Goal: Task Accomplishment & Management: Use online tool/utility

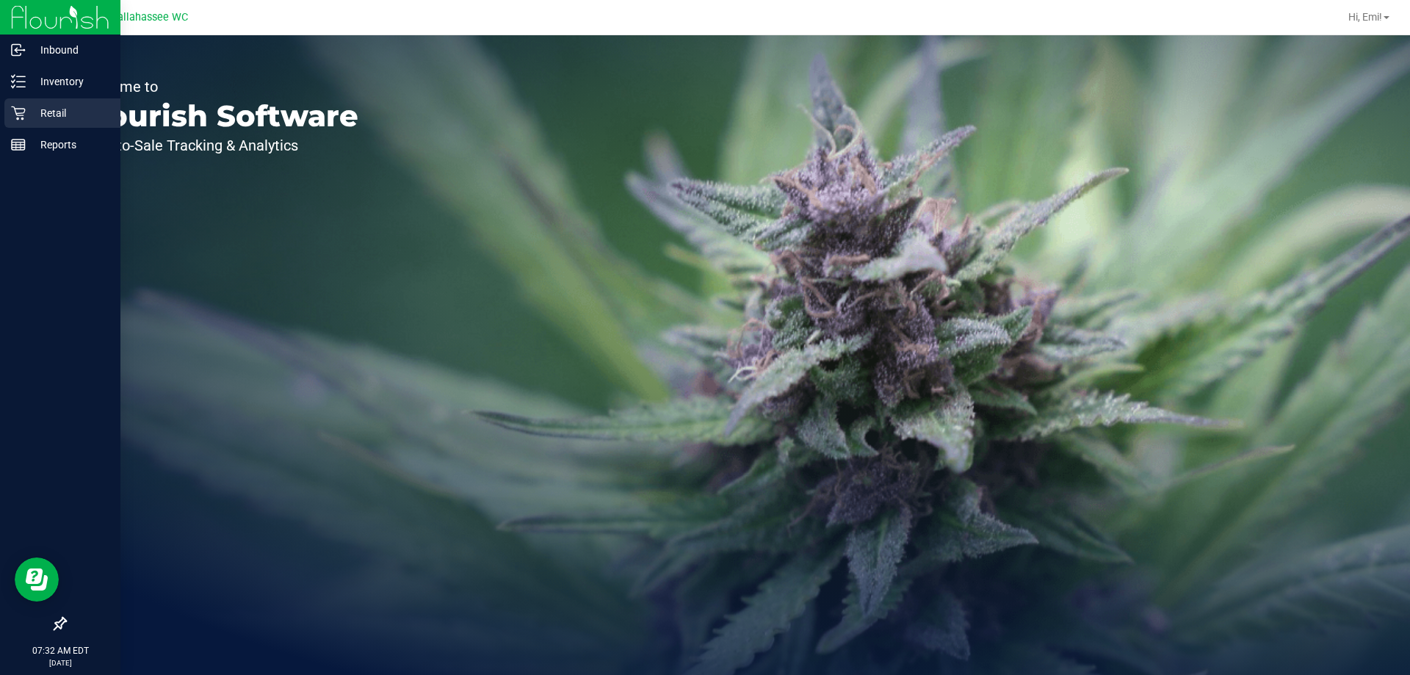
click at [42, 104] on div "Retail" at bounding box center [62, 112] width 116 height 29
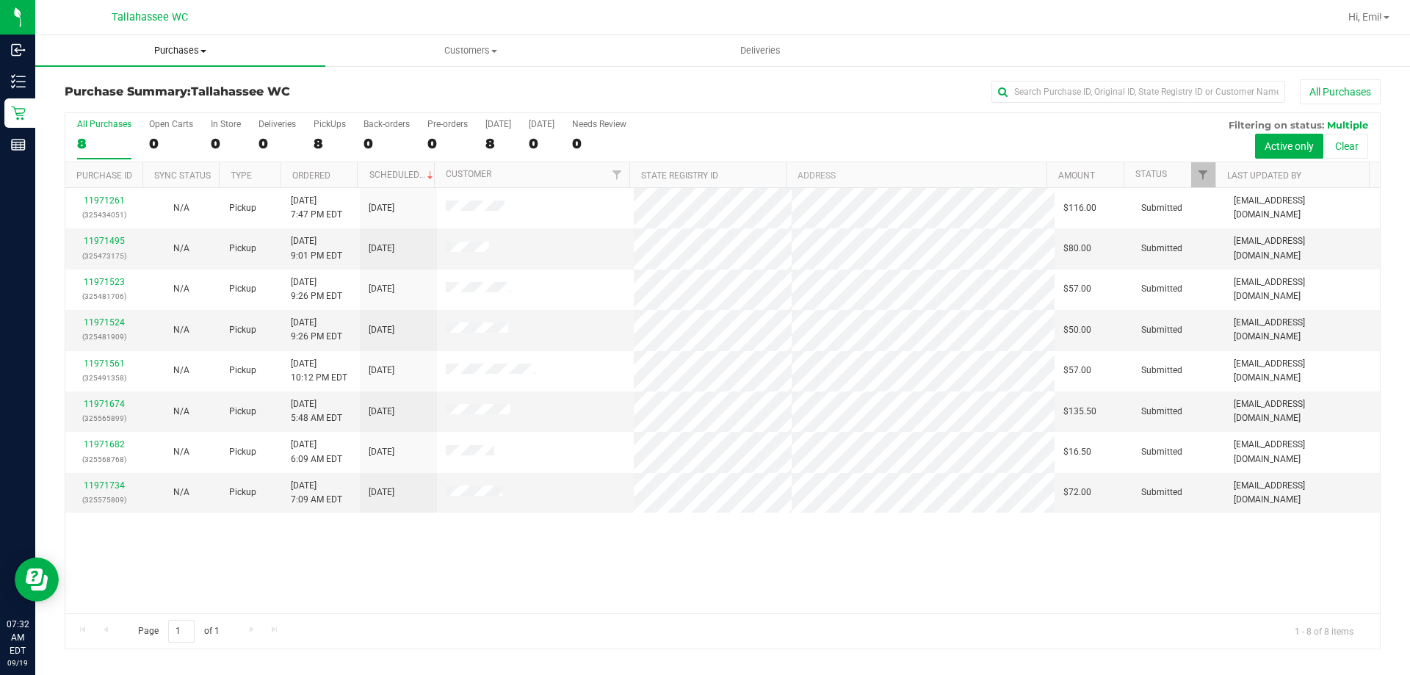
click at [189, 47] on span "Purchases" at bounding box center [180, 50] width 290 height 13
click at [198, 98] on li "Fulfillment" at bounding box center [180, 107] width 290 height 18
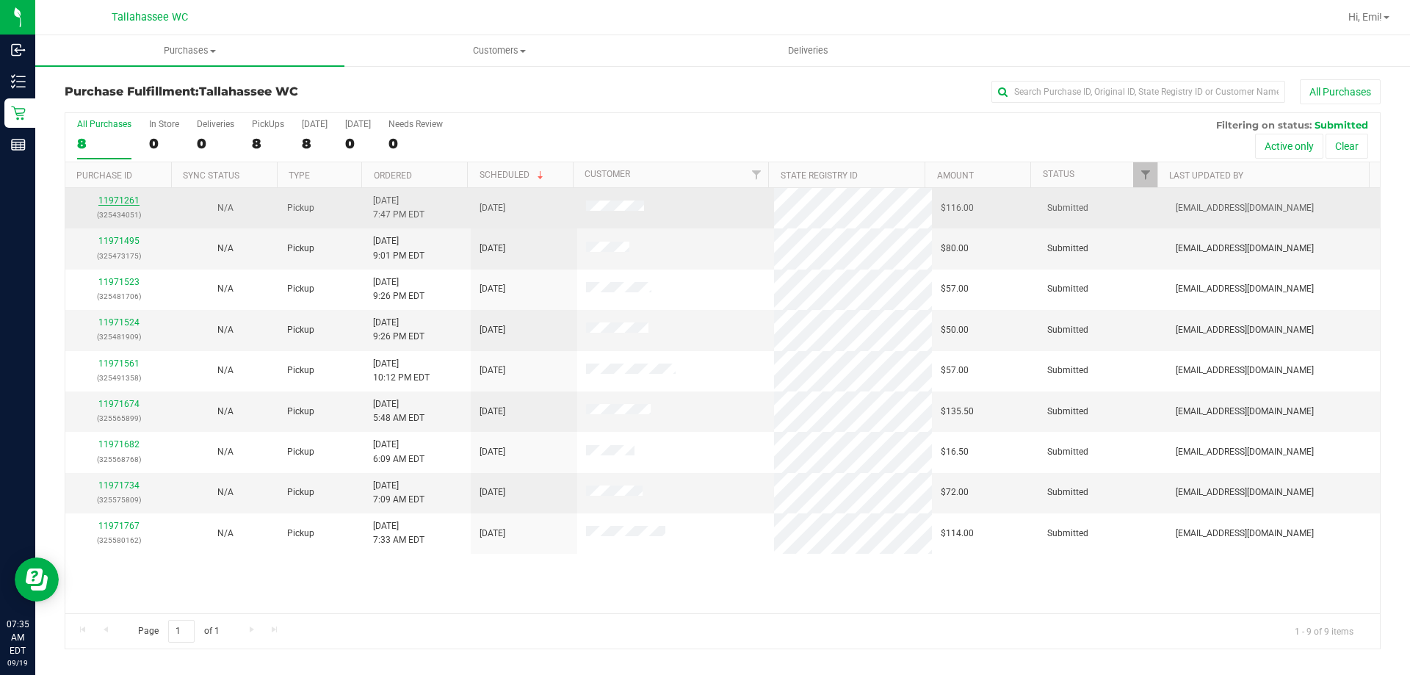
click at [128, 205] on link "11971261" at bounding box center [118, 200] width 41 height 10
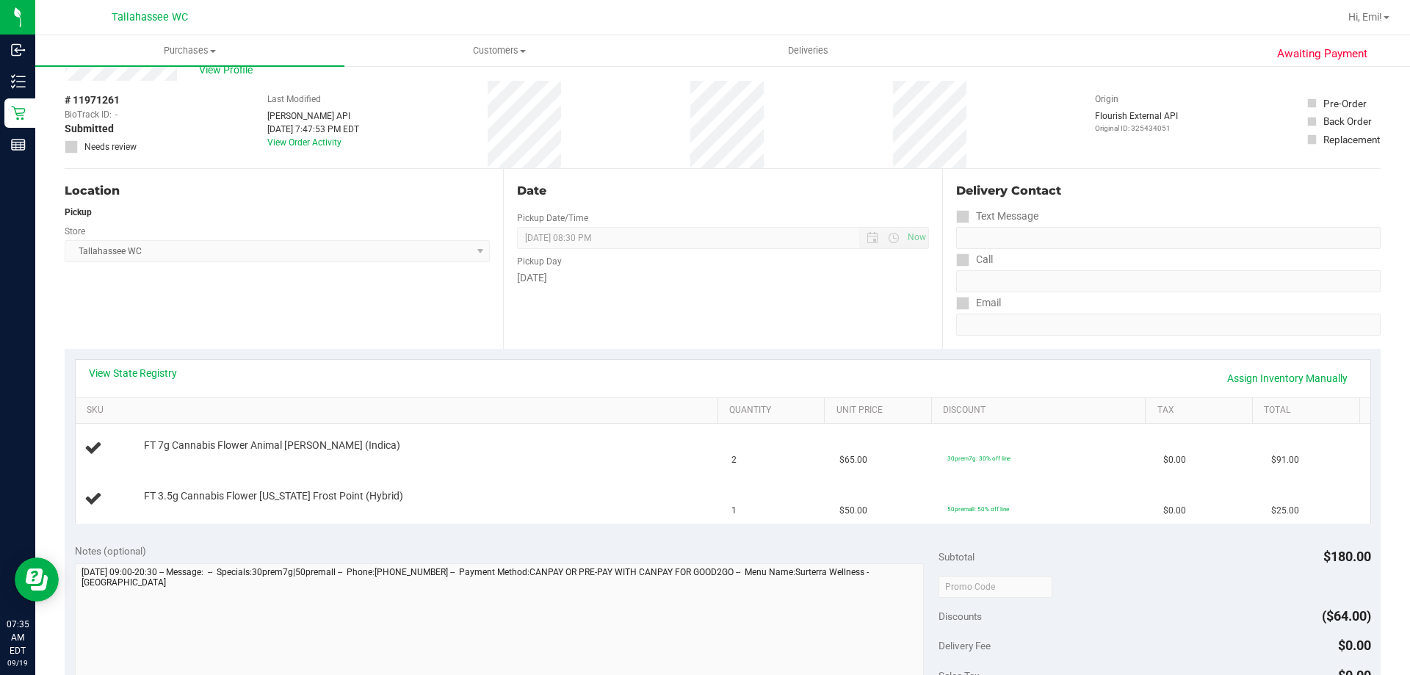
scroll to position [73, 0]
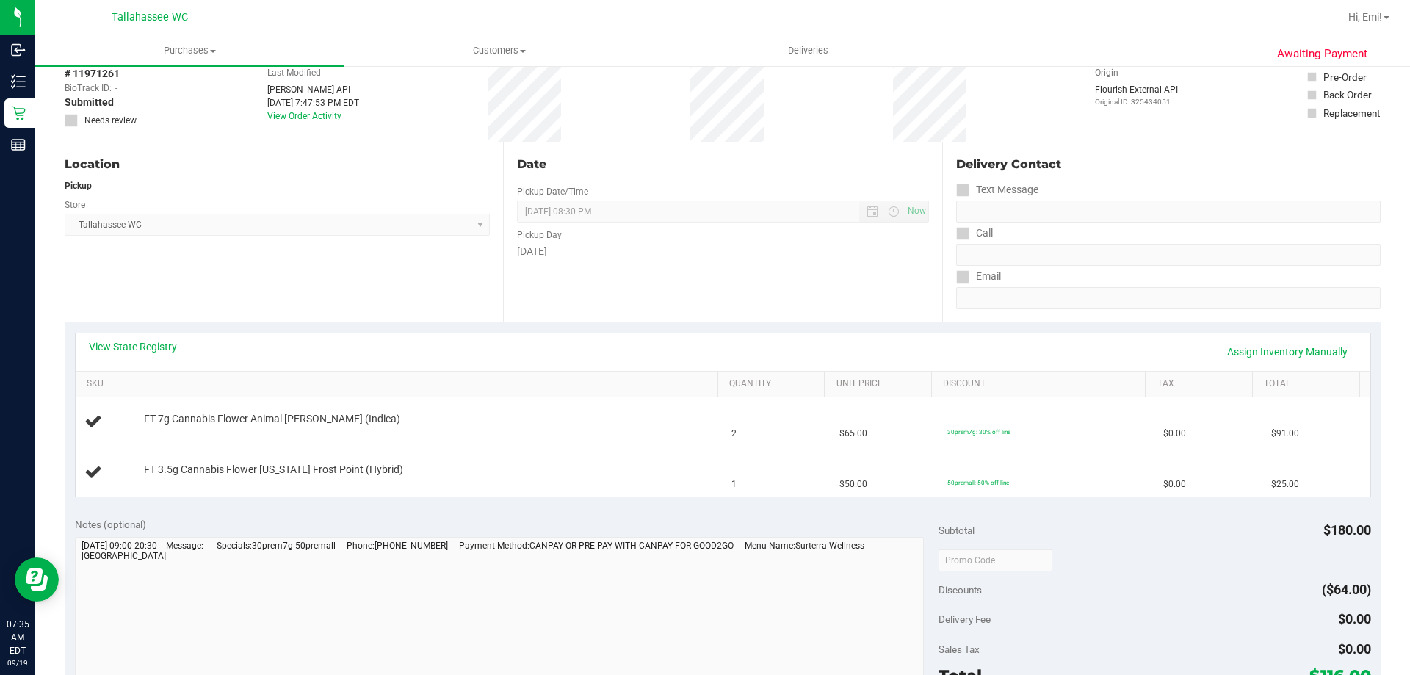
click at [156, 355] on div "View State Registry Assign Inventory Manually" at bounding box center [723, 351] width 1268 height 25
click at [159, 351] on link "View State Registry" at bounding box center [133, 346] width 88 height 15
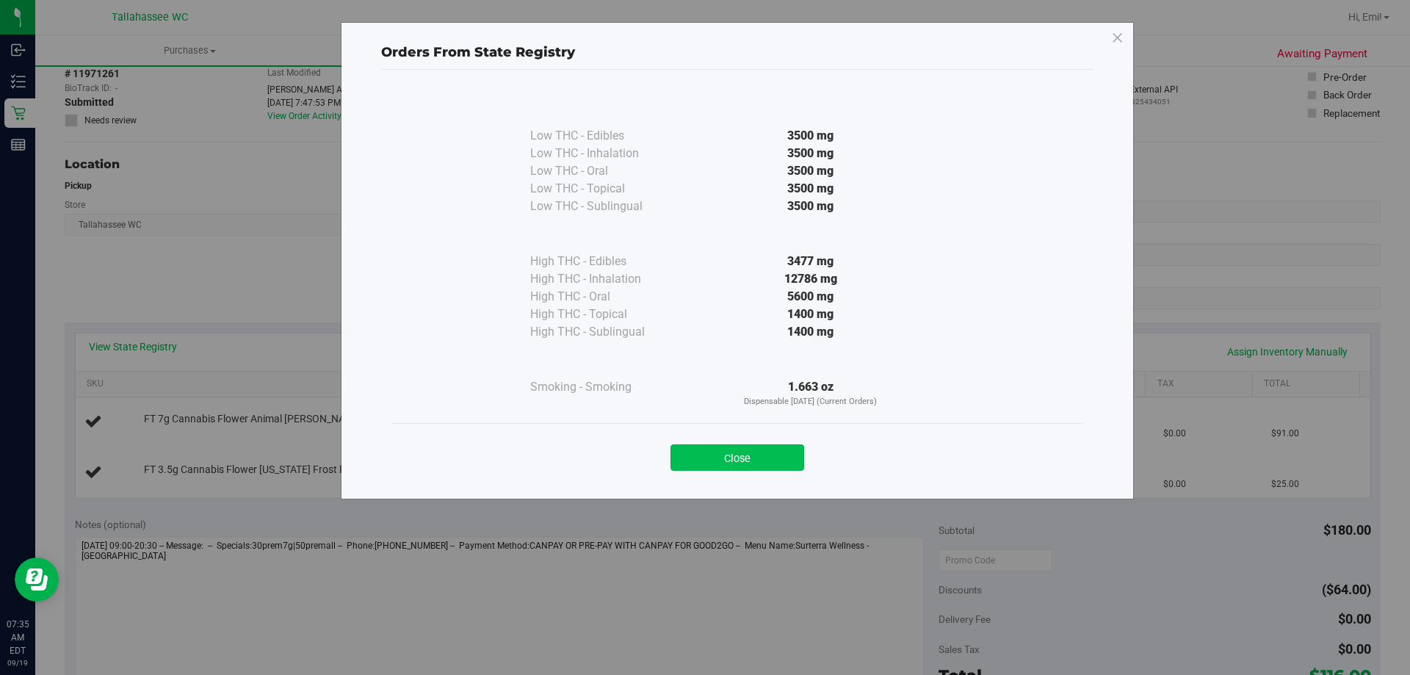
click at [774, 455] on button "Close" at bounding box center [737, 457] width 134 height 26
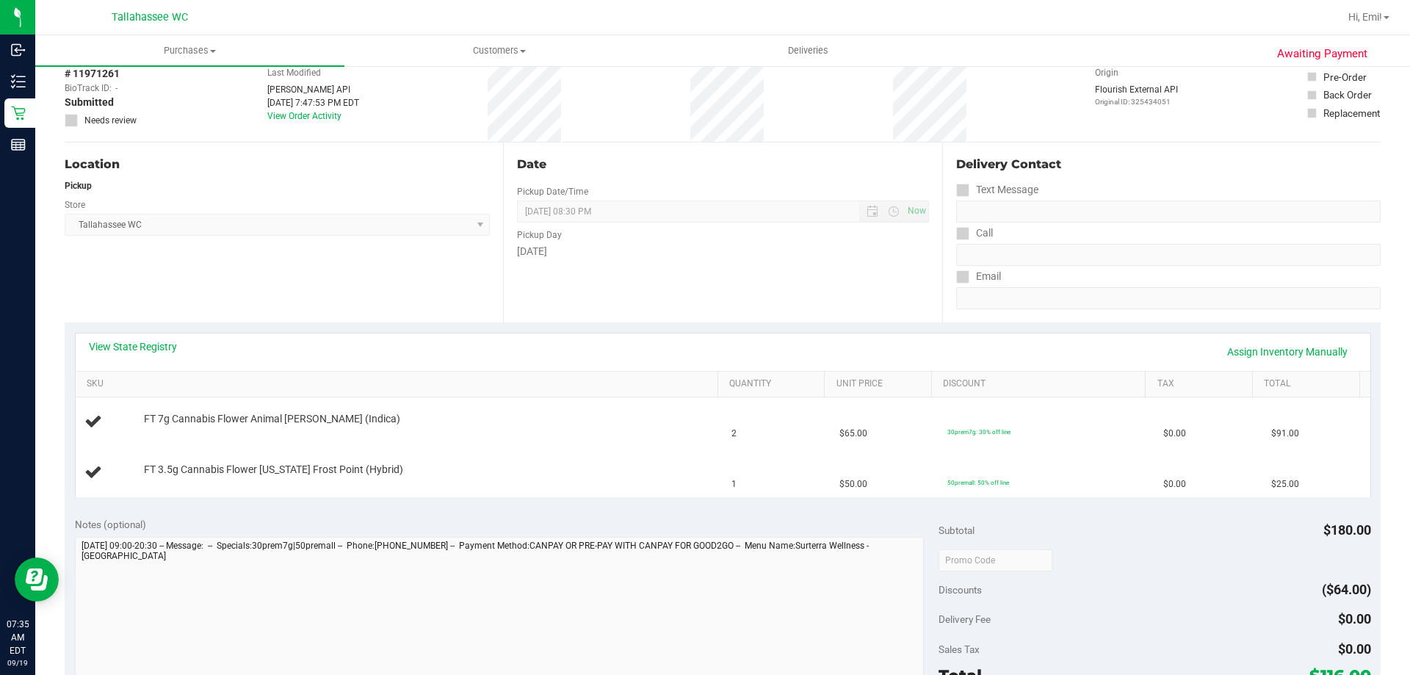
click at [157, 354] on div "View State Registry Assign Inventory Manually" at bounding box center [723, 351] width 1268 height 25
click at [156, 349] on link "View State Registry" at bounding box center [133, 346] width 88 height 15
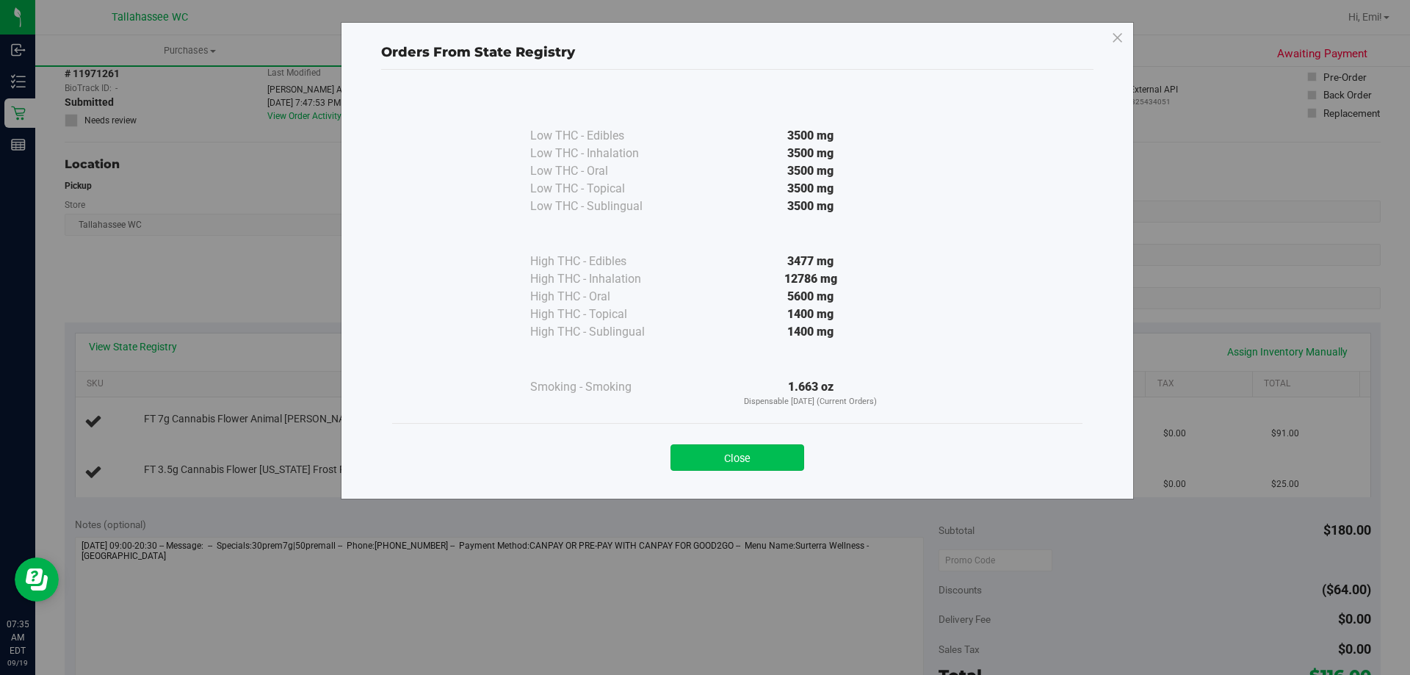
click at [726, 463] on button "Close" at bounding box center [737, 457] width 134 height 26
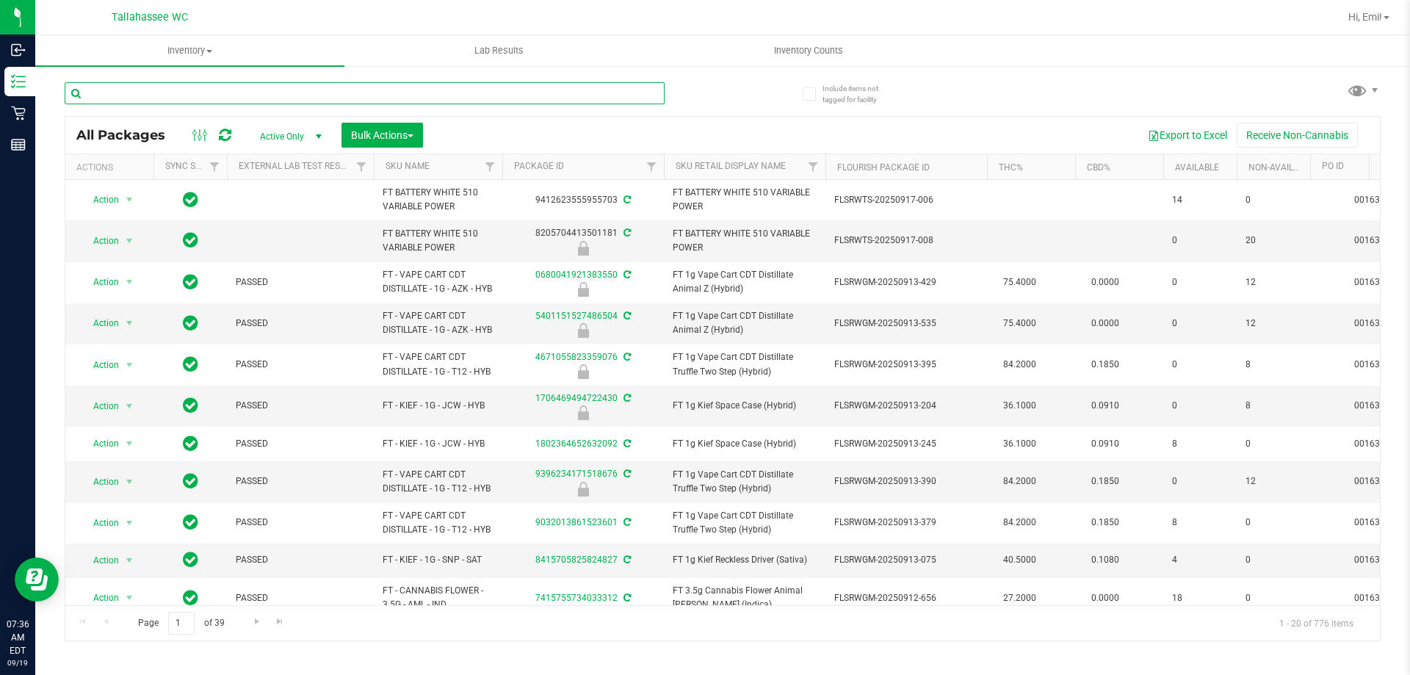
click at [433, 96] on input "text" at bounding box center [365, 93] width 600 height 22
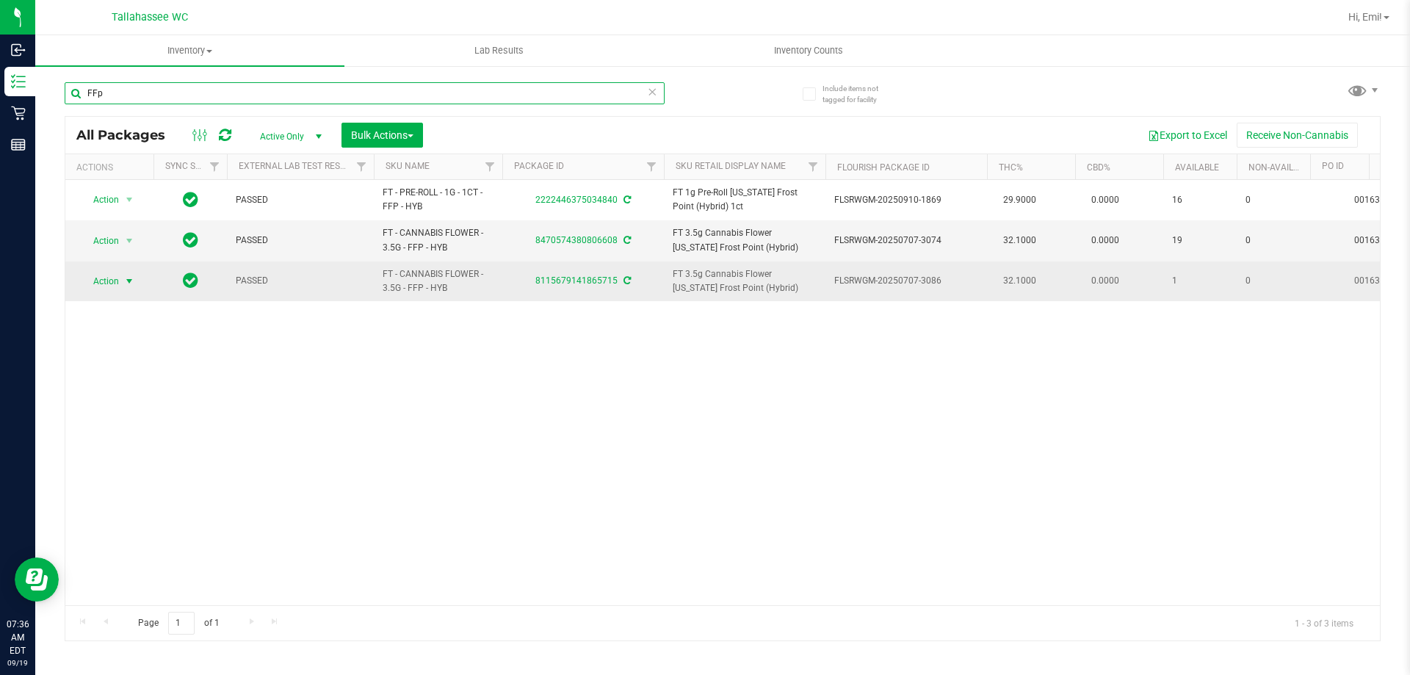
type input "FFp"
click at [127, 278] on span "select" at bounding box center [129, 281] width 12 height 12
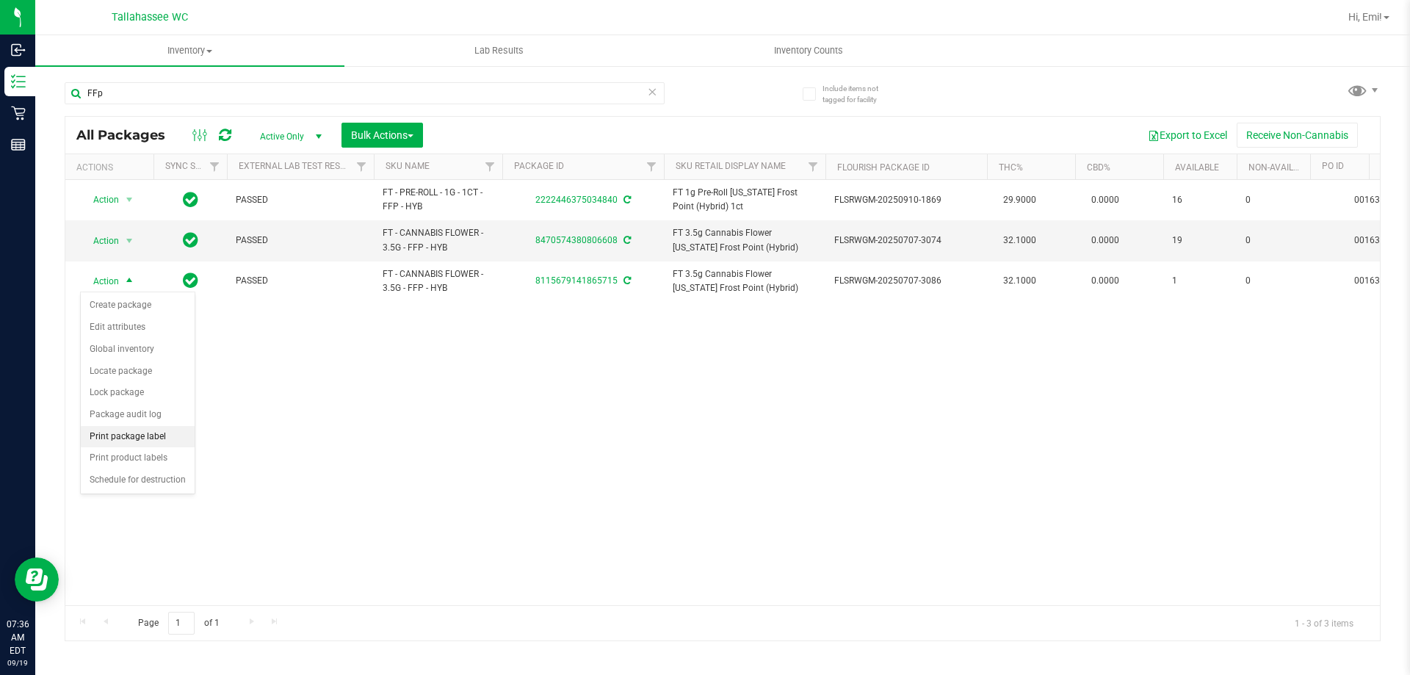
click at [170, 433] on li "Print package label" at bounding box center [138, 437] width 114 height 22
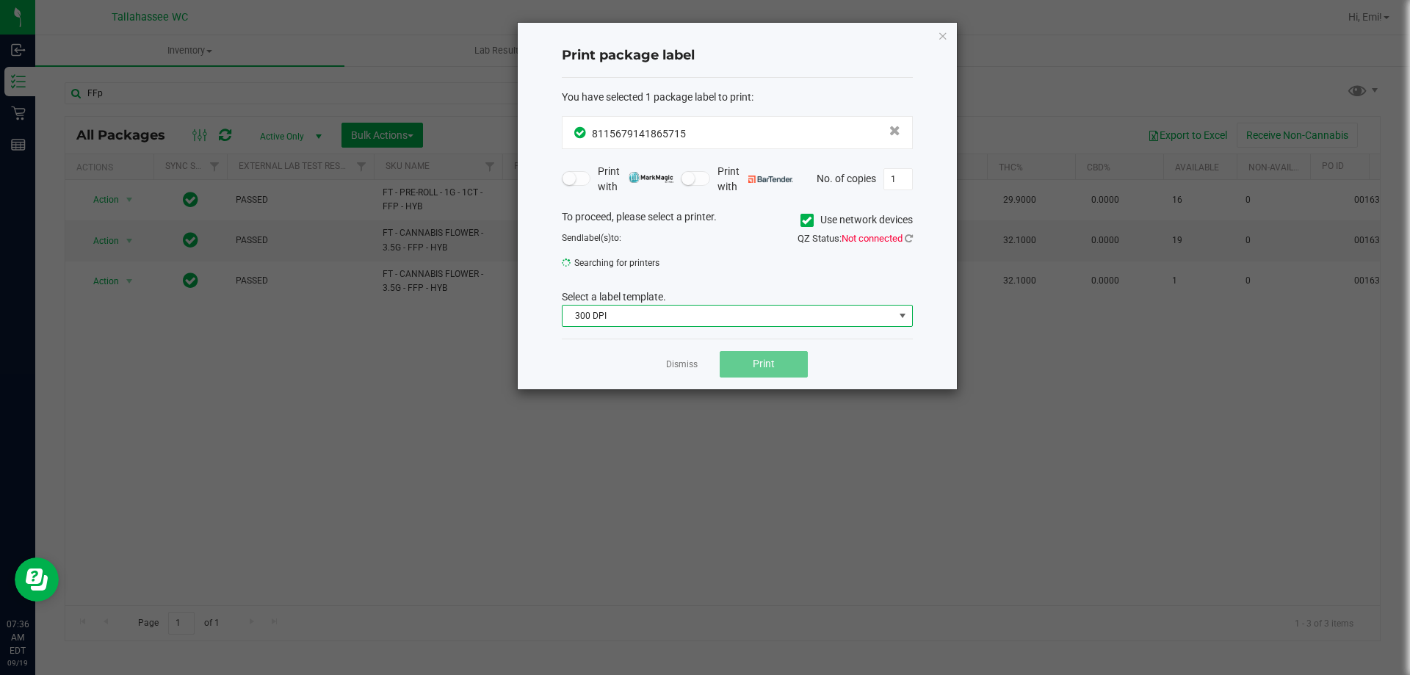
click at [708, 308] on span "300 DPI" at bounding box center [727, 315] width 331 height 21
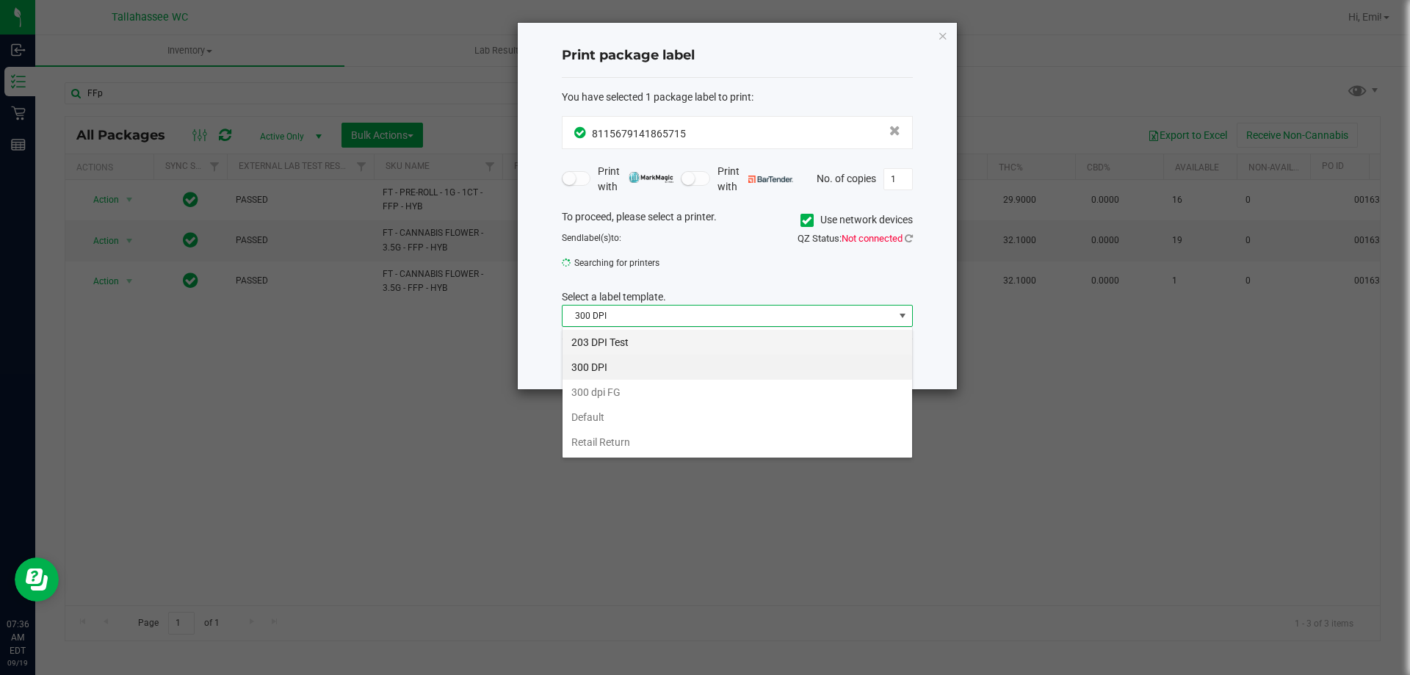
scroll to position [22, 351]
click at [661, 344] on li "203 DPI Test" at bounding box center [736, 342] width 349 height 25
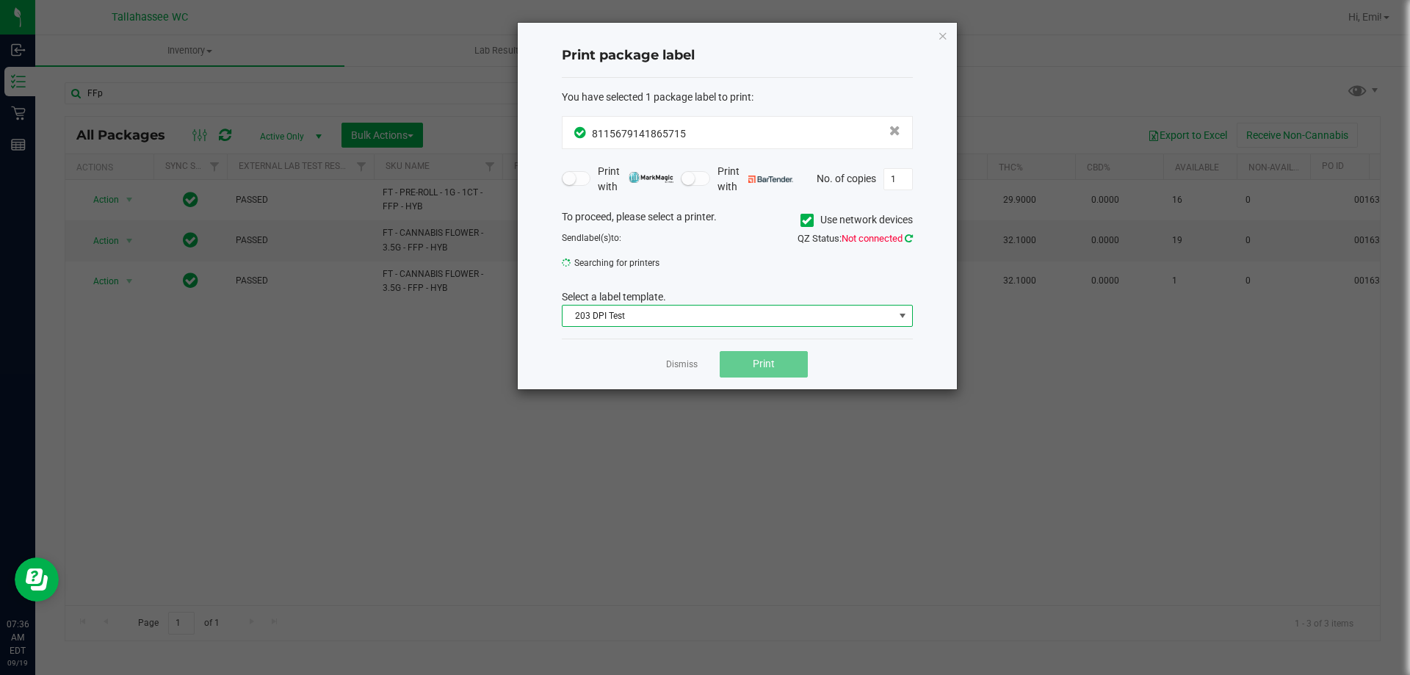
click at [907, 240] on icon at bounding box center [908, 238] width 8 height 10
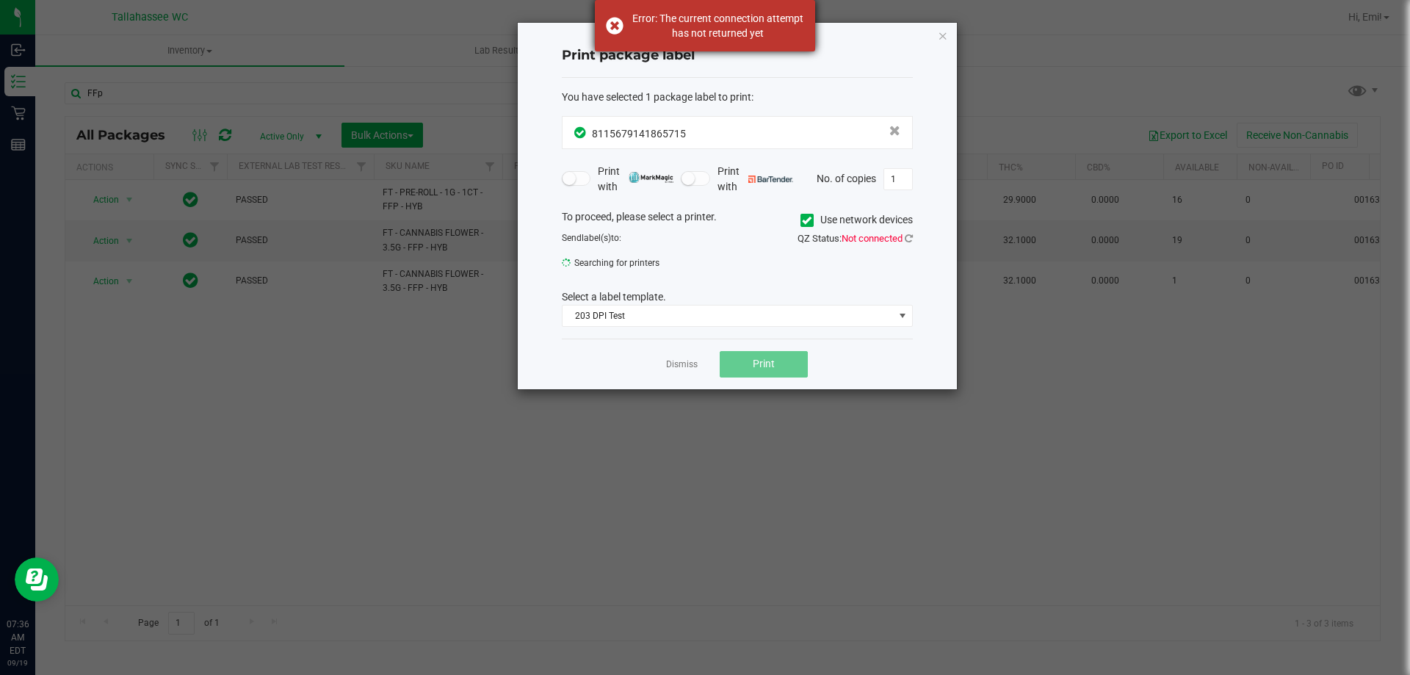
click at [708, 7] on div "Error: The current connection attempt has not returned yet" at bounding box center [705, 25] width 220 height 51
click at [761, 261] on div "Send label(s) to: Searching for printers QZ Status: Not connected" at bounding box center [737, 248] width 373 height 35
click at [910, 237] on icon at bounding box center [908, 238] width 8 height 10
click at [901, 243] on span "Not connected" at bounding box center [871, 238] width 61 height 11
click at [904, 236] on icon at bounding box center [908, 238] width 8 height 10
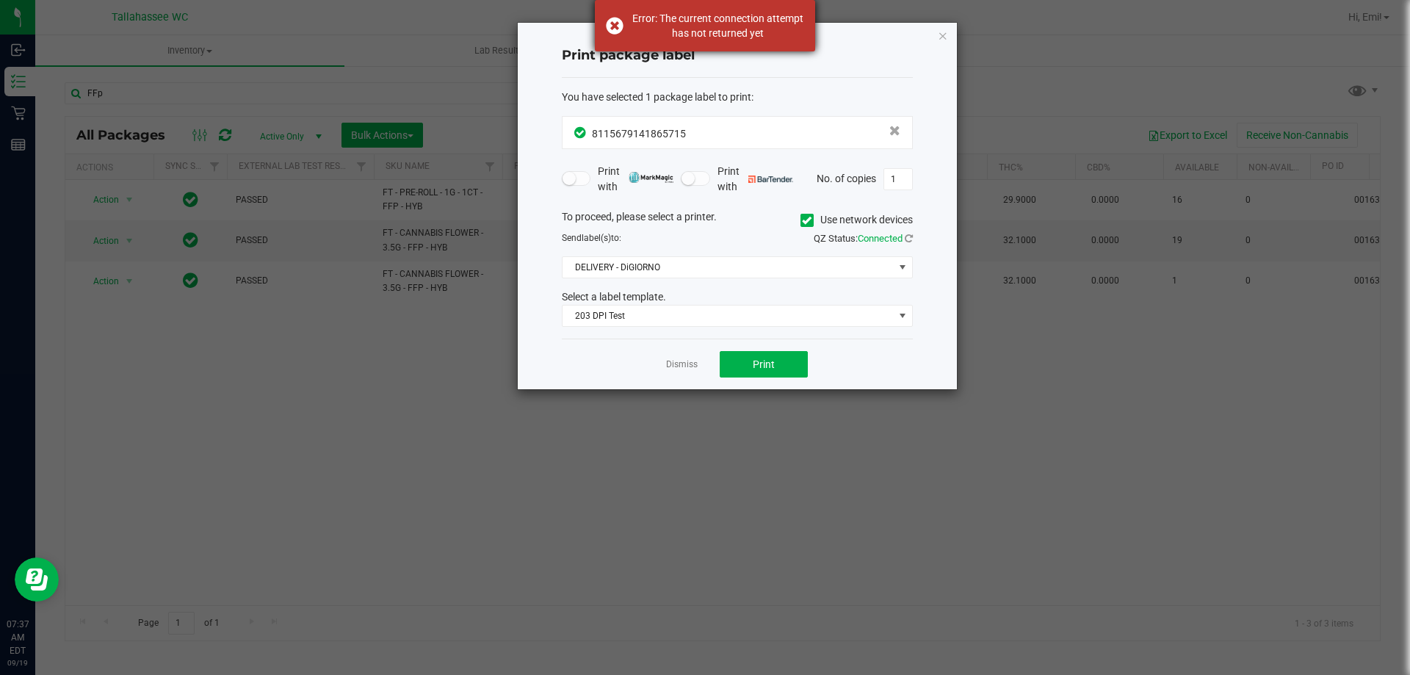
click at [691, 35] on div "Error: The current connection attempt has not returned yet" at bounding box center [717, 25] width 173 height 29
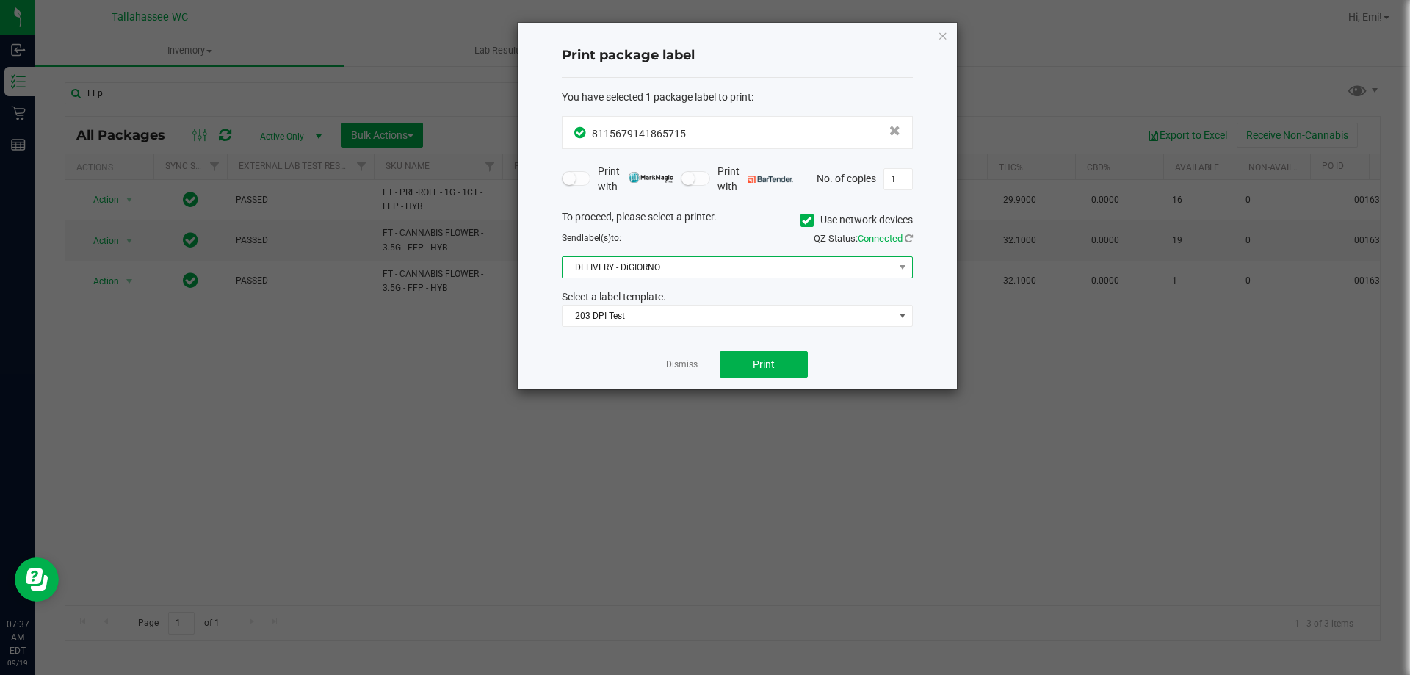
click at [647, 274] on span "DELIVERY - DiGIORNO" at bounding box center [727, 267] width 331 height 21
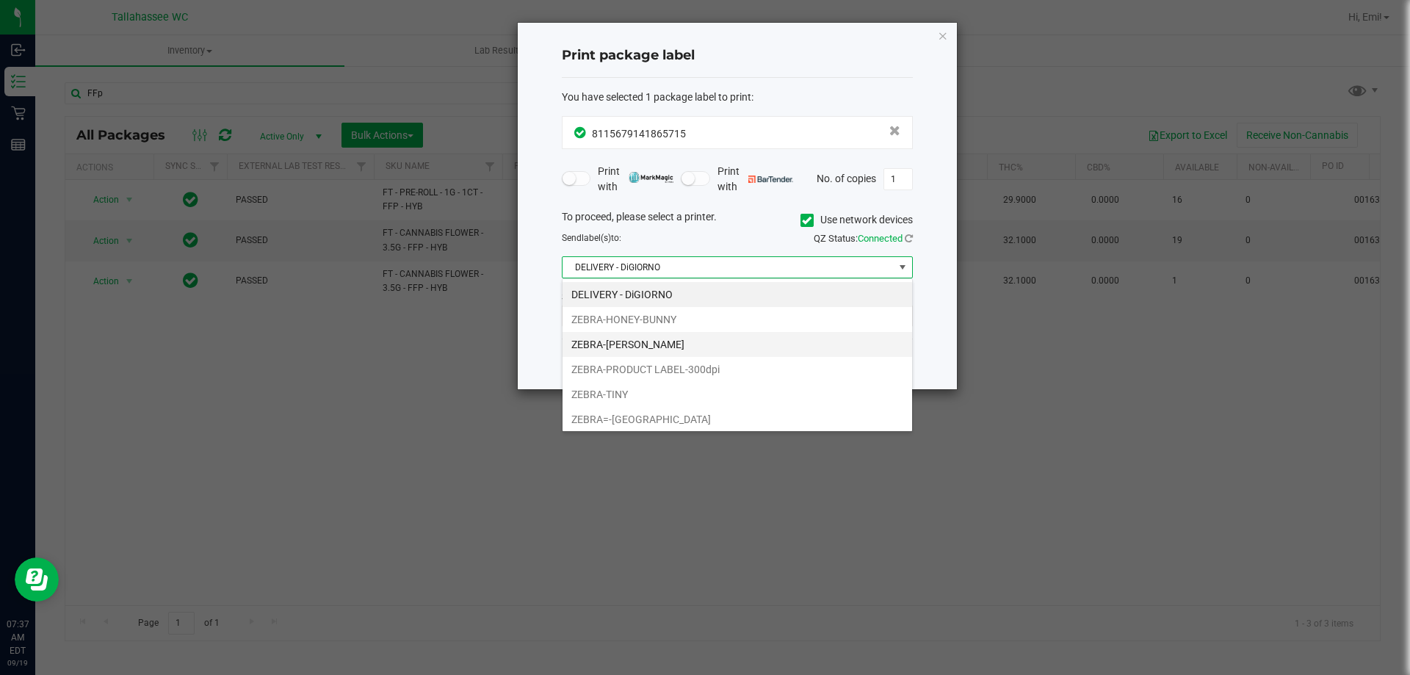
click at [622, 339] on li "ZEBRA-LEE-BRICE" at bounding box center [736, 344] width 349 height 25
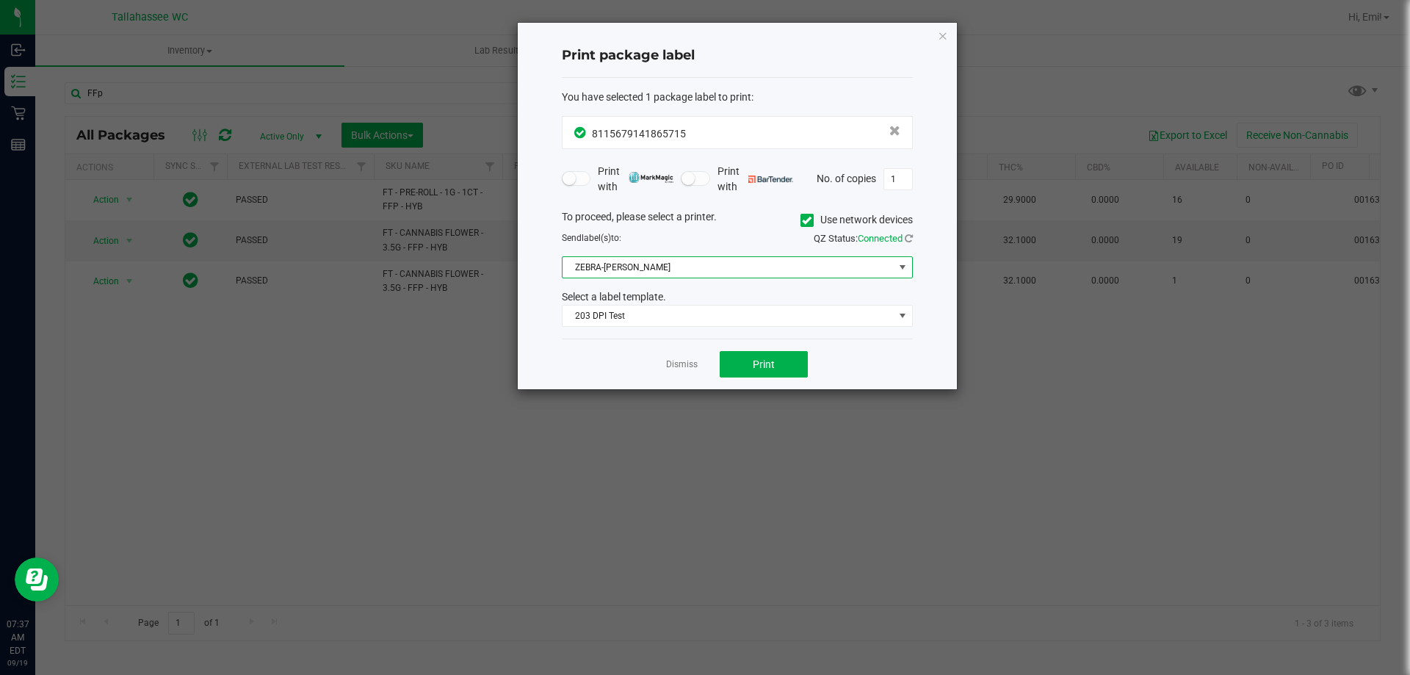
click at [762, 350] on div "Dismiss Print" at bounding box center [737, 363] width 351 height 51
click at [779, 360] on button "Print" at bounding box center [763, 364] width 88 height 26
click at [946, 34] on icon "button" at bounding box center [943, 35] width 10 height 18
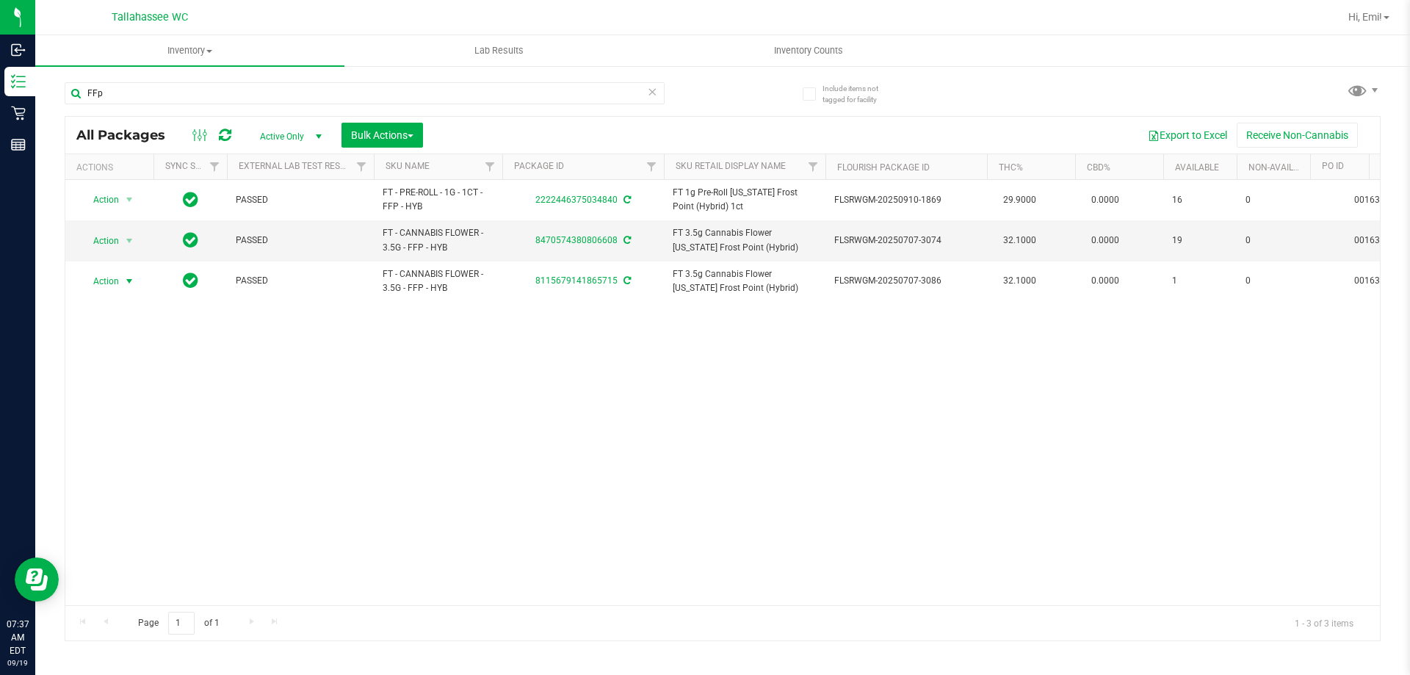
click at [653, 92] on icon at bounding box center [652, 91] width 10 height 18
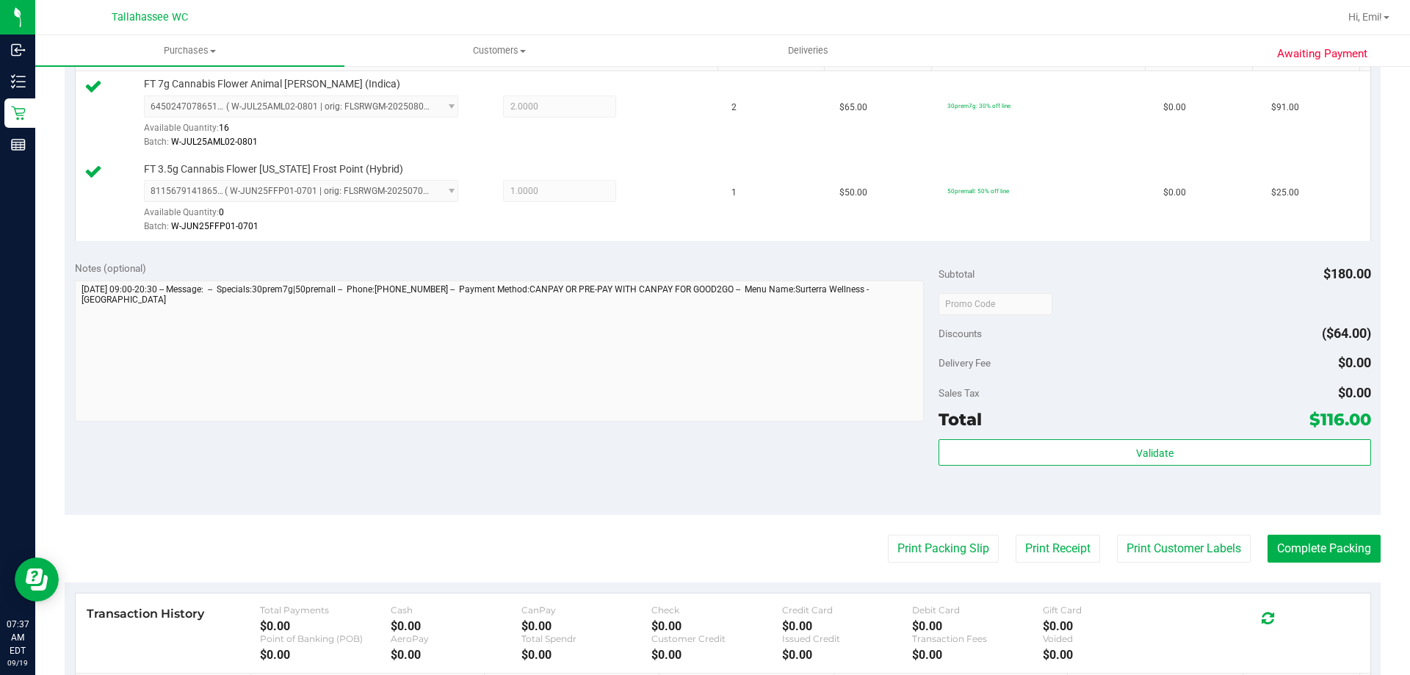
scroll to position [514, 0]
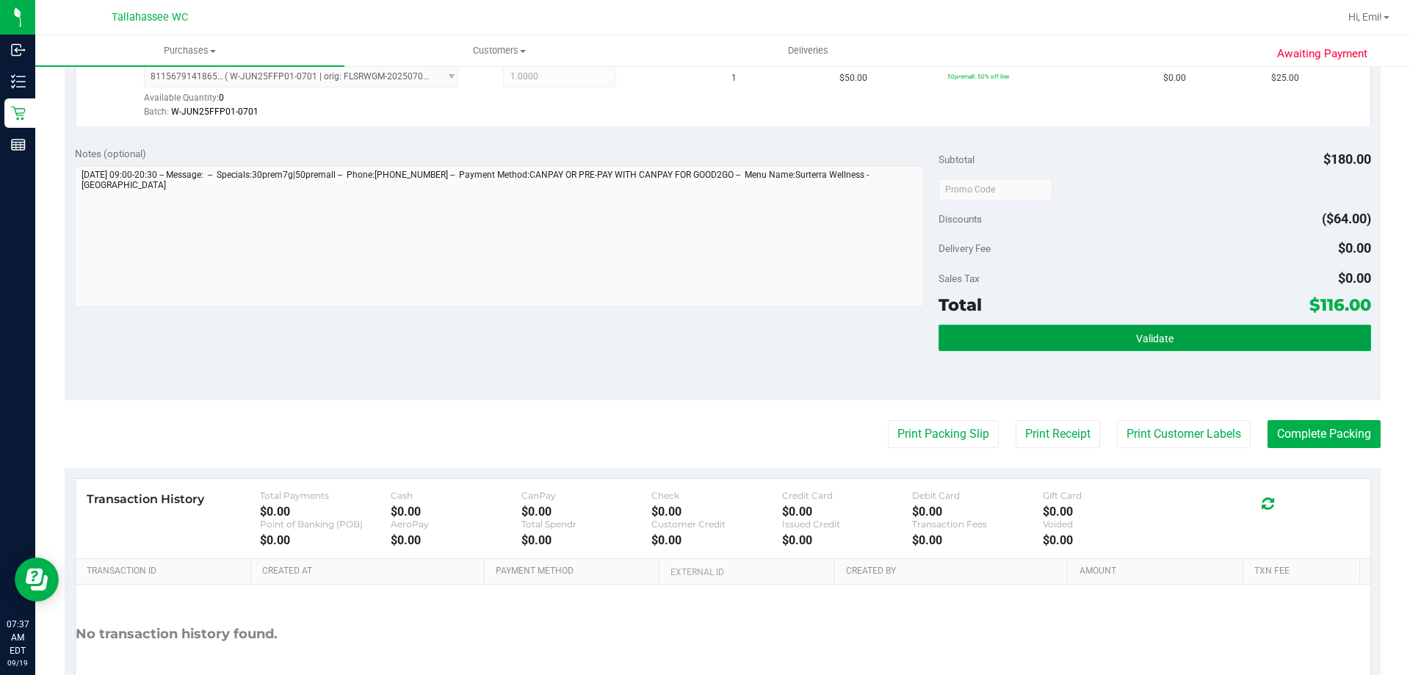
click at [1067, 339] on button "Validate" at bounding box center [1154, 338] width 432 height 26
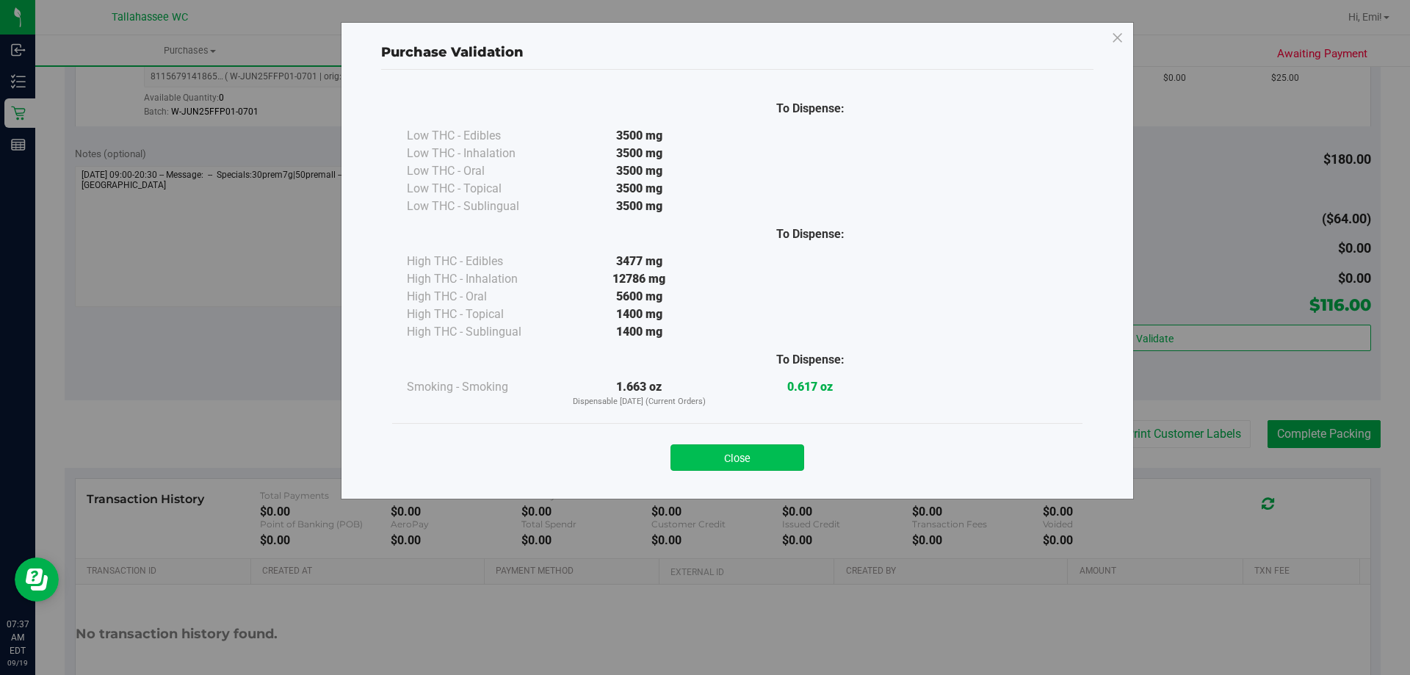
click at [740, 458] on button "Close" at bounding box center [737, 457] width 134 height 26
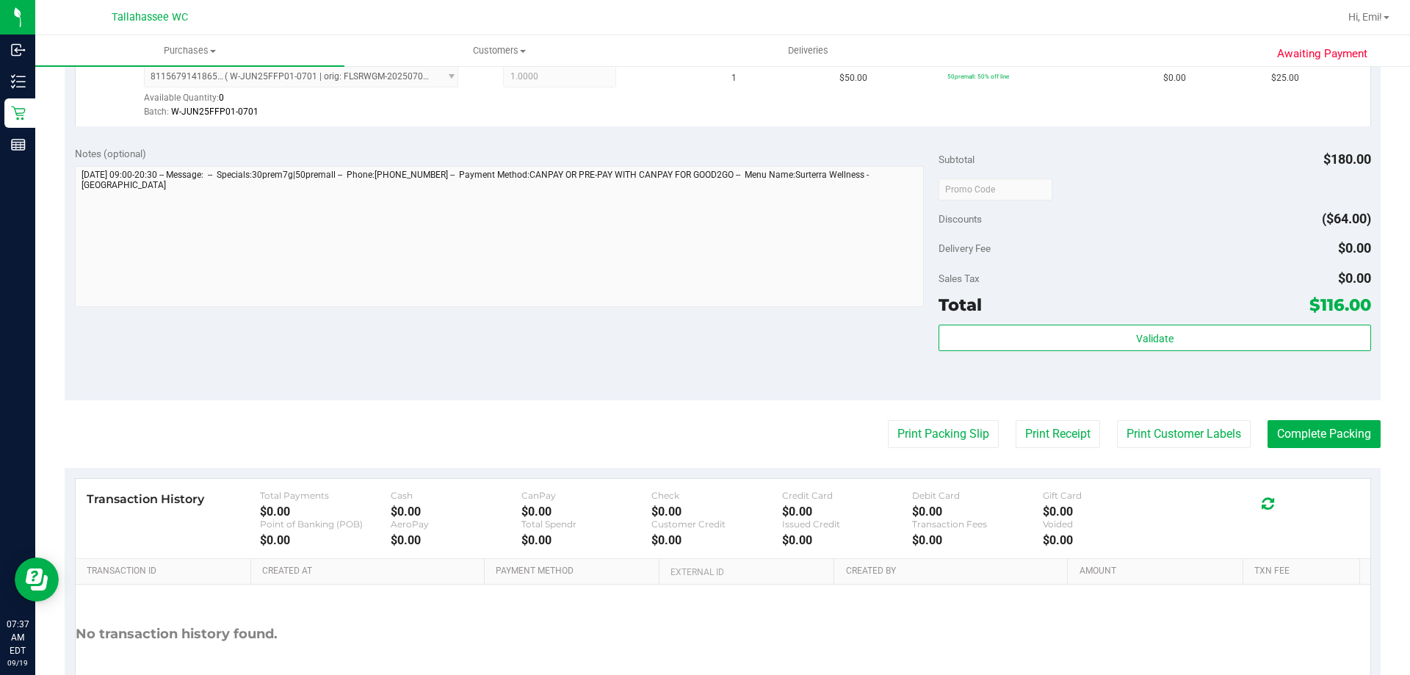
click at [902, 418] on purchase-details "Back Edit Purchase Cancel Purchase View Profile # 11971261 BioTrack ID: - Submi…" at bounding box center [723, 153] width 1316 height 1177
click at [899, 421] on button "Print Packing Slip" at bounding box center [943, 434] width 111 height 28
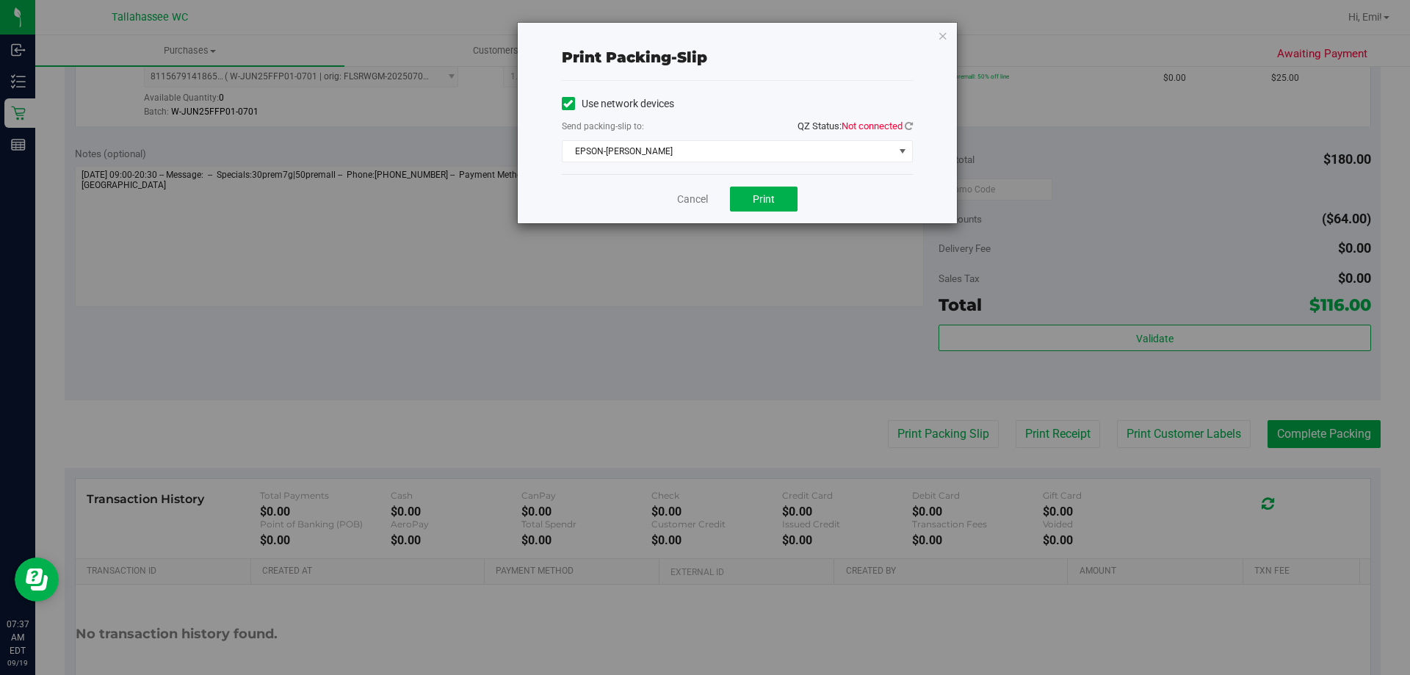
click at [903, 125] on span "QZ Status: Not connected" at bounding box center [854, 125] width 115 height 11
click at [906, 125] on icon at bounding box center [908, 126] width 8 height 10
drag, startPoint x: 766, startPoint y: 202, endPoint x: 797, endPoint y: 190, distance: 33.0
click at [766, 202] on span "Print" at bounding box center [764, 199] width 22 height 12
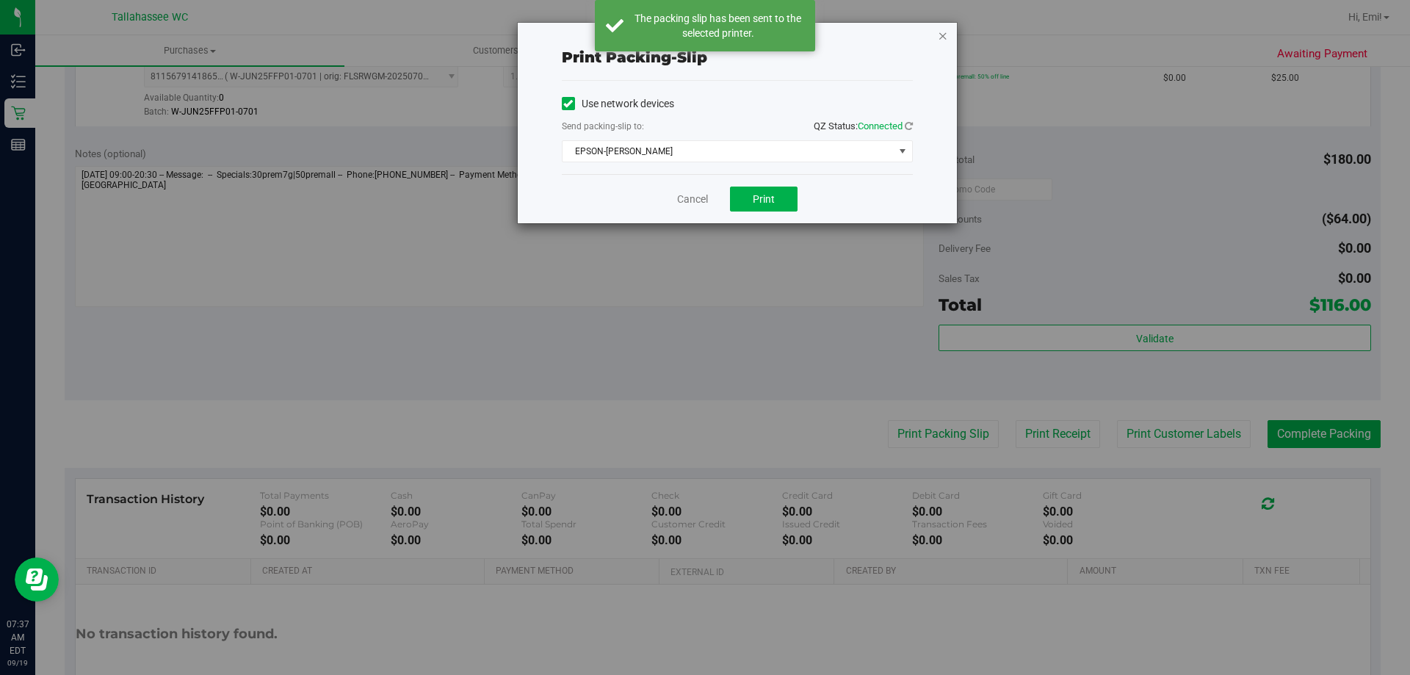
click at [938, 40] on icon "button" at bounding box center [943, 35] width 10 height 18
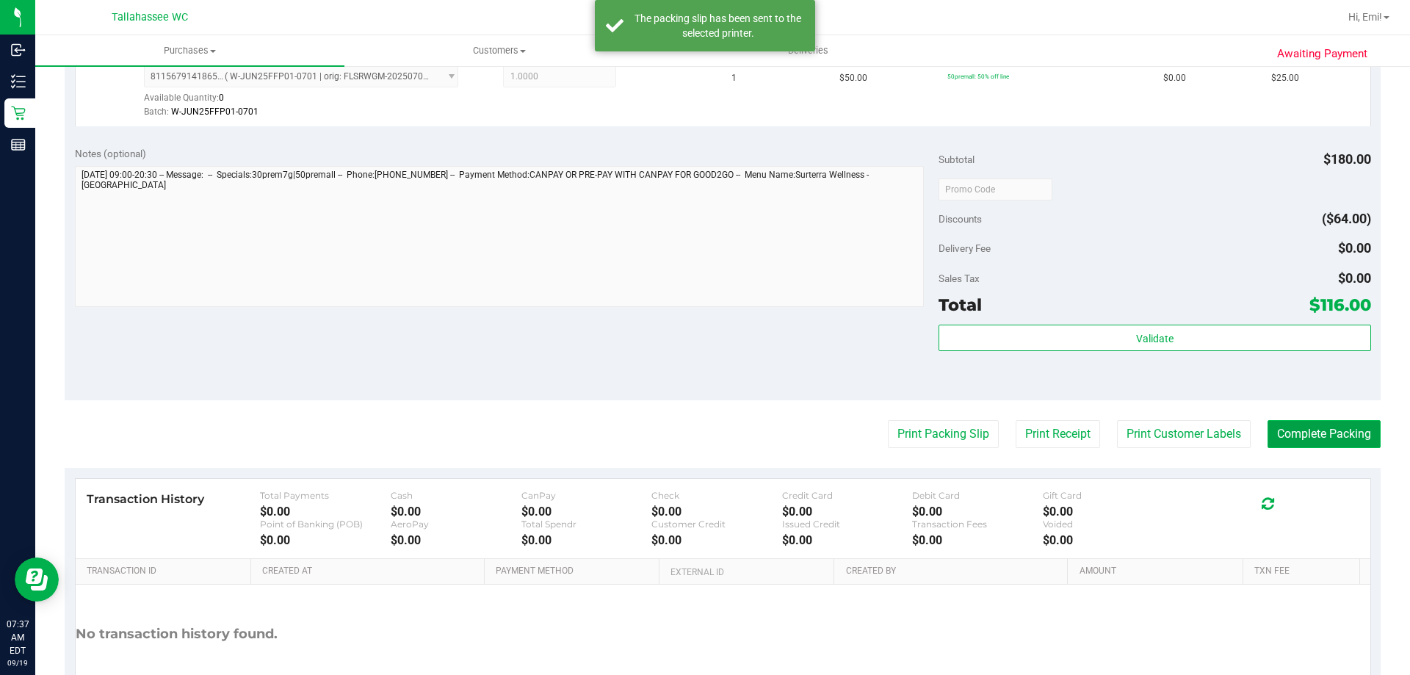
click at [1302, 424] on button "Complete Packing" at bounding box center [1323, 434] width 113 height 28
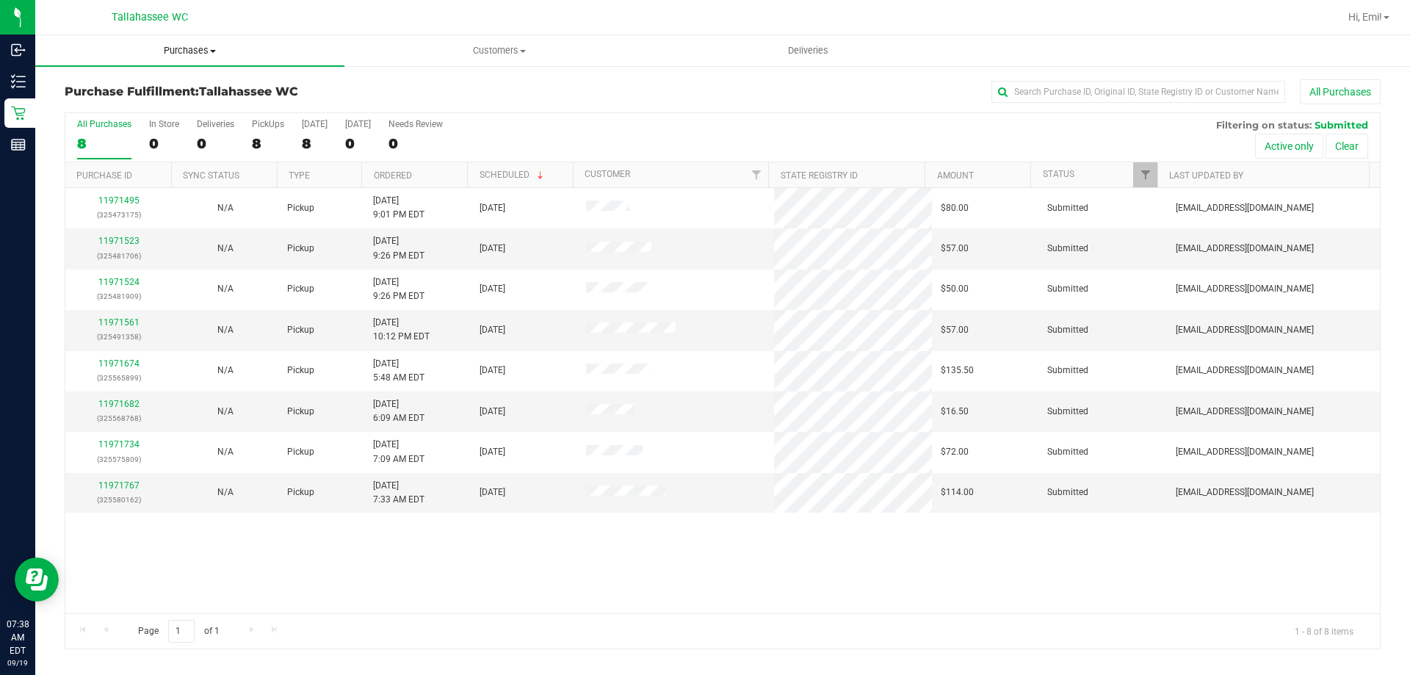
click at [189, 51] on span "Purchases" at bounding box center [189, 50] width 309 height 13
click at [173, 84] on span "Summary of purchases" at bounding box center [110, 88] width 151 height 12
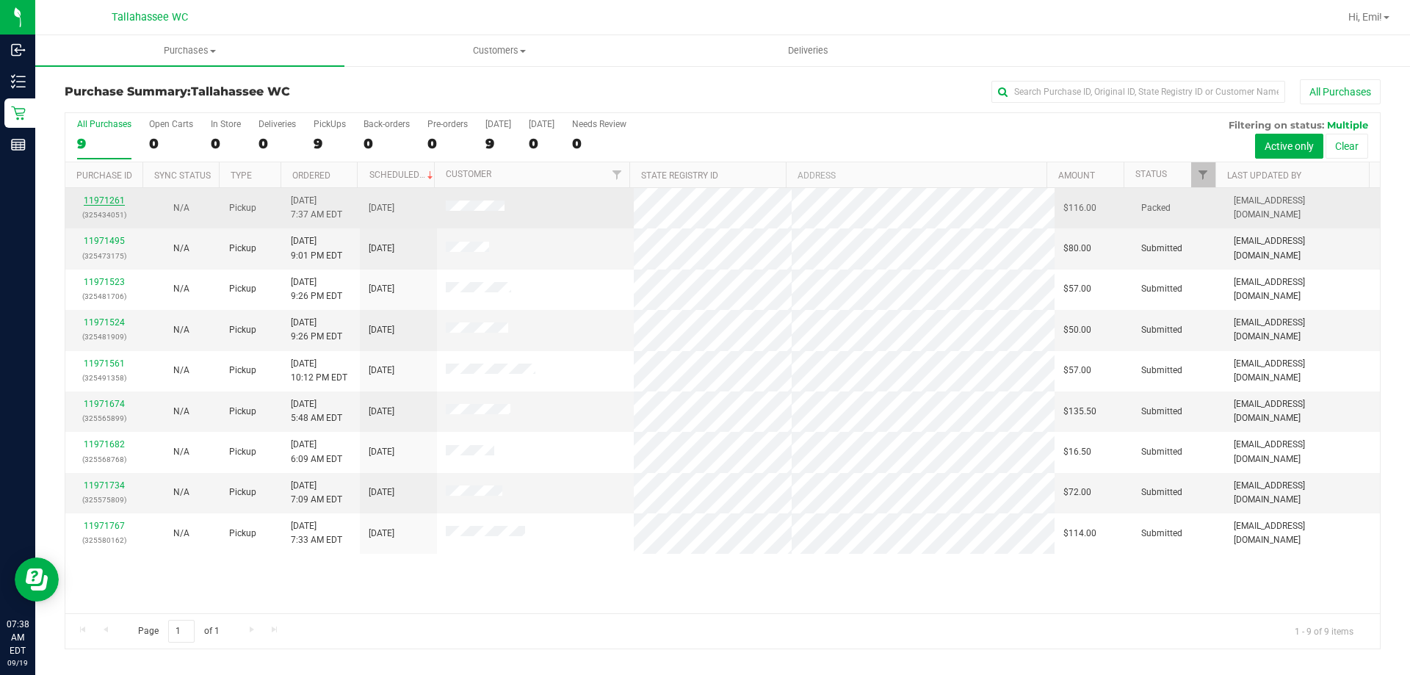
click at [112, 200] on link "11971261" at bounding box center [104, 200] width 41 height 10
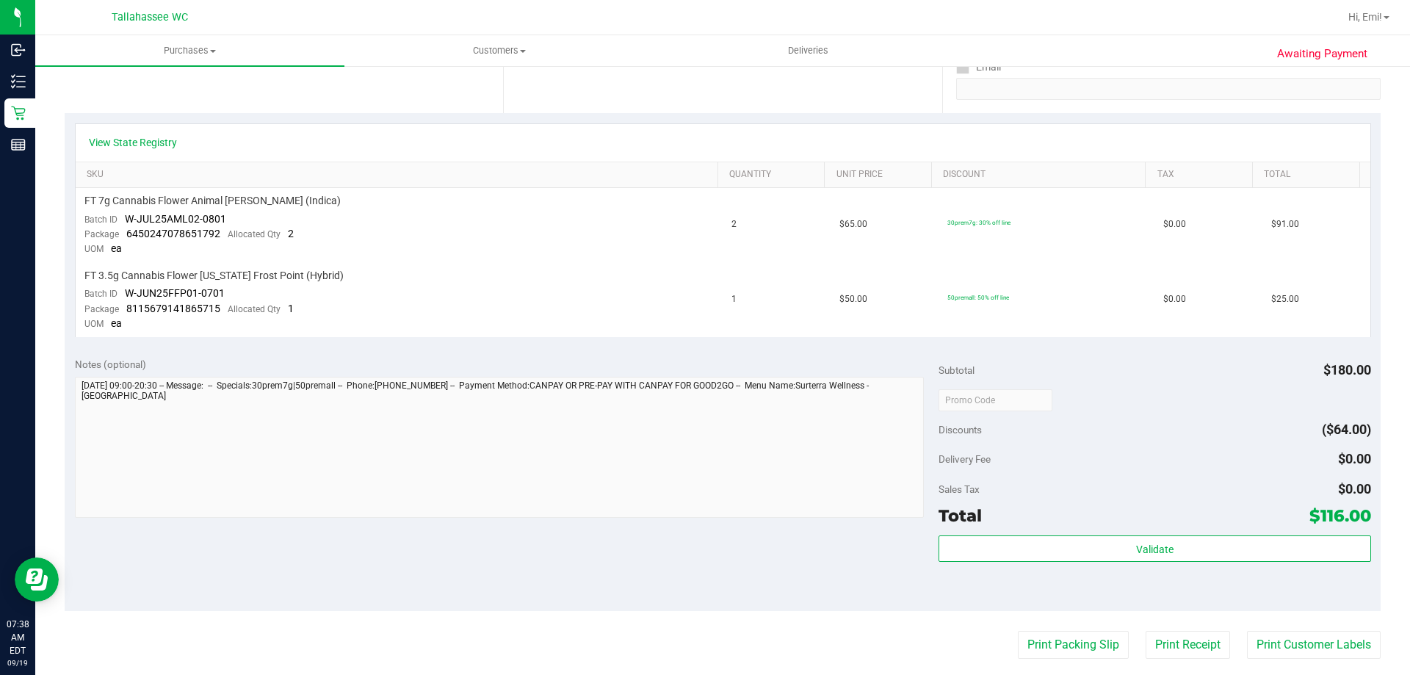
scroll to position [367, 0]
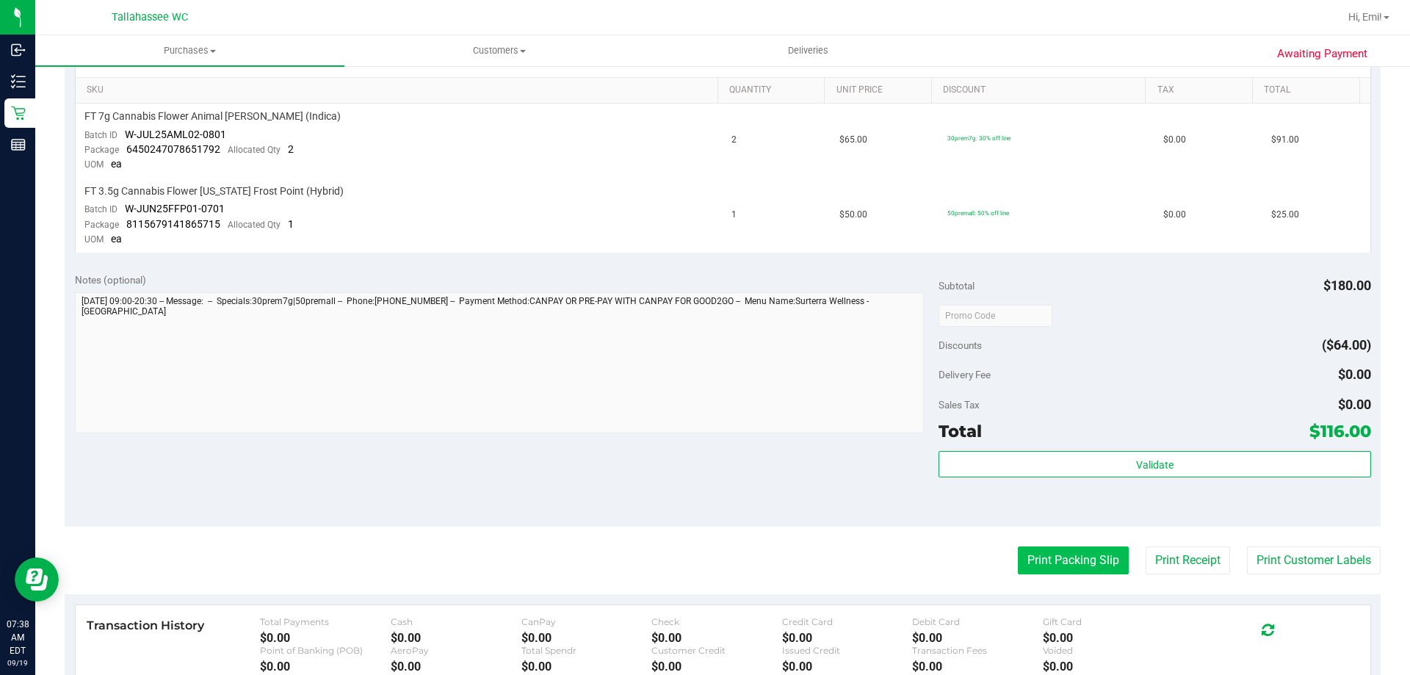
click at [1030, 559] on button "Print Packing Slip" at bounding box center [1073, 560] width 111 height 28
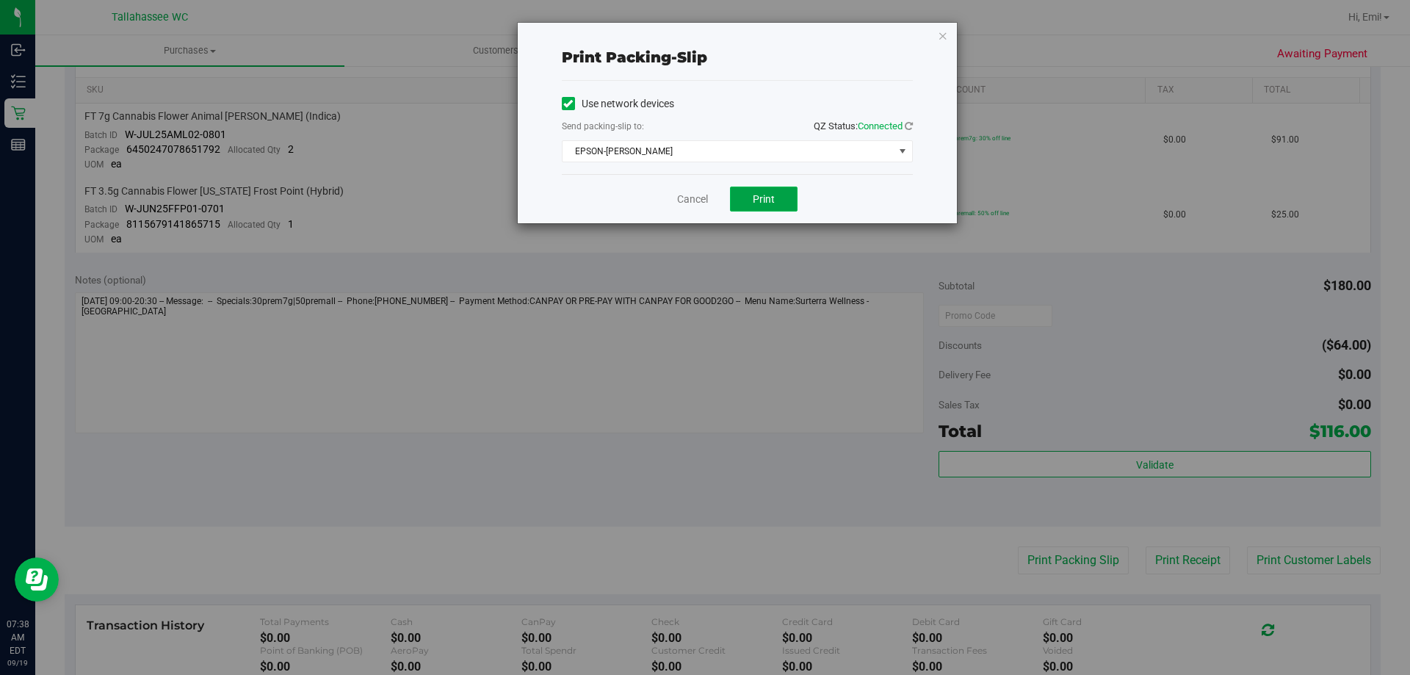
click at [780, 199] on button "Print" at bounding box center [764, 198] width 68 height 25
click at [946, 40] on icon "button" at bounding box center [943, 35] width 10 height 18
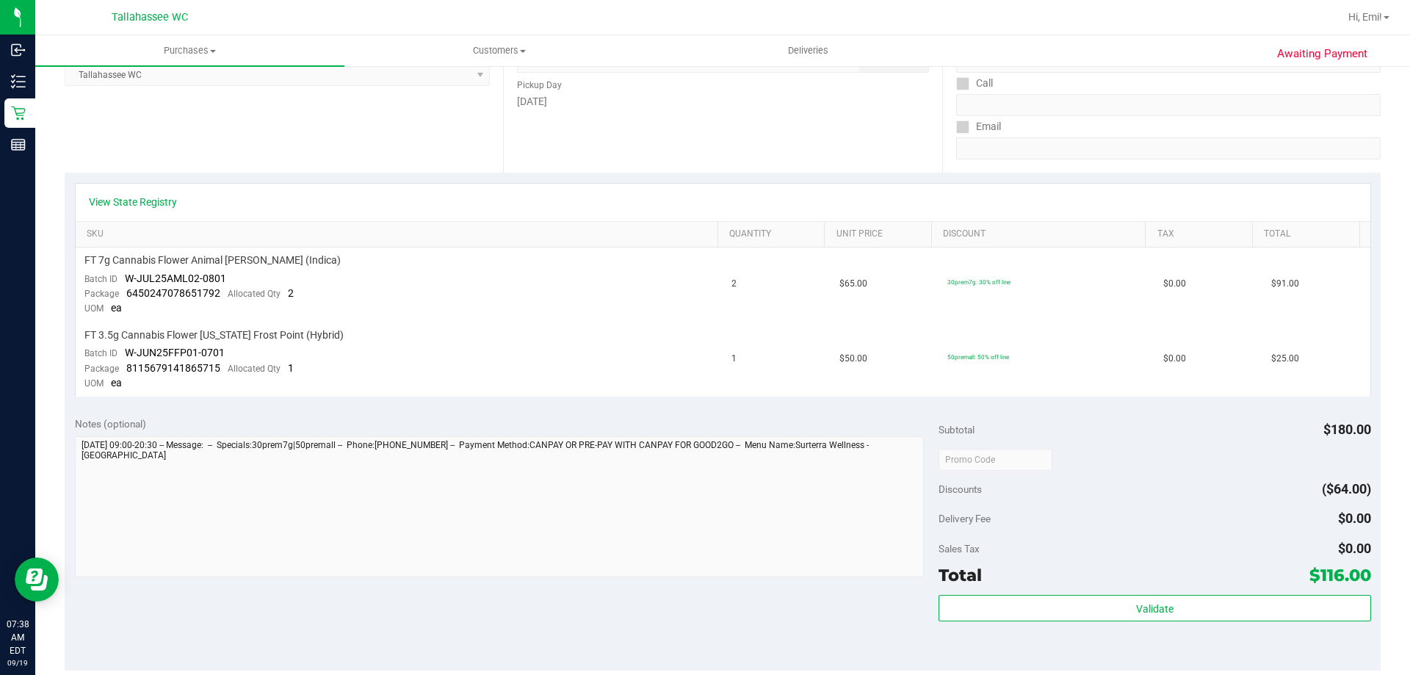
scroll to position [0, 0]
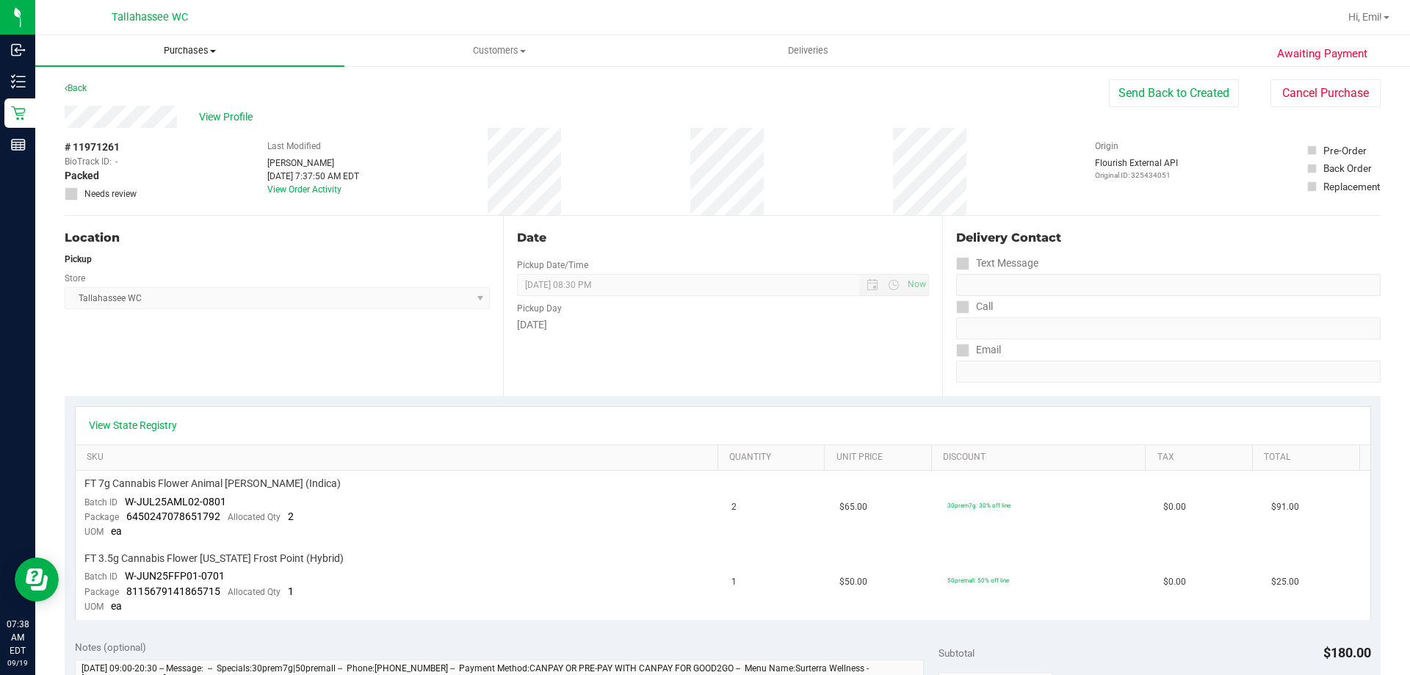
click at [174, 52] on span "Purchases" at bounding box center [189, 50] width 309 height 13
click at [144, 108] on li "Fulfillment" at bounding box center [189, 107] width 309 height 18
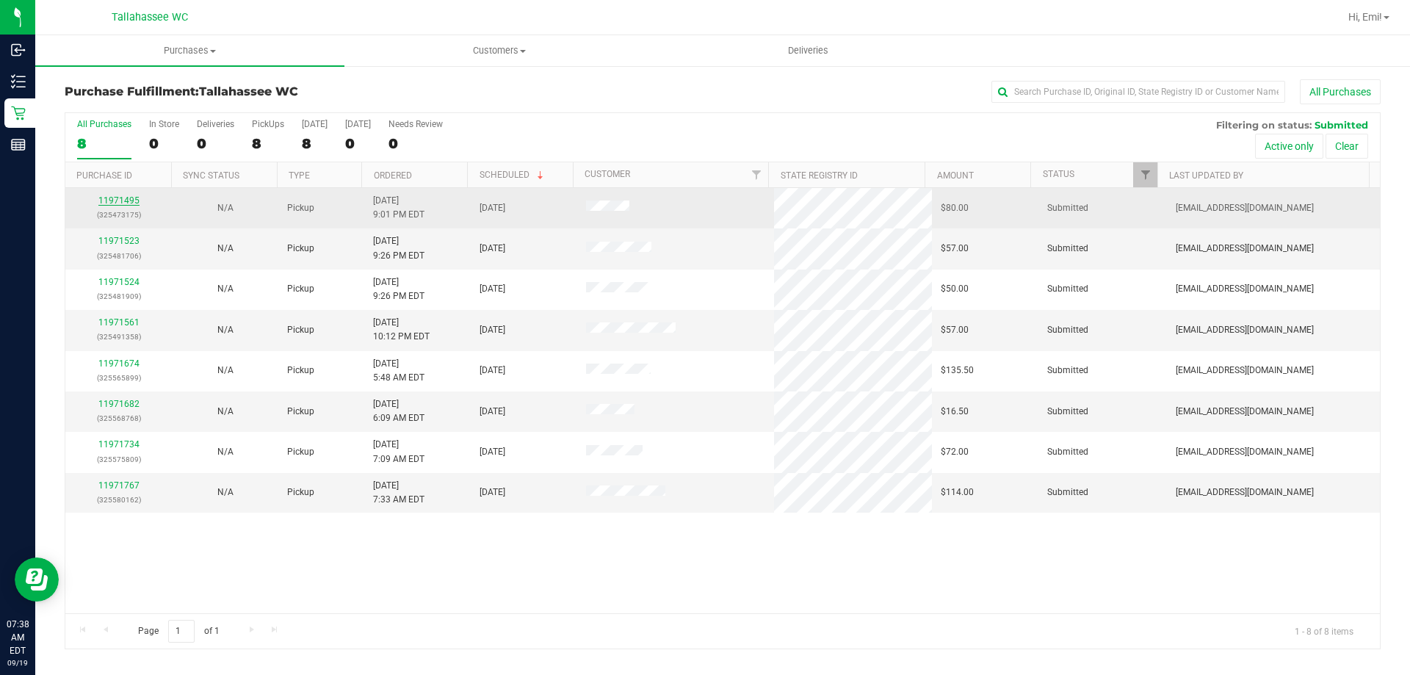
click at [120, 197] on link "11971495" at bounding box center [118, 200] width 41 height 10
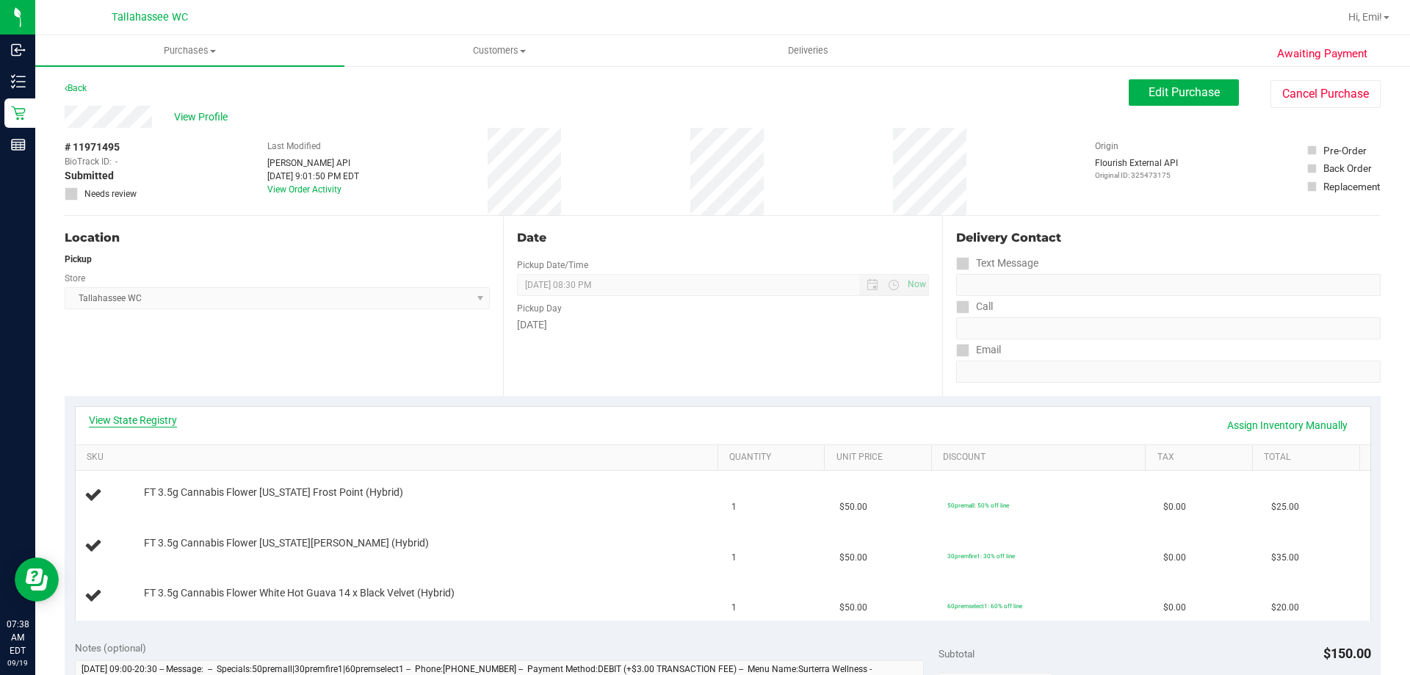
click at [101, 422] on link "View State Registry" at bounding box center [133, 420] width 88 height 15
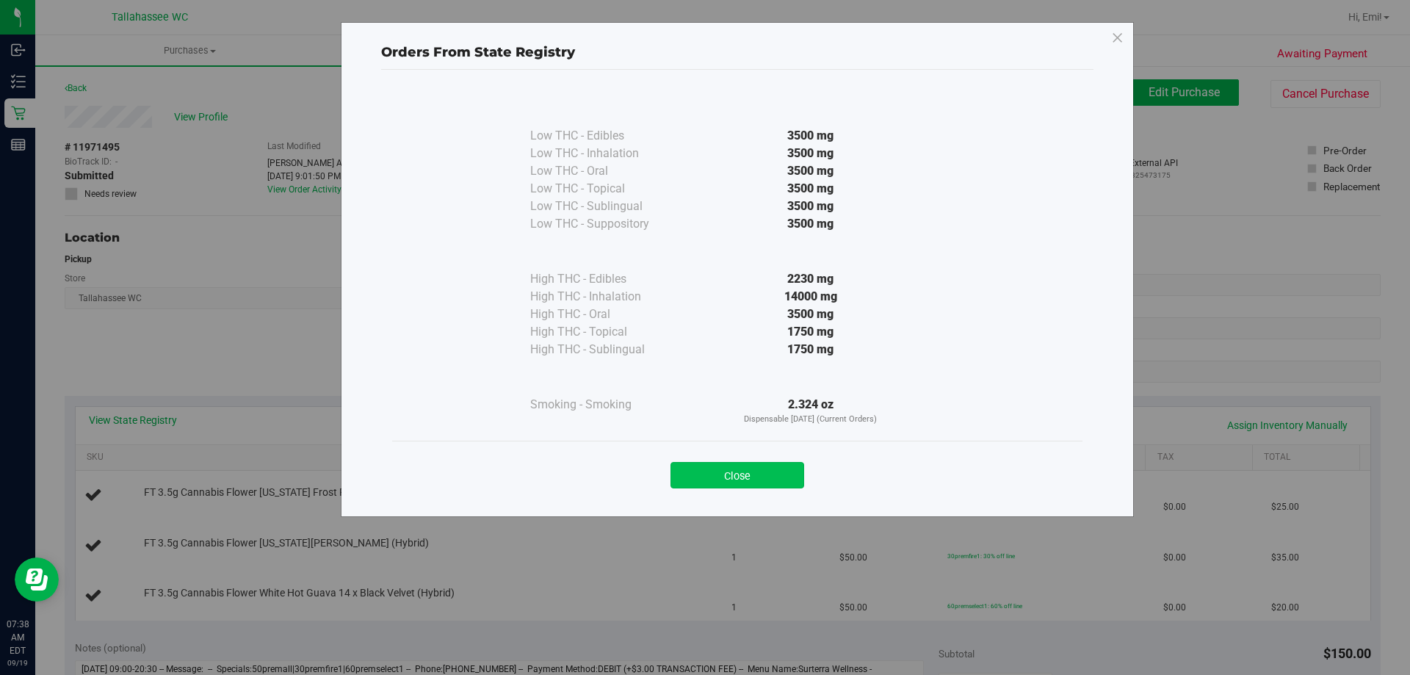
click at [730, 475] on button "Close" at bounding box center [737, 475] width 134 height 26
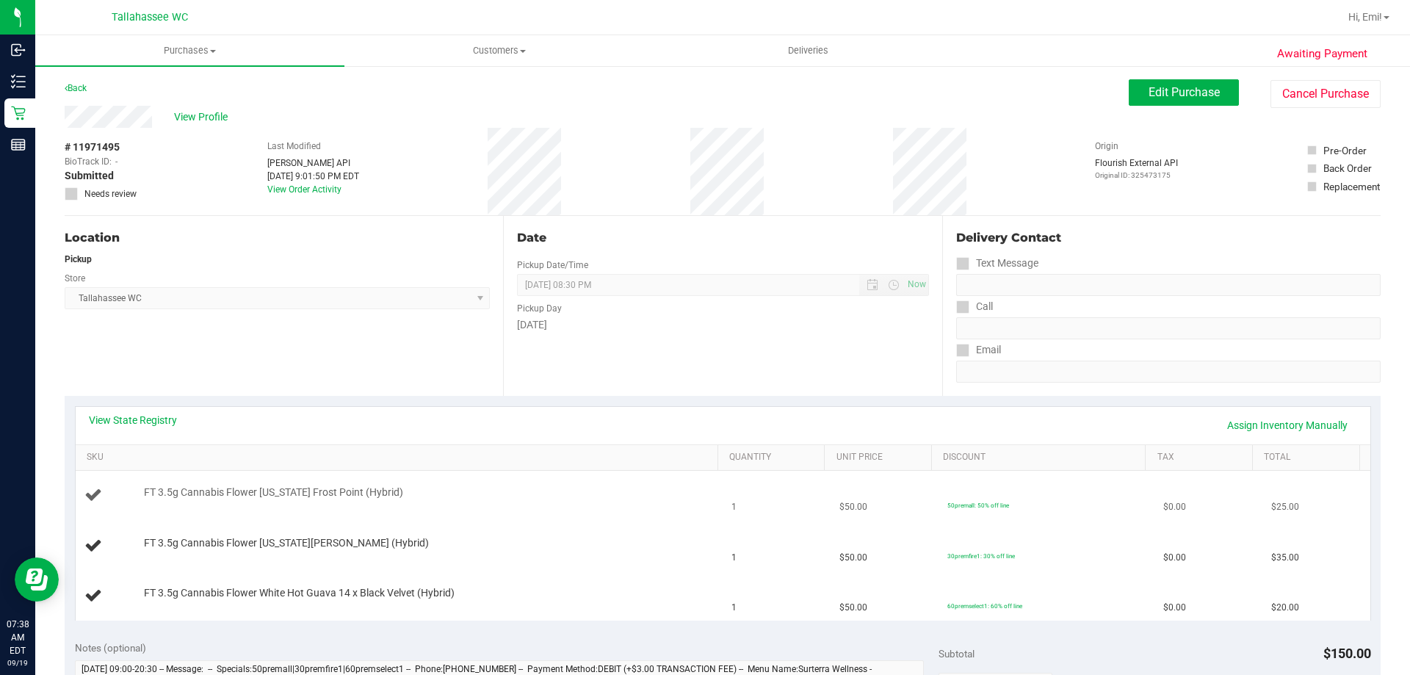
scroll to position [147, 0]
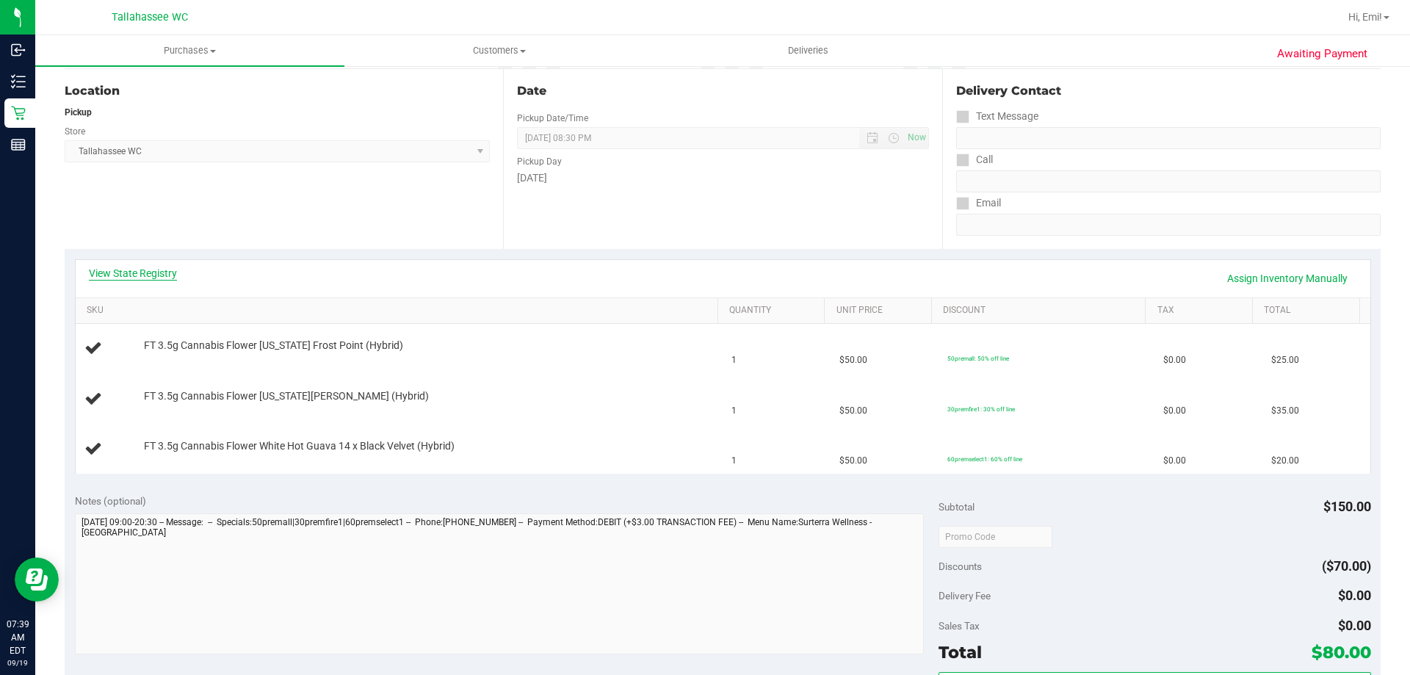
click at [138, 277] on link "View State Registry" at bounding box center [133, 273] width 88 height 15
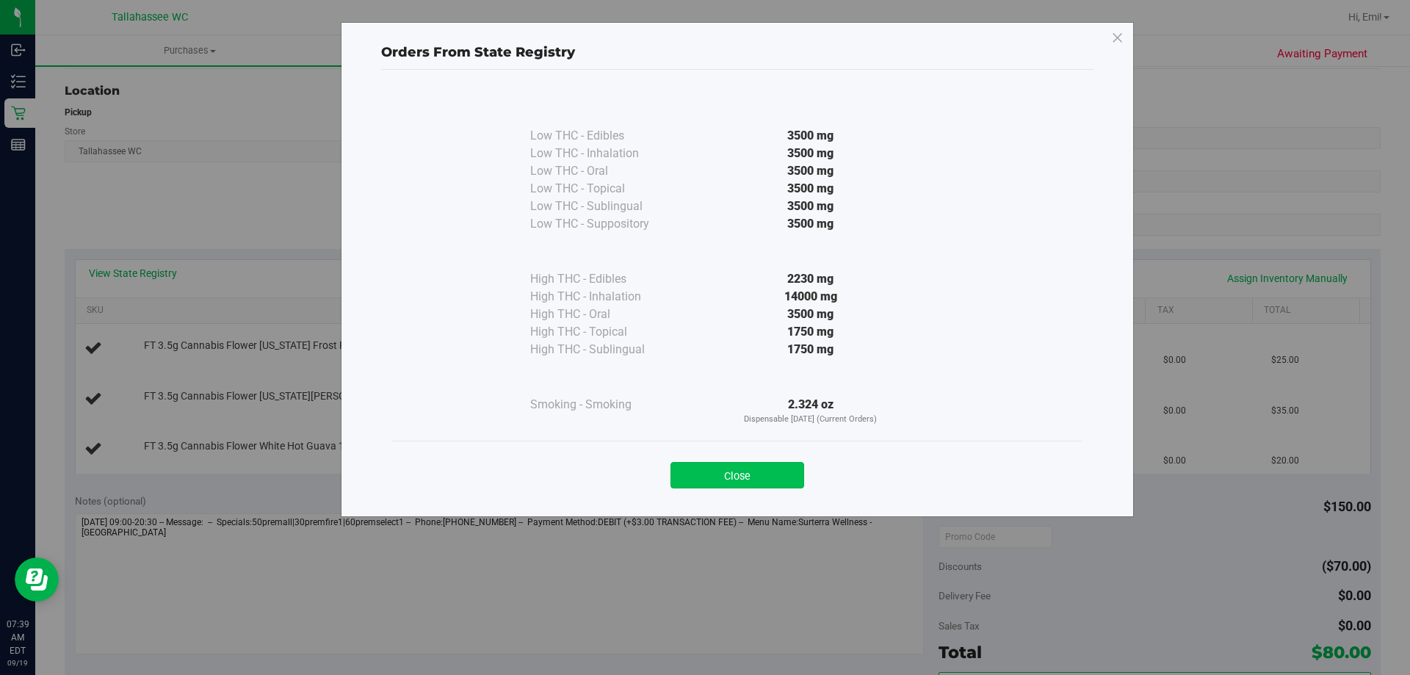
click at [764, 473] on button "Close" at bounding box center [737, 475] width 134 height 26
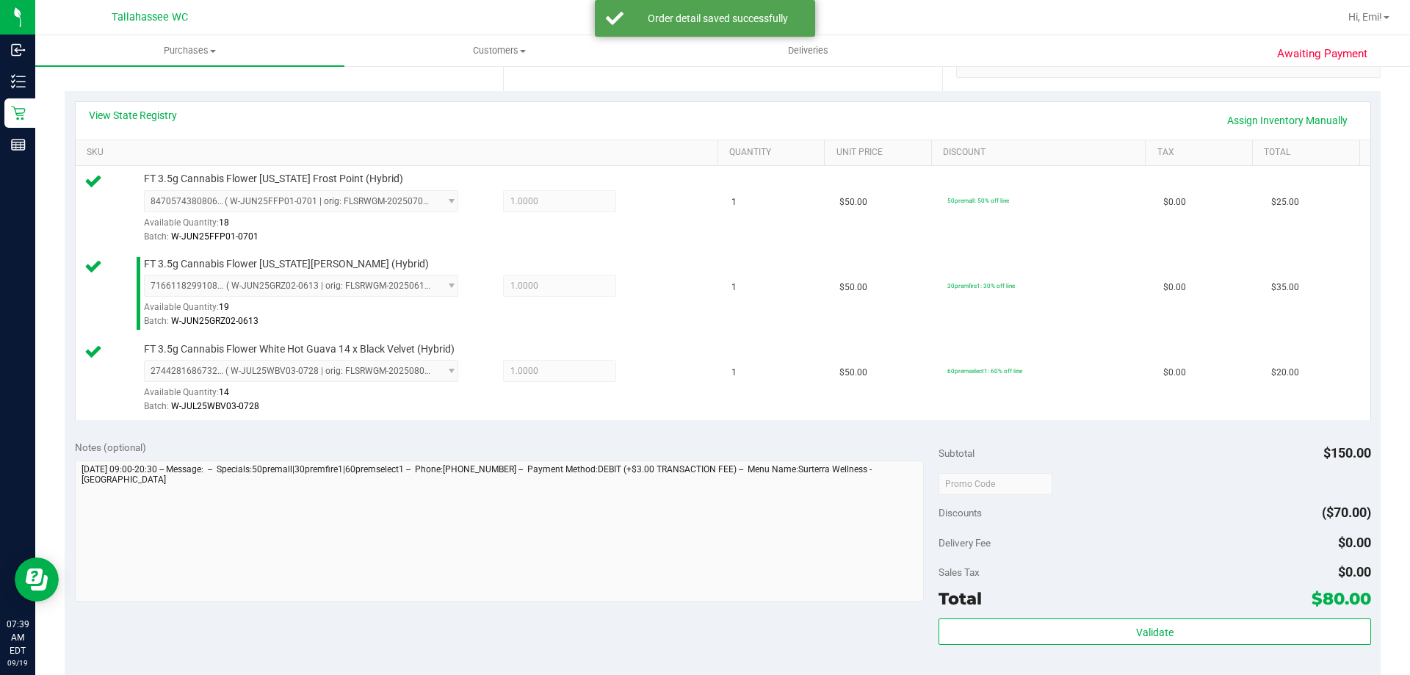
scroll to position [441, 0]
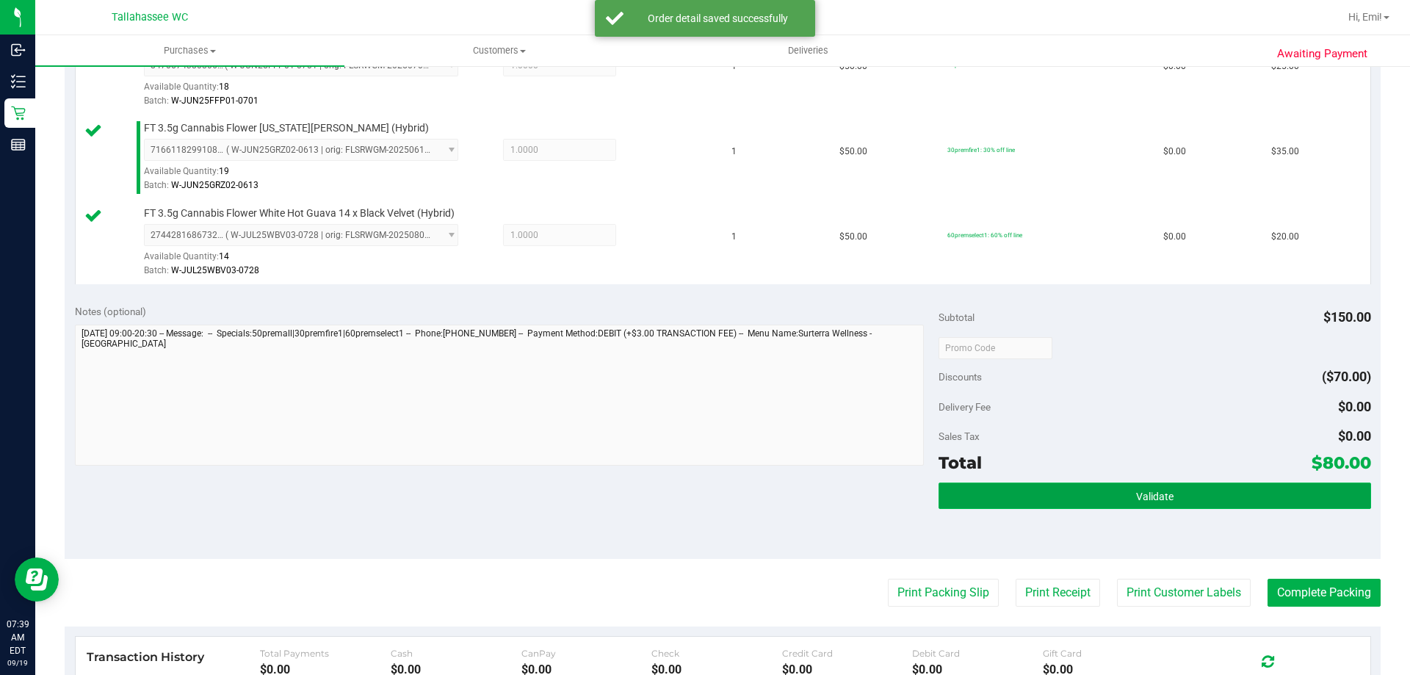
click at [1118, 490] on button "Validate" at bounding box center [1154, 495] width 432 height 26
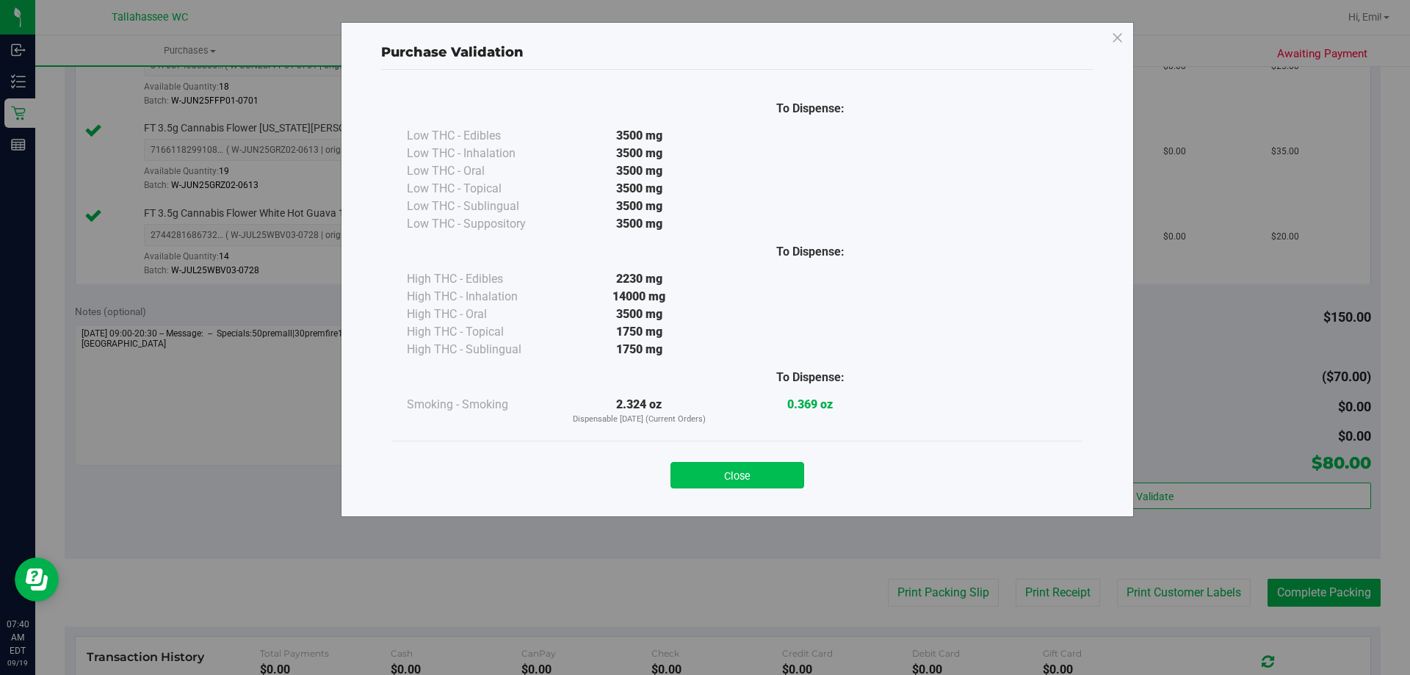
click at [780, 476] on button "Close" at bounding box center [737, 475] width 134 height 26
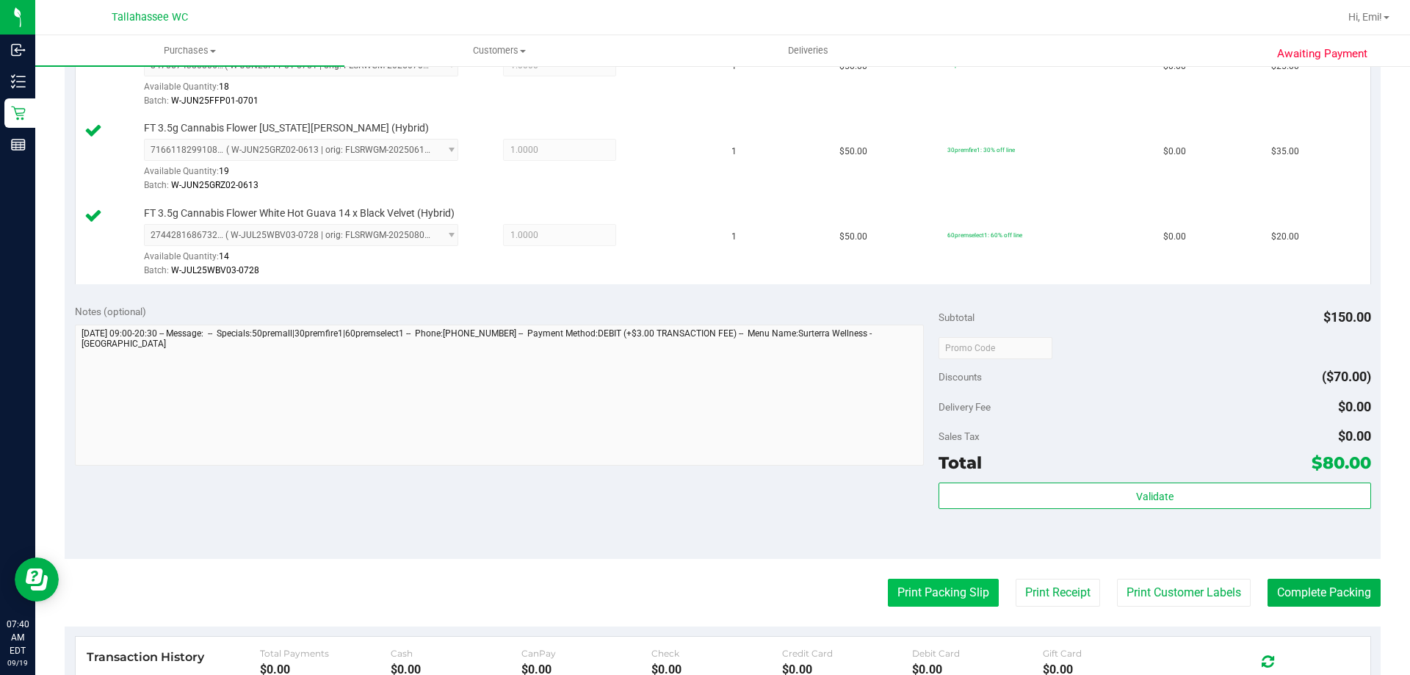
click at [955, 598] on button "Print Packing Slip" at bounding box center [943, 593] width 111 height 28
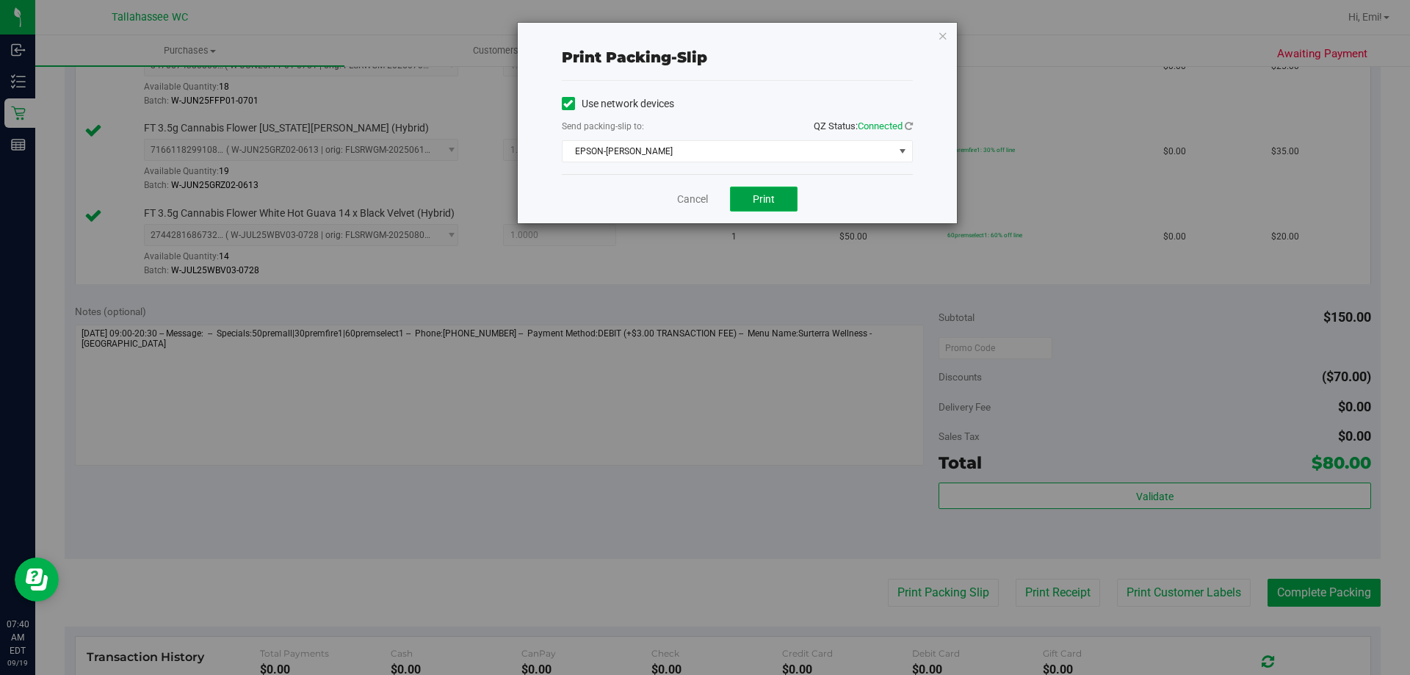
click at [775, 205] on button "Print" at bounding box center [764, 198] width 68 height 25
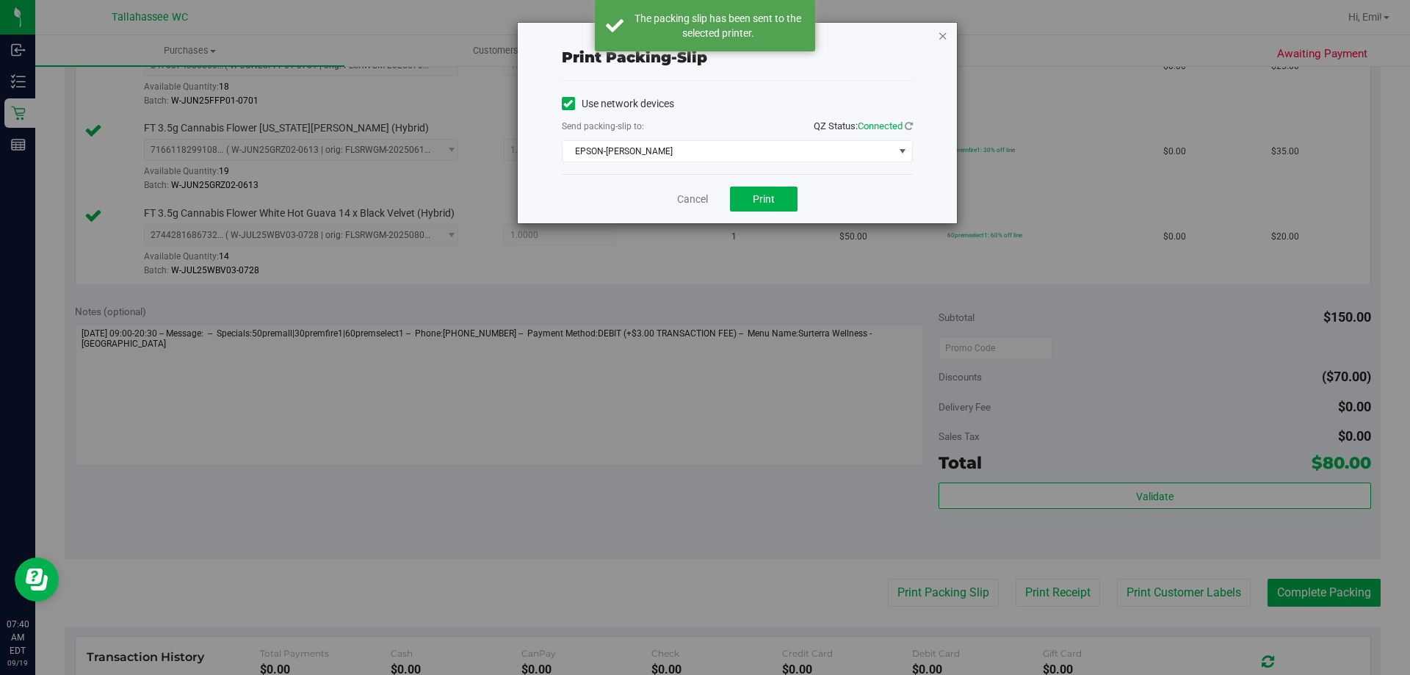
click at [940, 35] on icon "button" at bounding box center [943, 35] width 10 height 18
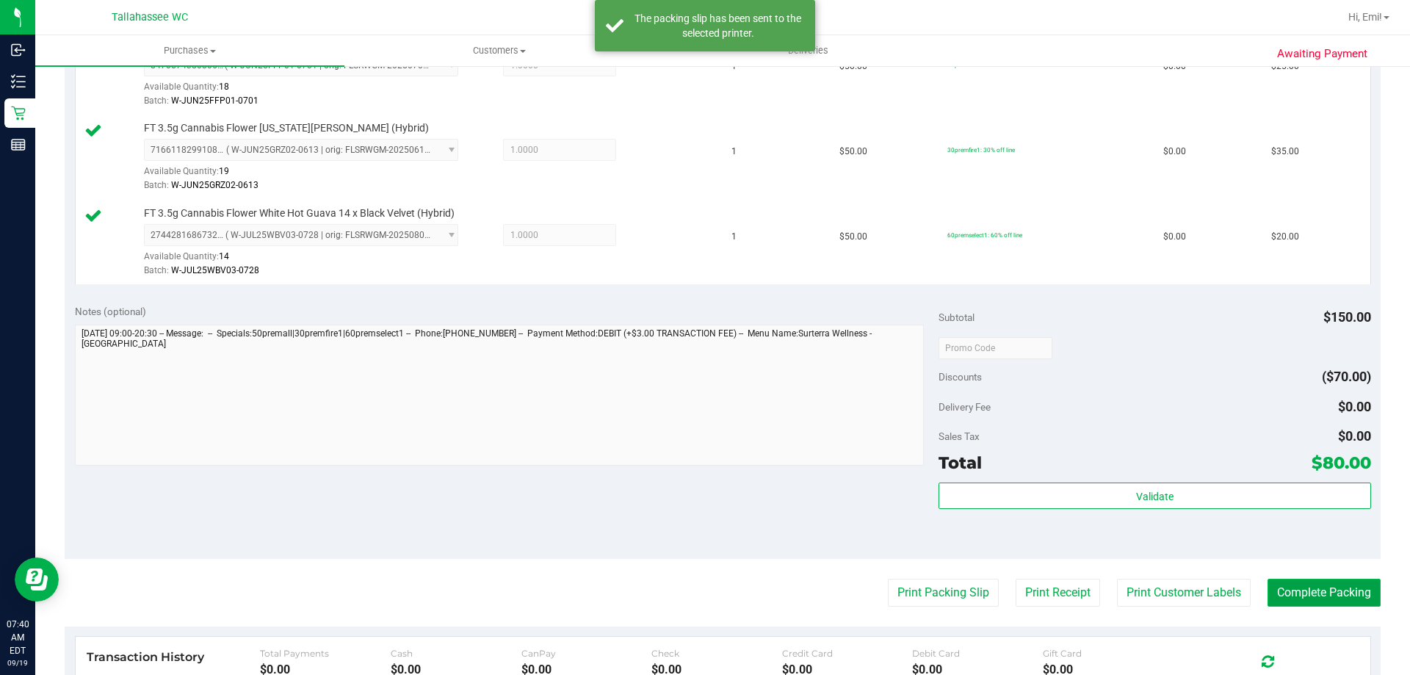
click at [1280, 586] on button "Complete Packing" at bounding box center [1323, 593] width 113 height 28
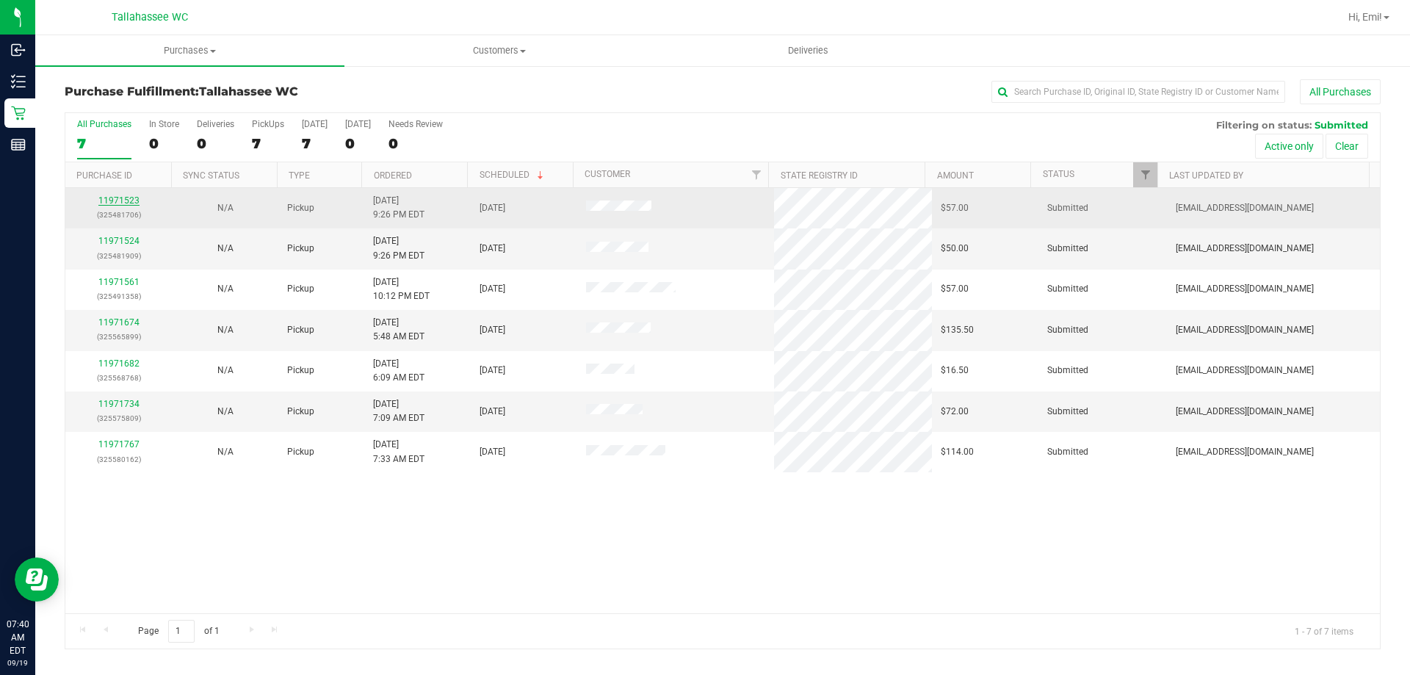
click at [127, 200] on link "11971523" at bounding box center [118, 200] width 41 height 10
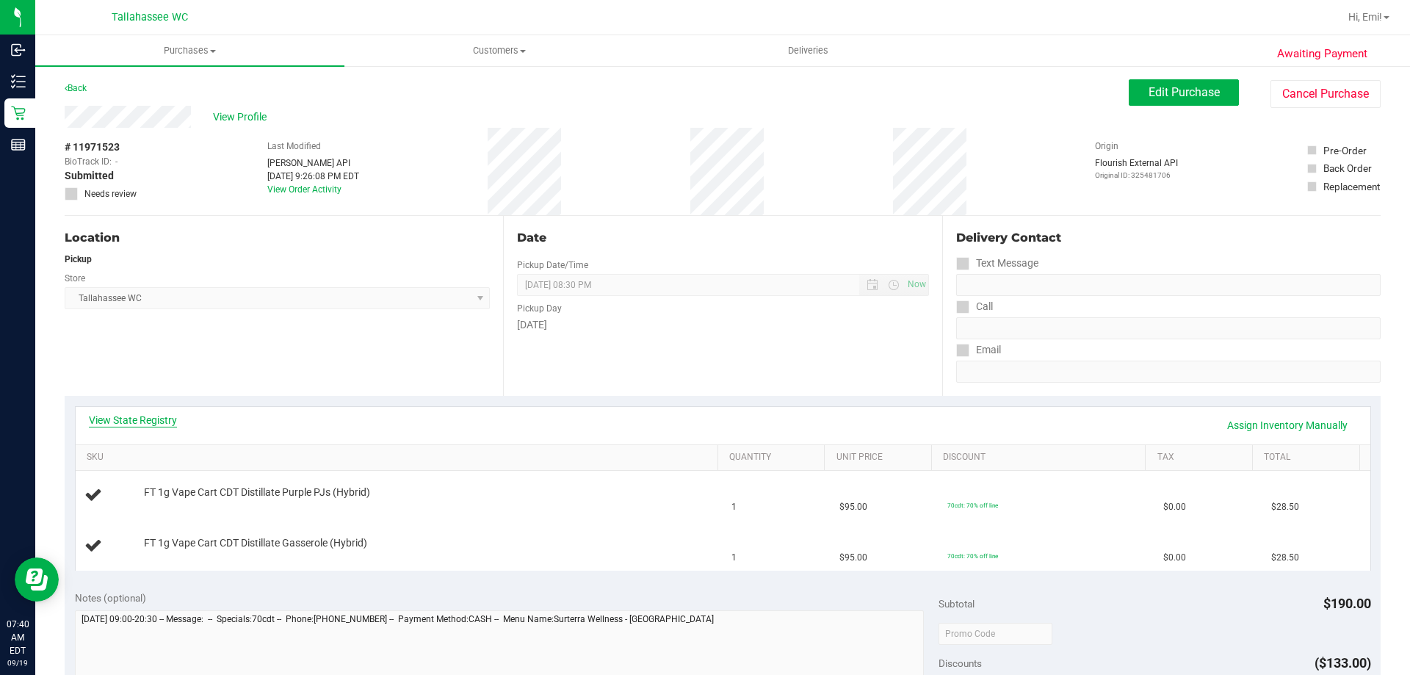
click at [132, 422] on link "View State Registry" at bounding box center [133, 420] width 88 height 15
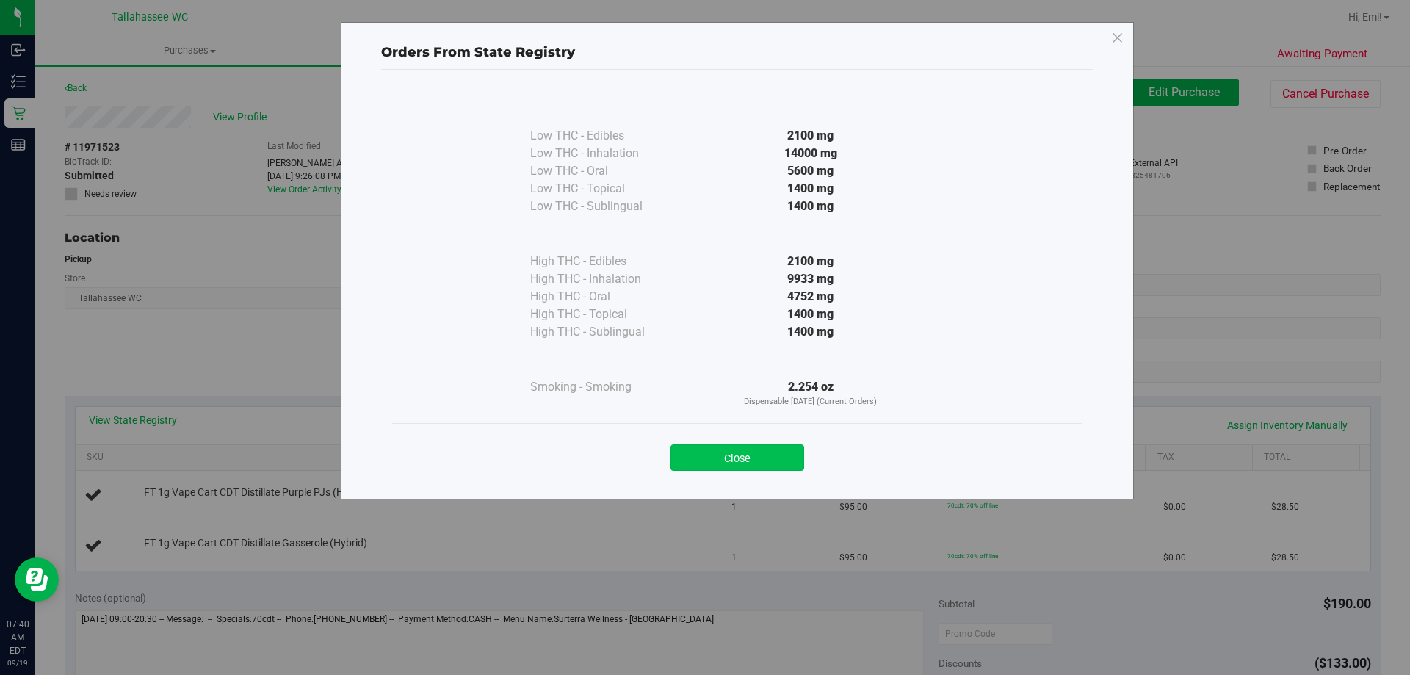
click at [790, 452] on button "Close" at bounding box center [737, 457] width 134 height 26
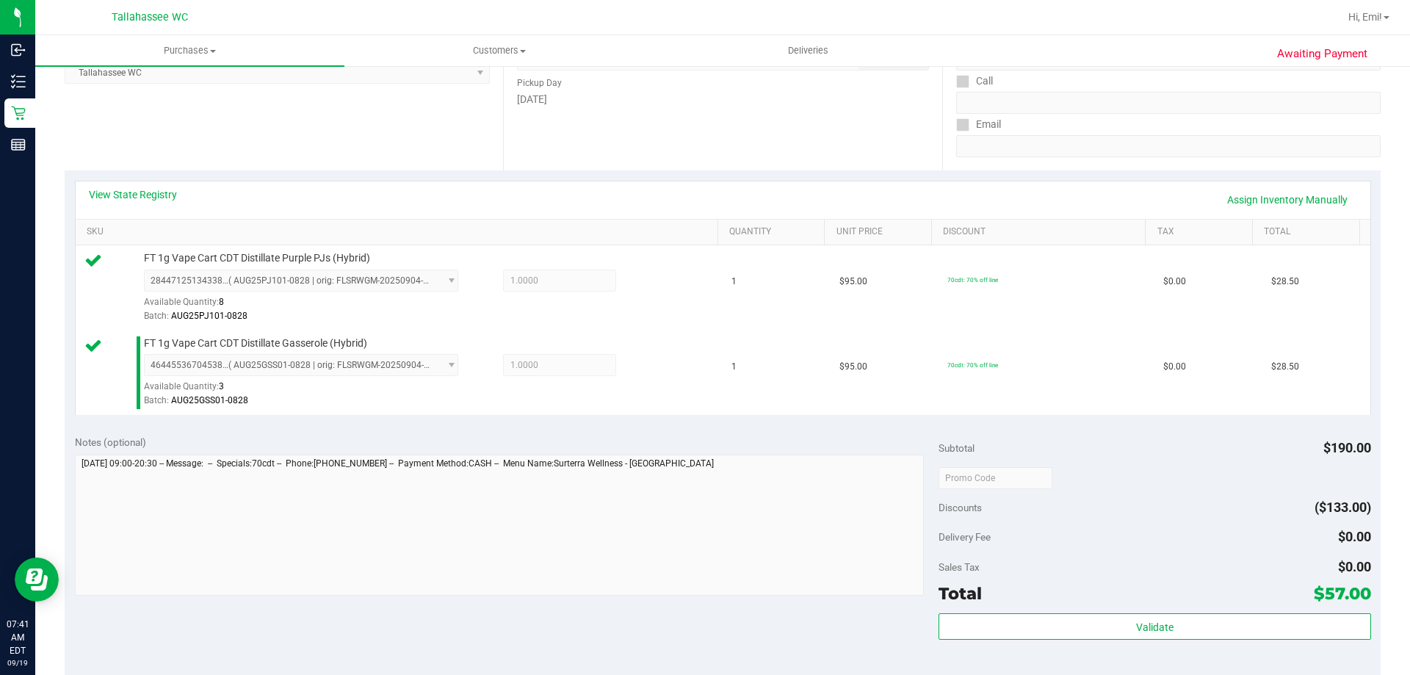
scroll to position [441, 0]
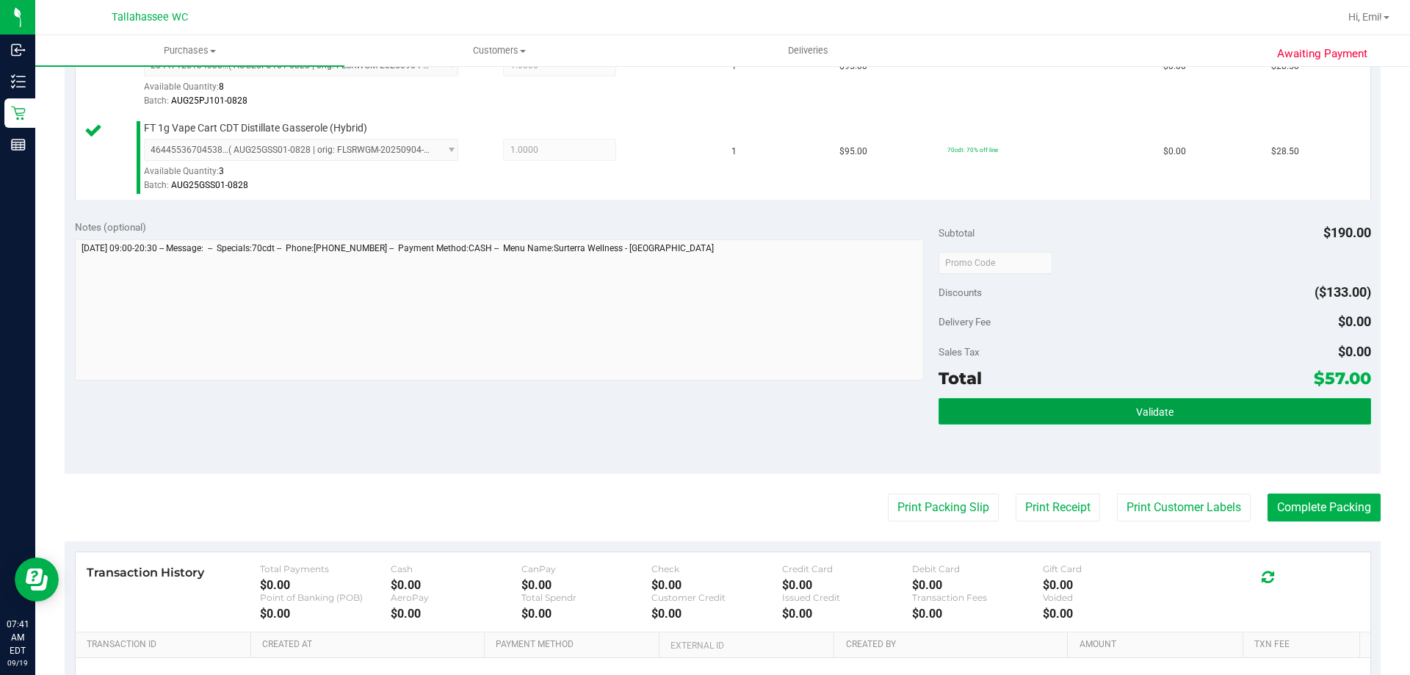
click at [1058, 418] on button "Validate" at bounding box center [1154, 411] width 432 height 26
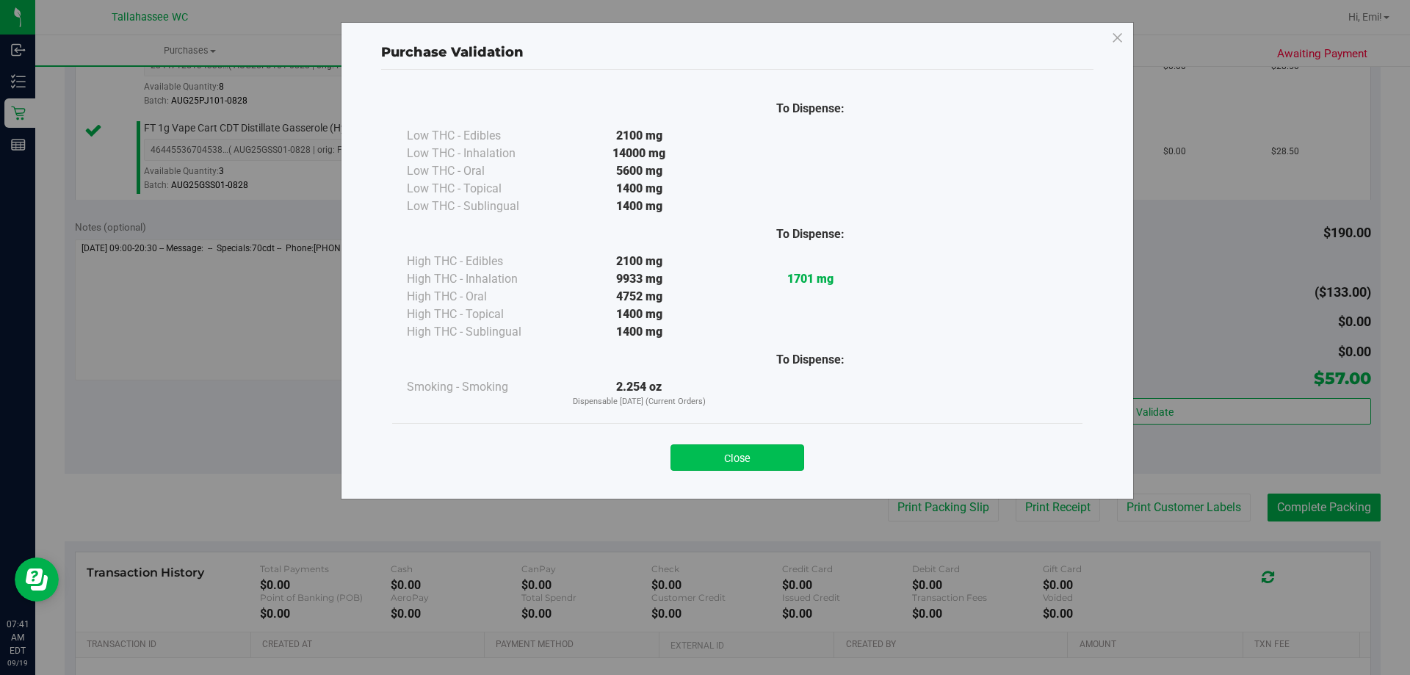
click at [785, 465] on button "Close" at bounding box center [737, 457] width 134 height 26
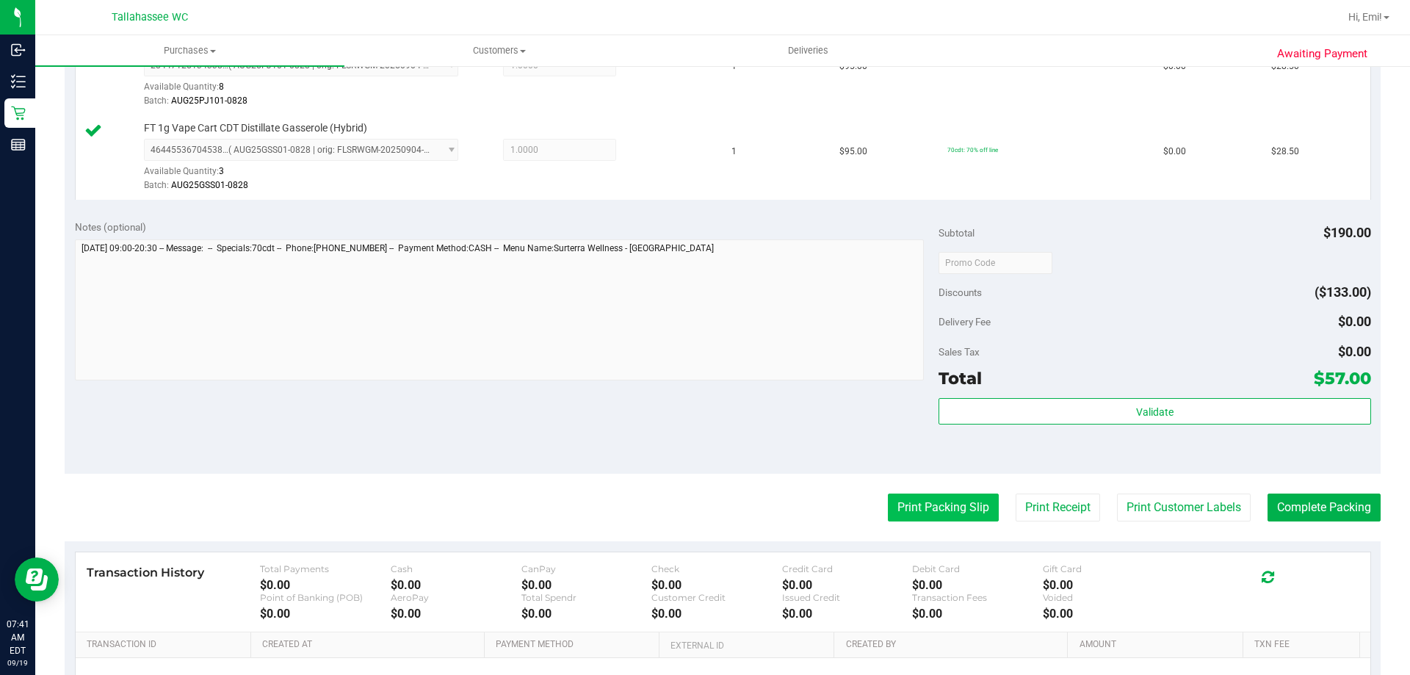
click at [924, 521] on button "Print Packing Slip" at bounding box center [943, 507] width 111 height 28
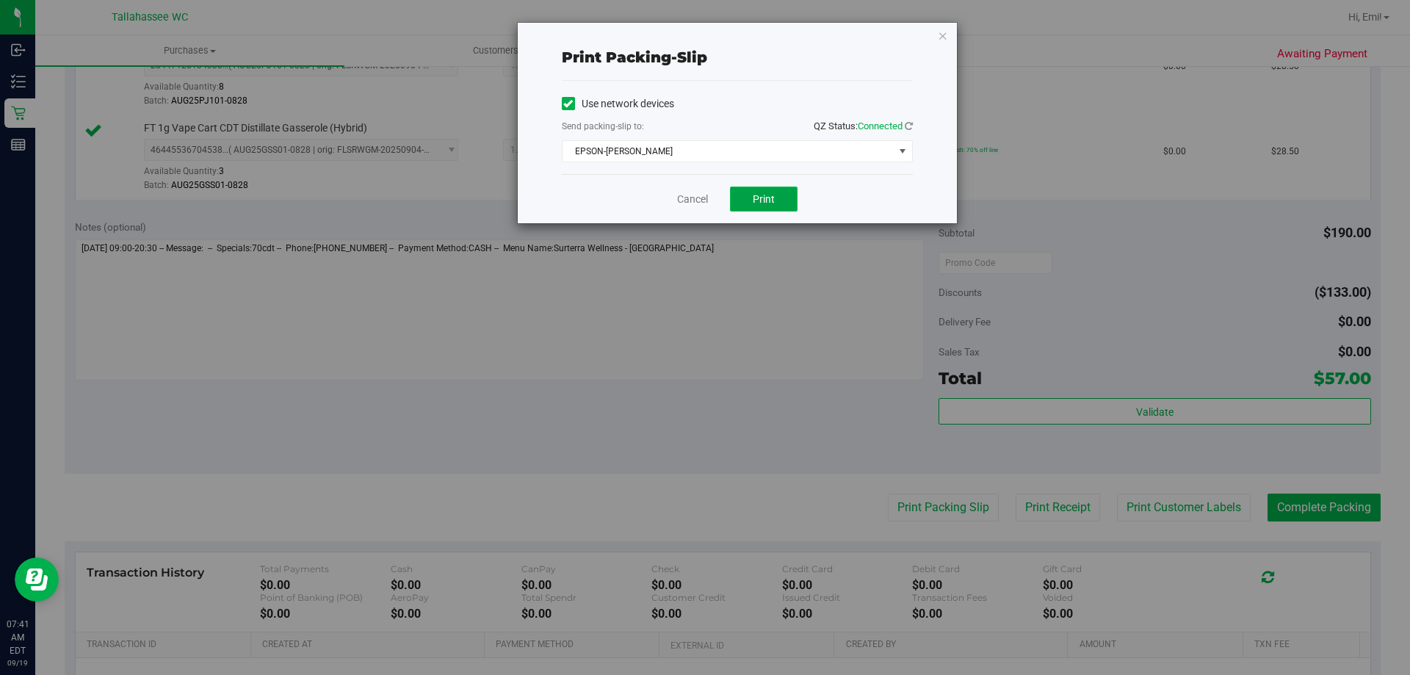
click at [761, 206] on button "Print" at bounding box center [764, 198] width 68 height 25
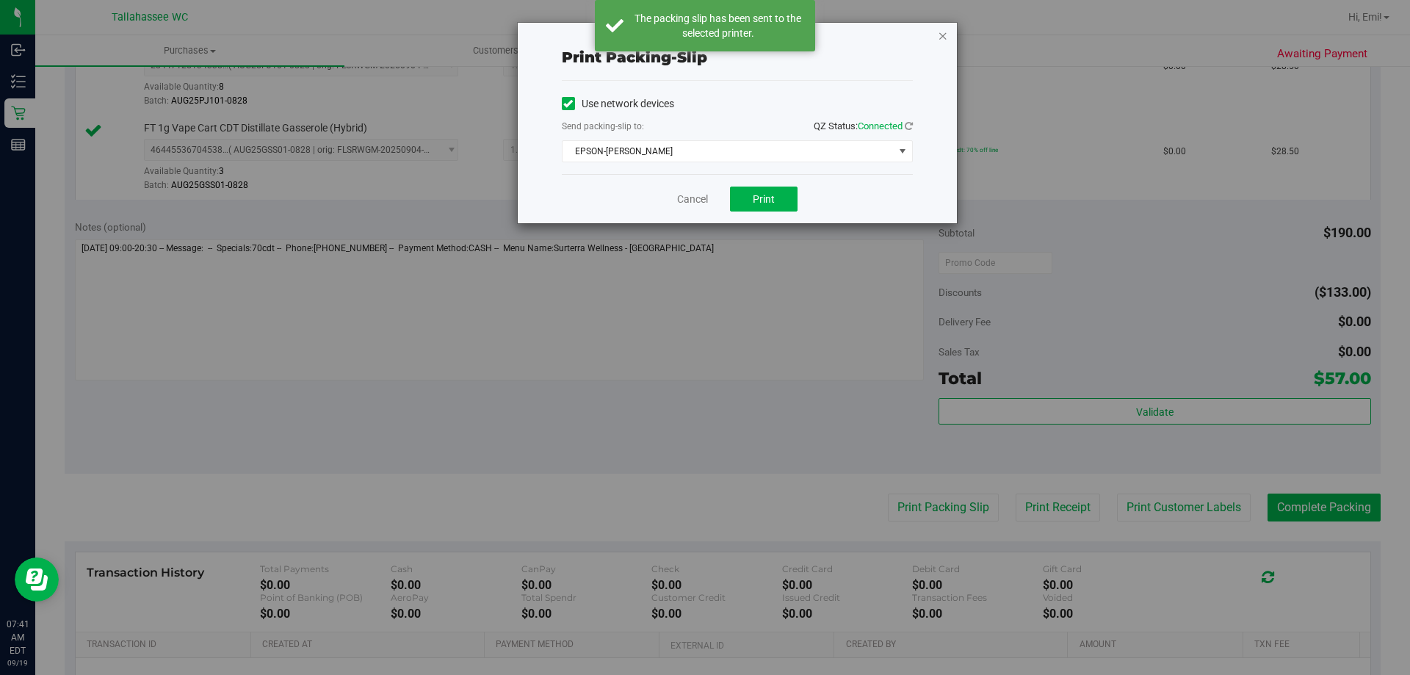
click at [940, 40] on icon "button" at bounding box center [943, 35] width 10 height 18
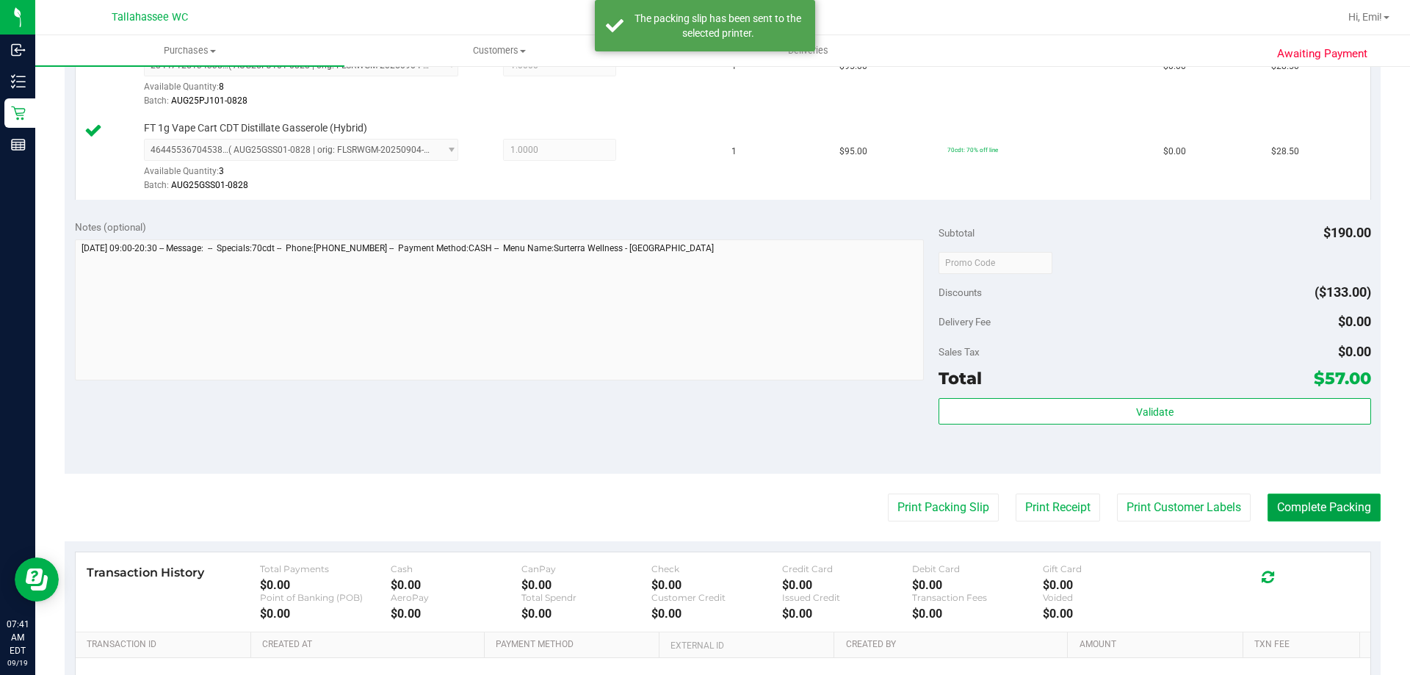
click at [1324, 493] on button "Complete Packing" at bounding box center [1323, 507] width 113 height 28
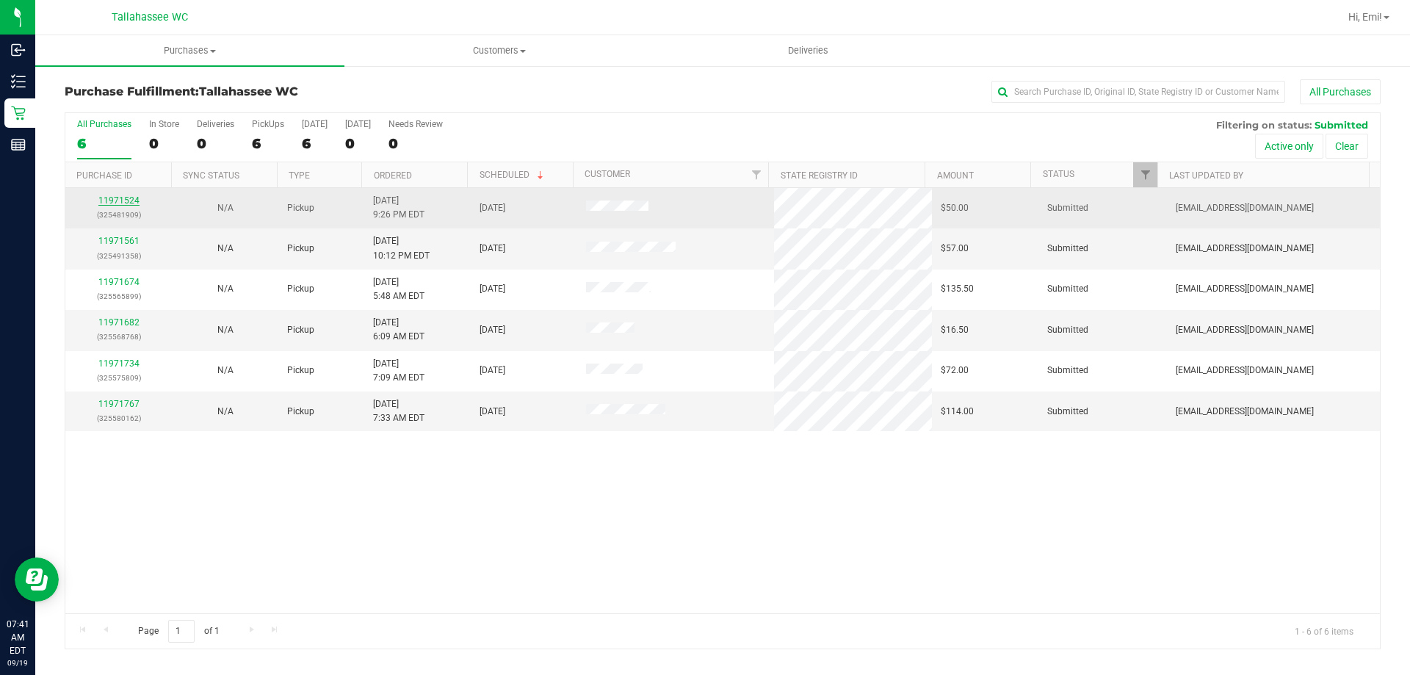
click at [113, 197] on link "11971524" at bounding box center [118, 200] width 41 height 10
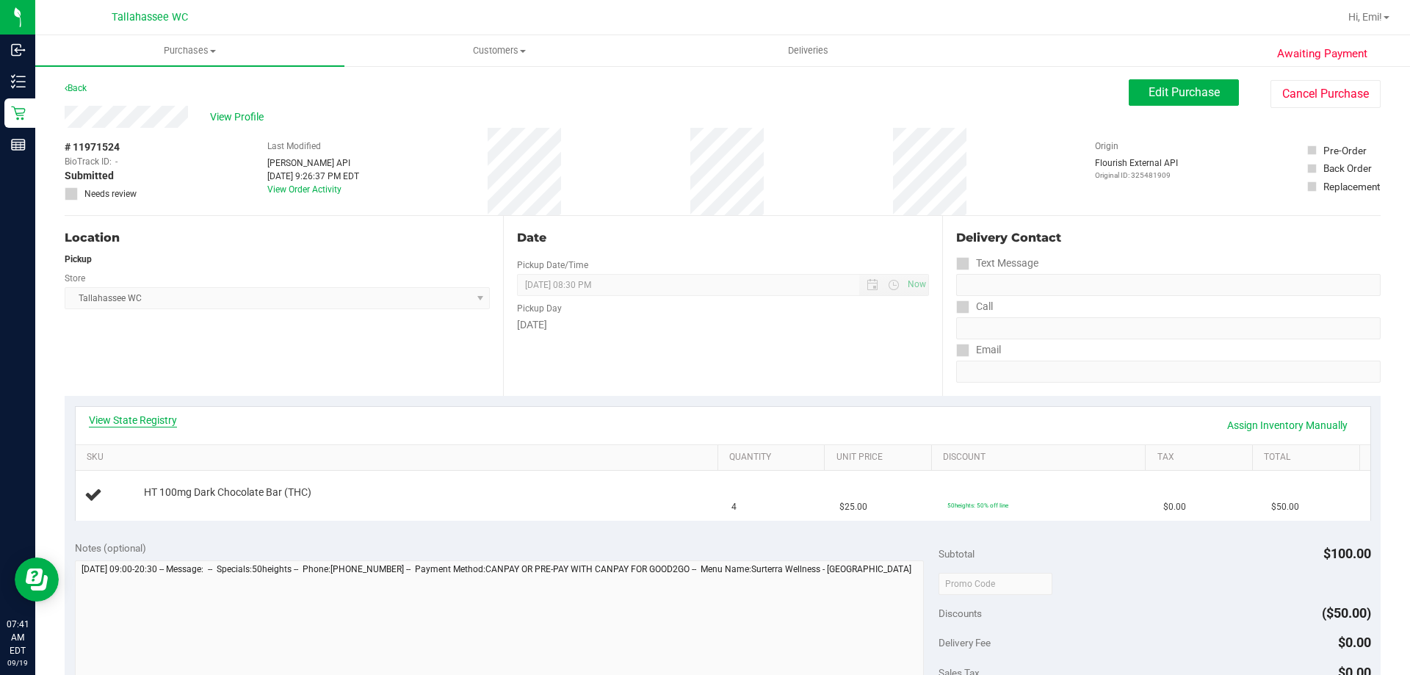
click at [168, 413] on link "View State Registry" at bounding box center [133, 420] width 88 height 15
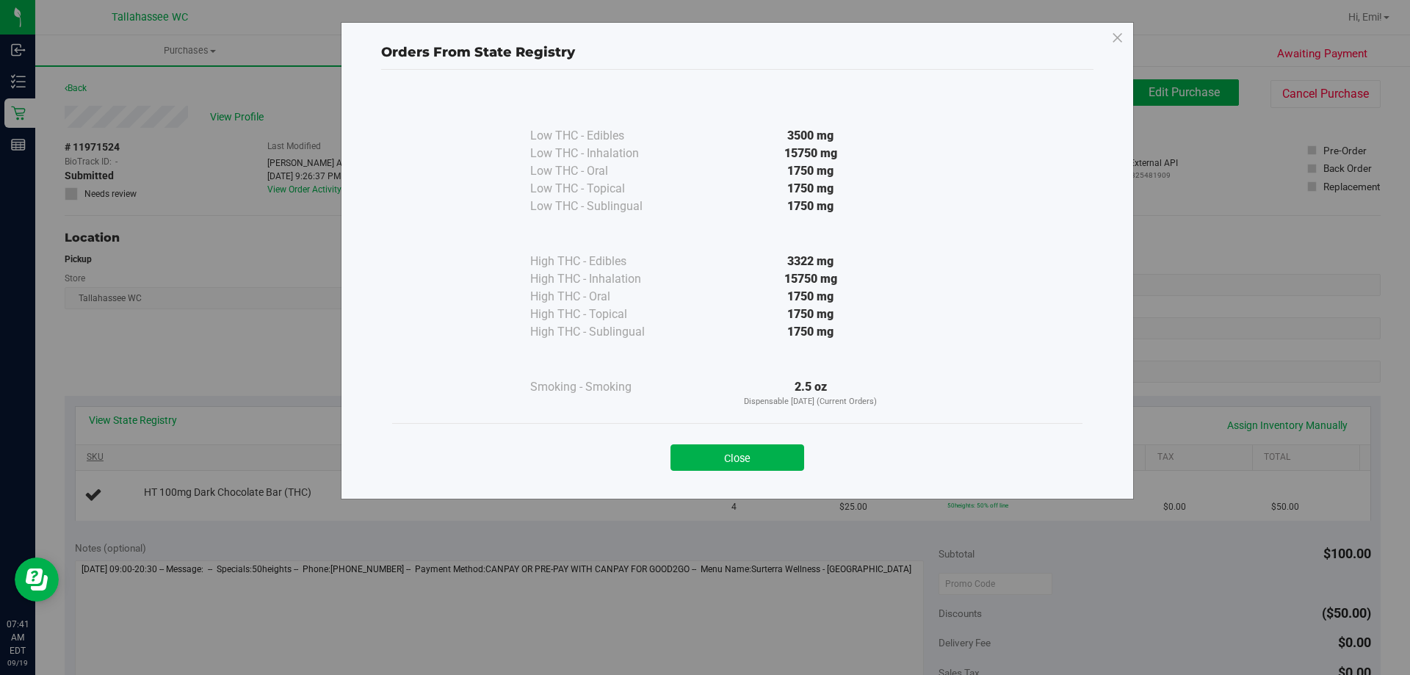
click at [686, 457] on button "Close" at bounding box center [737, 457] width 134 height 26
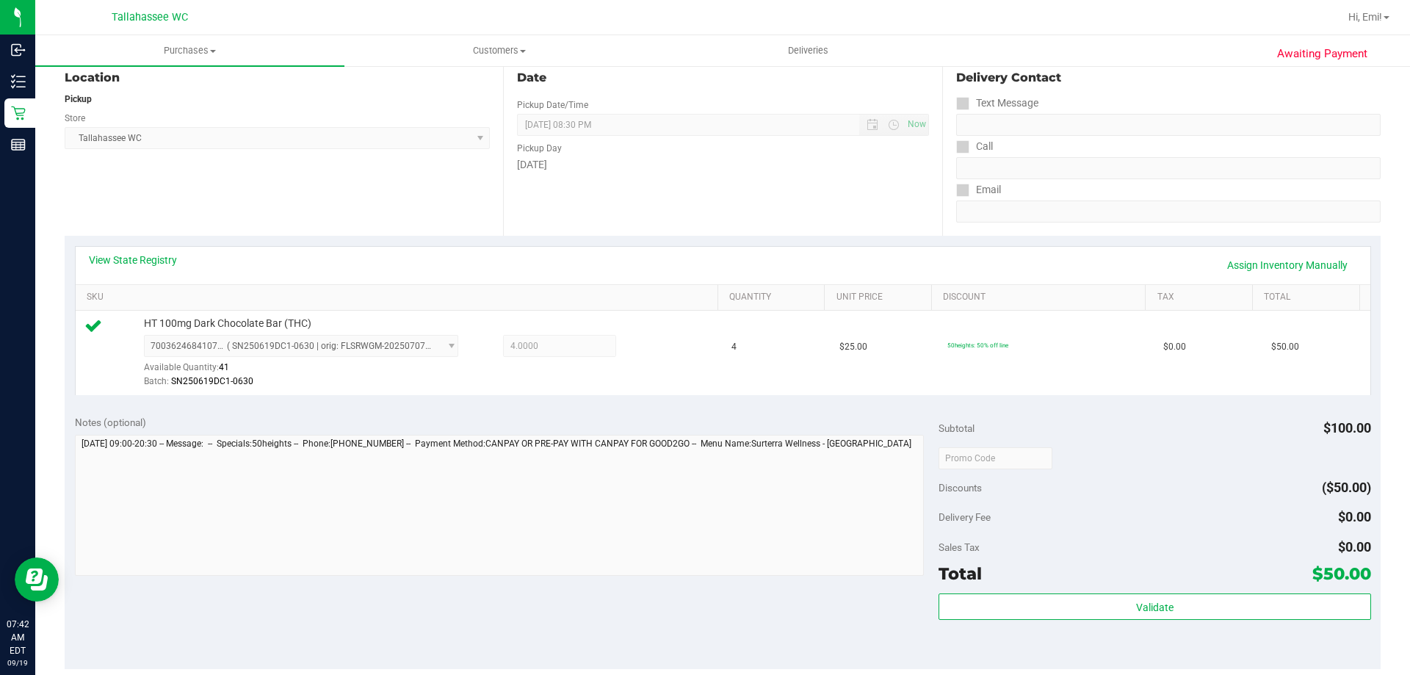
scroll to position [367, 0]
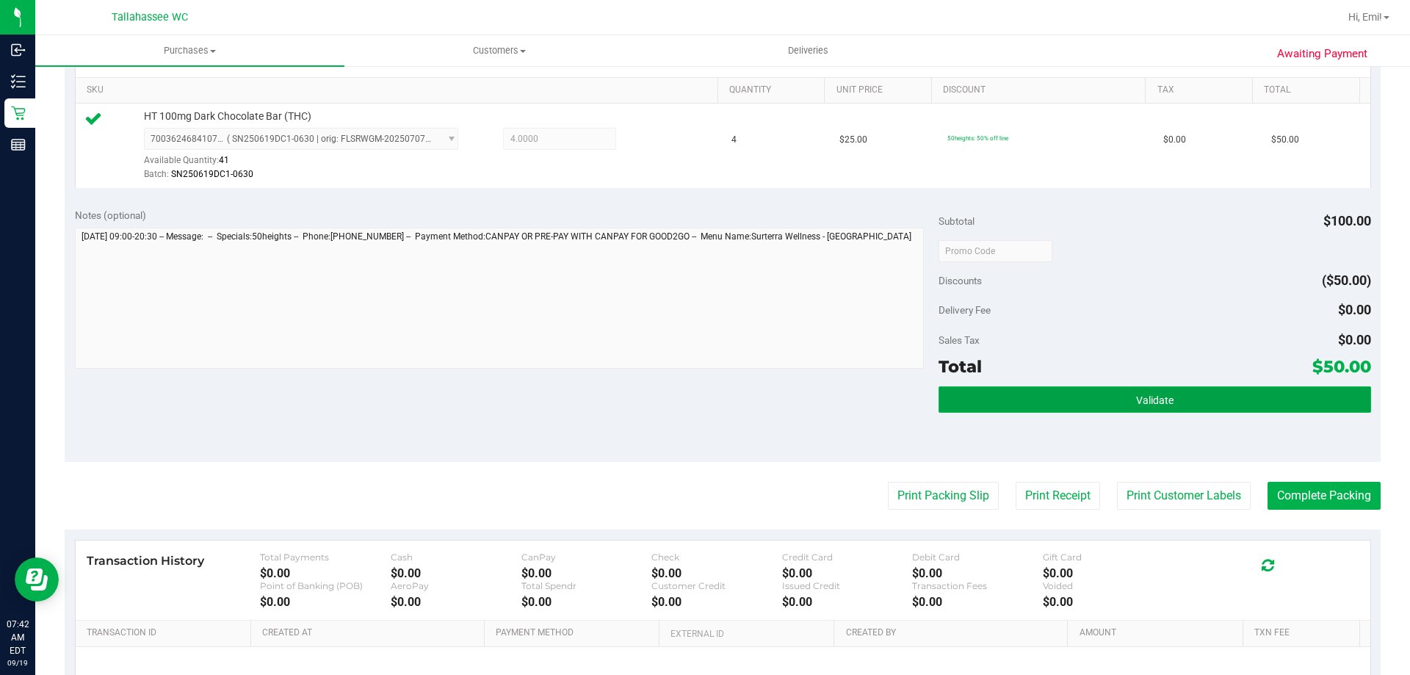
drag, startPoint x: 1117, startPoint y: 394, endPoint x: 1092, endPoint y: 404, distance: 27.0
click at [1117, 394] on button "Validate" at bounding box center [1154, 399] width 432 height 26
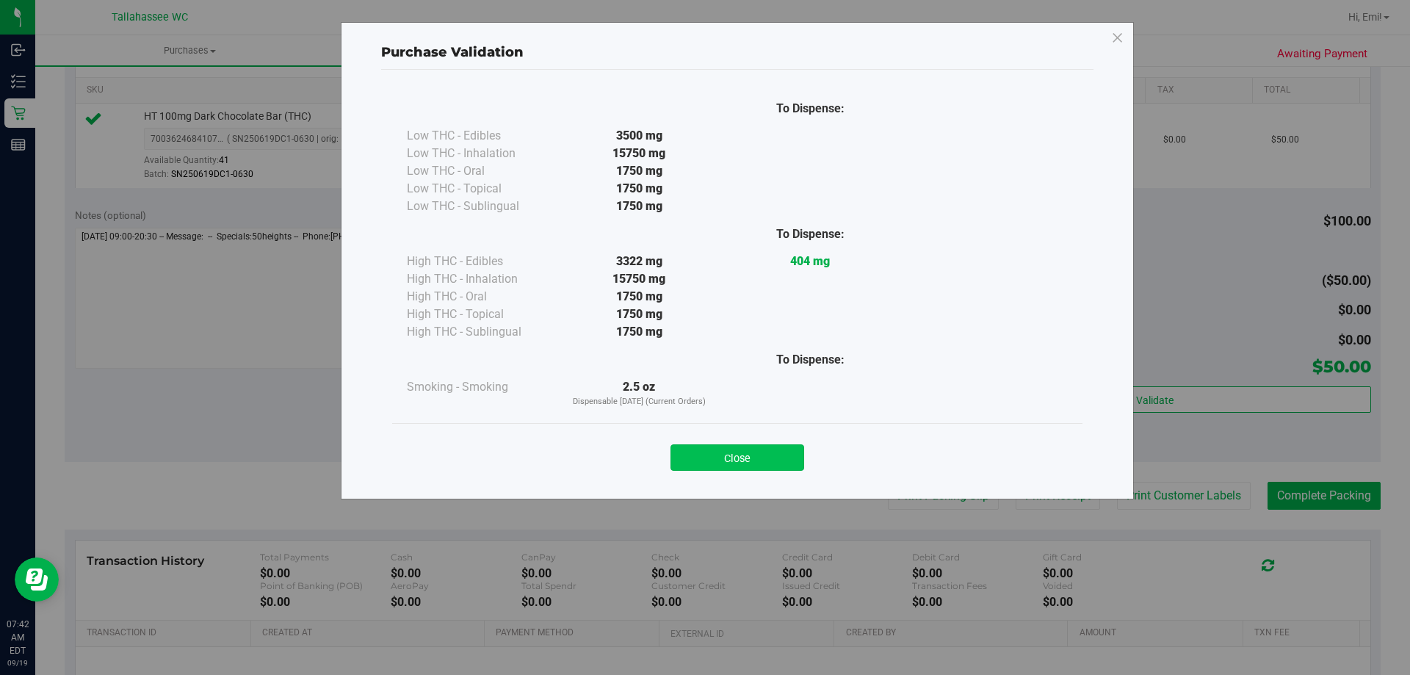
click at [737, 452] on button "Close" at bounding box center [737, 457] width 134 height 26
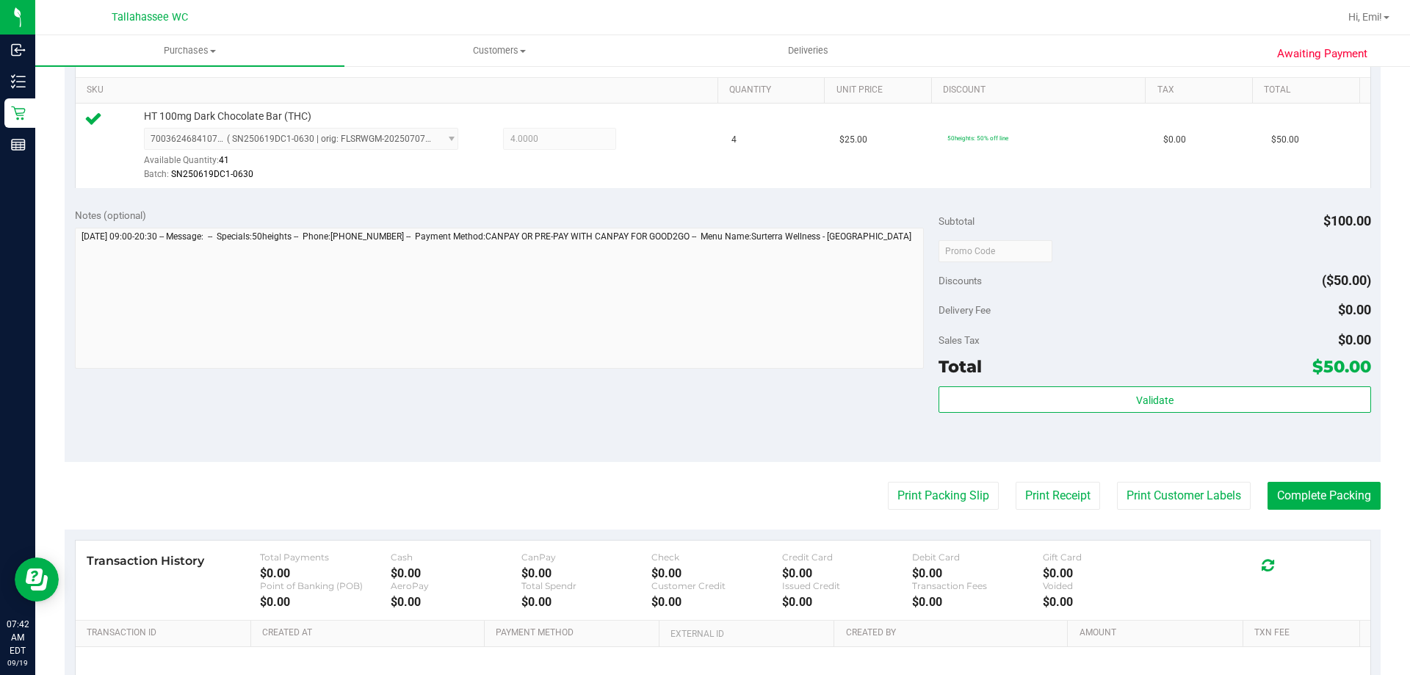
click at [930, 512] on purchase-details "Back Edit Purchase Cancel Purchase View Profile # 11971524 BioTrack ID: - Submi…" at bounding box center [723, 258] width 1316 height 1092
click at [930, 504] on button "Print Packing Slip" at bounding box center [943, 496] width 111 height 28
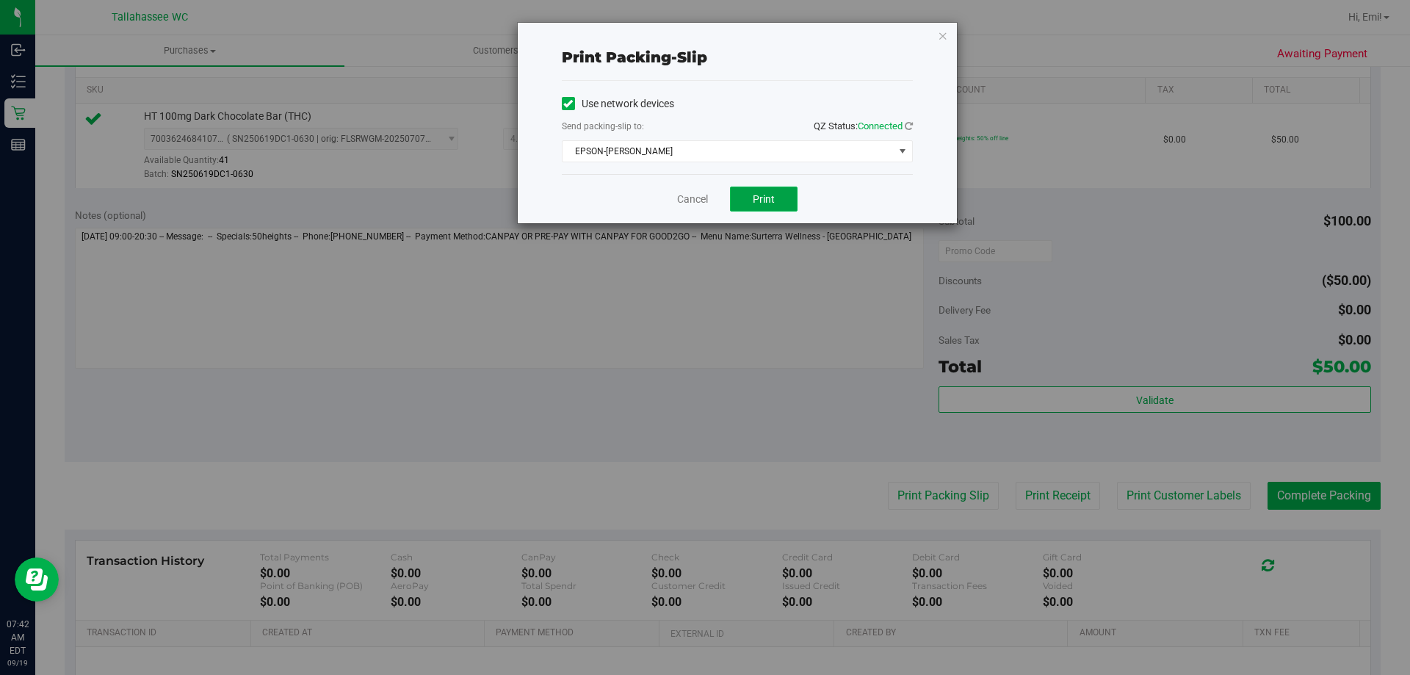
click at [777, 189] on button "Print" at bounding box center [764, 198] width 68 height 25
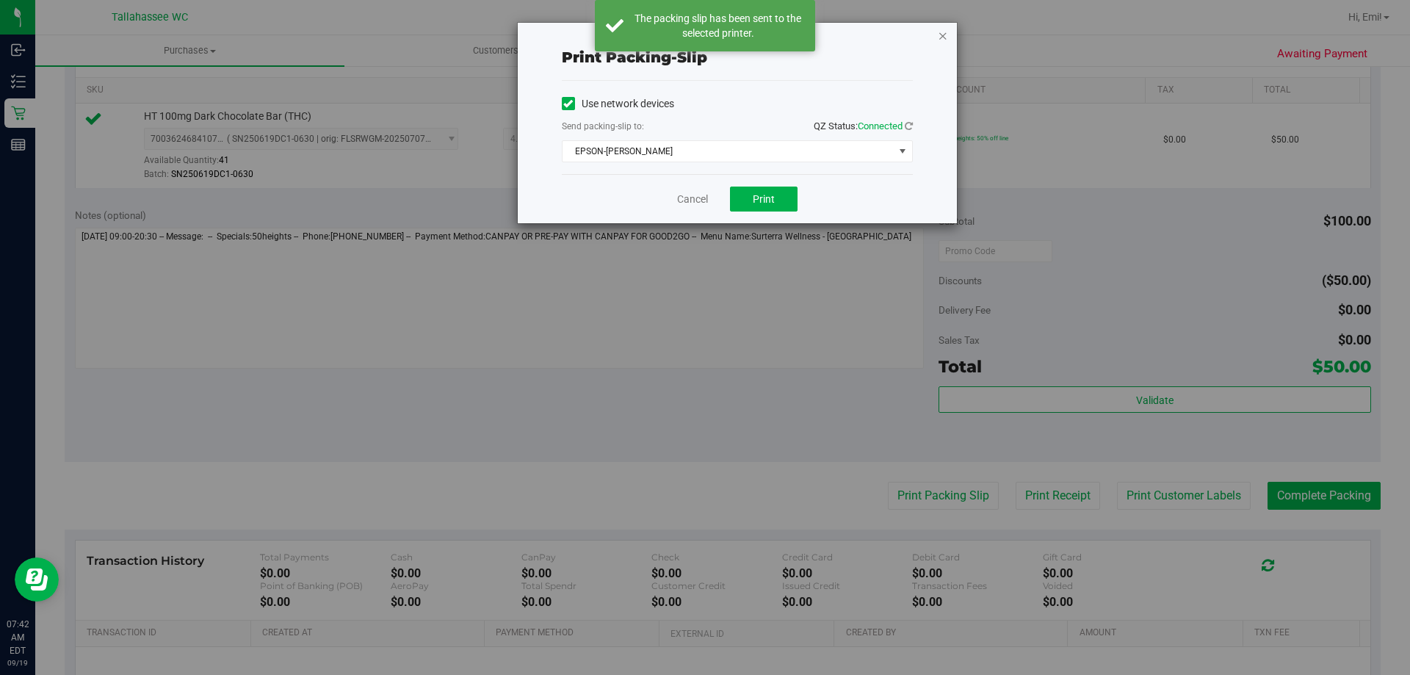
click at [942, 36] on icon "button" at bounding box center [943, 35] width 10 height 18
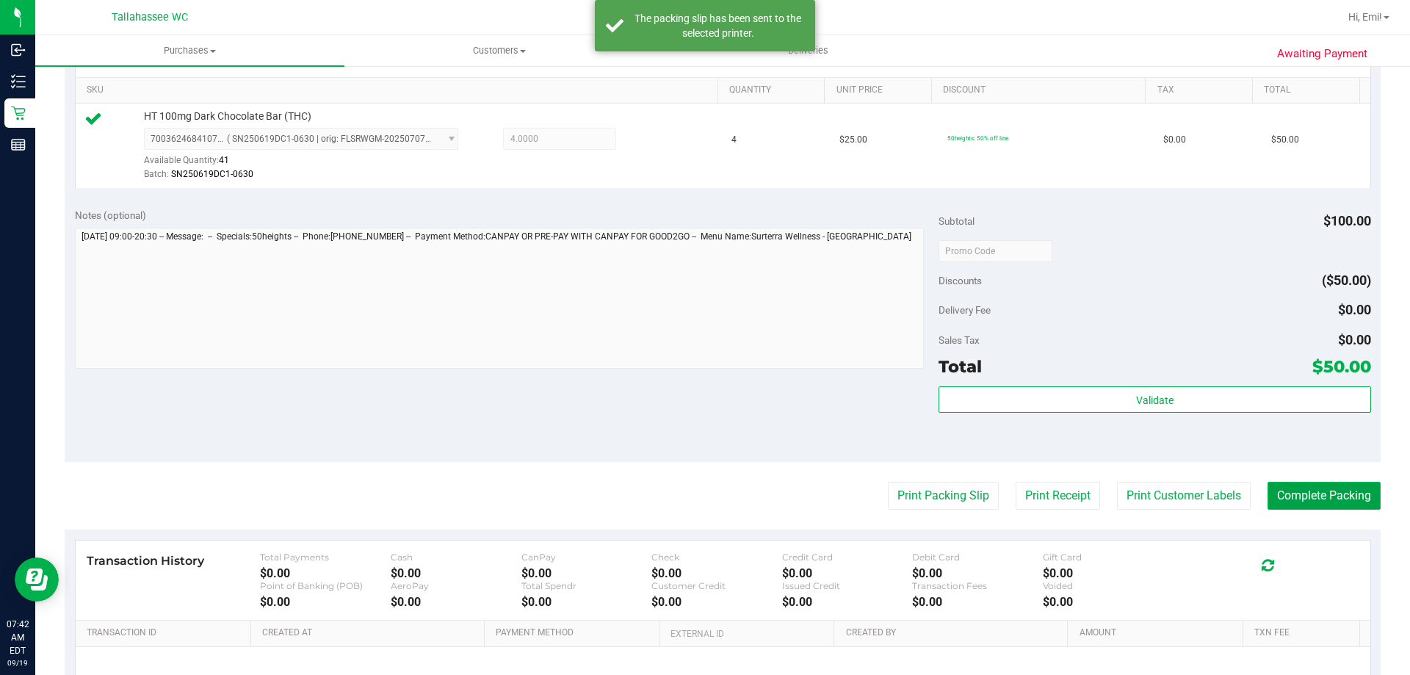
click at [1287, 485] on button "Complete Packing" at bounding box center [1323, 496] width 113 height 28
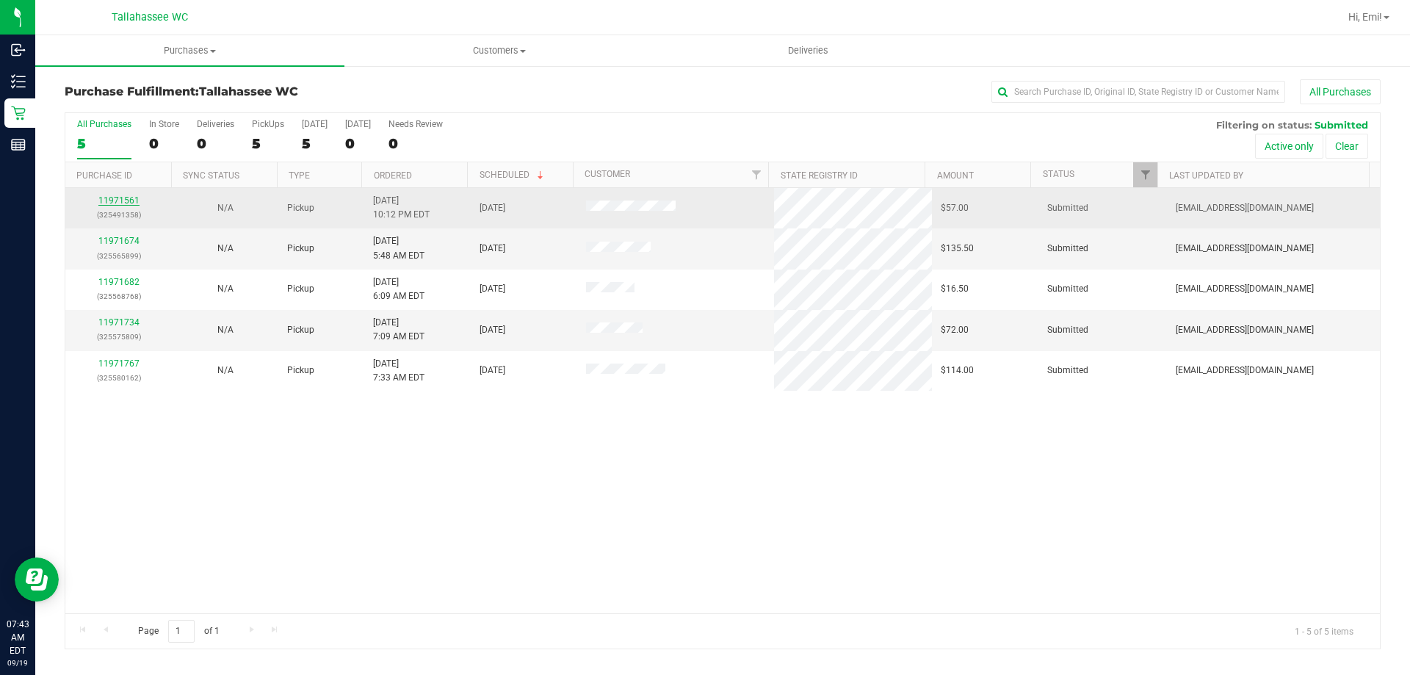
click at [111, 195] on link "11971561" at bounding box center [118, 200] width 41 height 10
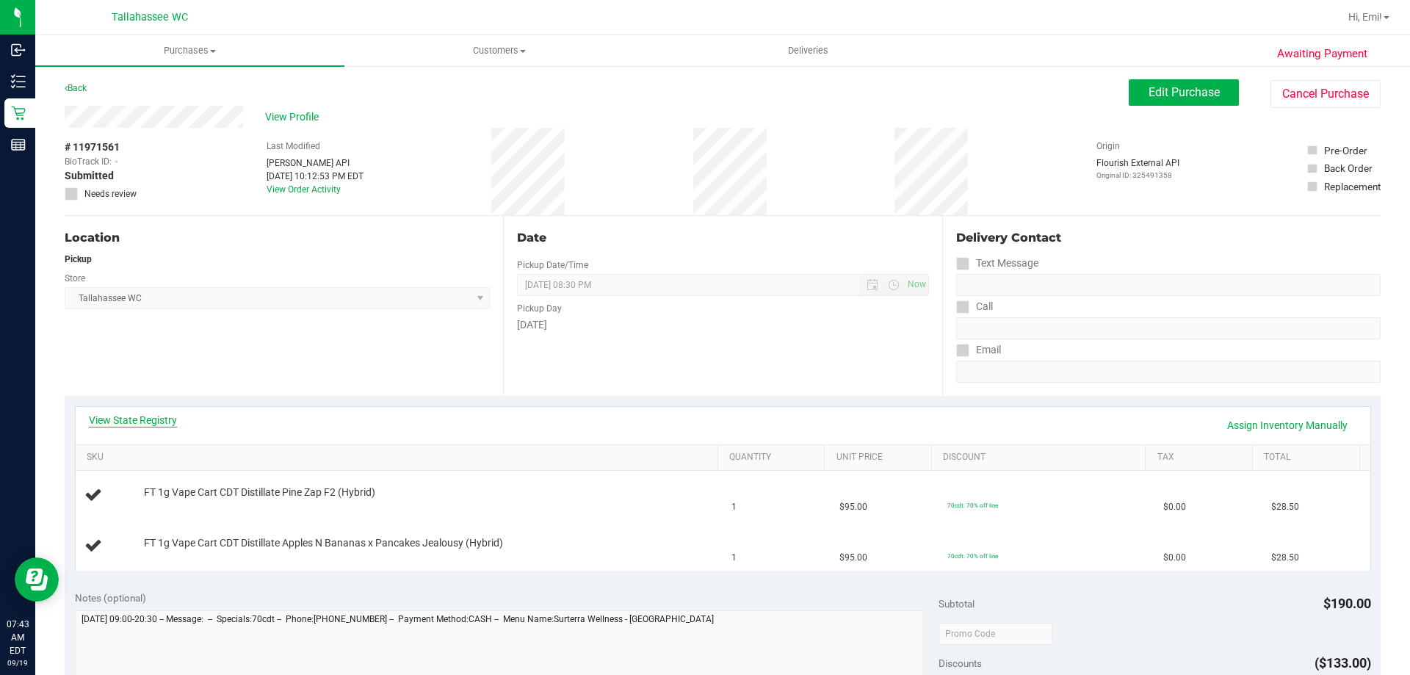
drag, startPoint x: 183, startPoint y: 415, endPoint x: 173, endPoint y: 415, distance: 9.5
click at [173, 415] on div "View State Registry Assign Inventory Manually" at bounding box center [723, 425] width 1268 height 25
click at [173, 415] on link "View State Registry" at bounding box center [133, 420] width 88 height 15
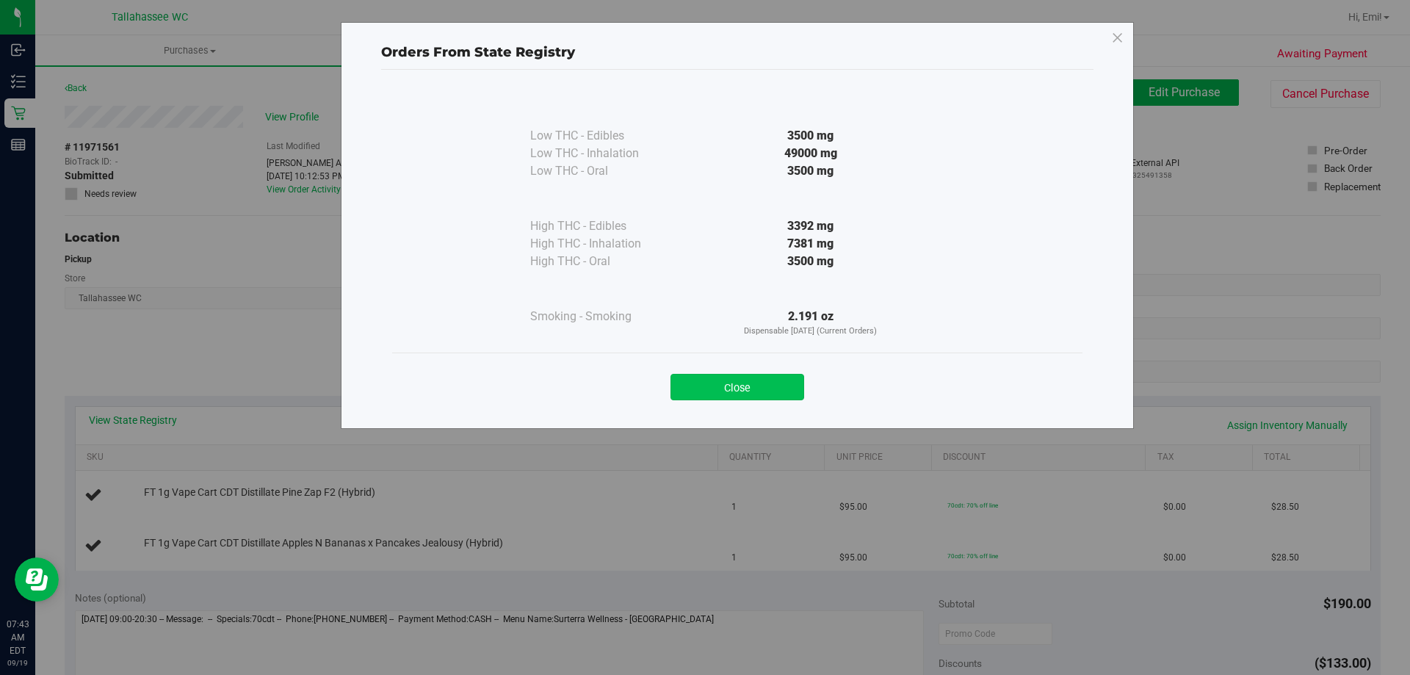
click at [760, 378] on button "Close" at bounding box center [737, 387] width 134 height 26
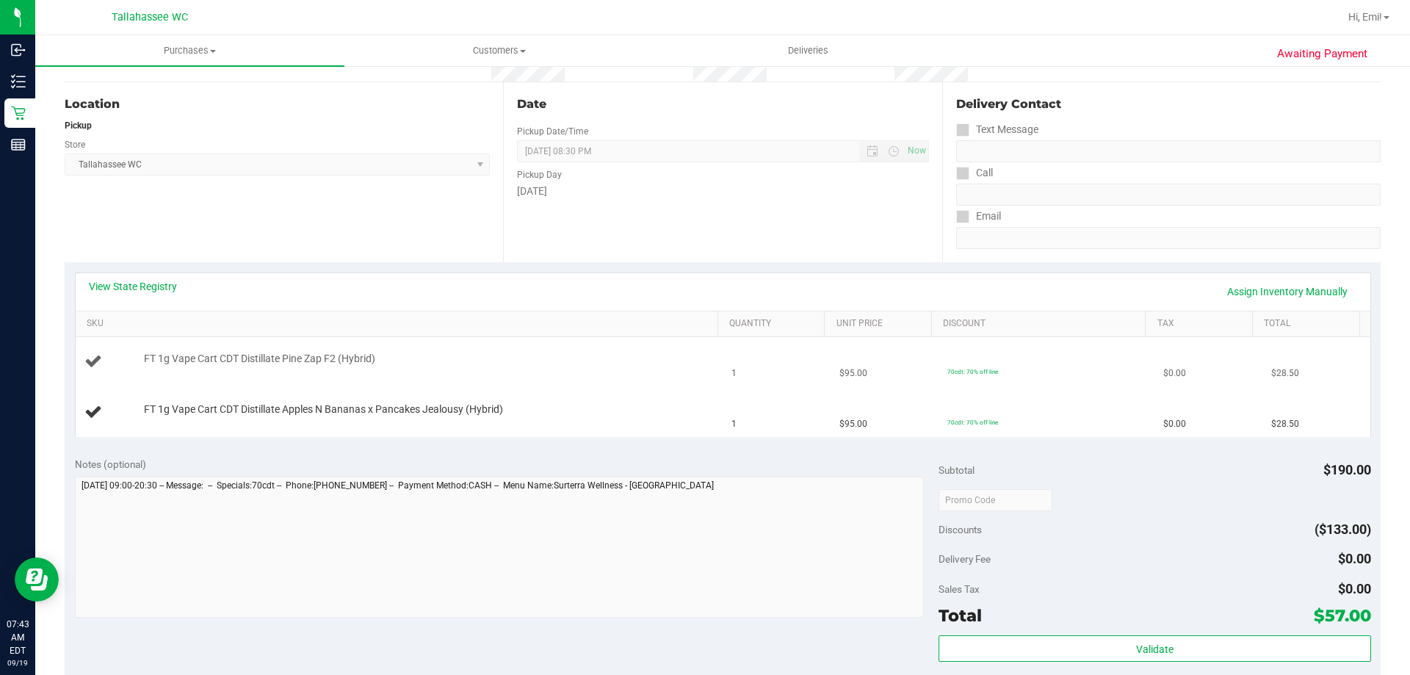
scroll to position [147, 0]
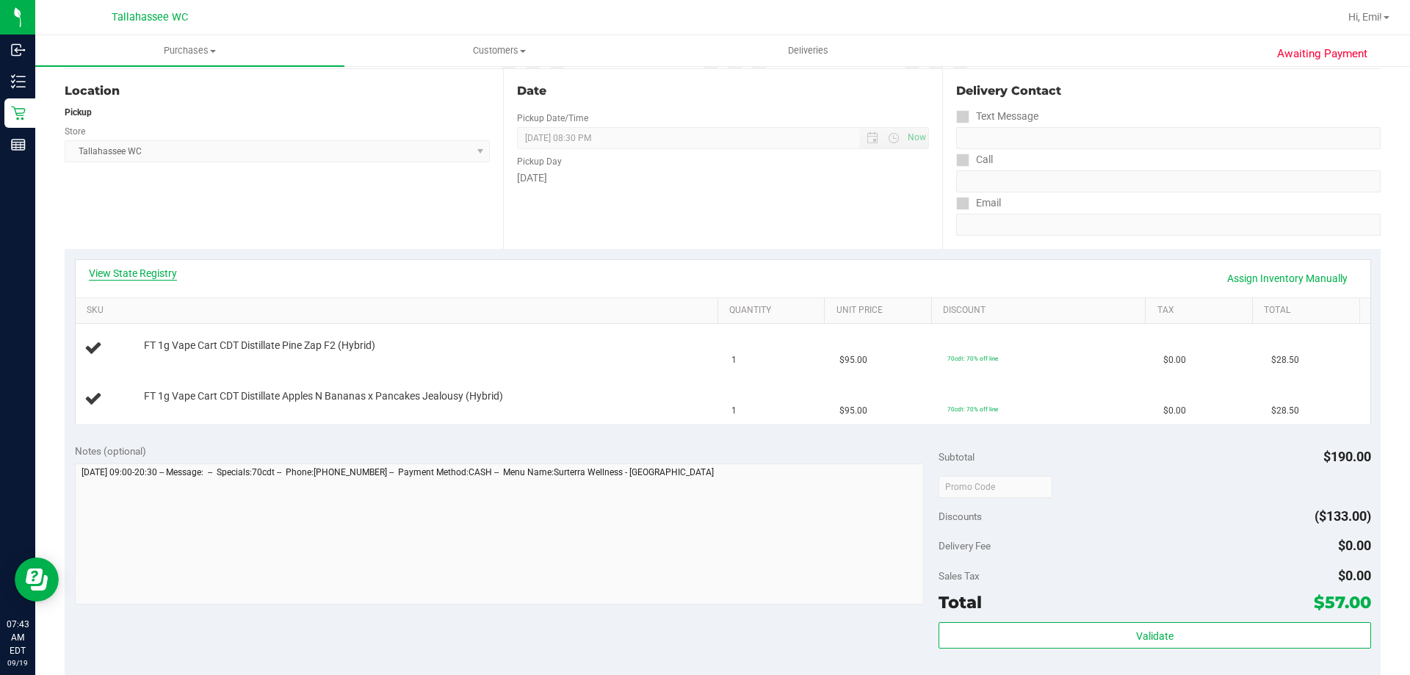
click at [133, 275] on link "View State Registry" at bounding box center [133, 273] width 88 height 15
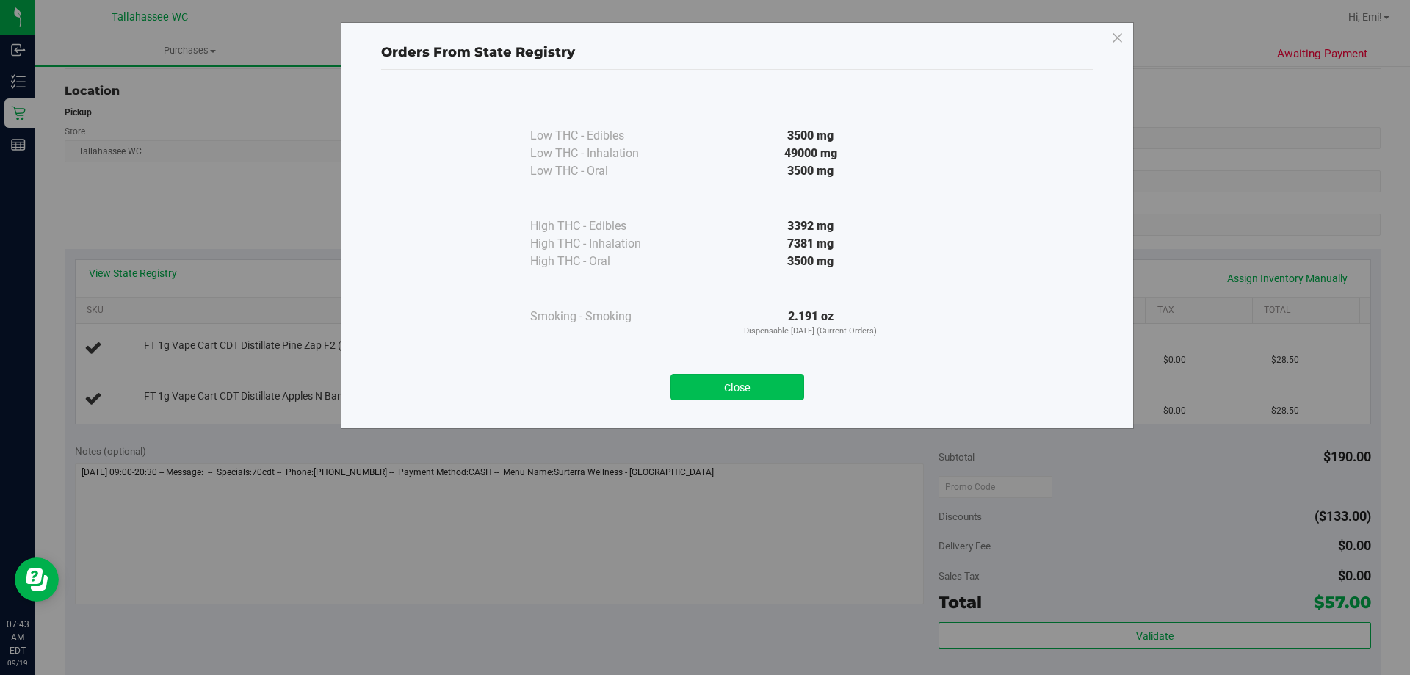
click at [710, 383] on button "Close" at bounding box center [737, 387] width 134 height 26
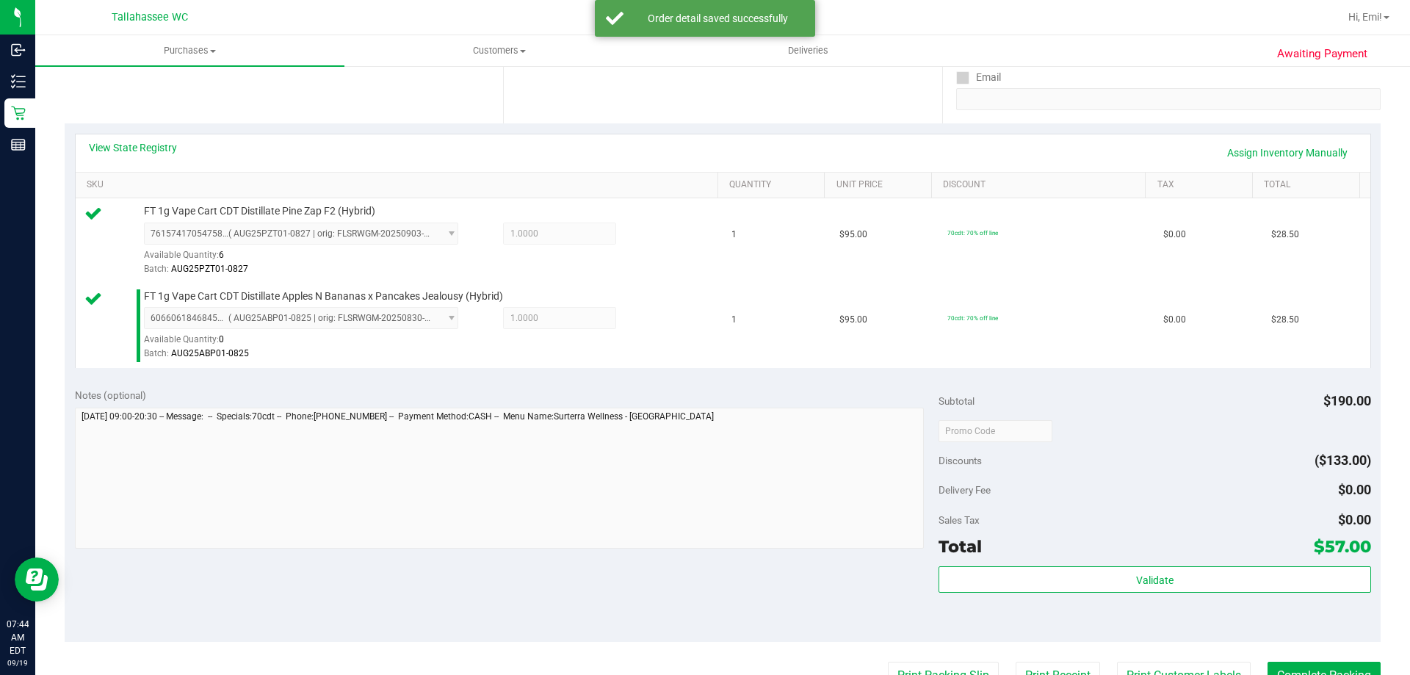
scroll to position [367, 0]
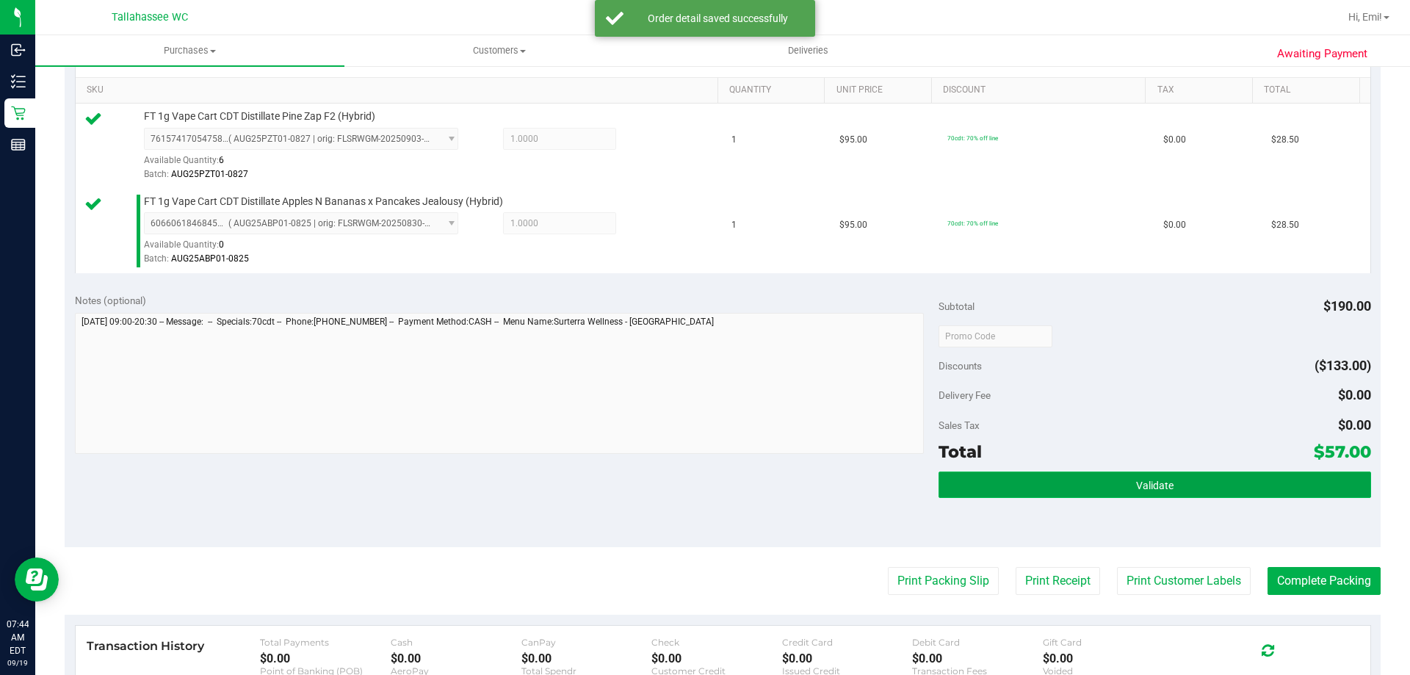
click at [1101, 494] on button "Validate" at bounding box center [1154, 484] width 432 height 26
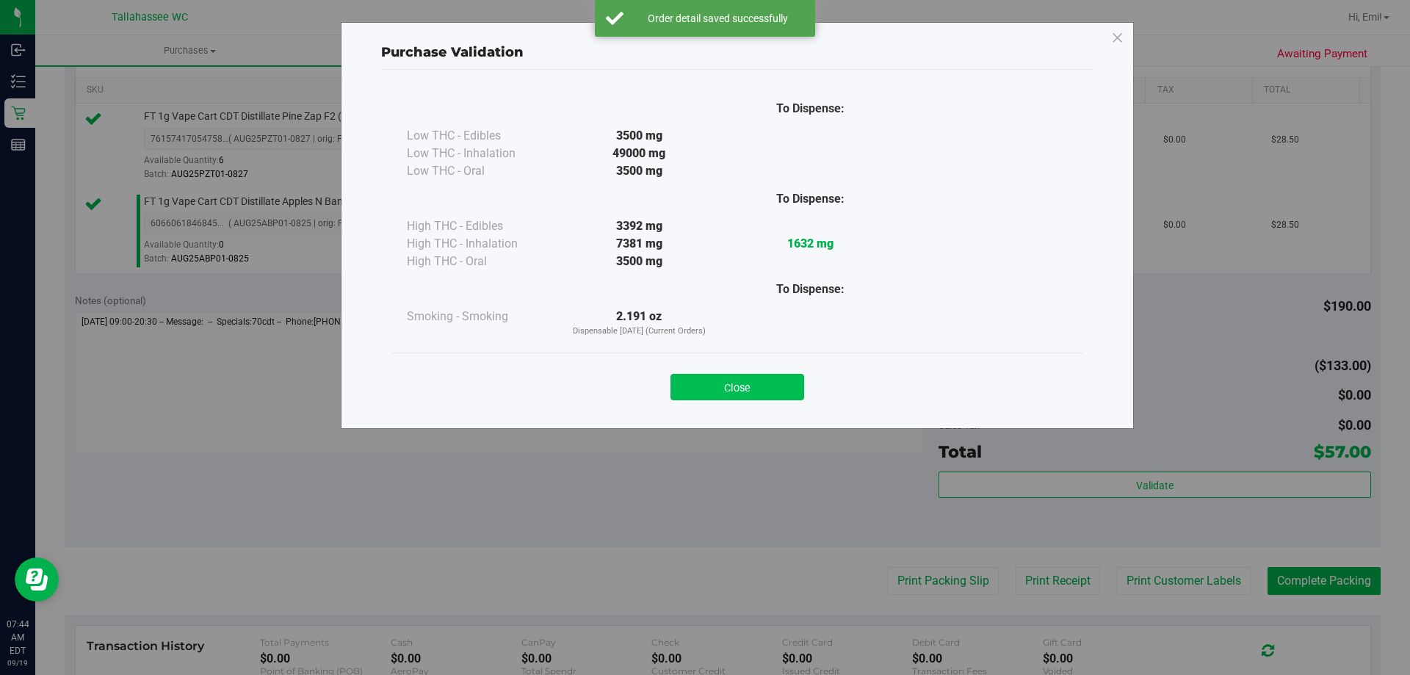
click at [750, 392] on button "Close" at bounding box center [737, 387] width 134 height 26
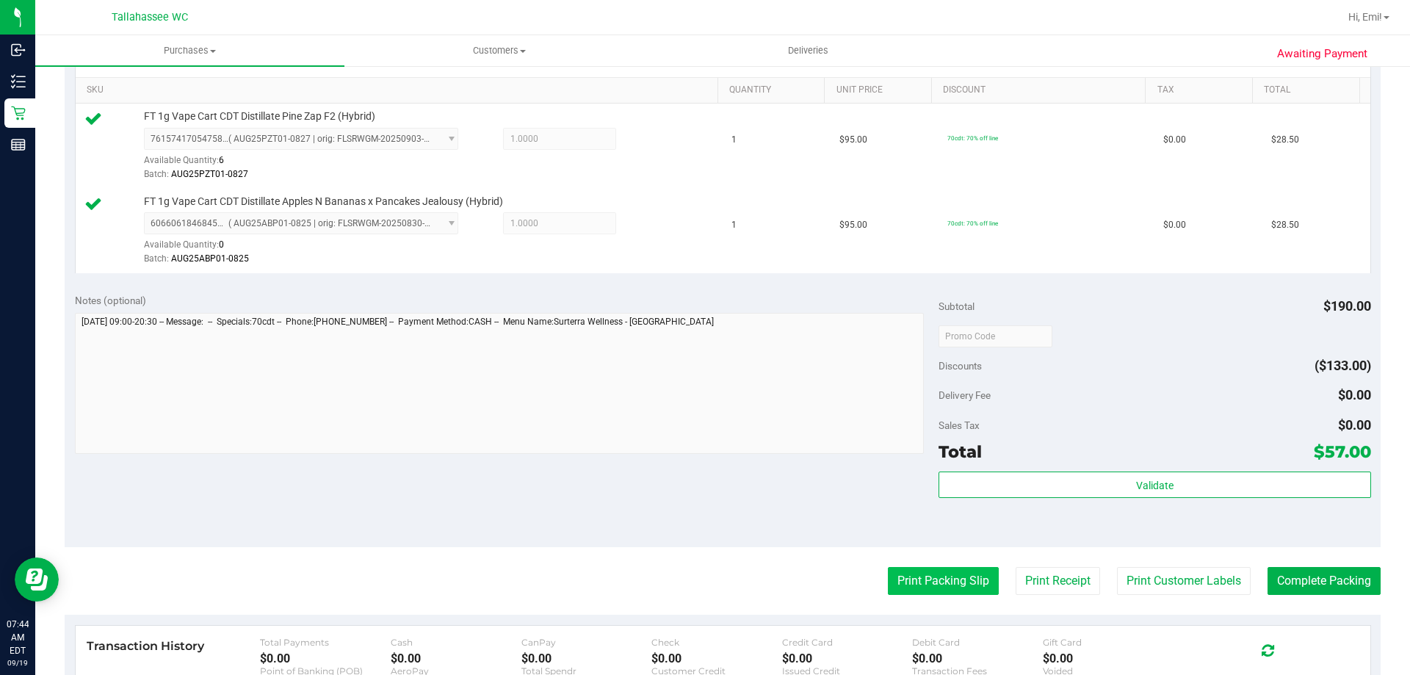
click at [924, 581] on button "Print Packing Slip" at bounding box center [943, 581] width 111 height 28
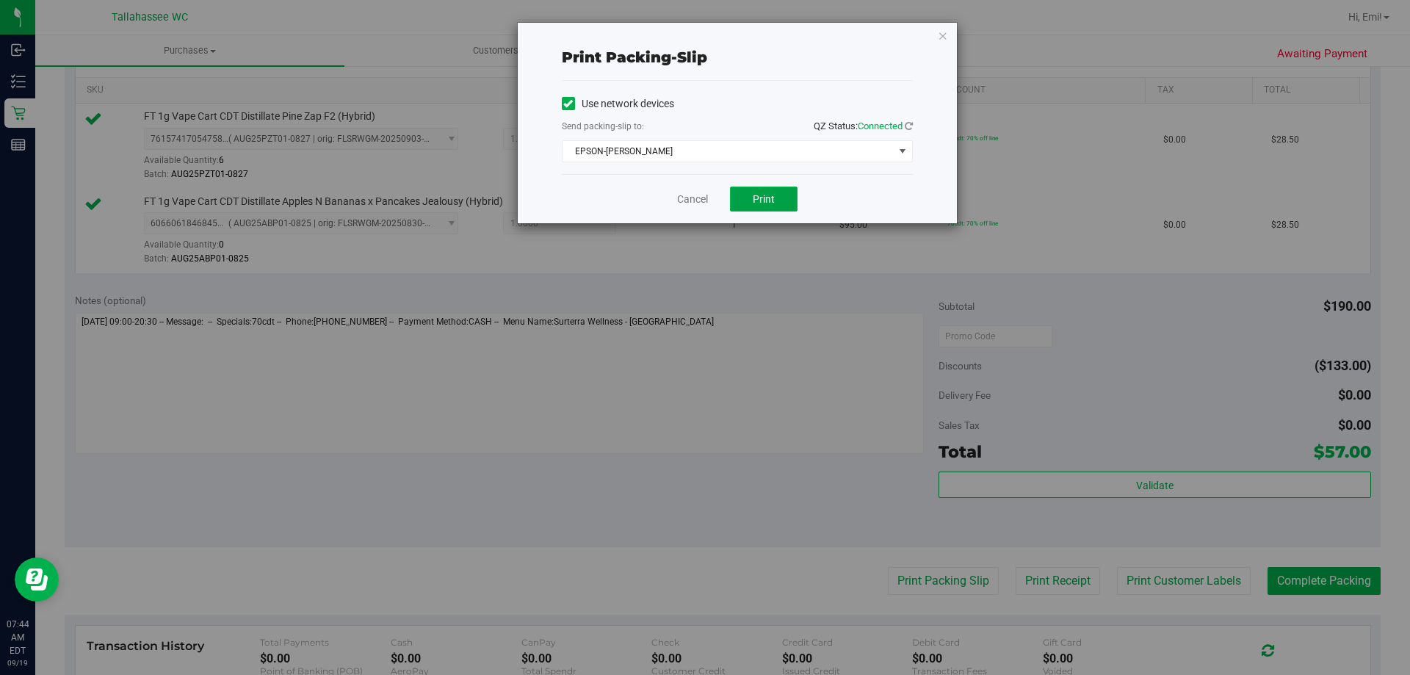
click at [753, 190] on button "Print" at bounding box center [764, 198] width 68 height 25
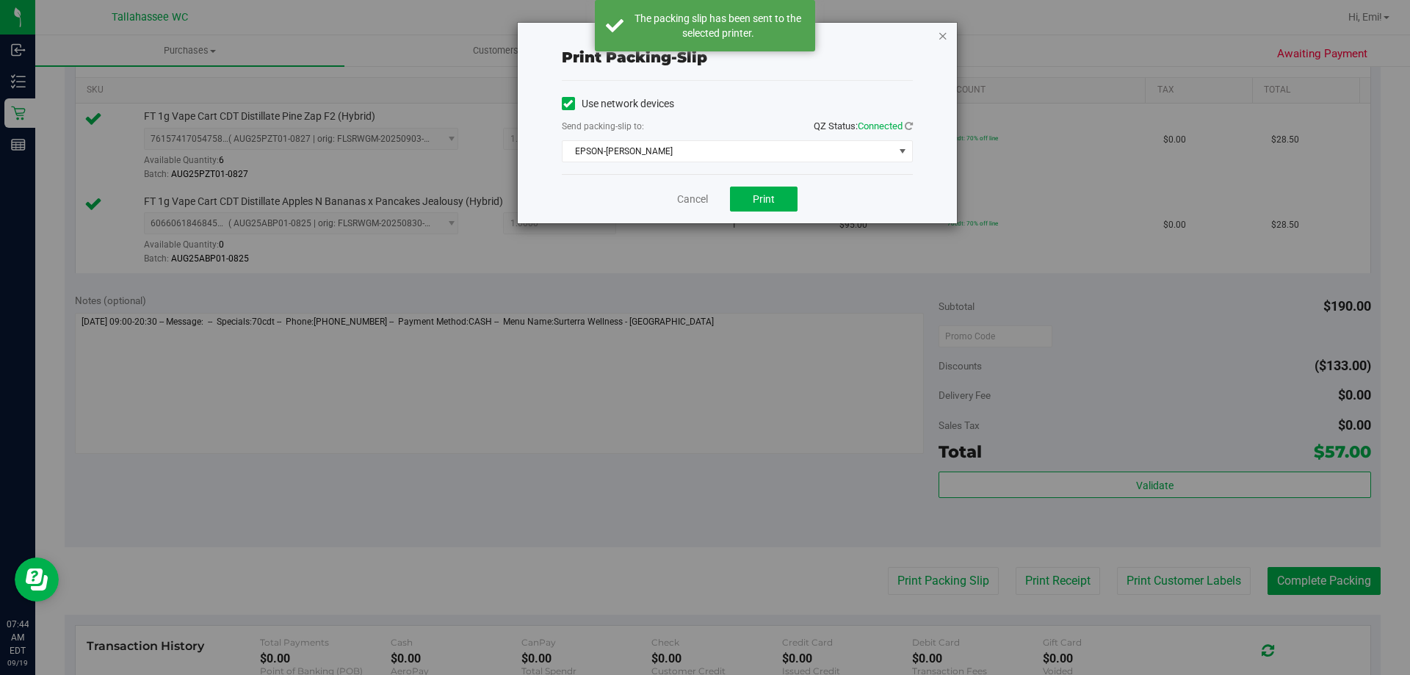
click at [940, 35] on icon "button" at bounding box center [943, 35] width 10 height 18
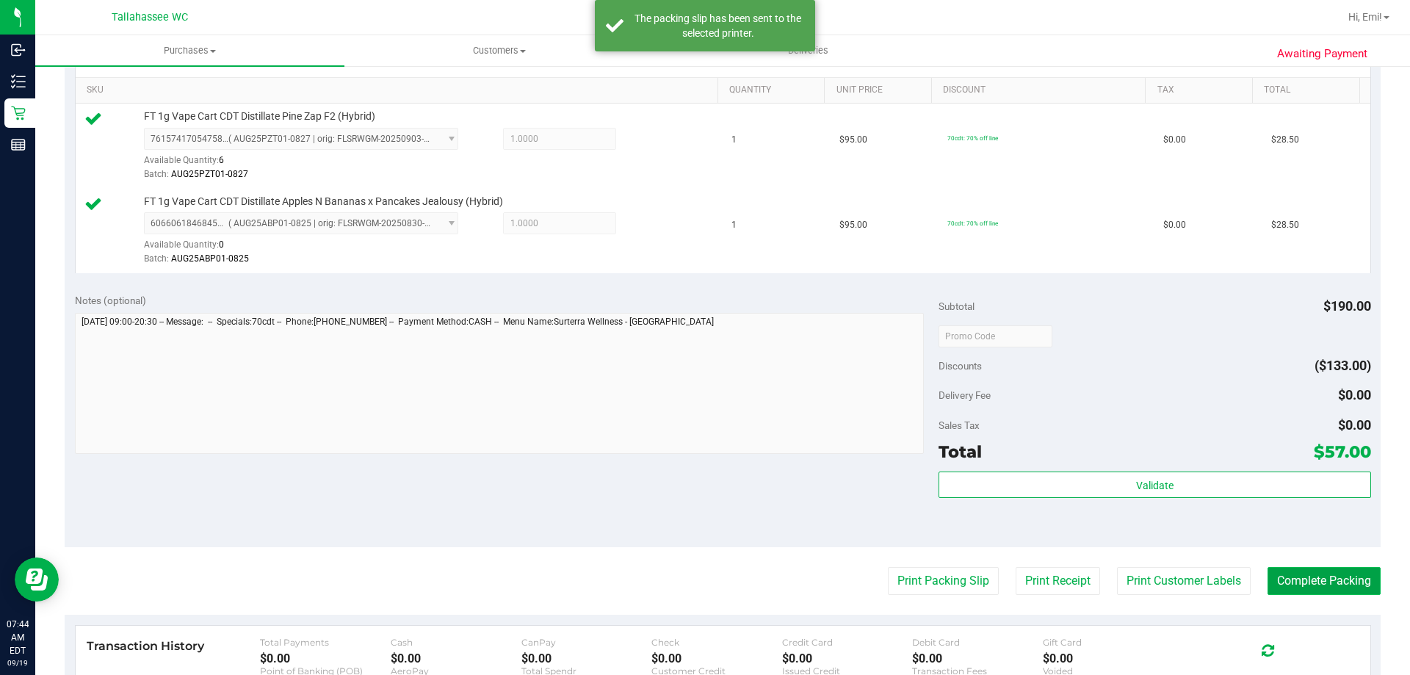
click at [1313, 577] on button "Complete Packing" at bounding box center [1323, 581] width 113 height 28
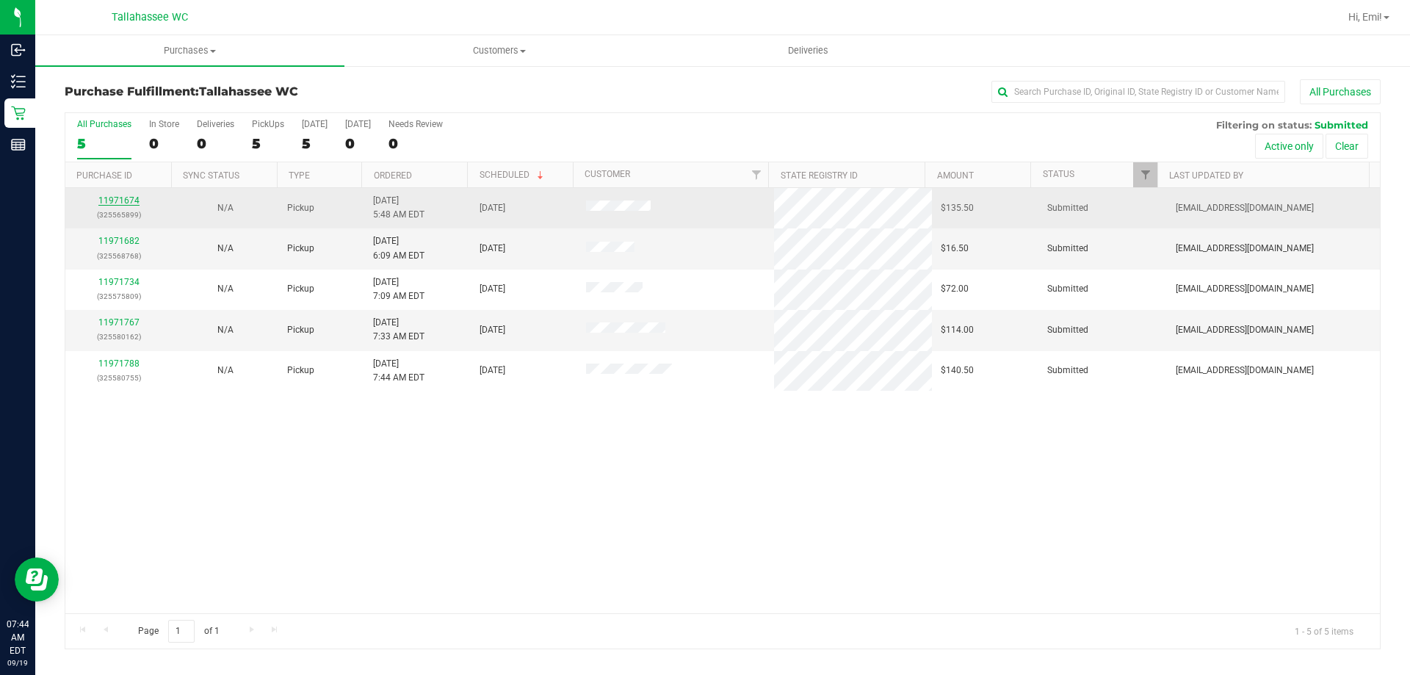
click at [131, 205] on link "11971674" at bounding box center [118, 200] width 41 height 10
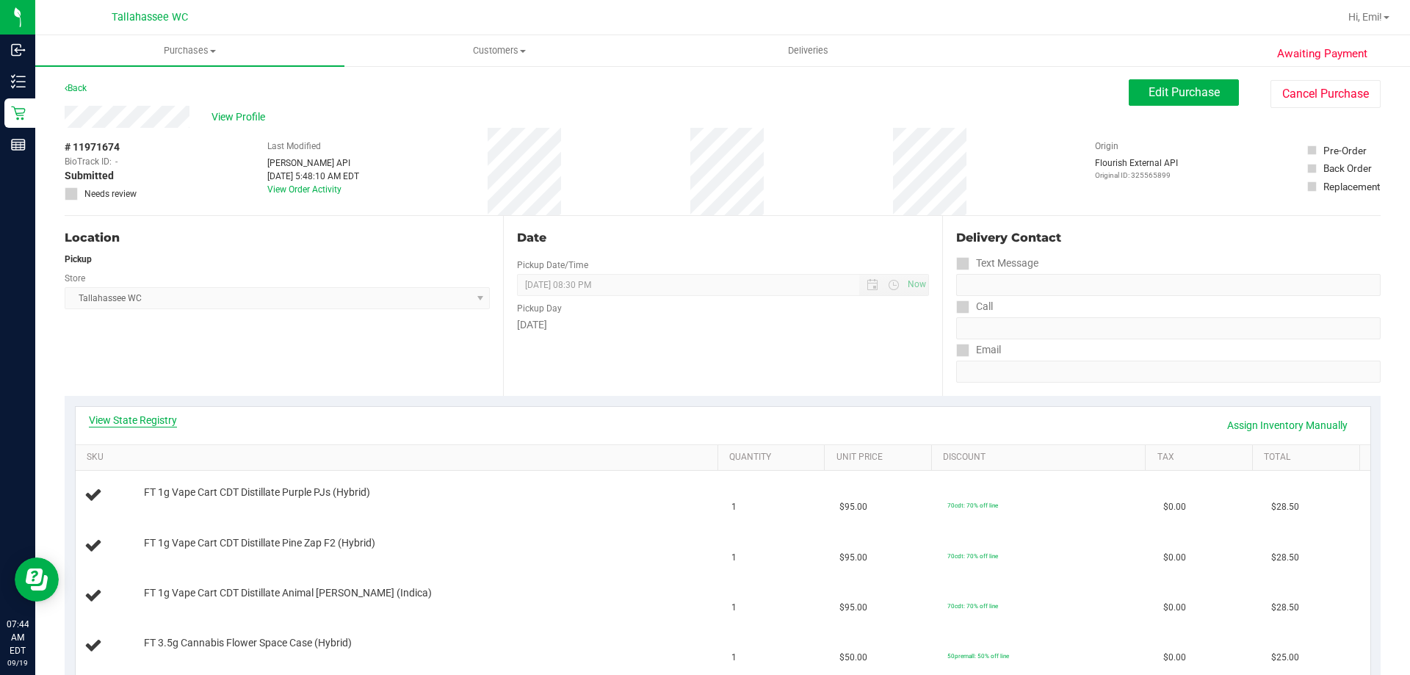
click at [148, 421] on link "View State Registry" at bounding box center [133, 420] width 88 height 15
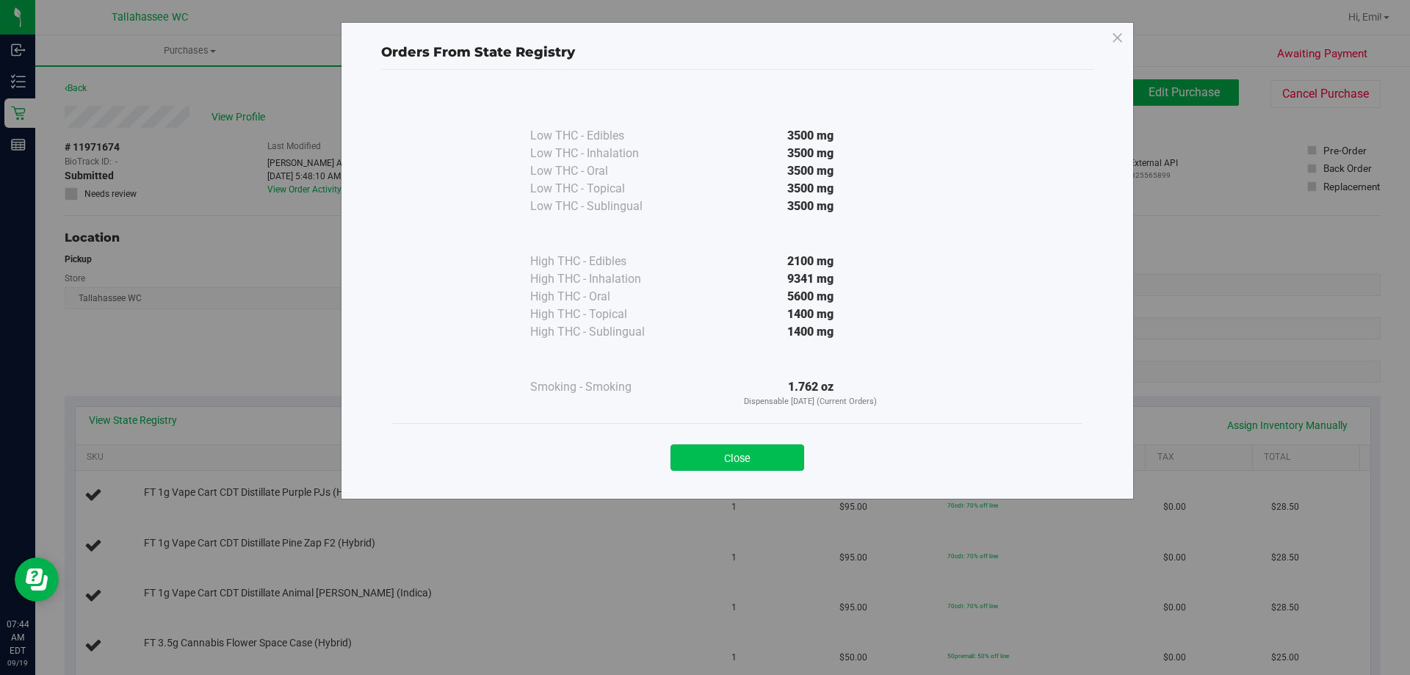
click at [747, 455] on button "Close" at bounding box center [737, 457] width 134 height 26
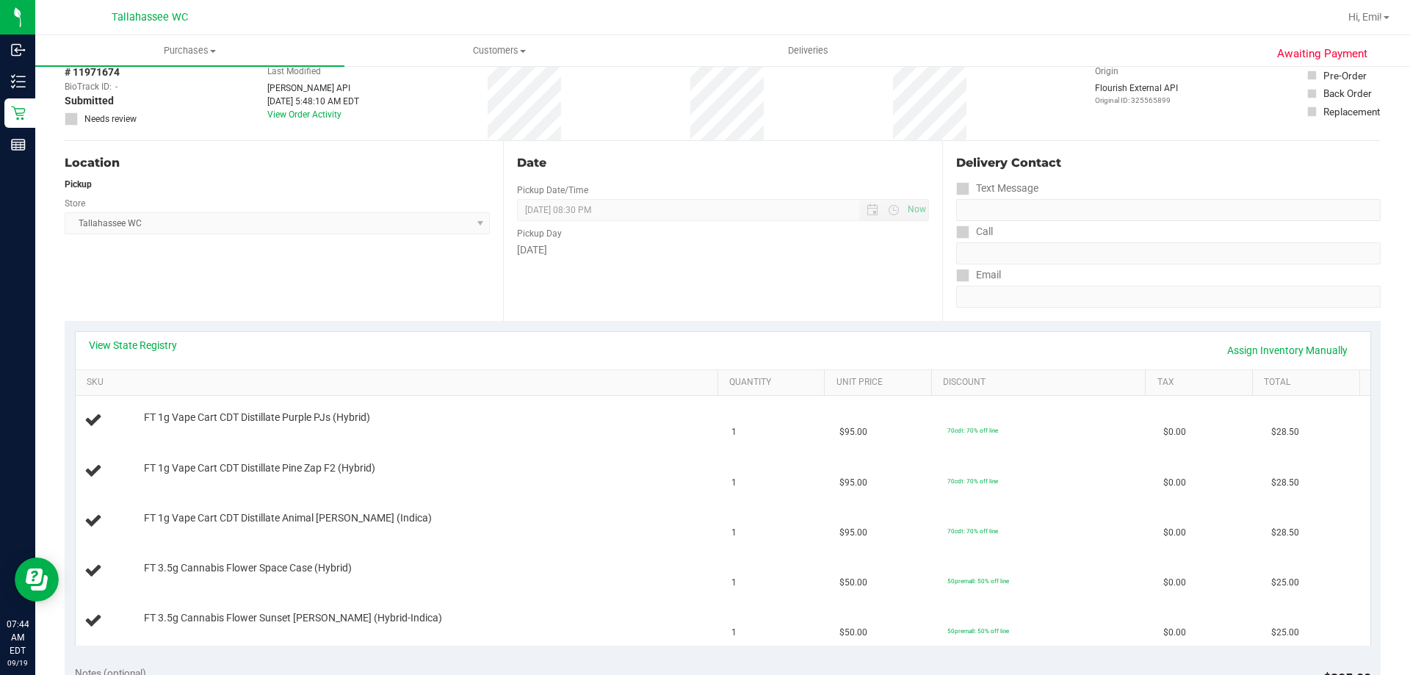
scroll to position [147, 0]
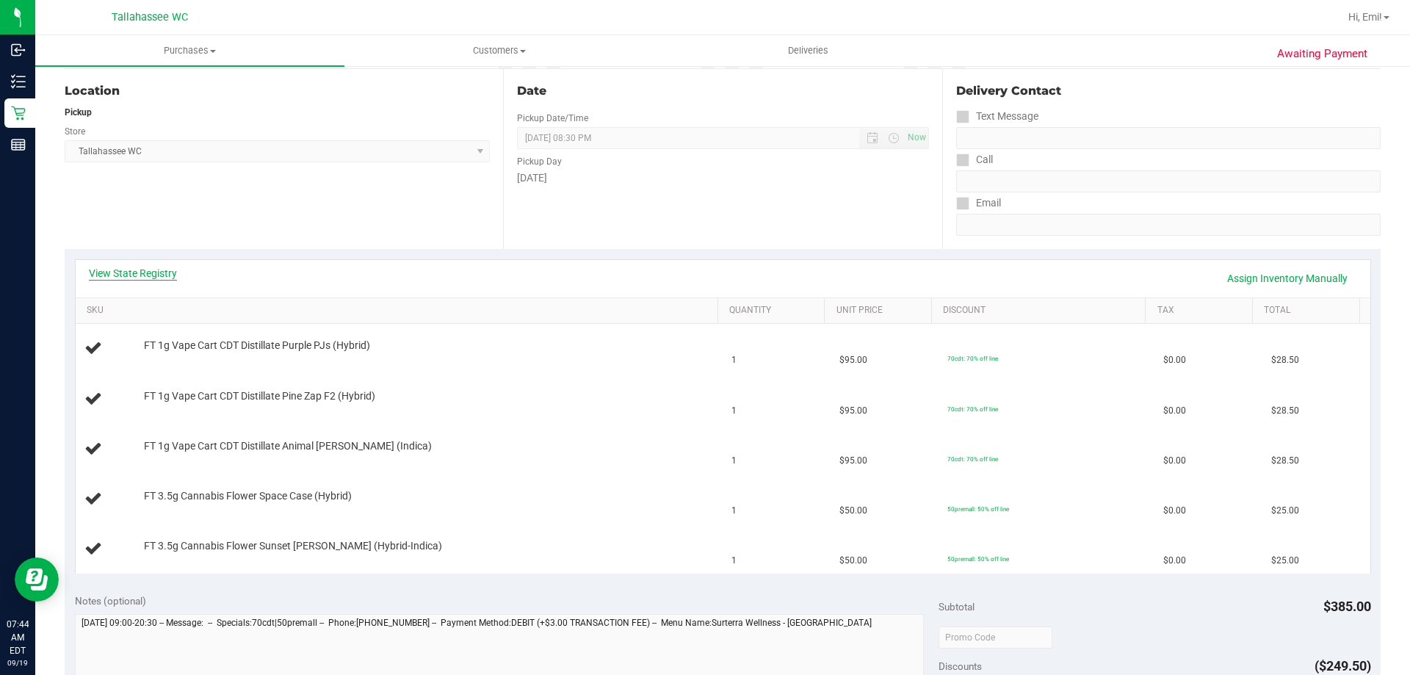
click at [143, 268] on link "View State Registry" at bounding box center [133, 273] width 88 height 15
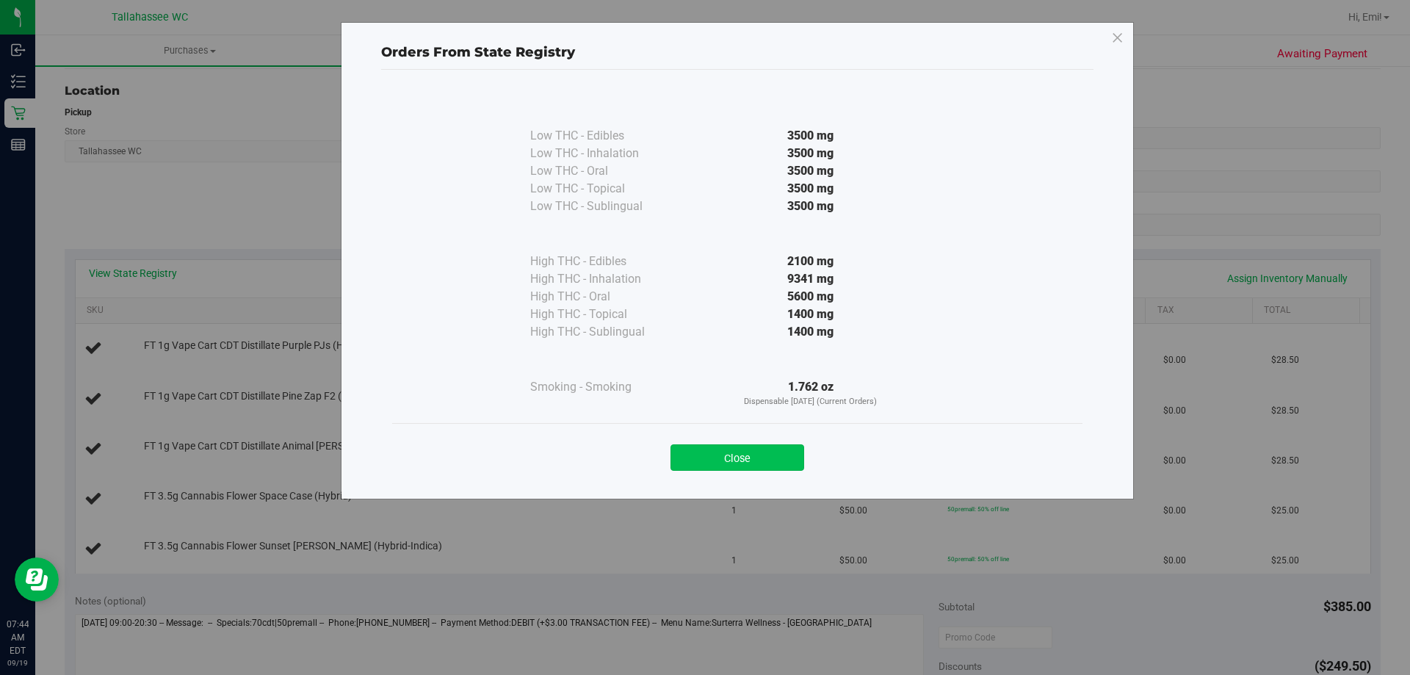
click at [752, 459] on button "Close" at bounding box center [737, 457] width 134 height 26
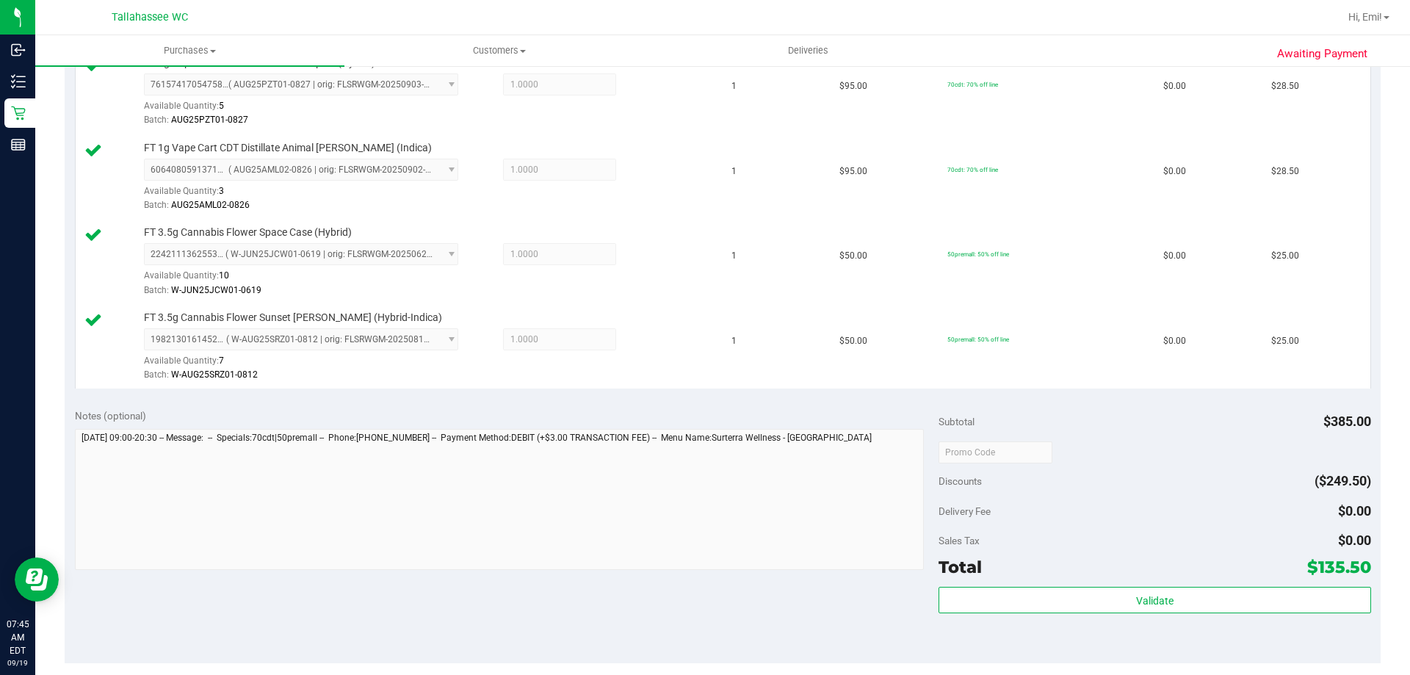
scroll to position [587, 0]
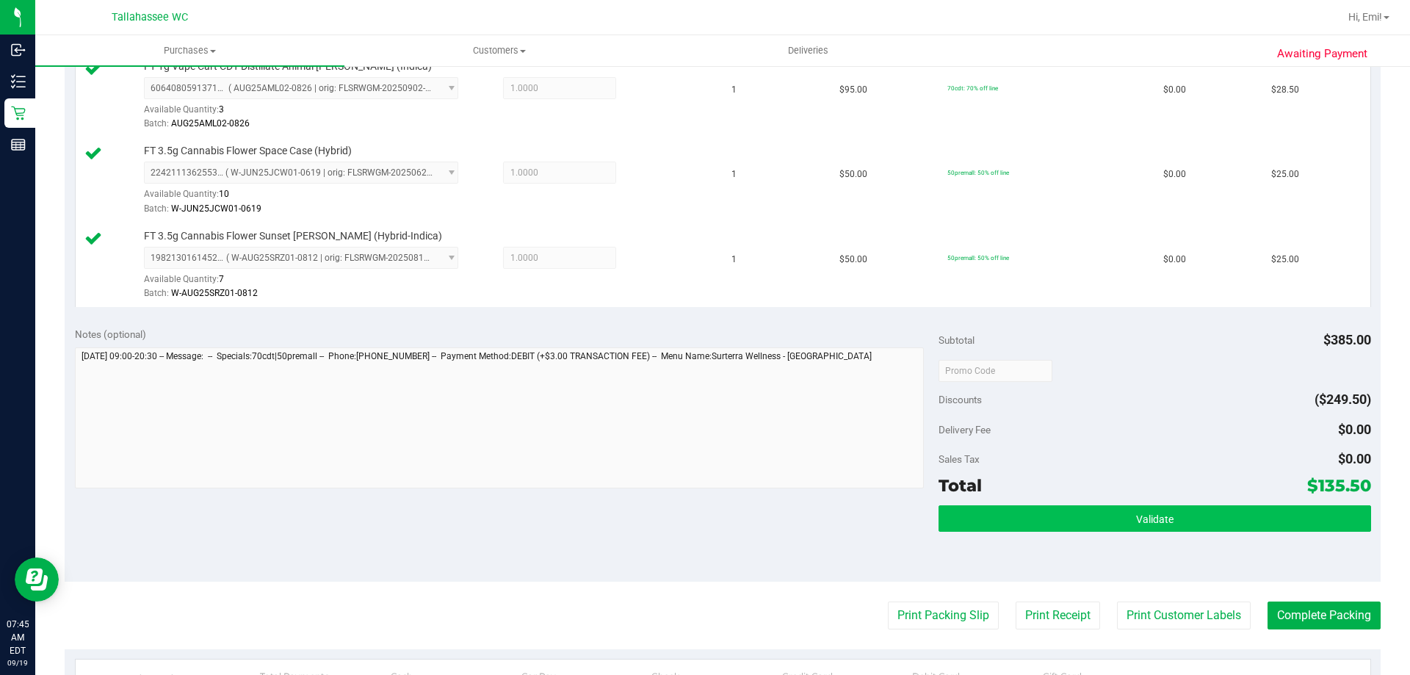
drag, startPoint x: 1003, startPoint y: 503, endPoint x: 1013, endPoint y: 526, distance: 25.0
click at [1003, 505] on div "Subtotal $385.00 Discounts ($249.50) Delivery Fee $0.00 Sales Tax $0.00 Total $…" at bounding box center [1154, 449] width 432 height 244
click at [1013, 526] on button "Validate" at bounding box center [1154, 518] width 432 height 26
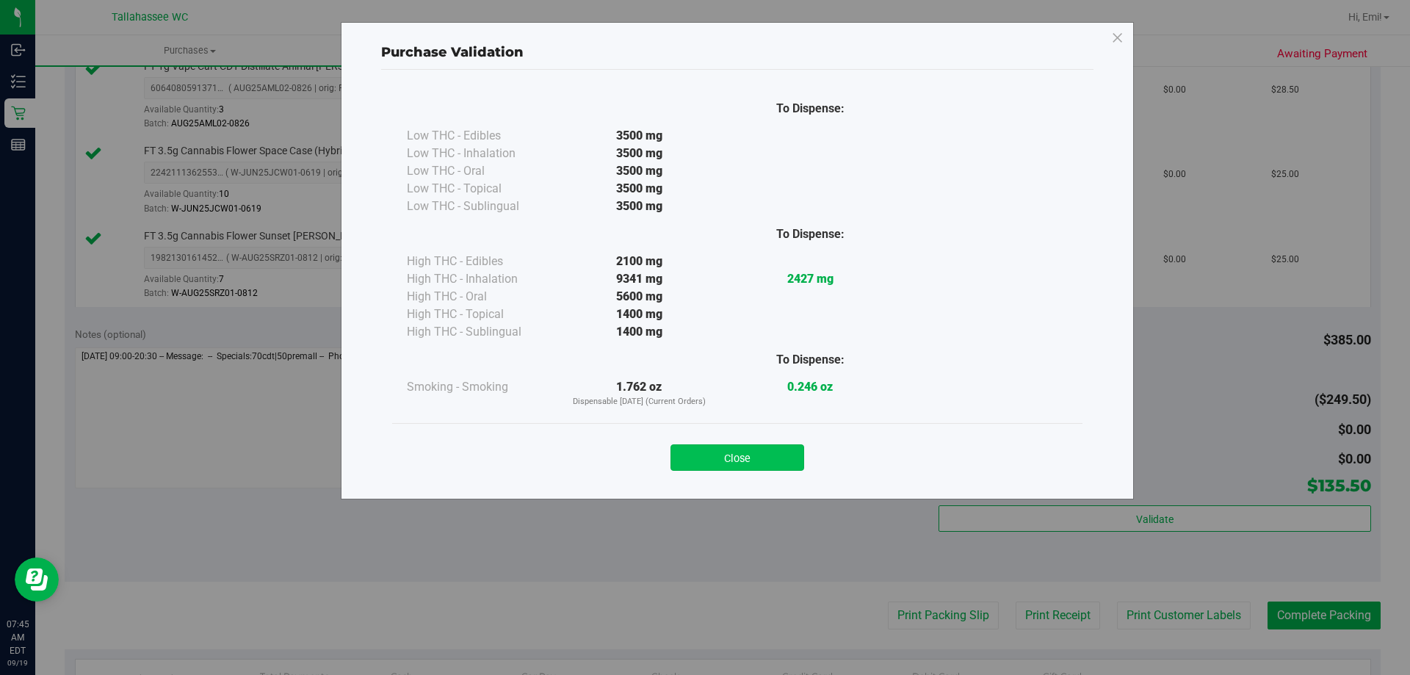
click at [743, 452] on button "Close" at bounding box center [737, 457] width 134 height 26
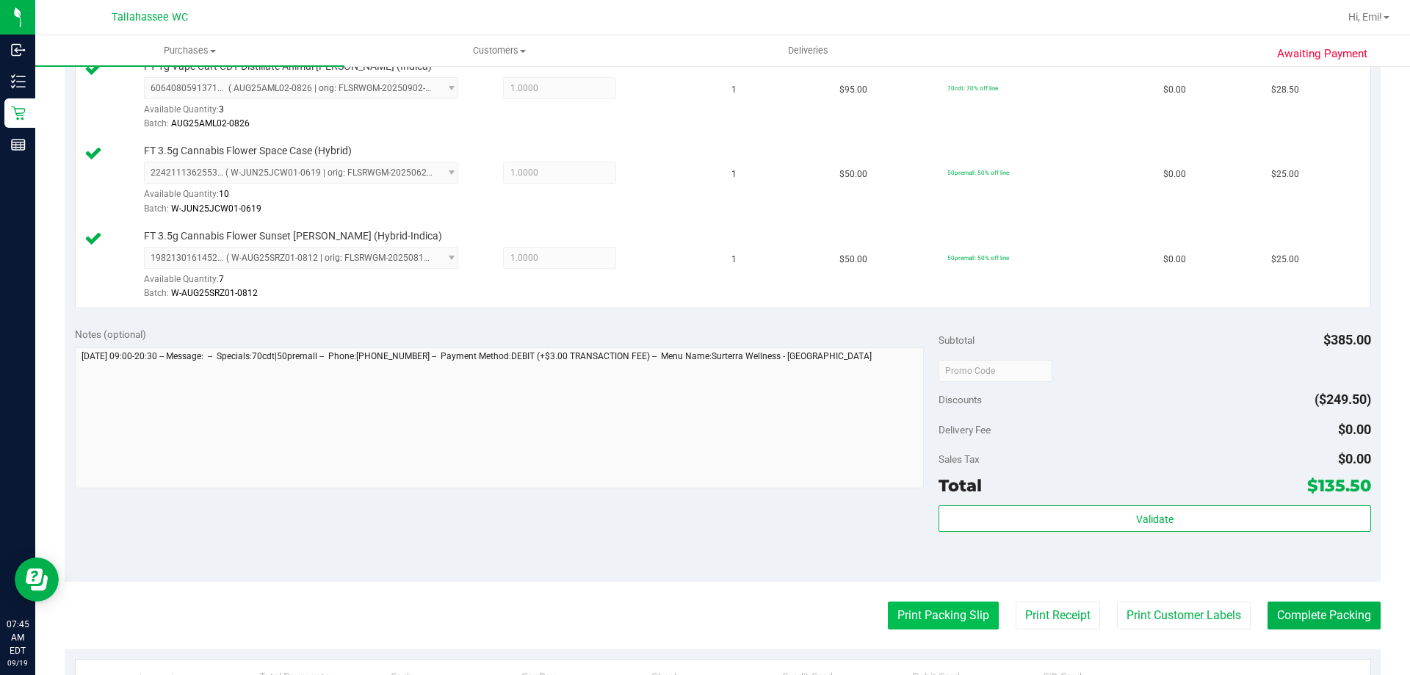
click at [965, 603] on button "Print Packing Slip" at bounding box center [943, 615] width 111 height 28
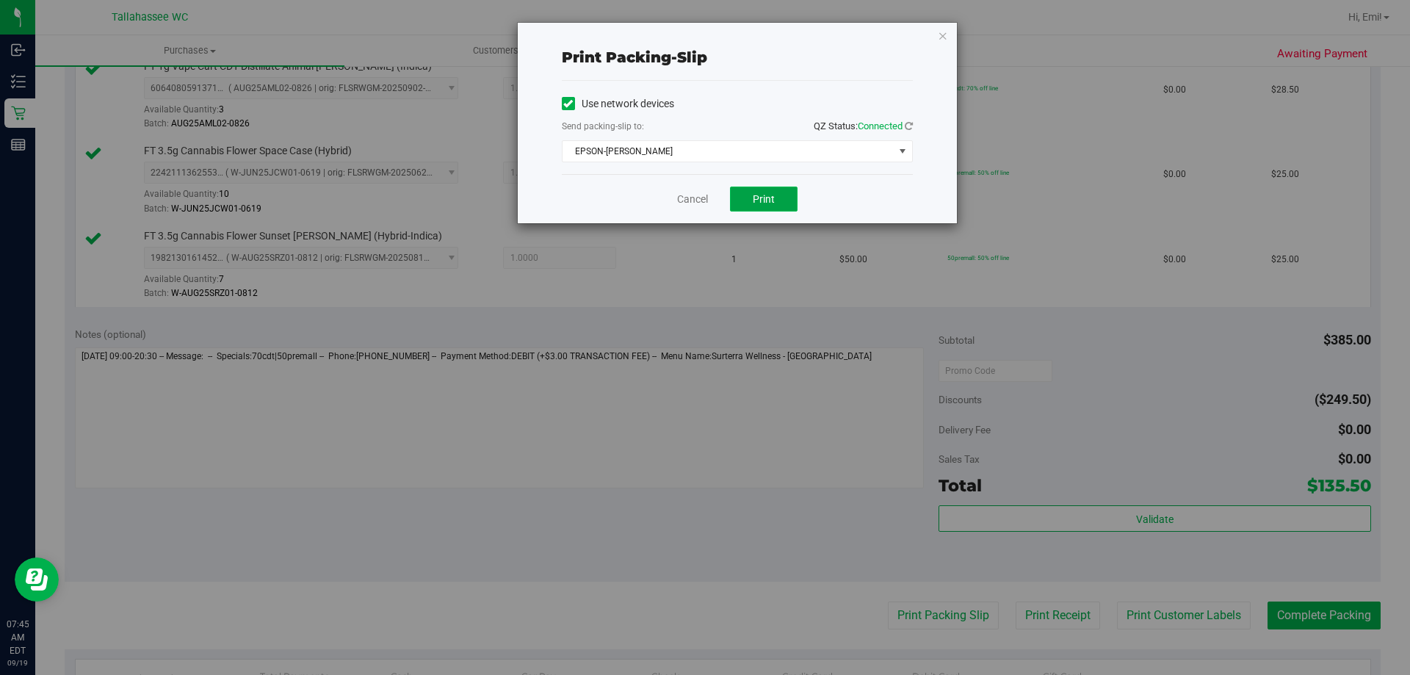
click at [763, 193] on span "Print" at bounding box center [764, 199] width 22 height 12
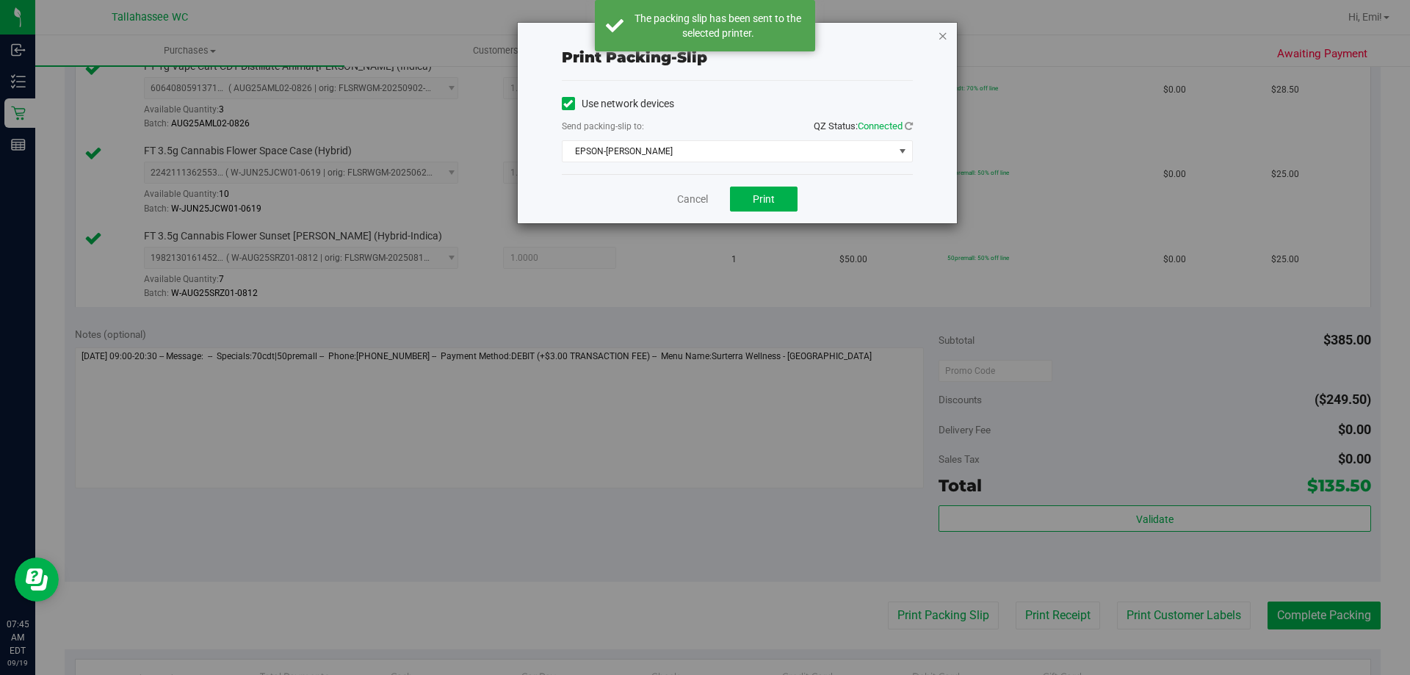
click at [942, 42] on icon "button" at bounding box center [943, 35] width 10 height 18
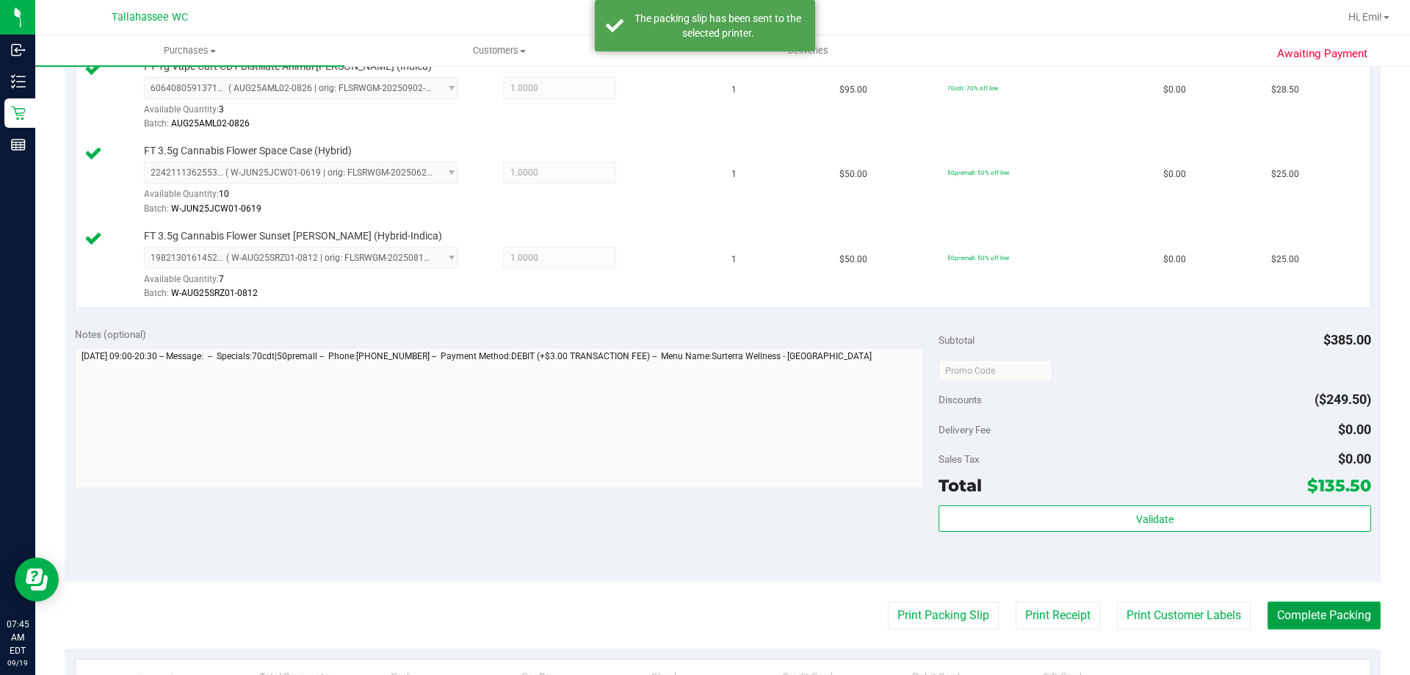
click at [1294, 608] on button "Complete Packing" at bounding box center [1323, 615] width 113 height 28
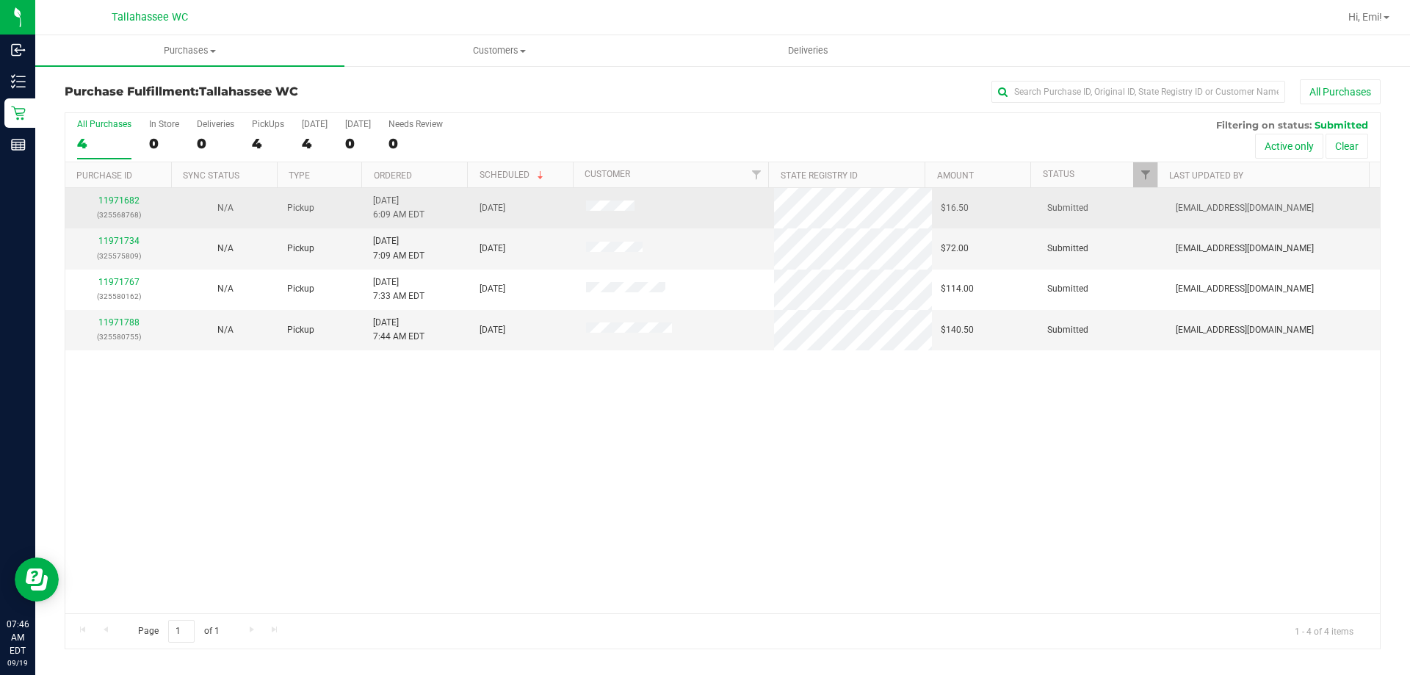
click at [139, 203] on div "11971682 (325568768)" at bounding box center [118, 208] width 89 height 28
click at [133, 201] on link "11971682" at bounding box center [118, 200] width 41 height 10
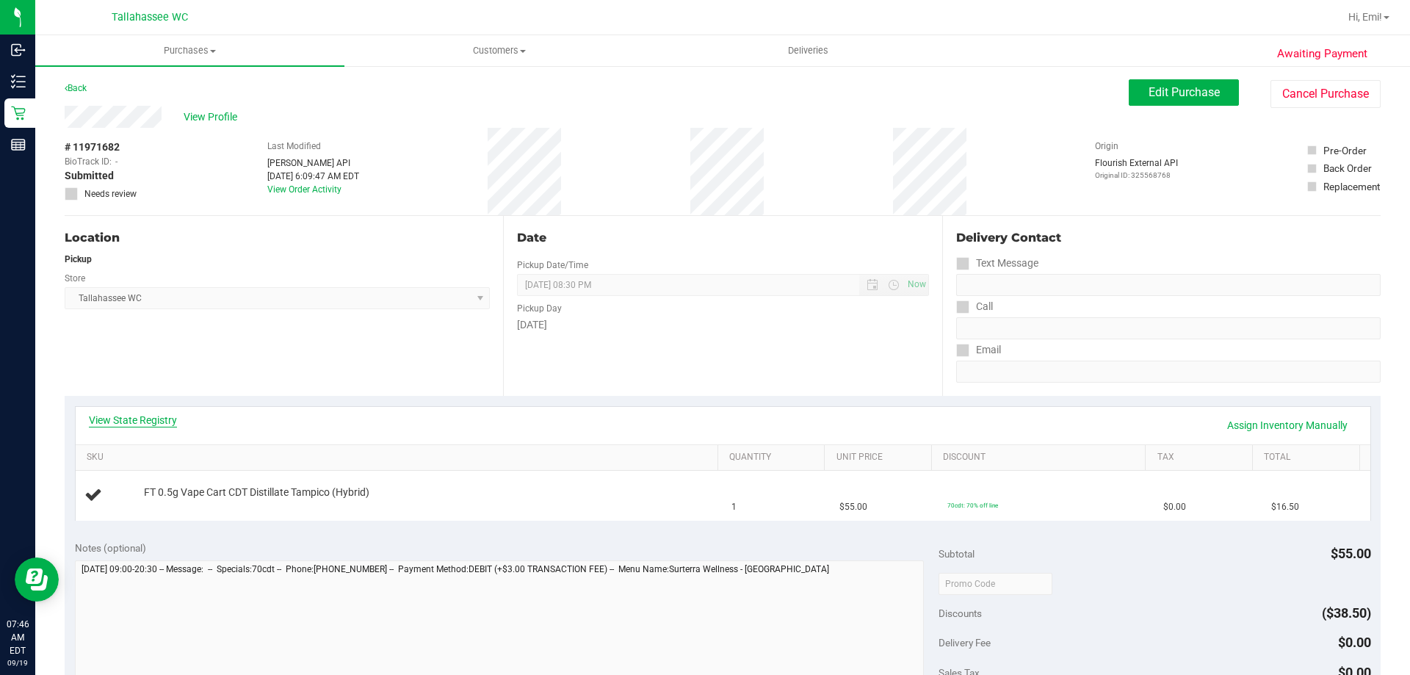
click at [137, 420] on link "View State Registry" at bounding box center [133, 420] width 88 height 15
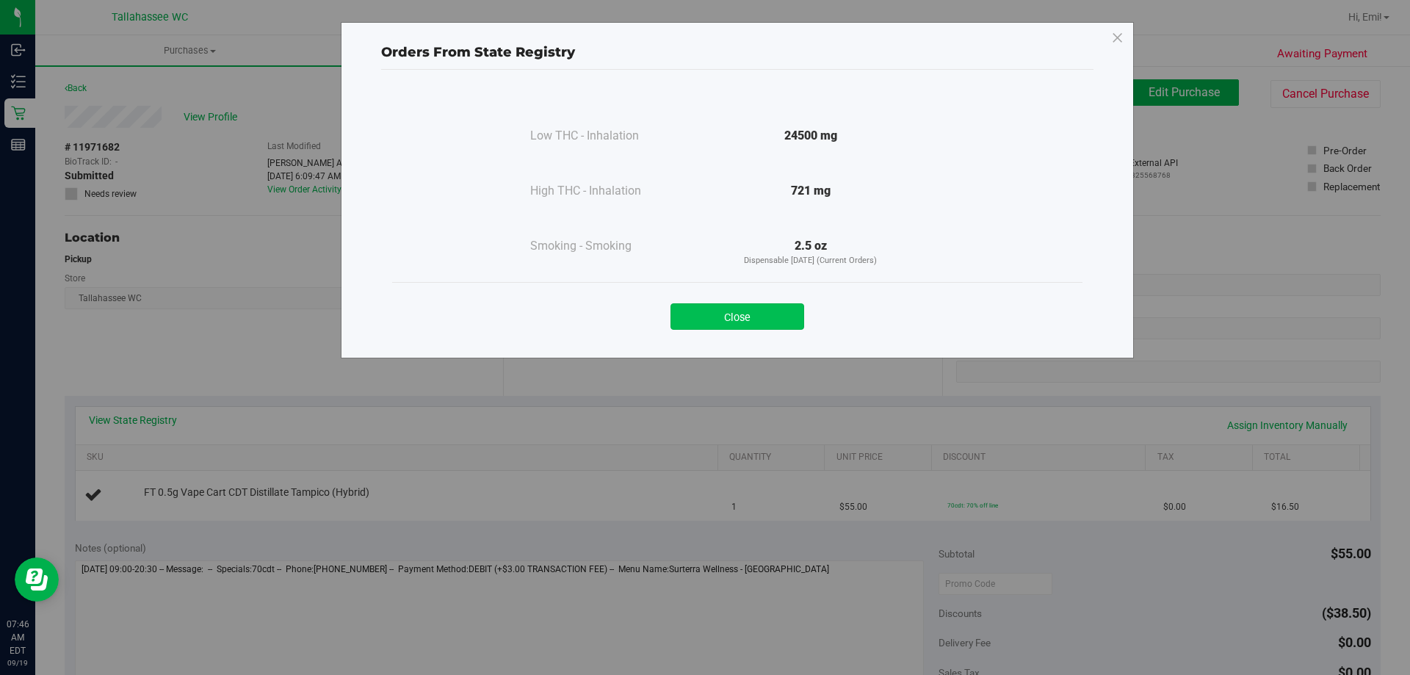
click at [755, 312] on button "Close" at bounding box center [737, 316] width 134 height 26
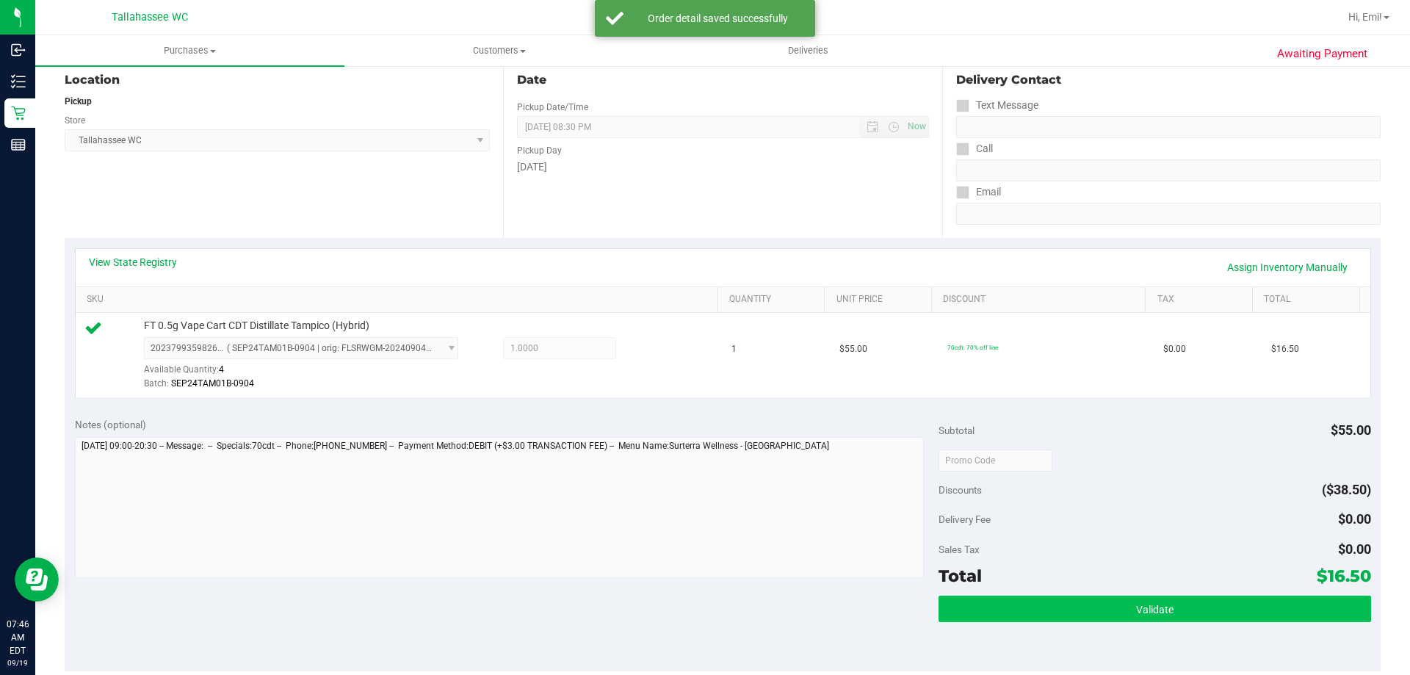
scroll to position [220, 0]
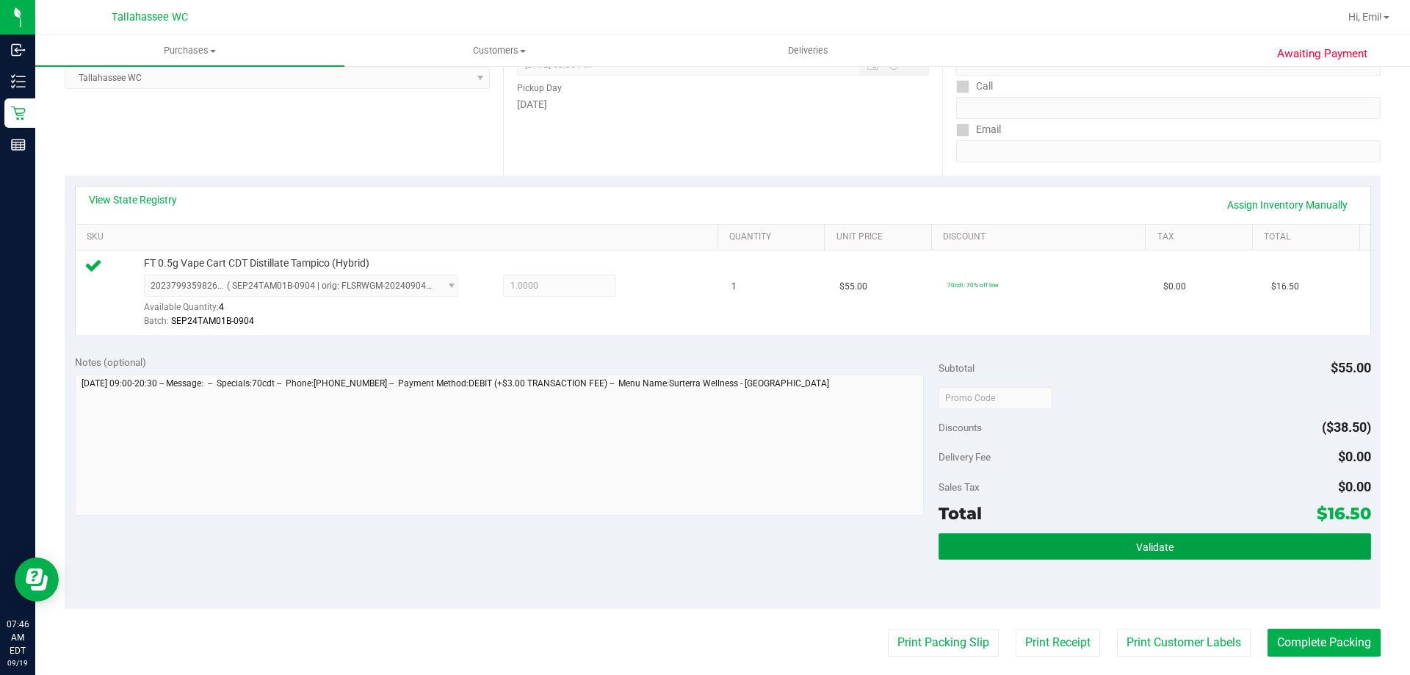
click at [1070, 552] on button "Validate" at bounding box center [1154, 546] width 432 height 26
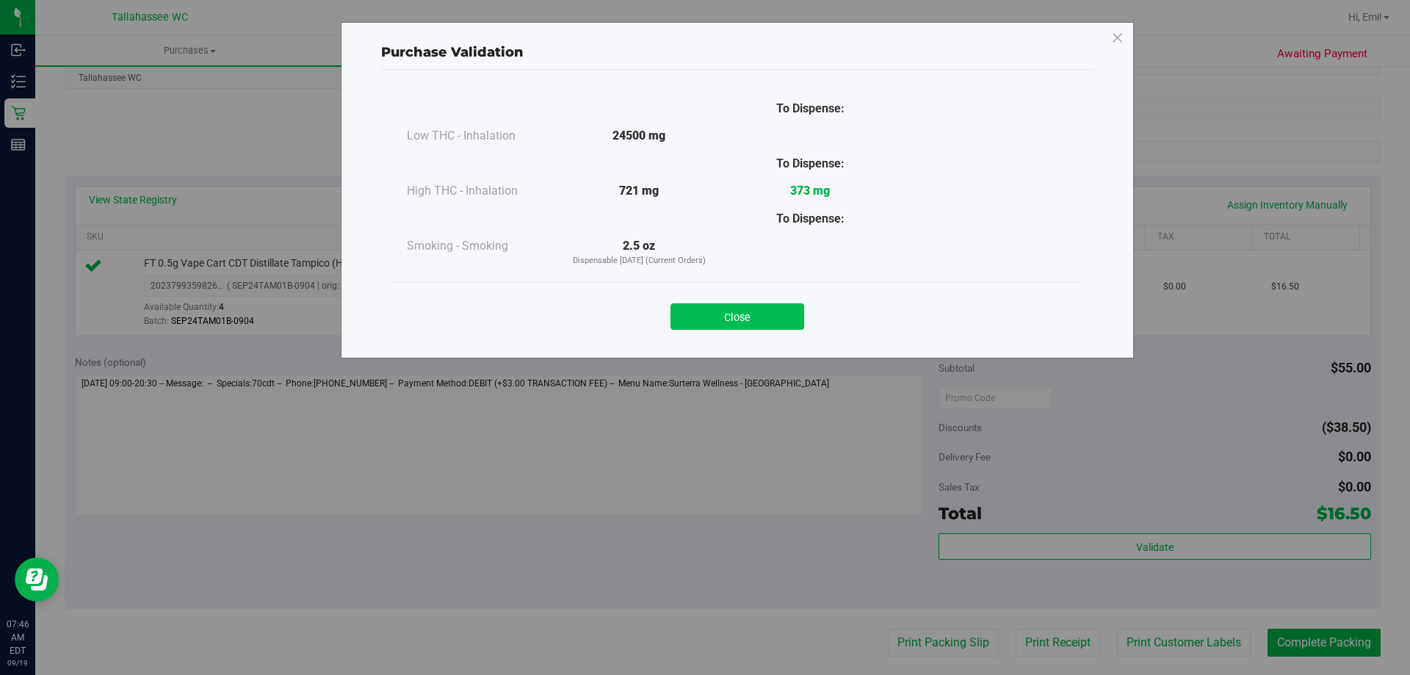
click at [756, 307] on button "Close" at bounding box center [737, 316] width 134 height 26
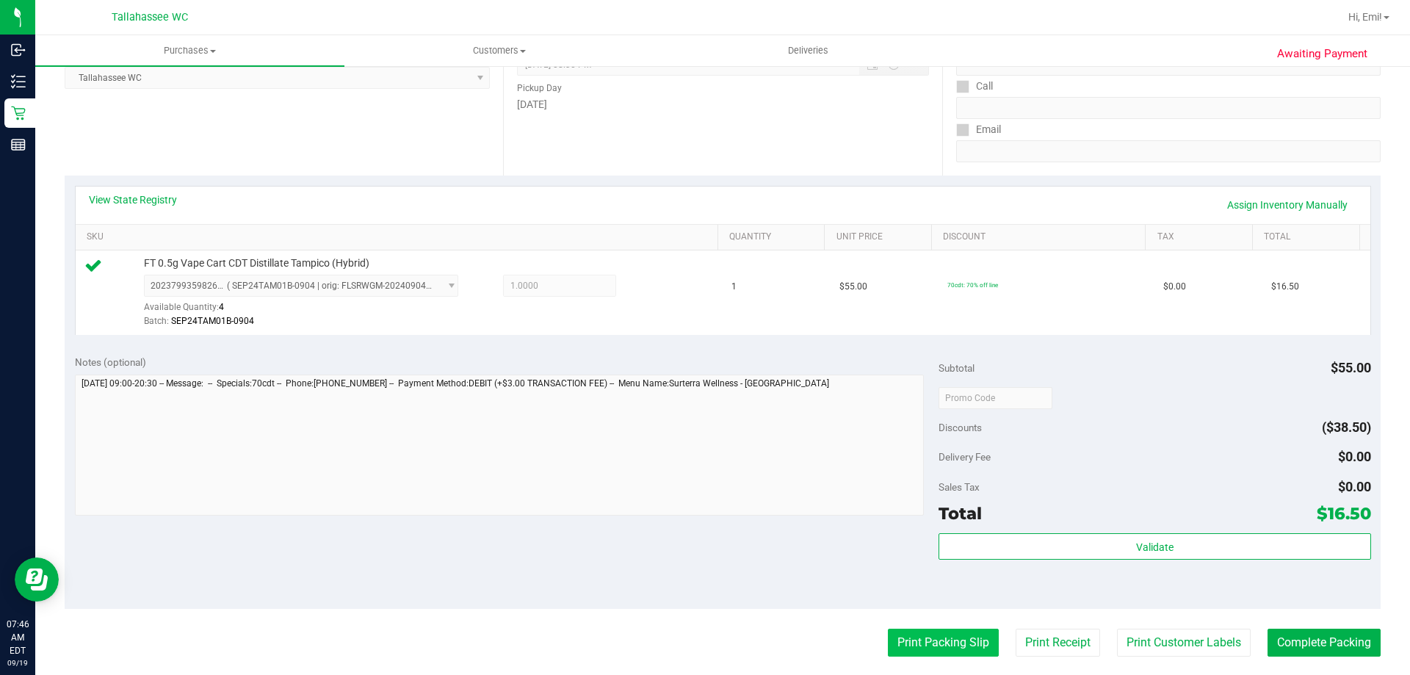
click at [976, 646] on button "Print Packing Slip" at bounding box center [943, 642] width 111 height 28
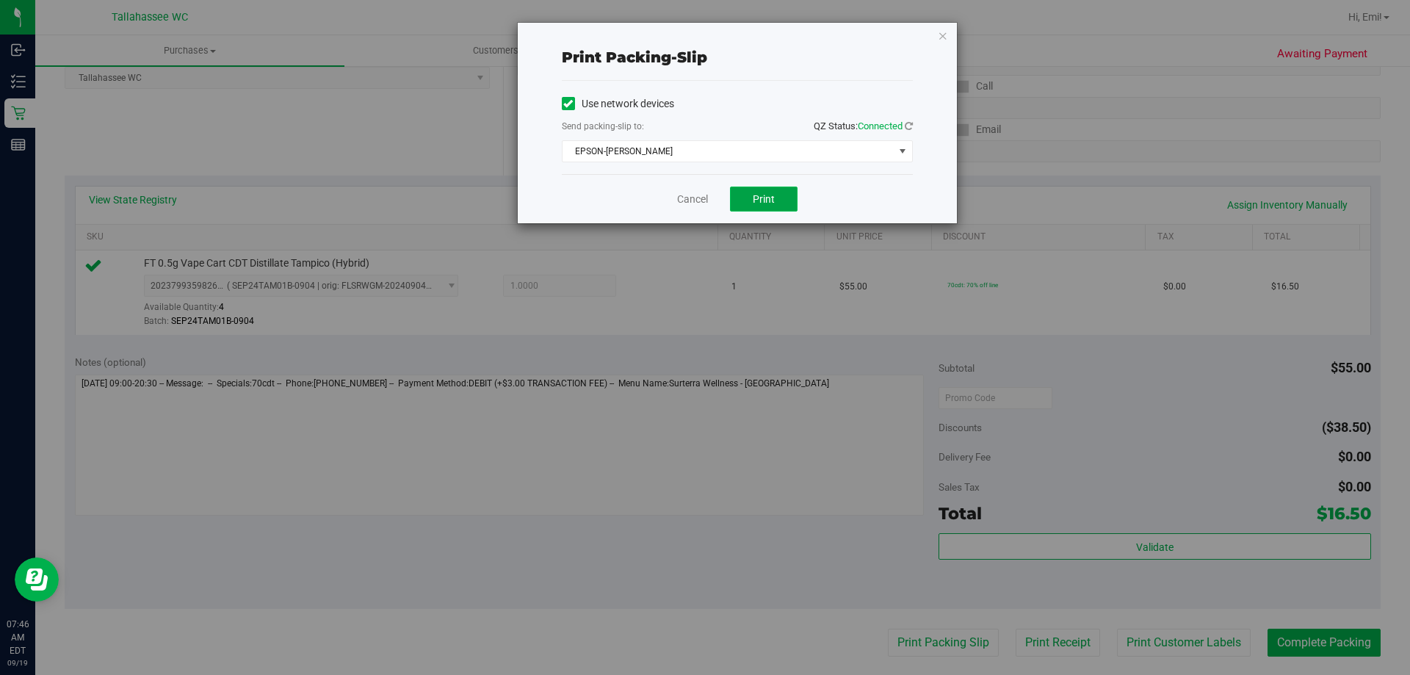
click at [786, 189] on button "Print" at bounding box center [764, 198] width 68 height 25
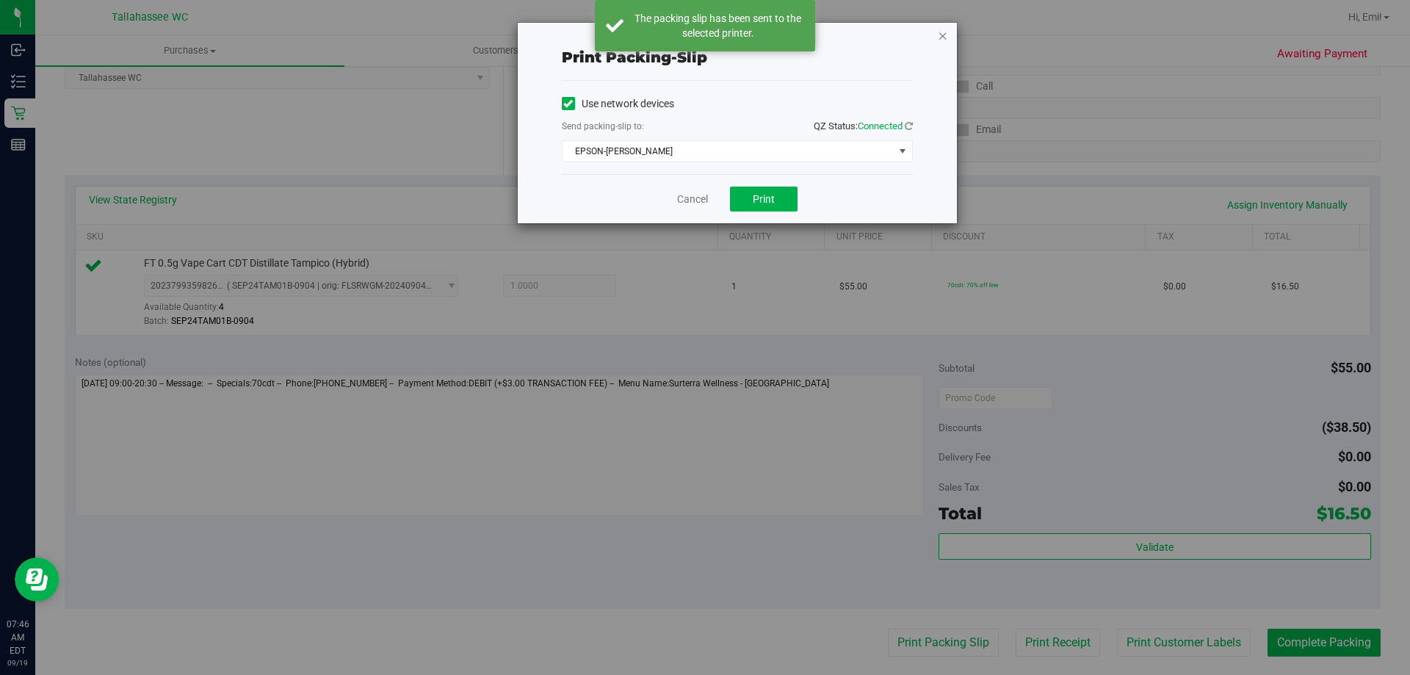
click at [943, 37] on icon "button" at bounding box center [943, 35] width 10 height 18
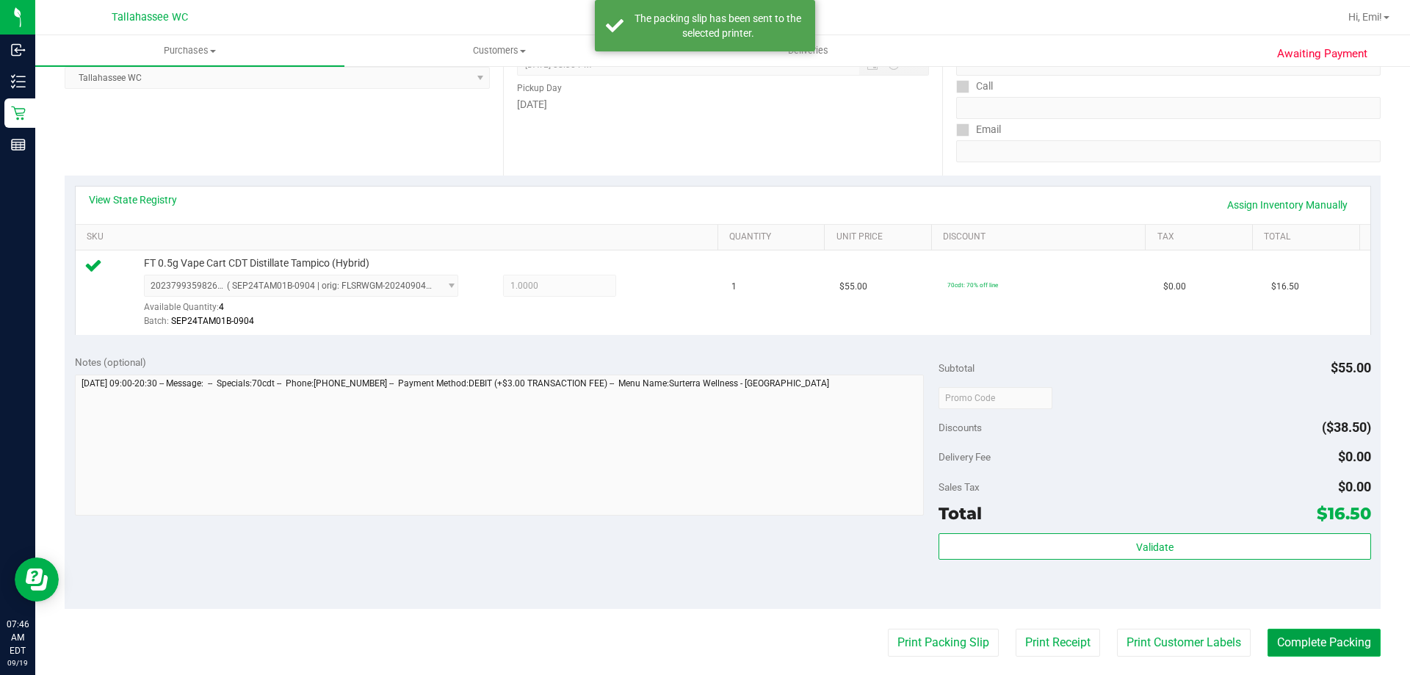
click at [1298, 636] on button "Complete Packing" at bounding box center [1323, 642] width 113 height 28
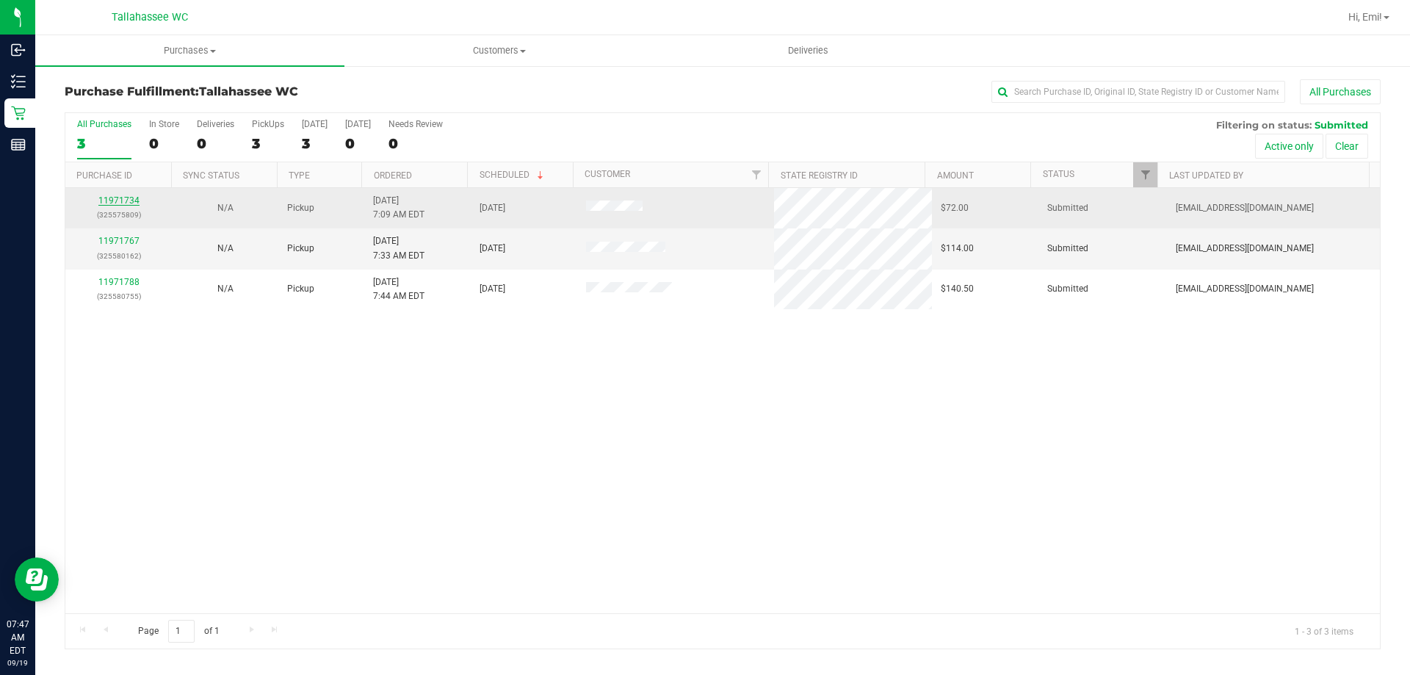
click at [130, 200] on link "11971734" at bounding box center [118, 200] width 41 height 10
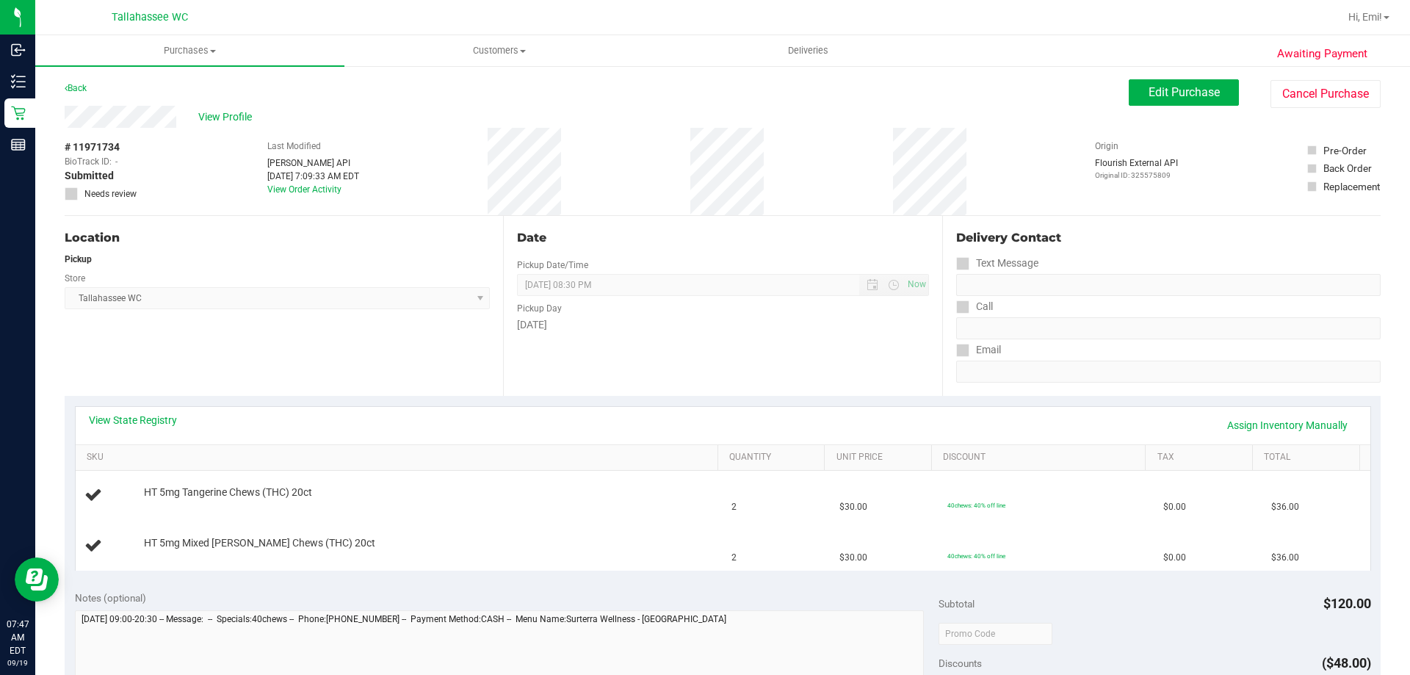
click at [142, 411] on div "View State Registry Assign Inventory Manually" at bounding box center [723, 425] width 1294 height 37
click at [121, 423] on link "View State Registry" at bounding box center [133, 420] width 88 height 15
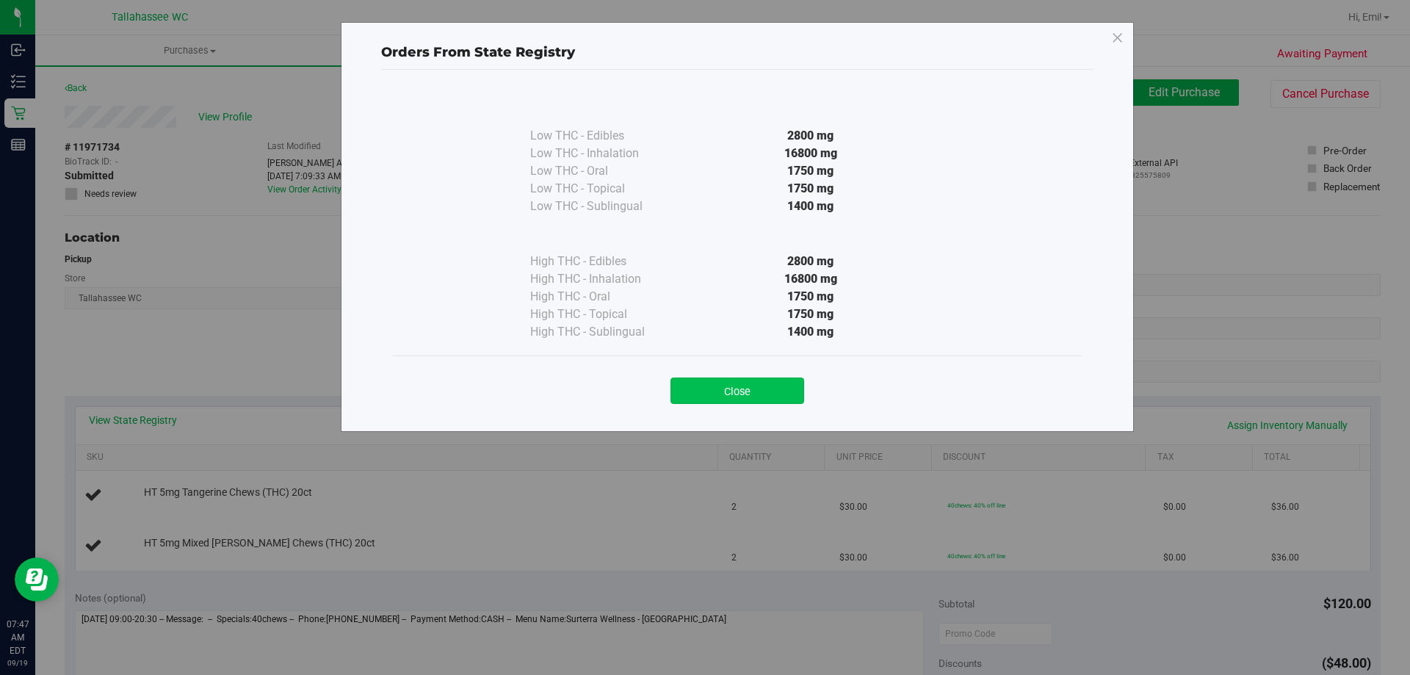
drag, startPoint x: 743, startPoint y: 399, endPoint x: 746, endPoint y: 391, distance: 7.9
click at [743, 398] on button "Close" at bounding box center [737, 390] width 134 height 26
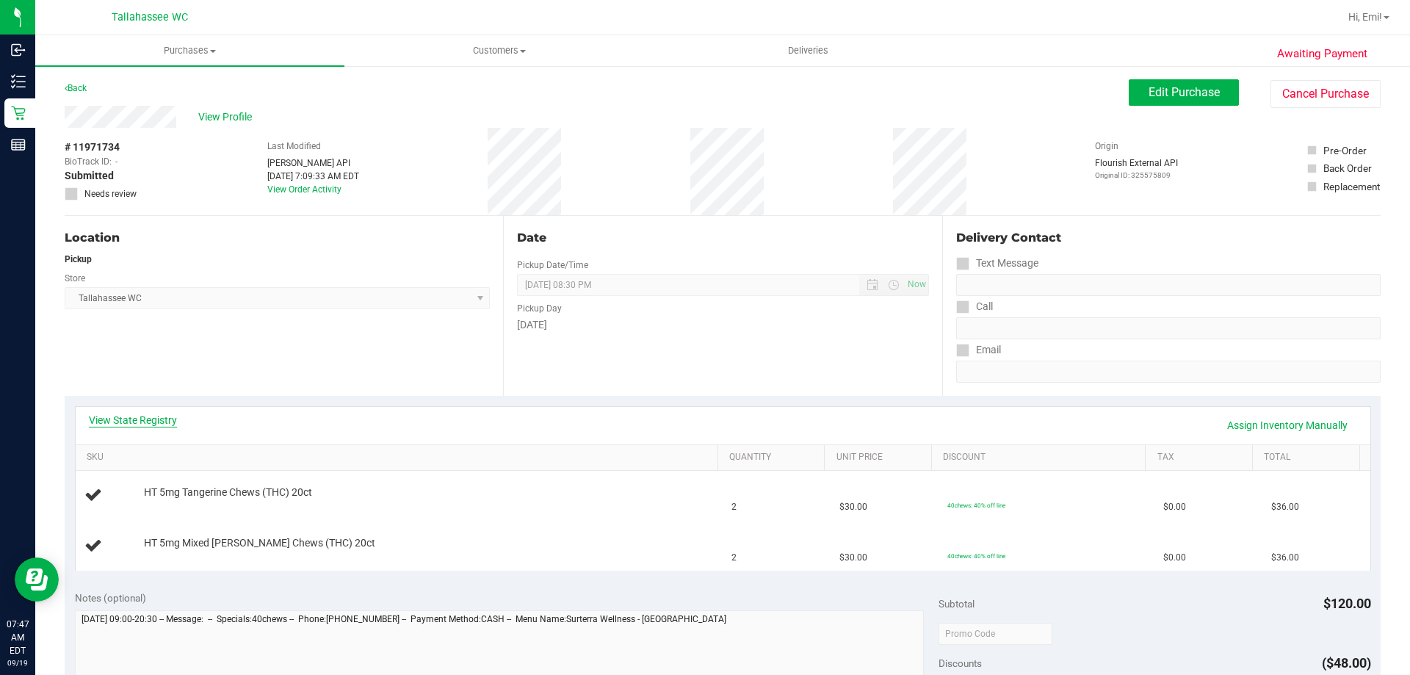
click at [166, 420] on link "View State Registry" at bounding box center [133, 420] width 88 height 15
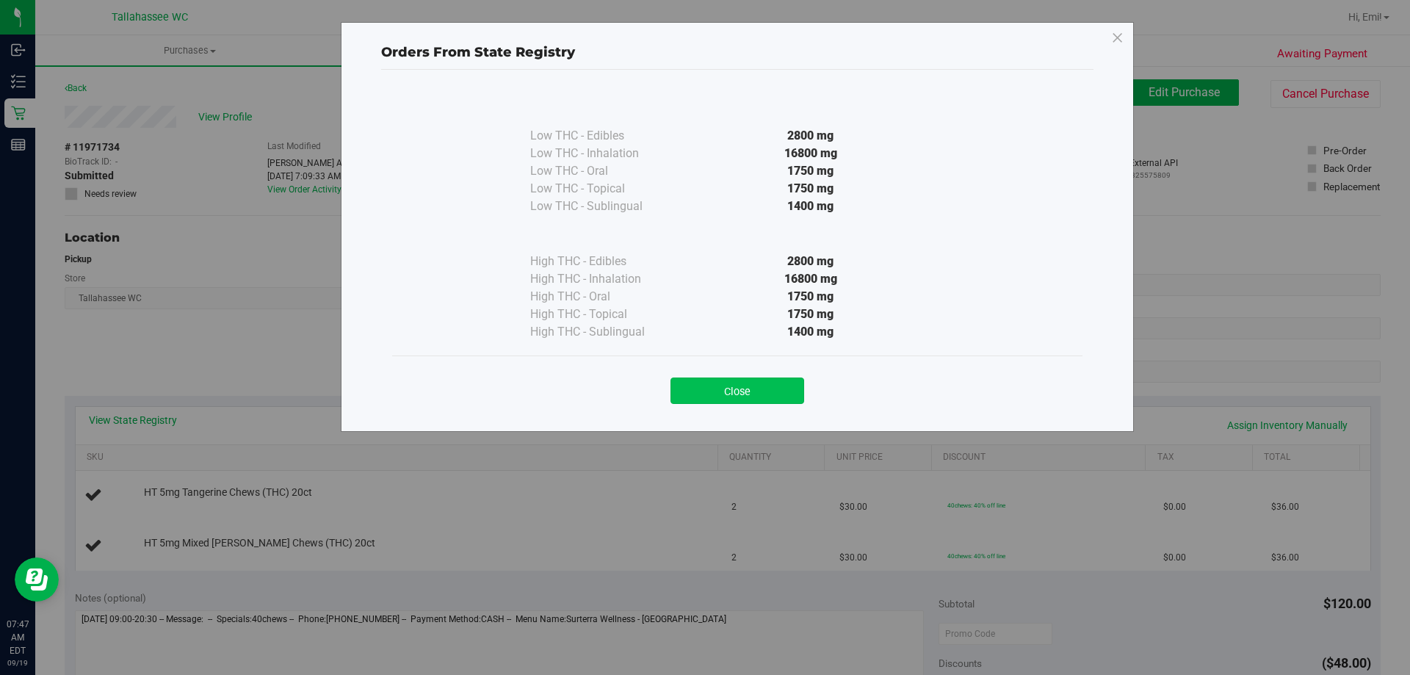
click at [736, 378] on button "Close" at bounding box center [737, 390] width 134 height 26
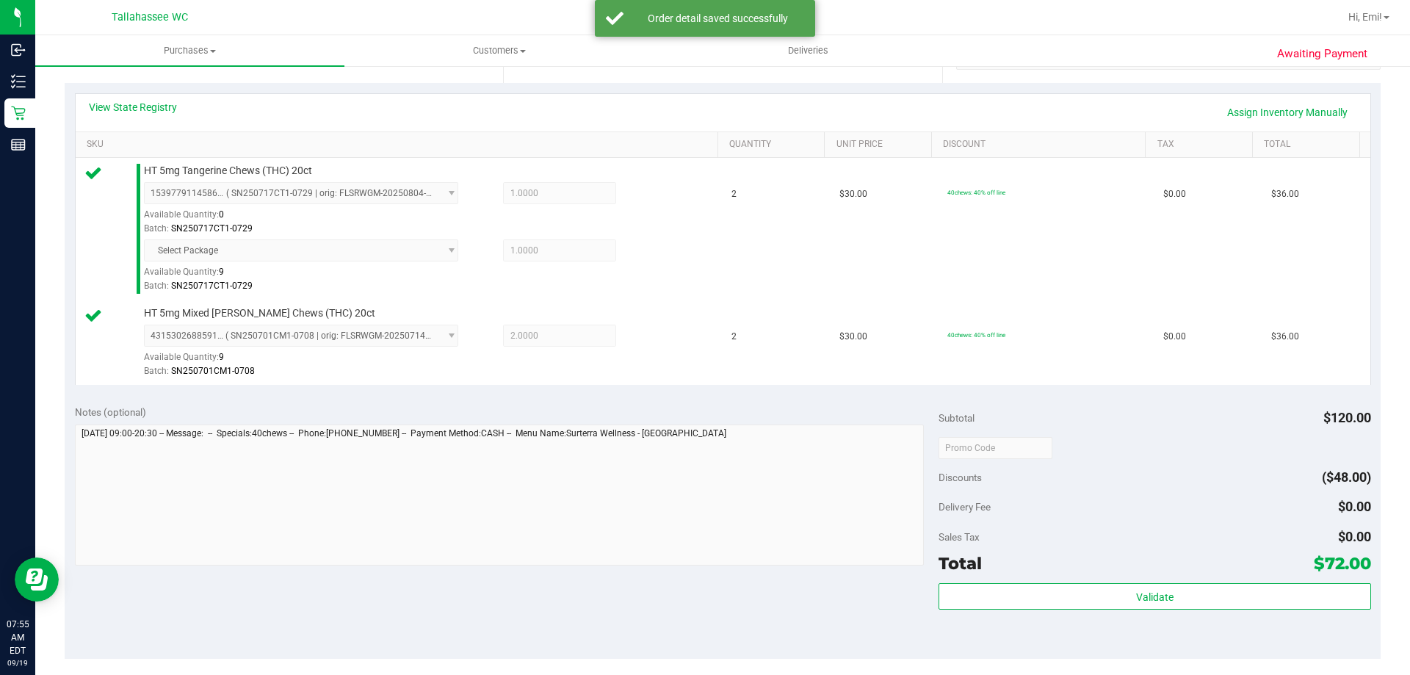
scroll to position [367, 0]
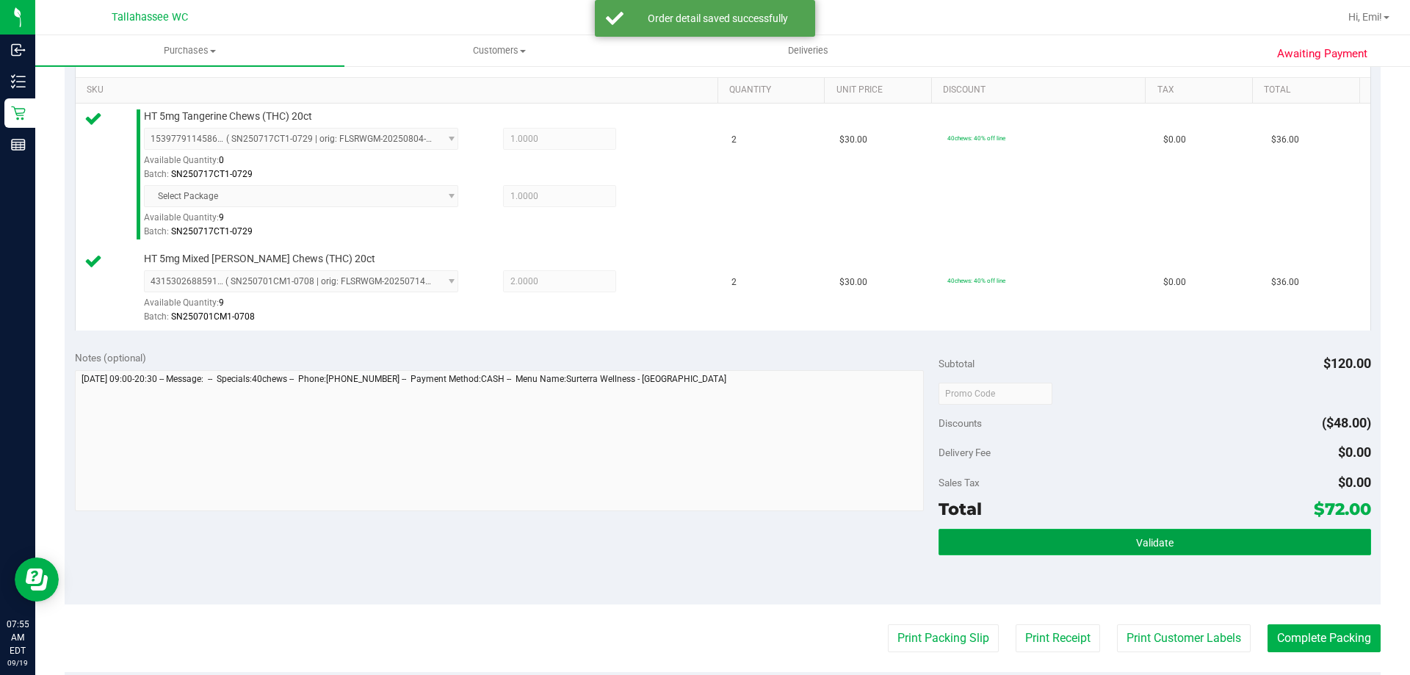
click at [1062, 535] on button "Validate" at bounding box center [1154, 542] width 432 height 26
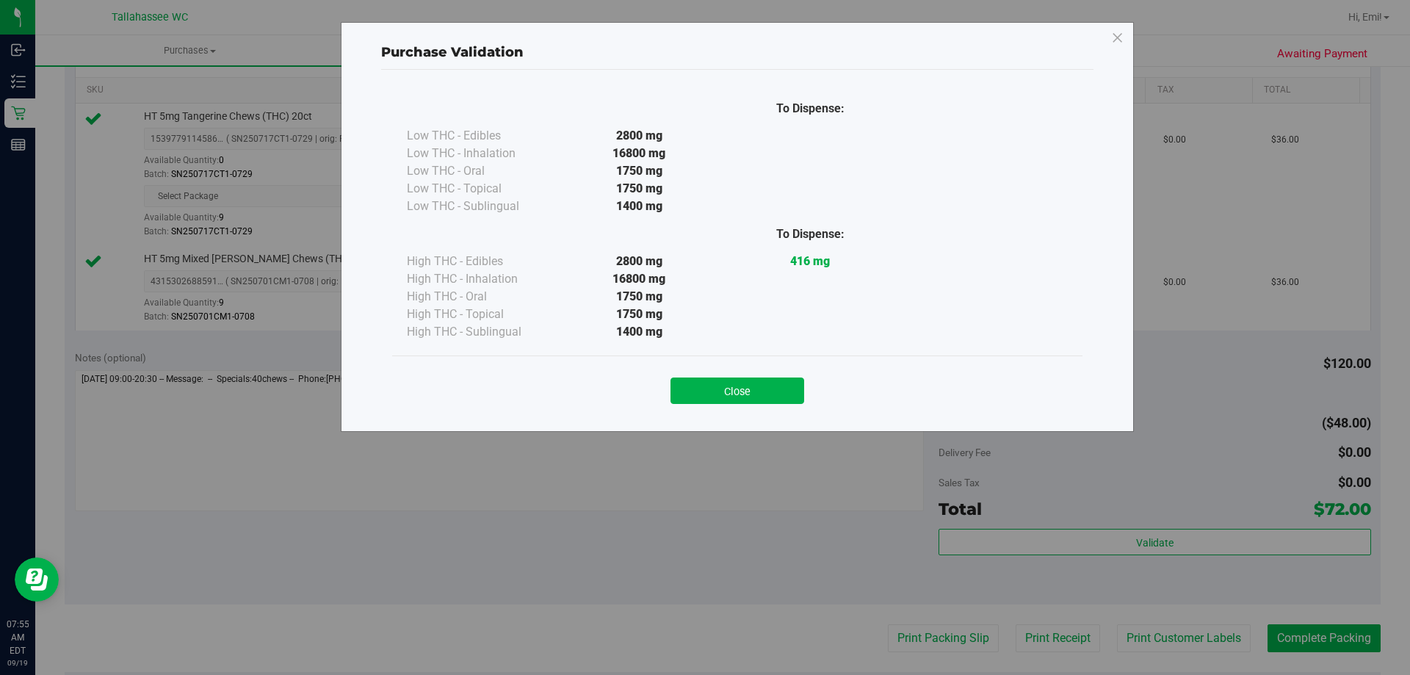
click at [753, 391] on button "Close" at bounding box center [737, 390] width 134 height 26
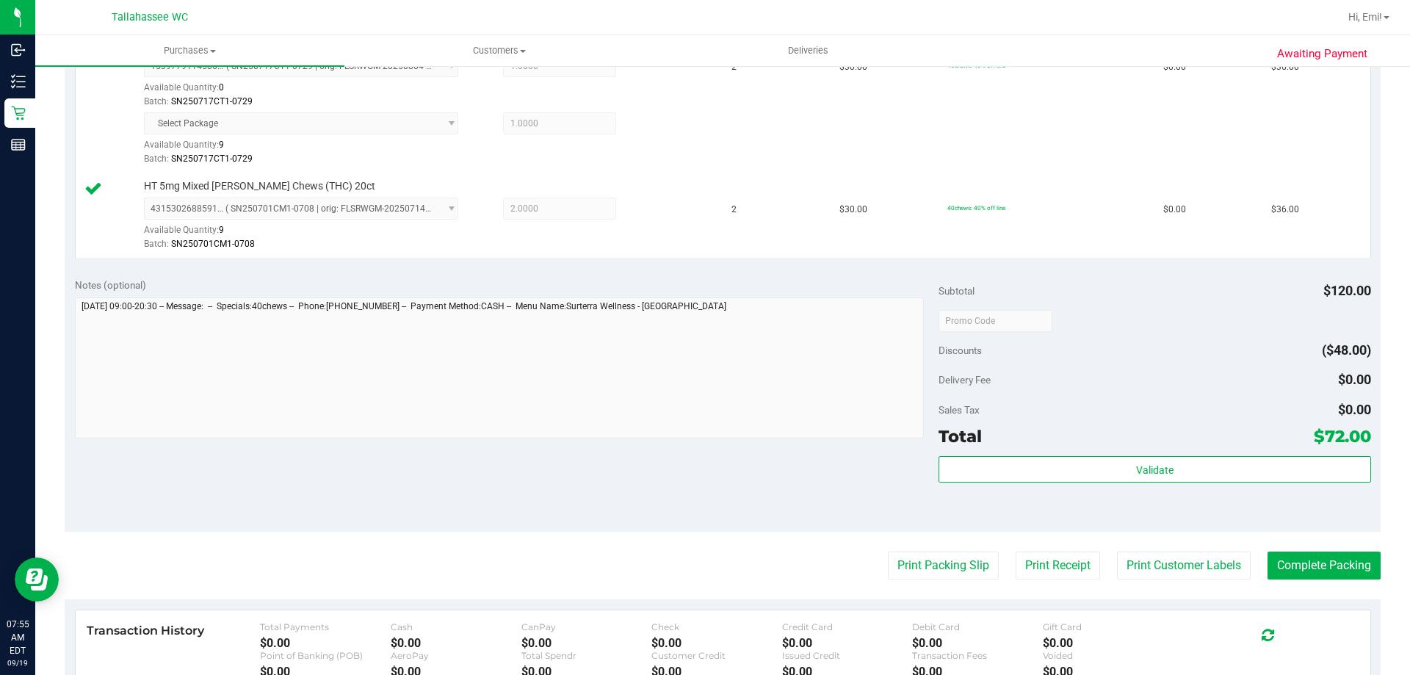
scroll to position [441, 0]
click at [907, 556] on button "Print Packing Slip" at bounding box center [943, 565] width 111 height 28
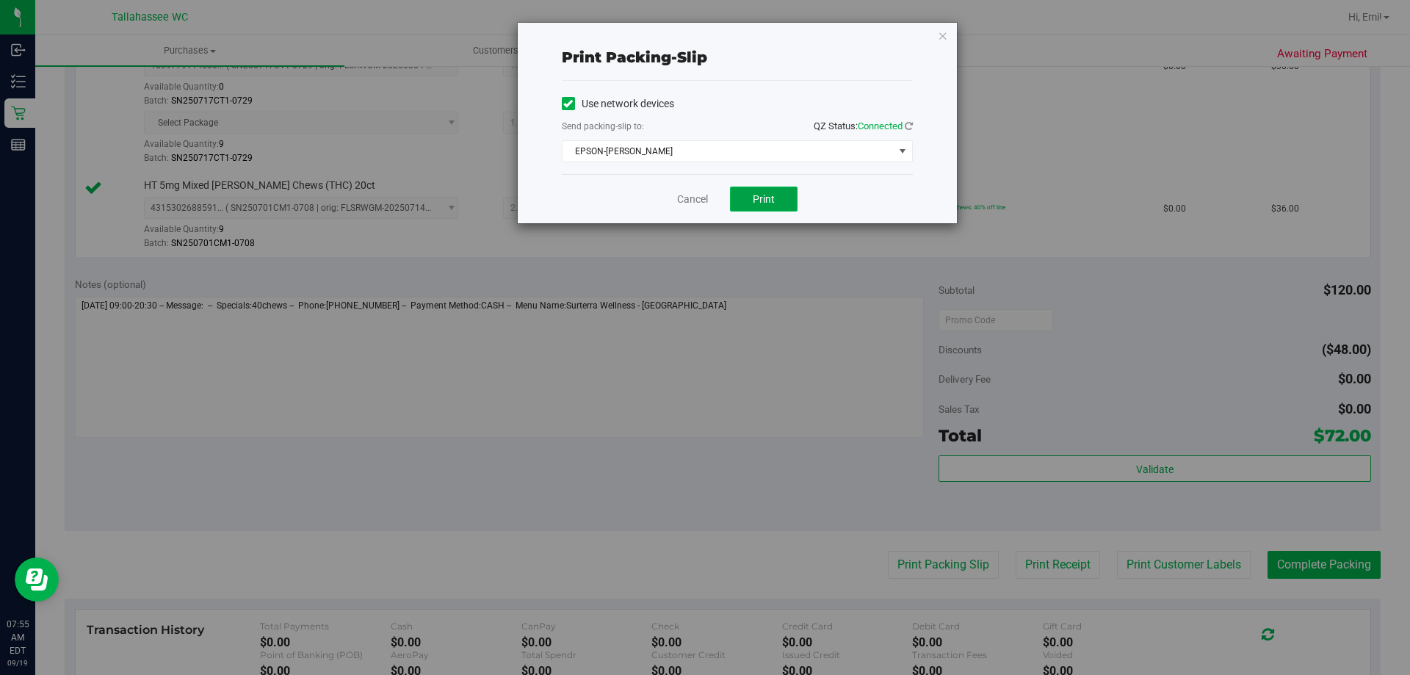
click at [761, 205] on button "Print" at bounding box center [764, 198] width 68 height 25
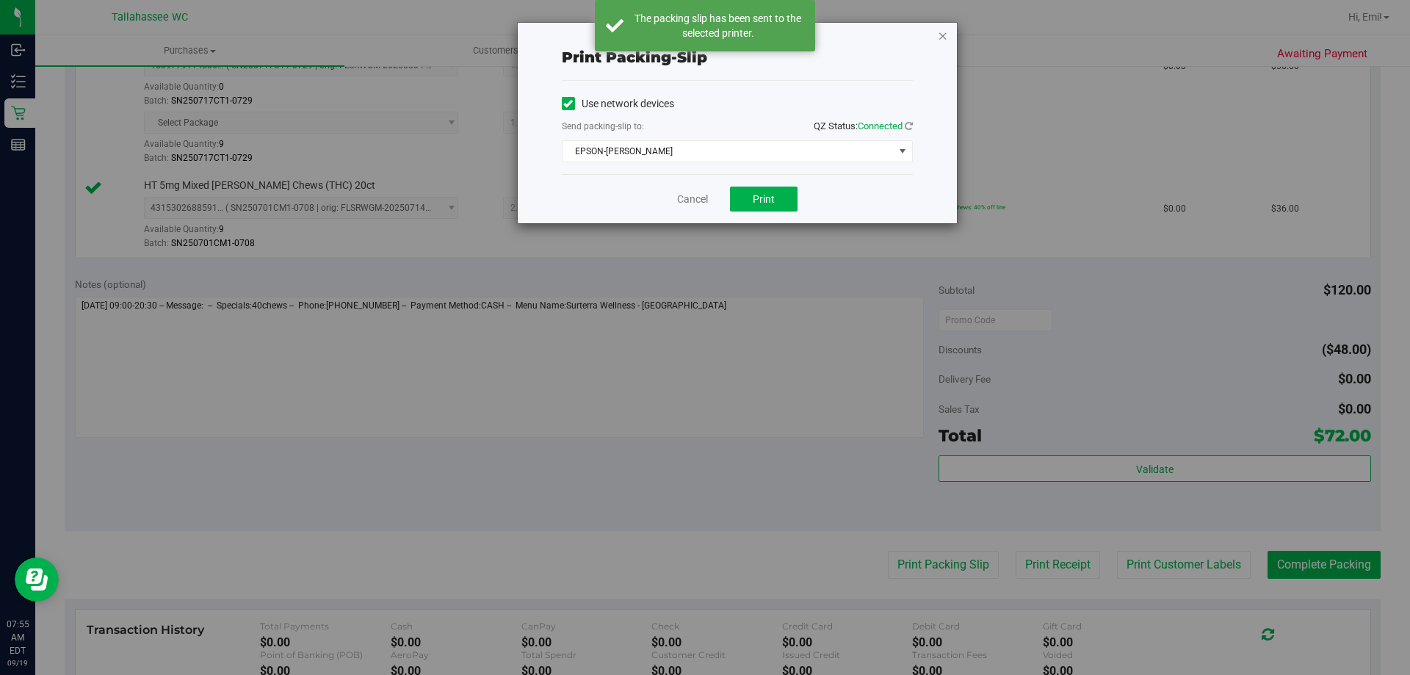
click at [939, 37] on icon "button" at bounding box center [943, 35] width 10 height 18
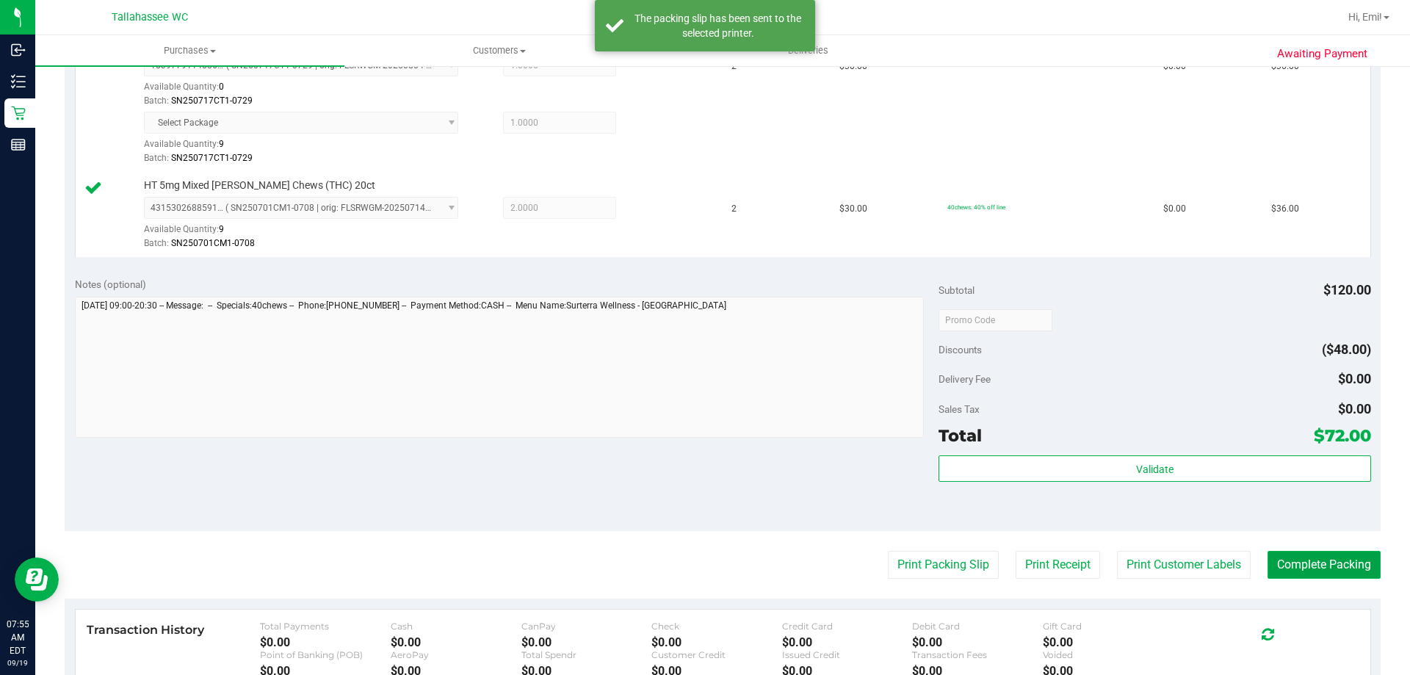
click at [1297, 570] on button "Complete Packing" at bounding box center [1323, 565] width 113 height 28
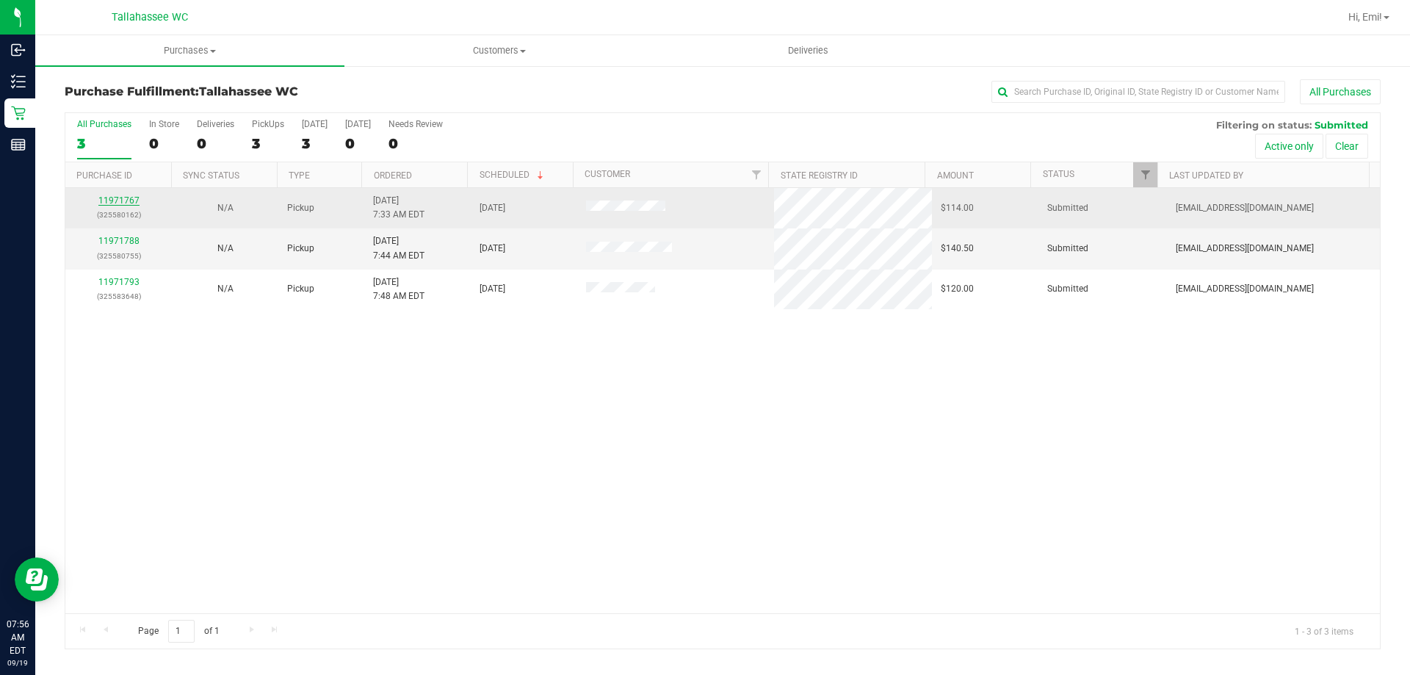
click at [112, 201] on link "11971767" at bounding box center [118, 200] width 41 height 10
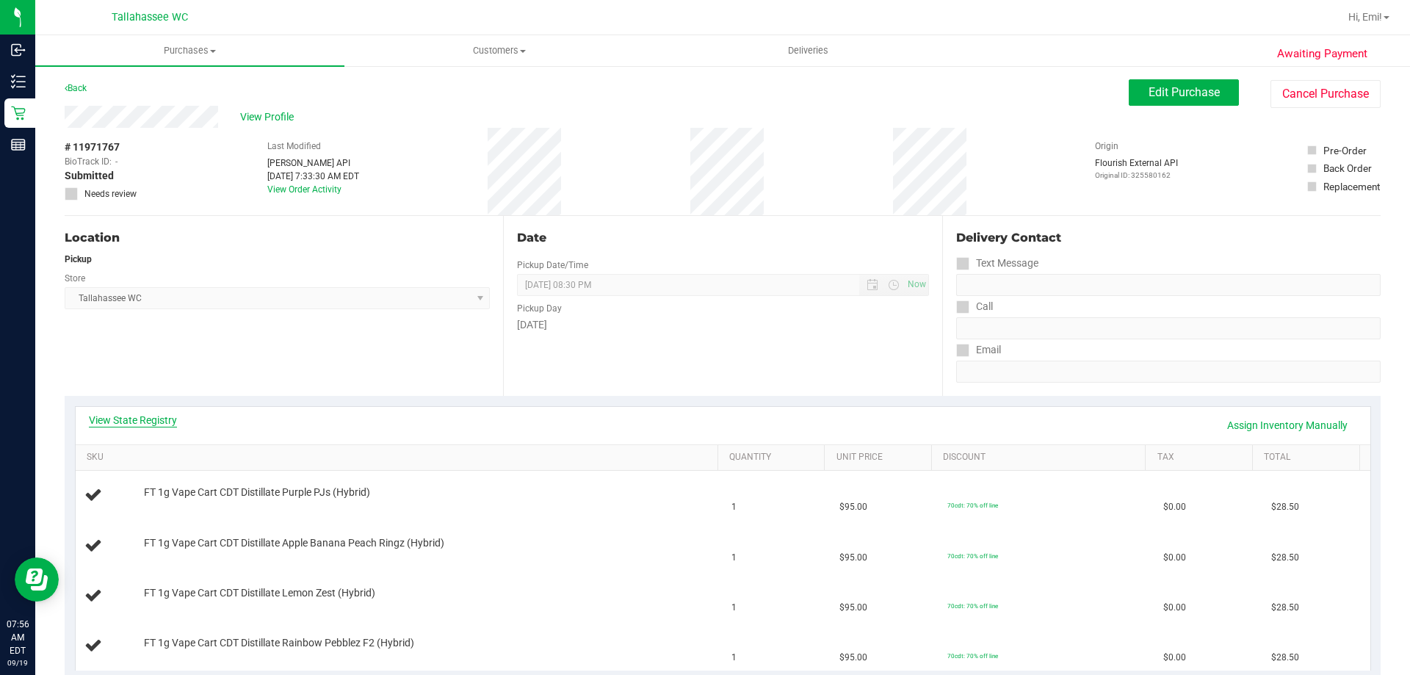
click at [157, 414] on link "View State Registry" at bounding box center [133, 420] width 88 height 15
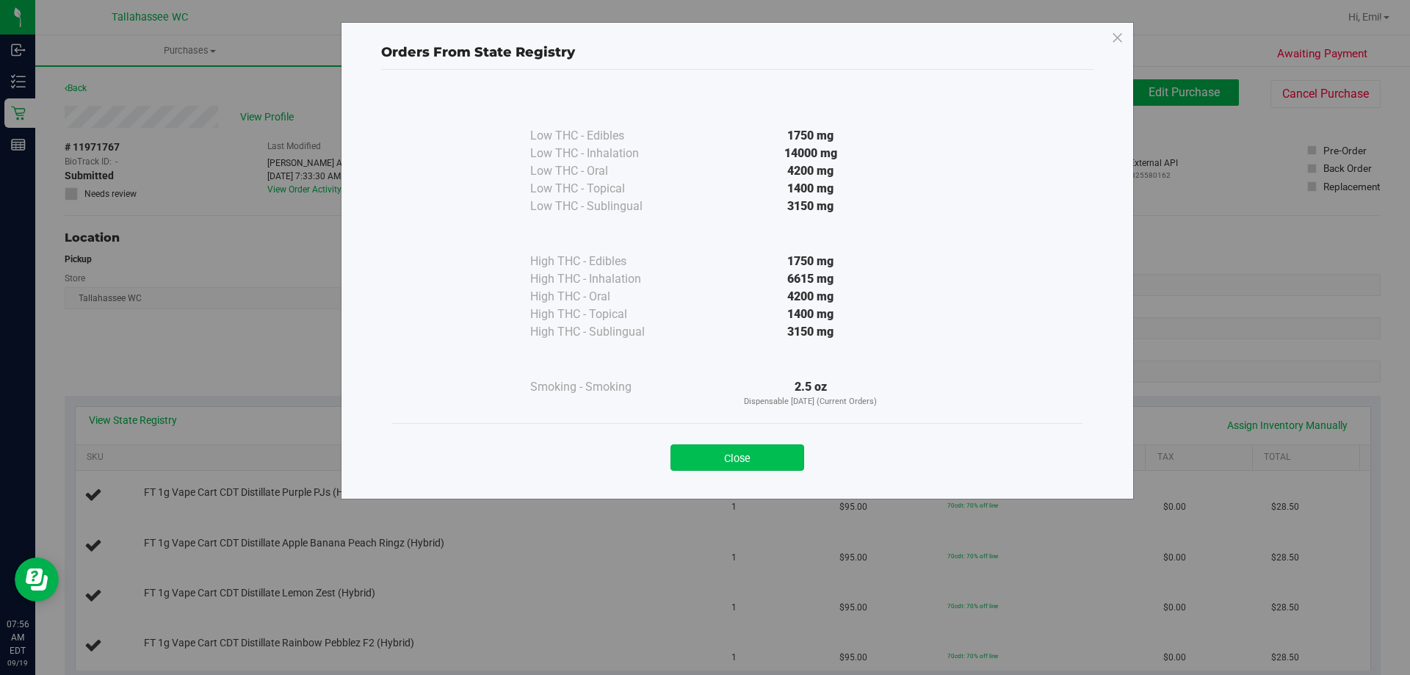
click at [748, 451] on button "Close" at bounding box center [737, 457] width 134 height 26
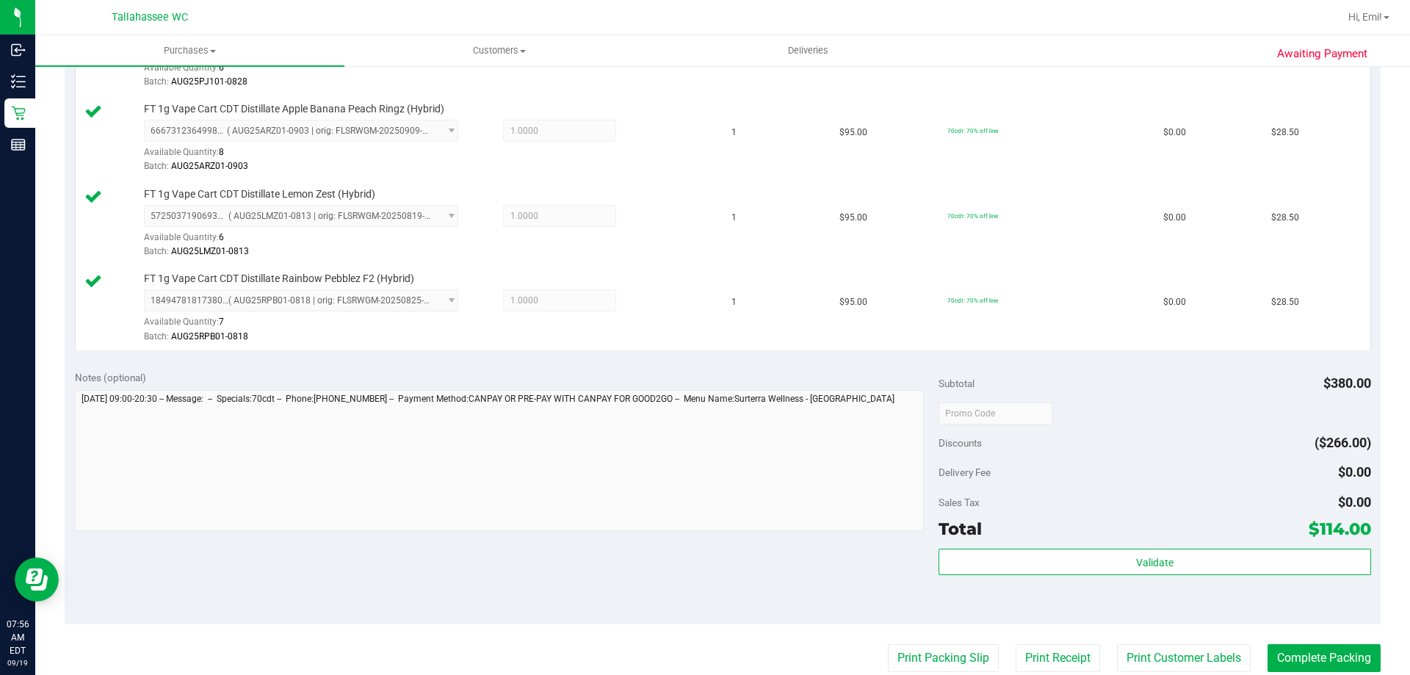
scroll to position [587, 0]
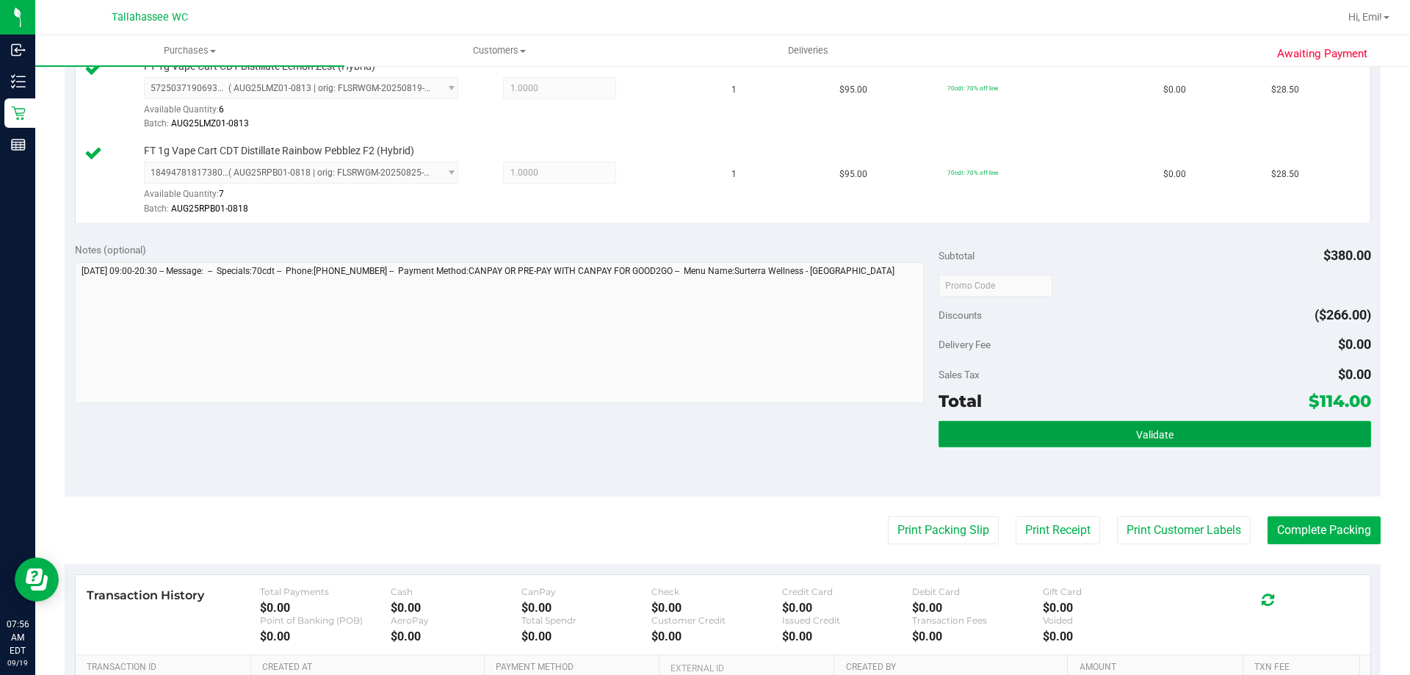
click at [964, 435] on button "Validate" at bounding box center [1154, 434] width 432 height 26
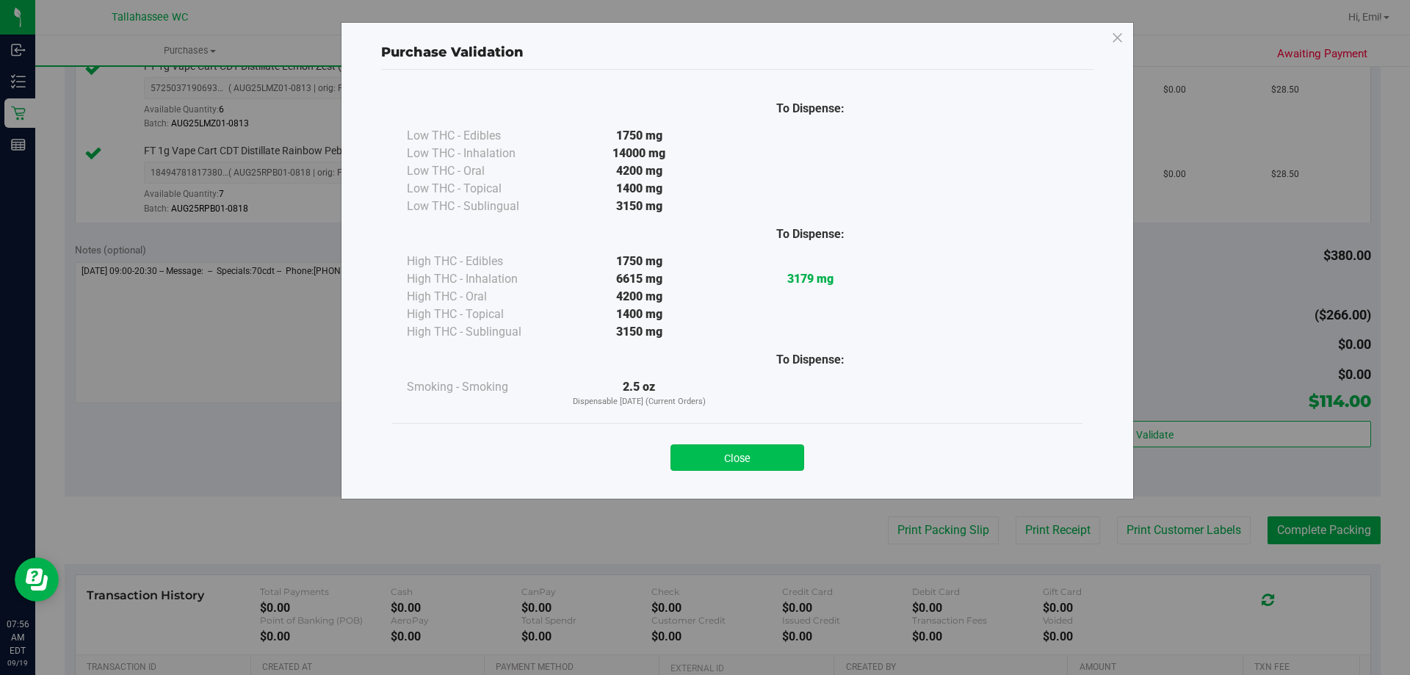
click at [710, 452] on button "Close" at bounding box center [737, 457] width 134 height 26
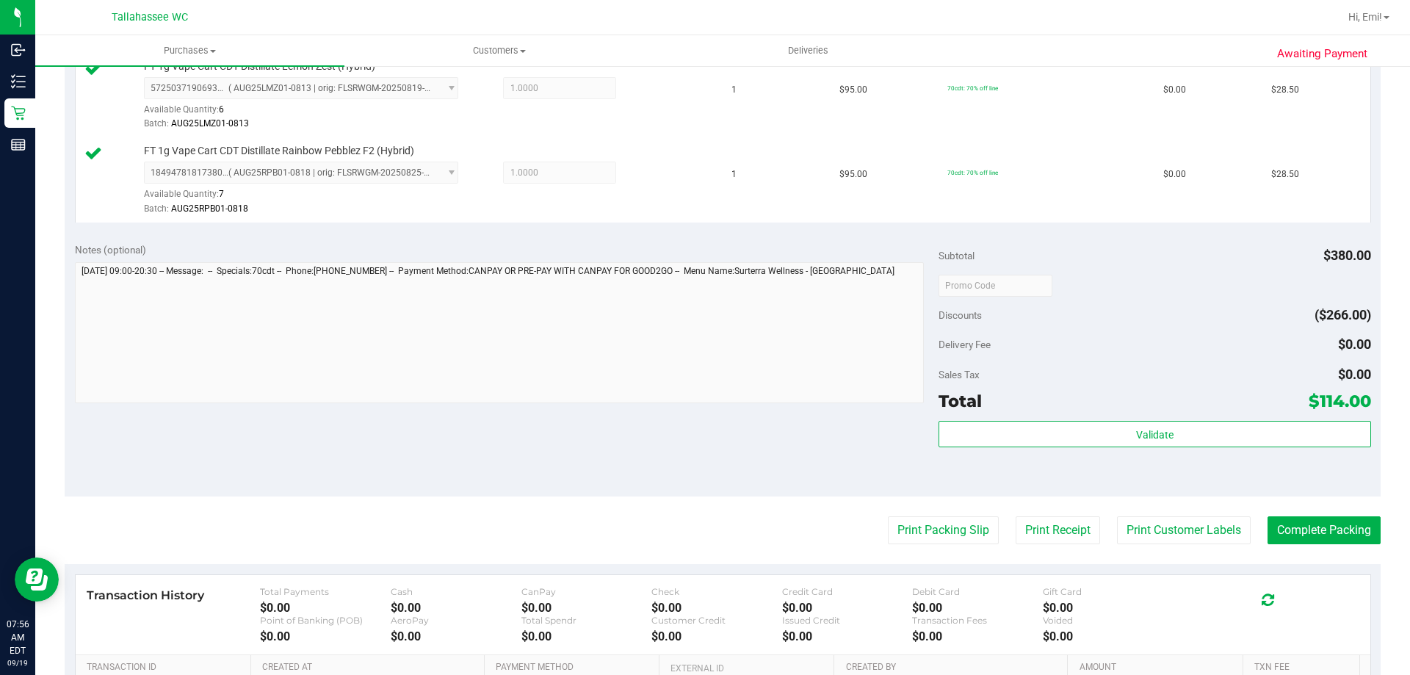
click at [1089, 419] on div "Subtotal $380.00 Discounts ($266.00) Delivery Fee $0.00 Sales Tax $0.00 Total $…" at bounding box center [1154, 364] width 432 height 244
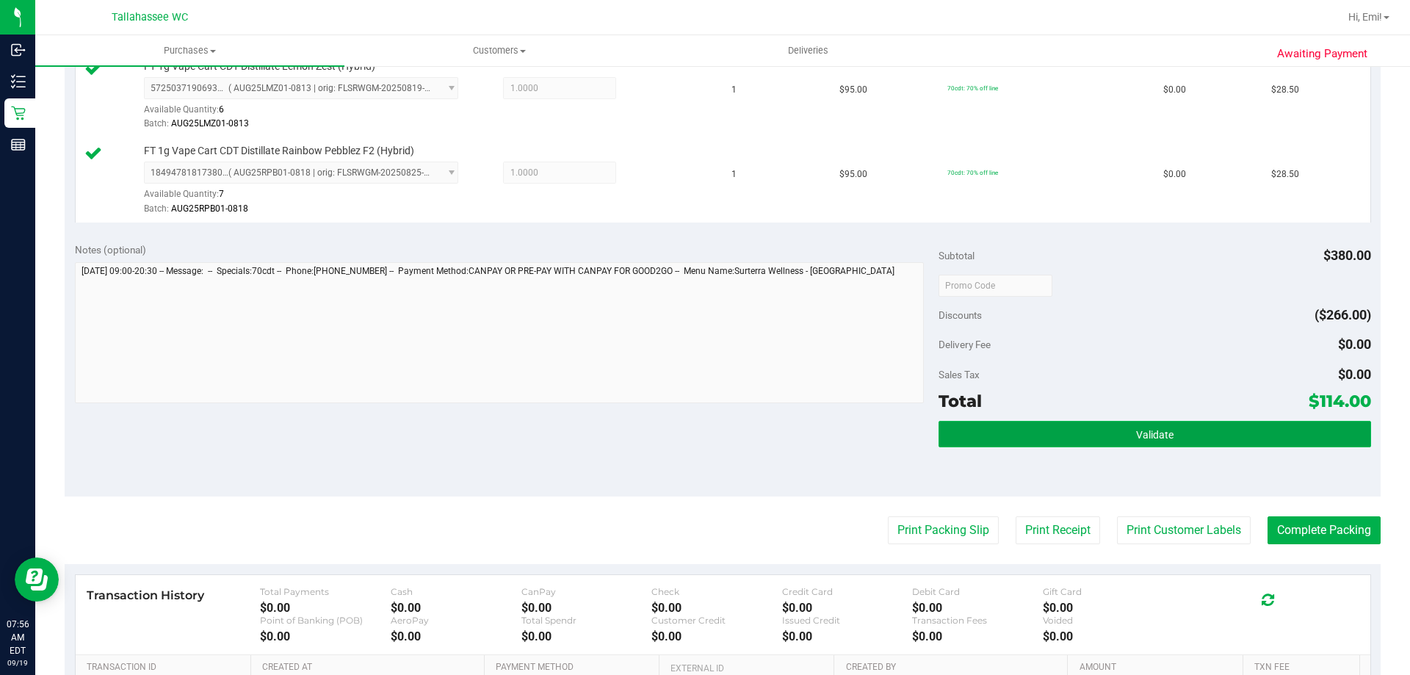
click at [1088, 421] on button "Validate" at bounding box center [1154, 434] width 432 height 26
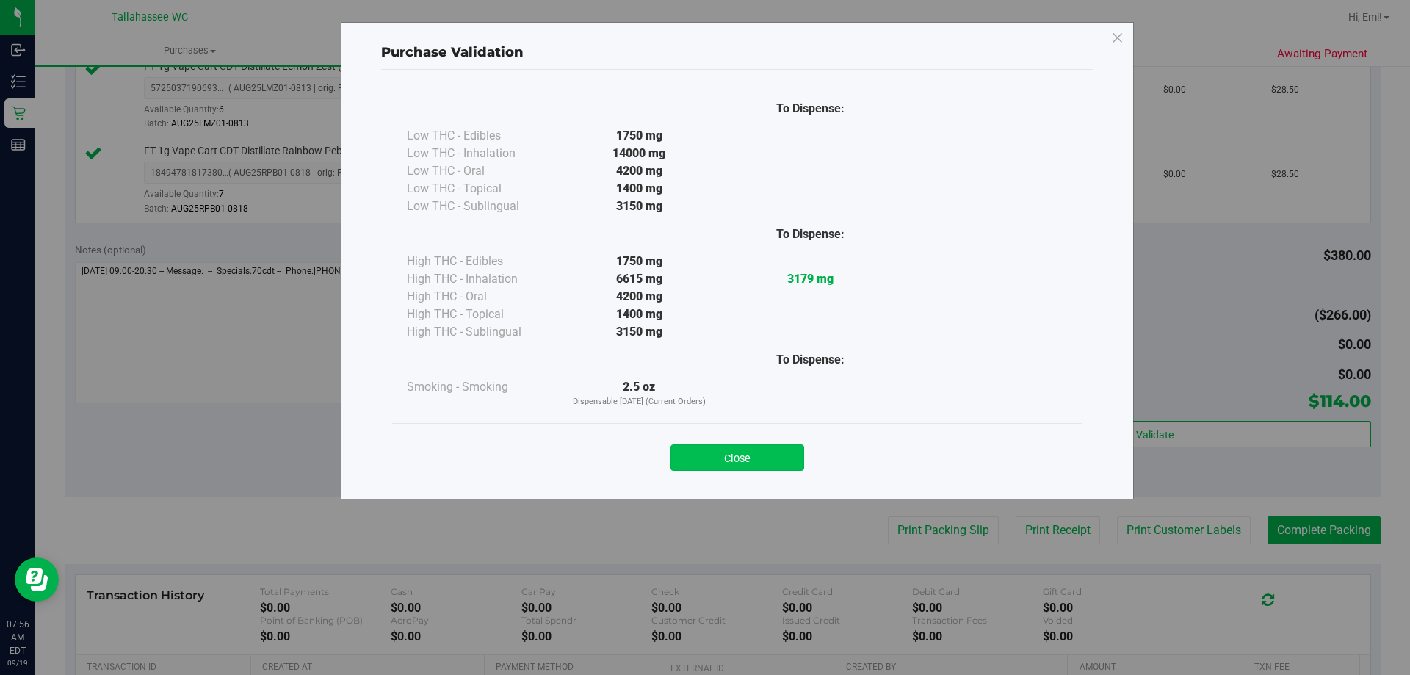
click at [751, 460] on button "Close" at bounding box center [737, 457] width 134 height 26
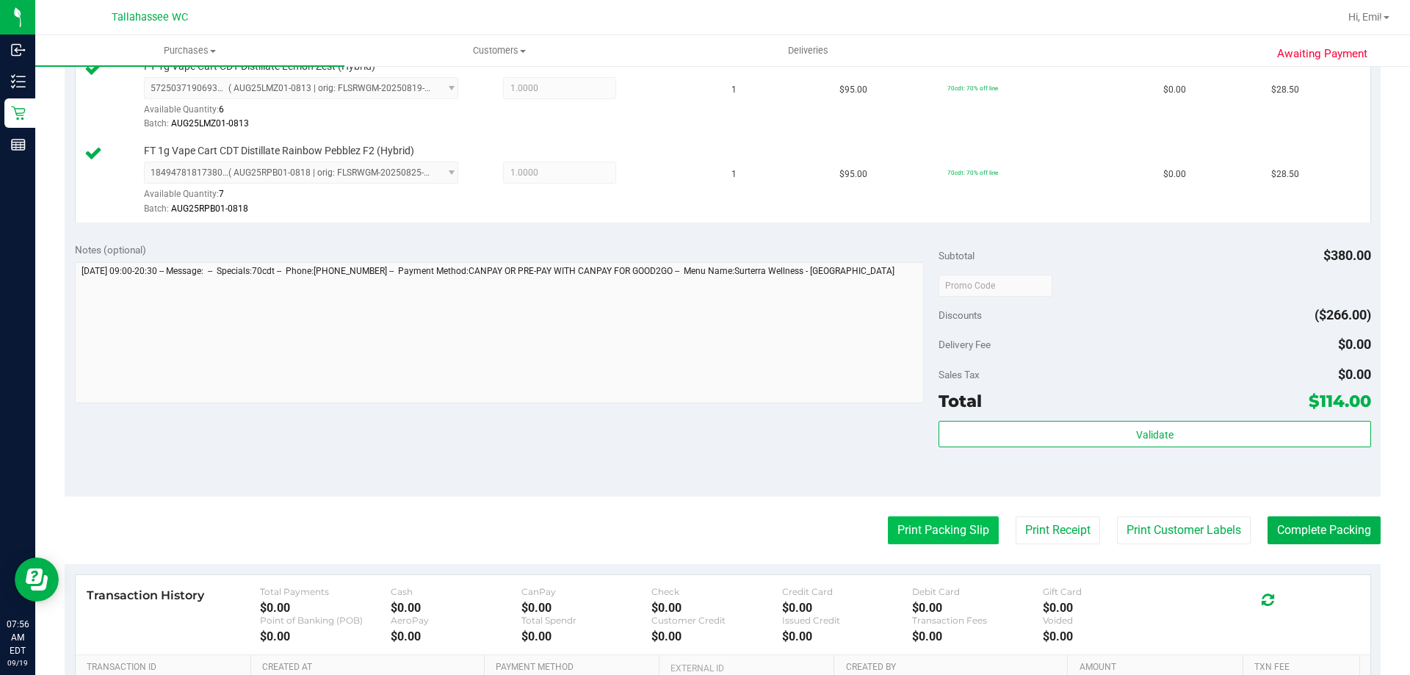
click at [891, 522] on button "Print Packing Slip" at bounding box center [943, 530] width 111 height 28
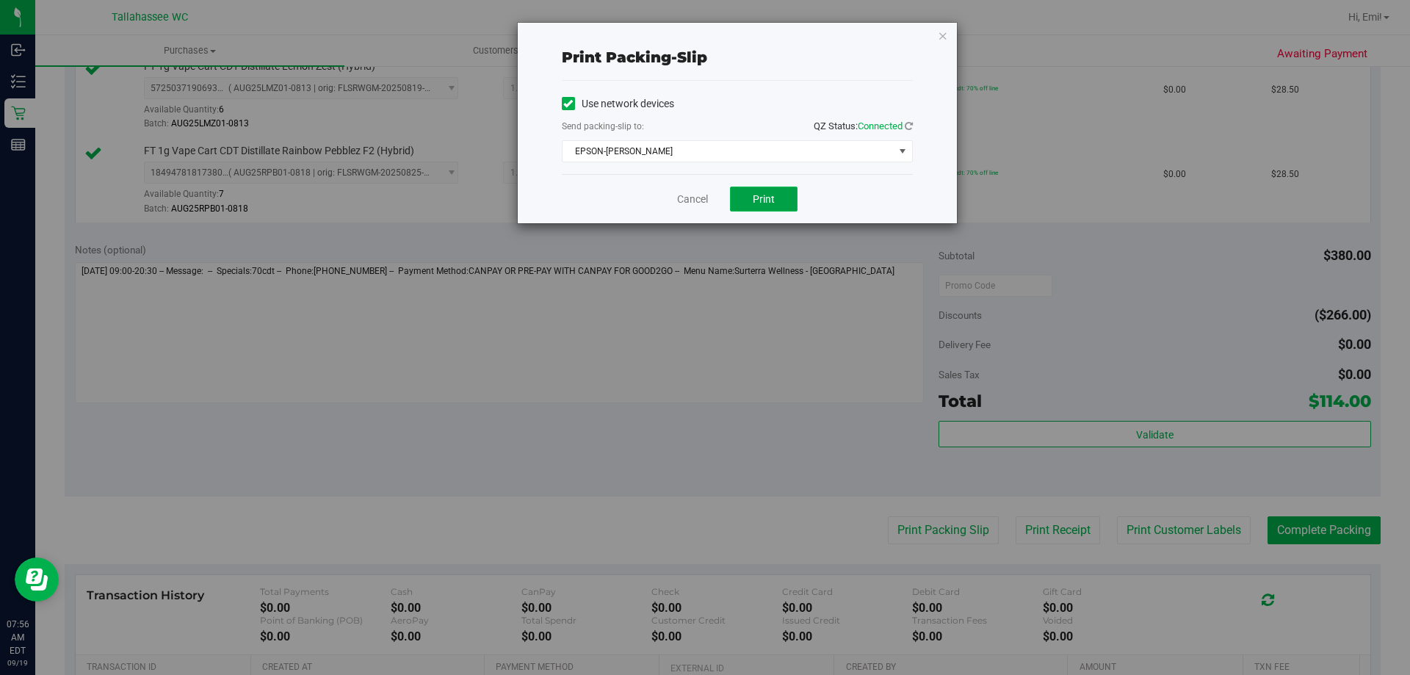
click at [739, 189] on button "Print" at bounding box center [764, 198] width 68 height 25
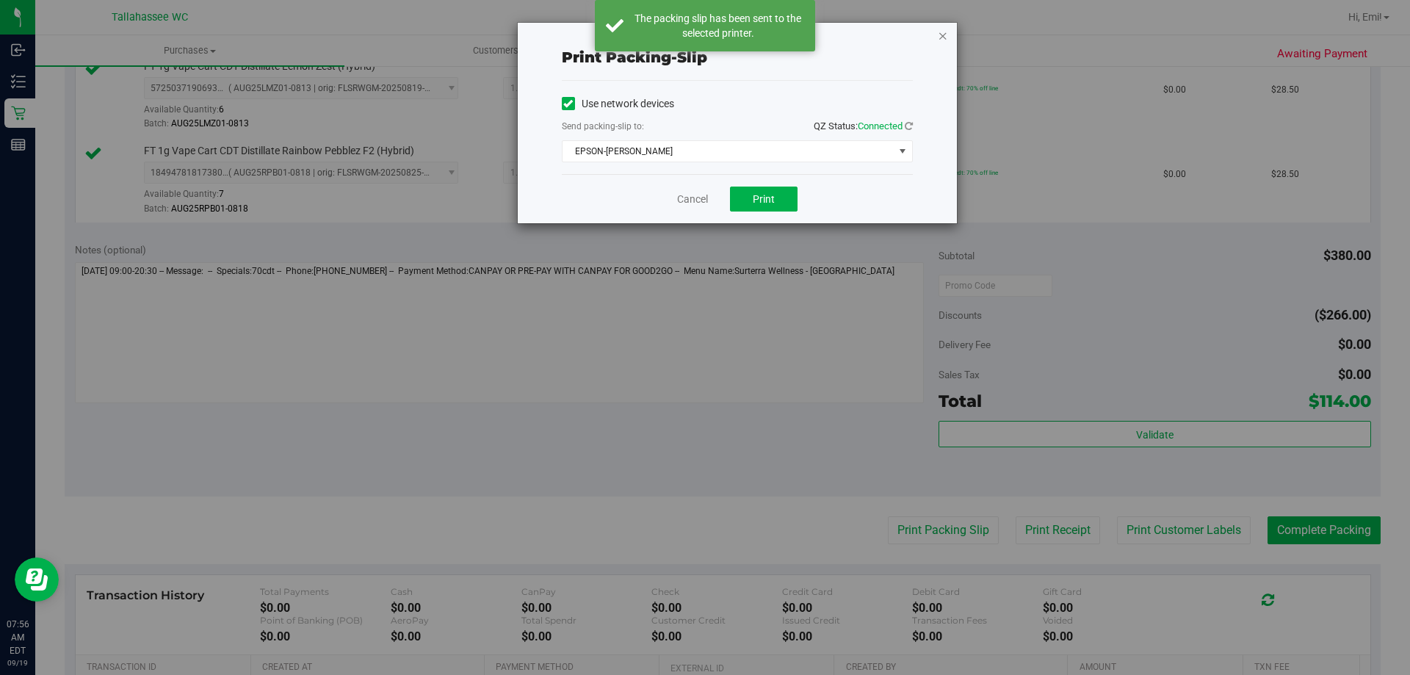
click at [942, 32] on icon "button" at bounding box center [943, 35] width 10 height 18
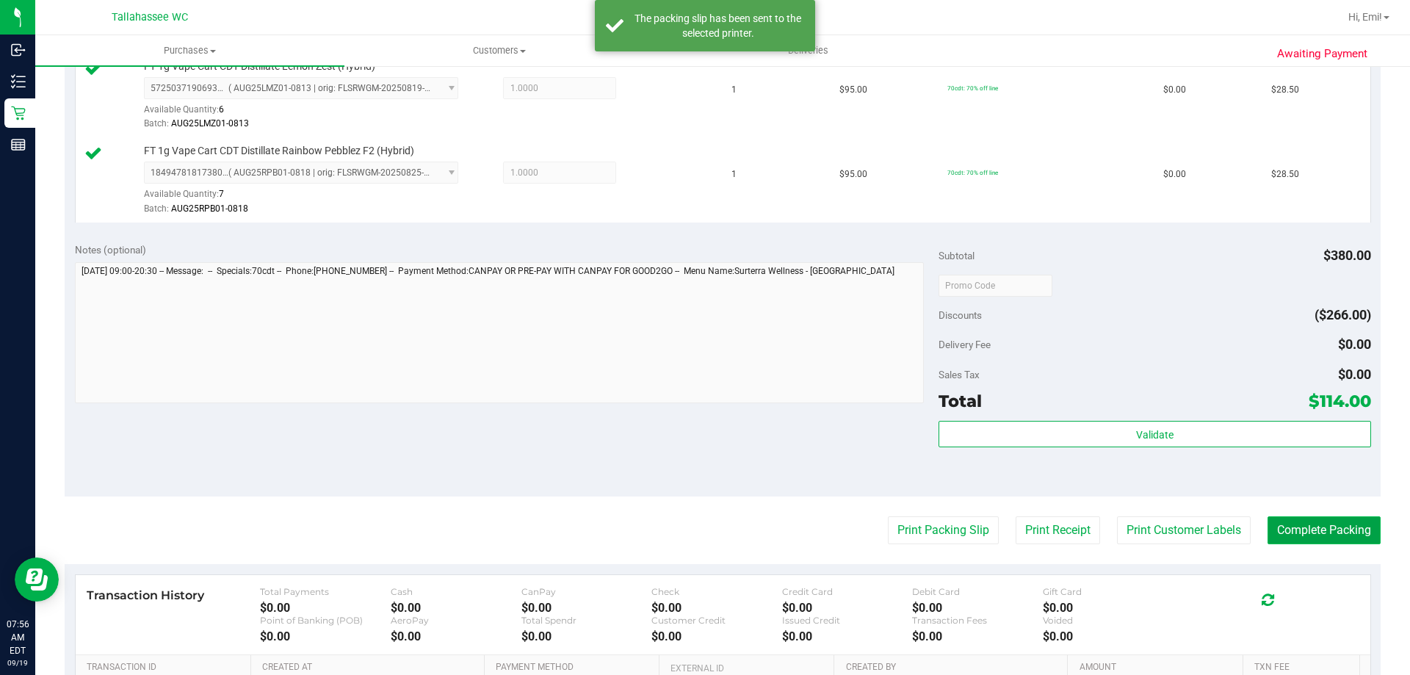
click at [1316, 534] on button "Complete Packing" at bounding box center [1323, 530] width 113 height 28
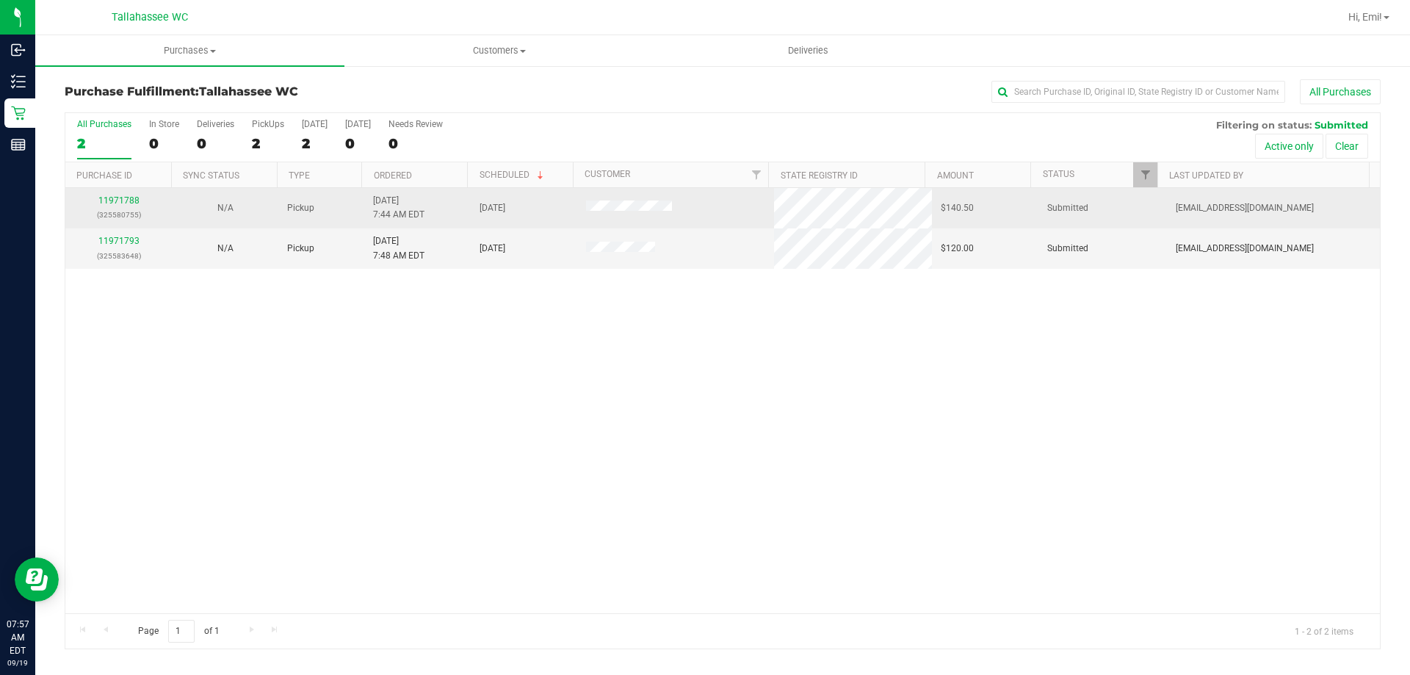
click at [98, 198] on div "11971788 (325580755)" at bounding box center [118, 208] width 89 height 28
click at [111, 199] on link "11971788" at bounding box center [118, 200] width 41 height 10
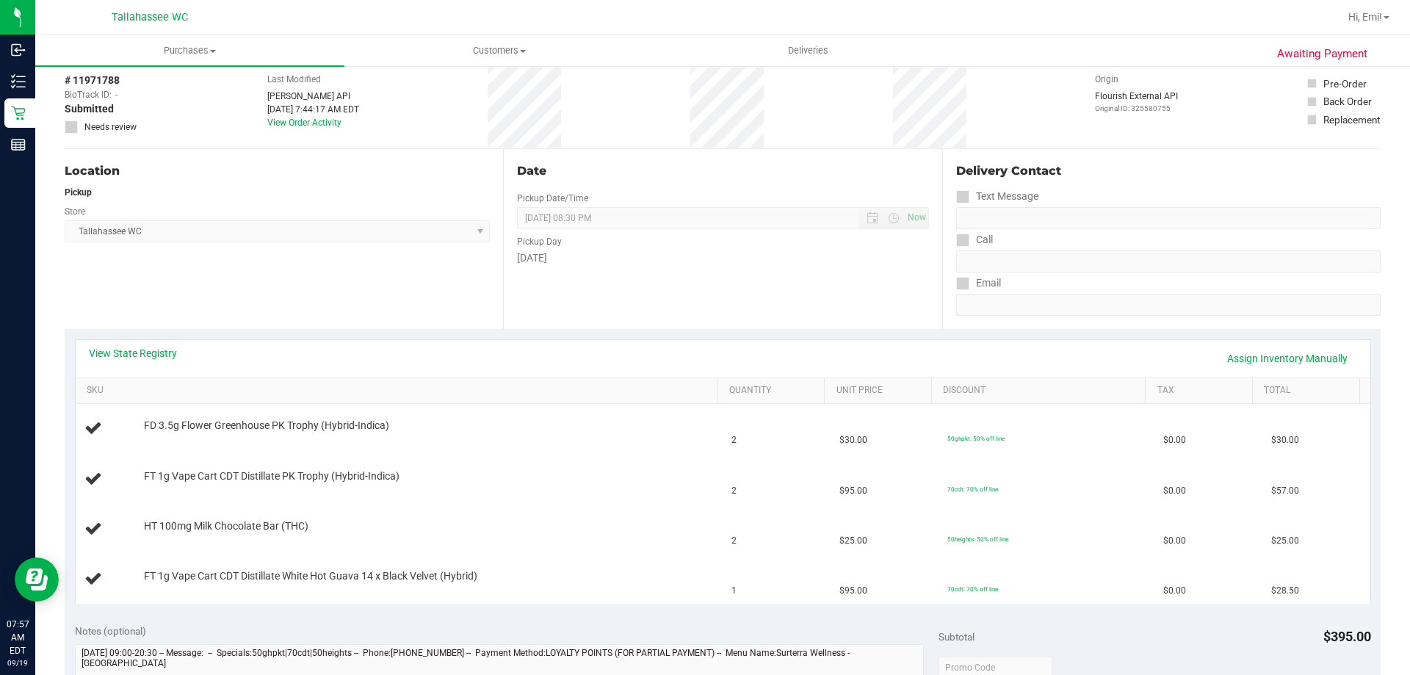
scroll to position [147, 0]
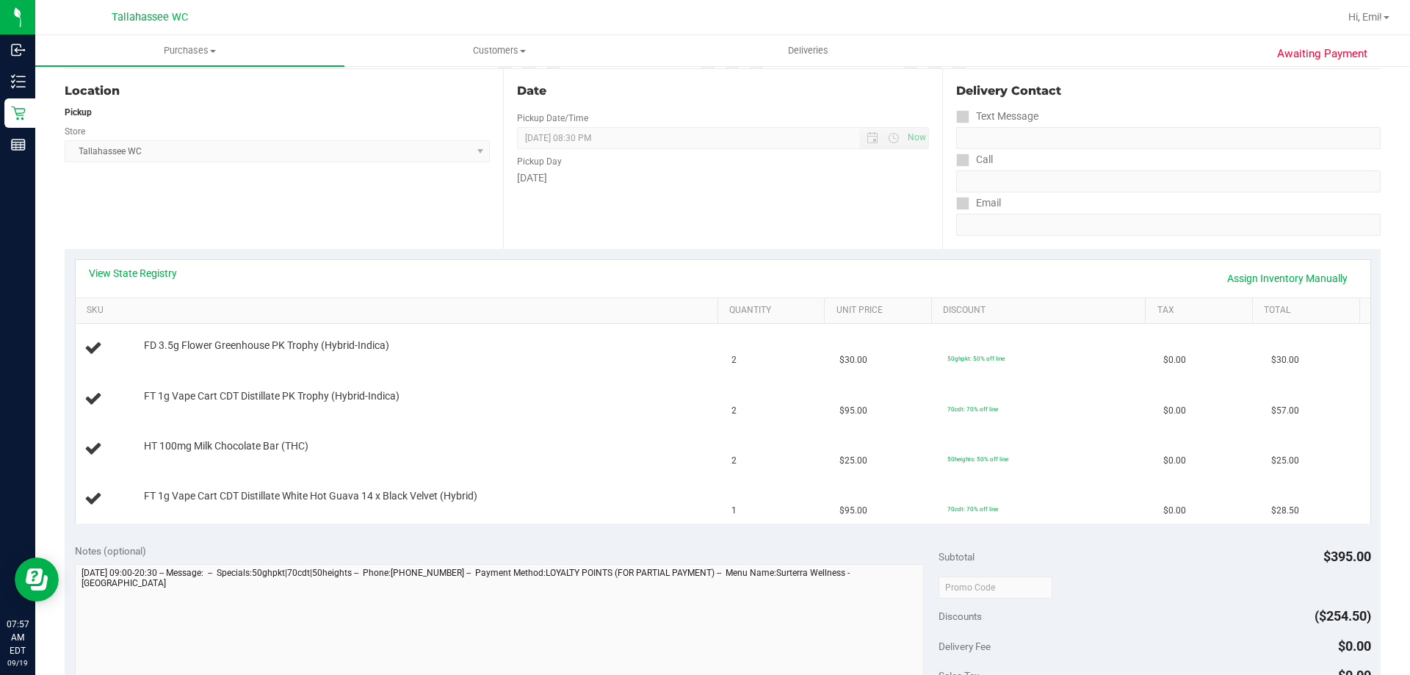
click at [120, 265] on div "View State Registry Assign Inventory Manually" at bounding box center [723, 278] width 1294 height 37
click at [120, 267] on link "View State Registry" at bounding box center [133, 273] width 88 height 15
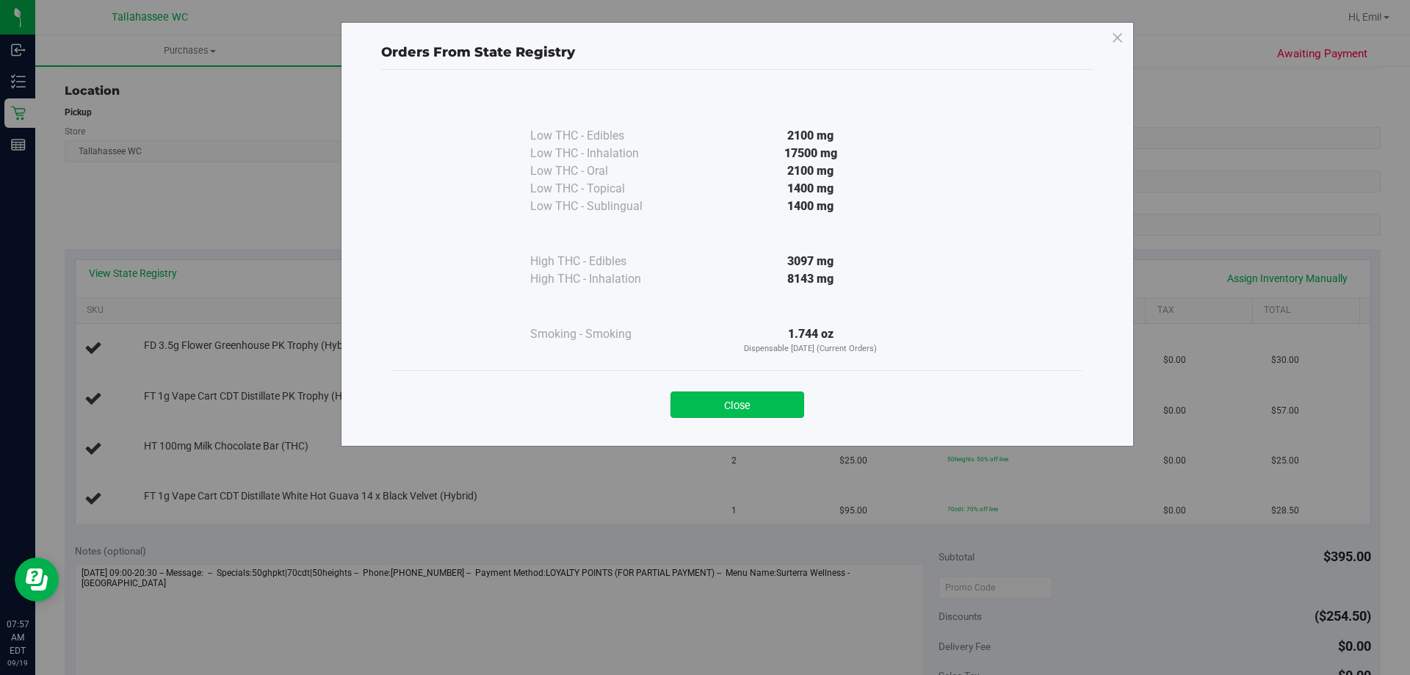
click at [686, 396] on button "Close" at bounding box center [737, 404] width 134 height 26
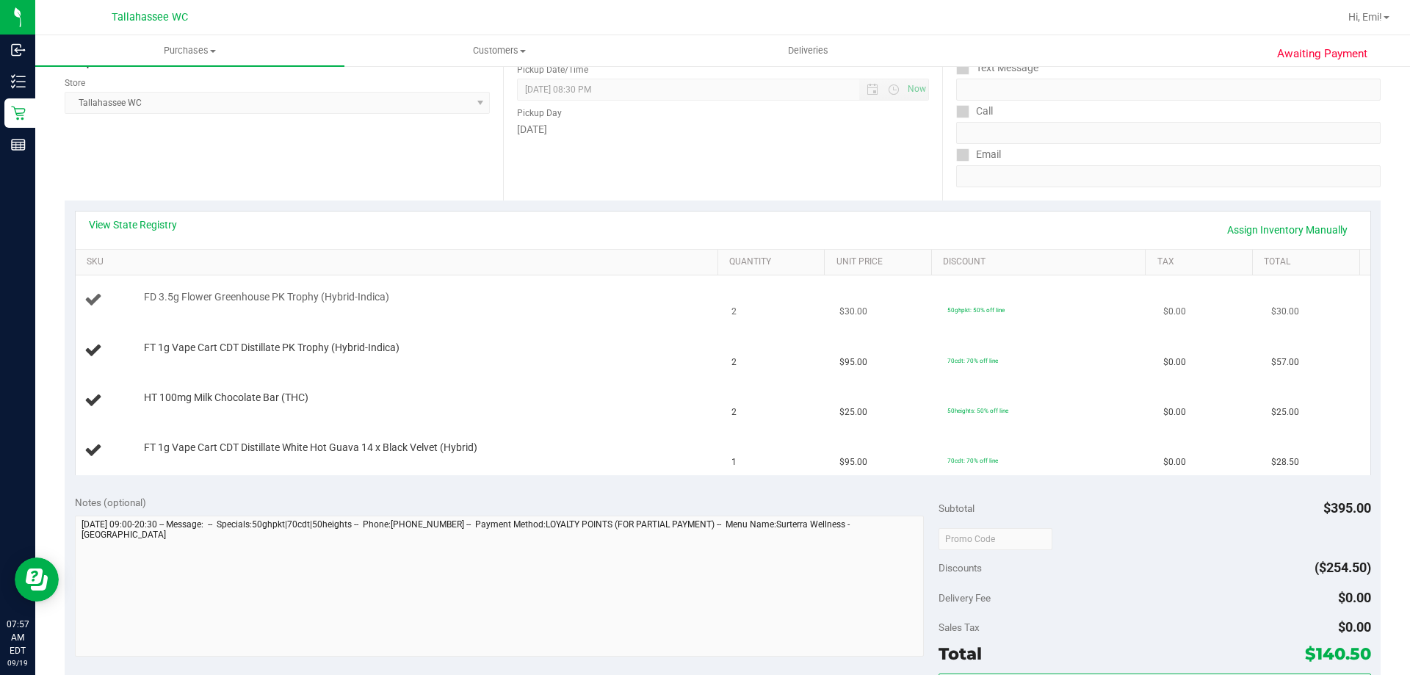
scroll to position [220, 0]
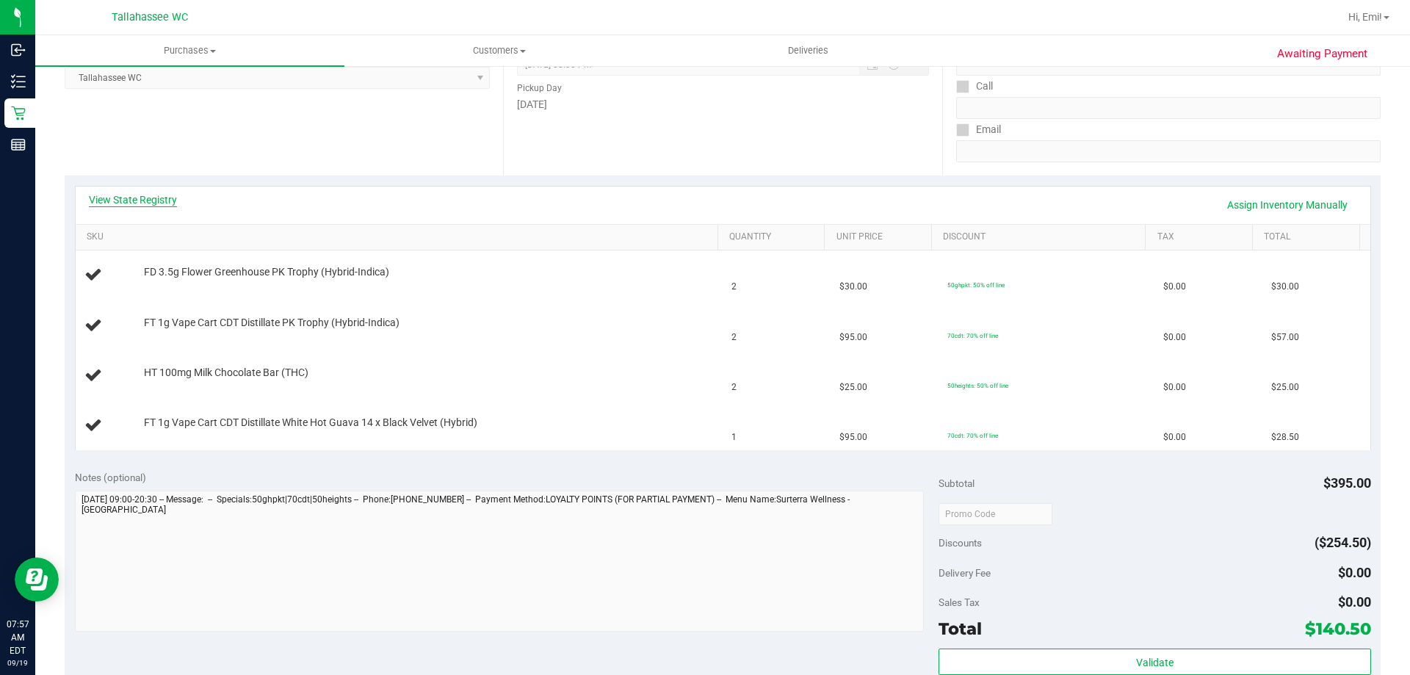
click at [144, 202] on link "View State Registry" at bounding box center [133, 199] width 88 height 15
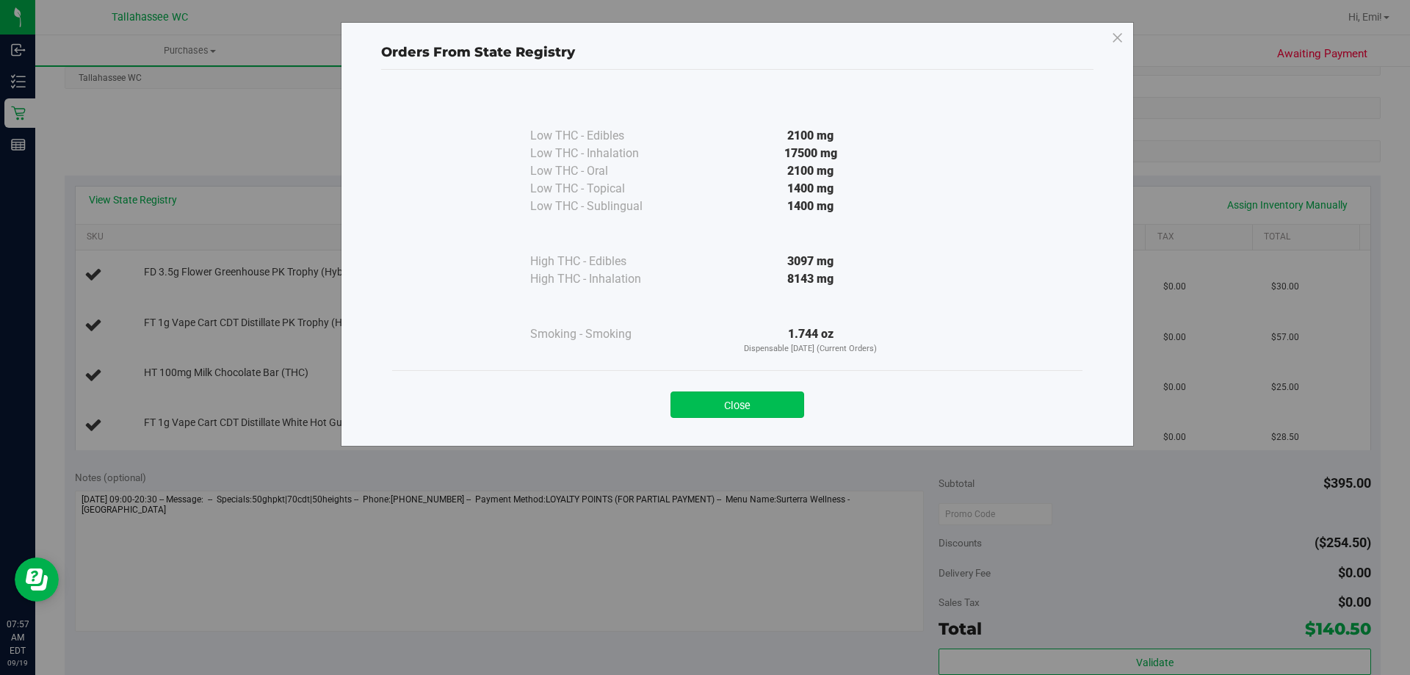
click at [763, 406] on button "Close" at bounding box center [737, 404] width 134 height 26
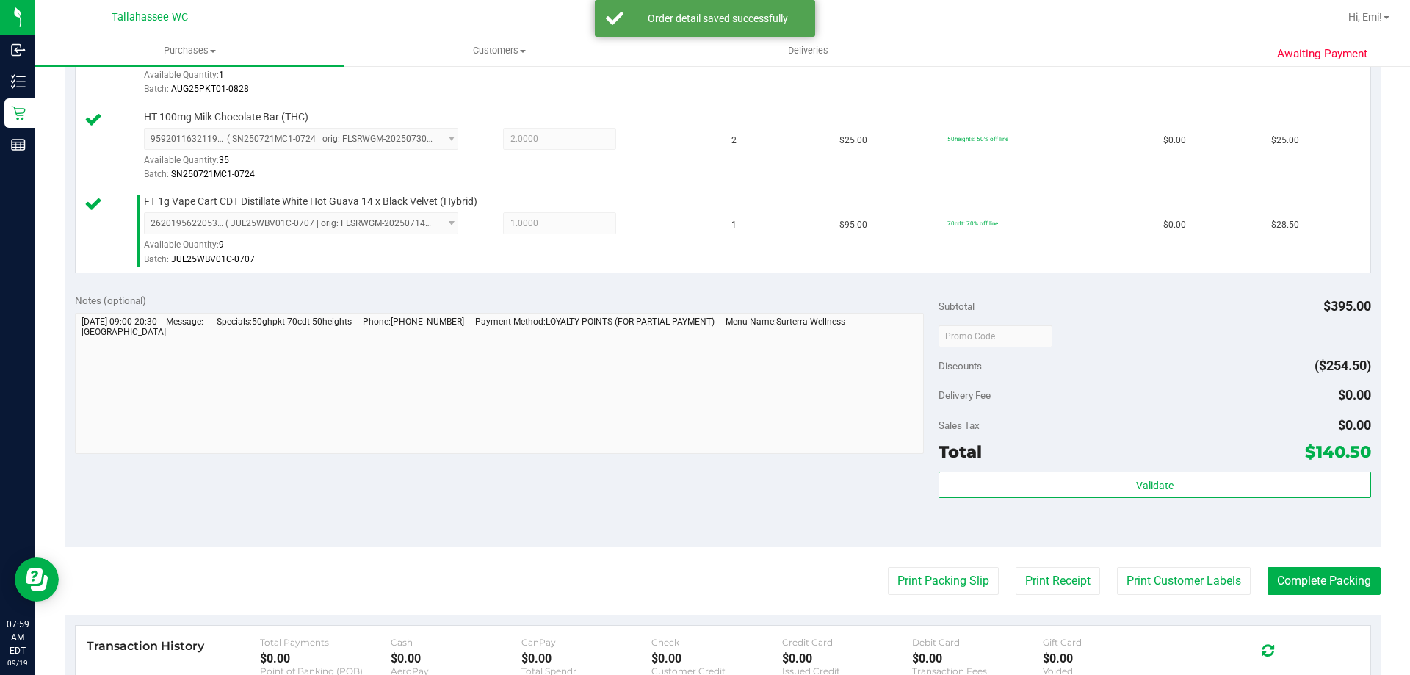
scroll to position [587, 0]
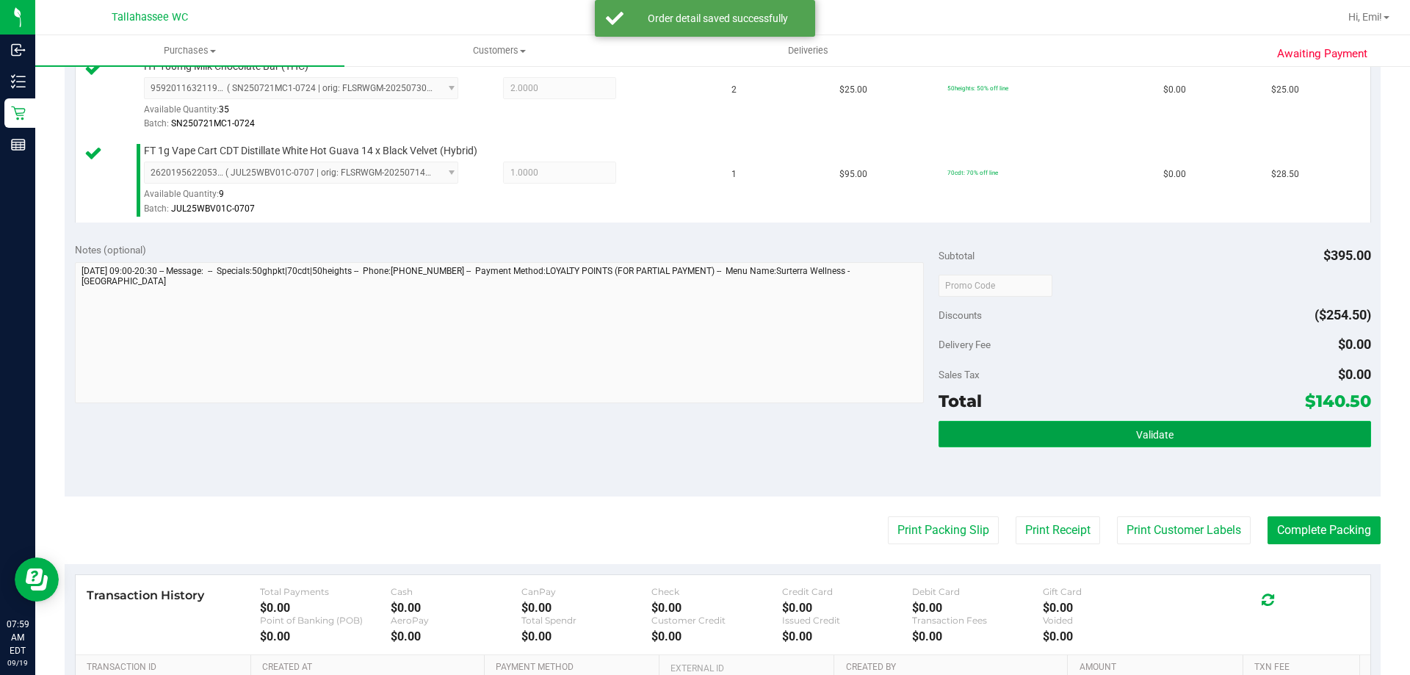
click at [1017, 431] on button "Validate" at bounding box center [1154, 434] width 432 height 26
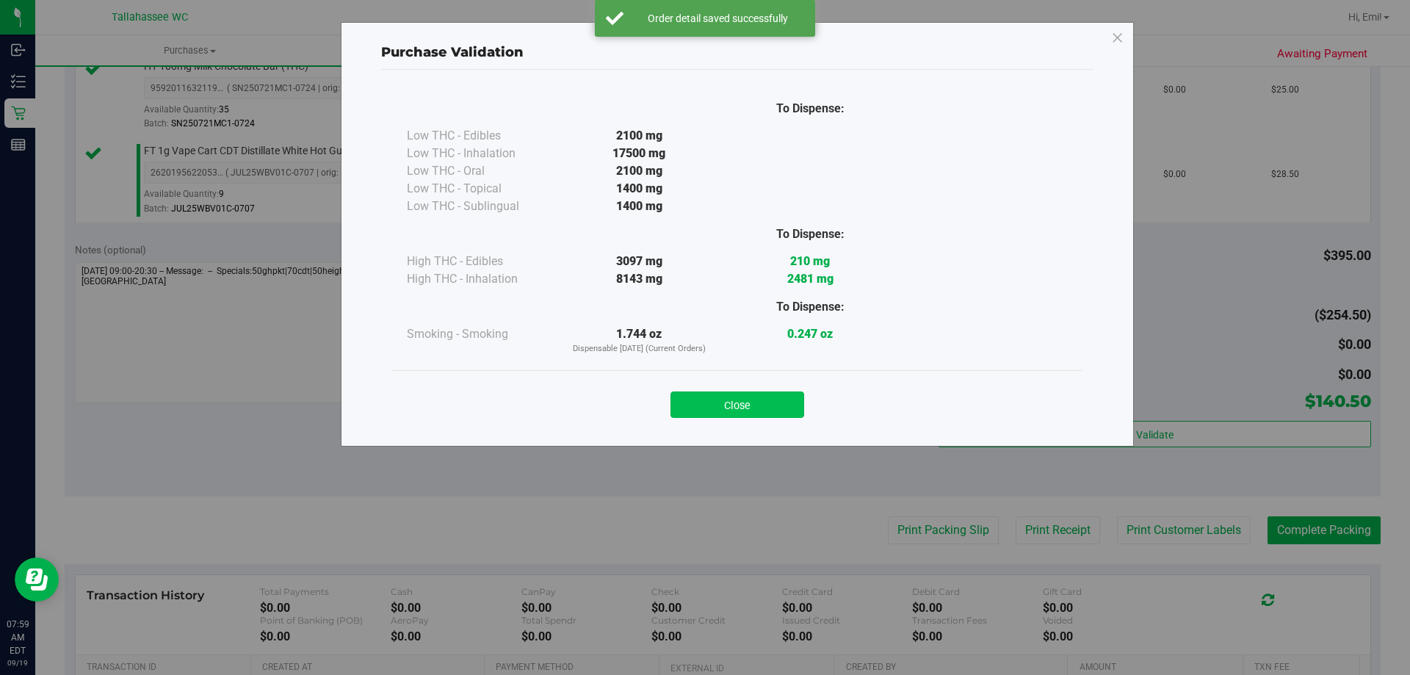
click at [768, 416] on button "Close" at bounding box center [737, 404] width 134 height 26
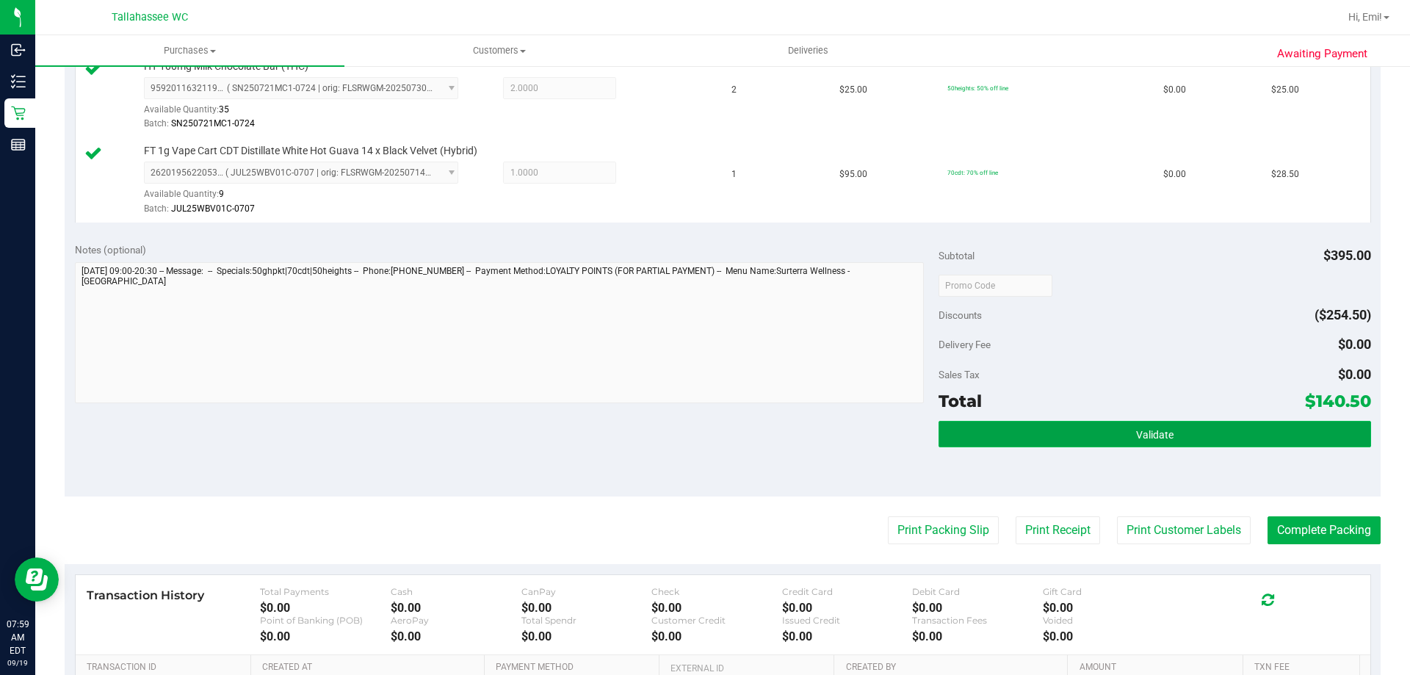
click at [1059, 430] on button "Validate" at bounding box center [1154, 434] width 432 height 26
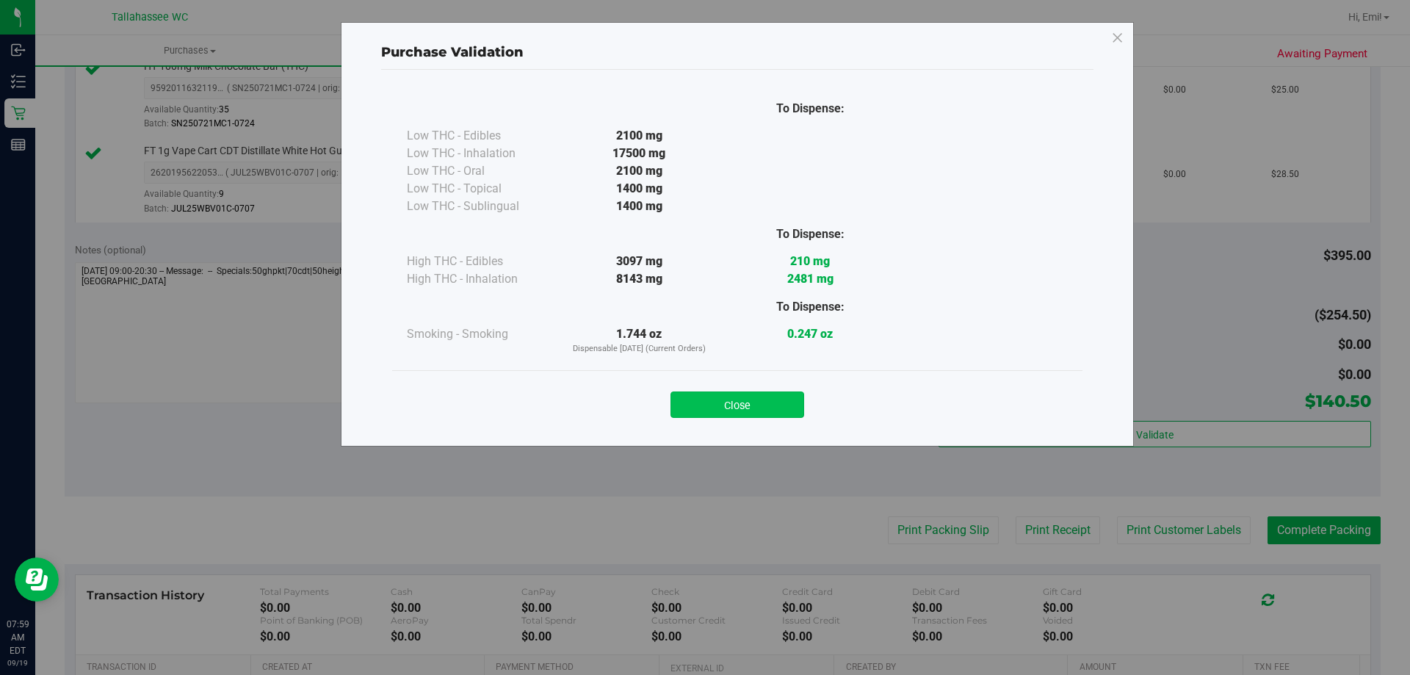
click at [750, 394] on button "Close" at bounding box center [737, 404] width 134 height 26
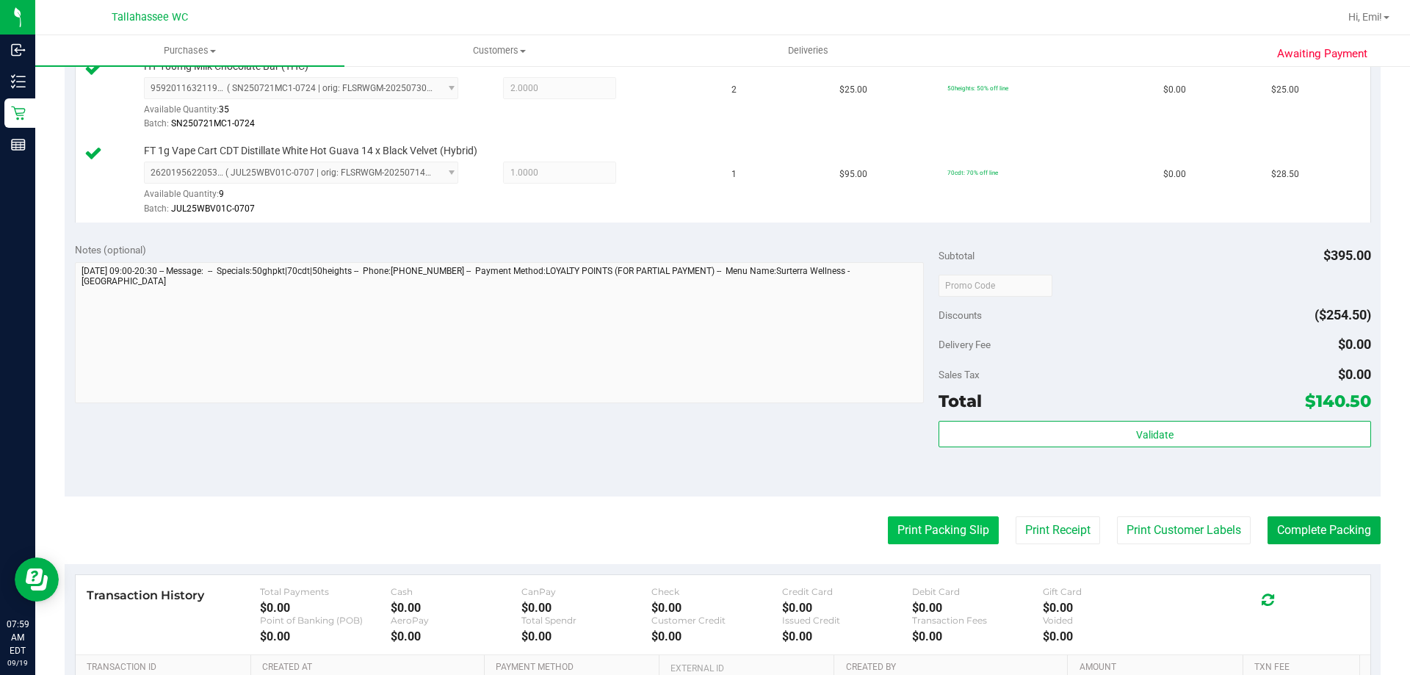
click at [894, 517] on button "Print Packing Slip" at bounding box center [943, 530] width 111 height 28
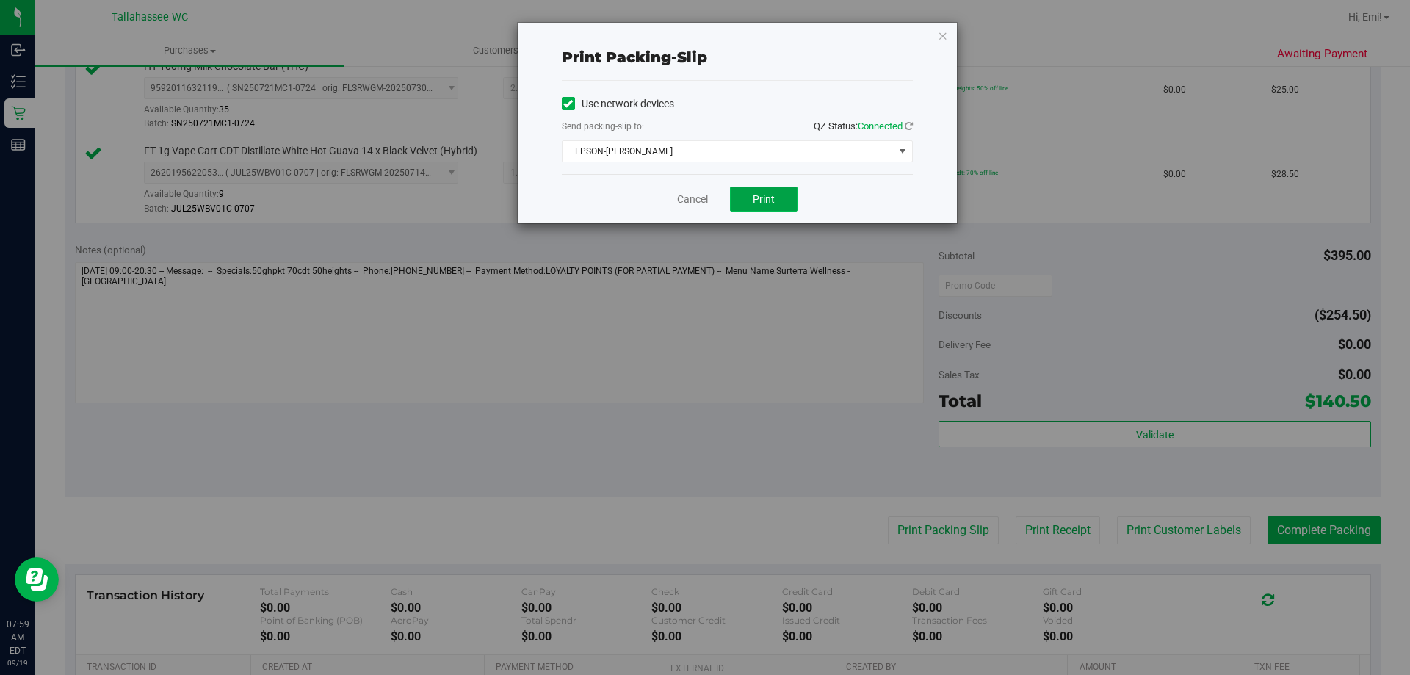
click at [753, 209] on button "Print" at bounding box center [764, 198] width 68 height 25
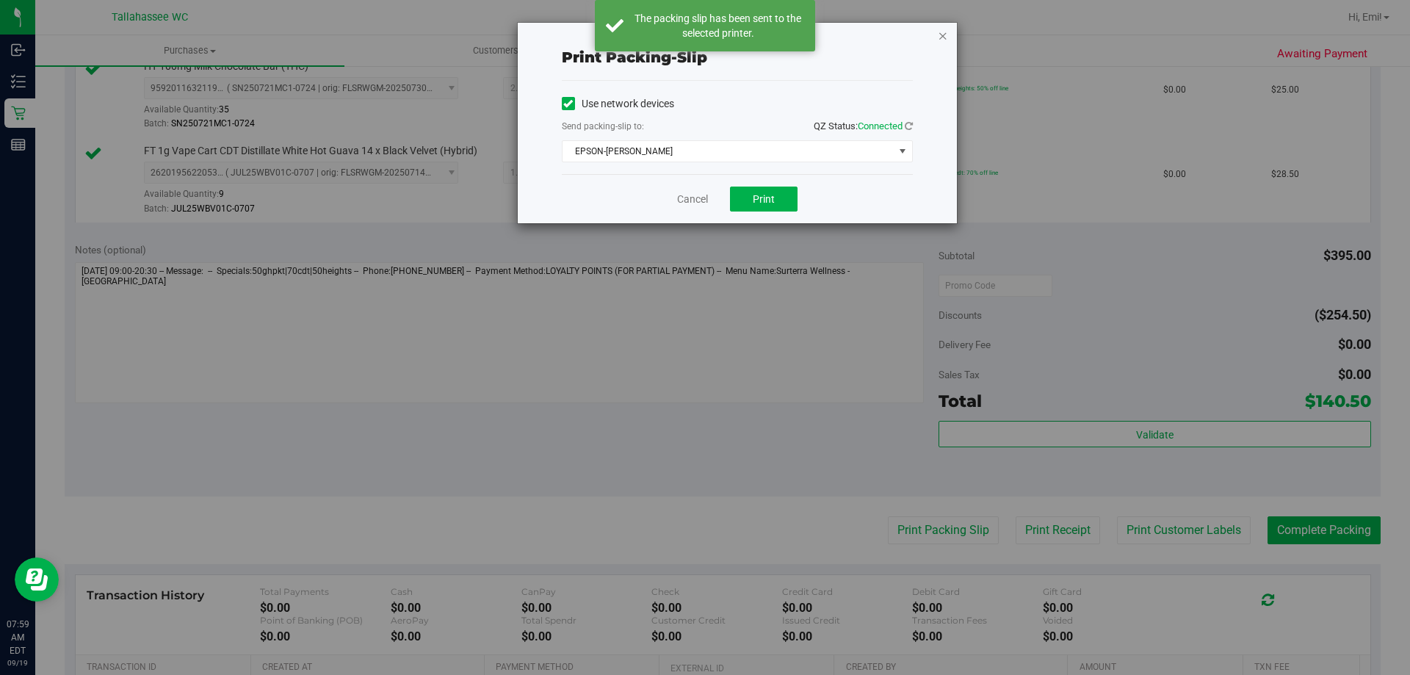
click at [940, 37] on icon "button" at bounding box center [943, 35] width 10 height 18
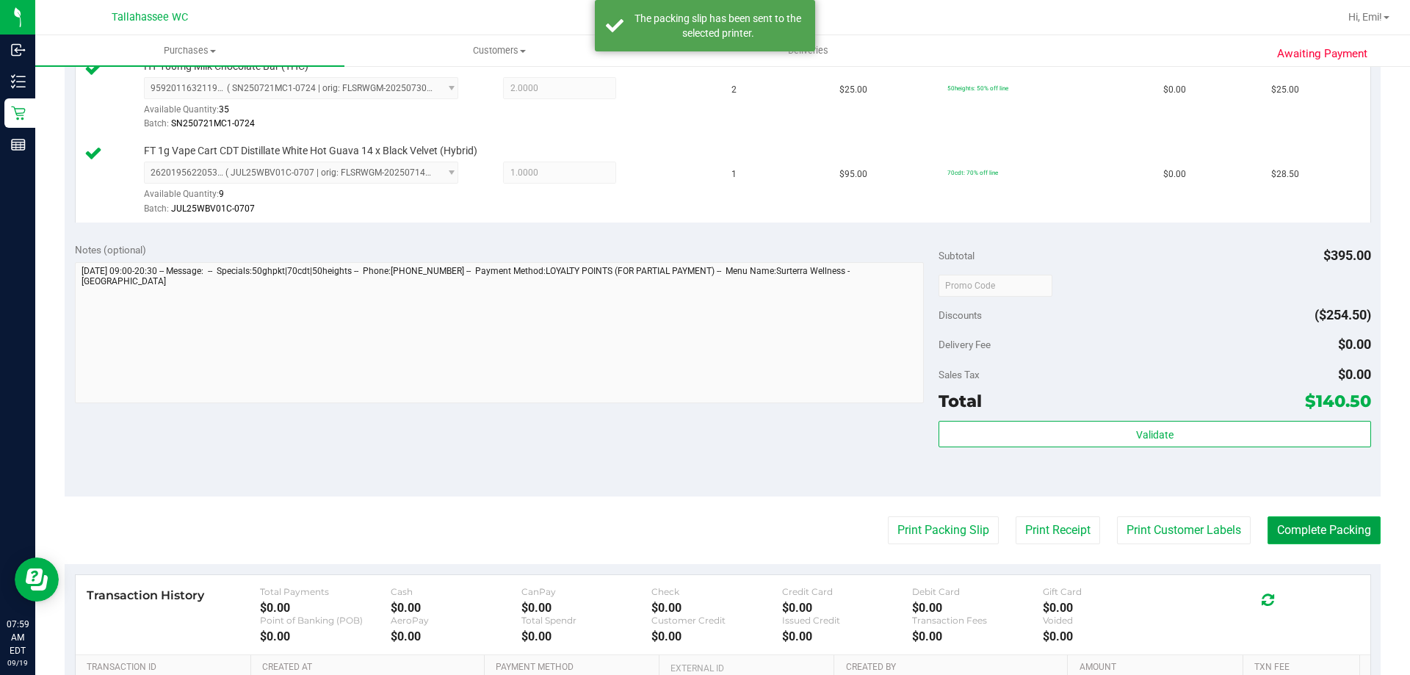
click at [1345, 538] on button "Complete Packing" at bounding box center [1323, 530] width 113 height 28
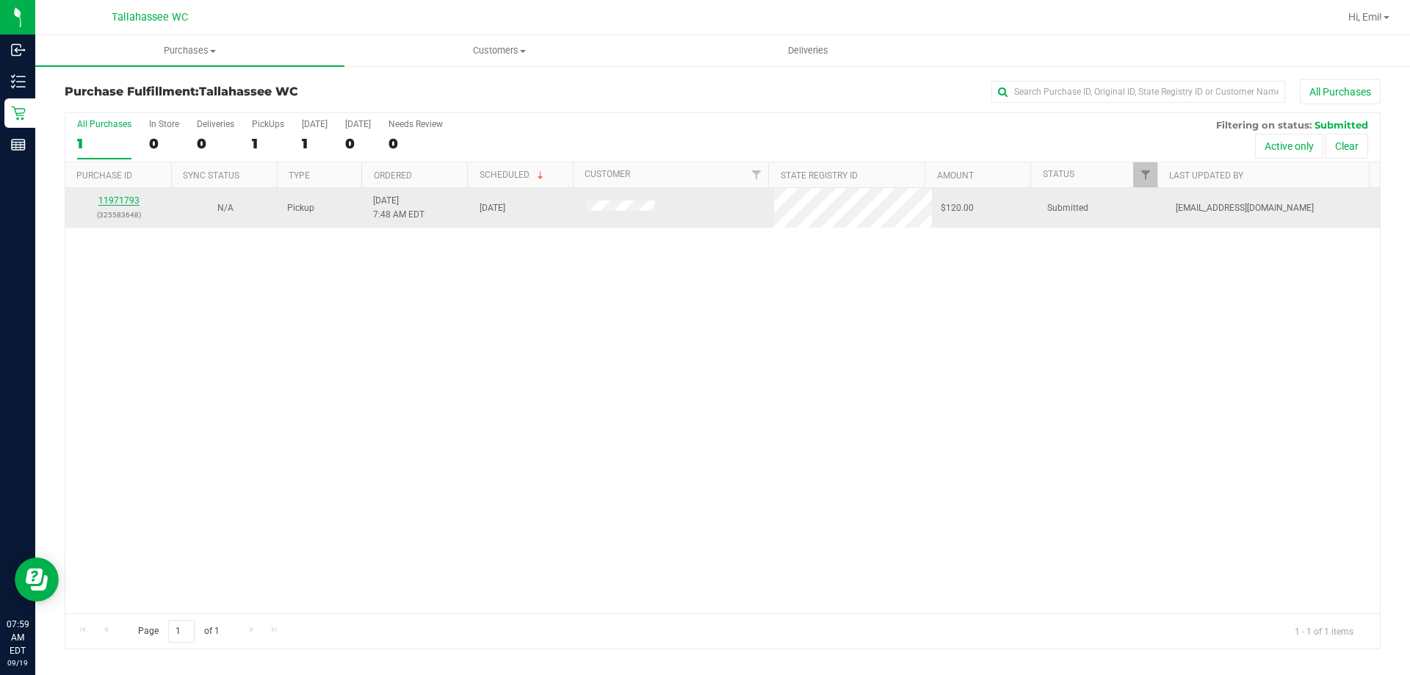
click at [115, 203] on link "11971793" at bounding box center [118, 200] width 41 height 10
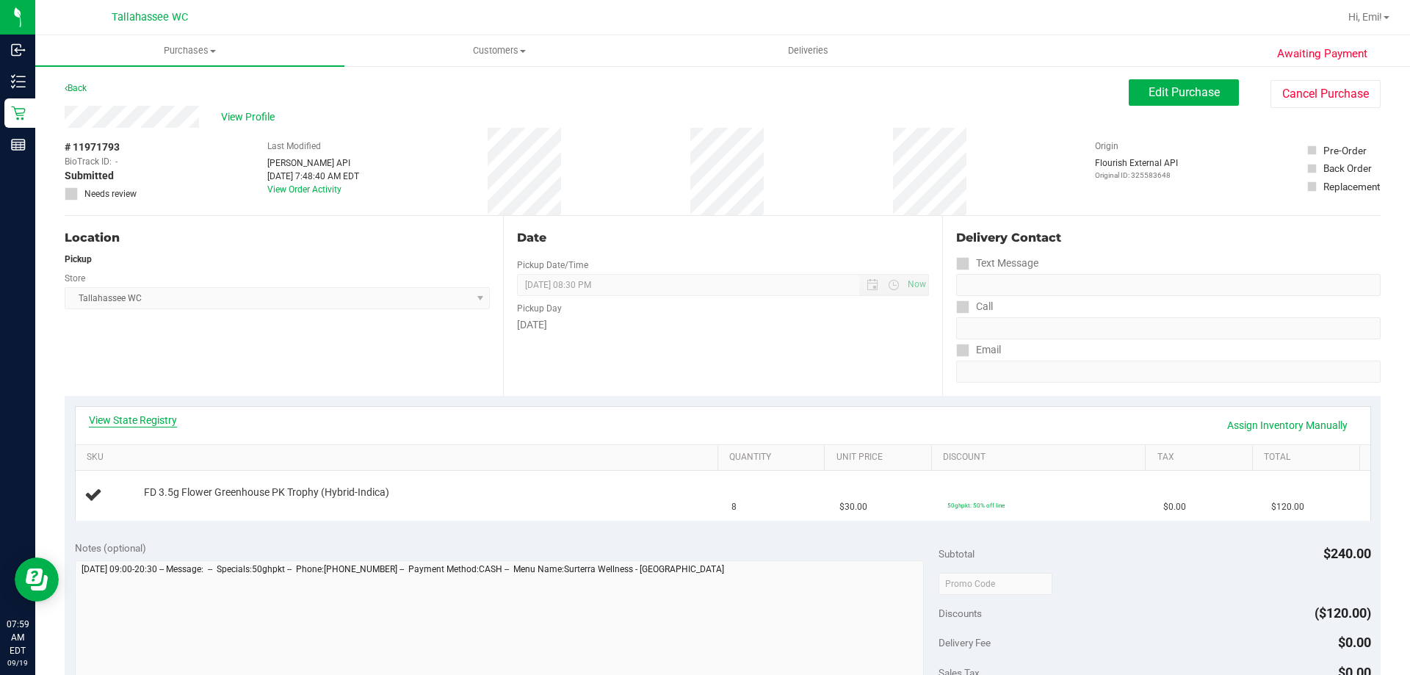
click at [137, 420] on link "View State Registry" at bounding box center [133, 420] width 88 height 15
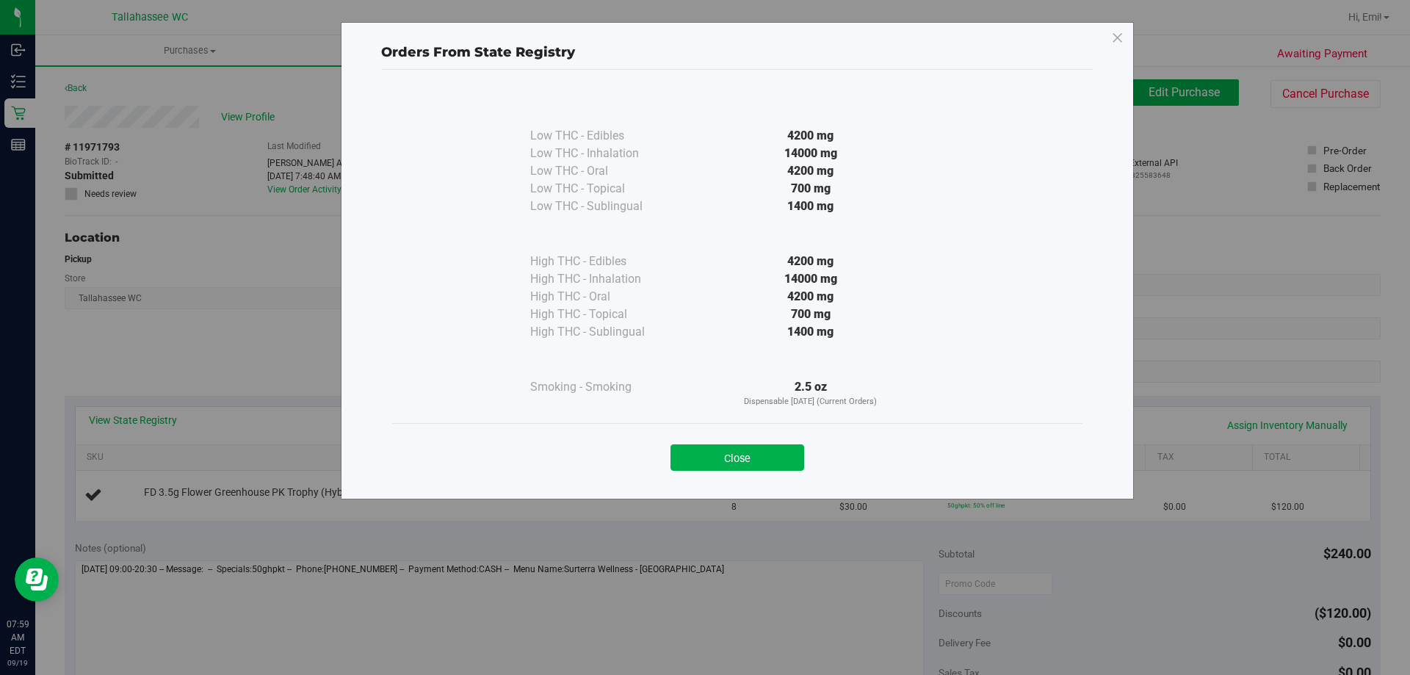
click at [716, 454] on button "Close" at bounding box center [737, 457] width 134 height 26
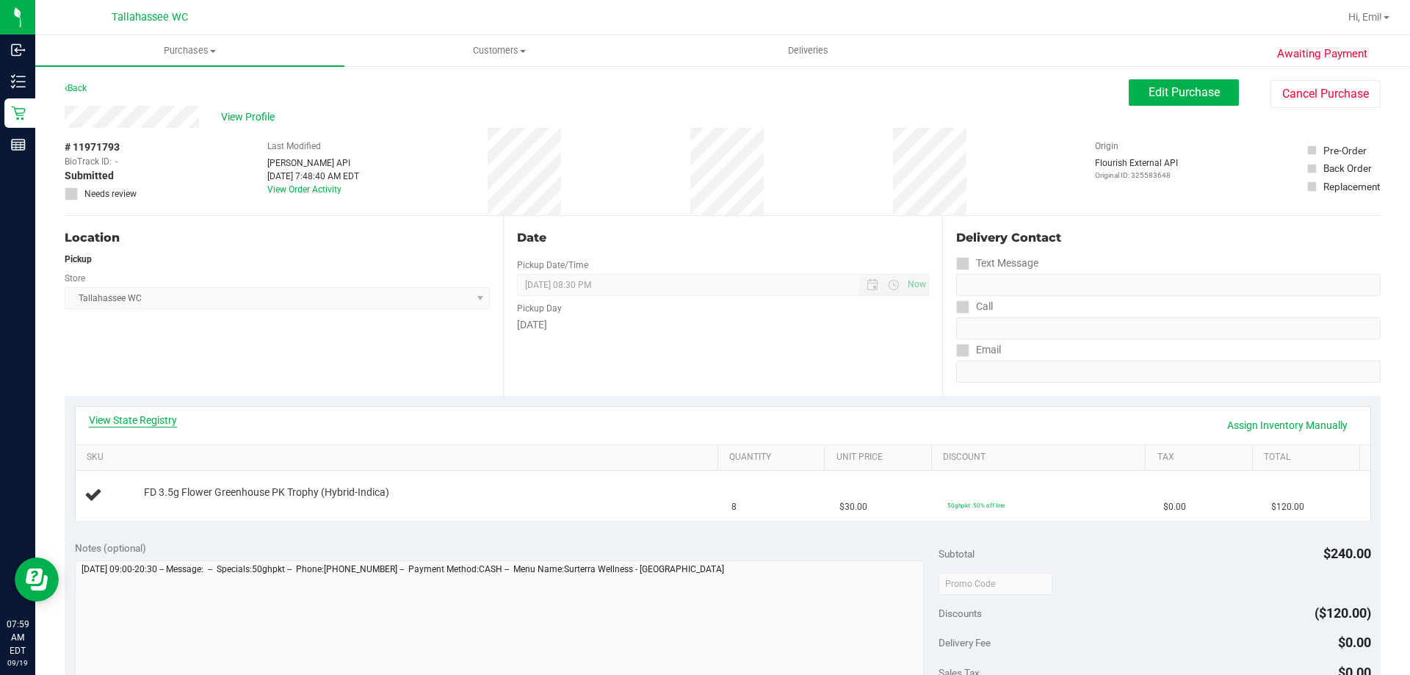
click at [104, 417] on link "View State Registry" at bounding box center [133, 420] width 88 height 15
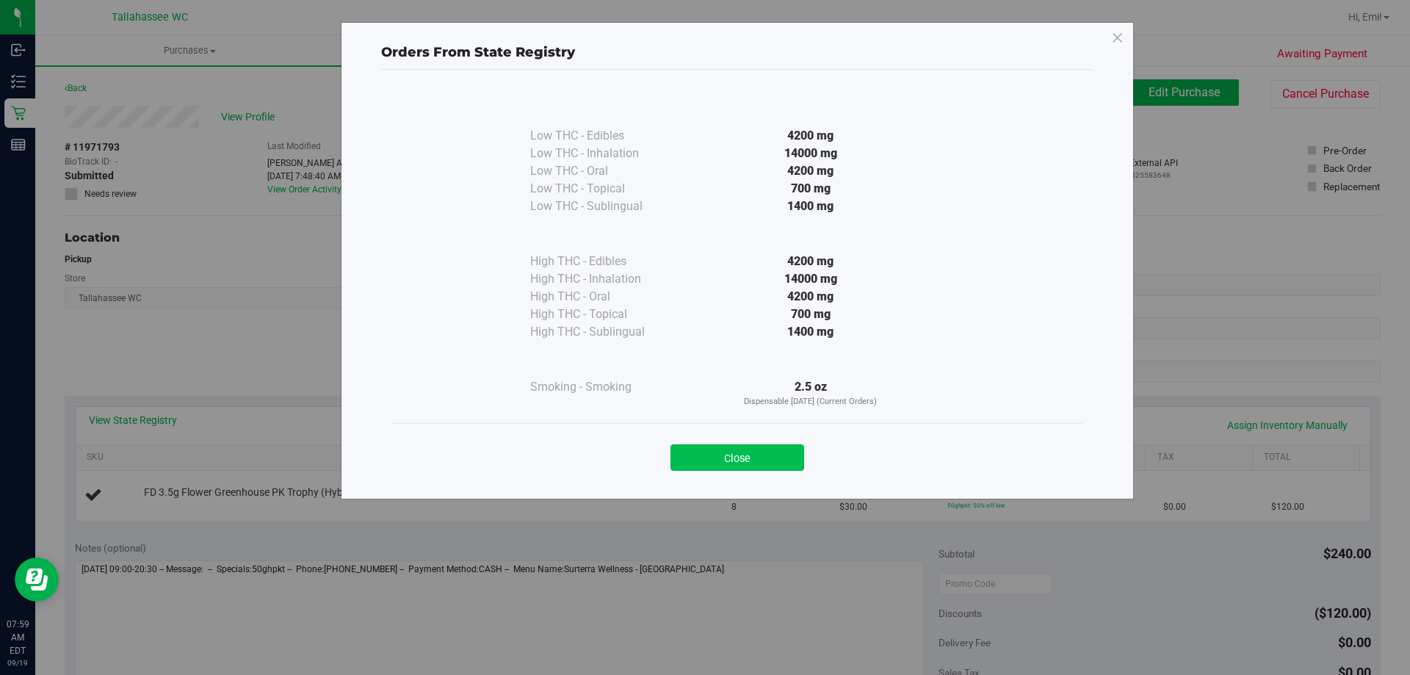
click at [753, 445] on button "Close" at bounding box center [737, 457] width 134 height 26
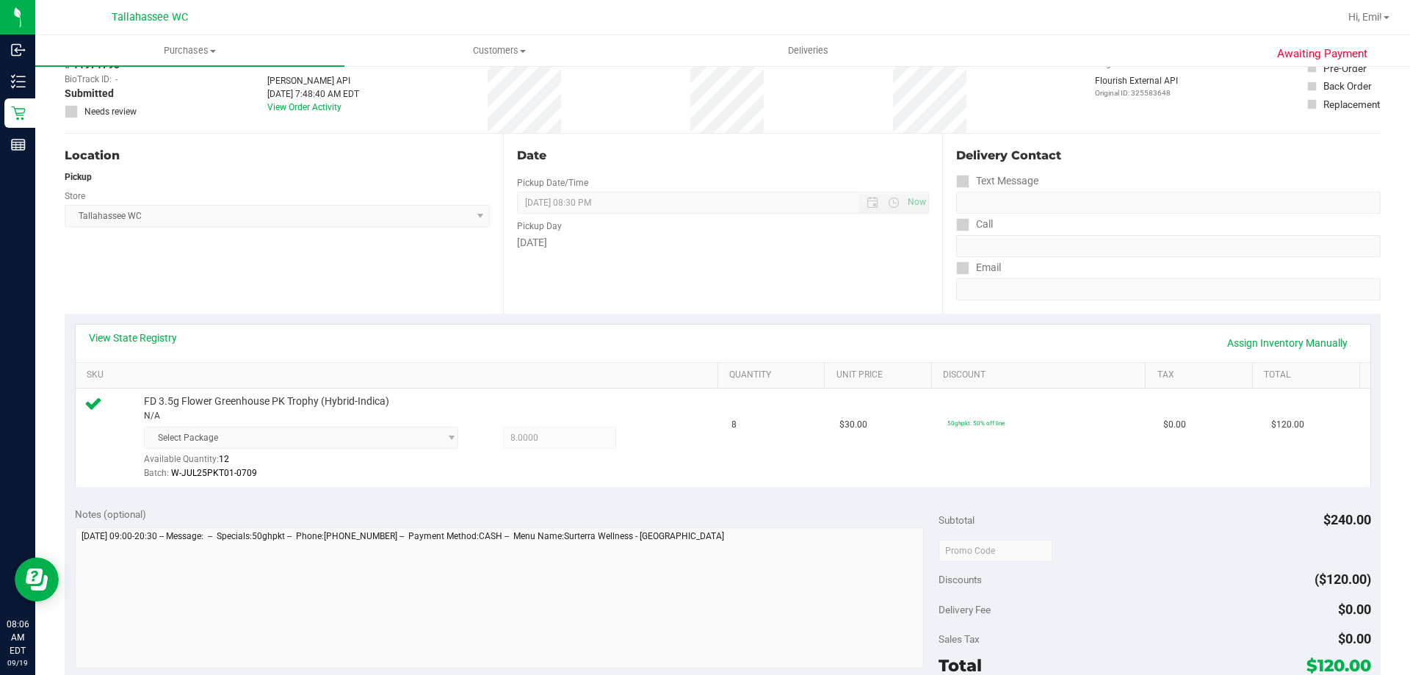
scroll to position [220, 0]
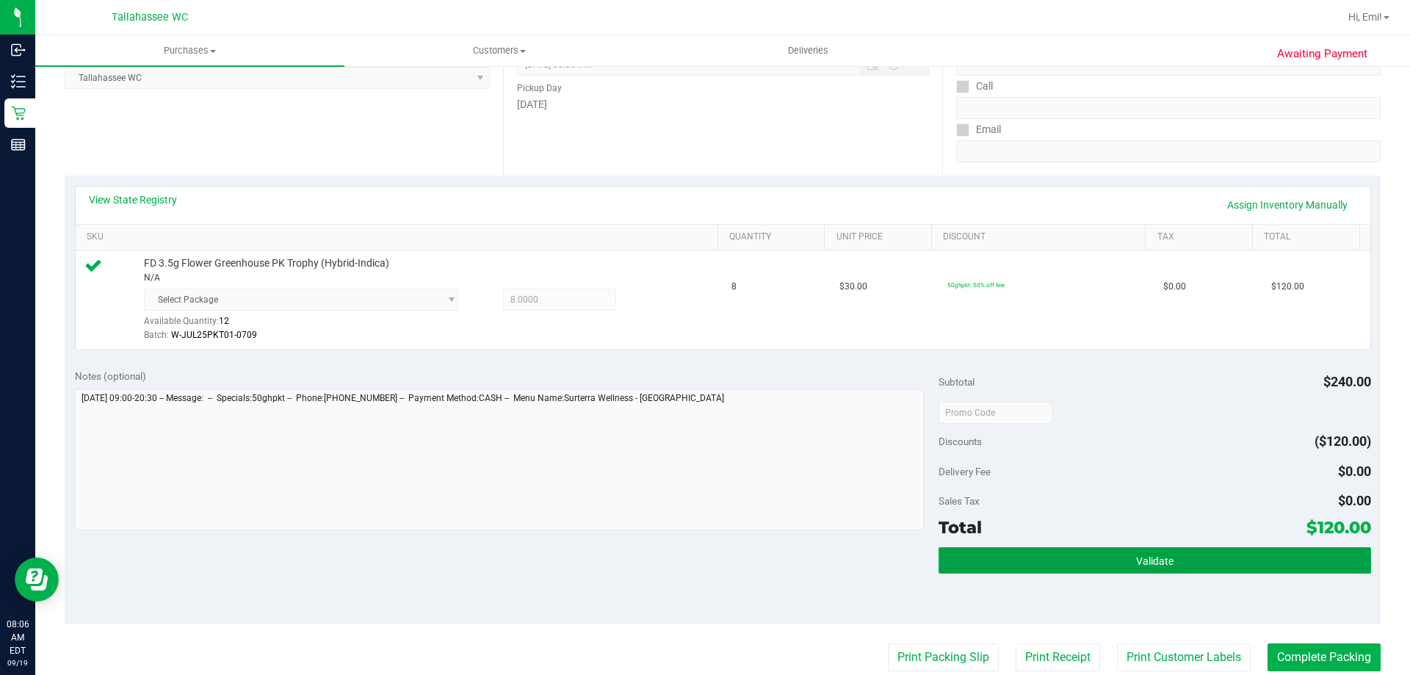
click at [1023, 564] on button "Validate" at bounding box center [1154, 560] width 432 height 26
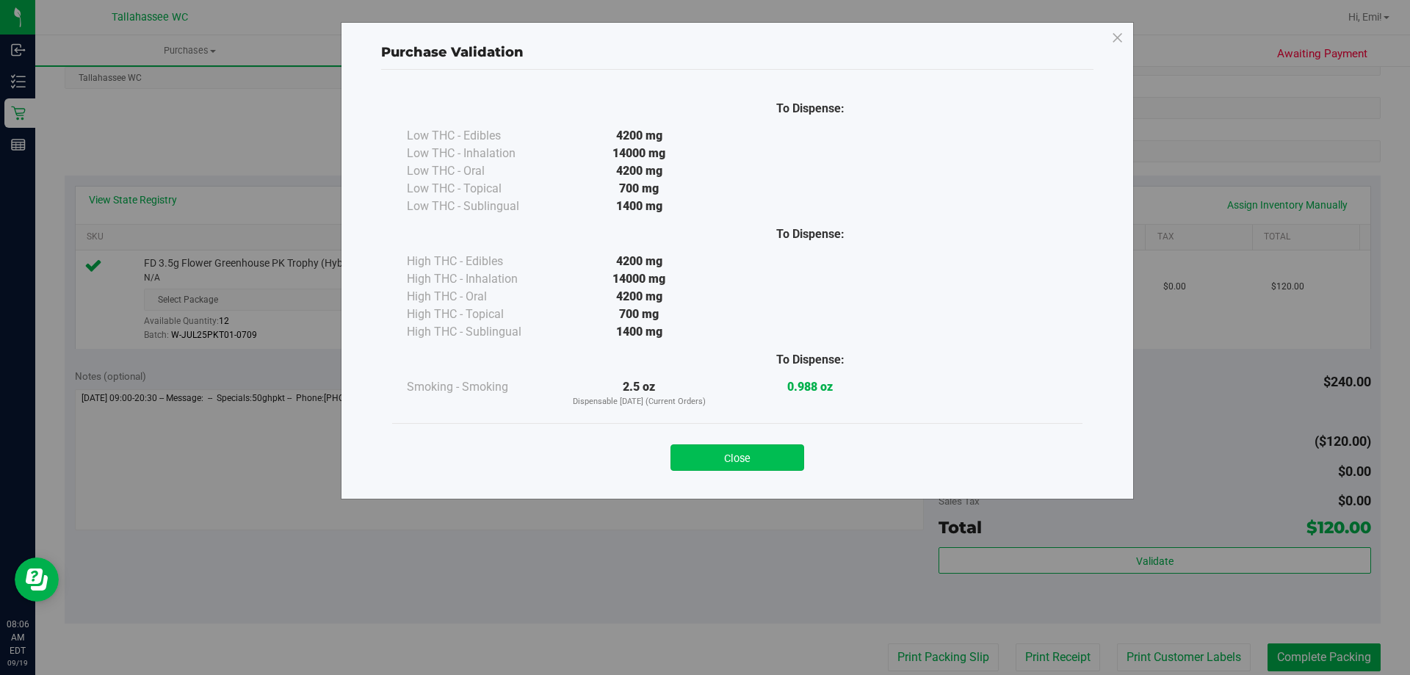
click at [759, 456] on button "Close" at bounding box center [737, 457] width 134 height 26
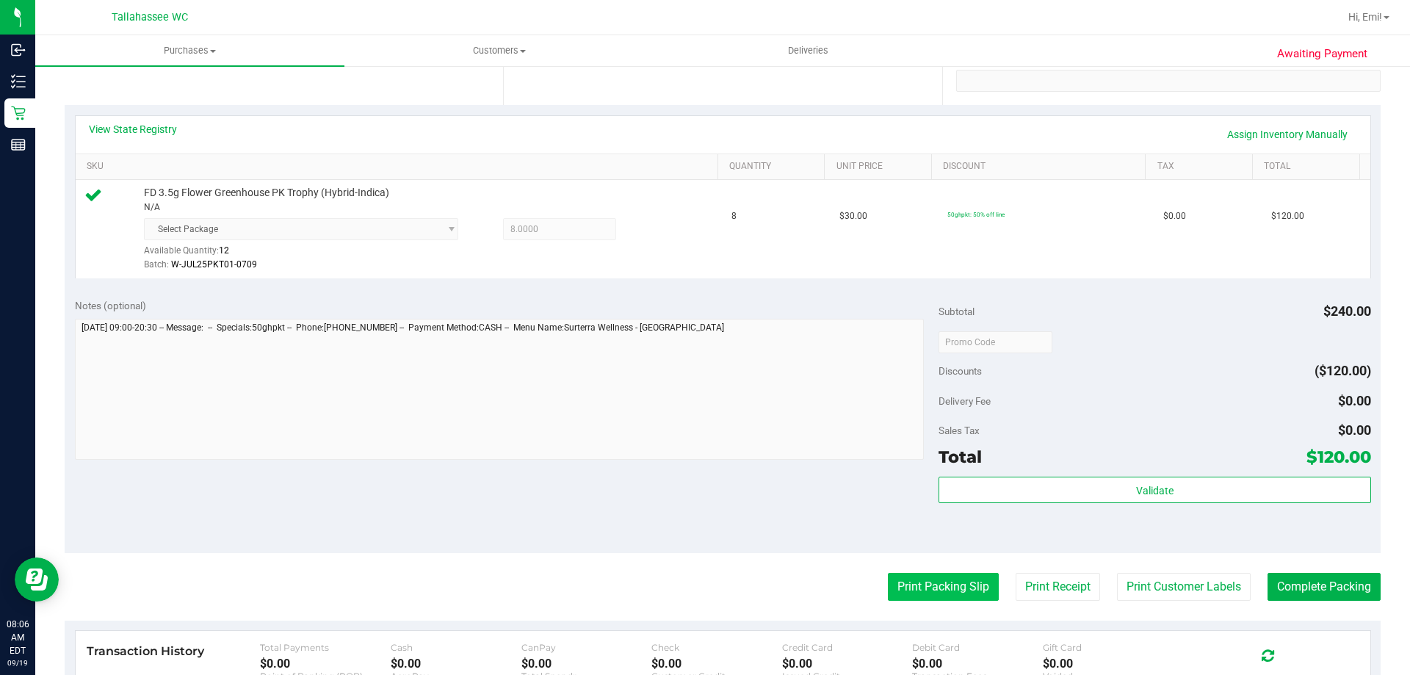
scroll to position [367, 0]
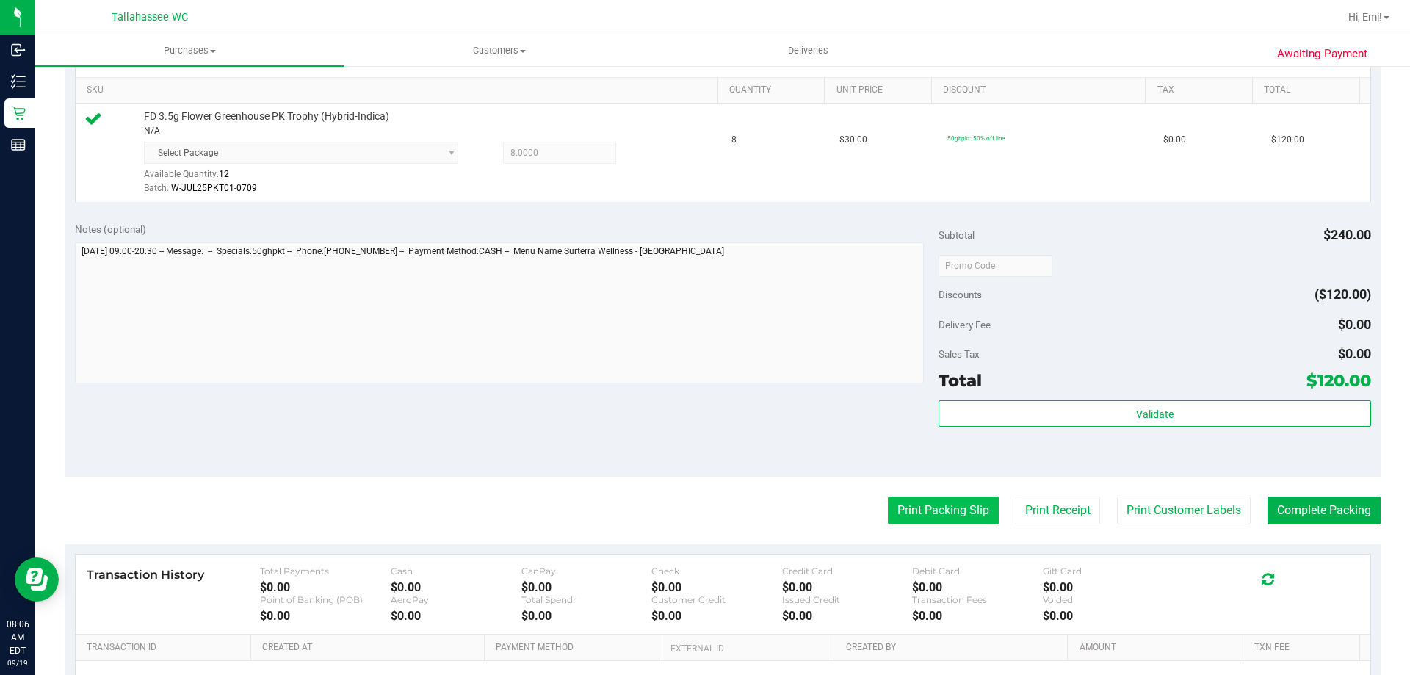
click at [913, 513] on button "Print Packing Slip" at bounding box center [943, 510] width 111 height 28
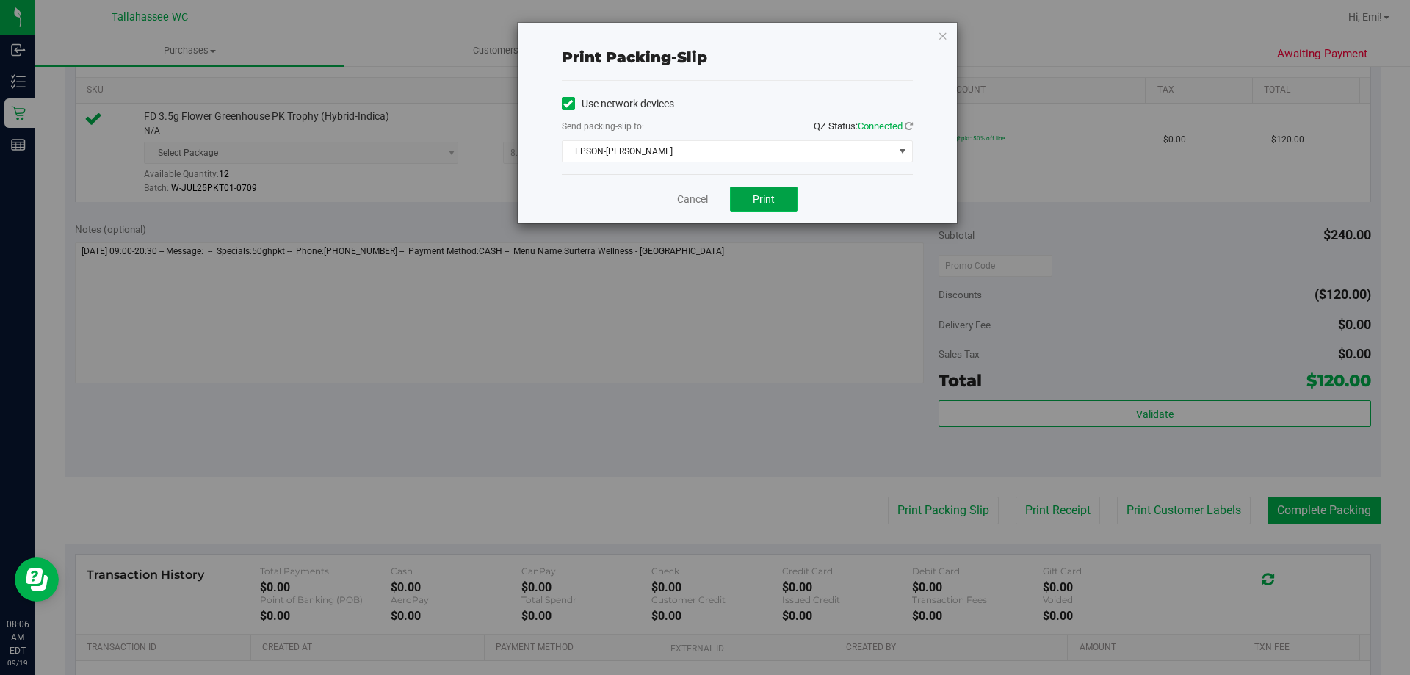
click at [758, 199] on span "Print" at bounding box center [764, 199] width 22 height 12
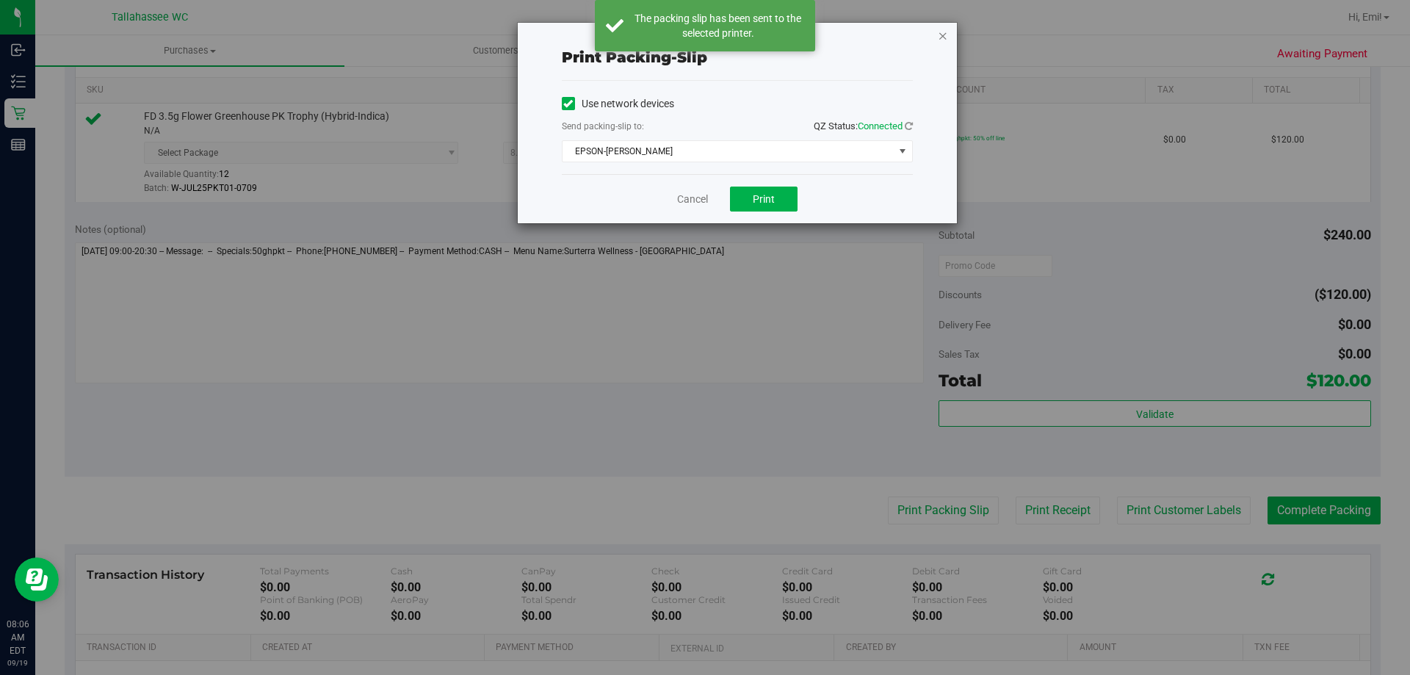
click at [944, 37] on icon "button" at bounding box center [943, 35] width 10 height 18
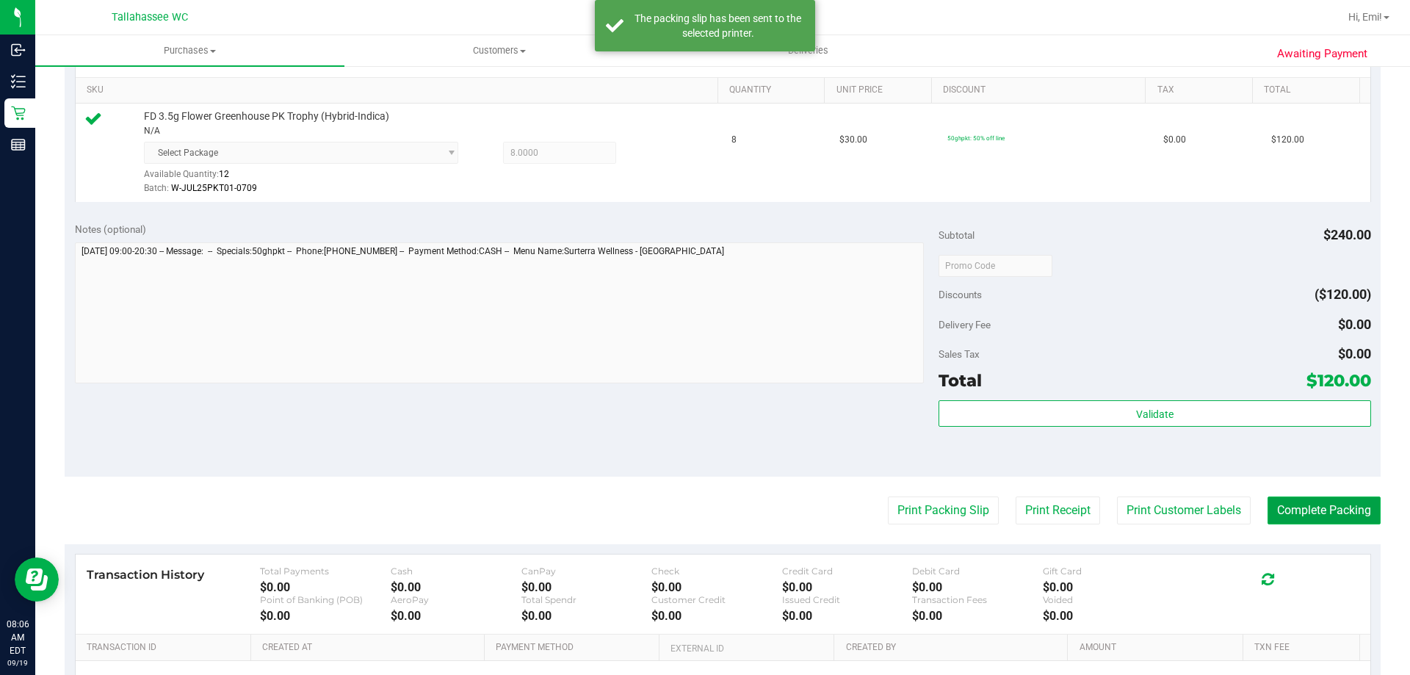
click at [1291, 504] on button "Complete Packing" at bounding box center [1323, 510] width 113 height 28
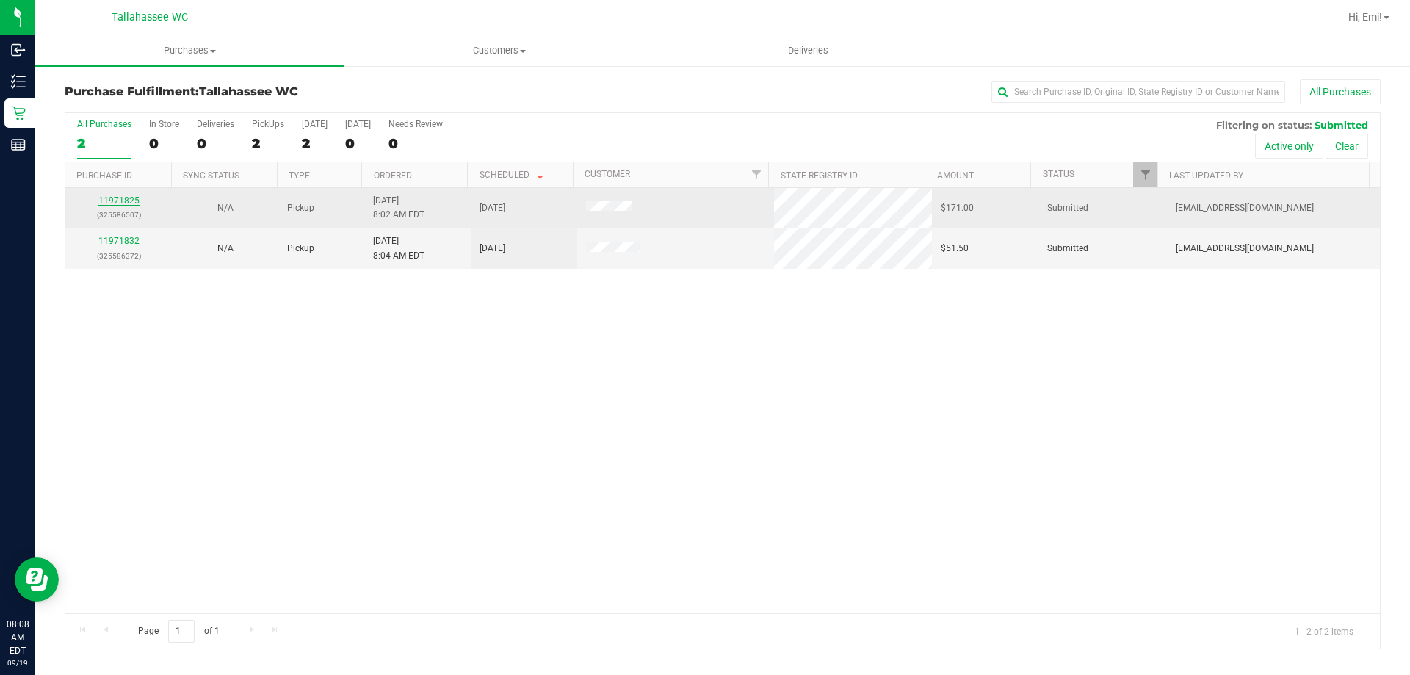
click at [130, 200] on link "11971825" at bounding box center [118, 200] width 41 height 10
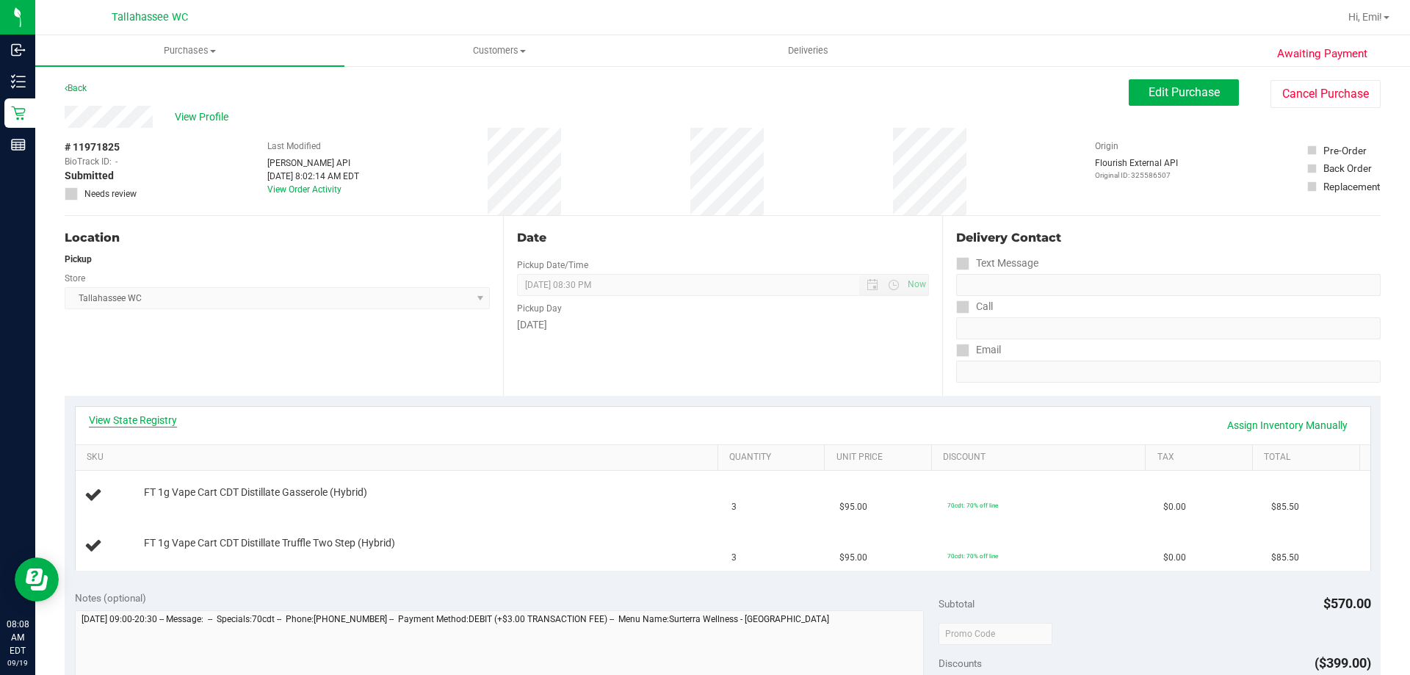
click at [148, 415] on link "View State Registry" at bounding box center [133, 420] width 88 height 15
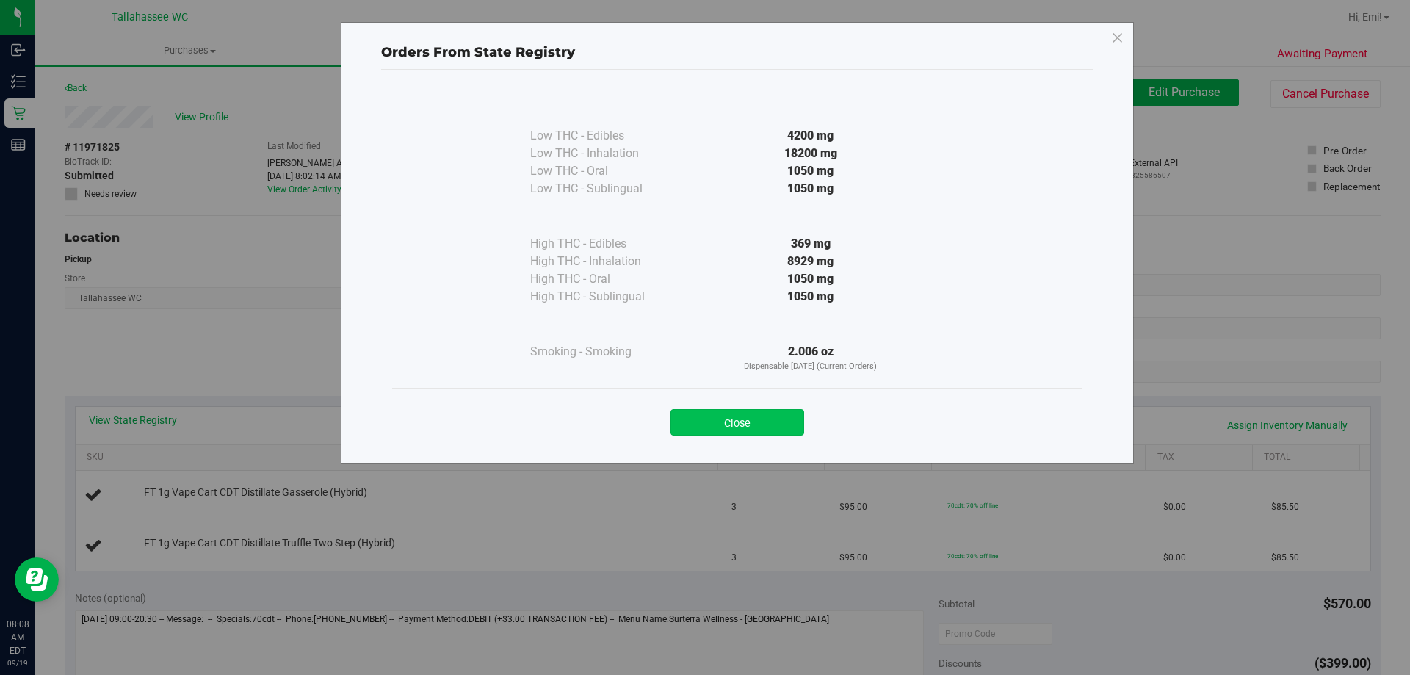
click at [702, 424] on button "Close" at bounding box center [737, 422] width 134 height 26
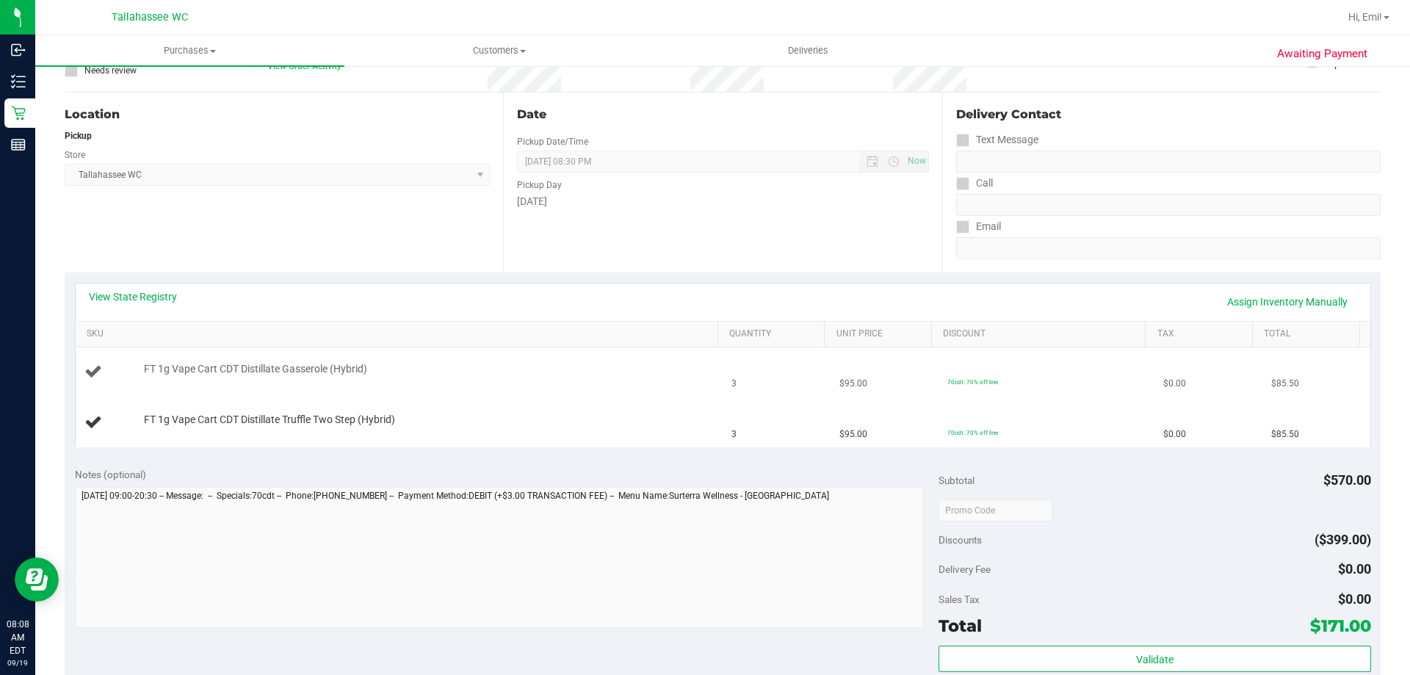
scroll to position [147, 0]
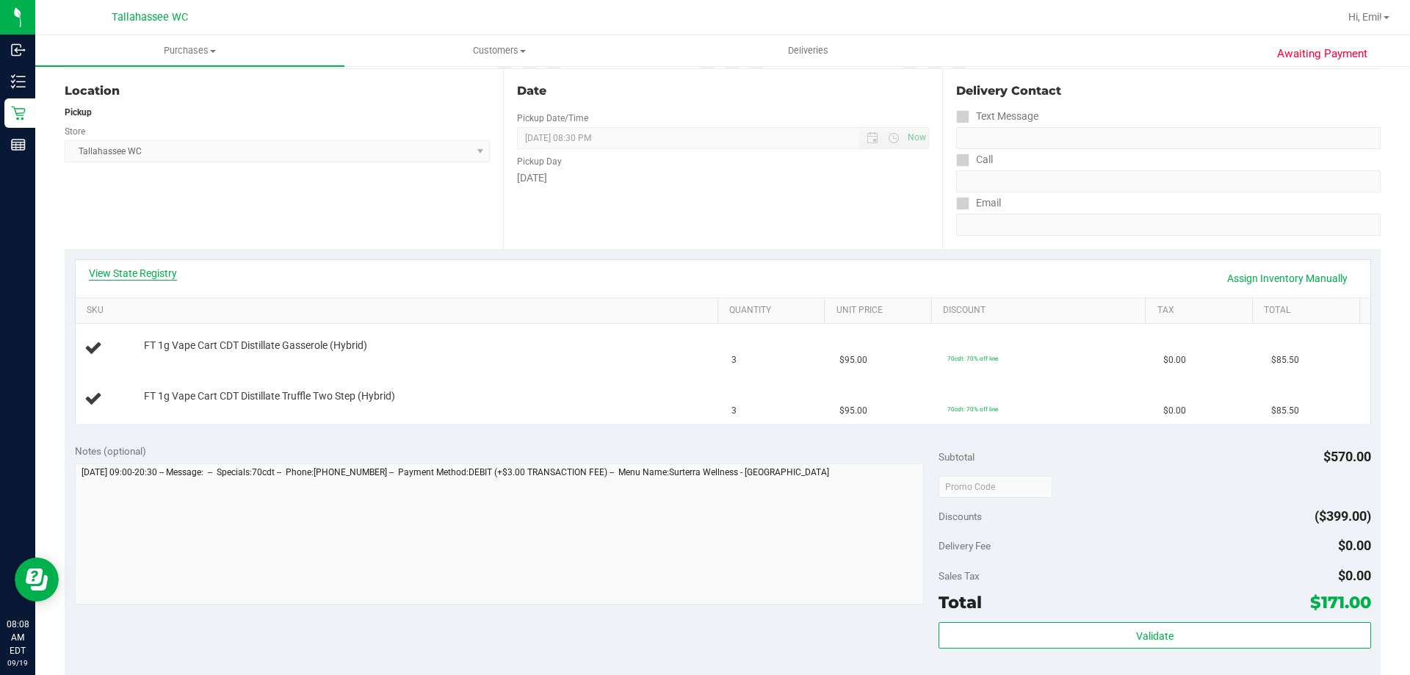
click at [154, 269] on link "View State Registry" at bounding box center [133, 273] width 88 height 15
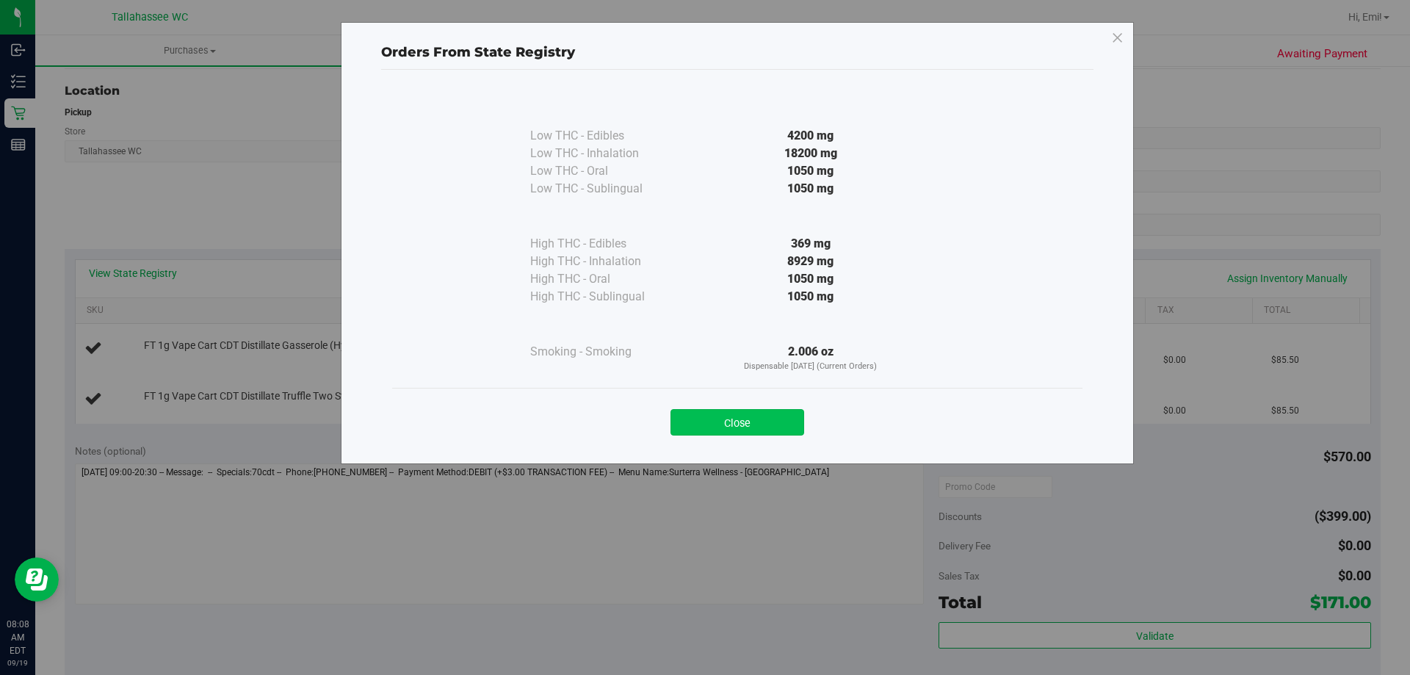
click at [704, 417] on button "Close" at bounding box center [737, 422] width 134 height 26
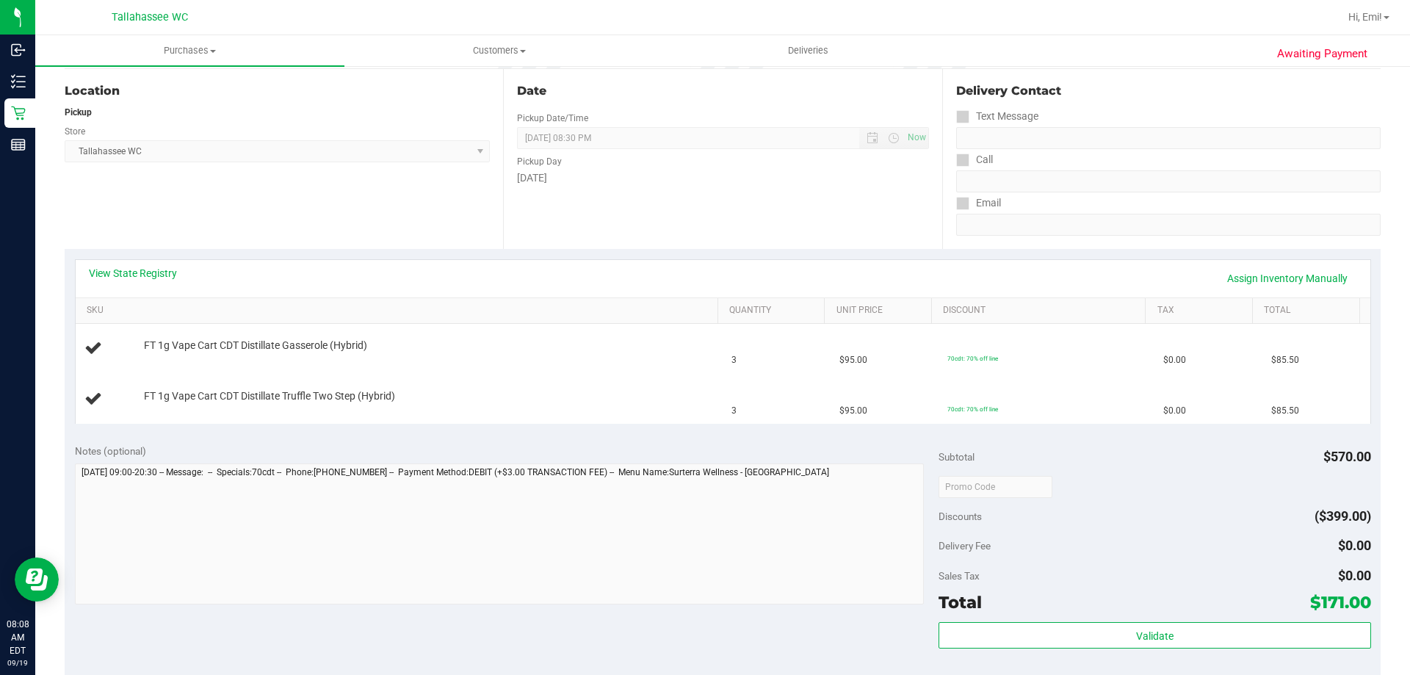
click at [158, 283] on div "View State Registry Assign Inventory Manually" at bounding box center [723, 278] width 1268 height 25
click at [157, 281] on div "View State Registry Assign Inventory Manually" at bounding box center [723, 278] width 1268 height 25
click at [156, 280] on div "View State Registry Assign Inventory Manually" at bounding box center [723, 278] width 1268 height 25
click at [156, 275] on link "View State Registry" at bounding box center [133, 273] width 88 height 15
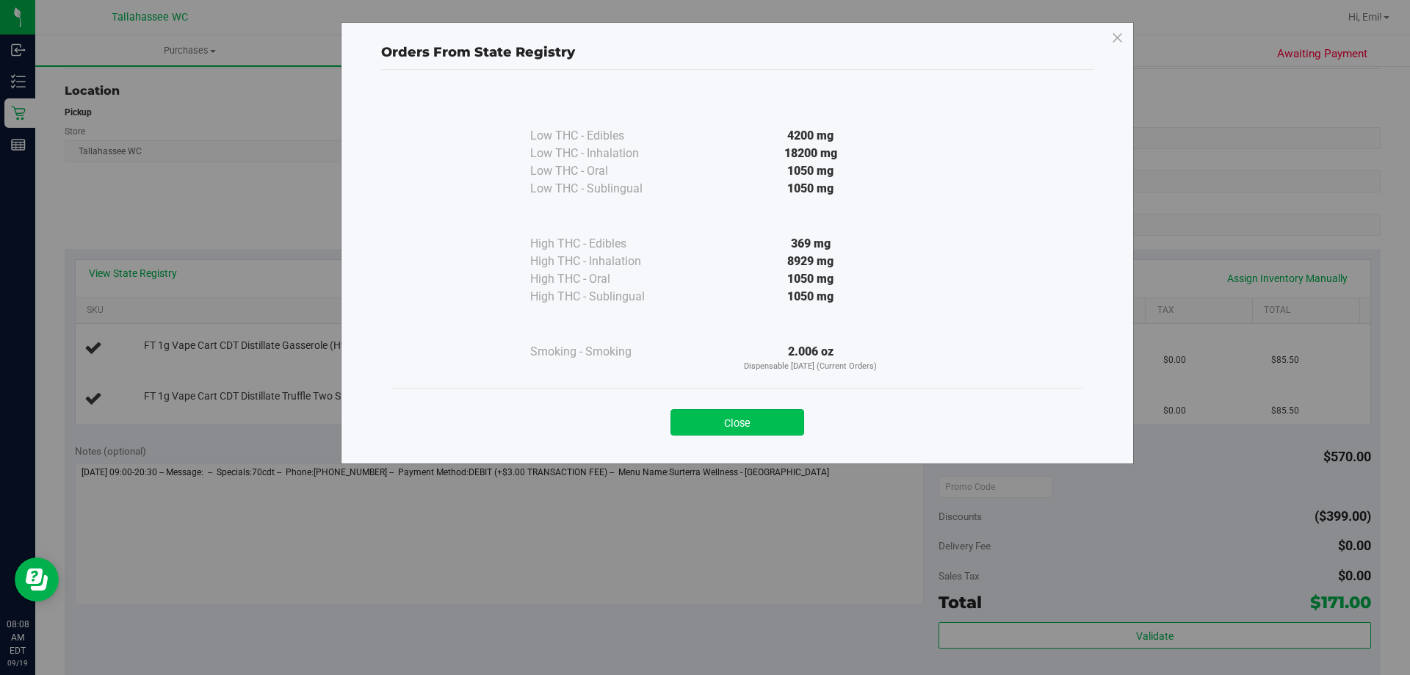
click at [750, 415] on button "Close" at bounding box center [737, 422] width 134 height 26
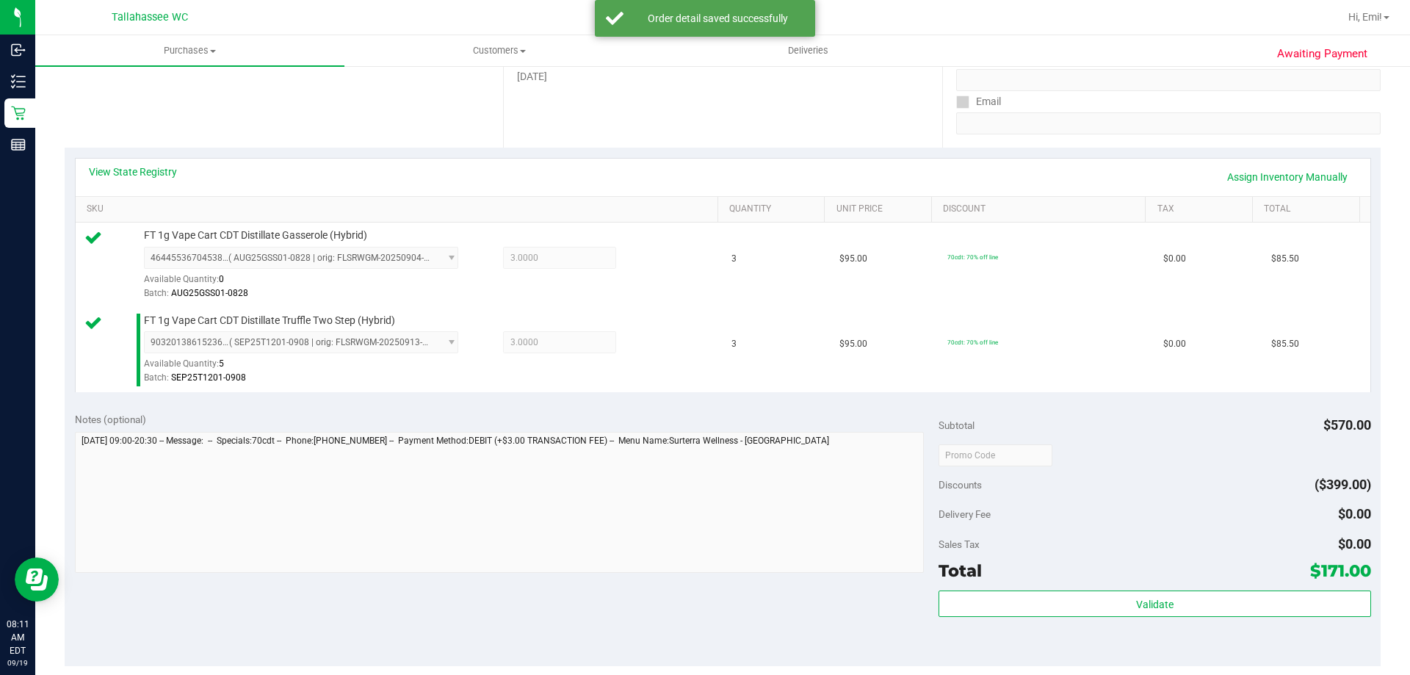
scroll to position [367, 0]
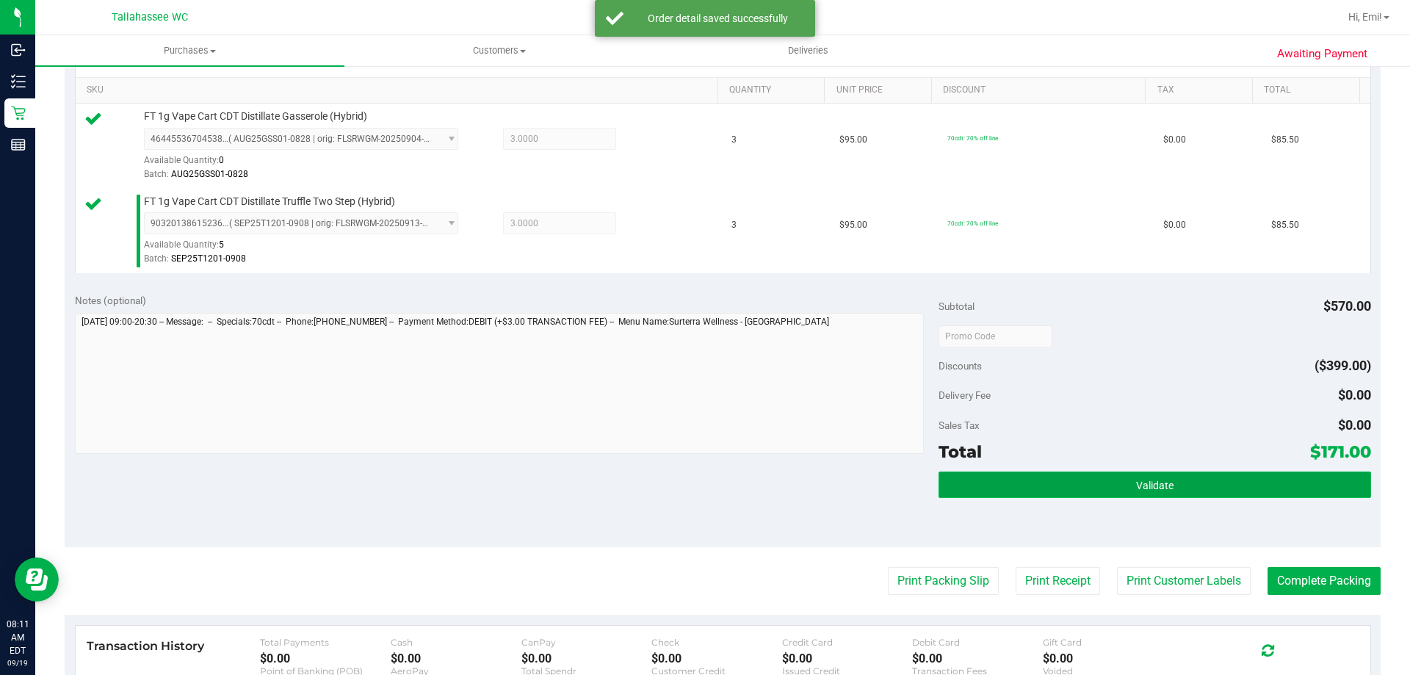
click at [1015, 491] on button "Validate" at bounding box center [1154, 484] width 432 height 26
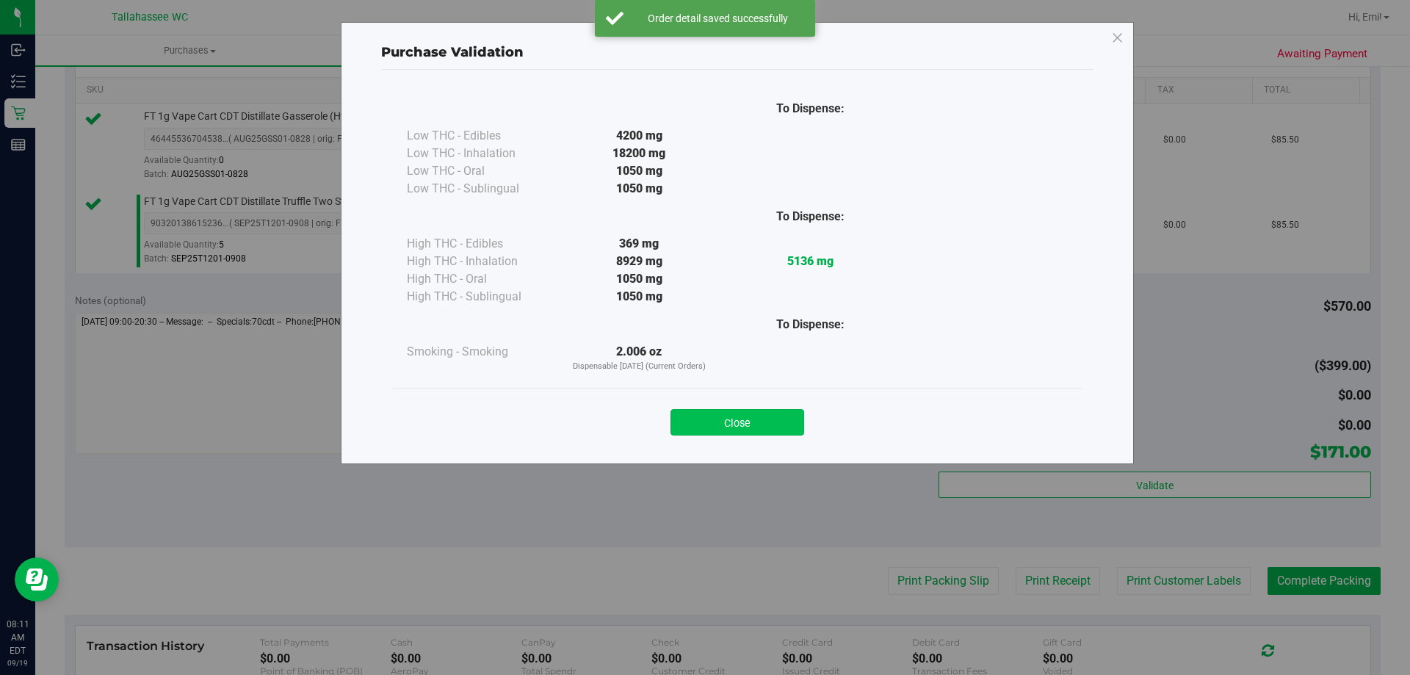
click at [772, 432] on button "Close" at bounding box center [737, 422] width 134 height 26
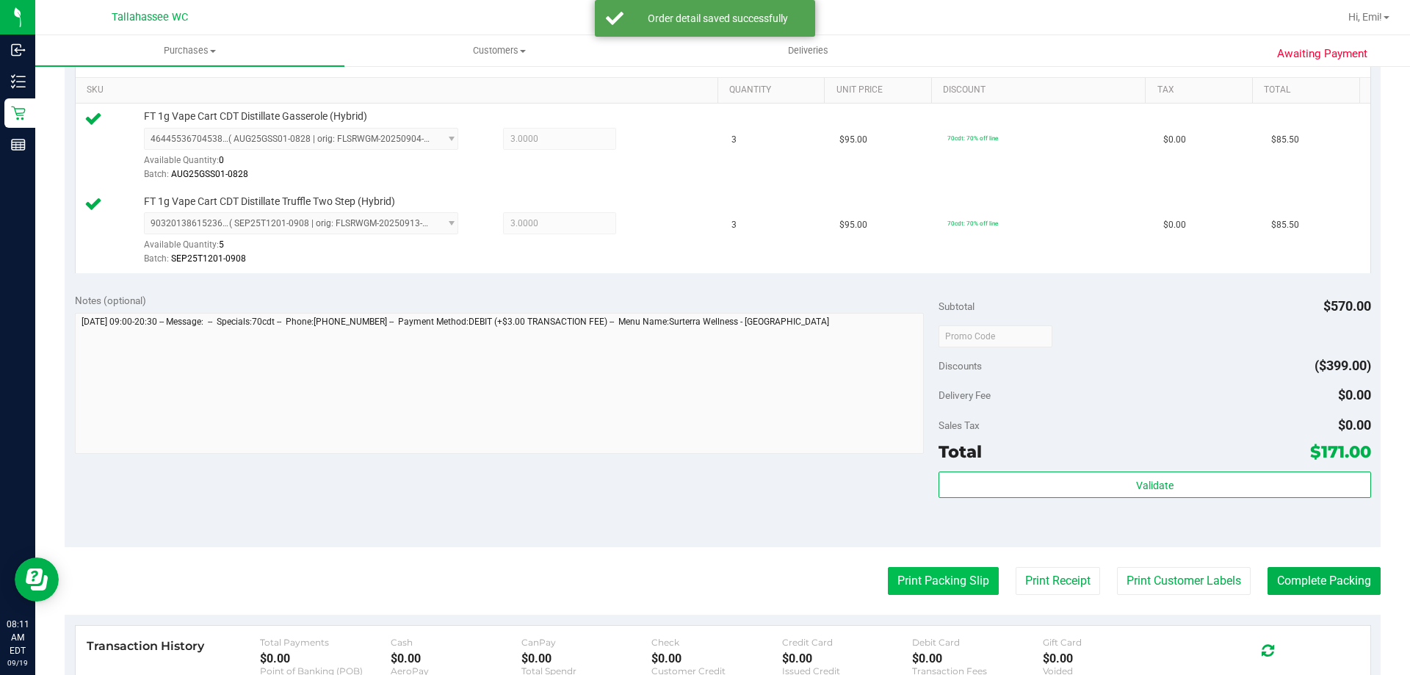
click at [951, 594] on button "Print Packing Slip" at bounding box center [943, 581] width 111 height 28
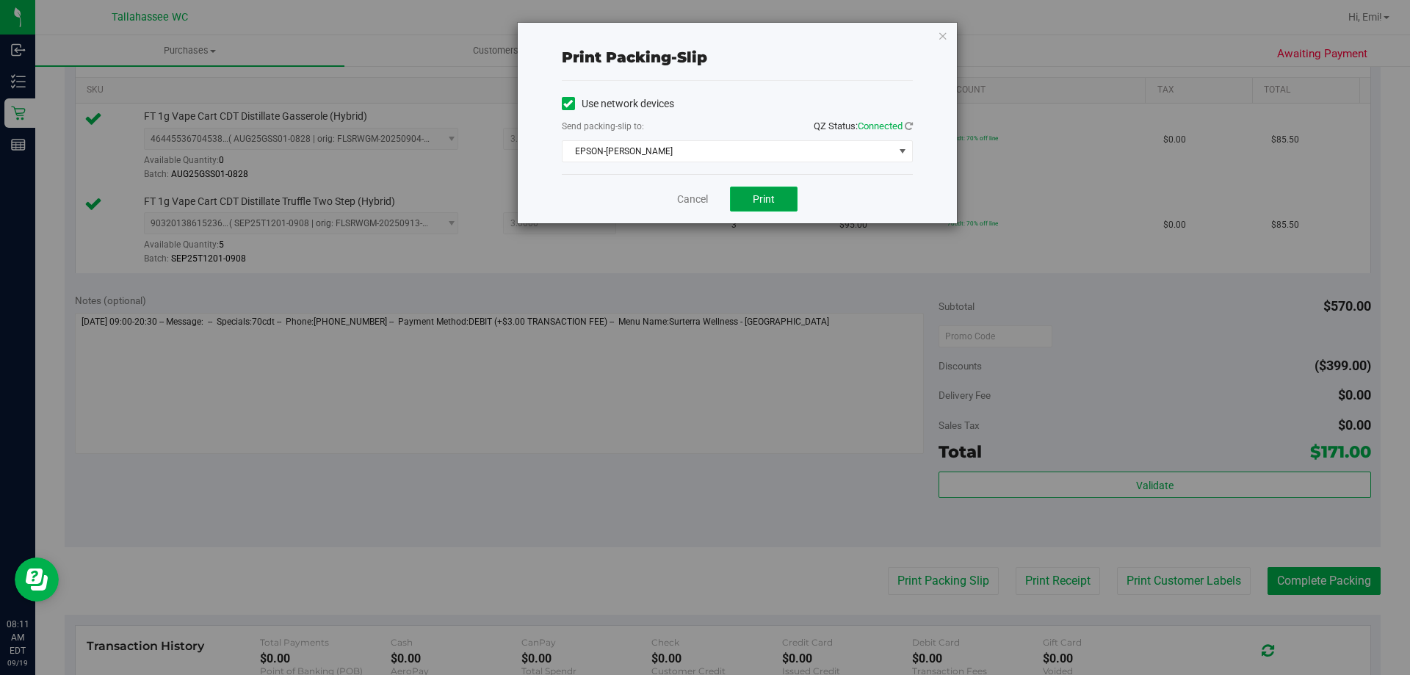
click at [762, 190] on button "Print" at bounding box center [764, 198] width 68 height 25
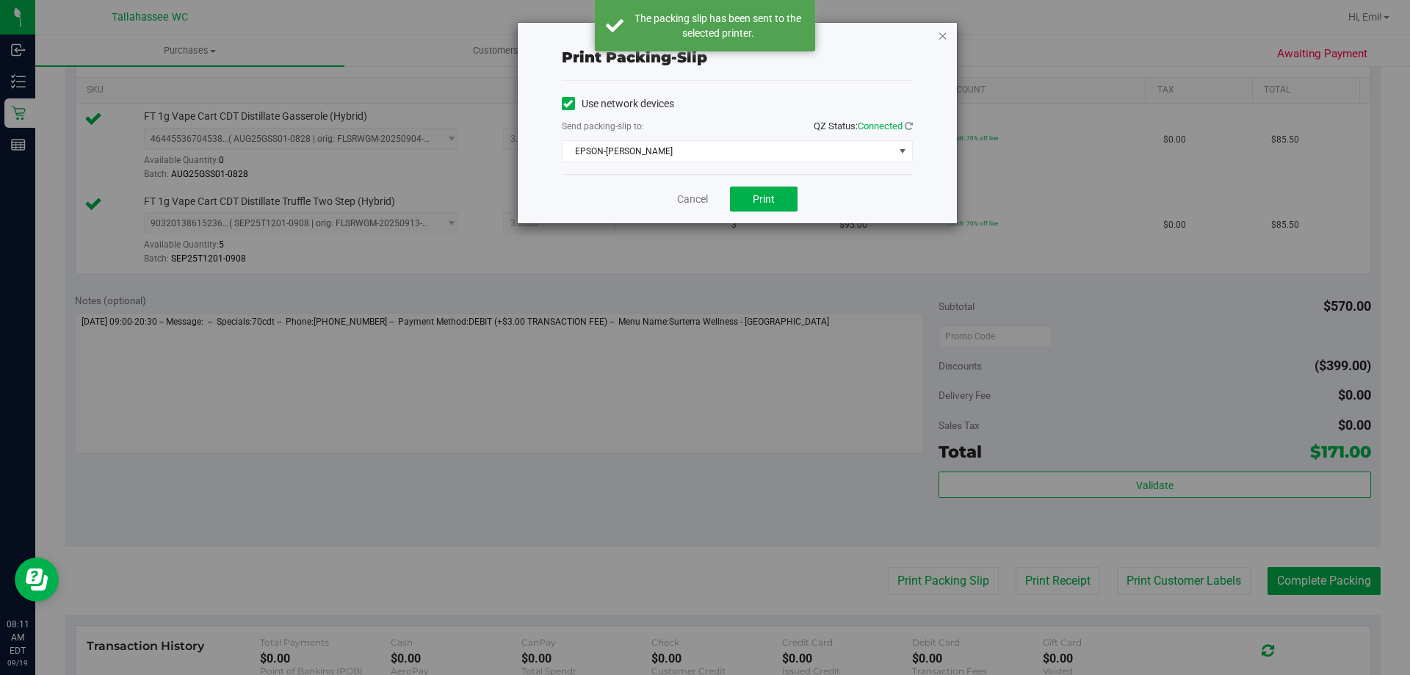
click at [946, 39] on icon "button" at bounding box center [943, 35] width 10 height 18
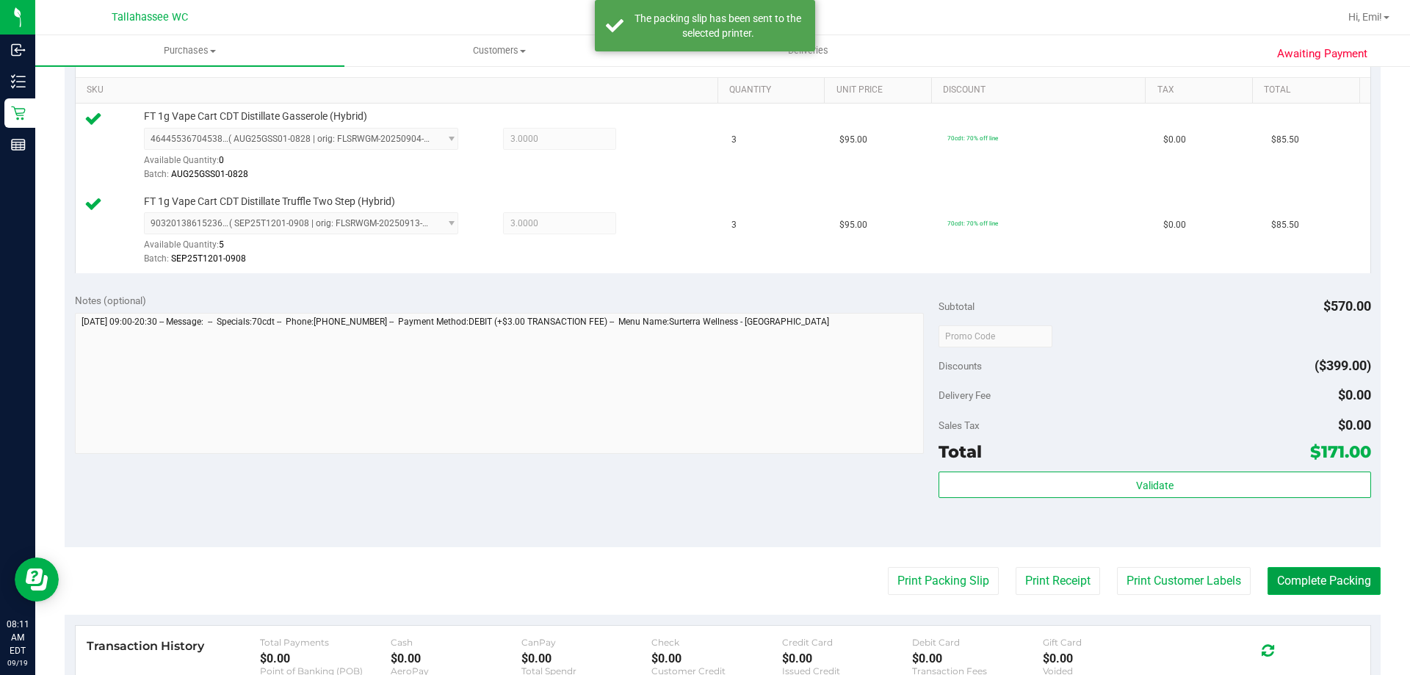
drag, startPoint x: 1284, startPoint y: 581, endPoint x: 1176, endPoint y: 369, distance: 238.0
click at [1284, 581] on button "Complete Packing" at bounding box center [1323, 581] width 113 height 28
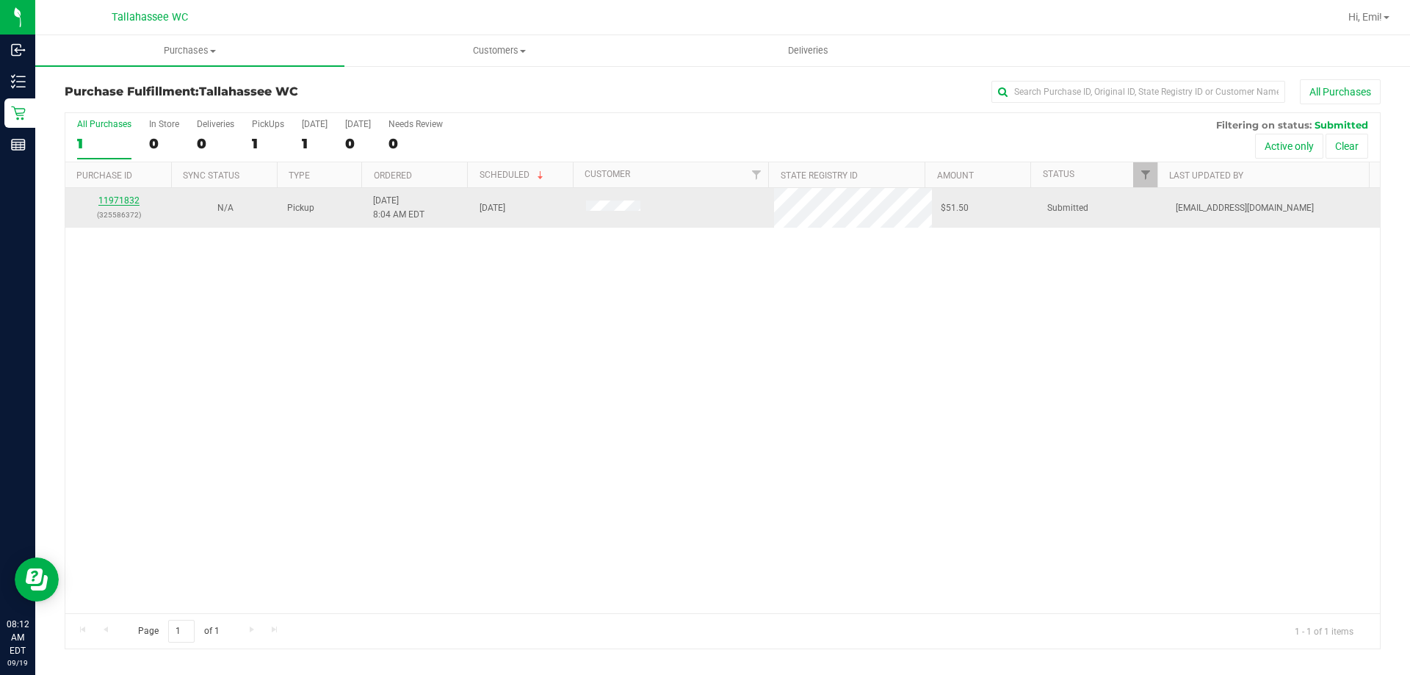
click at [133, 203] on link "11971832" at bounding box center [118, 200] width 41 height 10
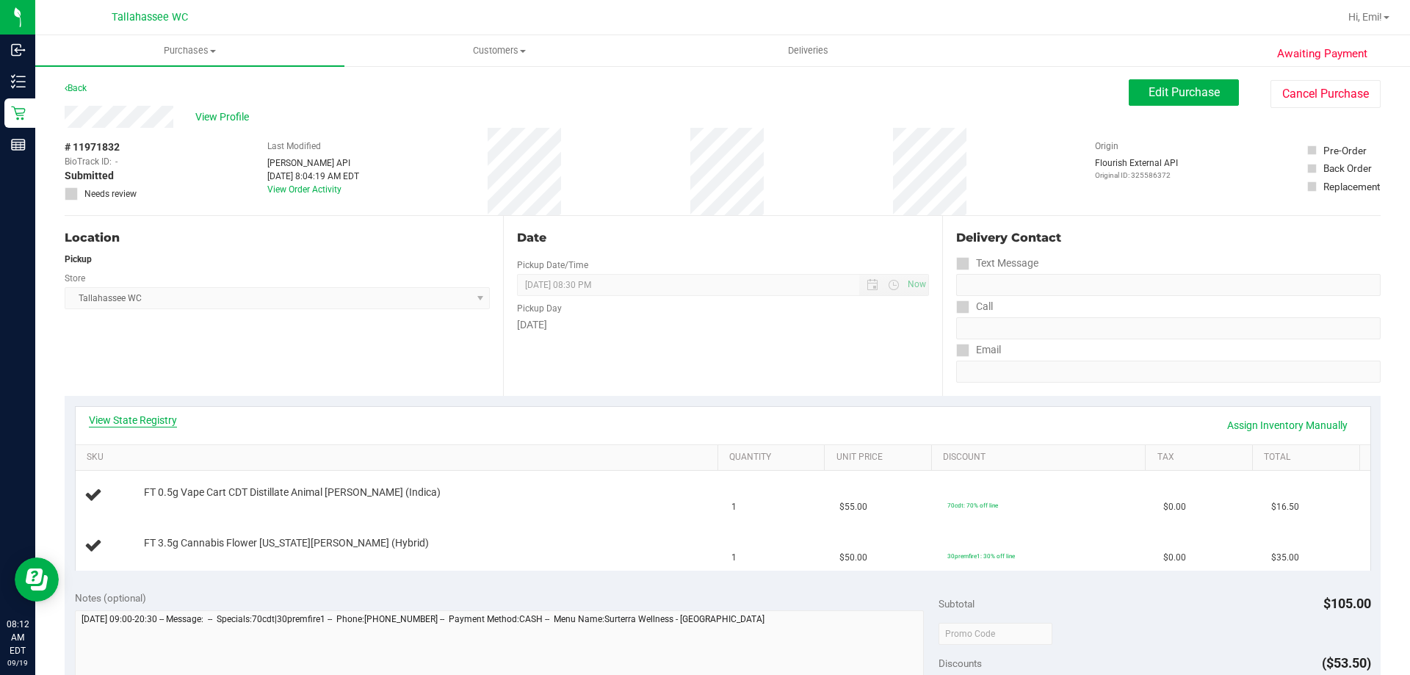
click at [117, 425] on link "View State Registry" at bounding box center [133, 420] width 88 height 15
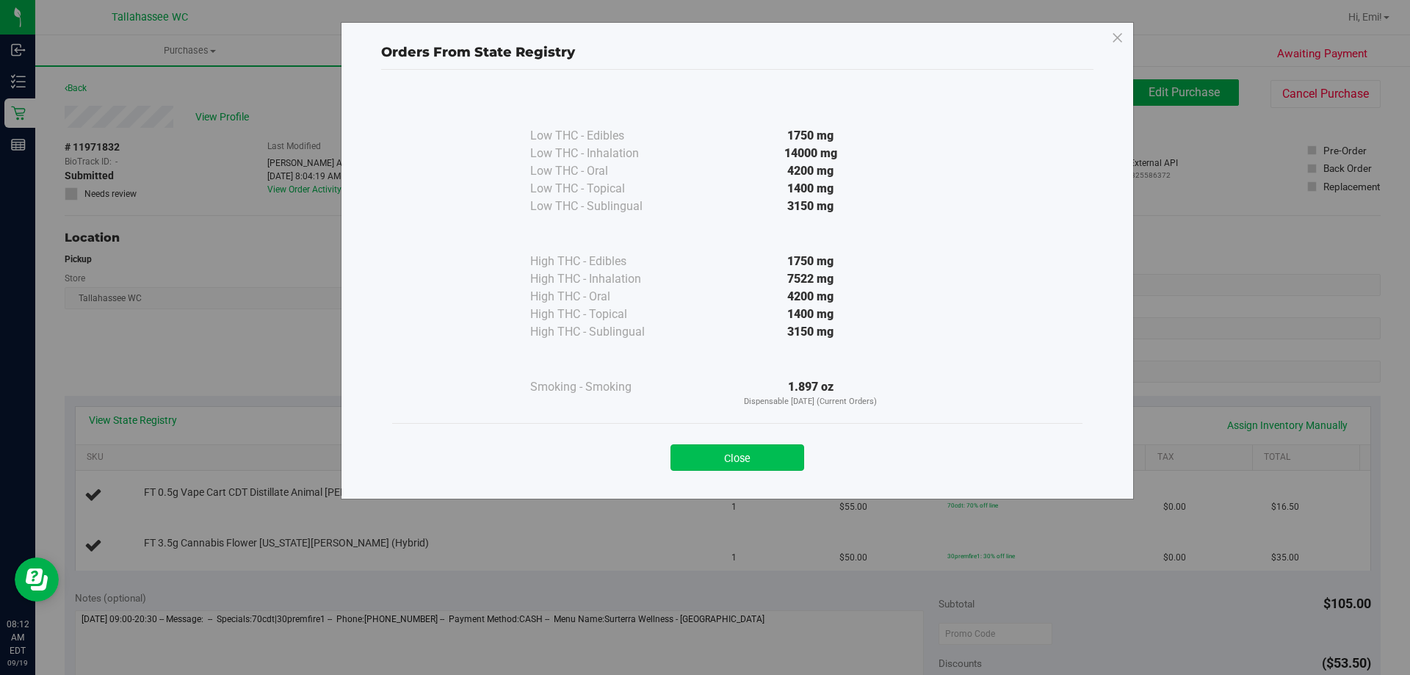
click at [709, 450] on button "Close" at bounding box center [737, 457] width 134 height 26
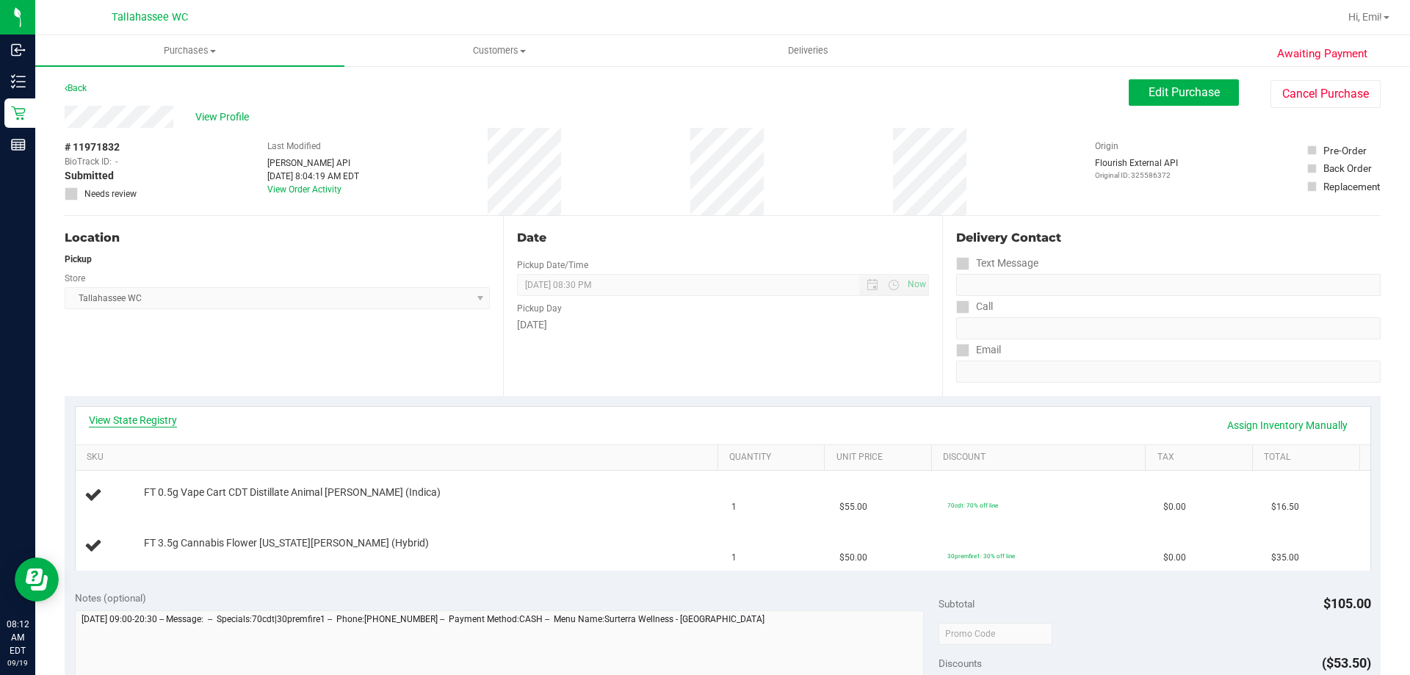
click at [156, 419] on link "View State Registry" at bounding box center [133, 420] width 88 height 15
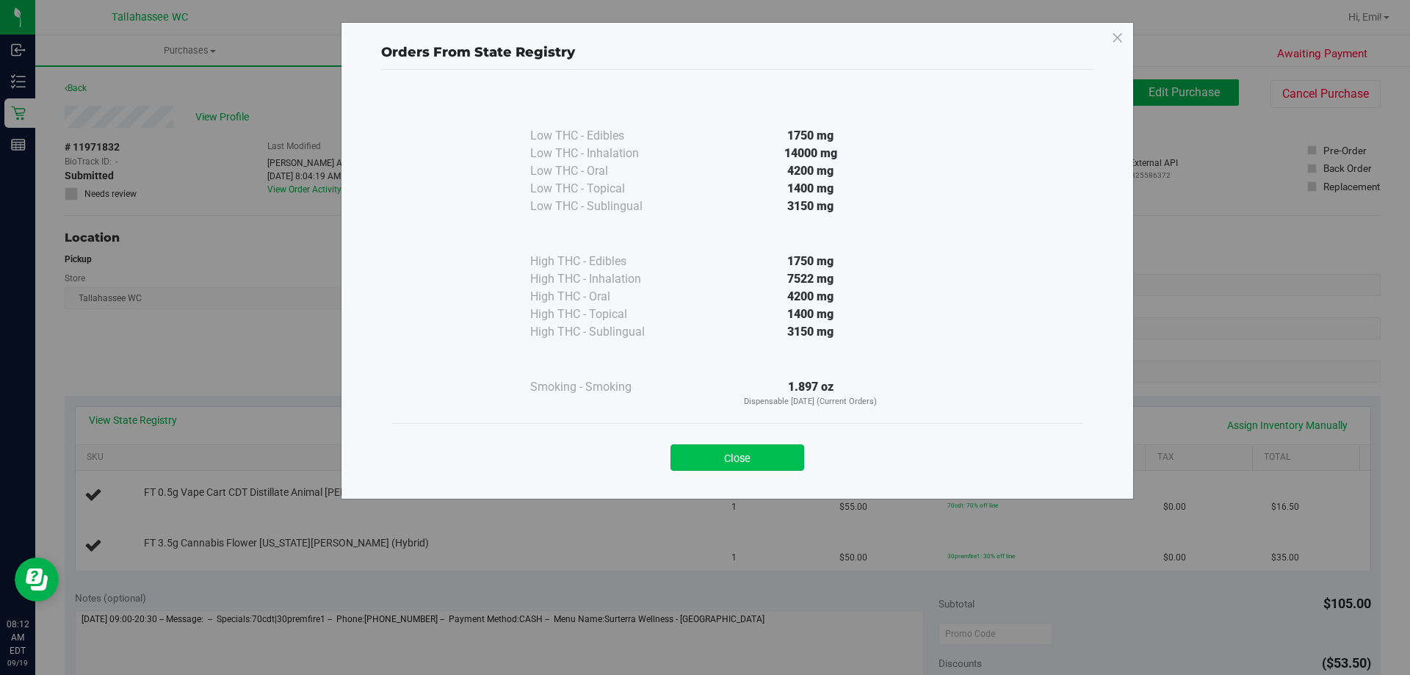
click at [729, 452] on button "Close" at bounding box center [737, 457] width 134 height 26
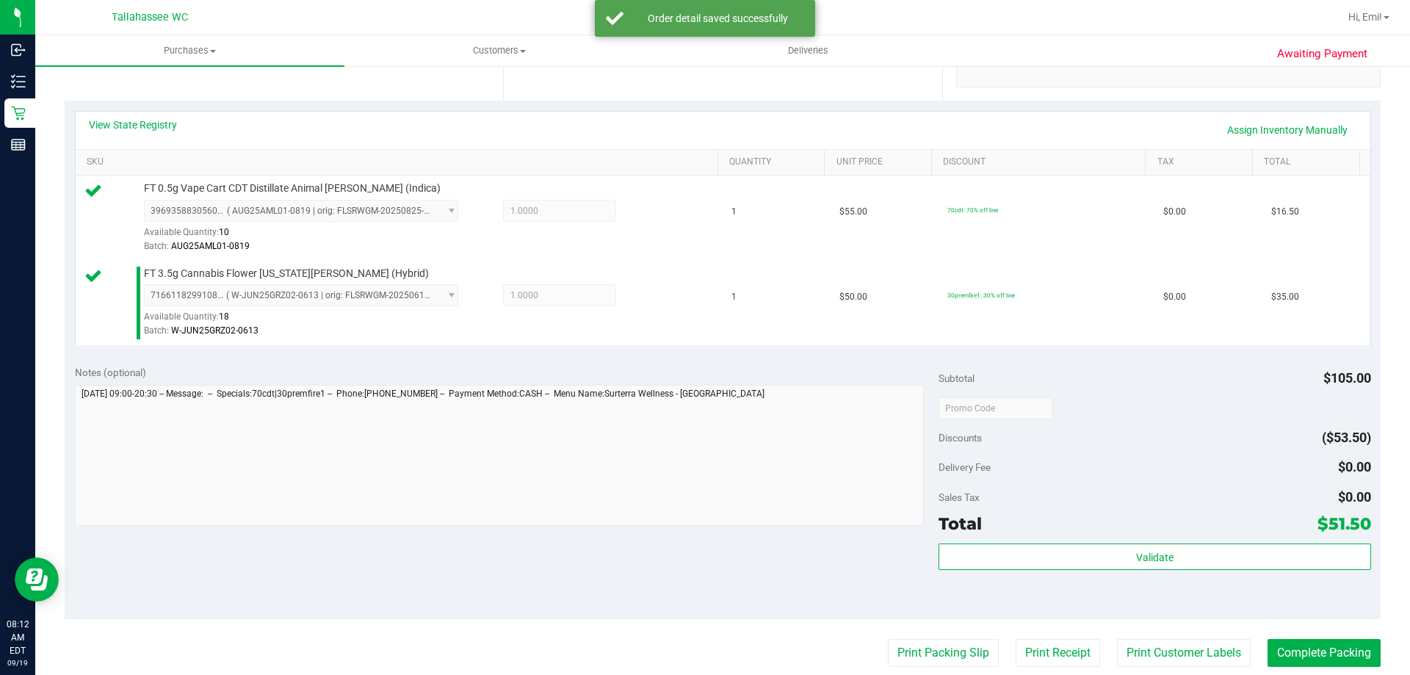
scroll to position [367, 0]
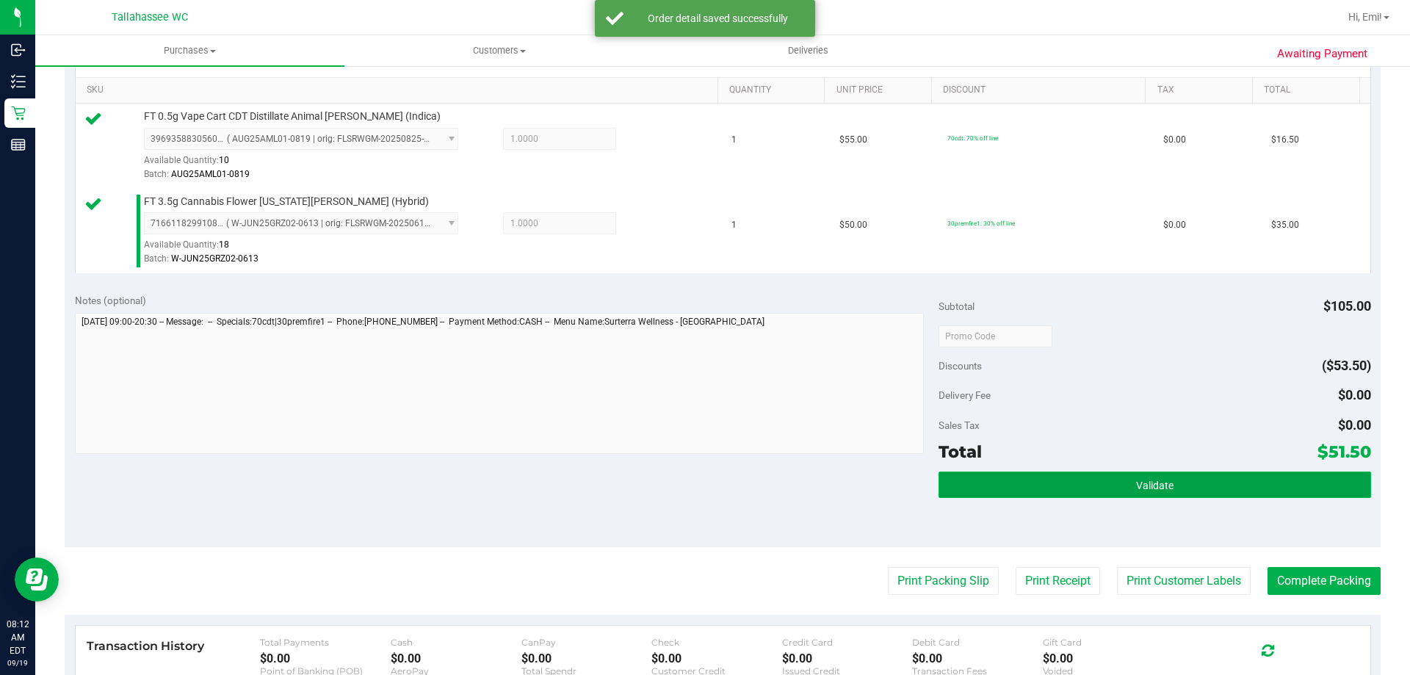
click at [998, 482] on button "Validate" at bounding box center [1154, 484] width 432 height 26
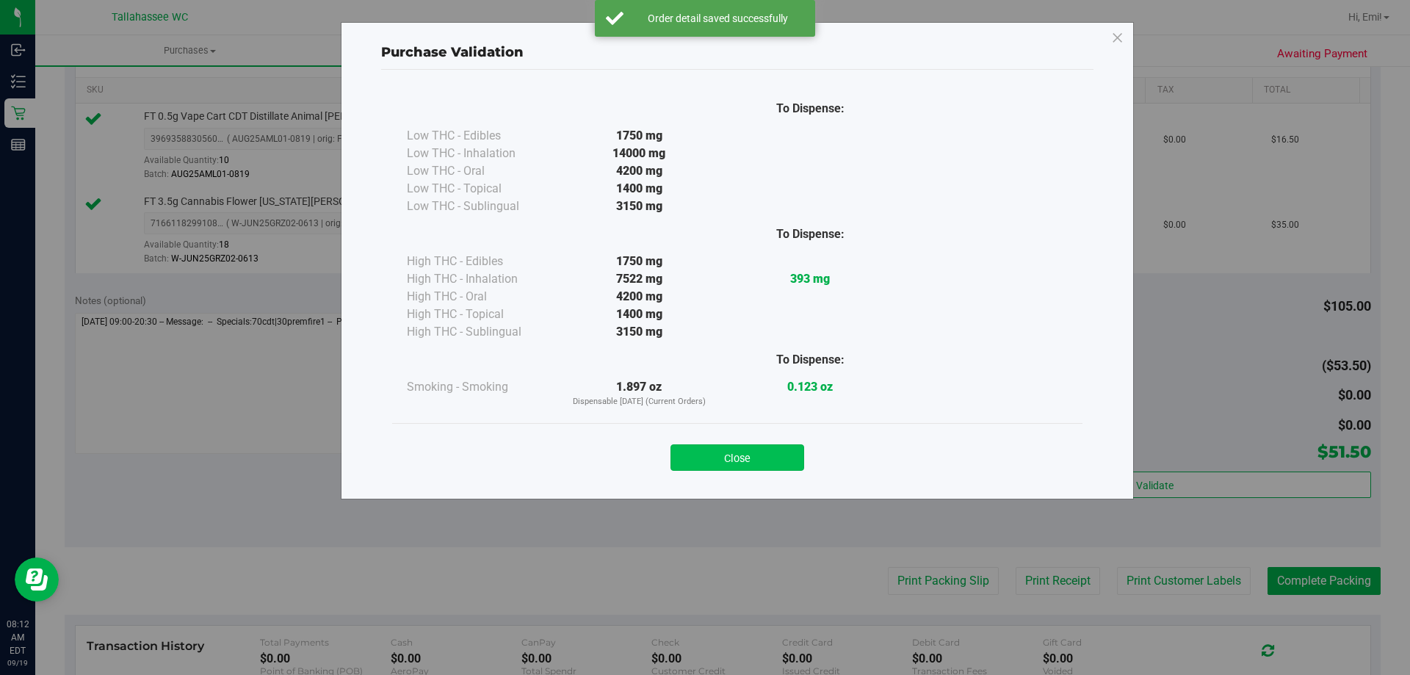
click at [757, 452] on button "Close" at bounding box center [737, 457] width 134 height 26
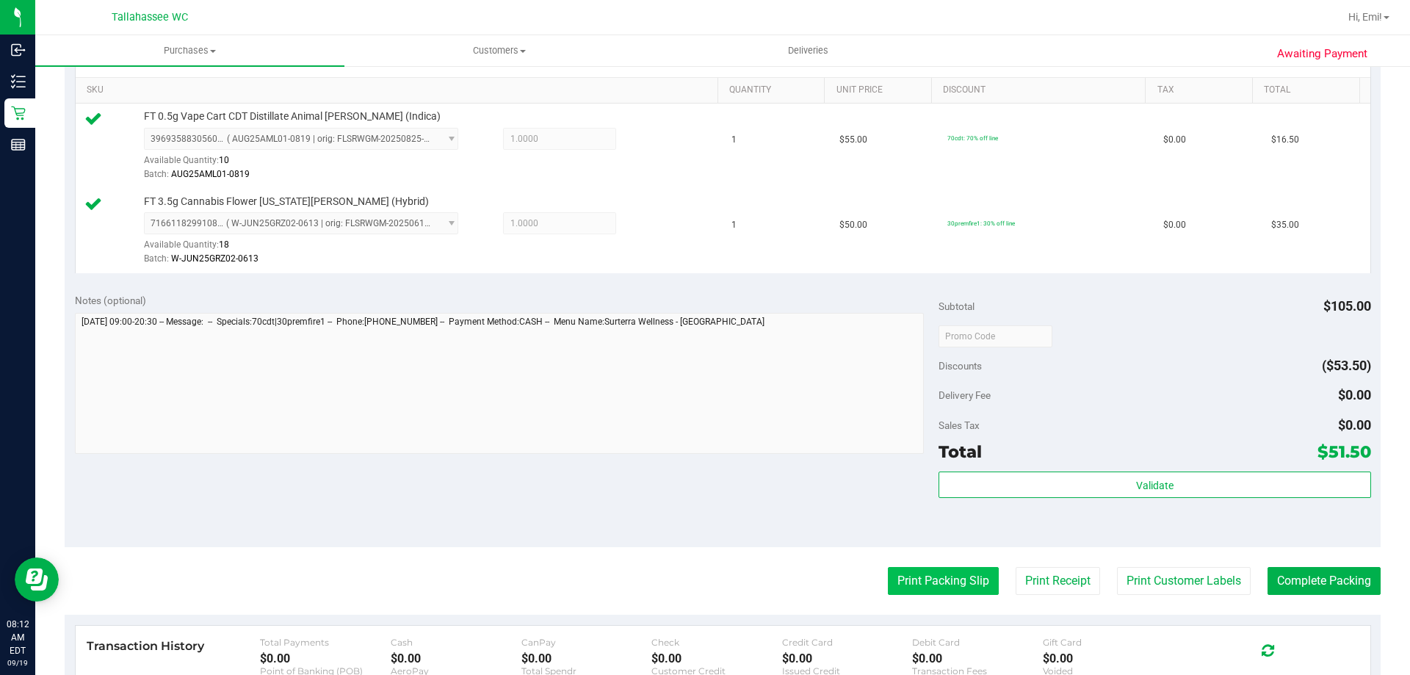
click at [933, 567] on button "Print Packing Slip" at bounding box center [943, 581] width 111 height 28
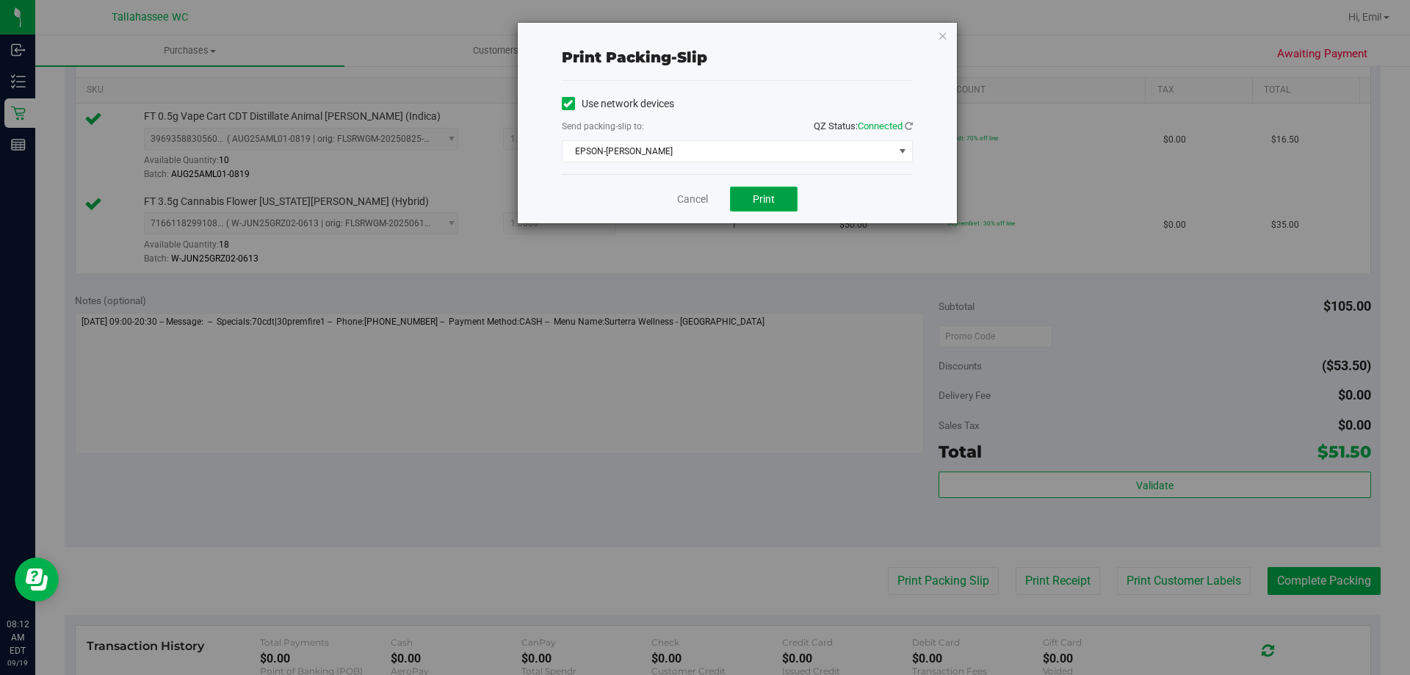
click at [790, 195] on button "Print" at bounding box center [764, 198] width 68 height 25
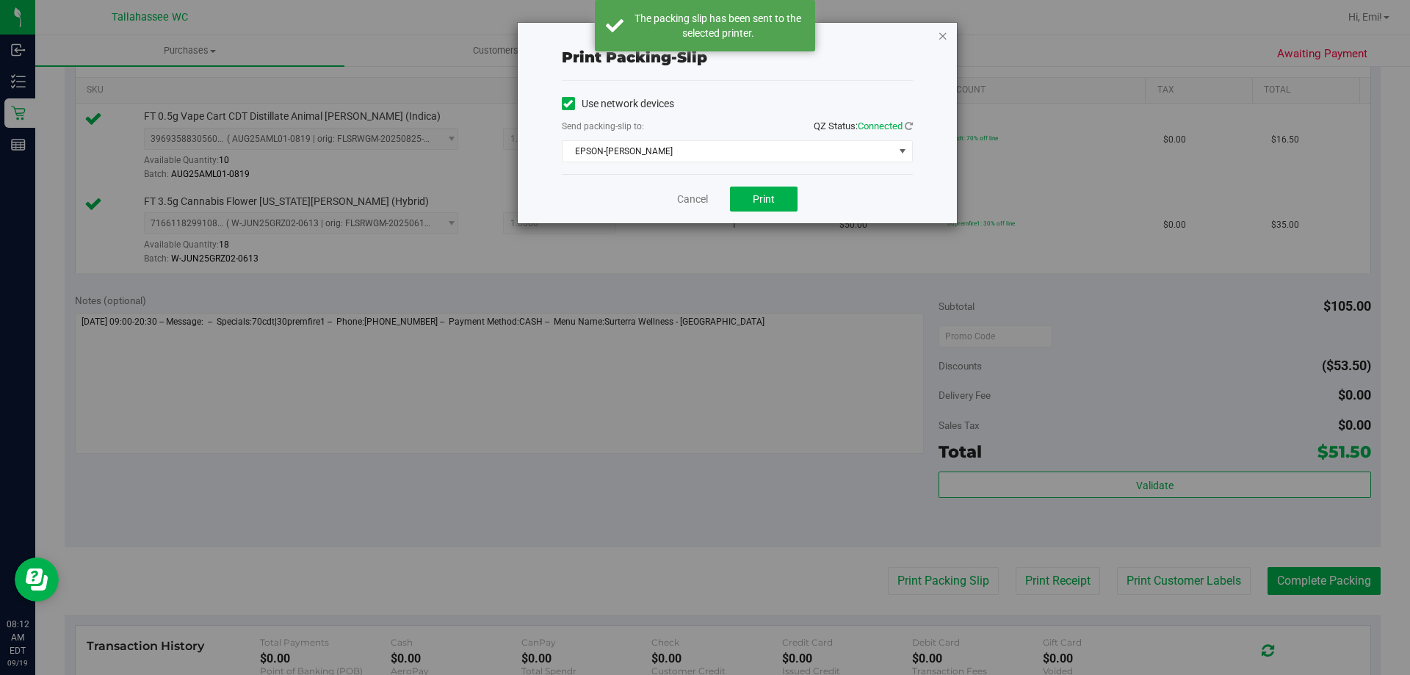
click at [940, 37] on icon "button" at bounding box center [943, 35] width 10 height 18
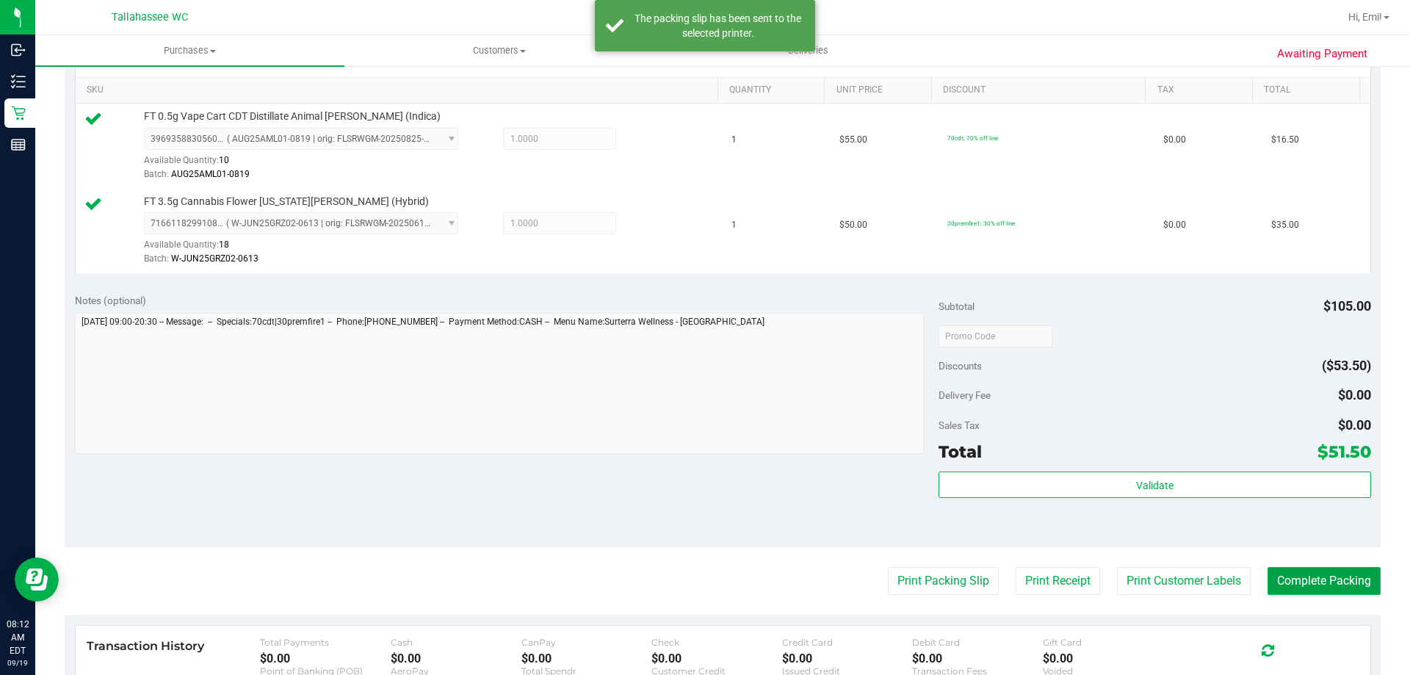
click at [1283, 573] on button "Complete Packing" at bounding box center [1323, 581] width 113 height 28
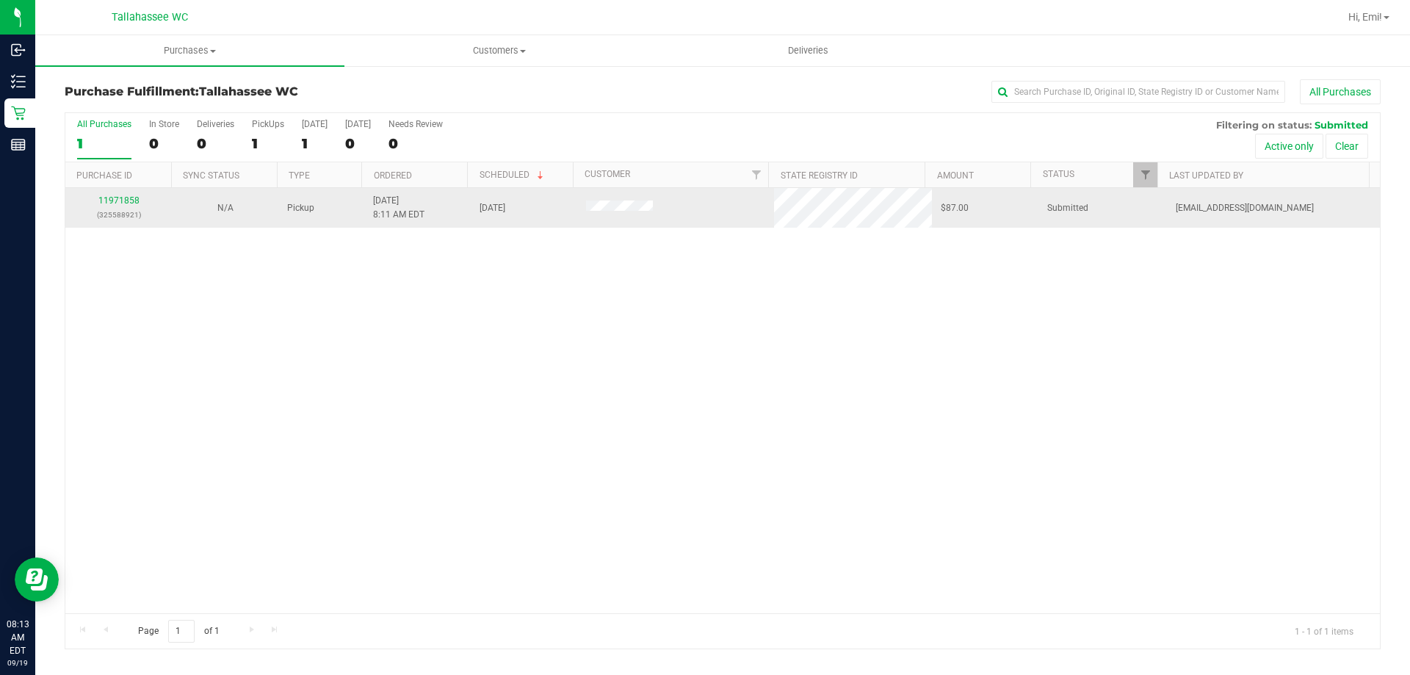
click at [135, 206] on div "11971858 (325588921)" at bounding box center [118, 208] width 89 height 28
click at [134, 204] on link "11971858" at bounding box center [118, 200] width 41 height 10
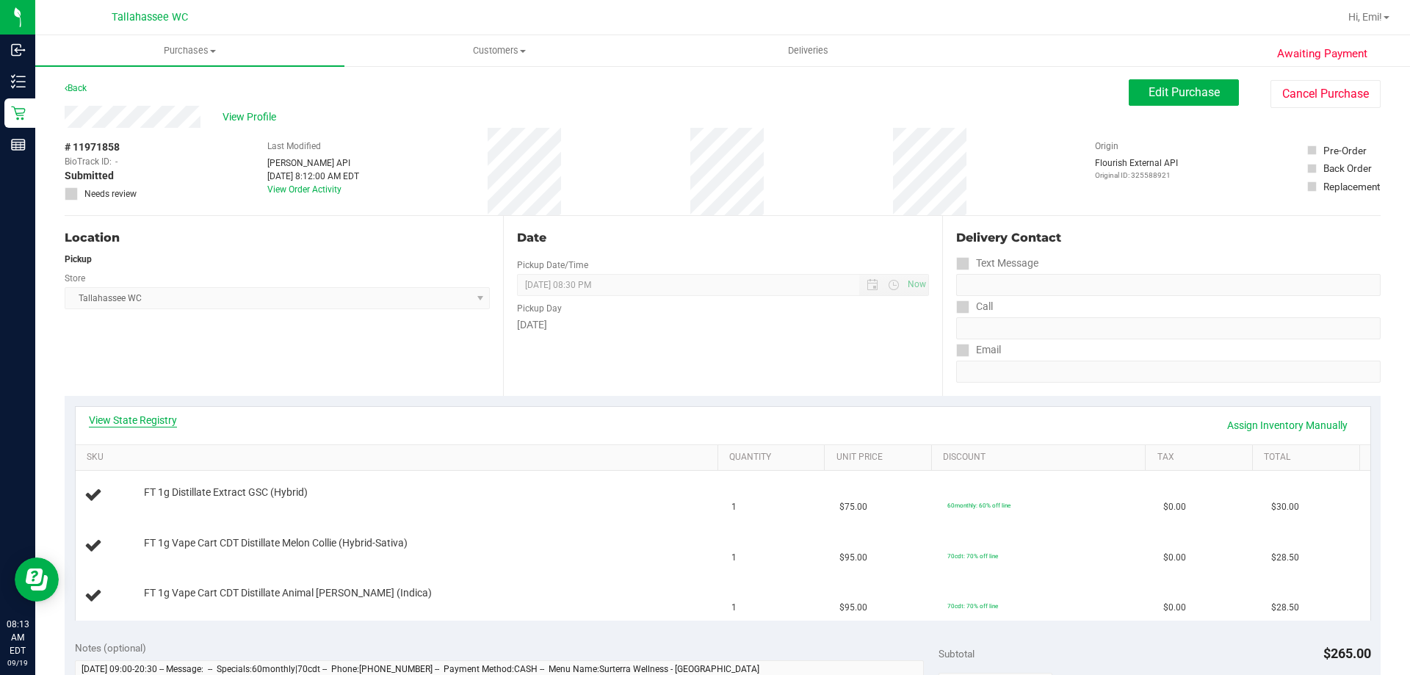
click at [165, 427] on link "View State Registry" at bounding box center [133, 420] width 88 height 15
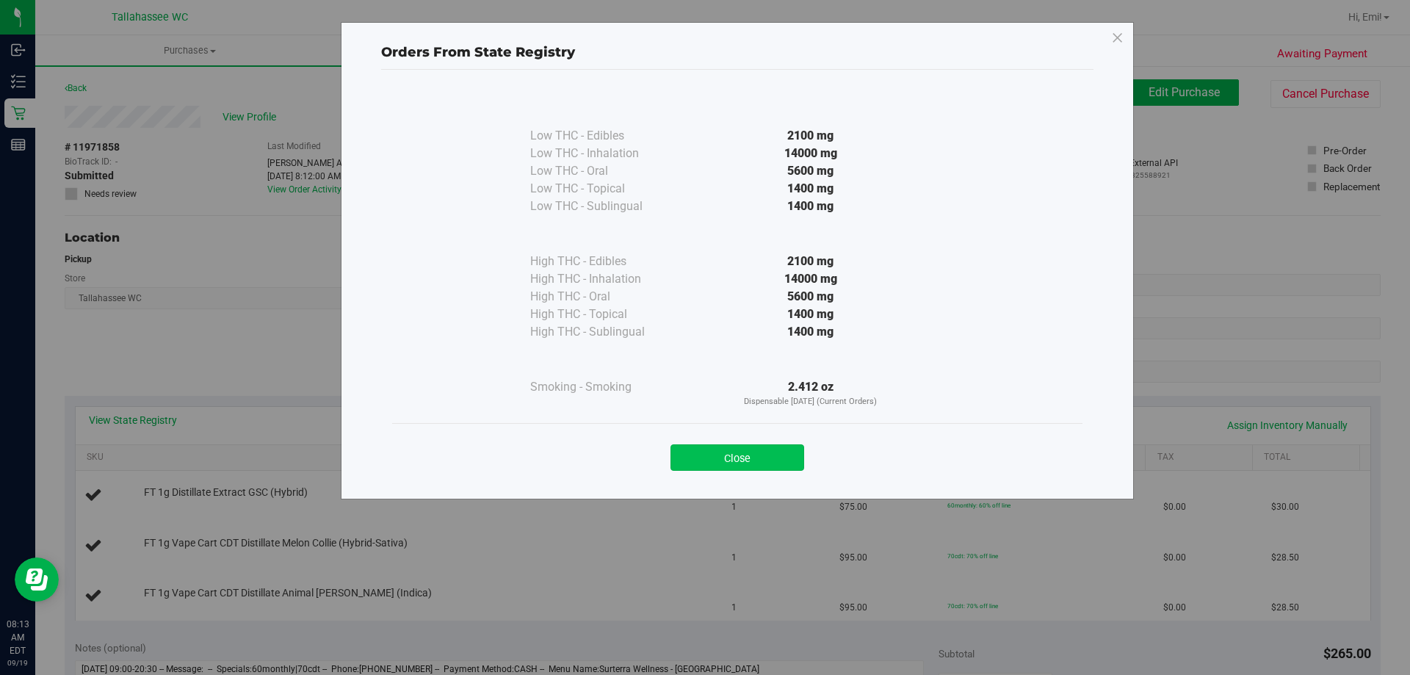
click at [728, 456] on button "Close" at bounding box center [737, 457] width 134 height 26
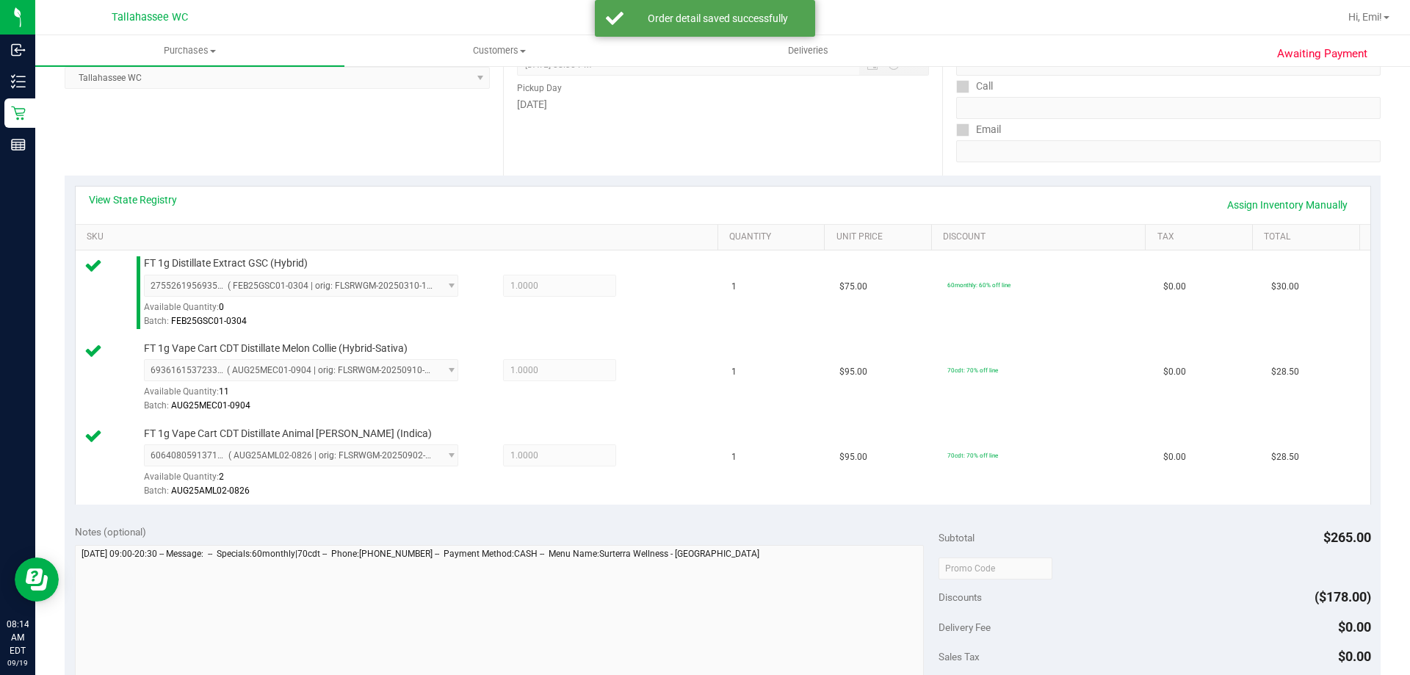
scroll to position [367, 0]
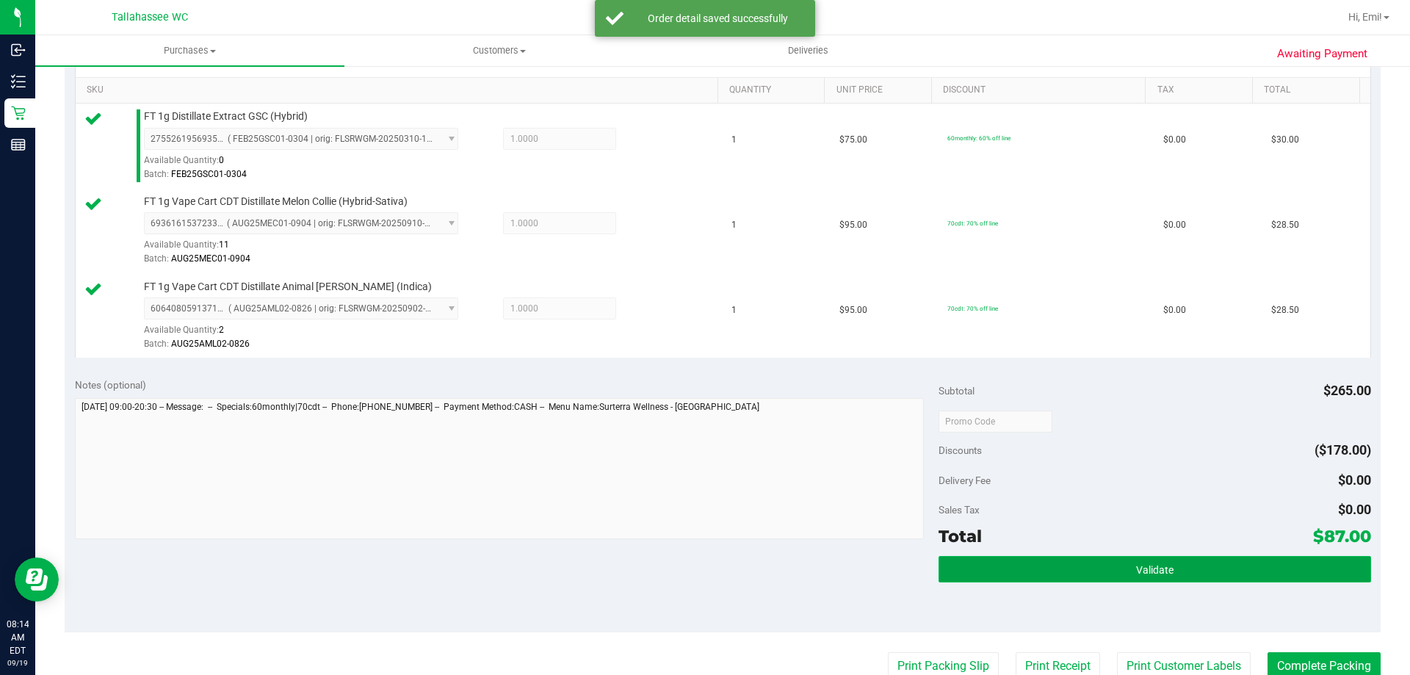
click at [1020, 559] on button "Validate" at bounding box center [1154, 569] width 432 height 26
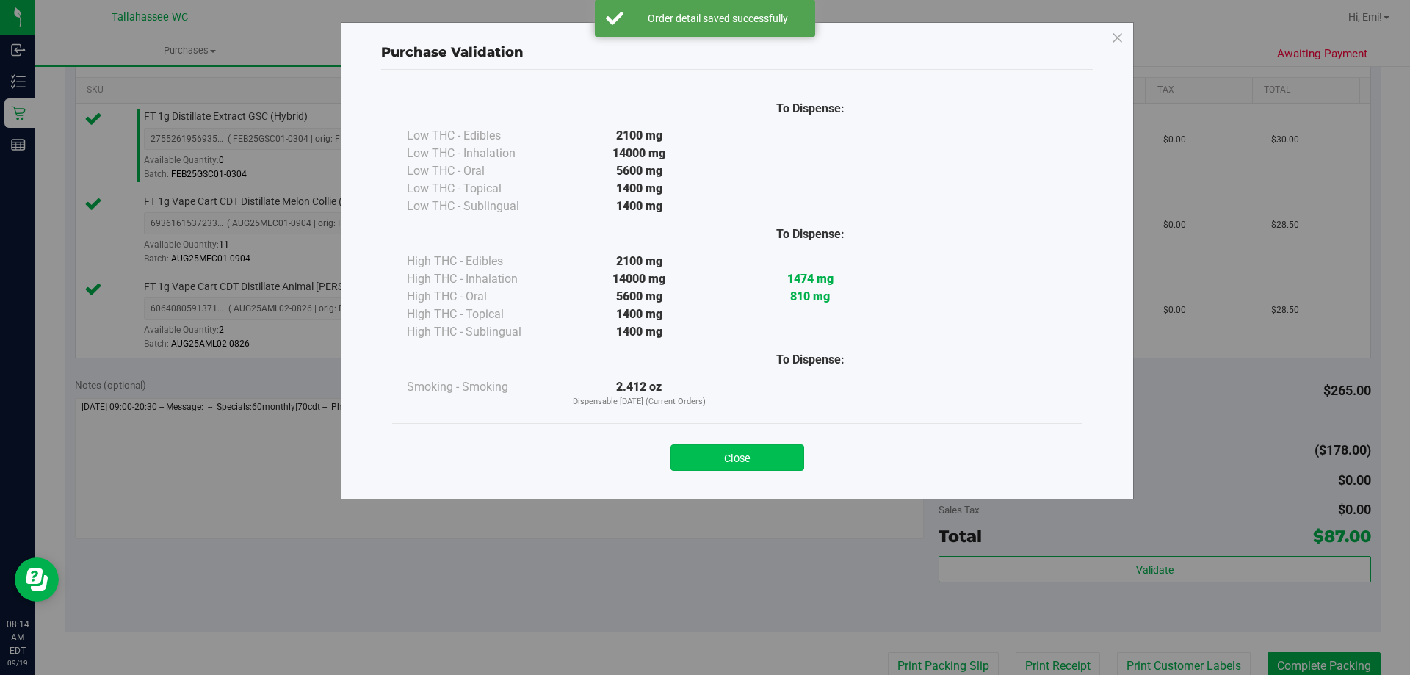
click at [763, 463] on button "Close" at bounding box center [737, 457] width 134 height 26
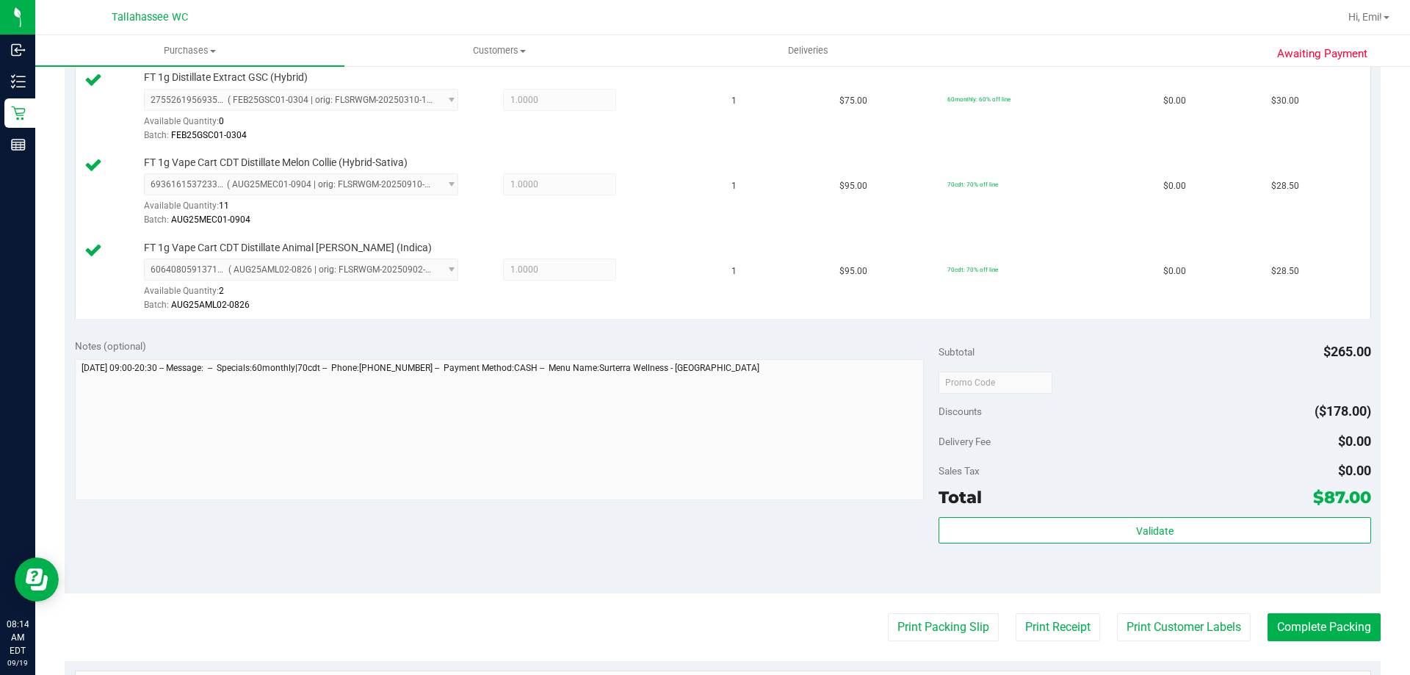
scroll to position [441, 0]
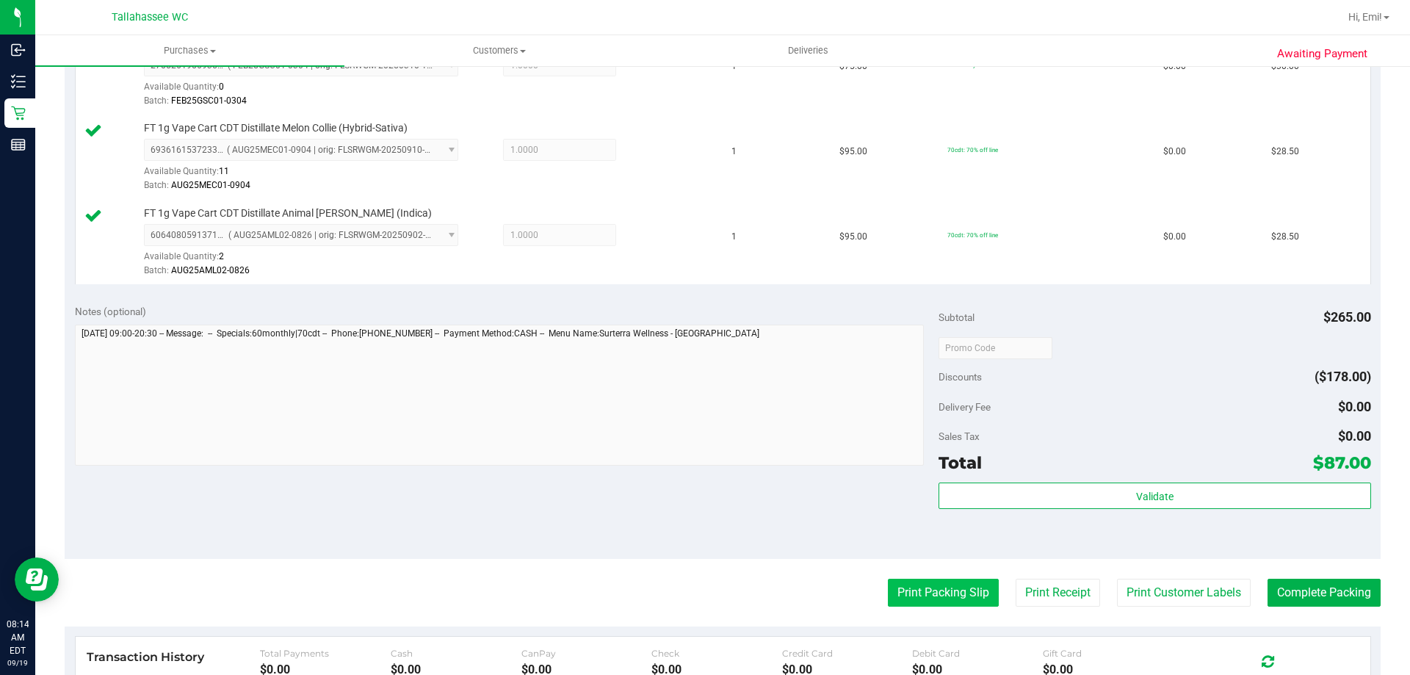
click at [888, 591] on button "Print Packing Slip" at bounding box center [943, 593] width 111 height 28
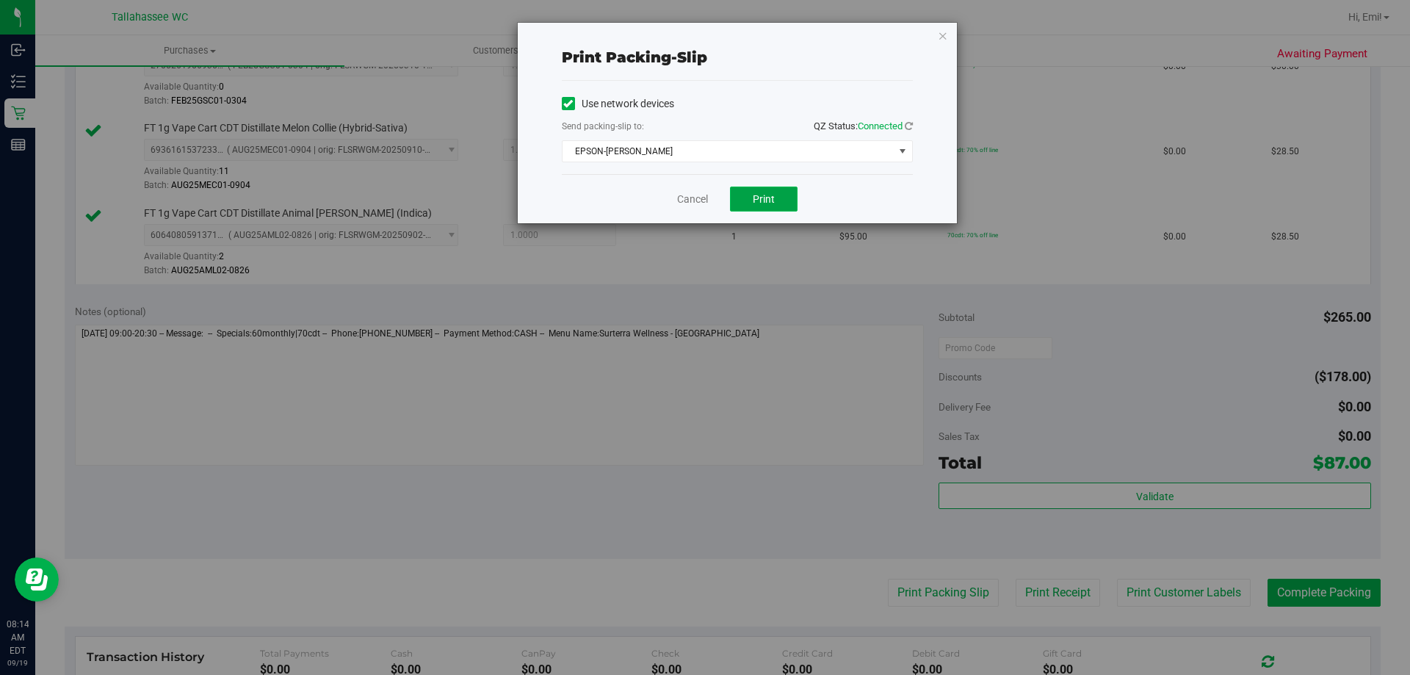
click at [769, 191] on button "Print" at bounding box center [764, 198] width 68 height 25
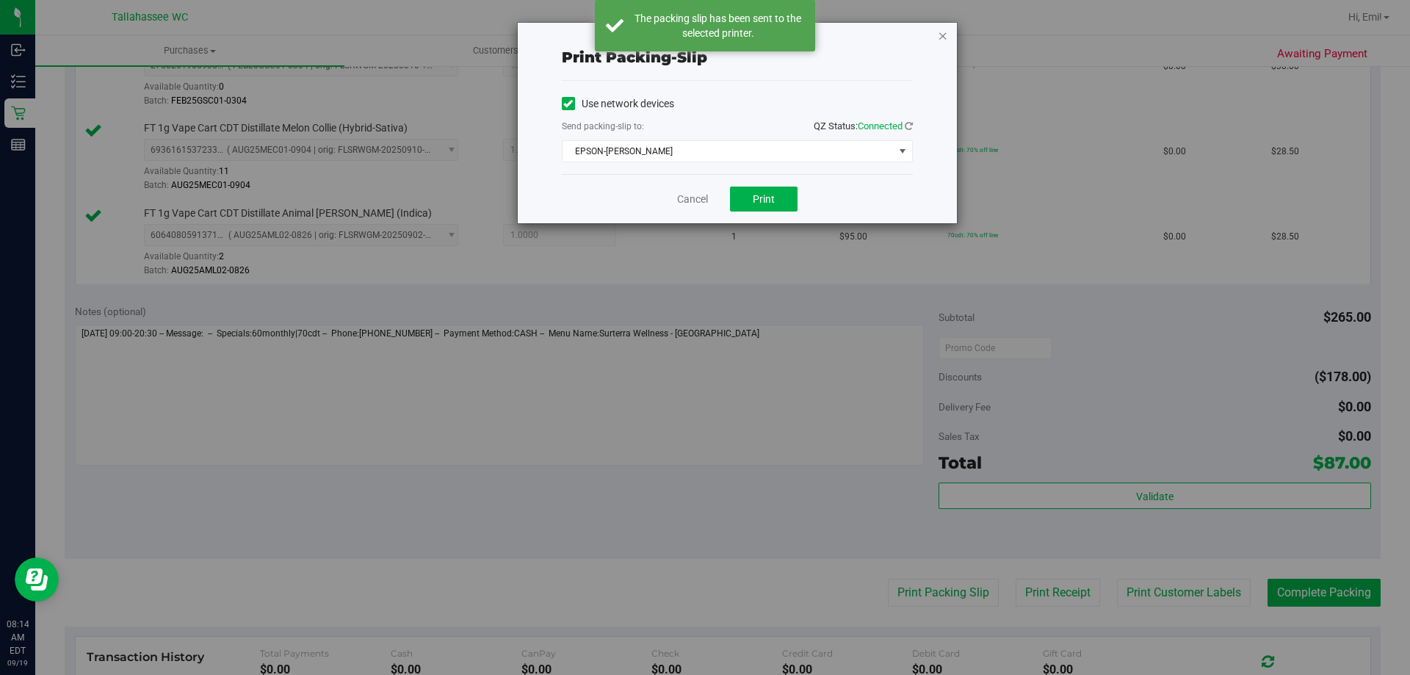
click at [946, 34] on icon "button" at bounding box center [943, 35] width 10 height 18
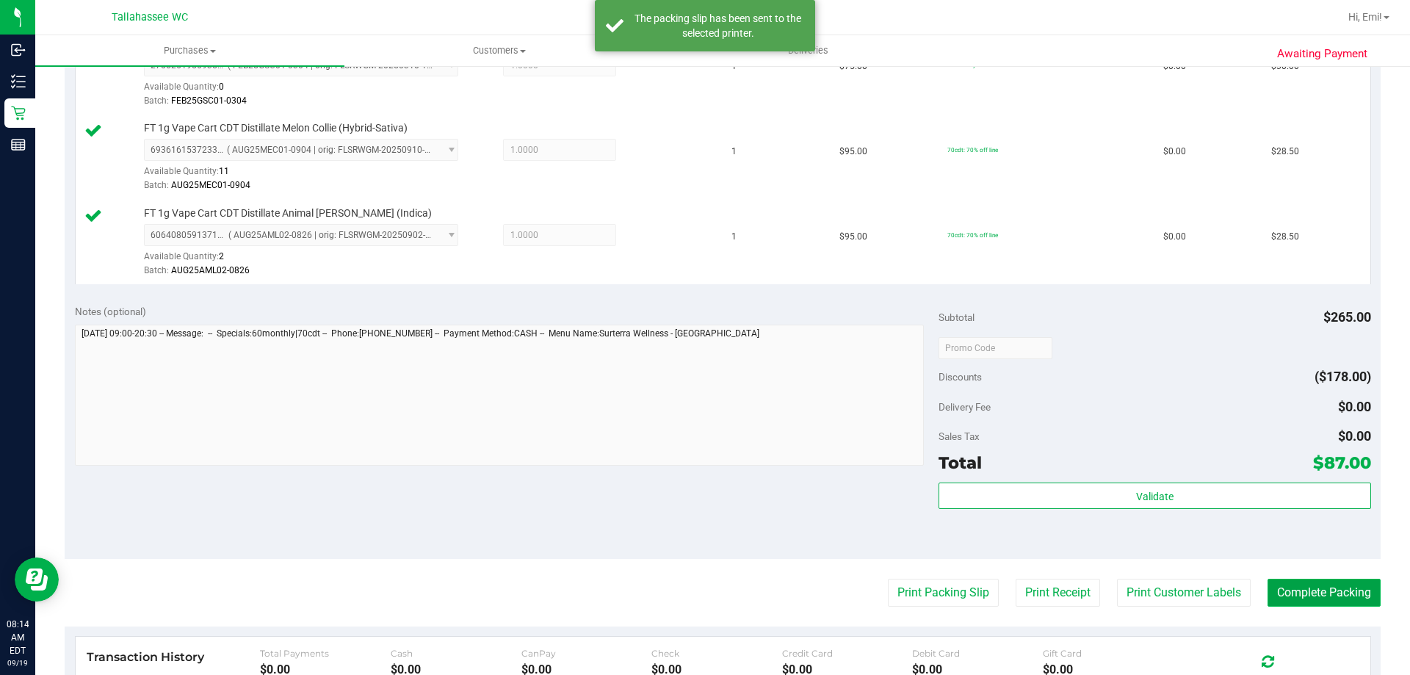
click at [1280, 602] on button "Complete Packing" at bounding box center [1323, 593] width 113 height 28
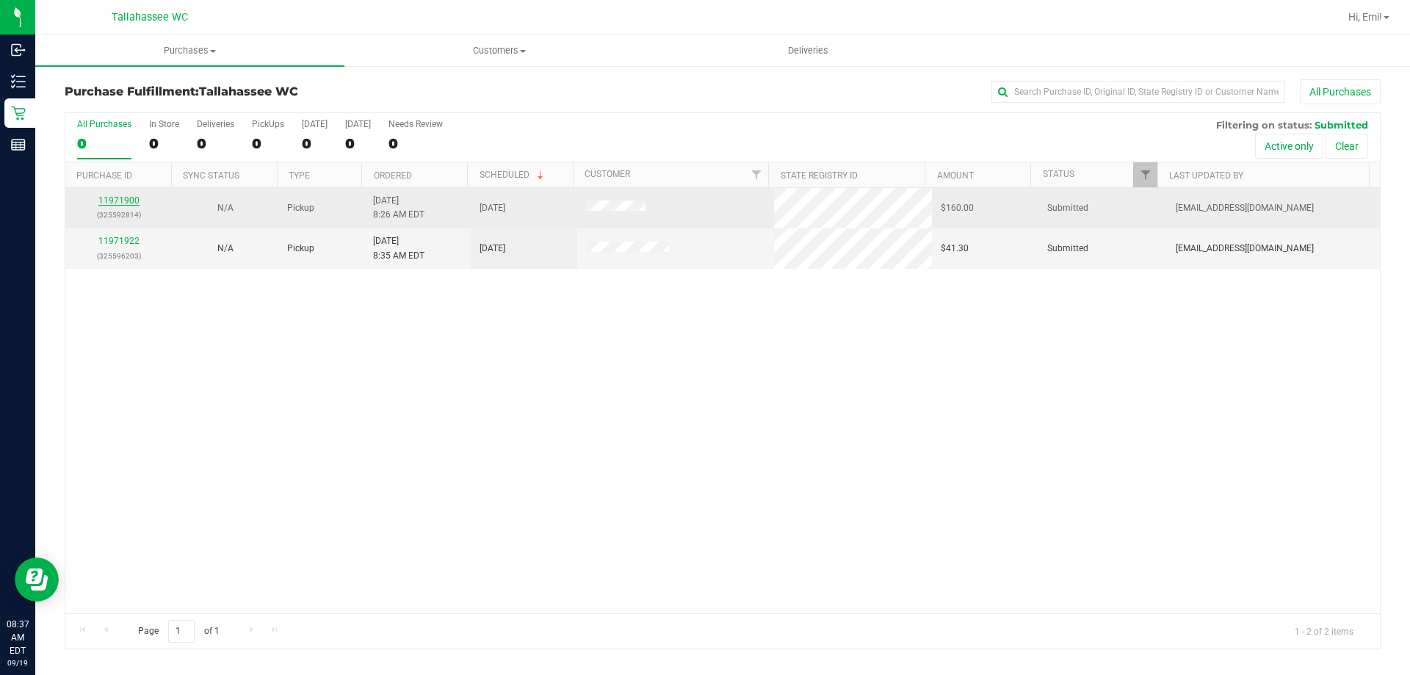
click at [123, 201] on link "11971900" at bounding box center [118, 200] width 41 height 10
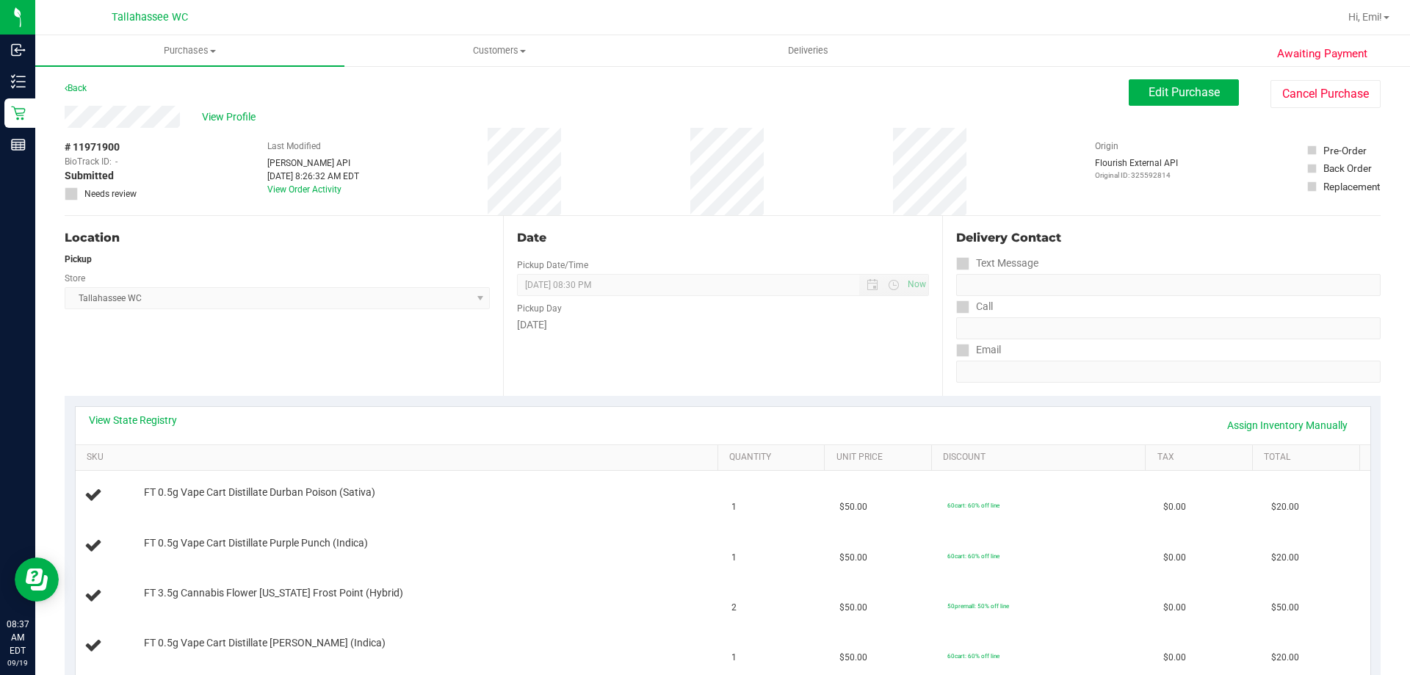
click at [151, 427] on div "View State Registry Assign Inventory Manually" at bounding box center [723, 425] width 1268 height 25
click at [167, 413] on link "View State Registry" at bounding box center [133, 420] width 88 height 15
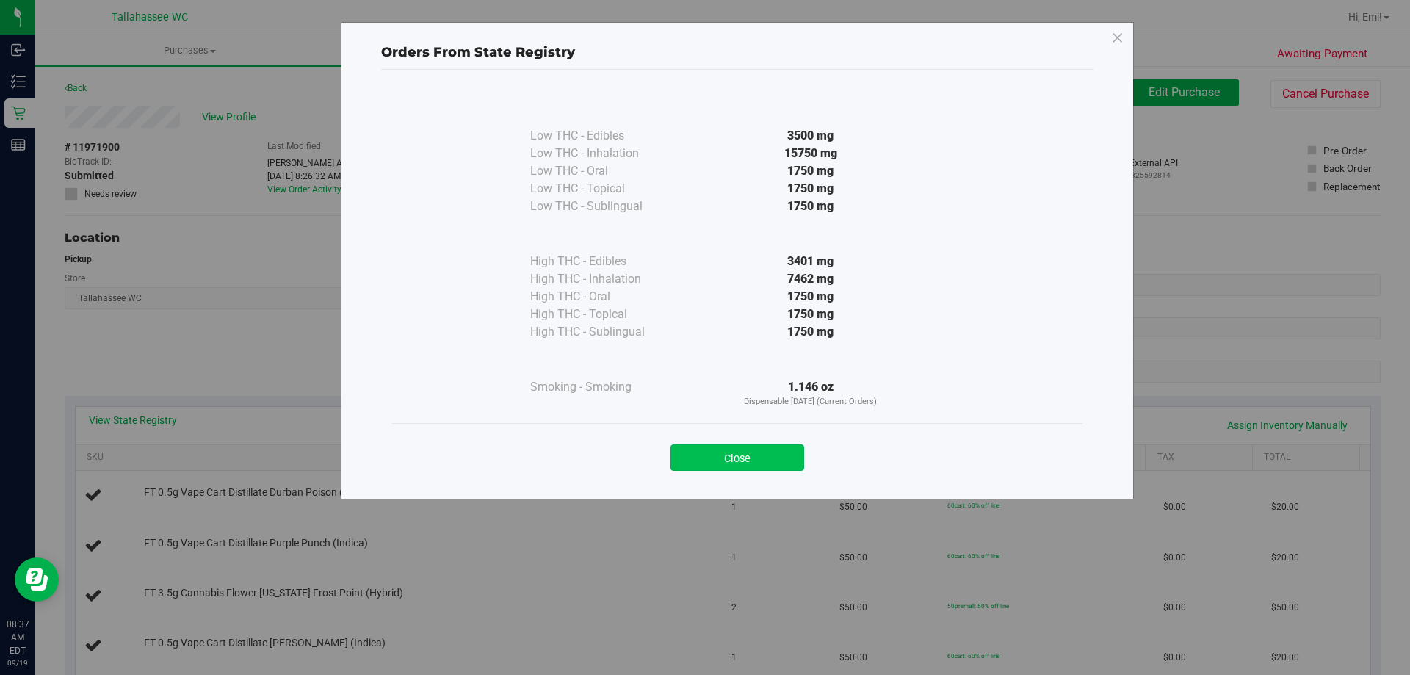
click at [769, 457] on button "Close" at bounding box center [737, 457] width 134 height 26
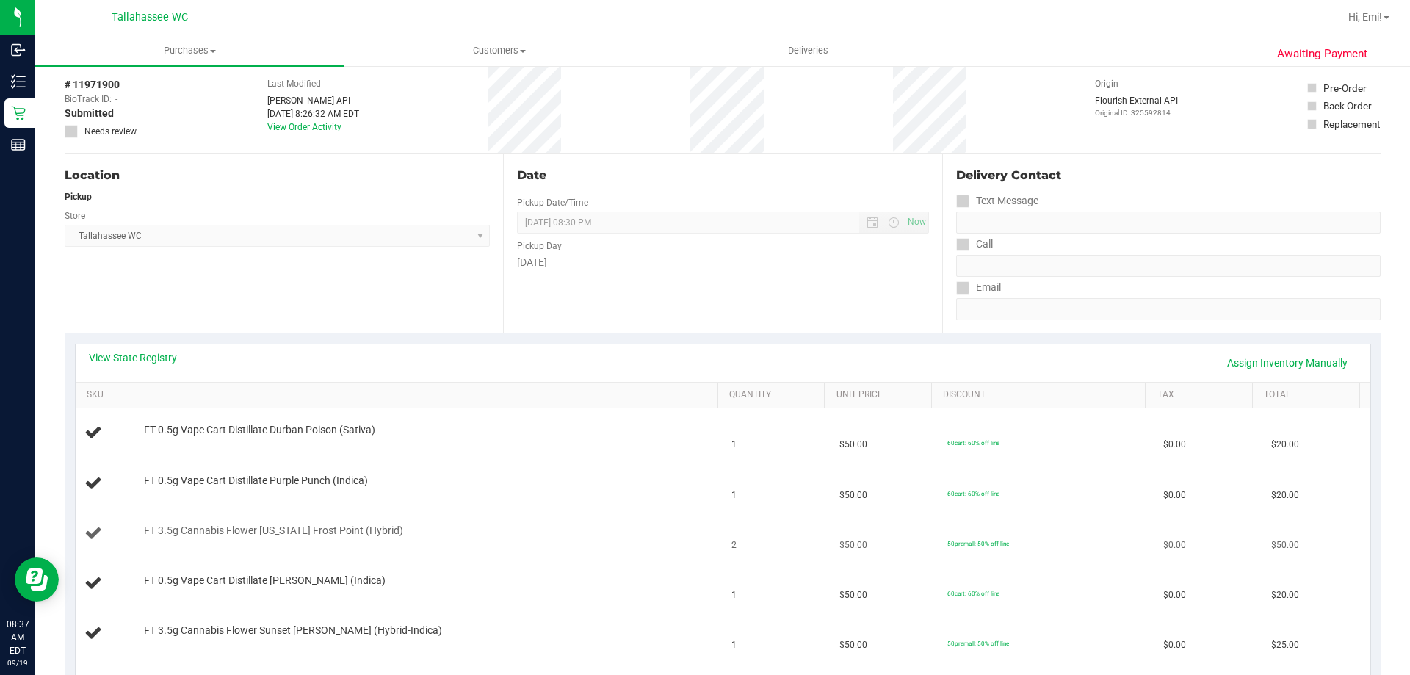
scroll to position [147, 0]
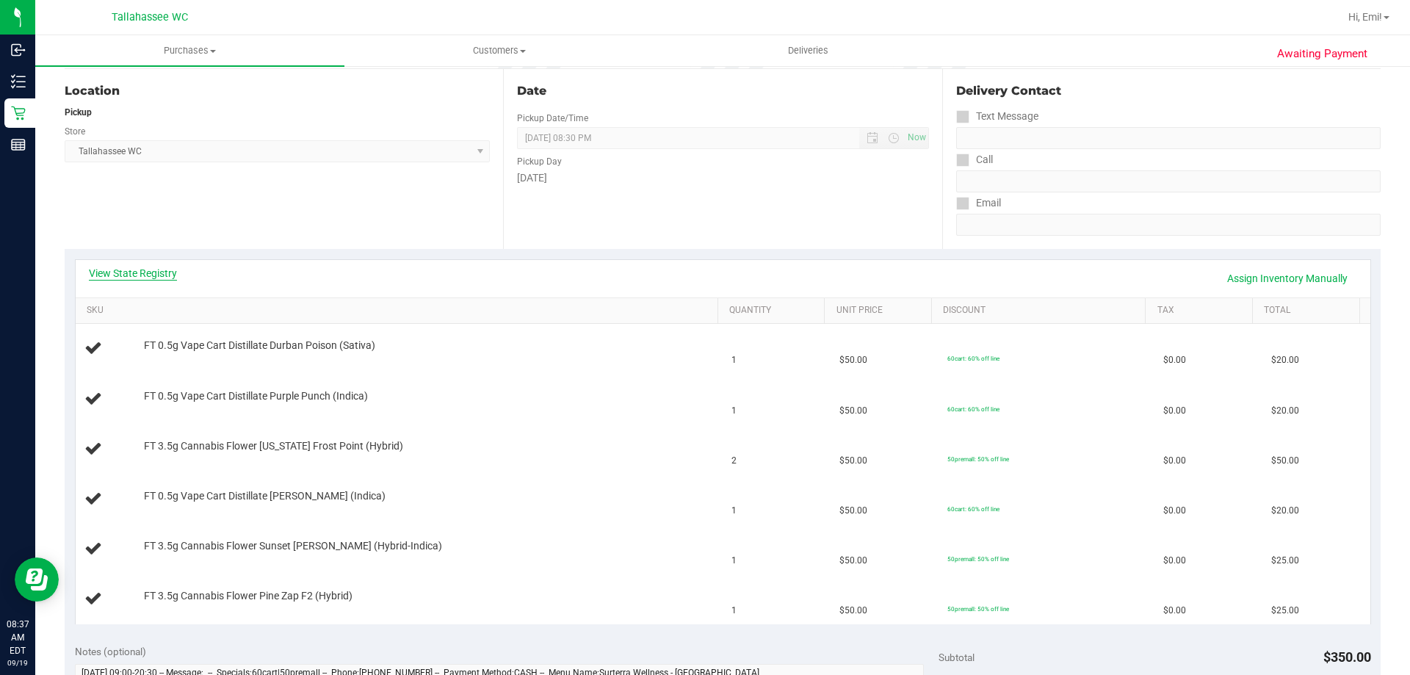
click at [156, 274] on link "View State Registry" at bounding box center [133, 273] width 88 height 15
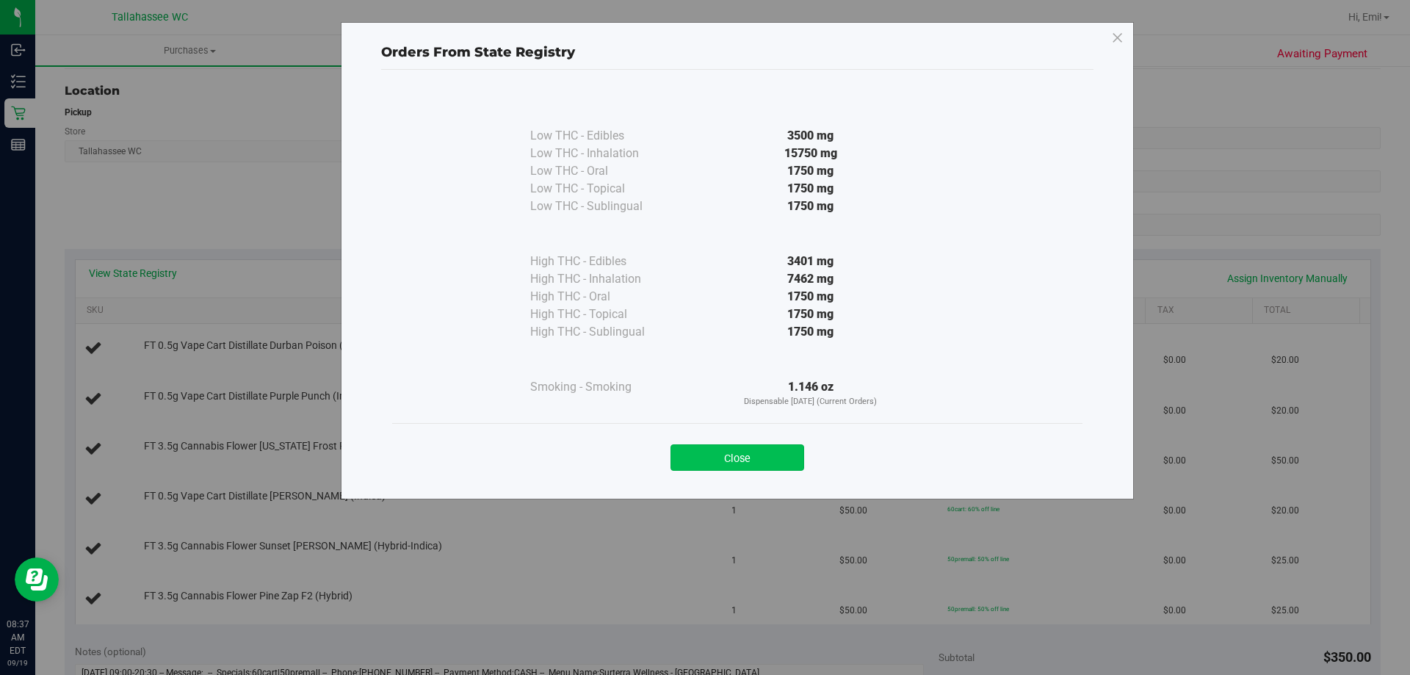
click at [723, 454] on button "Close" at bounding box center [737, 457] width 134 height 26
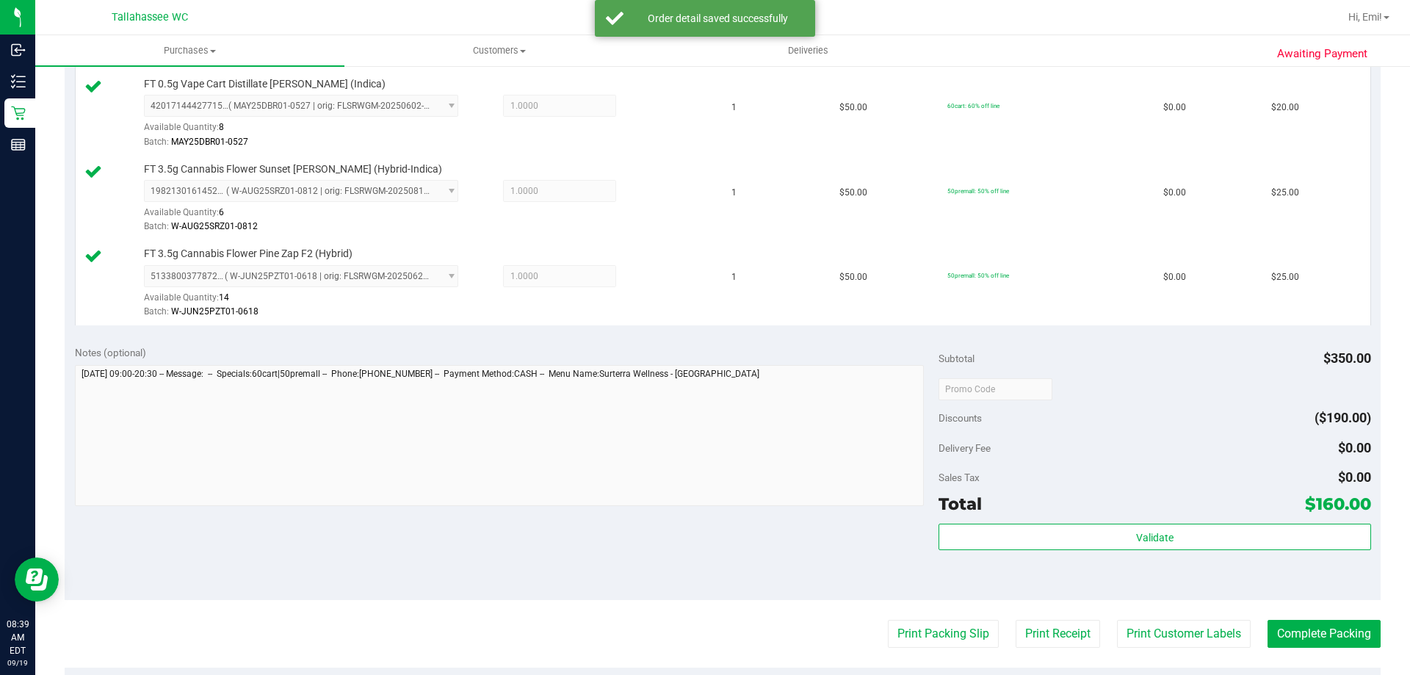
scroll to position [661, 0]
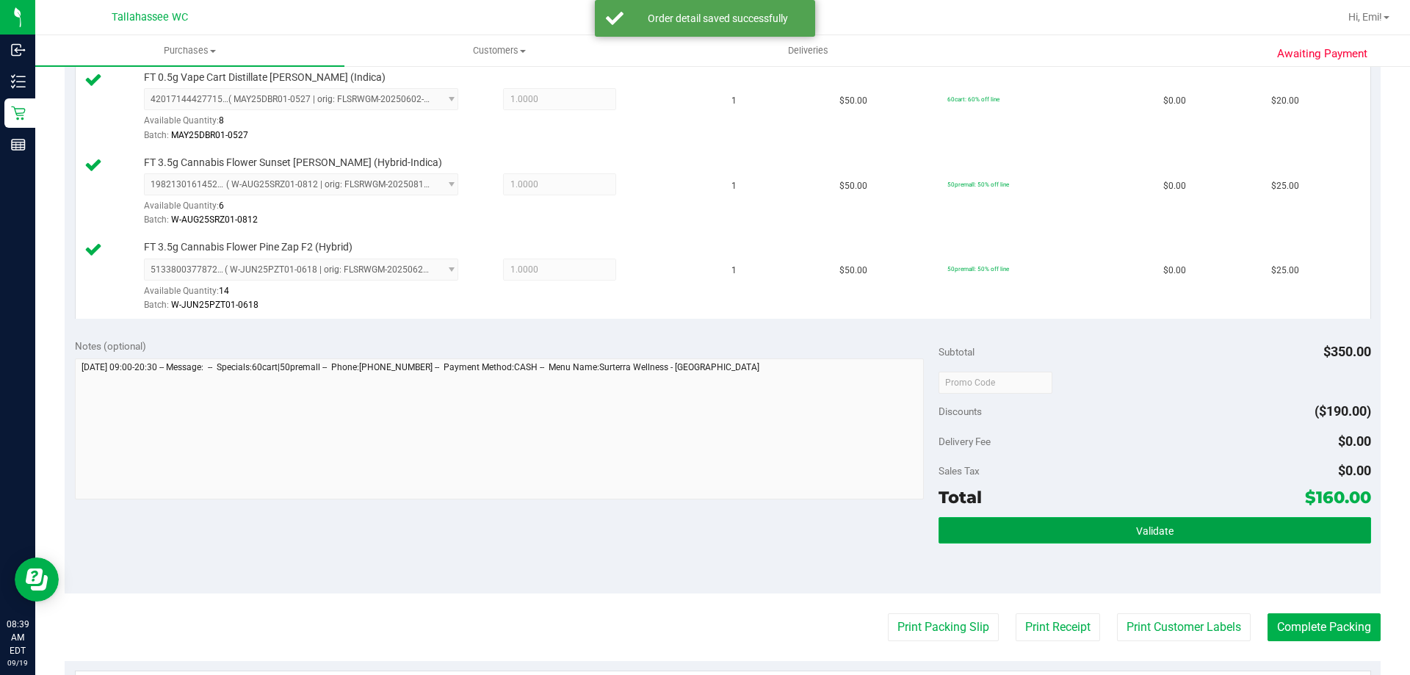
click at [987, 541] on button "Validate" at bounding box center [1154, 530] width 432 height 26
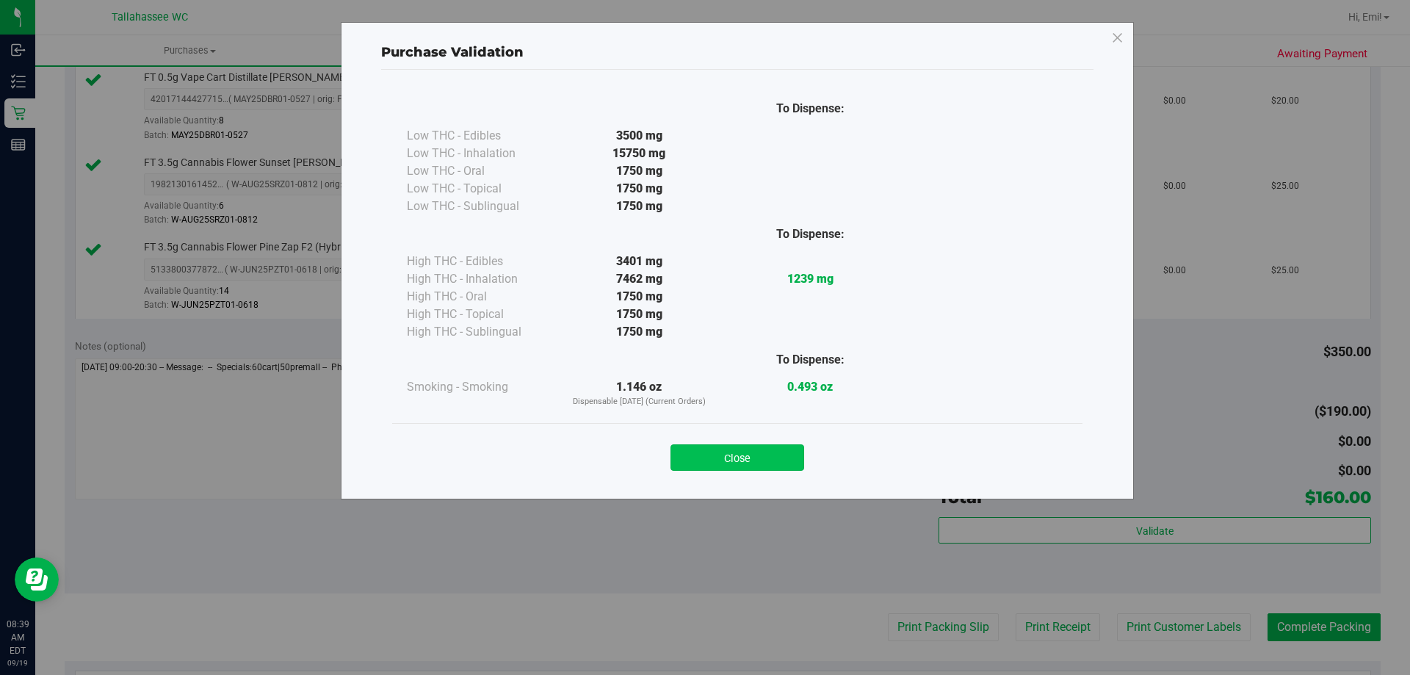
click at [739, 449] on button "Close" at bounding box center [737, 457] width 134 height 26
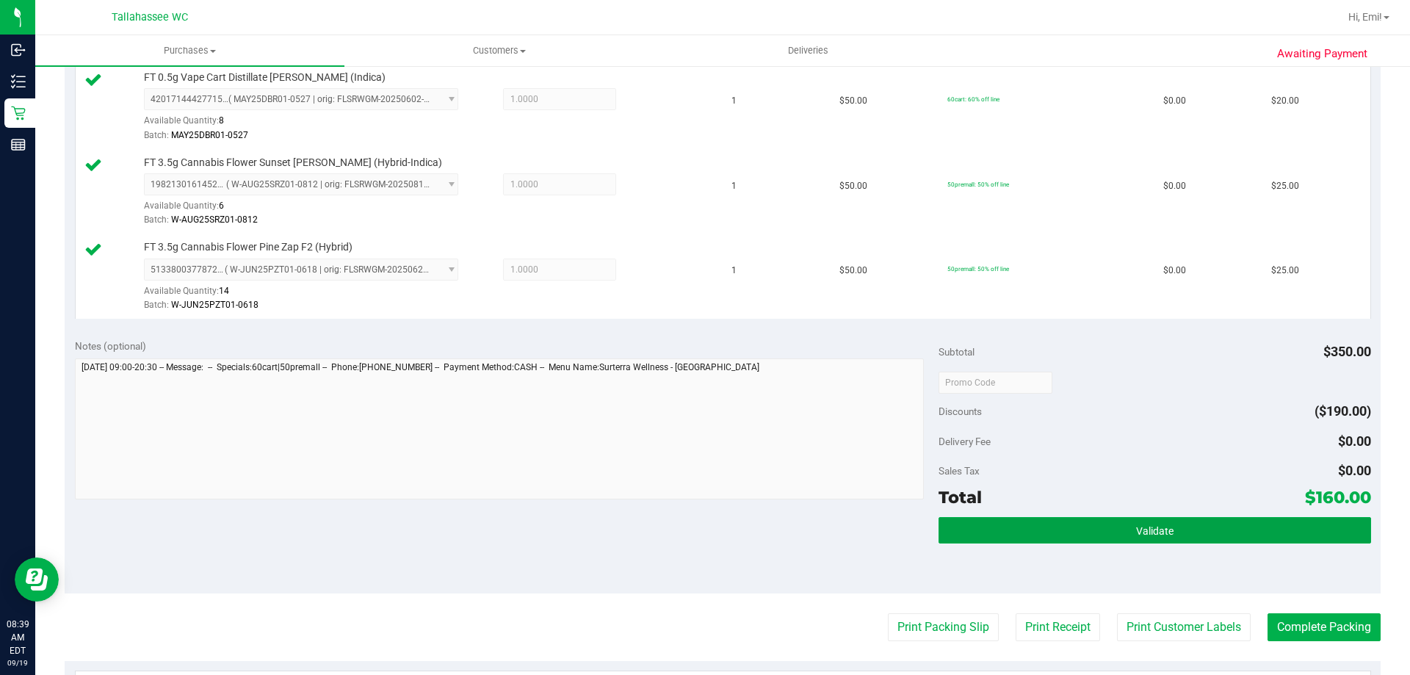
drag, startPoint x: 1038, startPoint y: 517, endPoint x: 958, endPoint y: 503, distance: 81.2
click at [1038, 518] on button "Validate" at bounding box center [1154, 530] width 432 height 26
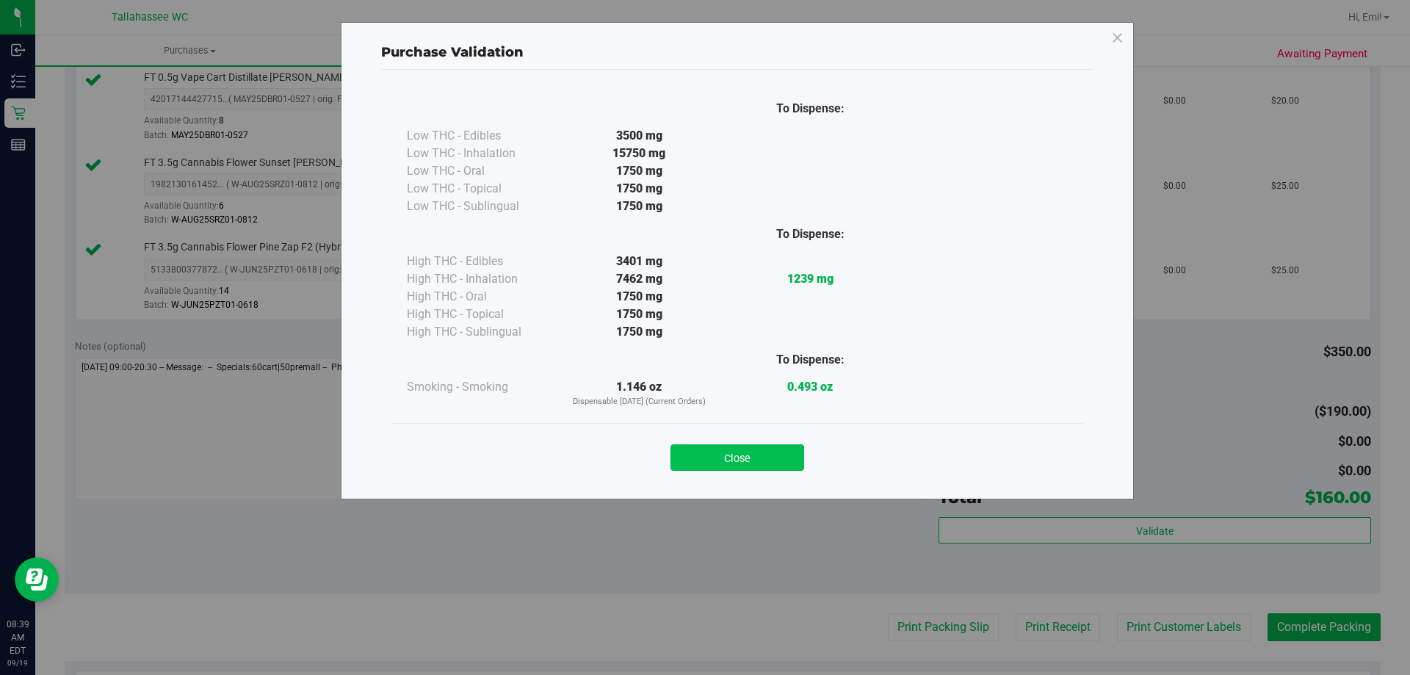
click at [765, 454] on button "Close" at bounding box center [737, 457] width 134 height 26
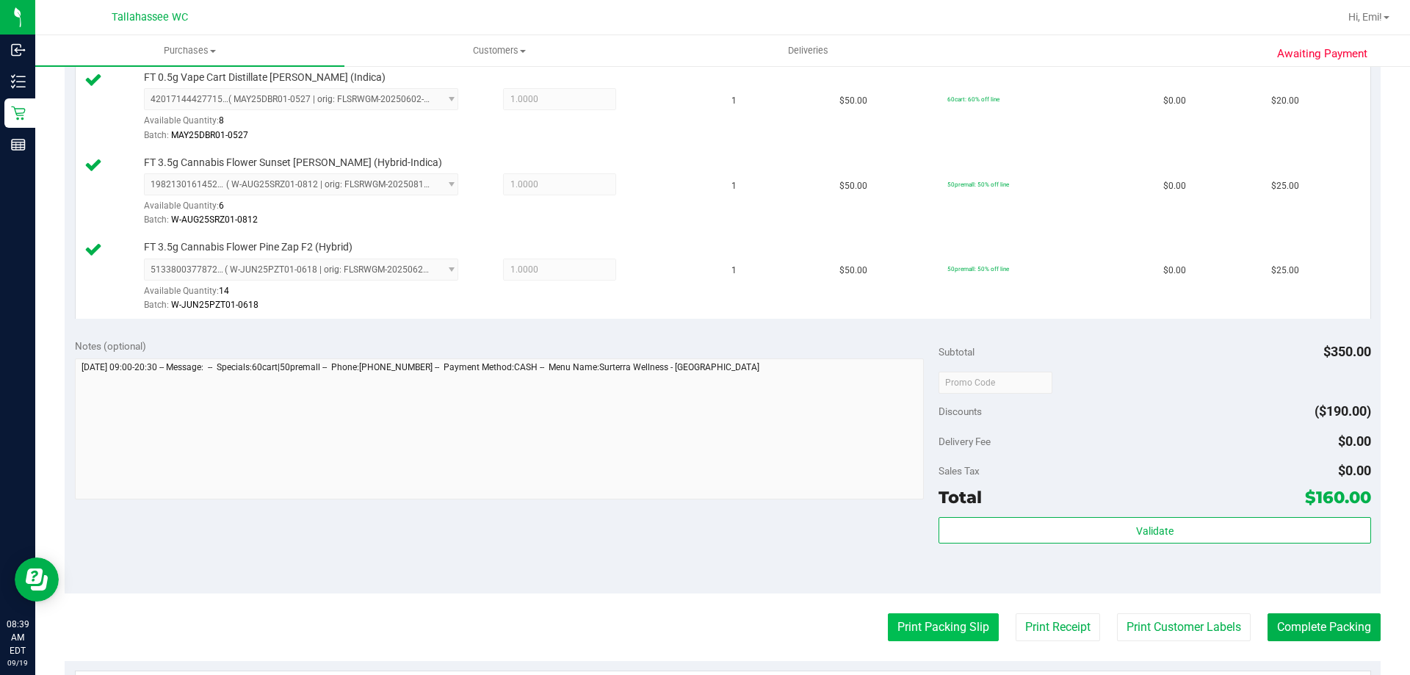
click at [888, 616] on button "Print Packing Slip" at bounding box center [943, 627] width 111 height 28
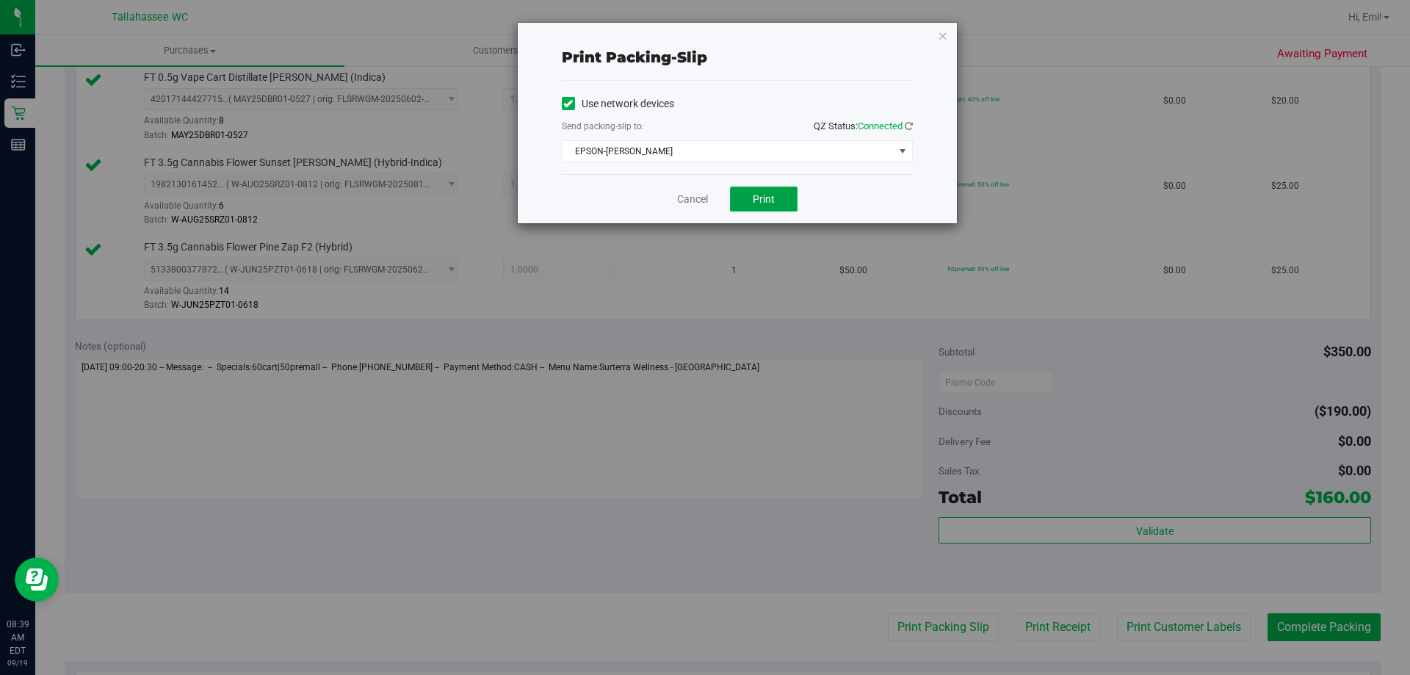
click at [772, 193] on span "Print" at bounding box center [764, 199] width 22 height 12
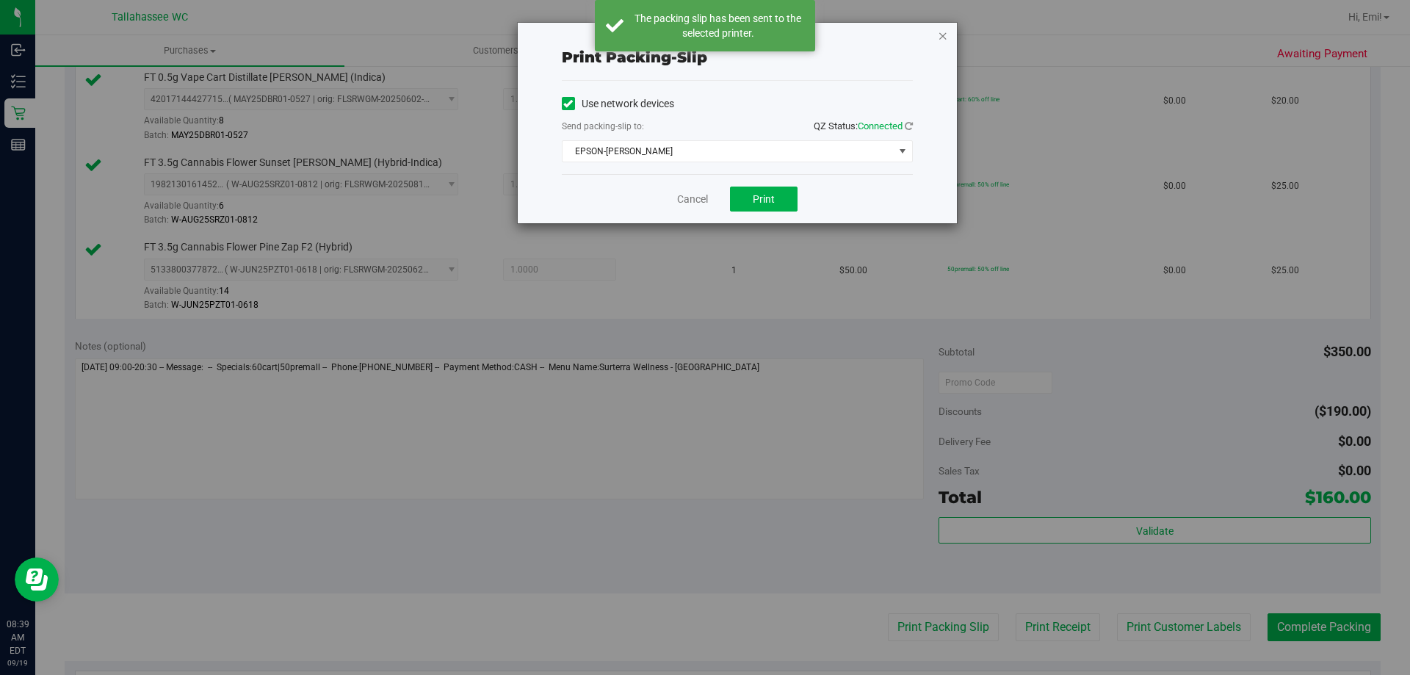
click at [941, 35] on icon "button" at bounding box center [943, 35] width 10 height 18
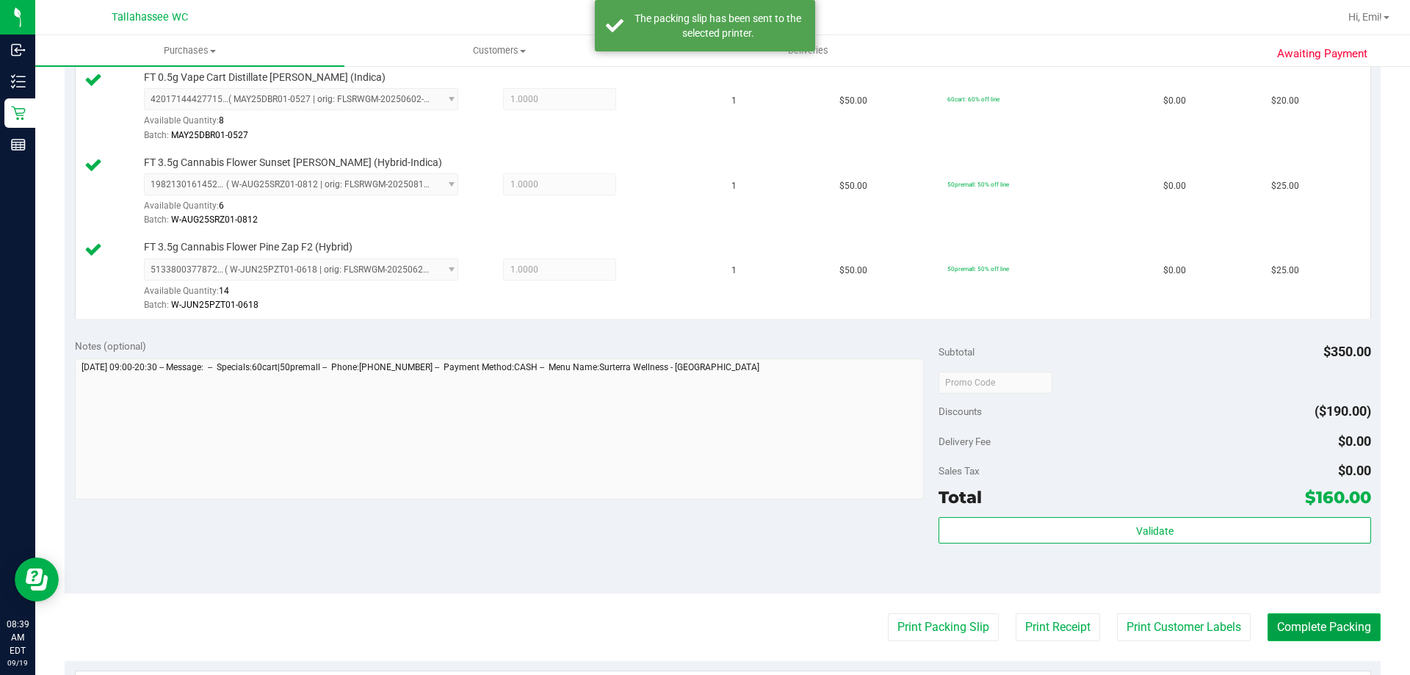
click at [1339, 627] on button "Complete Packing" at bounding box center [1323, 627] width 113 height 28
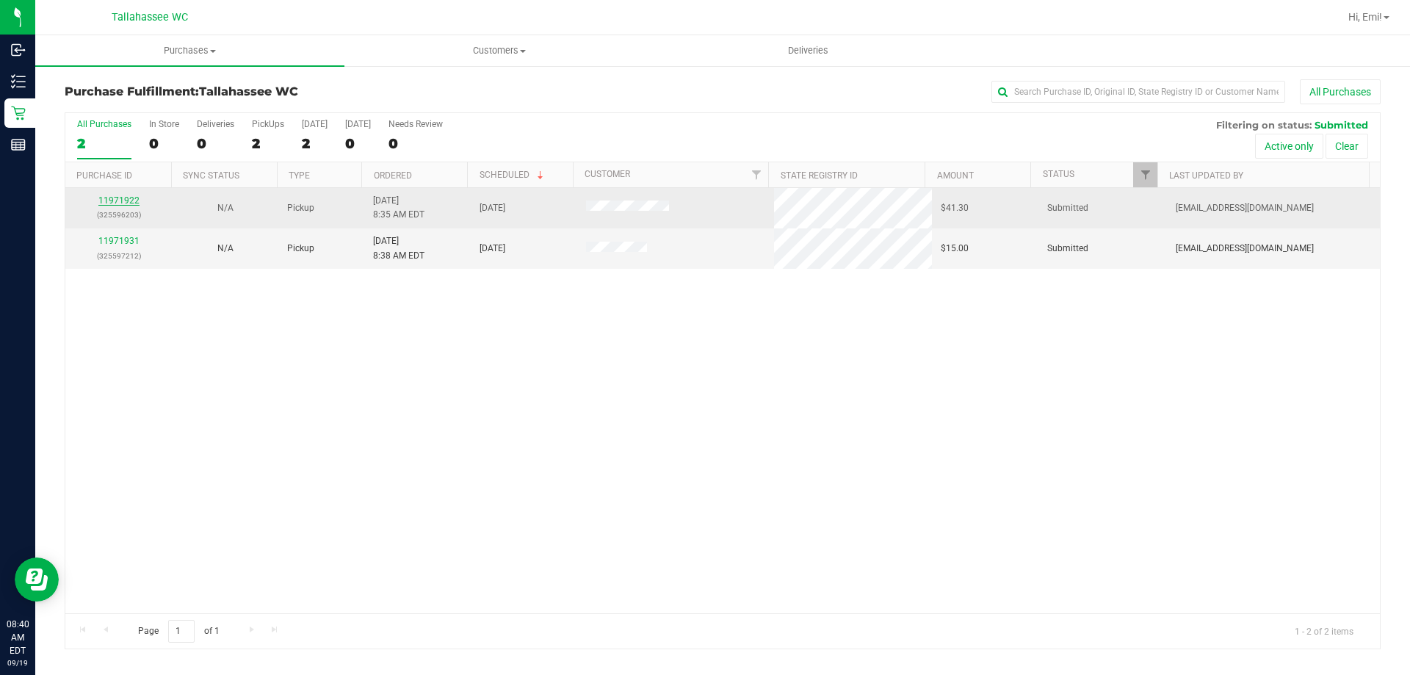
click at [117, 198] on link "11971922" at bounding box center [118, 200] width 41 height 10
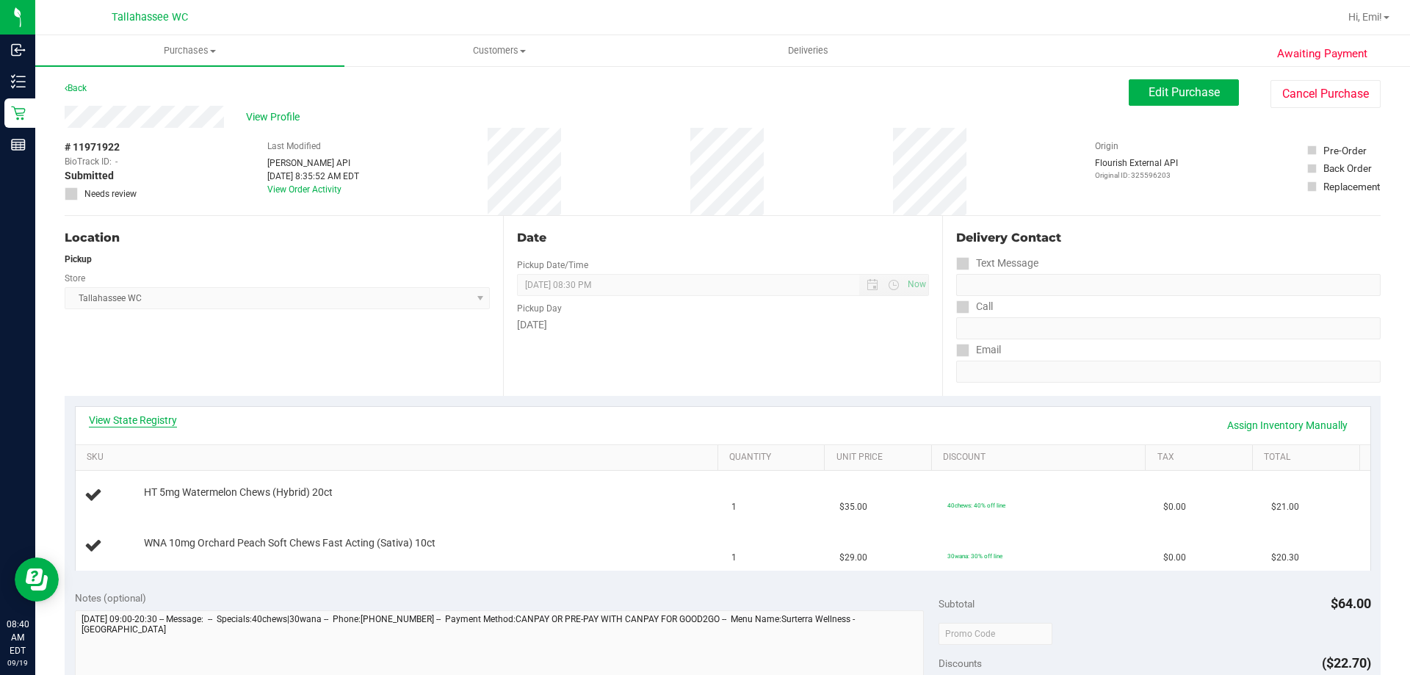
click at [160, 420] on link "View State Registry" at bounding box center [133, 420] width 88 height 15
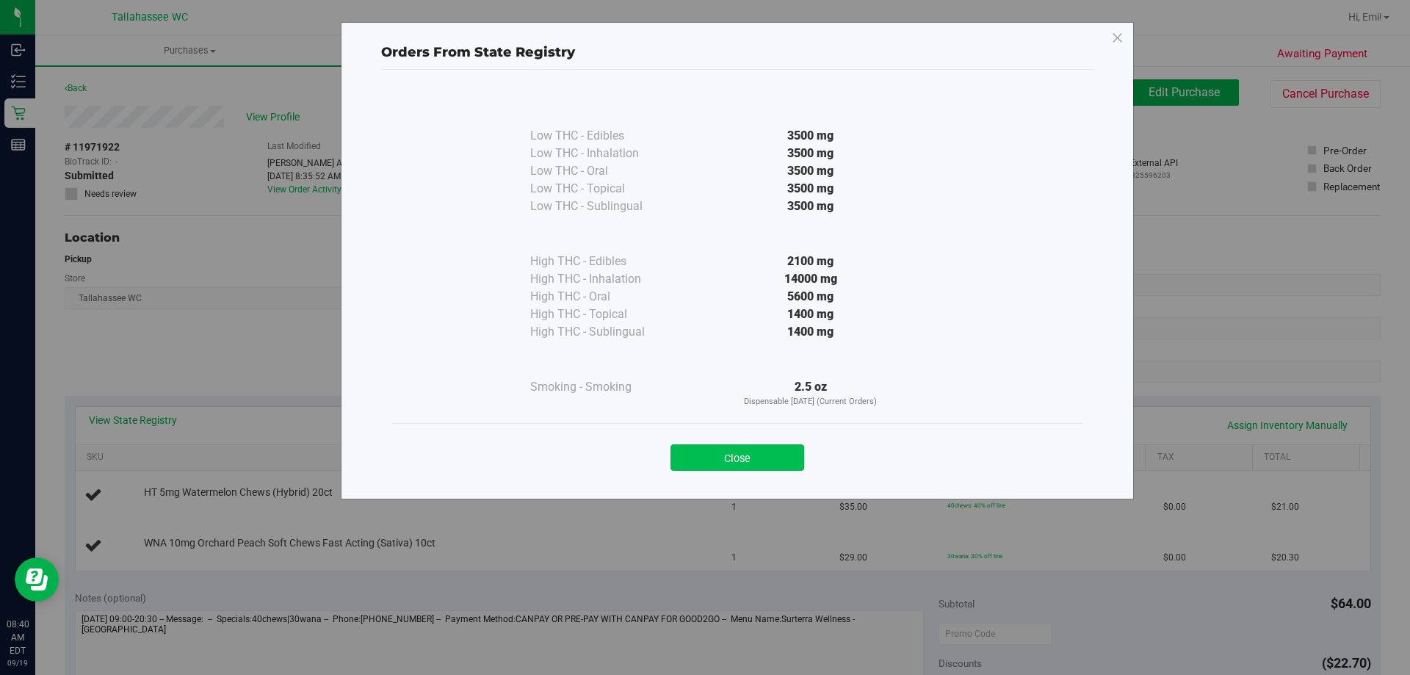
click at [733, 460] on button "Close" at bounding box center [737, 457] width 134 height 26
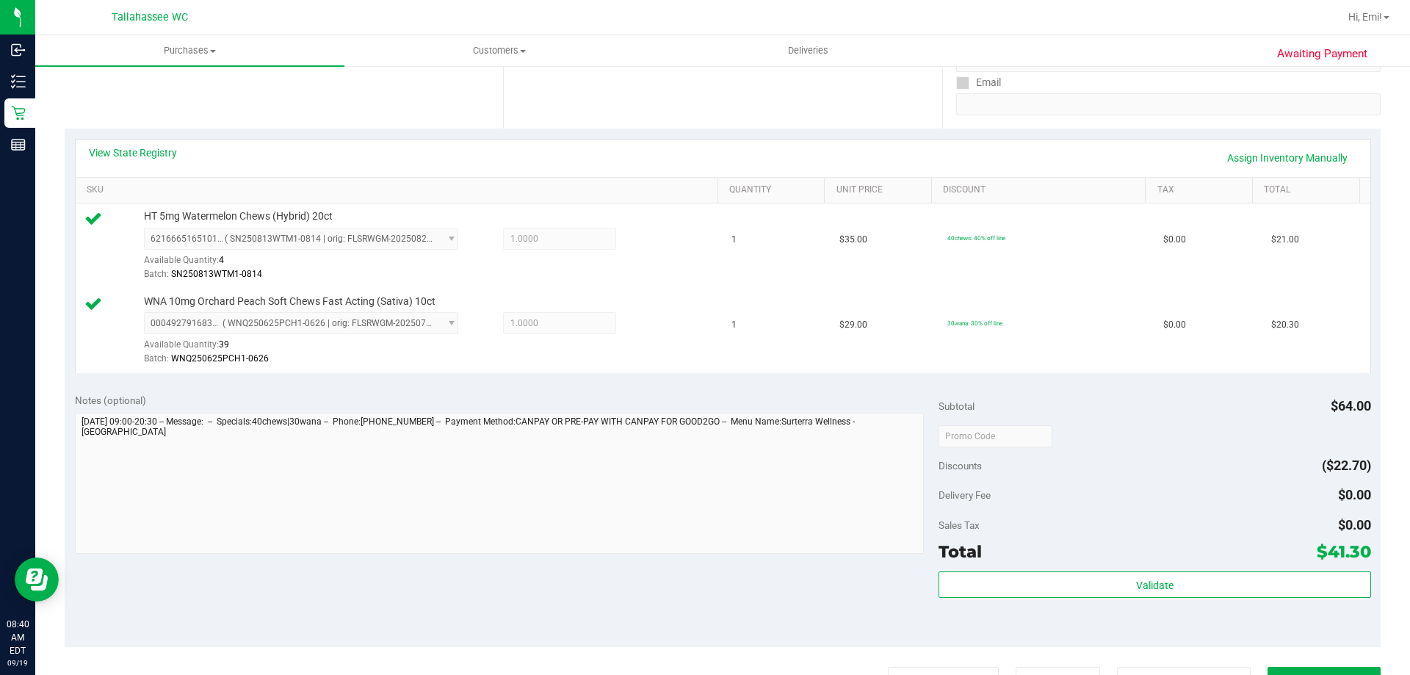
scroll to position [294, 0]
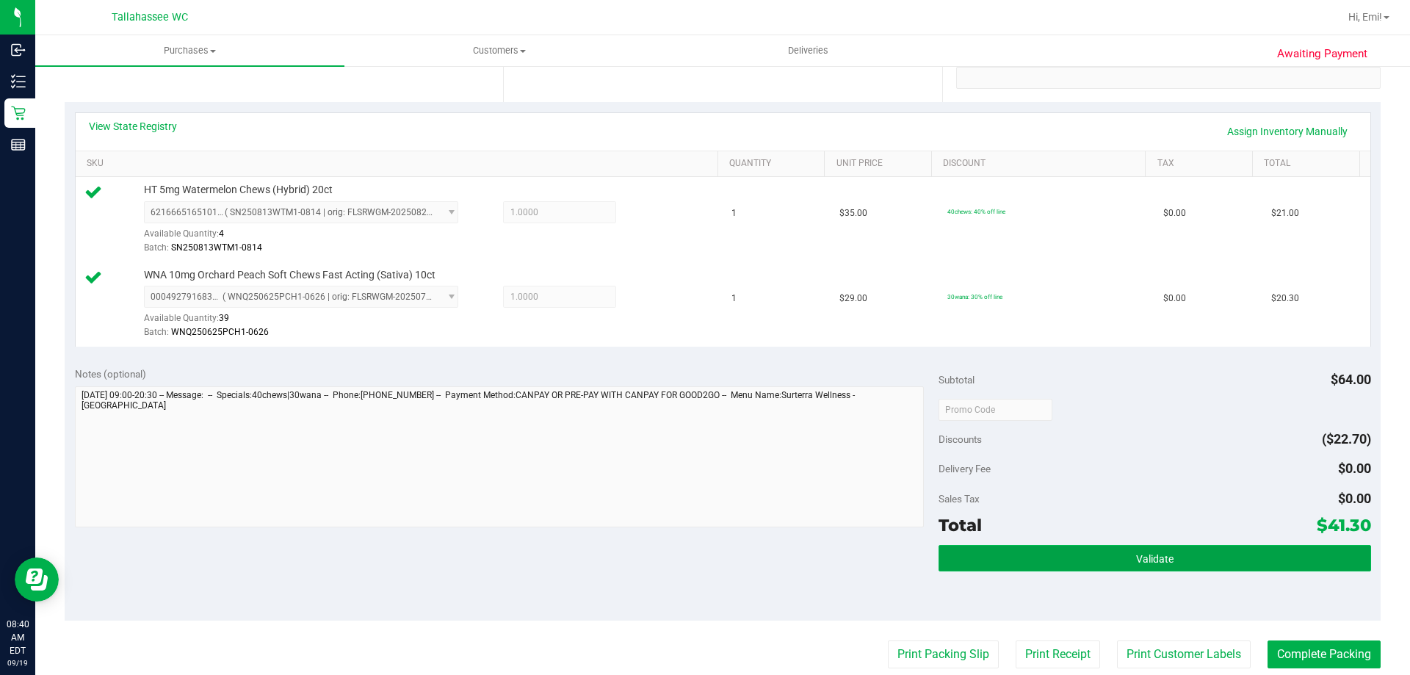
click at [1072, 553] on button "Validate" at bounding box center [1154, 558] width 432 height 26
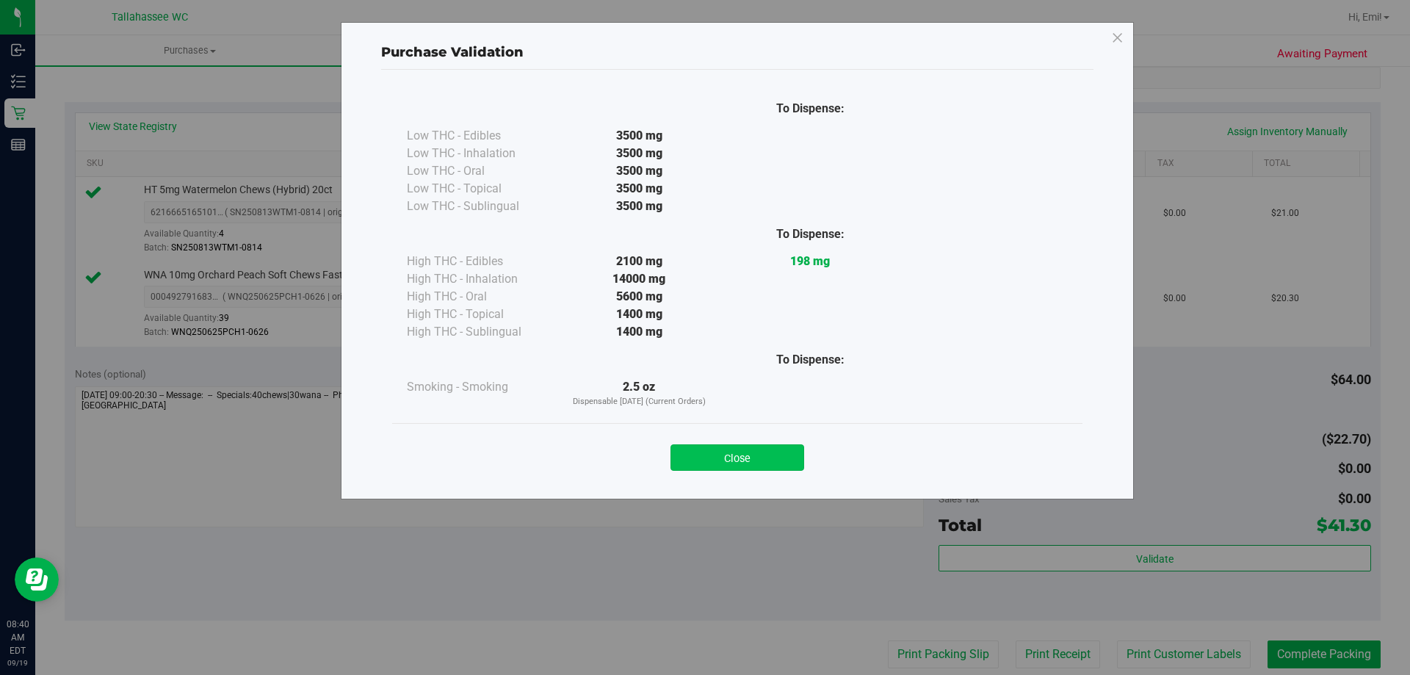
click at [777, 456] on button "Close" at bounding box center [737, 457] width 134 height 26
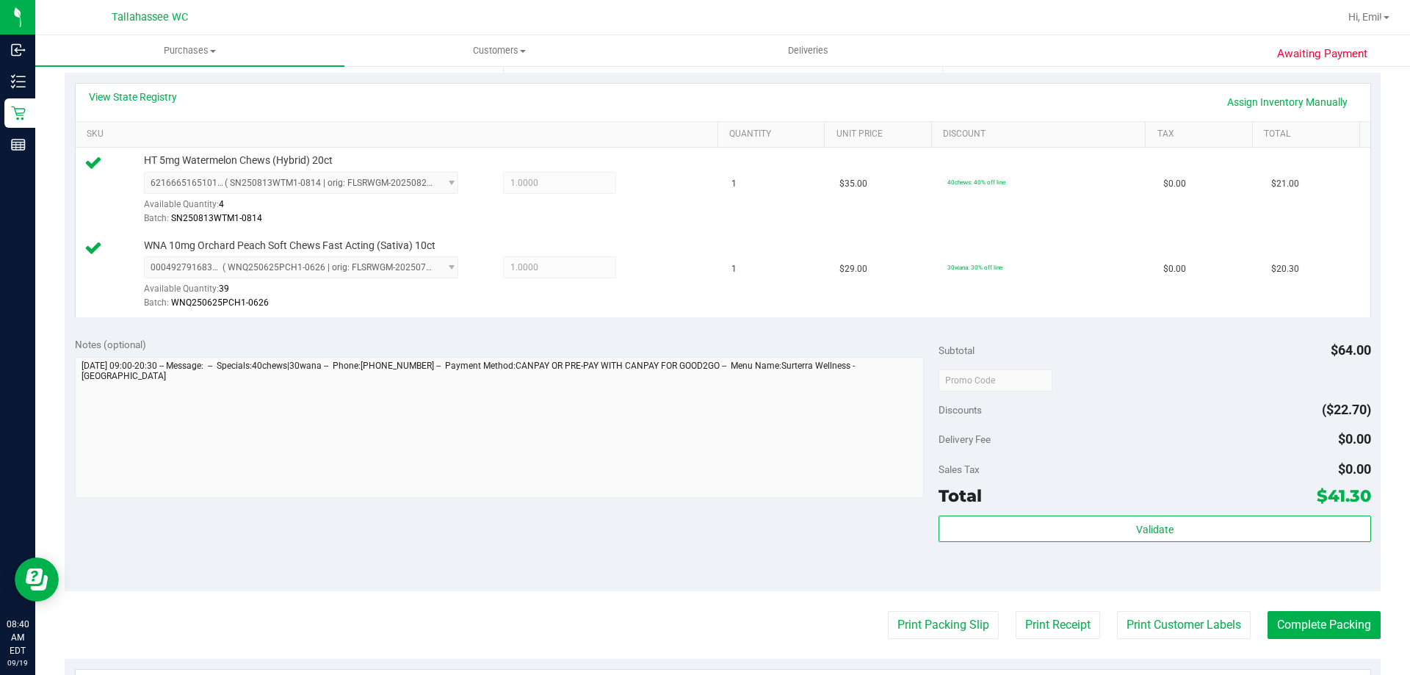
scroll to position [367, 0]
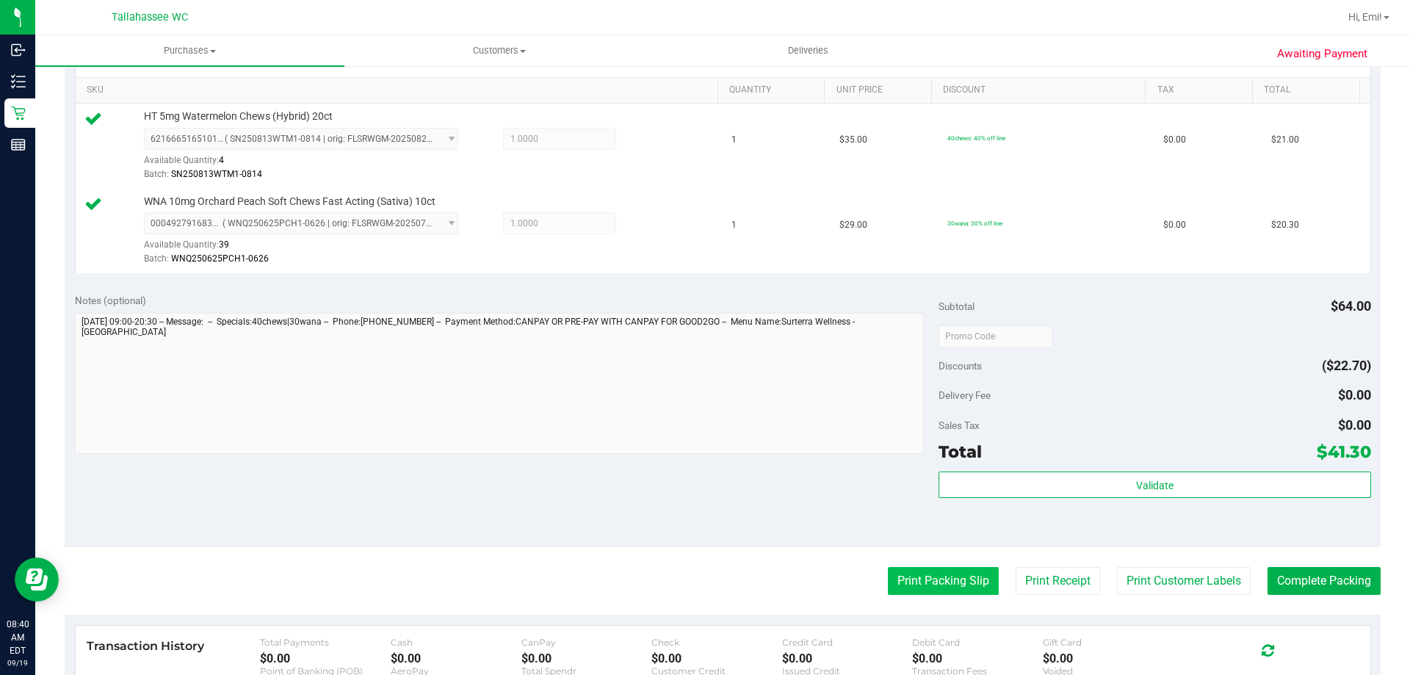
click at [929, 590] on button "Print Packing Slip" at bounding box center [943, 581] width 111 height 28
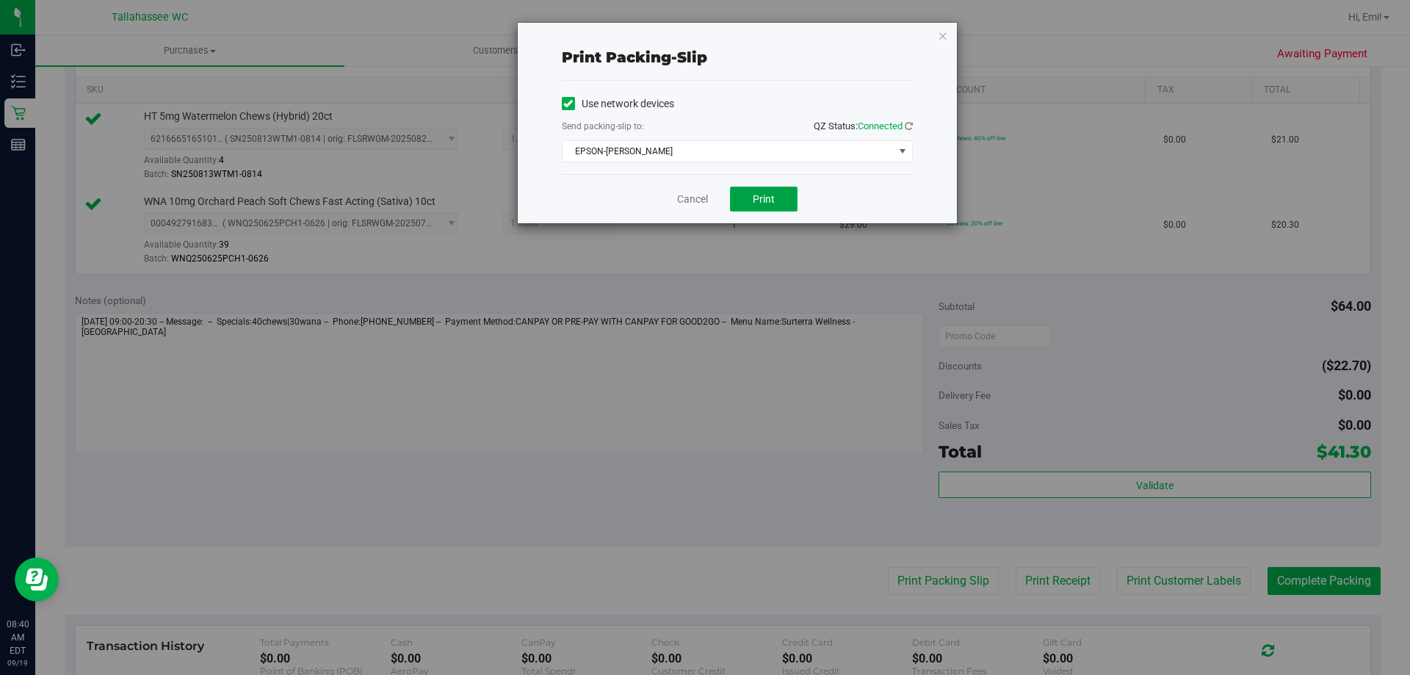
click at [756, 188] on button "Print" at bounding box center [764, 198] width 68 height 25
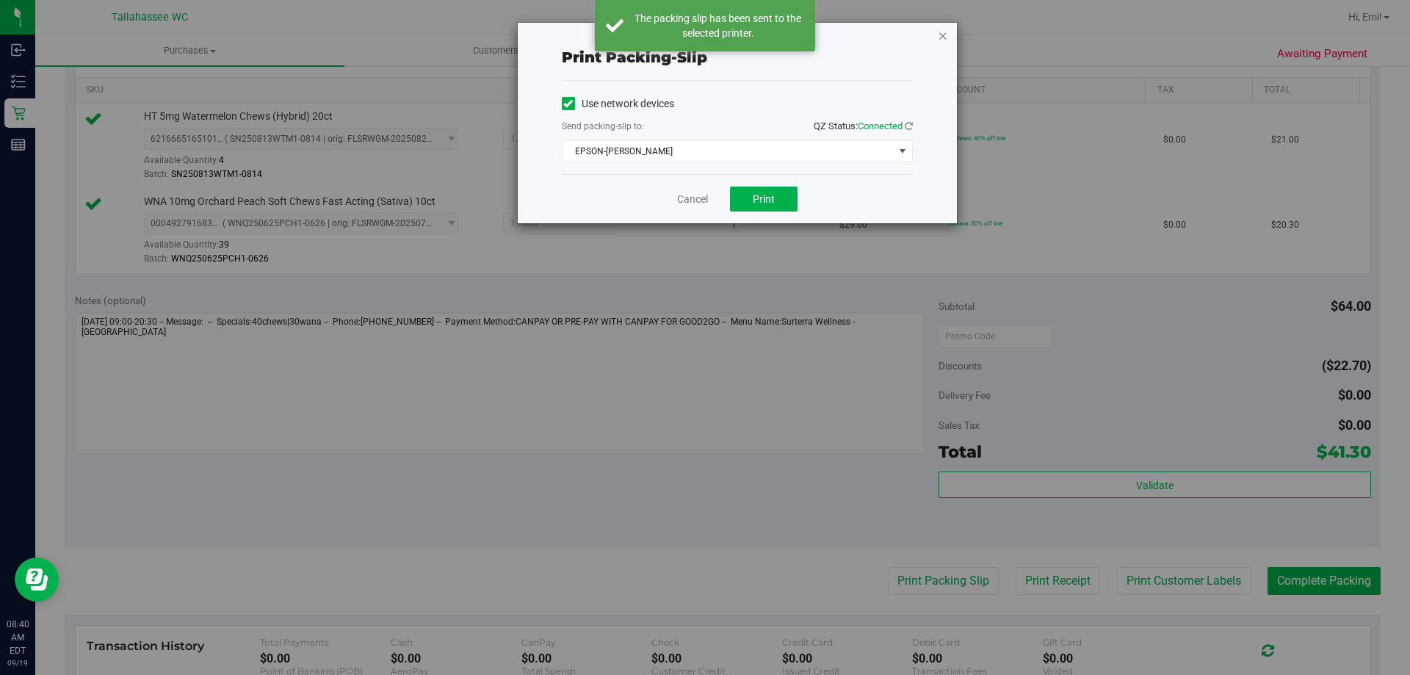
click at [943, 36] on icon "button" at bounding box center [943, 35] width 10 height 18
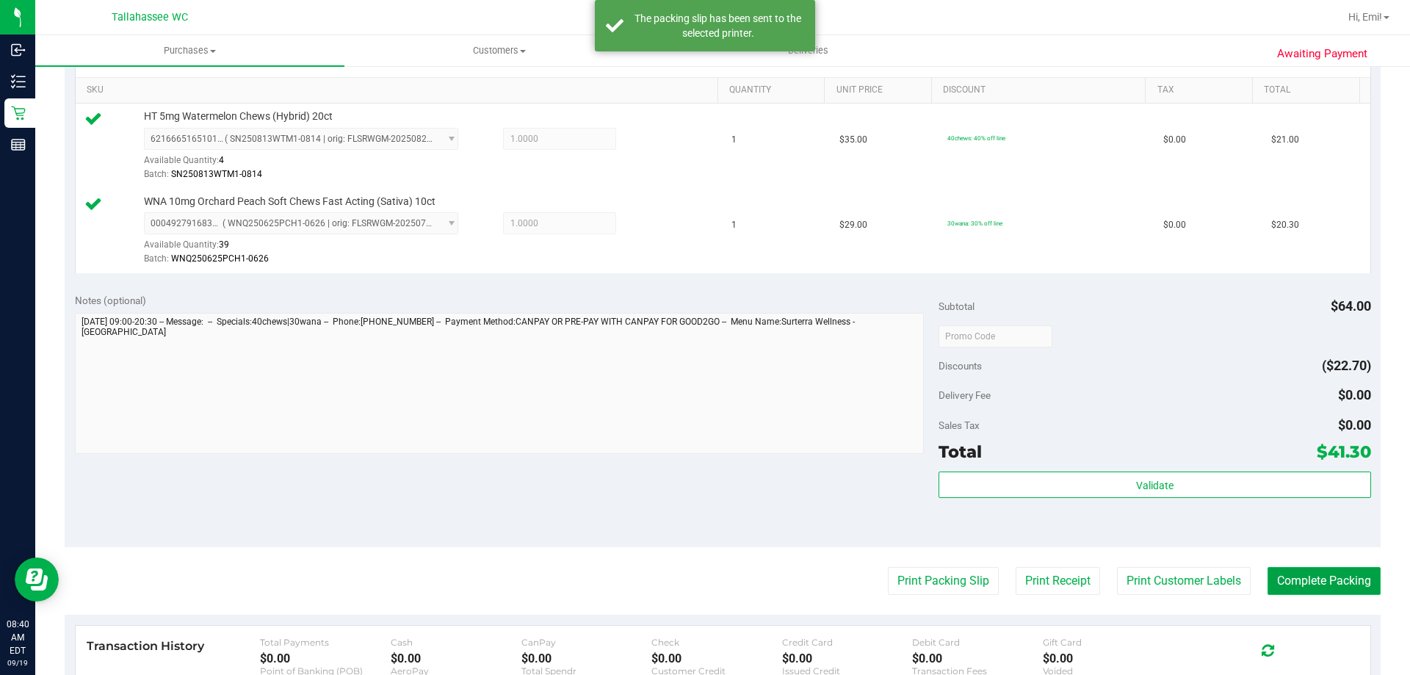
click at [1333, 588] on button "Complete Packing" at bounding box center [1323, 581] width 113 height 28
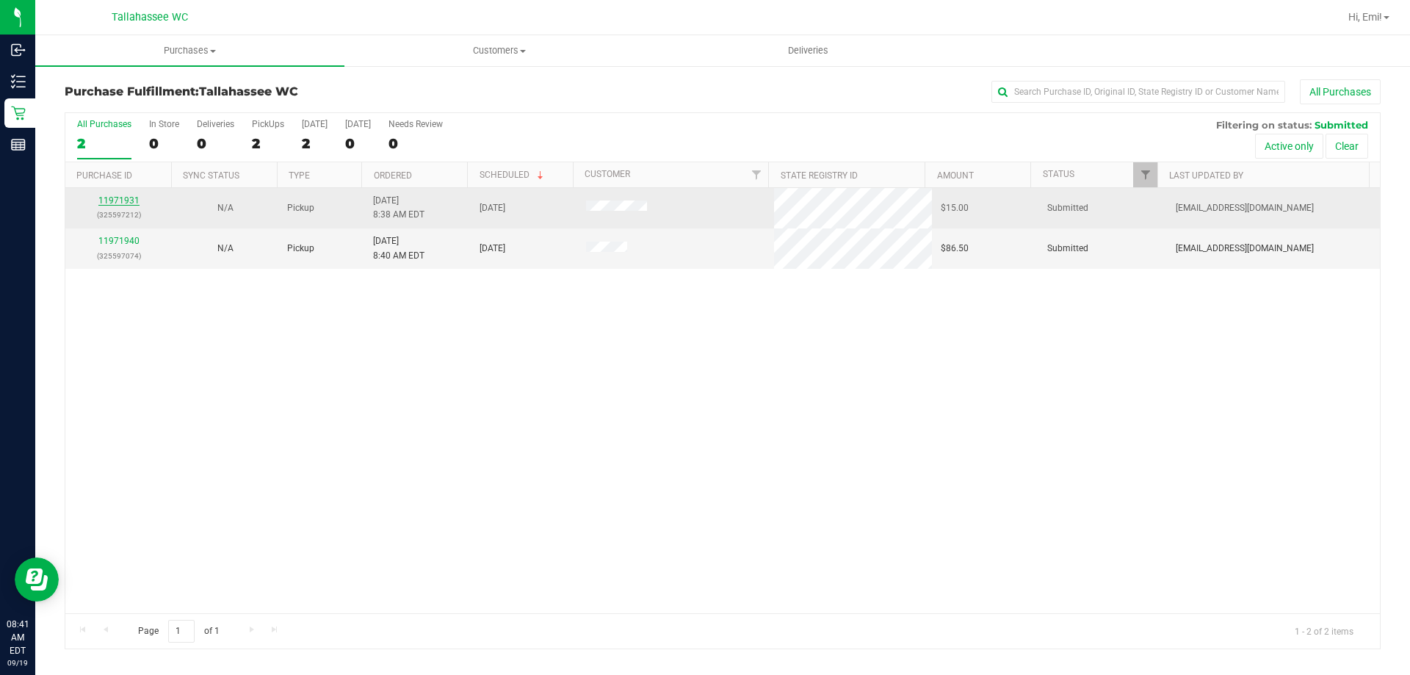
click at [134, 199] on link "11971931" at bounding box center [118, 200] width 41 height 10
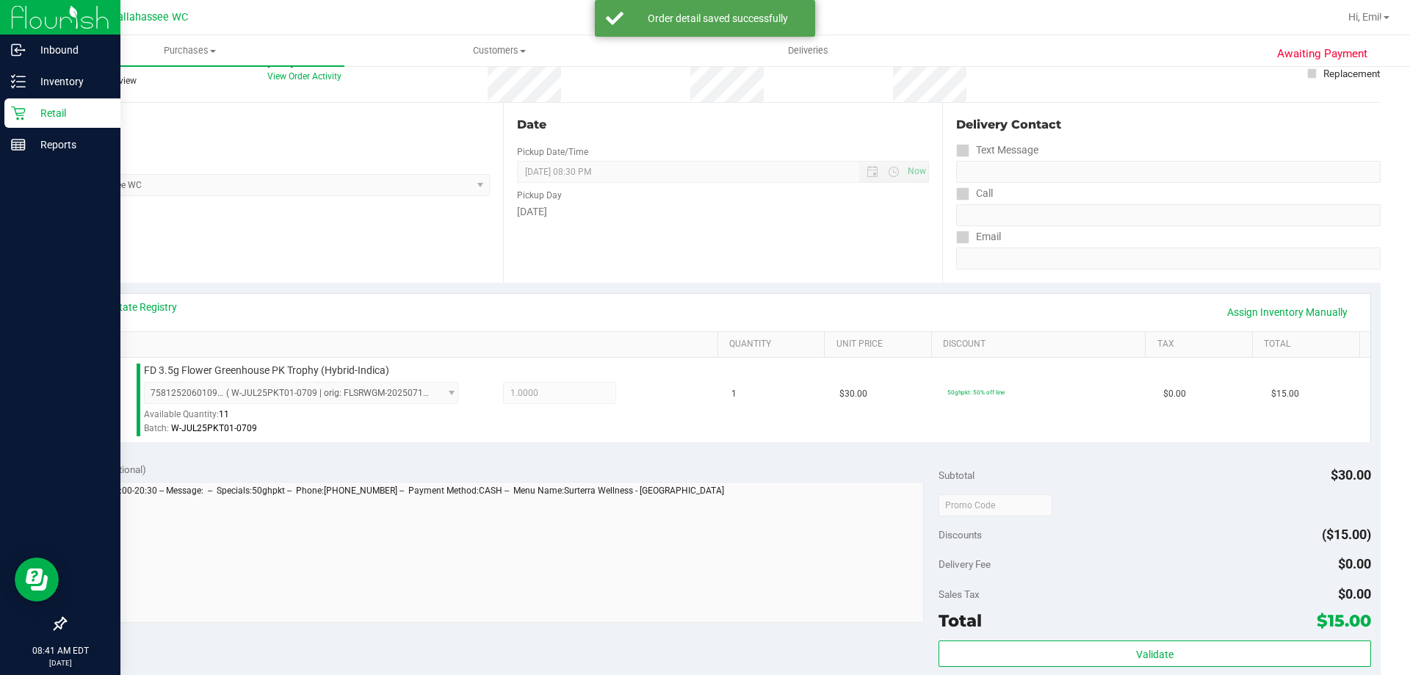
scroll to position [220, 0]
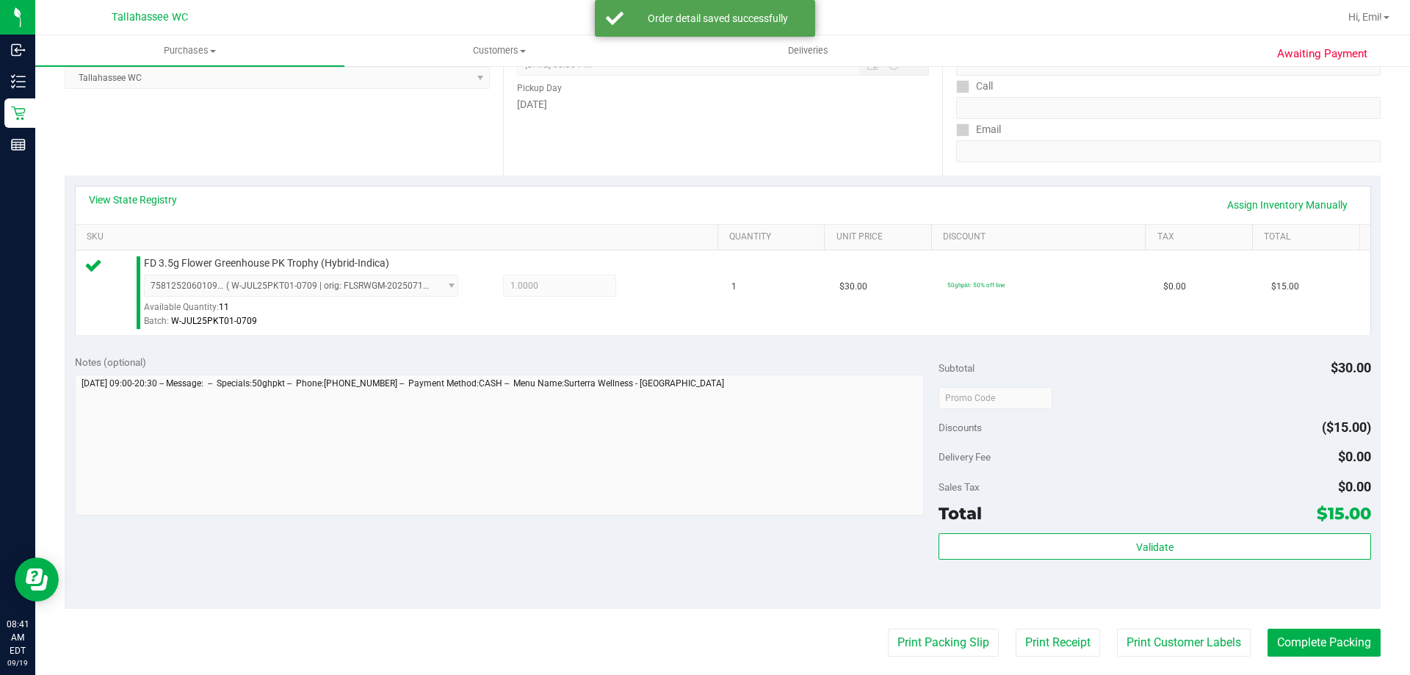
click at [1076, 565] on div "Validate" at bounding box center [1154, 566] width 432 height 66
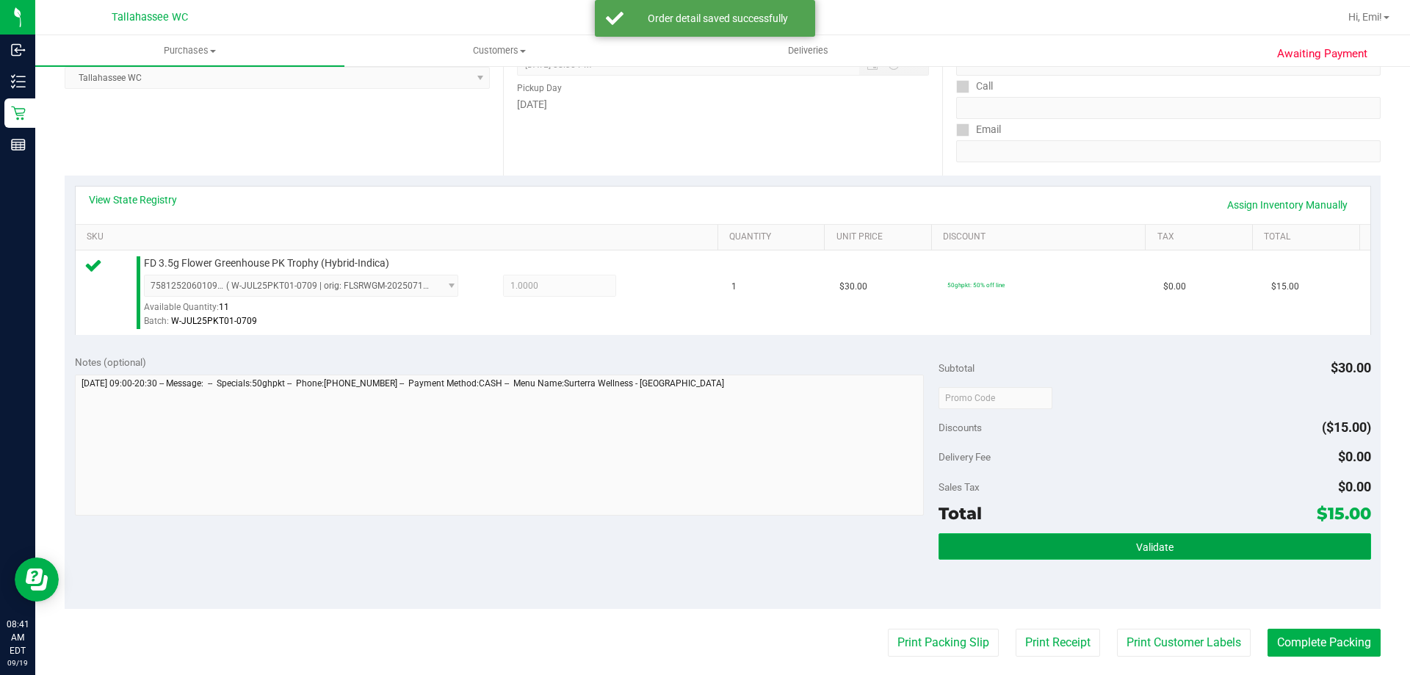
click at [1073, 554] on button "Validate" at bounding box center [1154, 546] width 432 height 26
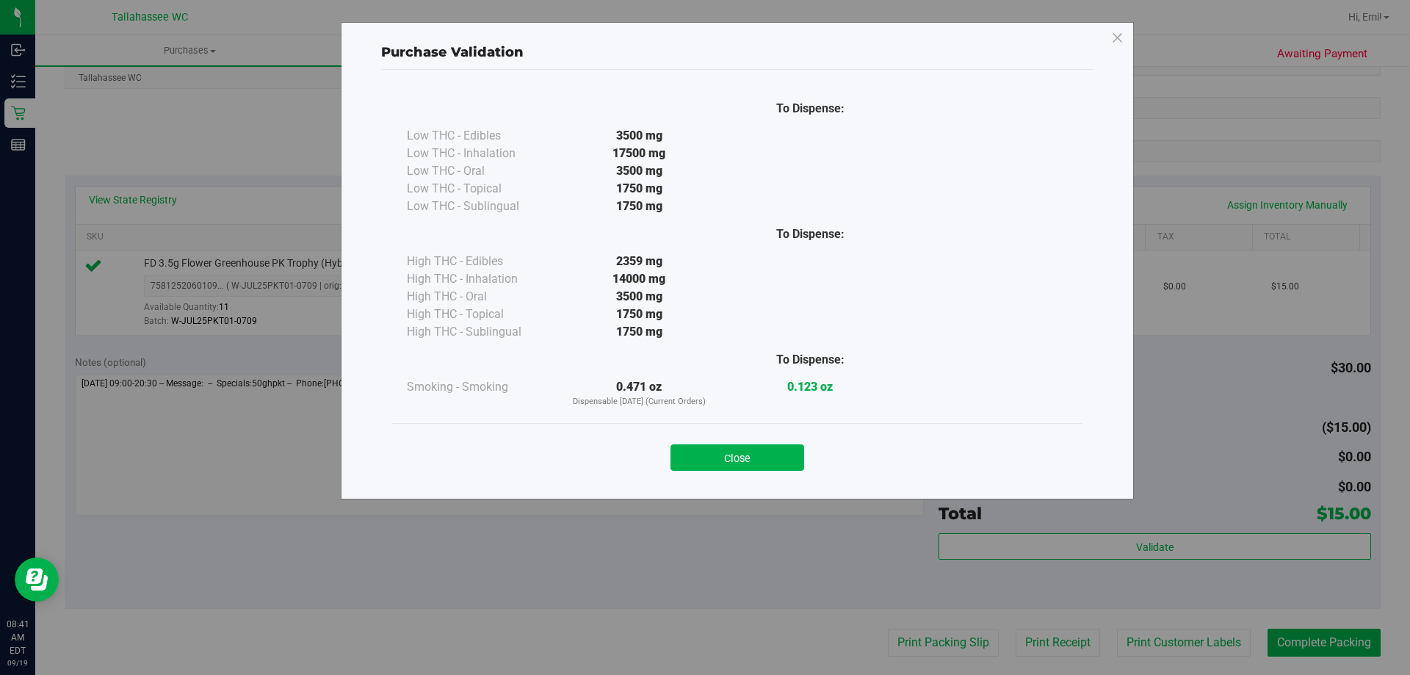
drag, startPoint x: 709, startPoint y: 449, endPoint x: 797, endPoint y: 473, distance: 91.4
click at [710, 448] on button "Close" at bounding box center [737, 457] width 134 height 26
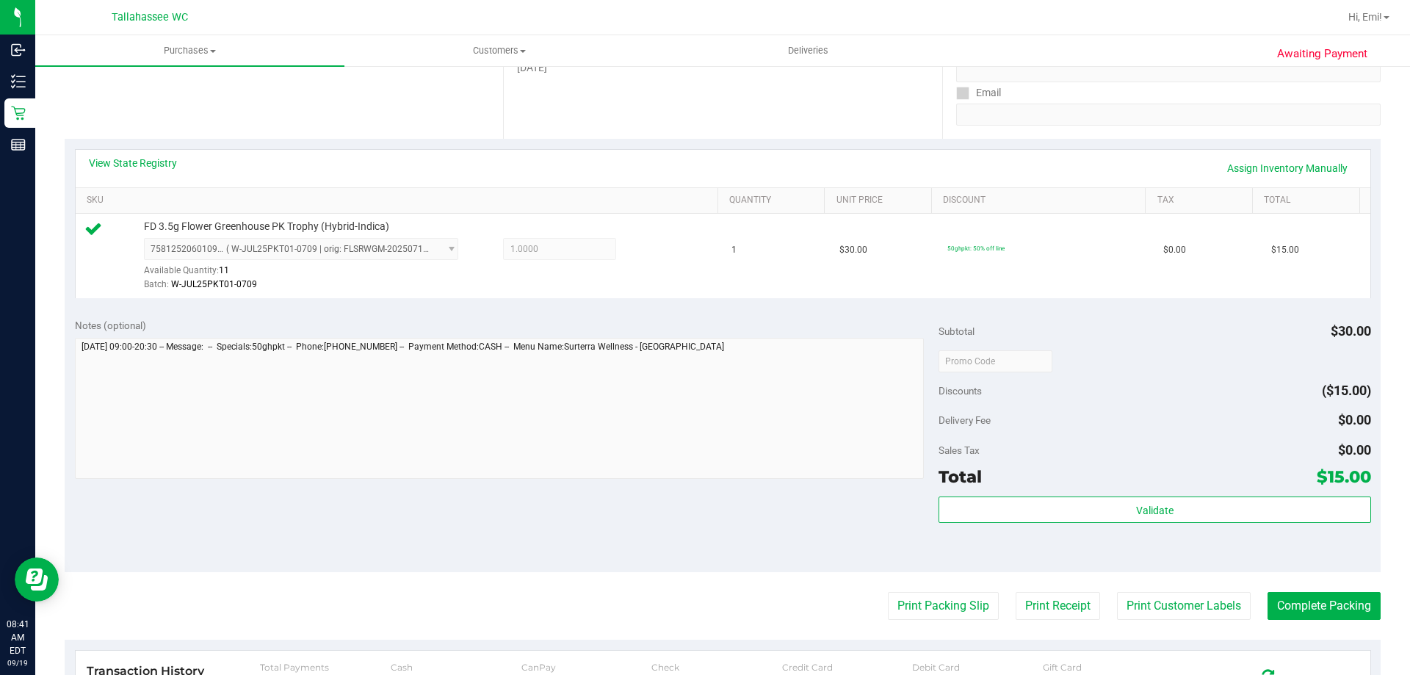
scroll to position [294, 0]
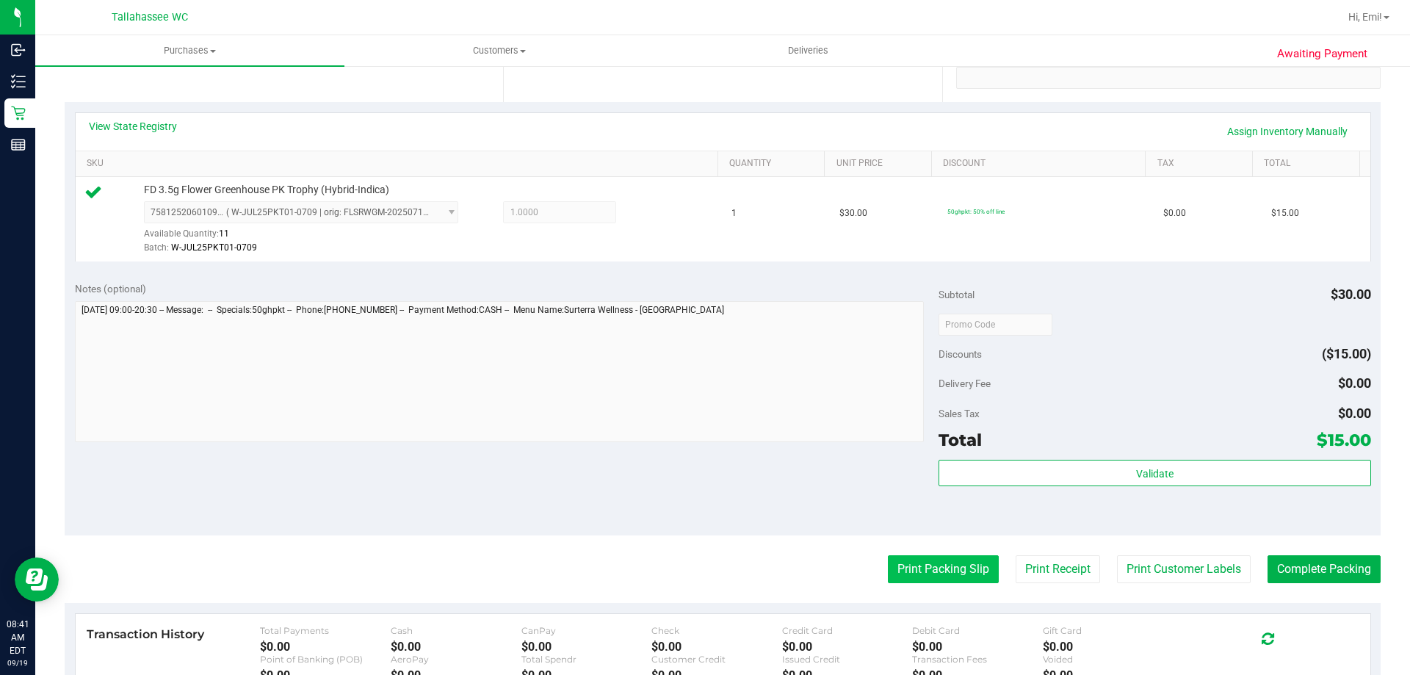
click at [938, 579] on button "Print Packing Slip" at bounding box center [943, 569] width 111 height 28
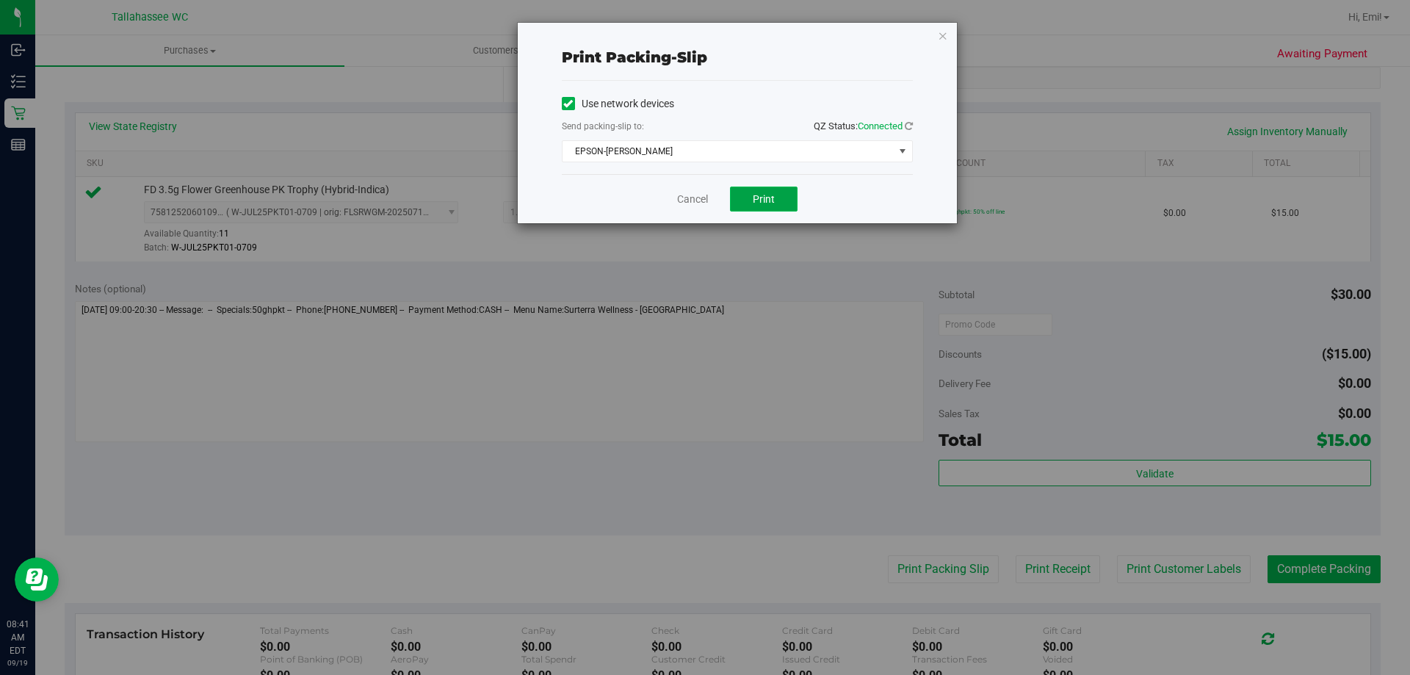
click at [787, 209] on button "Print" at bounding box center [764, 198] width 68 height 25
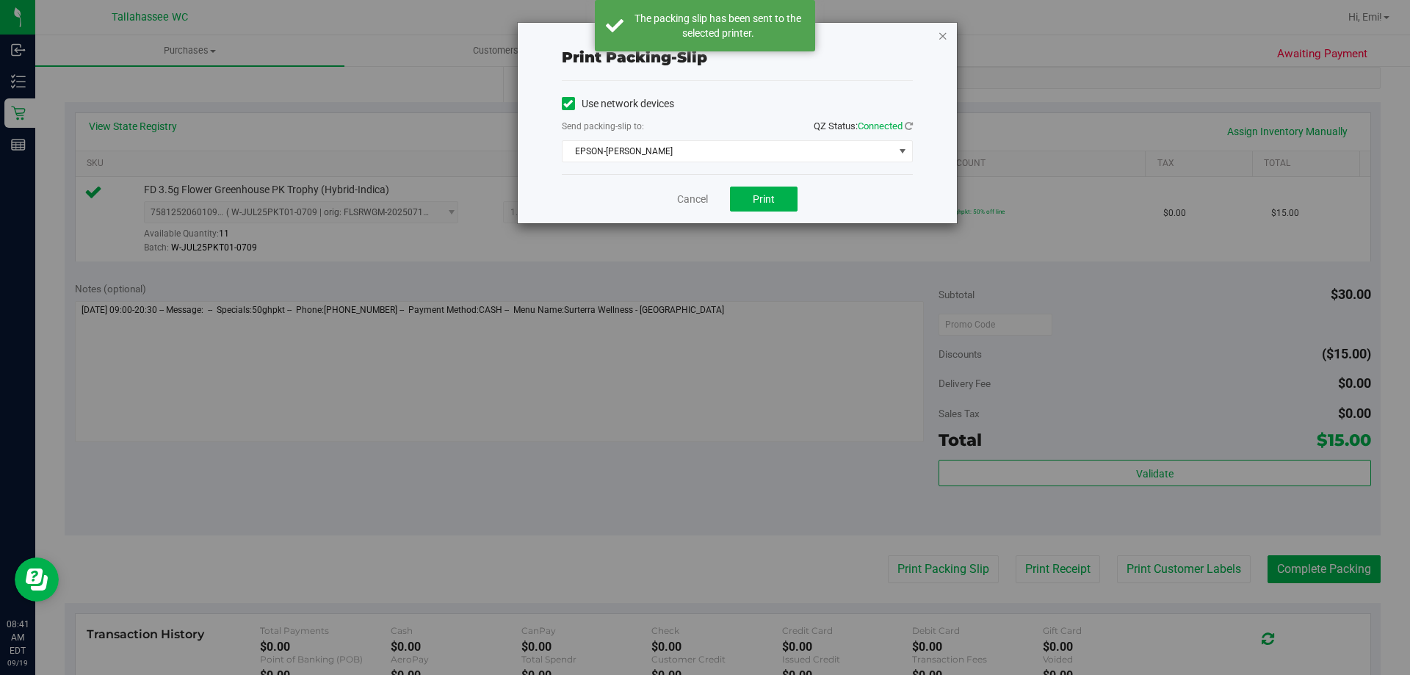
click at [944, 34] on icon "button" at bounding box center [943, 35] width 10 height 18
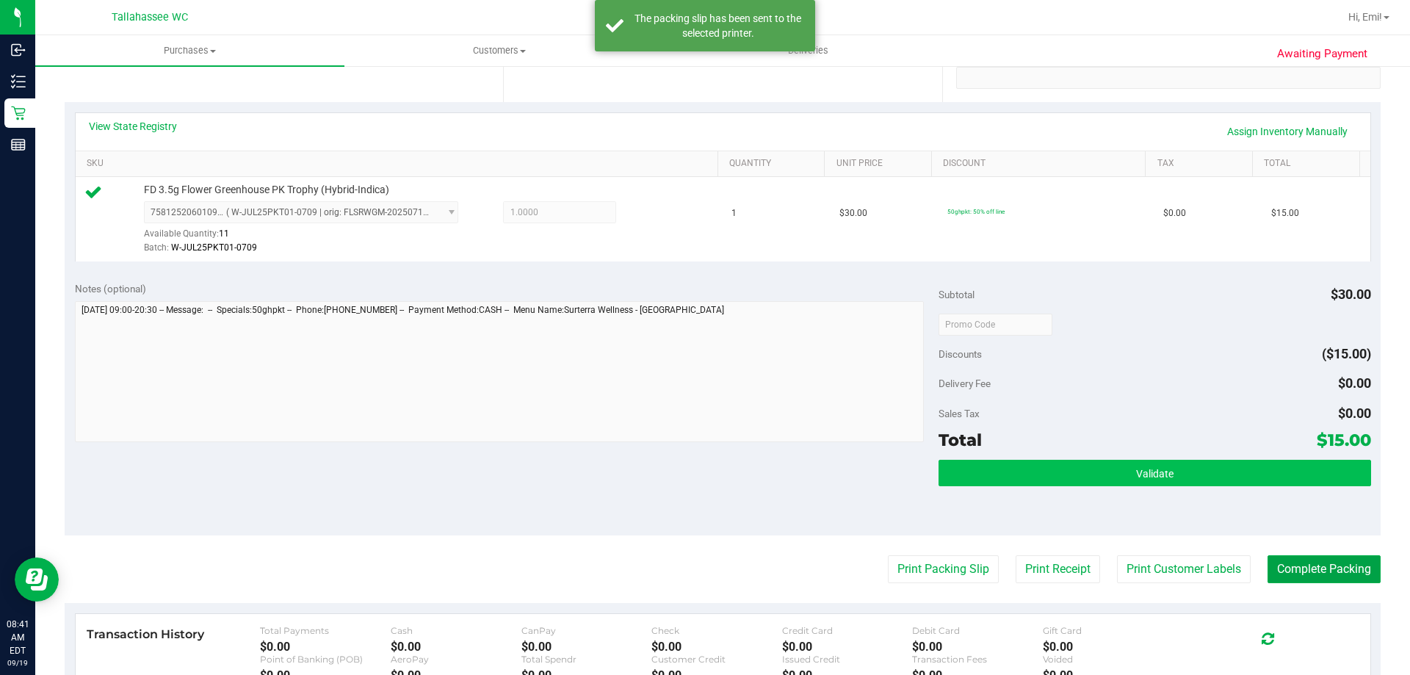
drag, startPoint x: 1286, startPoint y: 559, endPoint x: 1259, endPoint y: 476, distance: 87.8
click at [1286, 560] on button "Complete Packing" at bounding box center [1323, 569] width 113 height 28
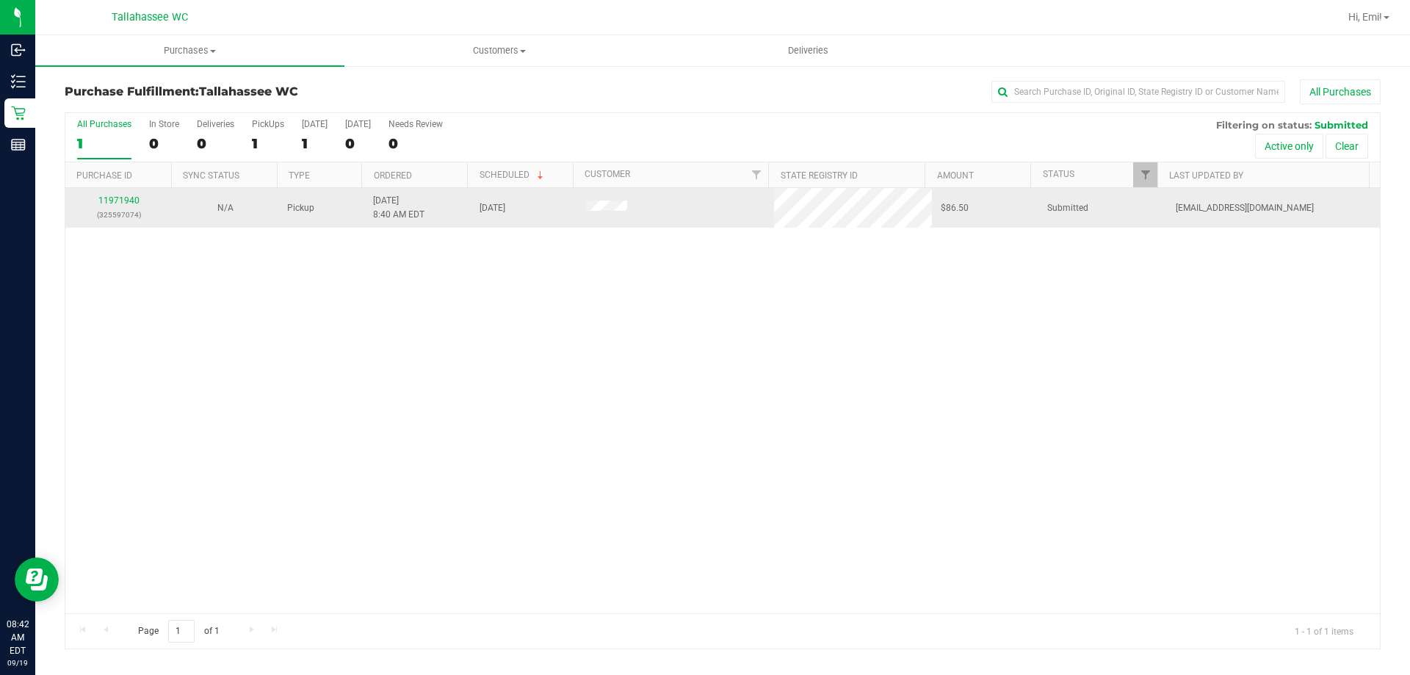
drag, startPoint x: 121, startPoint y: 192, endPoint x: 121, endPoint y: 206, distance: 13.2
click at [121, 194] on td "11971940 (325597074)" at bounding box center [118, 208] width 106 height 40
click at [121, 206] on div "11971940 (325597074)" at bounding box center [118, 208] width 89 height 28
click at [120, 204] on link "11971940" at bounding box center [118, 200] width 41 height 10
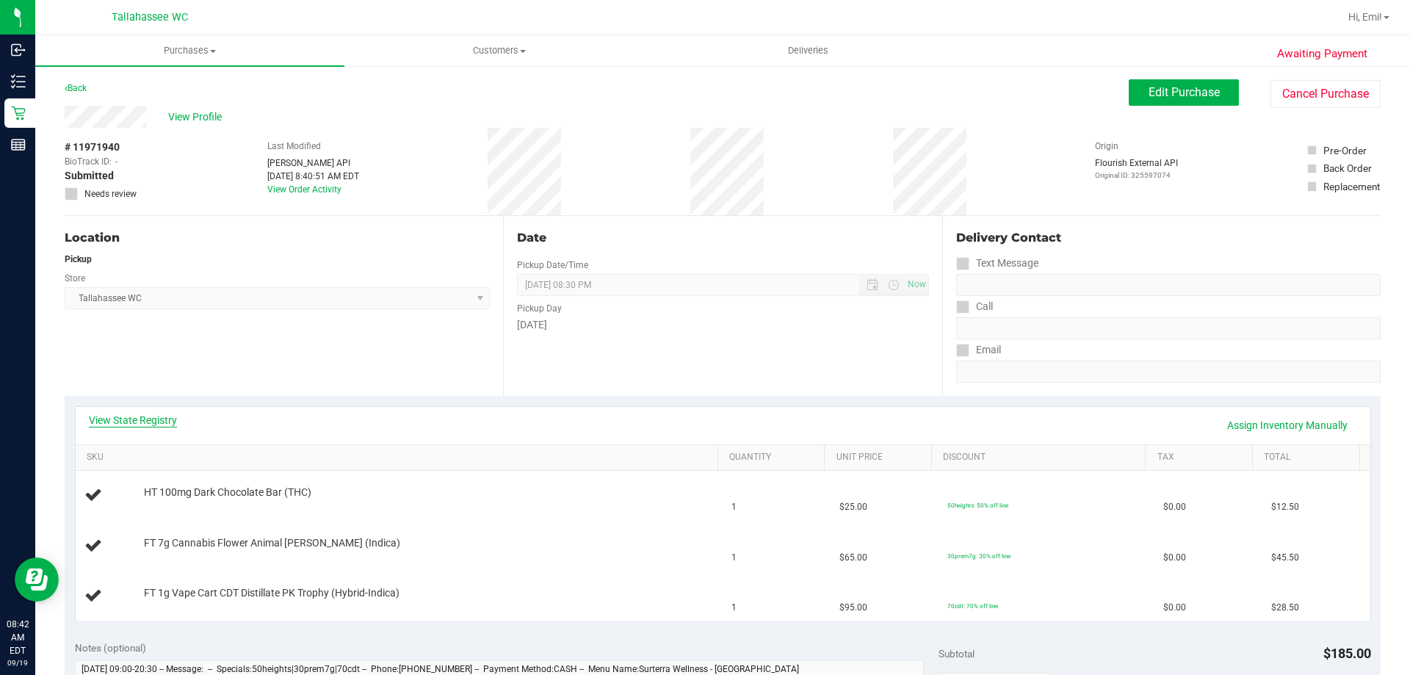
click at [130, 424] on link "View State Registry" at bounding box center [133, 420] width 88 height 15
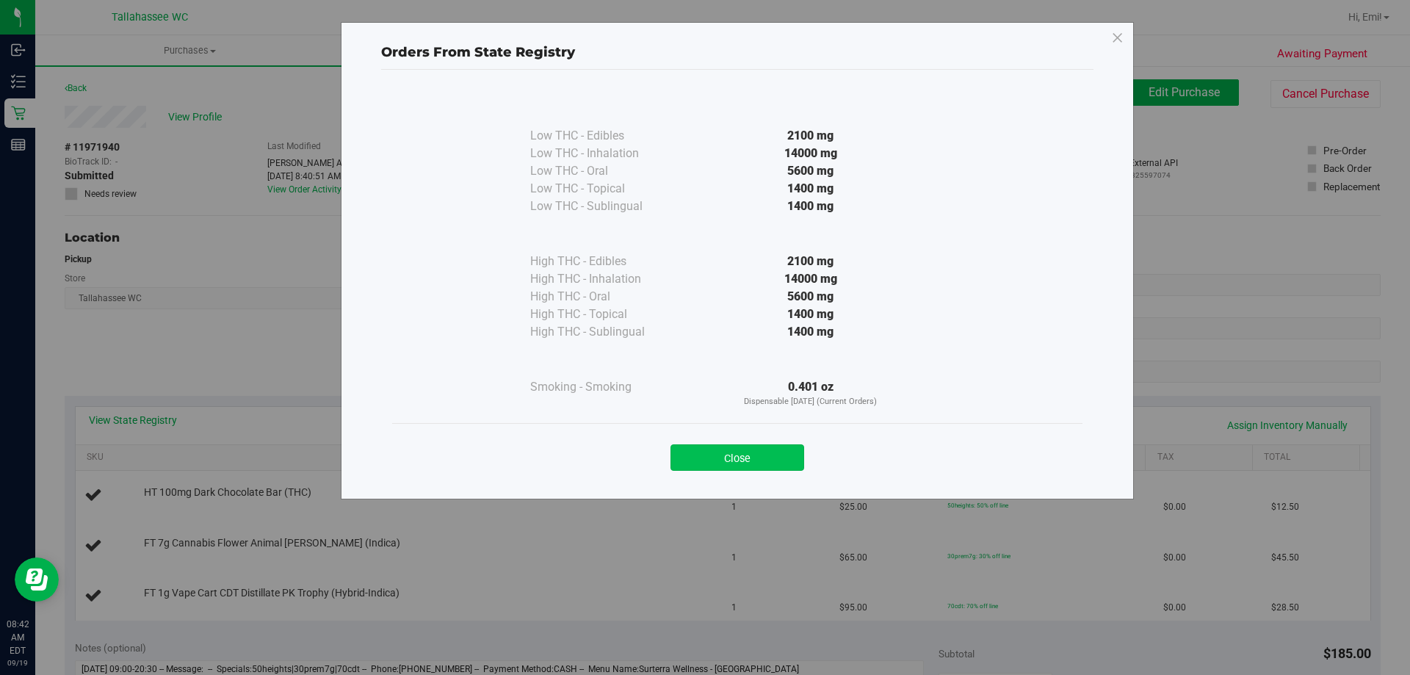
click at [769, 460] on button "Close" at bounding box center [737, 457] width 134 height 26
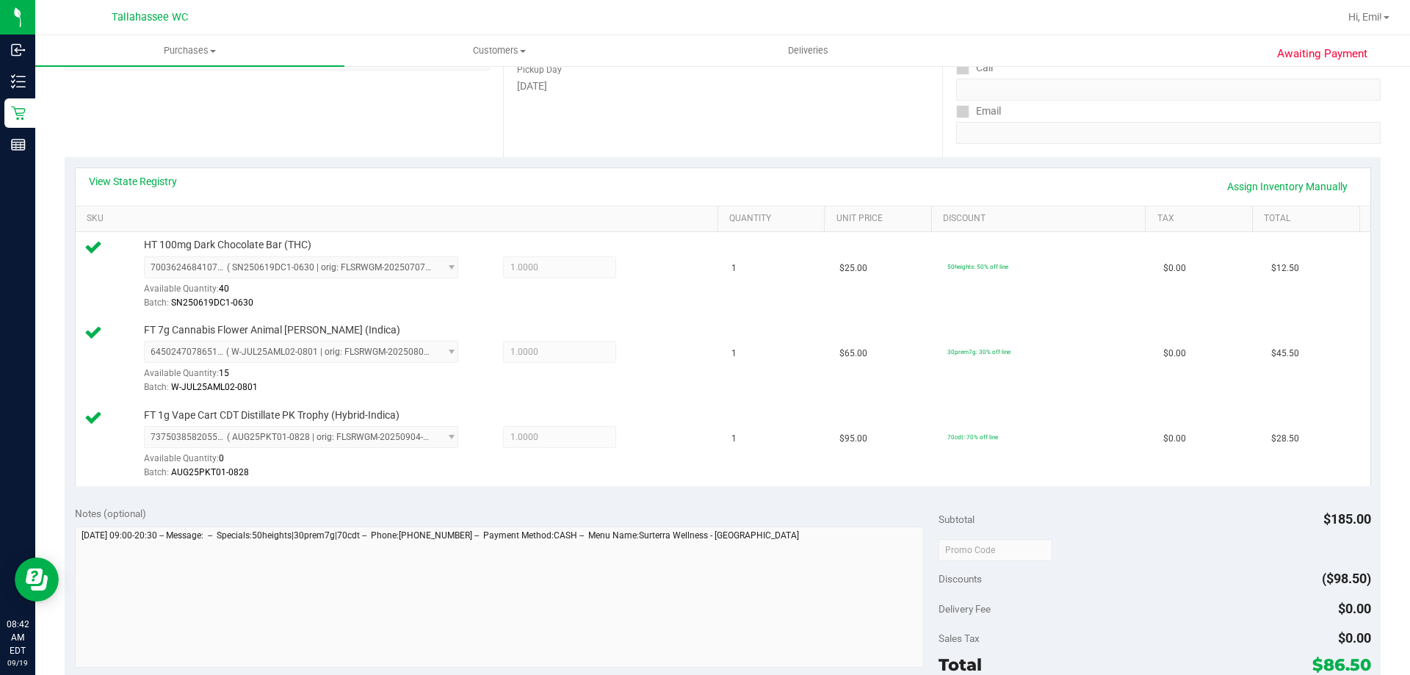
scroll to position [367, 0]
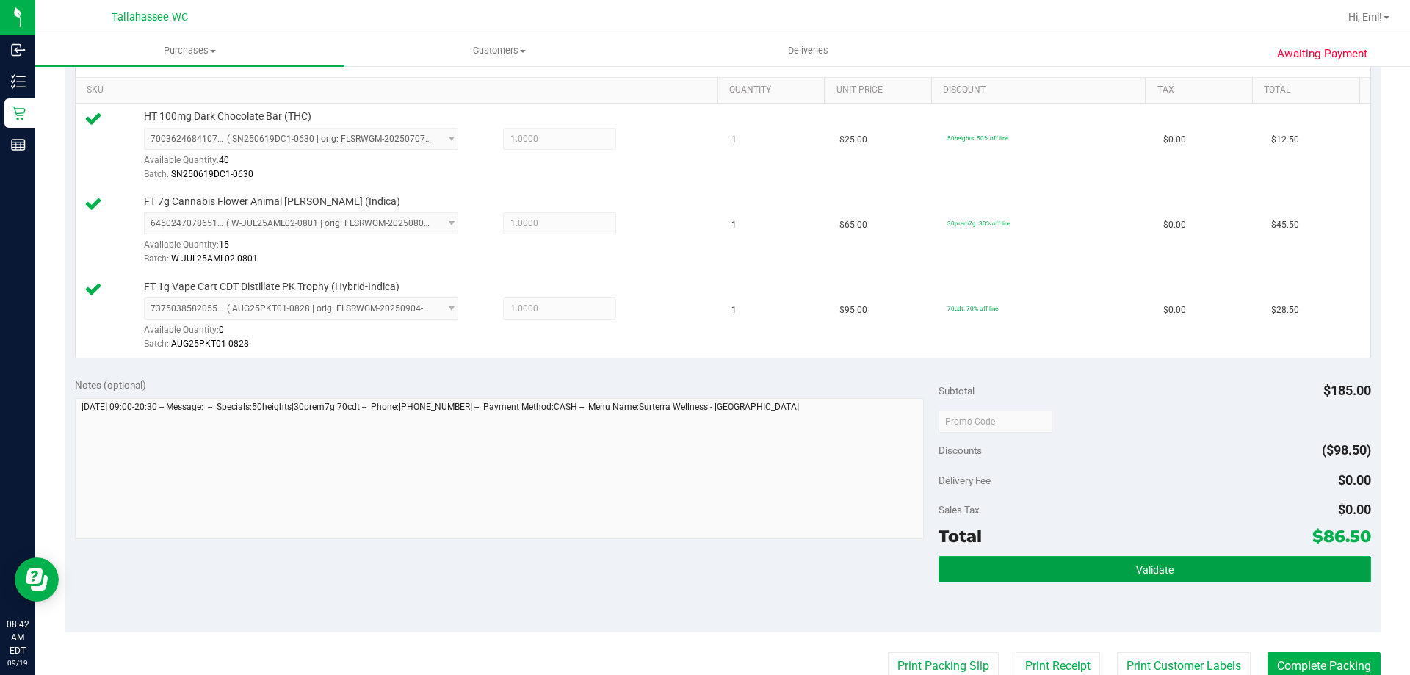
click at [1110, 573] on button "Validate" at bounding box center [1154, 569] width 432 height 26
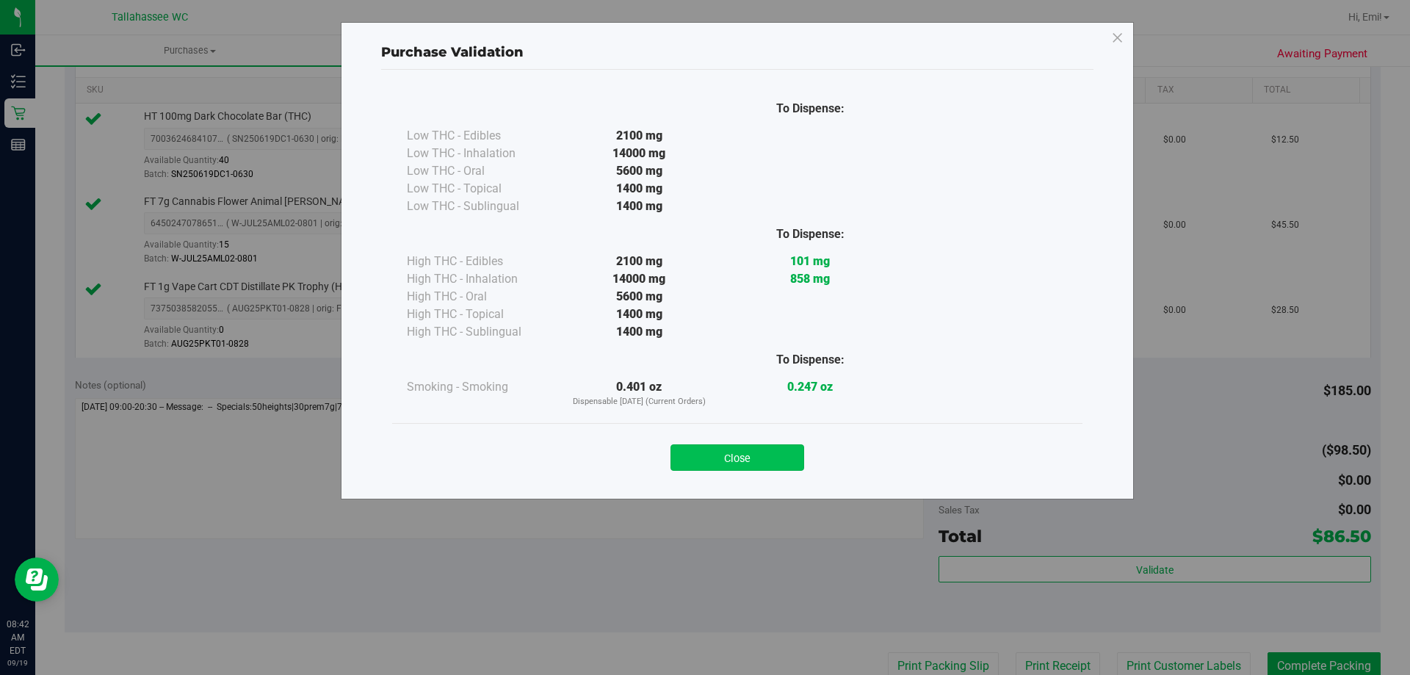
click at [784, 460] on button "Close" at bounding box center [737, 457] width 134 height 26
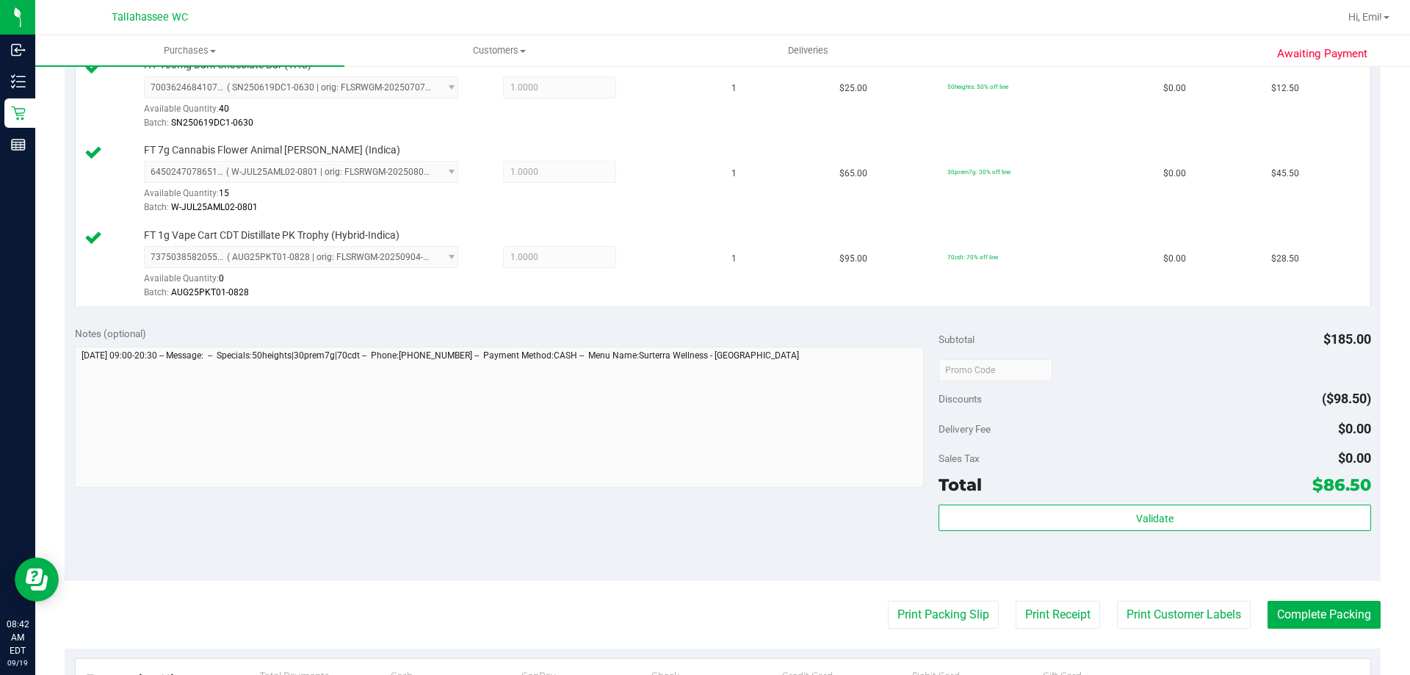
scroll to position [514, 0]
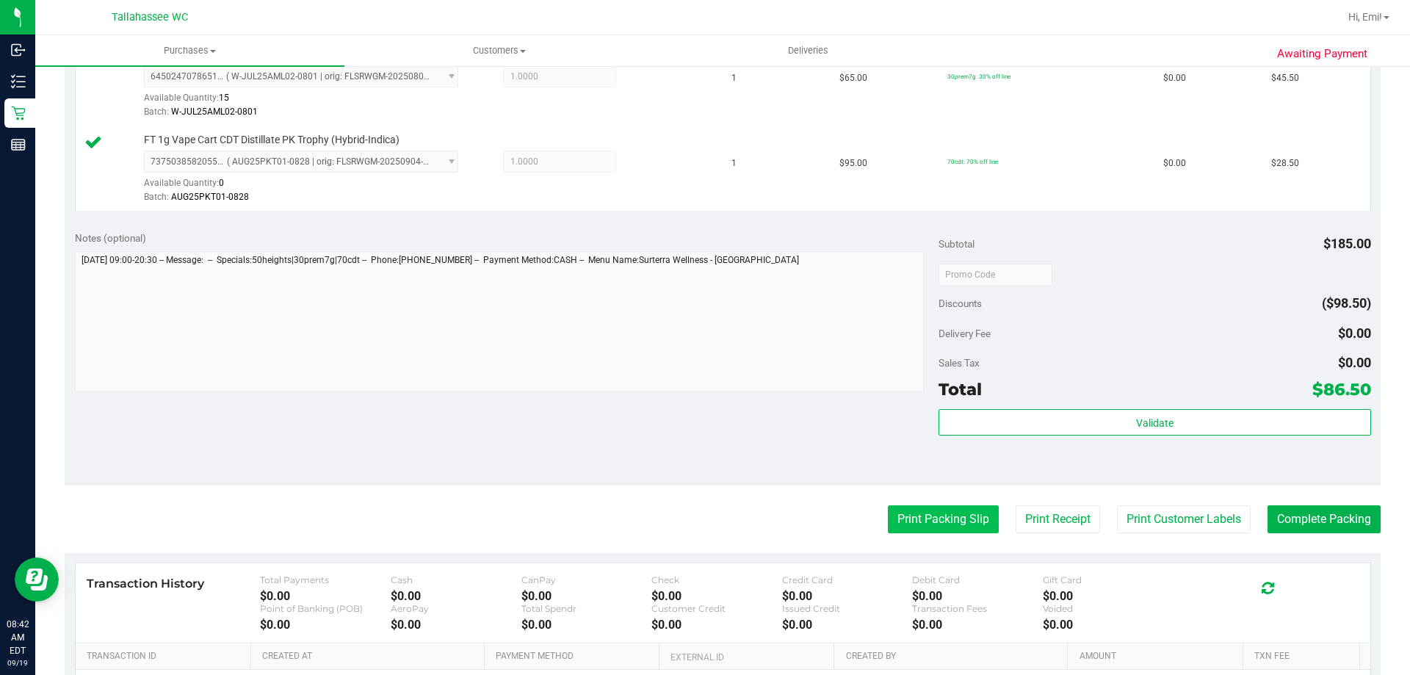
click at [940, 514] on button "Print Packing Slip" at bounding box center [943, 519] width 111 height 28
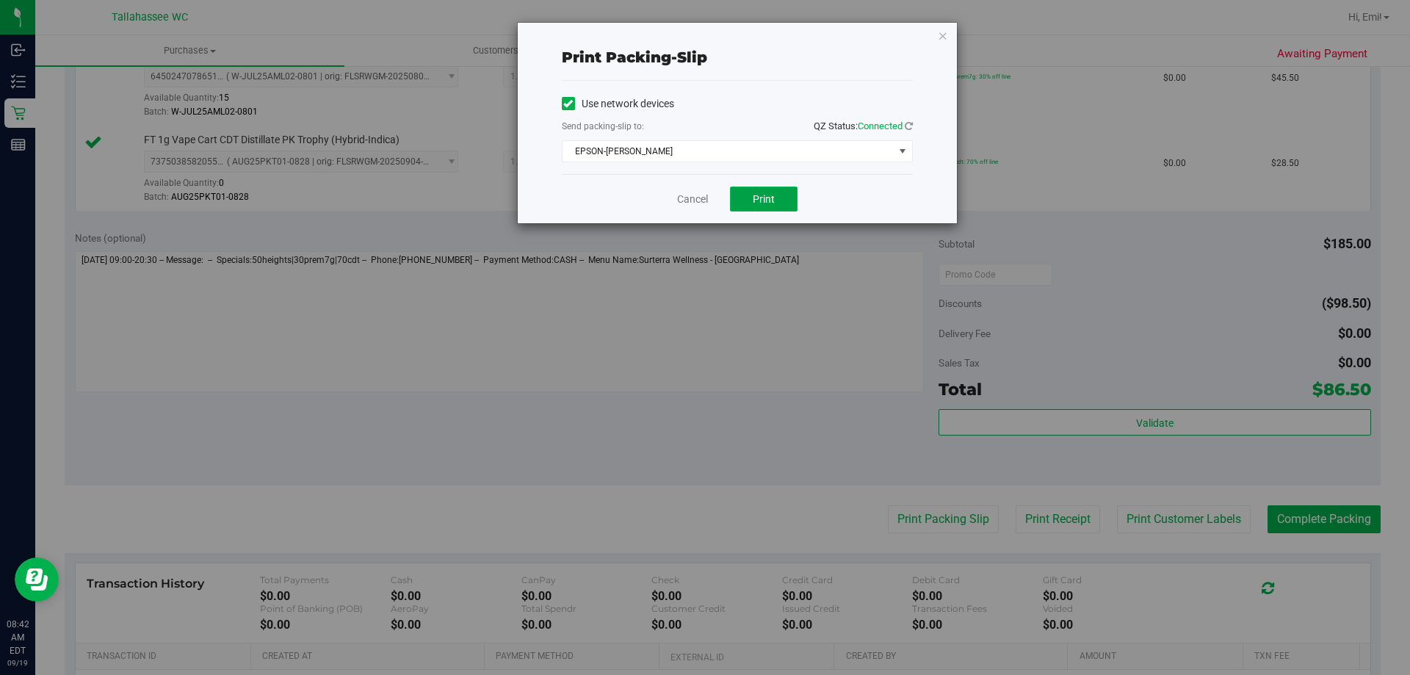
click at [777, 196] on button "Print" at bounding box center [764, 198] width 68 height 25
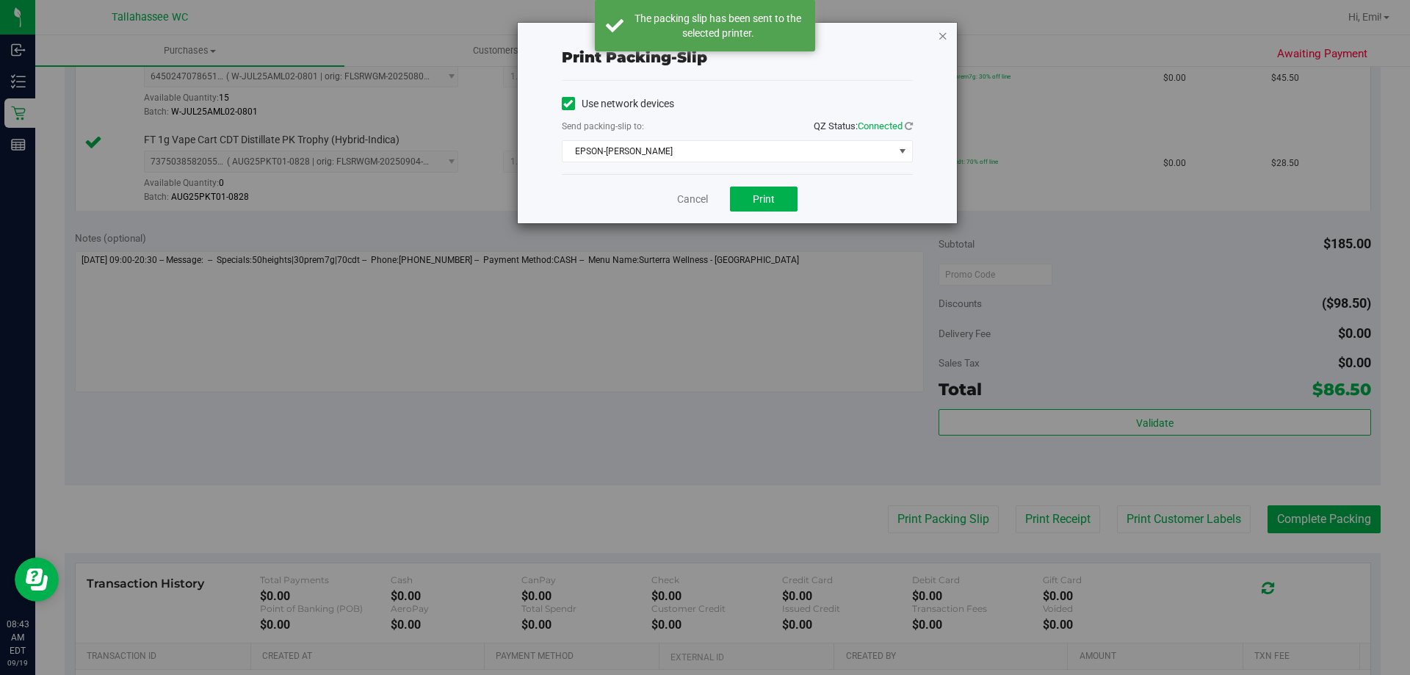
click at [940, 38] on icon "button" at bounding box center [943, 35] width 10 height 18
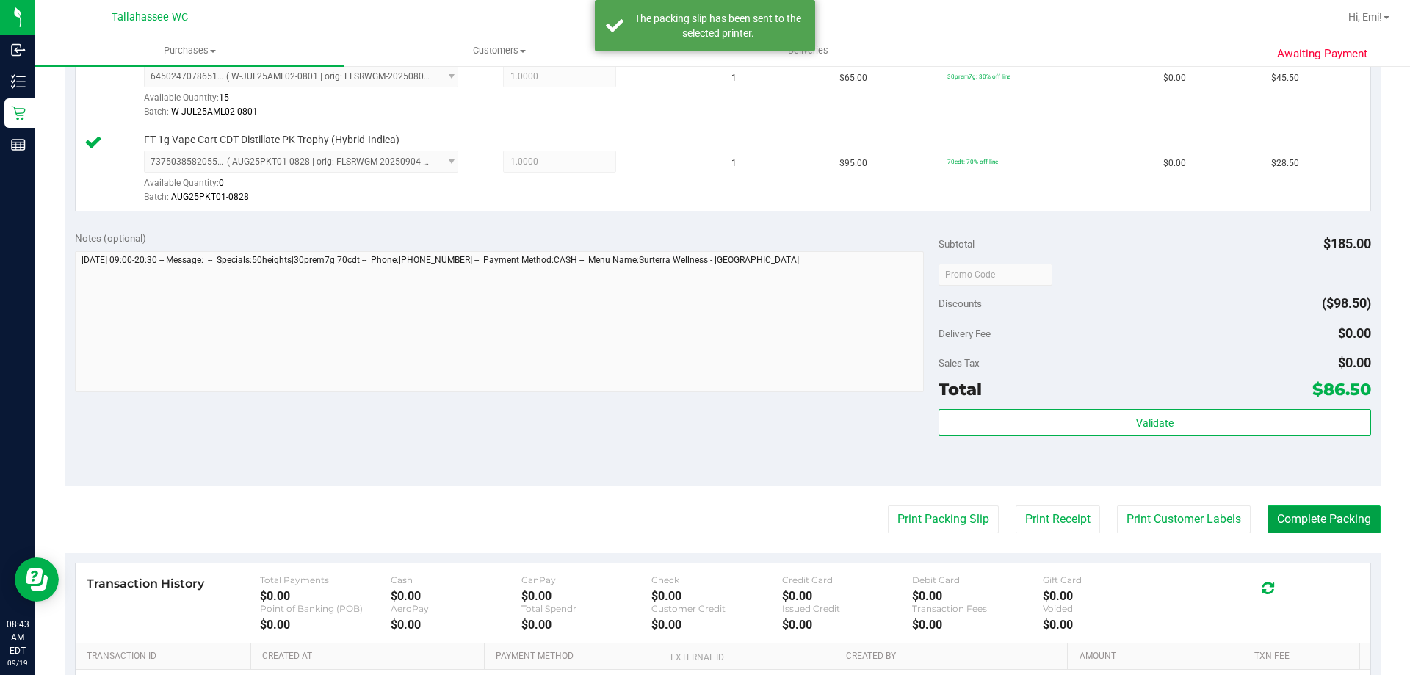
click at [1336, 532] on button "Complete Packing" at bounding box center [1323, 519] width 113 height 28
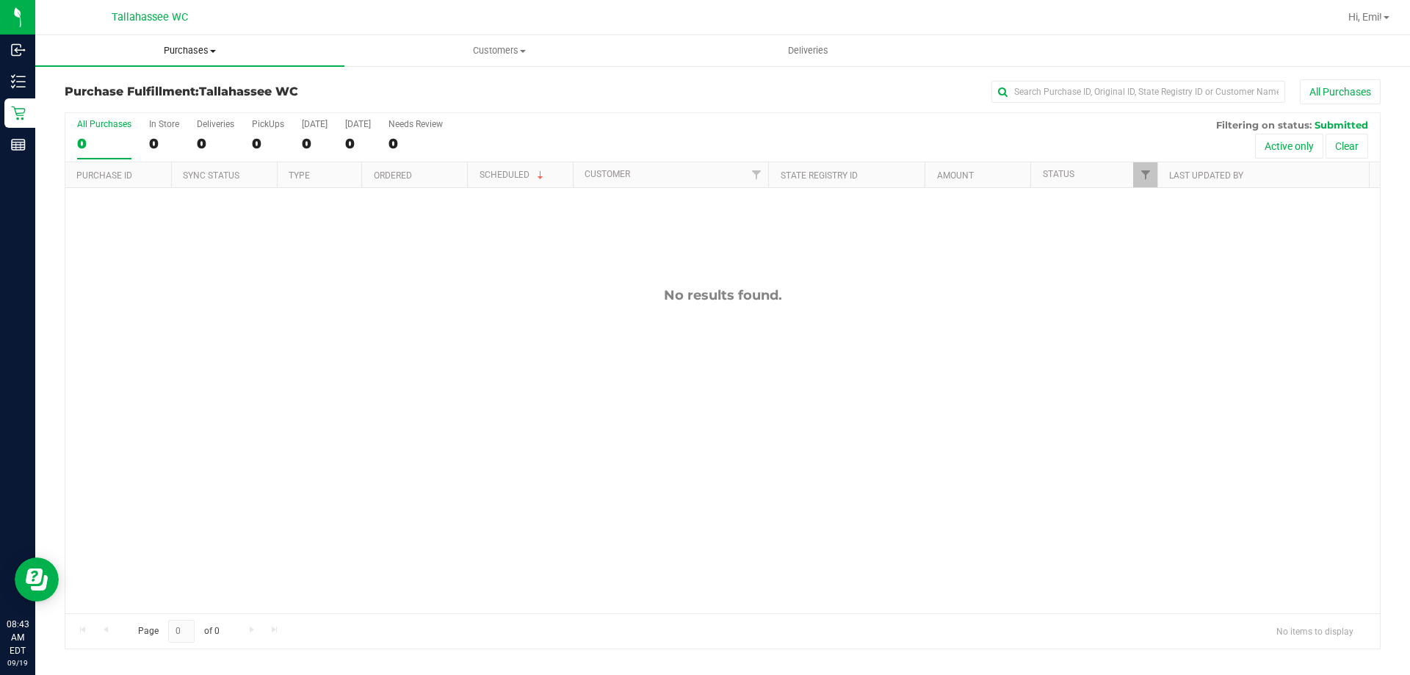
click at [253, 45] on span "Purchases" at bounding box center [189, 50] width 309 height 13
click at [228, 112] on li "Fulfillment" at bounding box center [189, 107] width 309 height 18
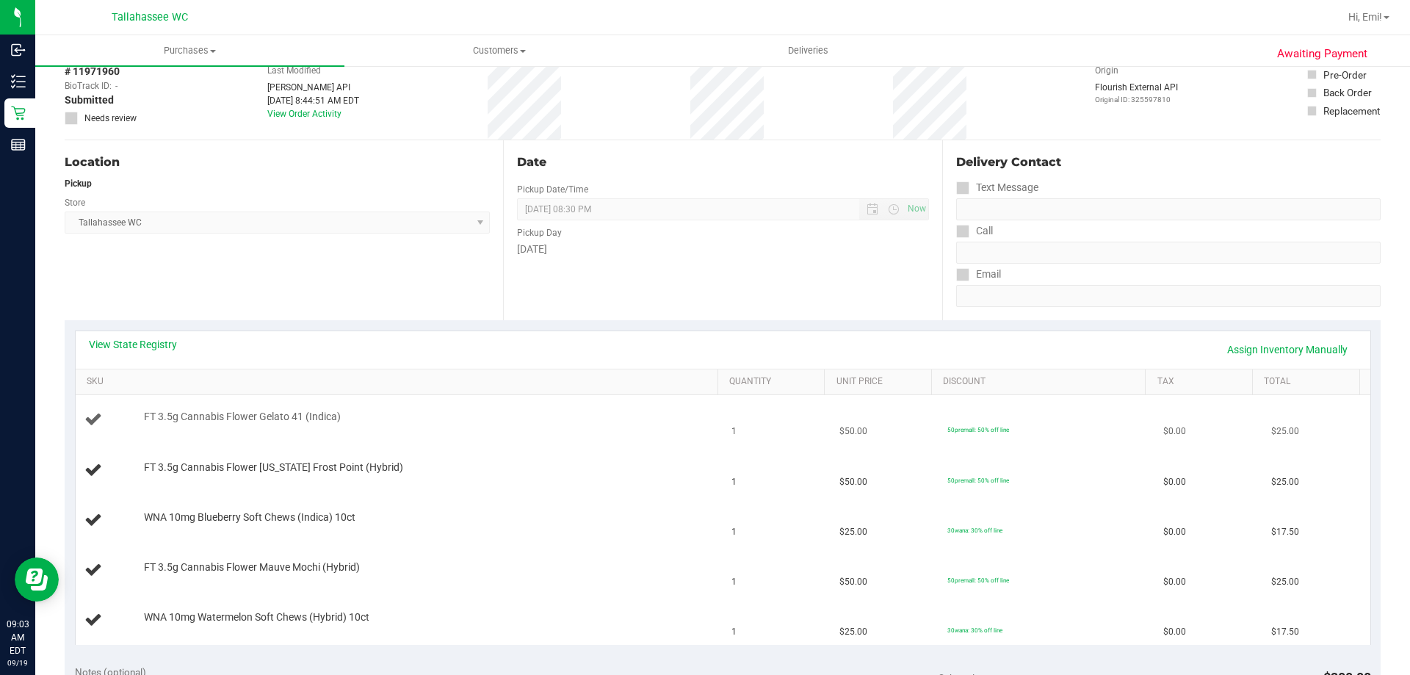
scroll to position [147, 0]
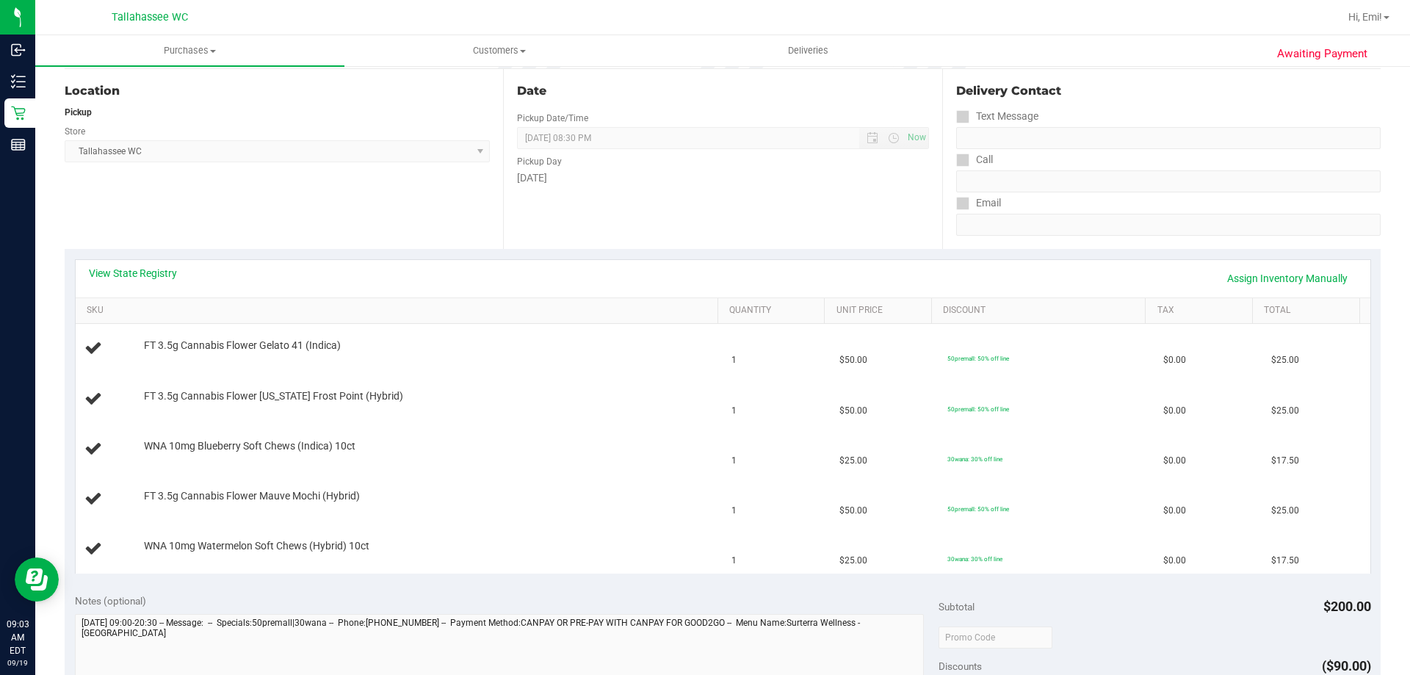
click at [129, 265] on div "View State Registry Assign Inventory Manually" at bounding box center [723, 278] width 1294 height 37
click at [131, 268] on link "View State Registry" at bounding box center [133, 273] width 88 height 15
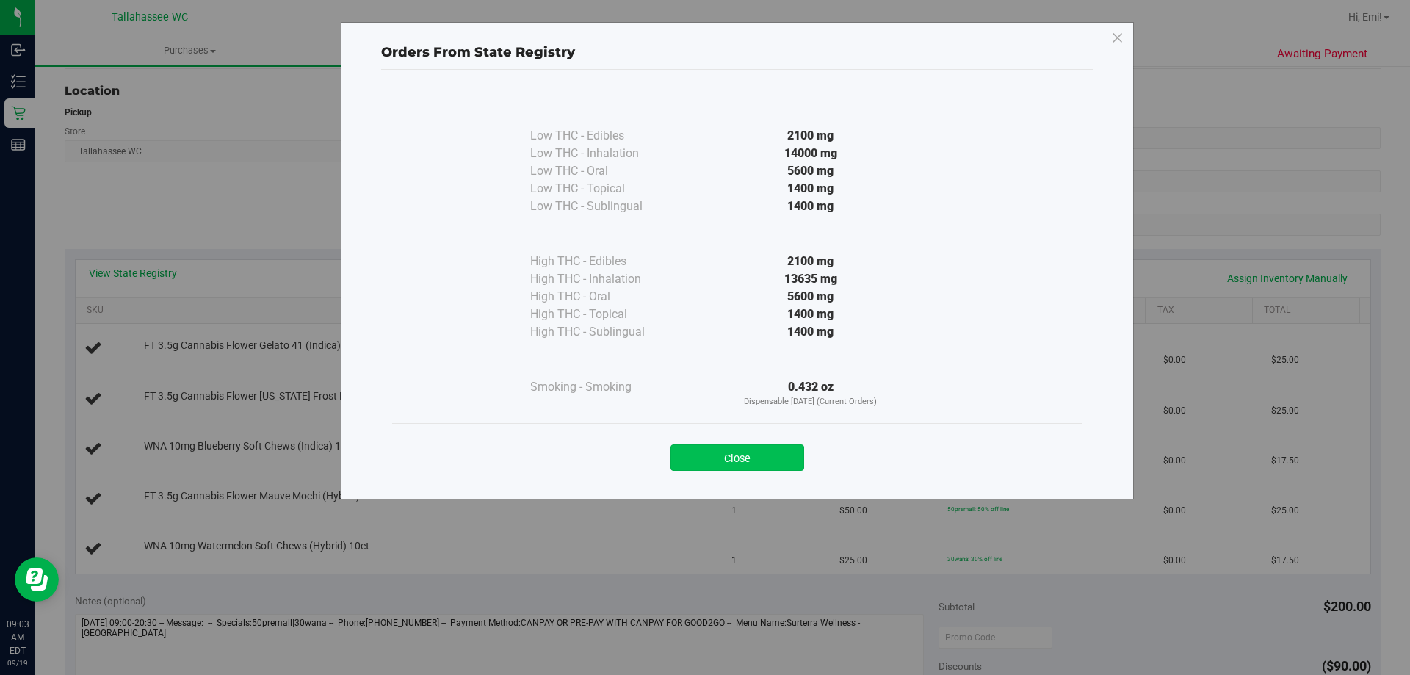
click at [714, 452] on button "Close" at bounding box center [737, 457] width 134 height 26
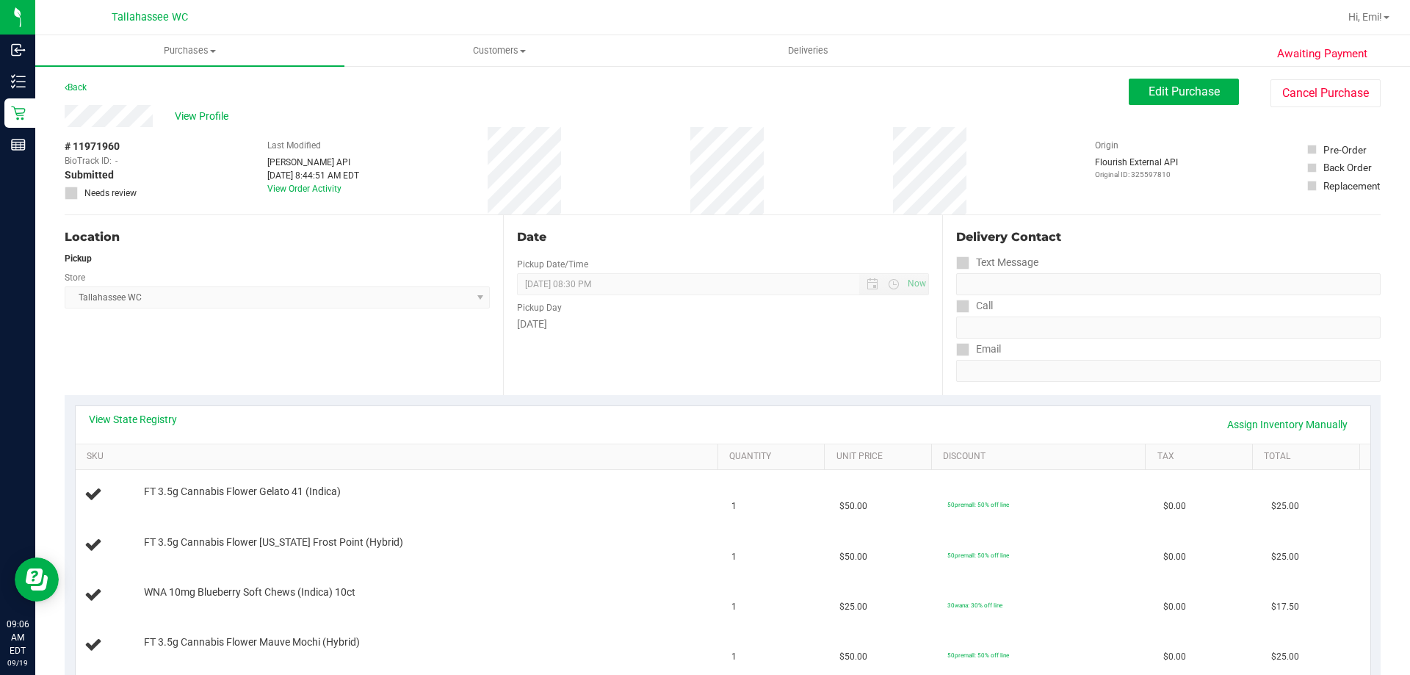
scroll to position [0, 0]
click at [167, 56] on span "Purchases" at bounding box center [189, 50] width 309 height 13
click at [159, 100] on li "Fulfillment" at bounding box center [189, 107] width 309 height 18
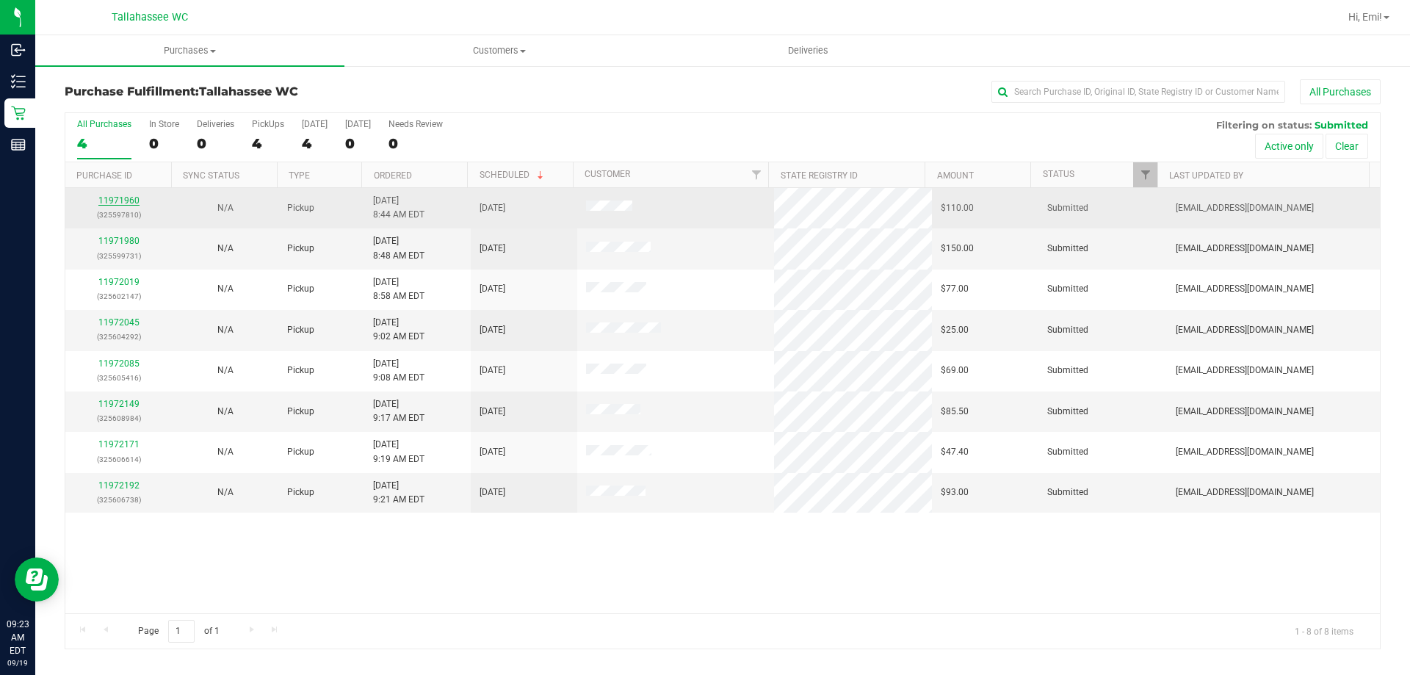
click at [126, 197] on link "11971960" at bounding box center [118, 200] width 41 height 10
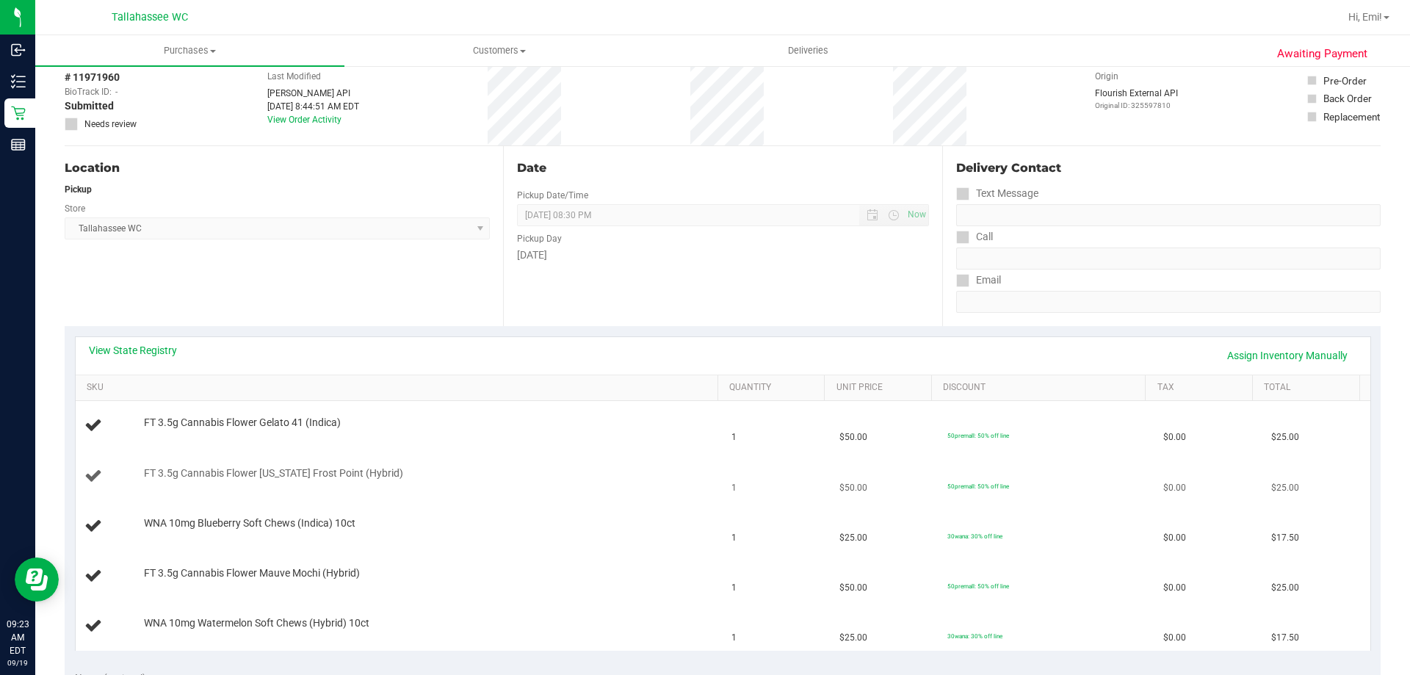
scroll to position [147, 0]
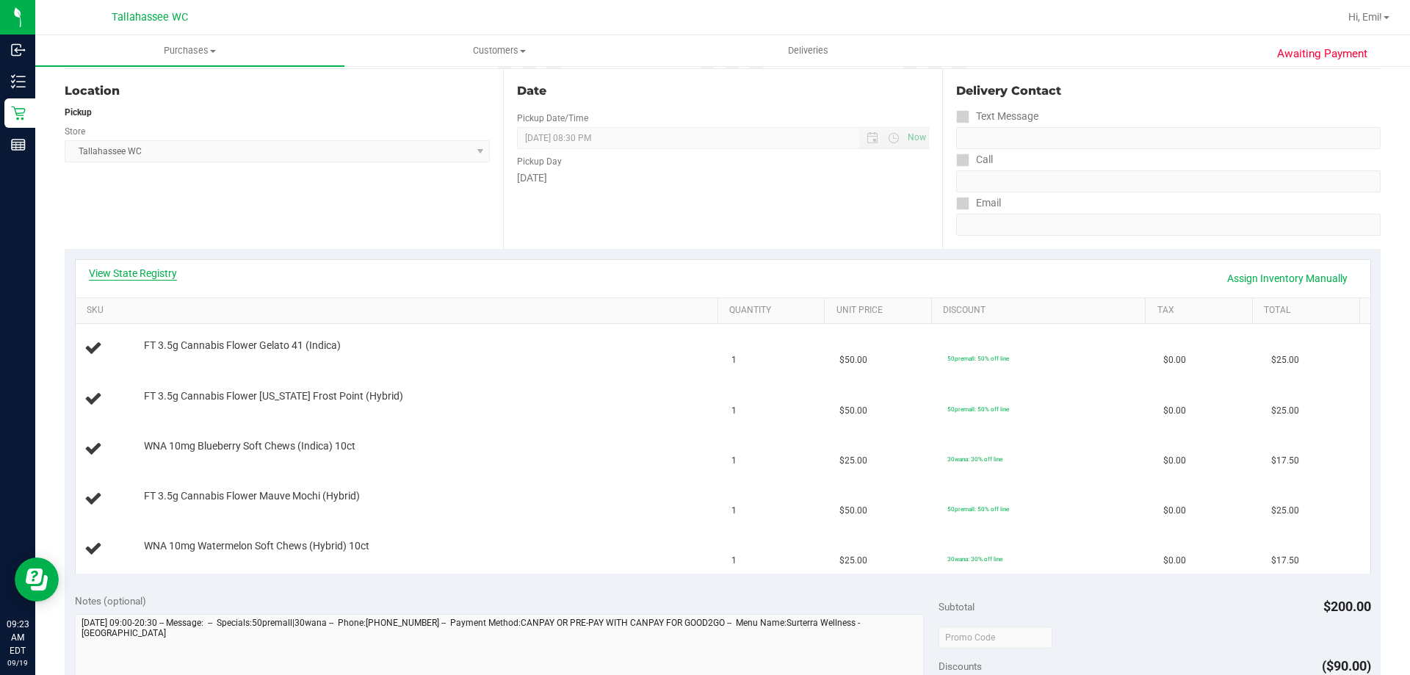
click at [167, 274] on link "View State Registry" at bounding box center [133, 273] width 88 height 15
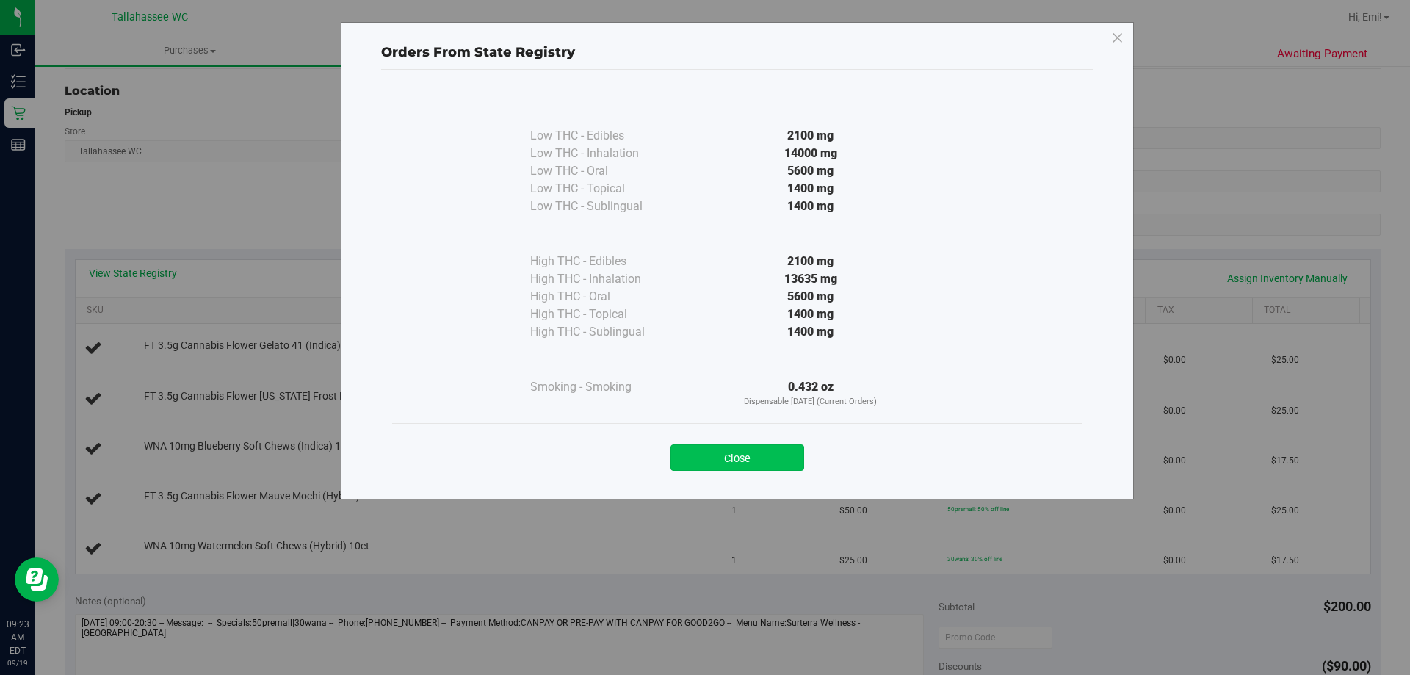
click at [747, 446] on button "Close" at bounding box center [737, 457] width 134 height 26
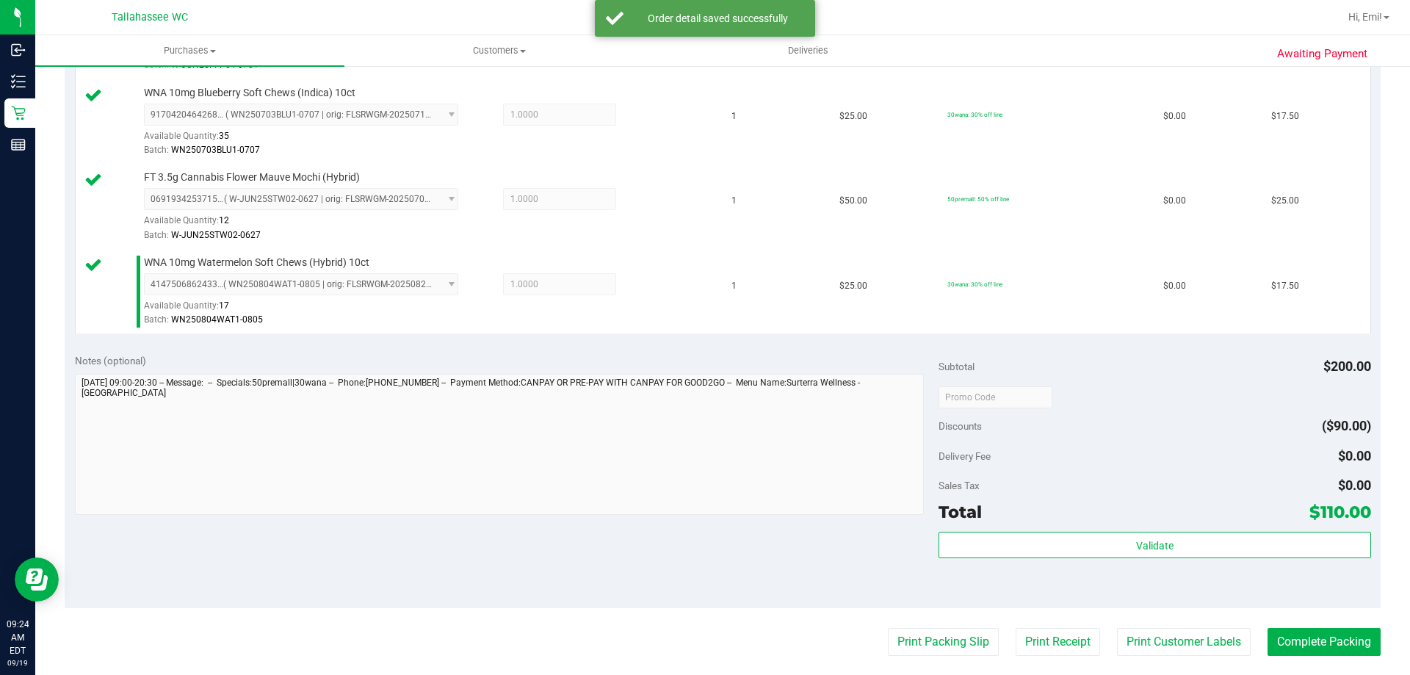
scroll to position [587, 0]
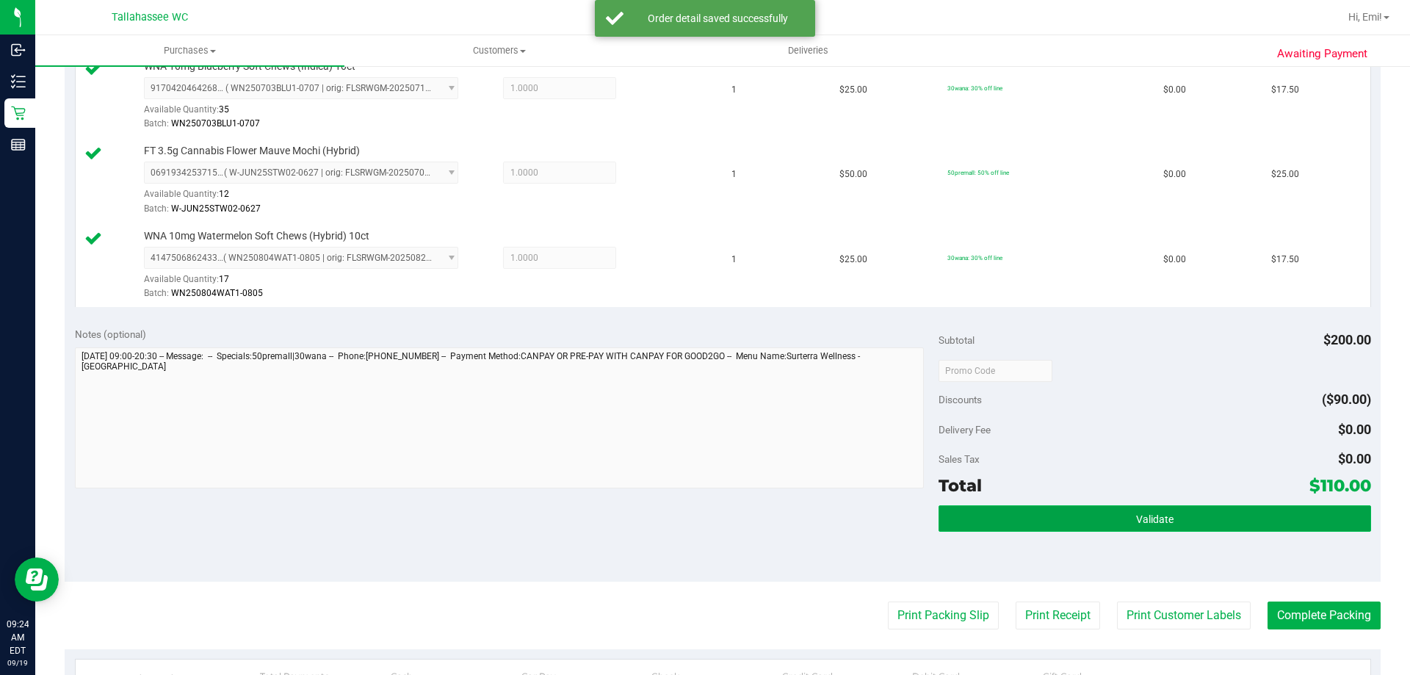
click at [984, 508] on button "Validate" at bounding box center [1154, 518] width 432 height 26
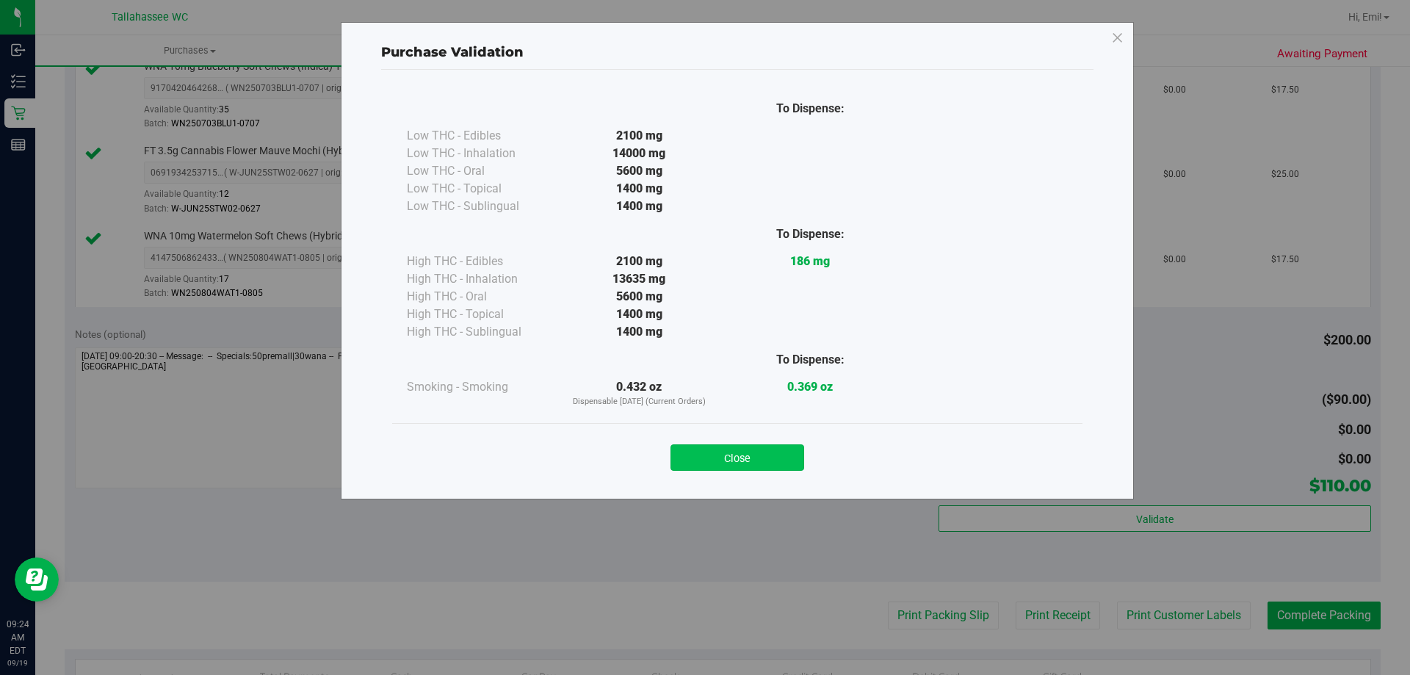
click at [739, 458] on button "Close" at bounding box center [737, 457] width 134 height 26
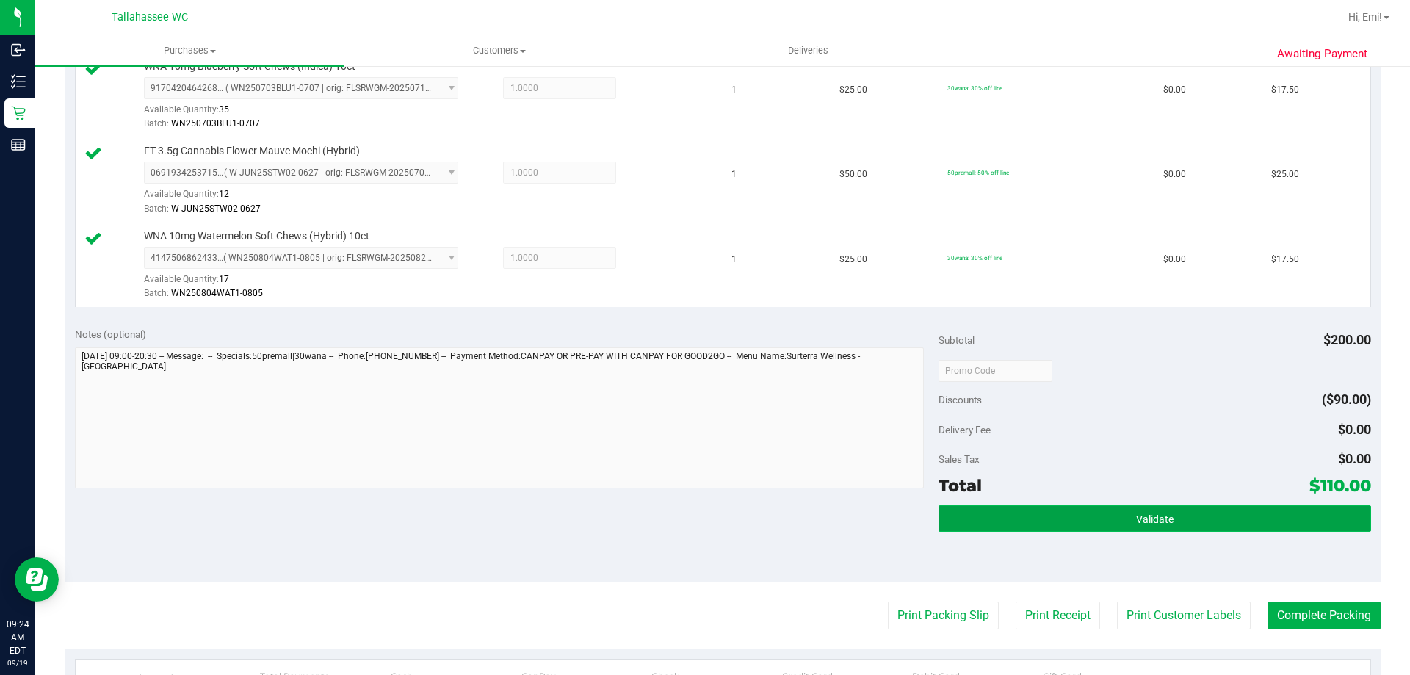
drag, startPoint x: 1159, startPoint y: 517, endPoint x: 1034, endPoint y: 516, distance: 125.5
click at [1159, 518] on span "Validate" at bounding box center [1154, 519] width 37 height 12
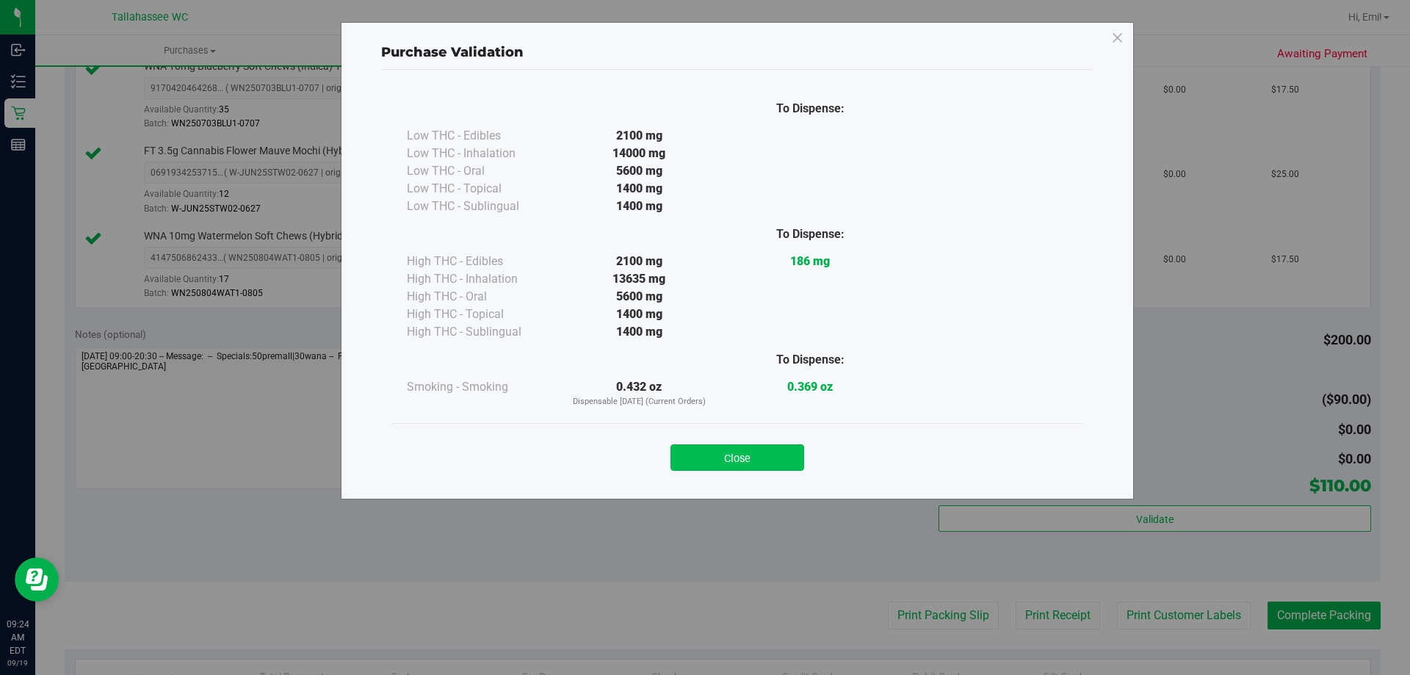
click at [729, 449] on button "Close" at bounding box center [737, 457] width 134 height 26
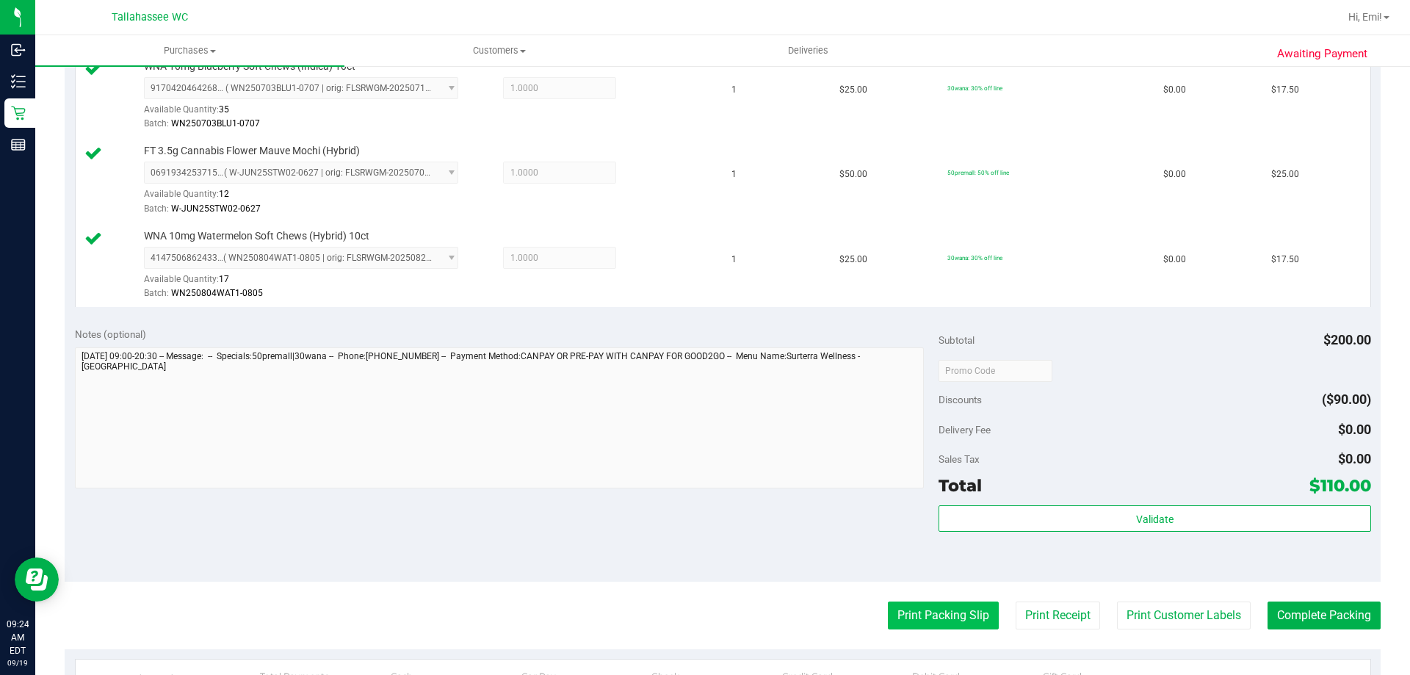
click at [913, 623] on button "Print Packing Slip" at bounding box center [943, 615] width 111 height 28
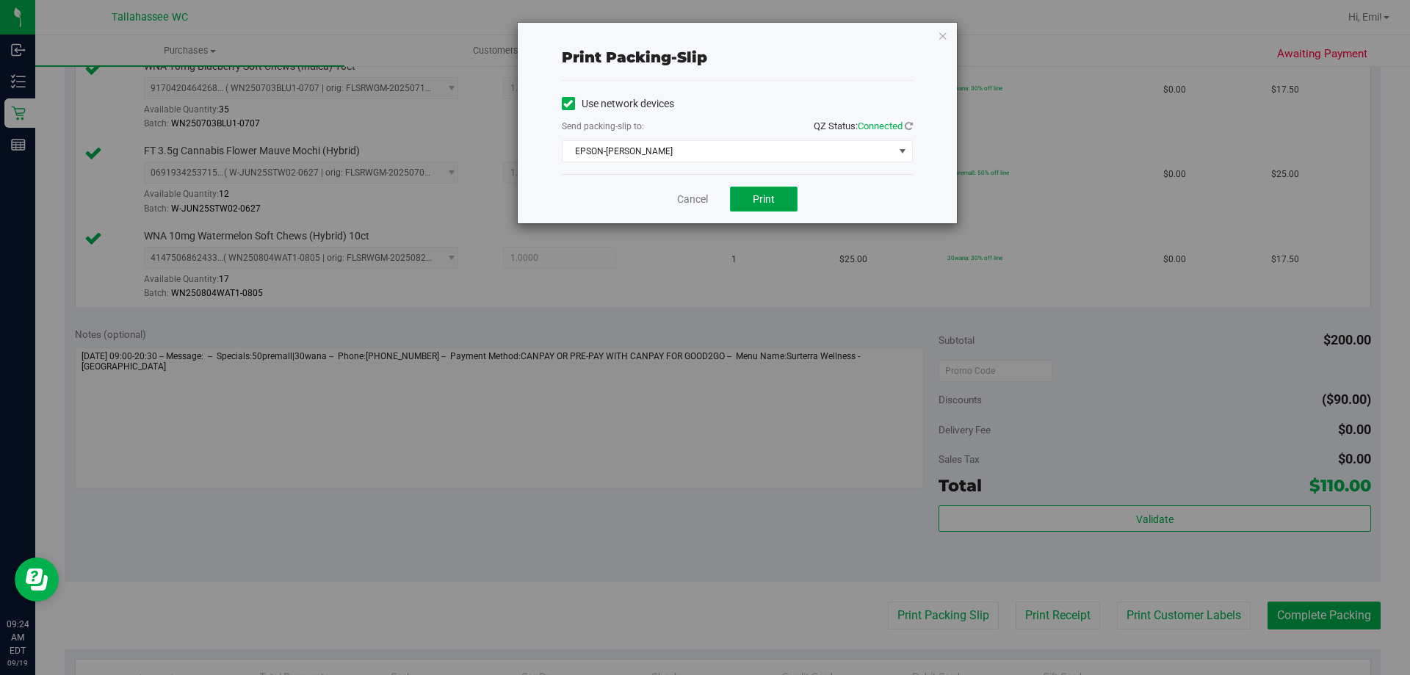
click at [766, 198] on span "Print" at bounding box center [764, 199] width 22 height 12
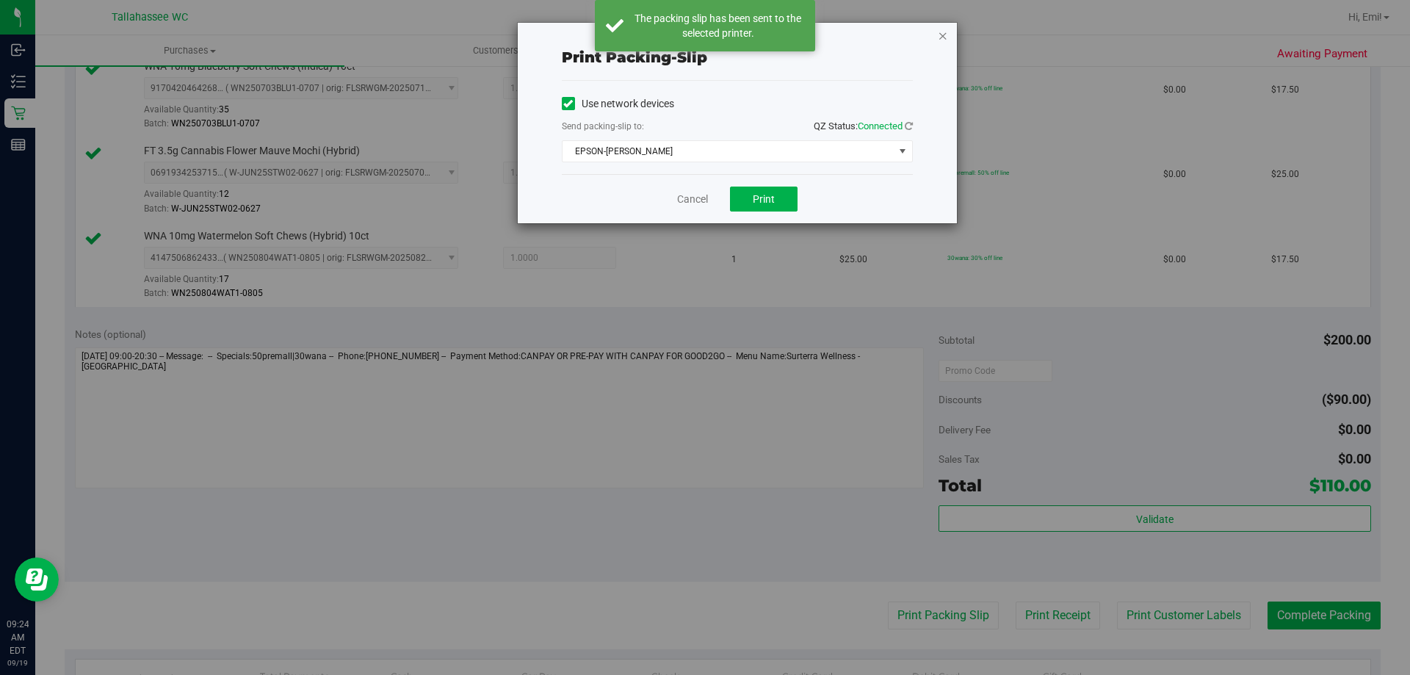
click at [940, 31] on icon "button" at bounding box center [943, 35] width 10 height 18
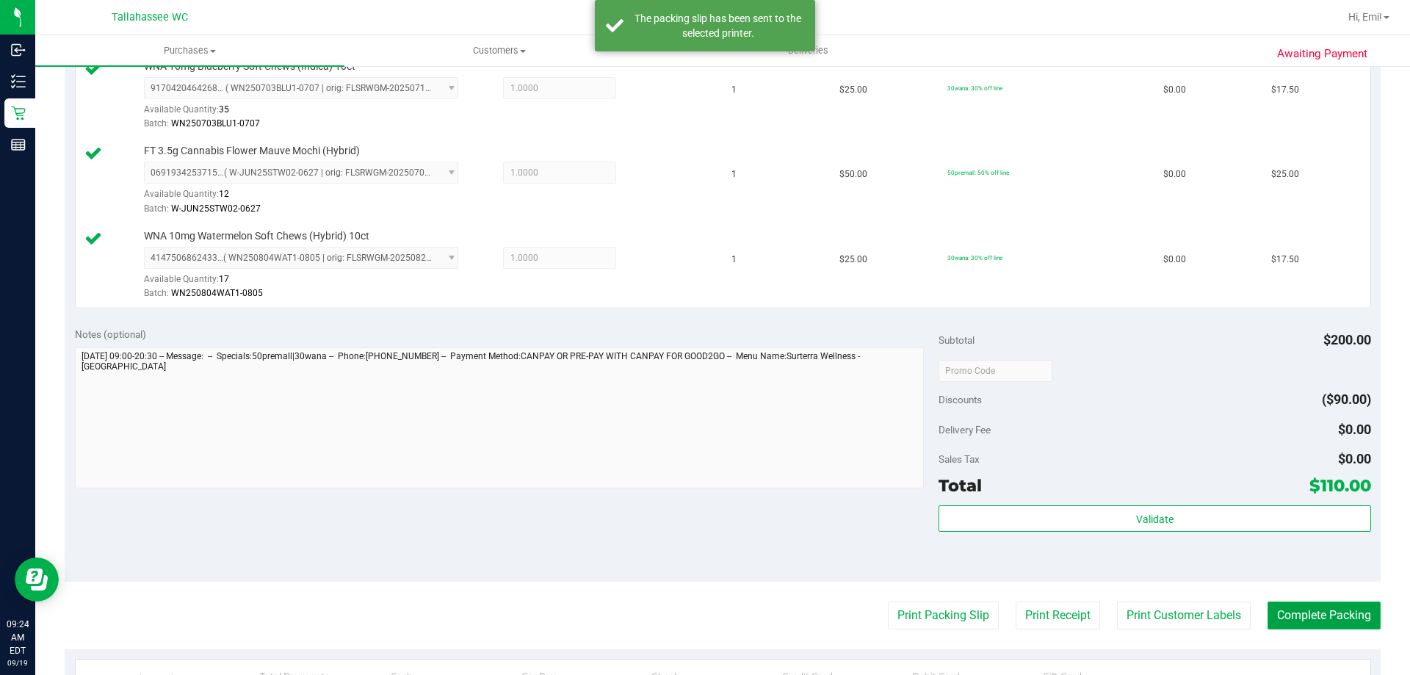
drag, startPoint x: 1313, startPoint y: 615, endPoint x: 1160, endPoint y: 405, distance: 259.6
click at [1311, 615] on button "Complete Packing" at bounding box center [1323, 615] width 113 height 28
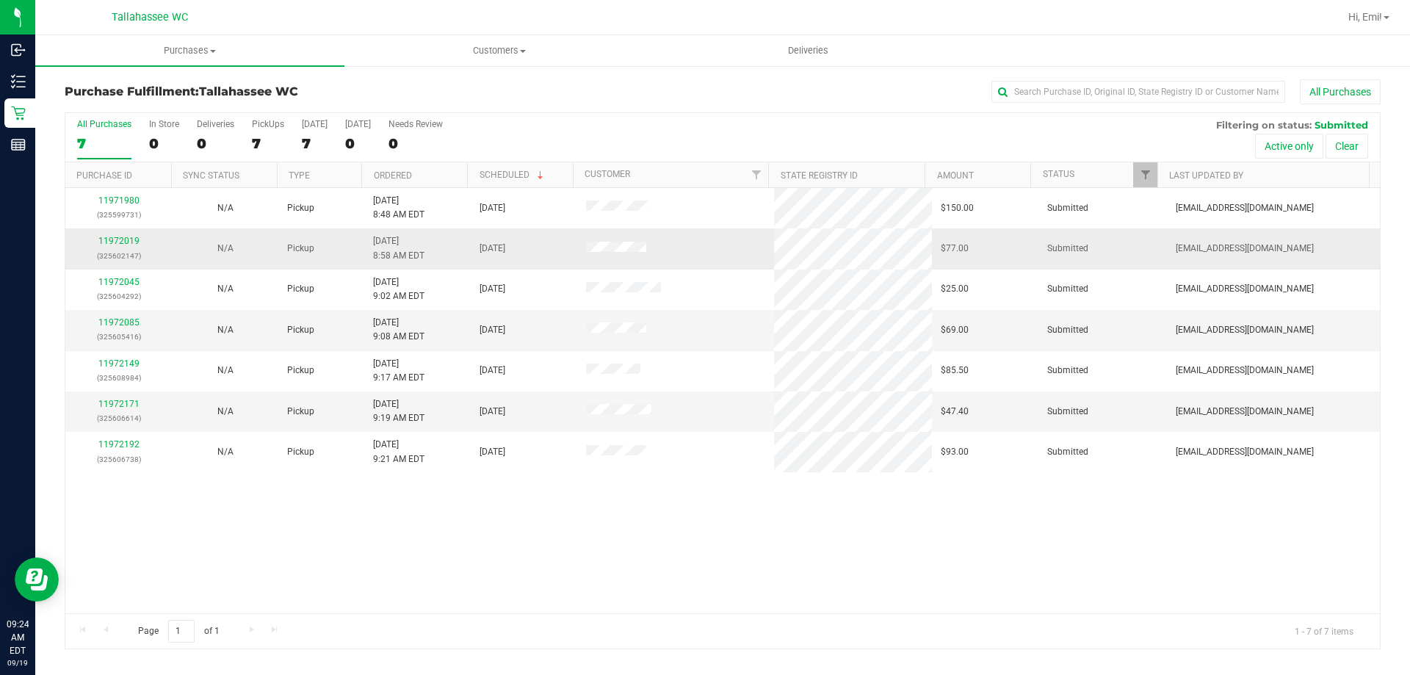
click at [139, 235] on div "11972019 (325602147)" at bounding box center [118, 248] width 89 height 28
click at [139, 239] on div "11972019 (325602147)" at bounding box center [118, 248] width 89 height 28
click at [115, 244] on link "11972019" at bounding box center [118, 241] width 41 height 10
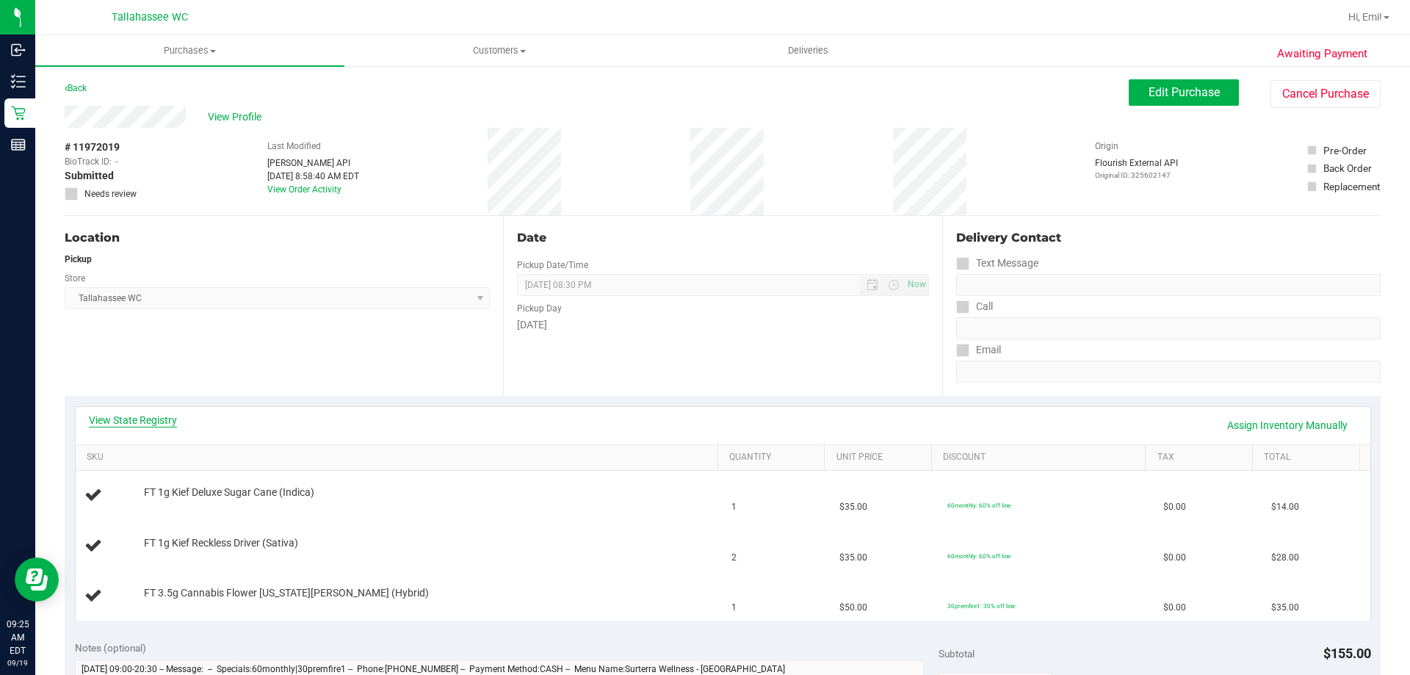
click at [141, 421] on link "View State Registry" at bounding box center [133, 420] width 88 height 15
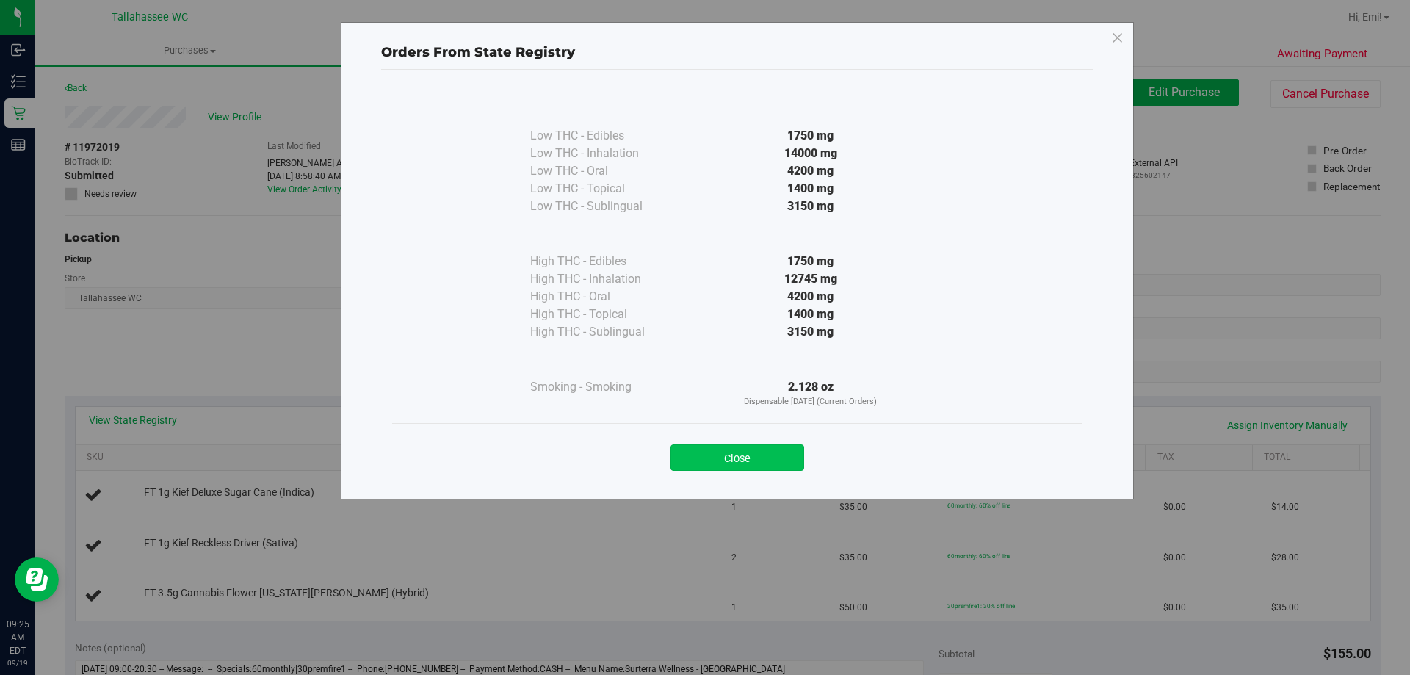
click at [755, 460] on button "Close" at bounding box center [737, 457] width 134 height 26
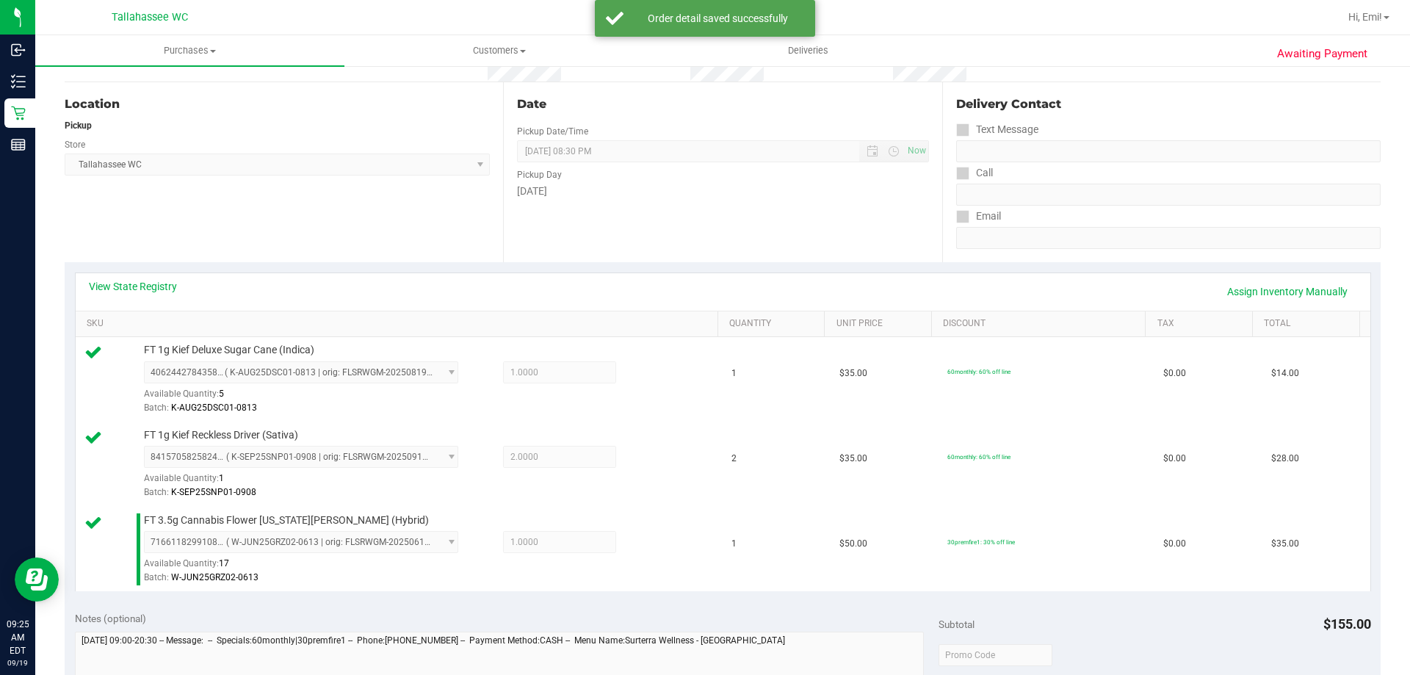
scroll to position [294, 0]
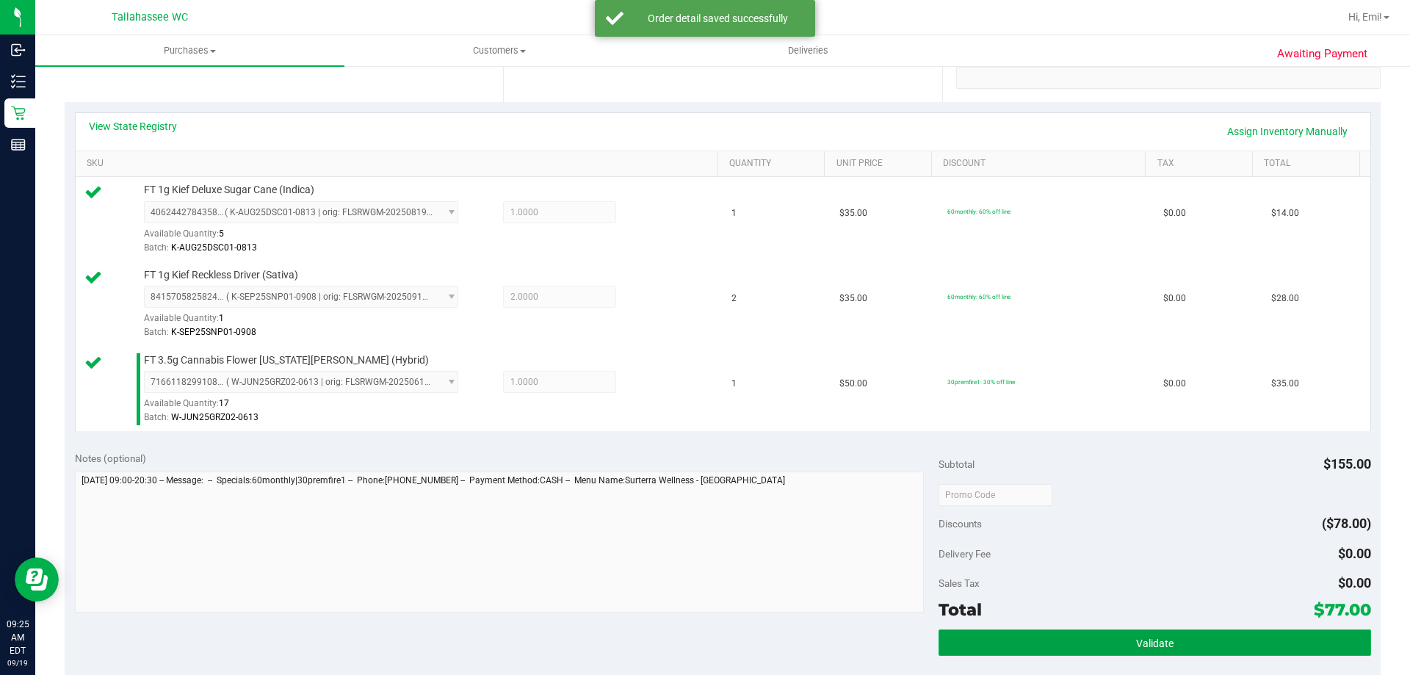
click at [994, 629] on button "Validate" at bounding box center [1154, 642] width 432 height 26
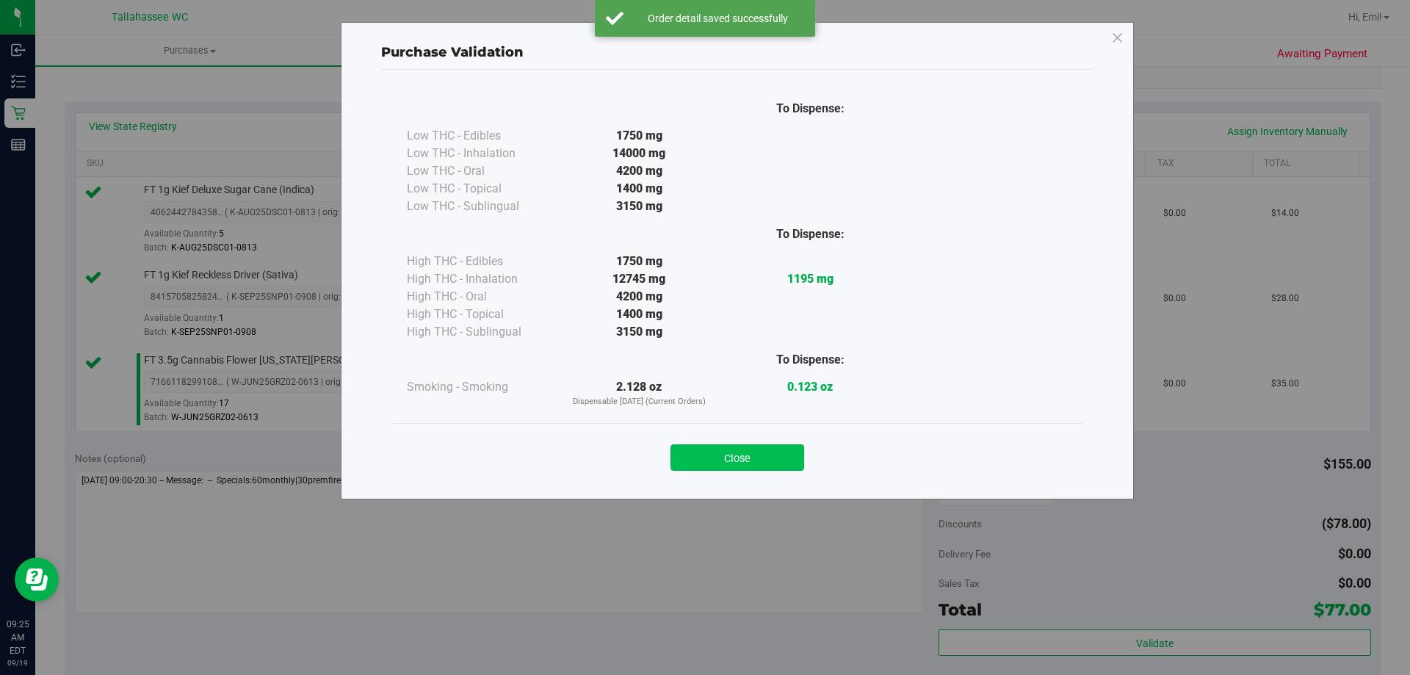
click at [758, 457] on button "Close" at bounding box center [737, 457] width 134 height 26
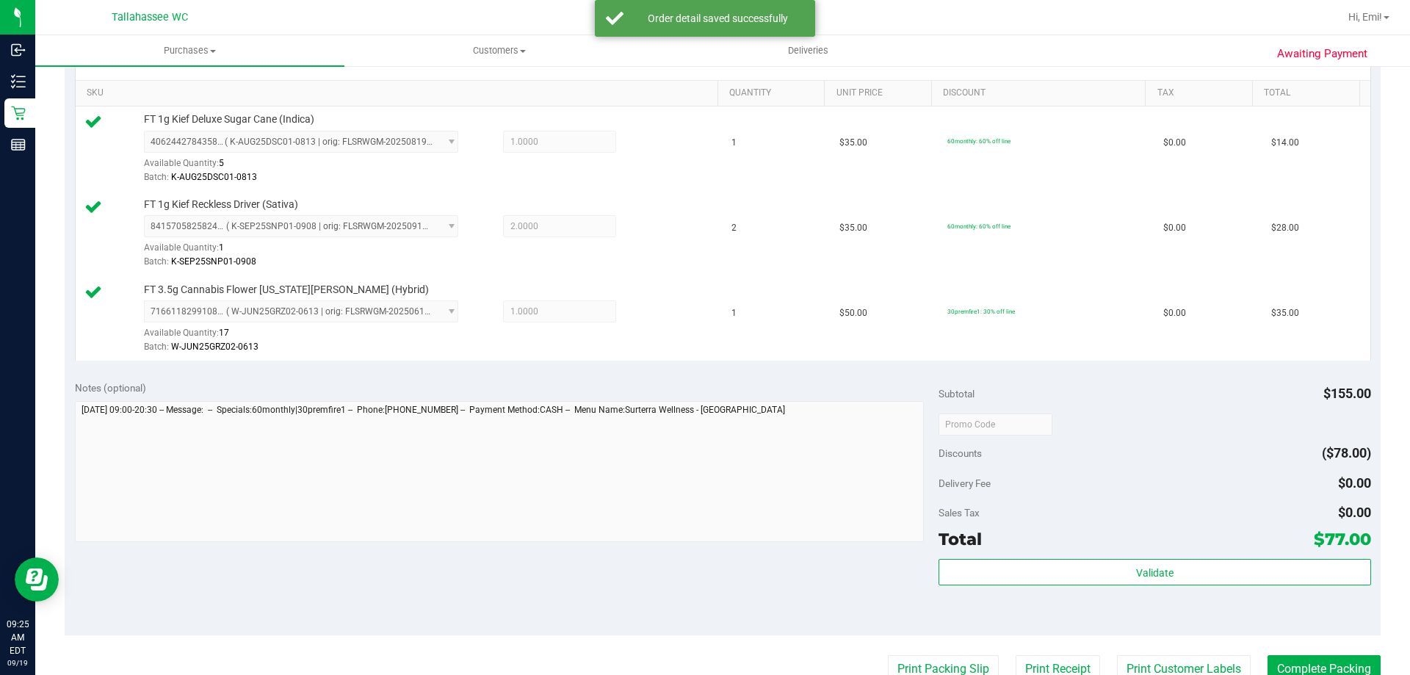
scroll to position [441, 0]
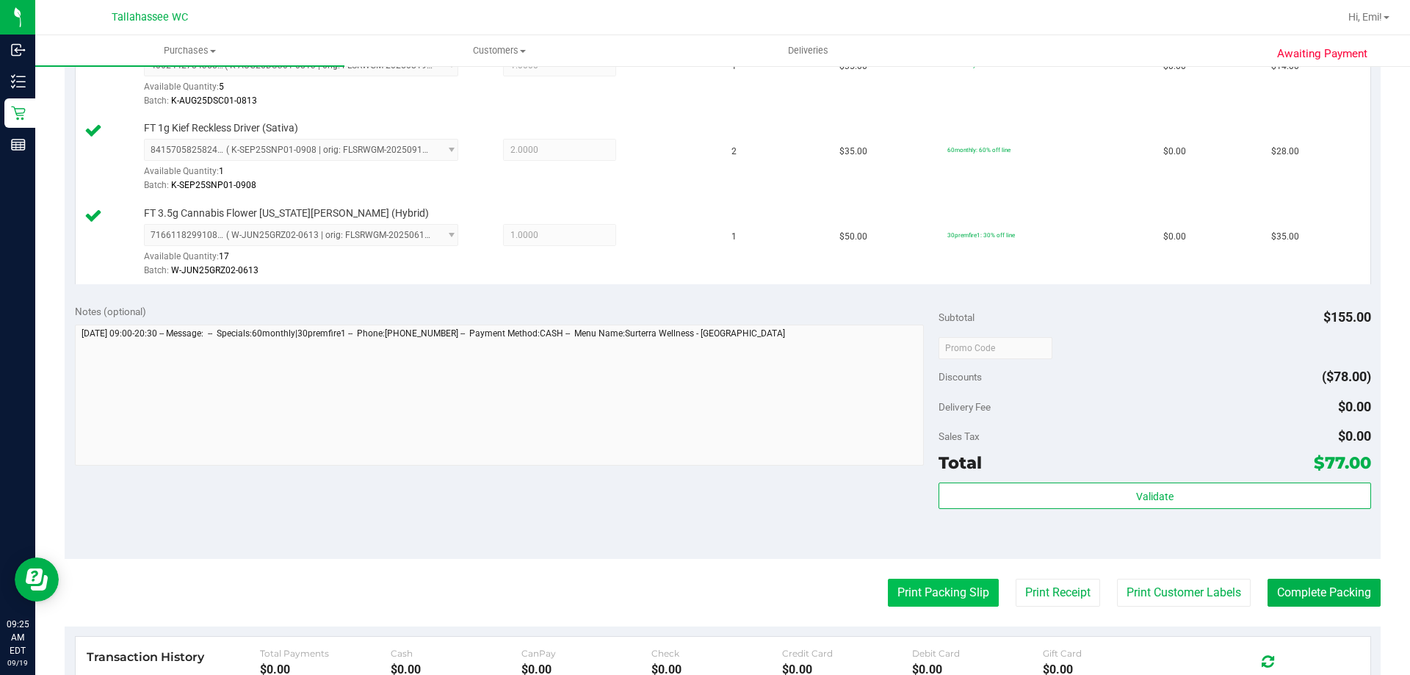
click at [928, 588] on button "Print Packing Slip" at bounding box center [943, 593] width 111 height 28
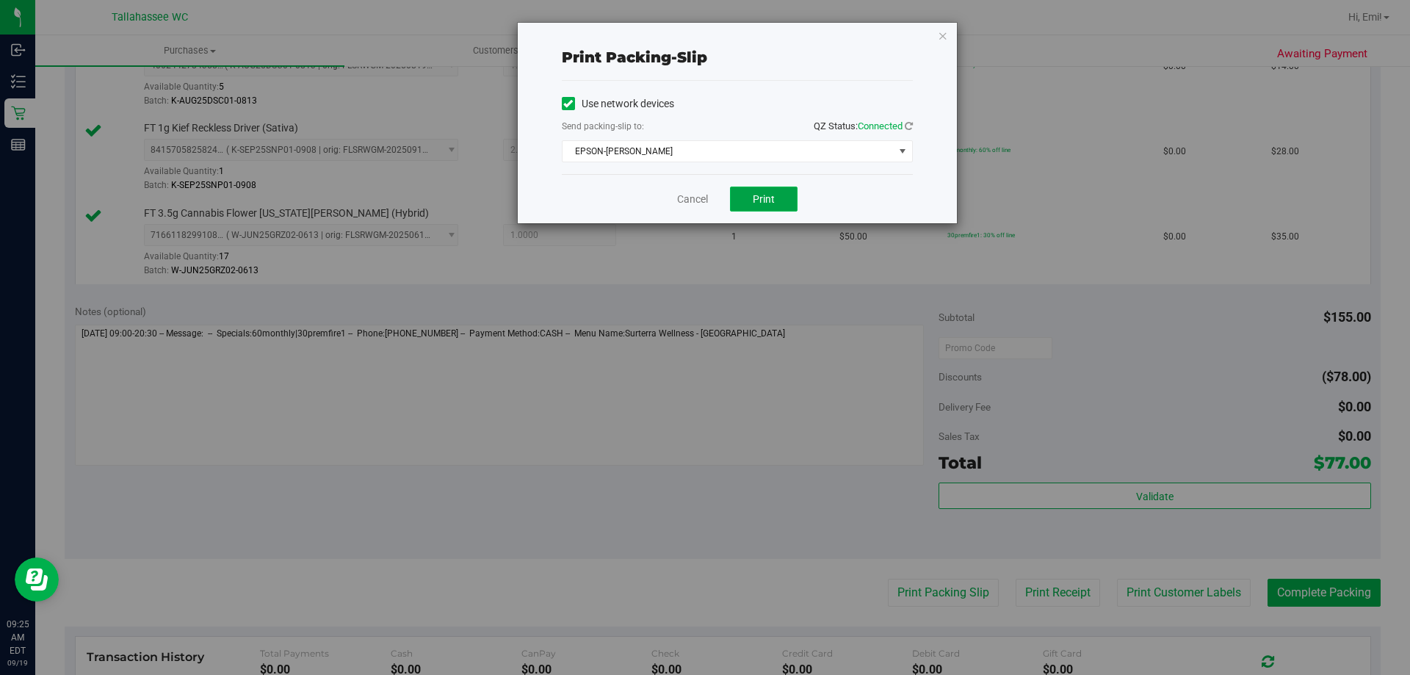
click at [786, 189] on button "Print" at bounding box center [764, 198] width 68 height 25
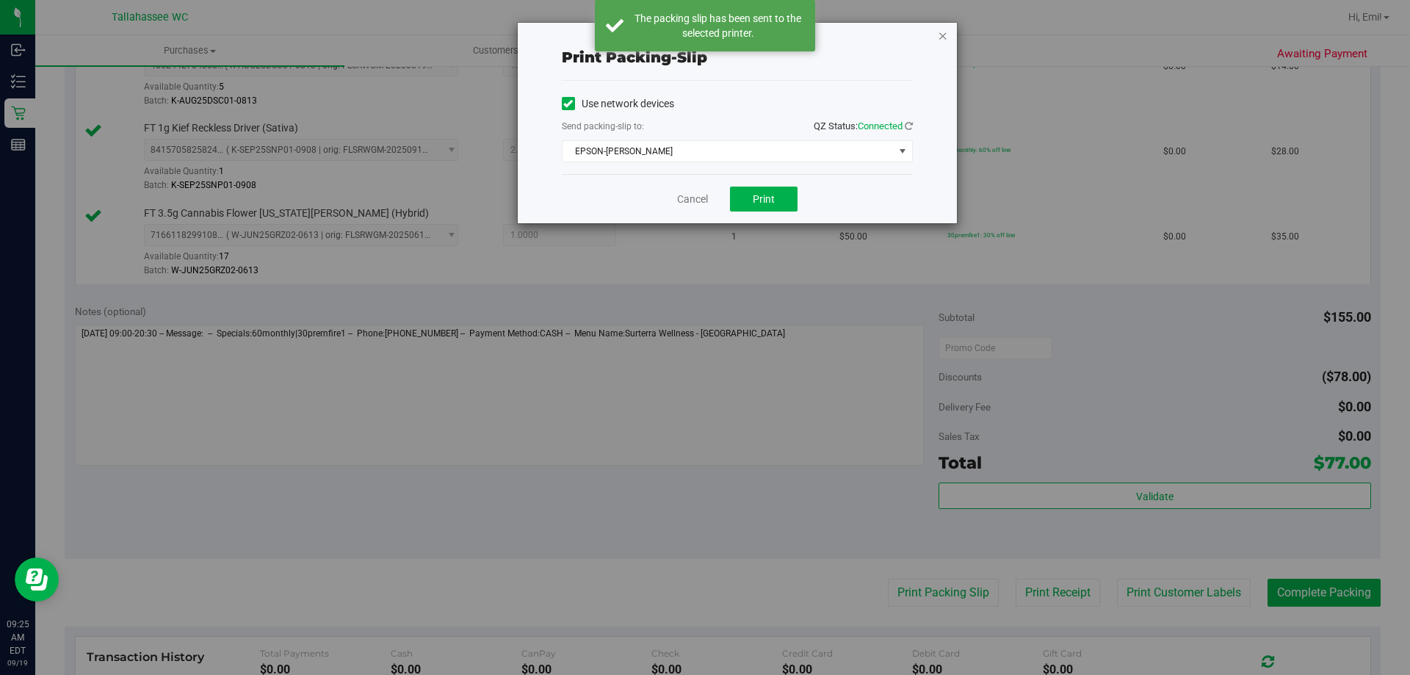
click at [945, 32] on icon "button" at bounding box center [943, 35] width 10 height 18
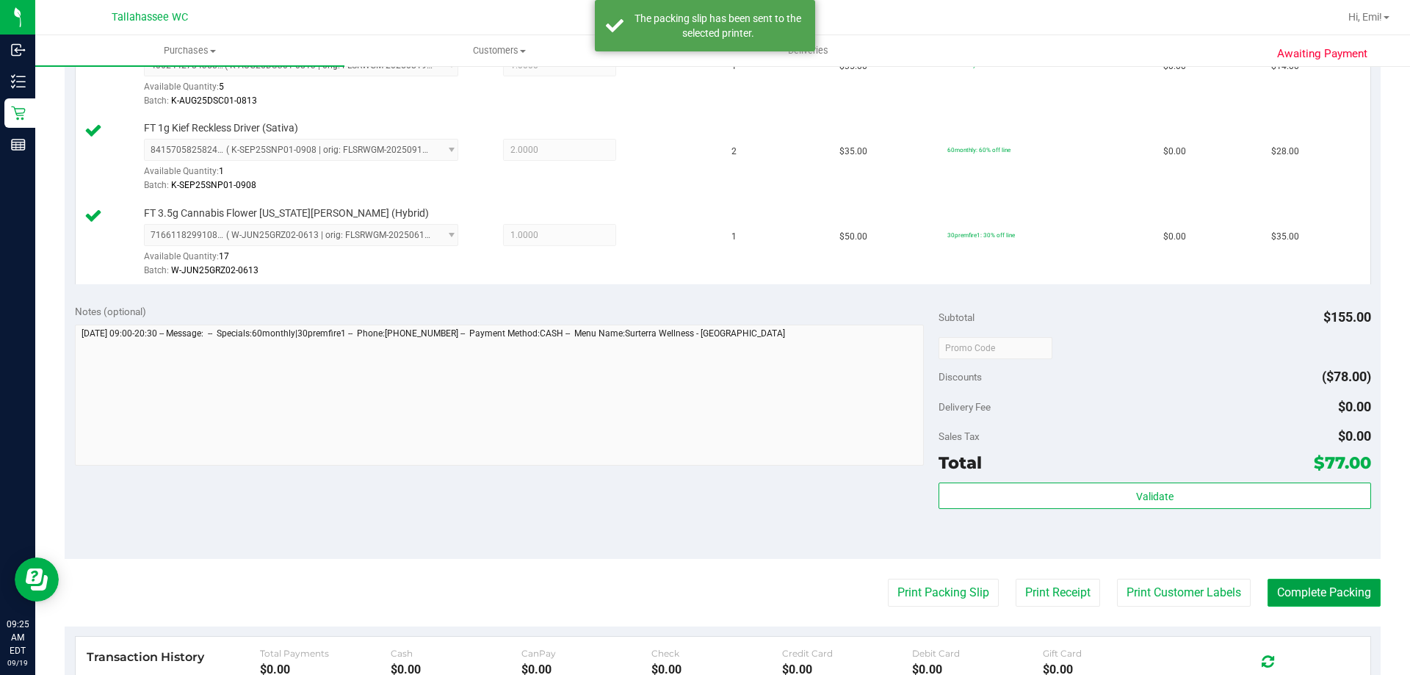
click at [1319, 587] on button "Complete Packing" at bounding box center [1323, 593] width 113 height 28
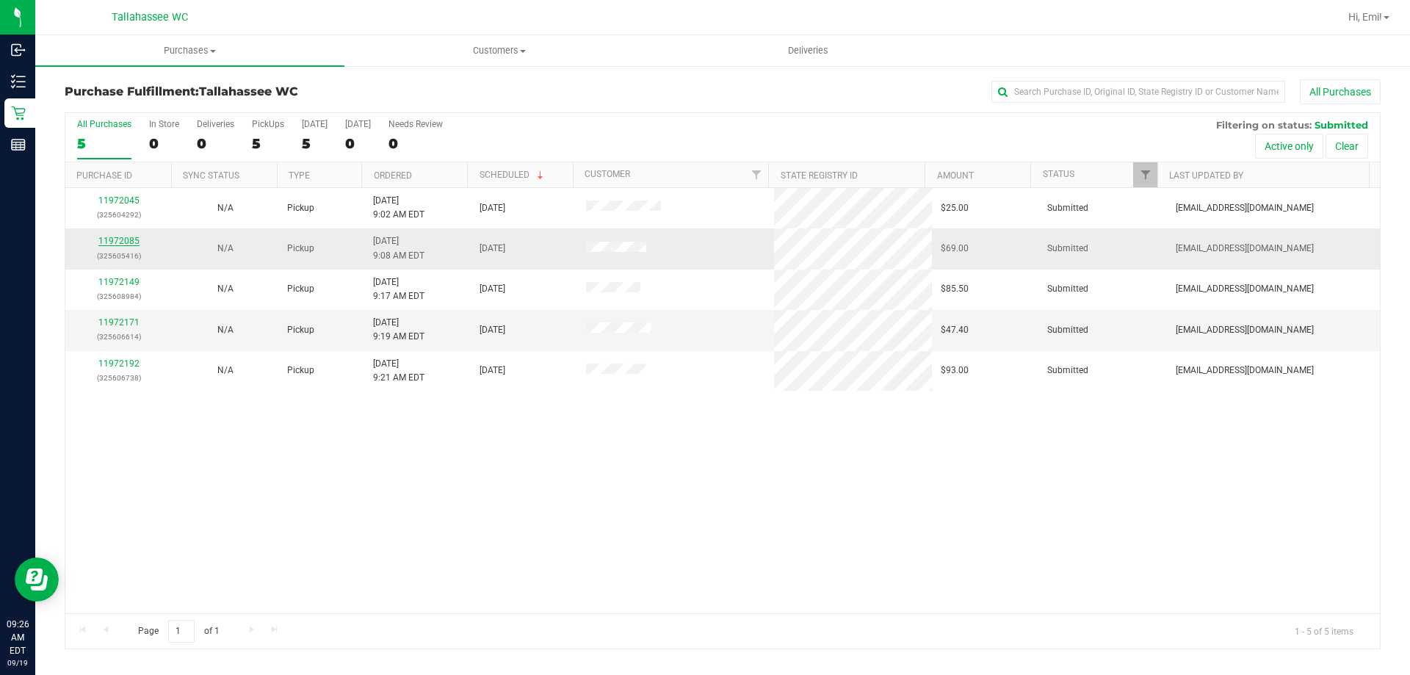
click at [113, 241] on link "11972085" at bounding box center [118, 241] width 41 height 10
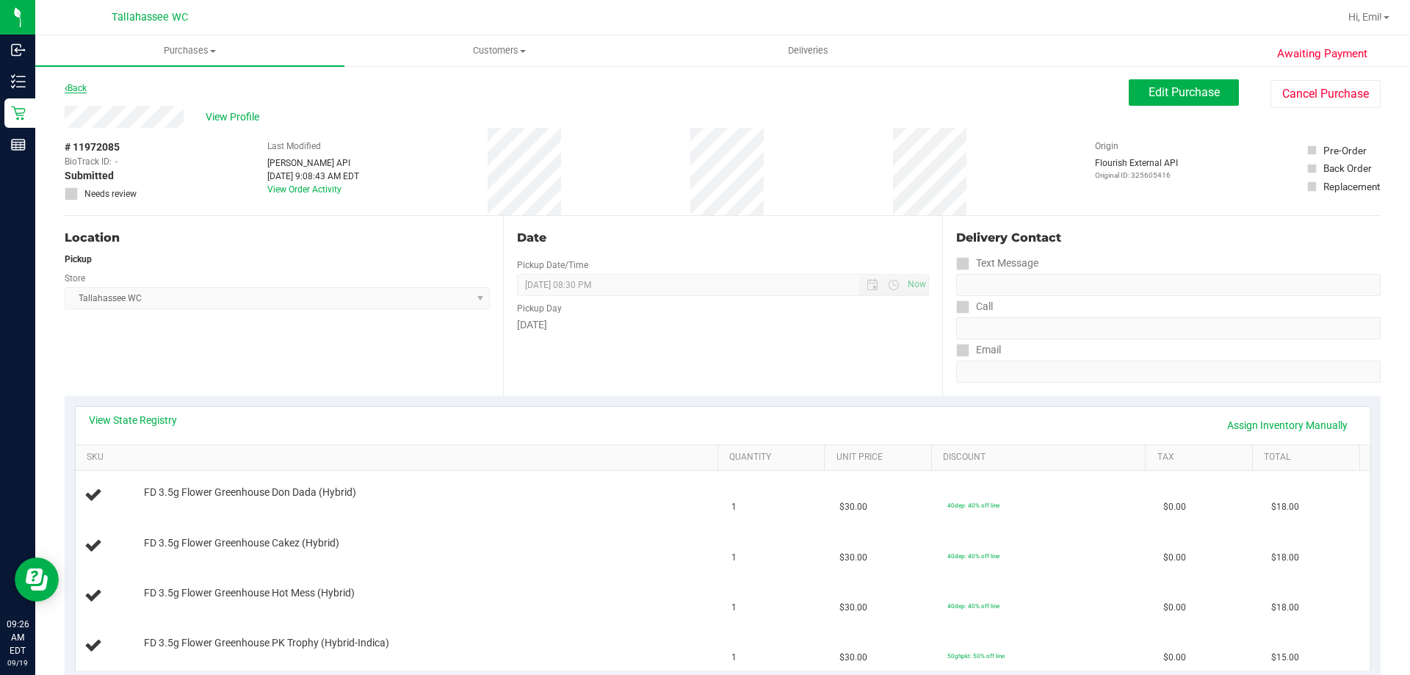
click at [87, 86] on link "Back" at bounding box center [76, 88] width 22 height 10
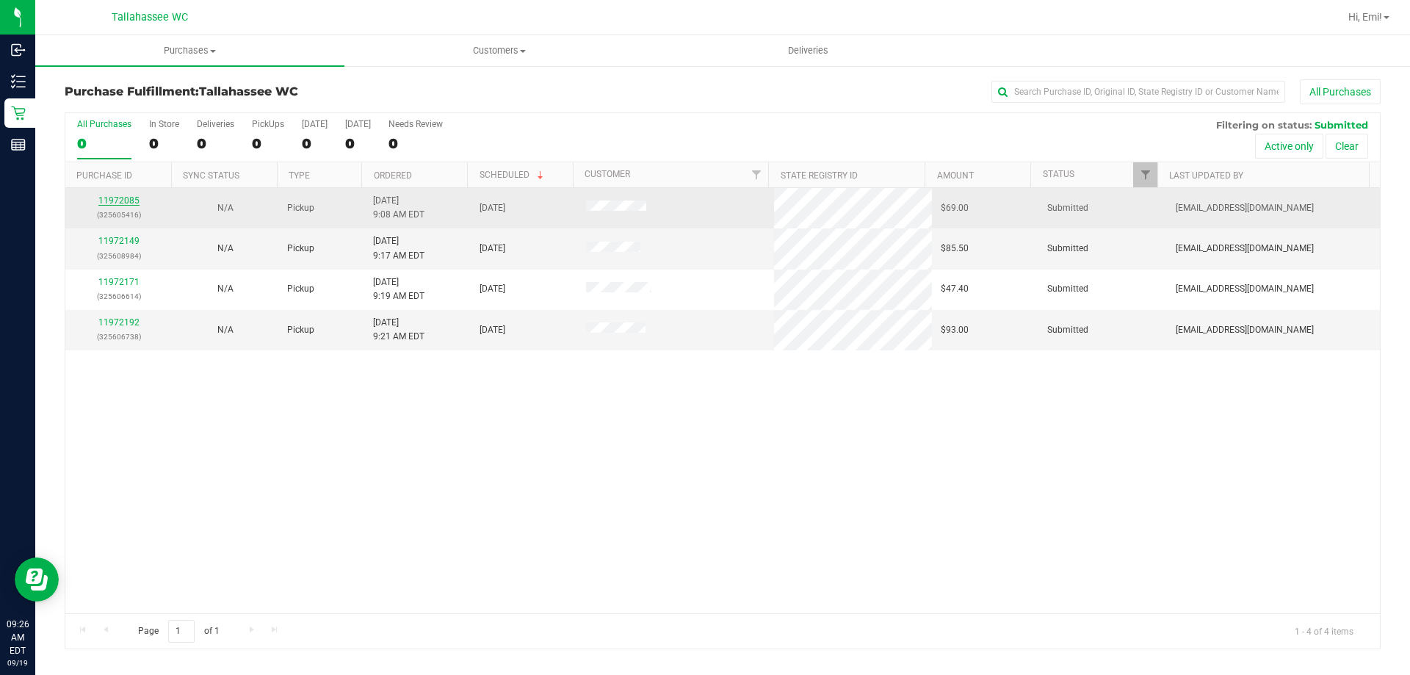
click at [105, 196] on link "11972085" at bounding box center [118, 200] width 41 height 10
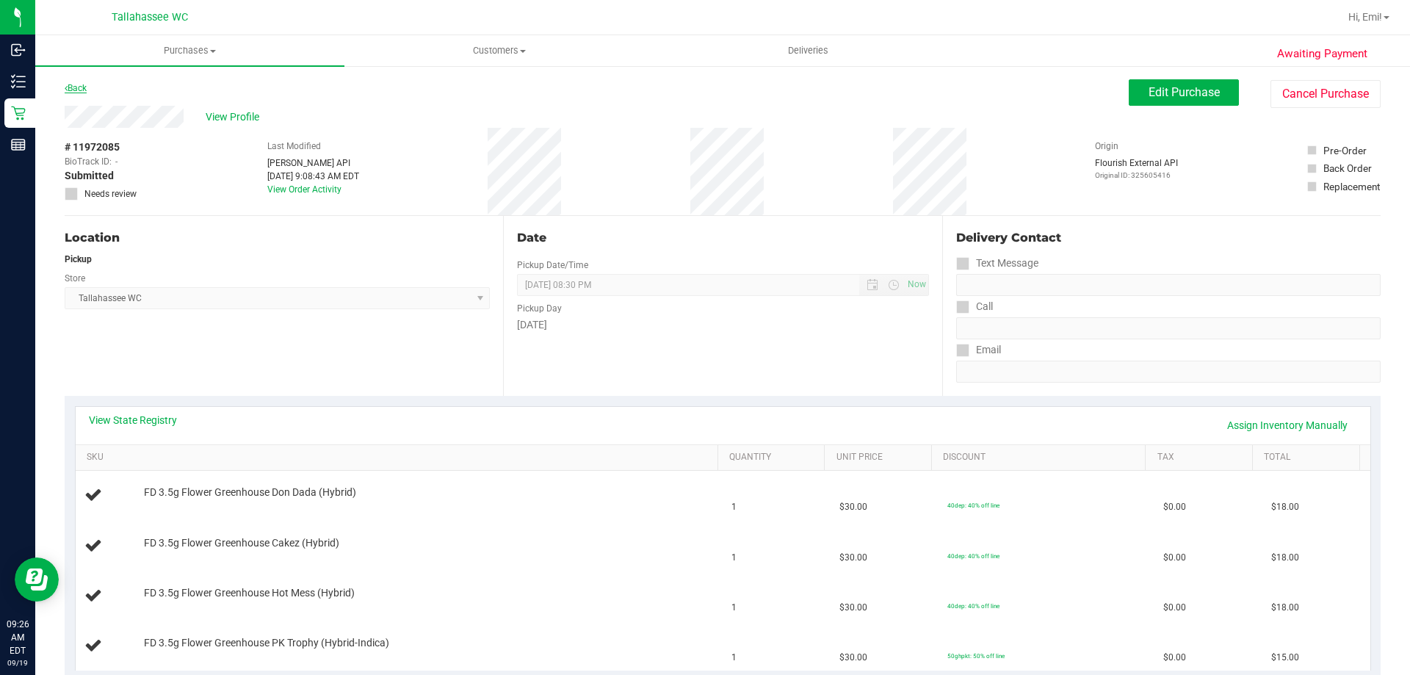
click at [73, 93] on link "Back" at bounding box center [76, 88] width 22 height 10
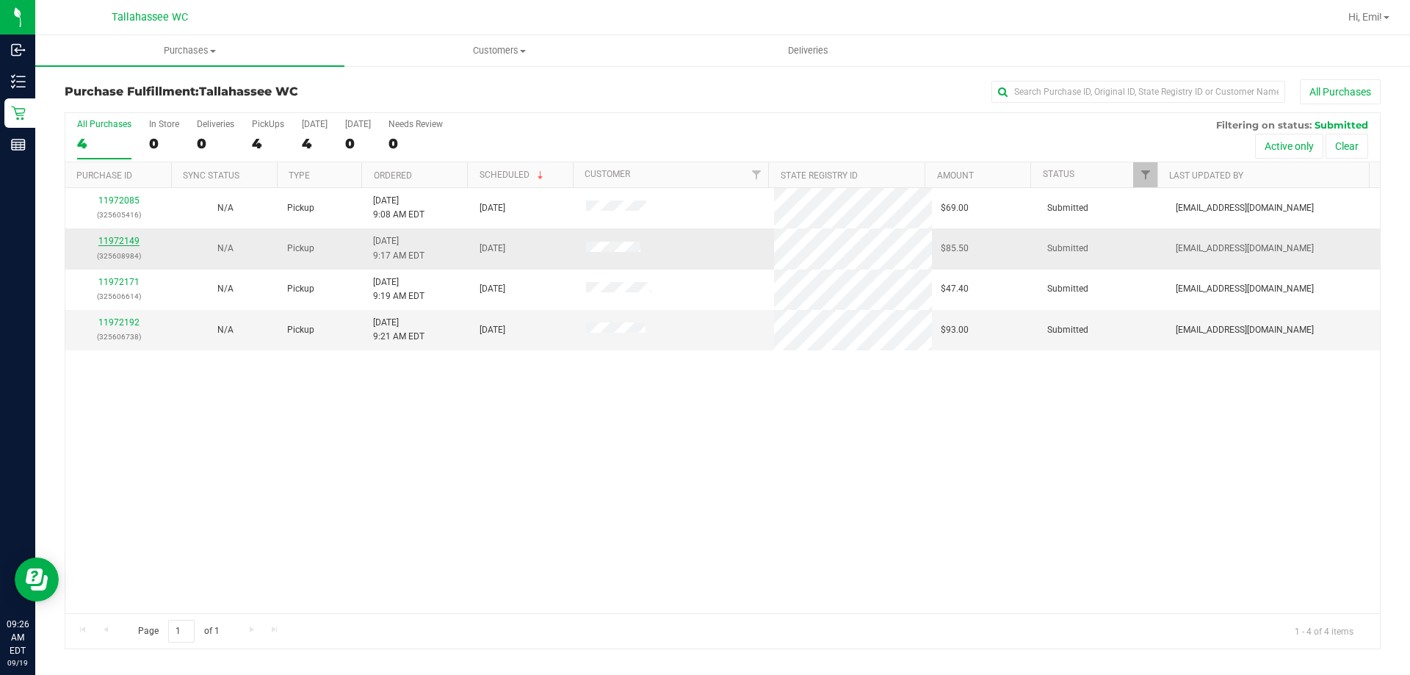
click at [127, 238] on link "11972149" at bounding box center [118, 241] width 41 height 10
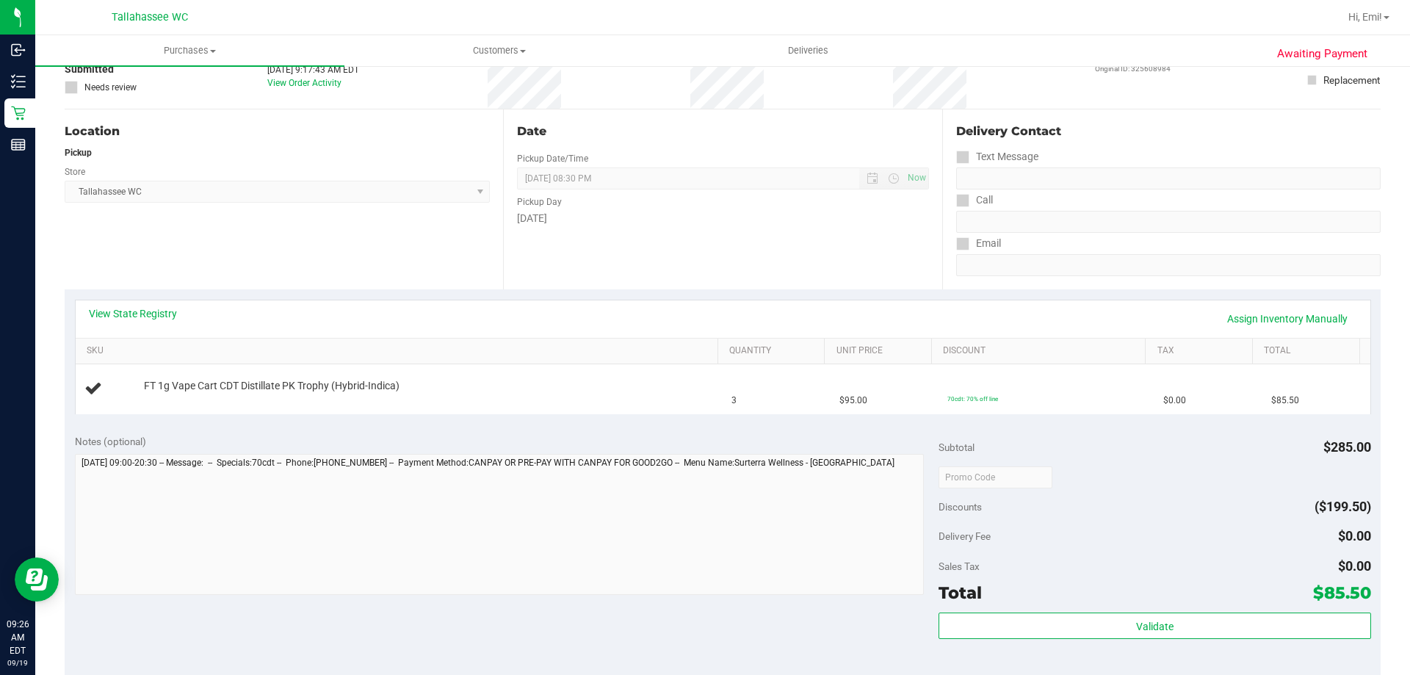
scroll to position [220, 0]
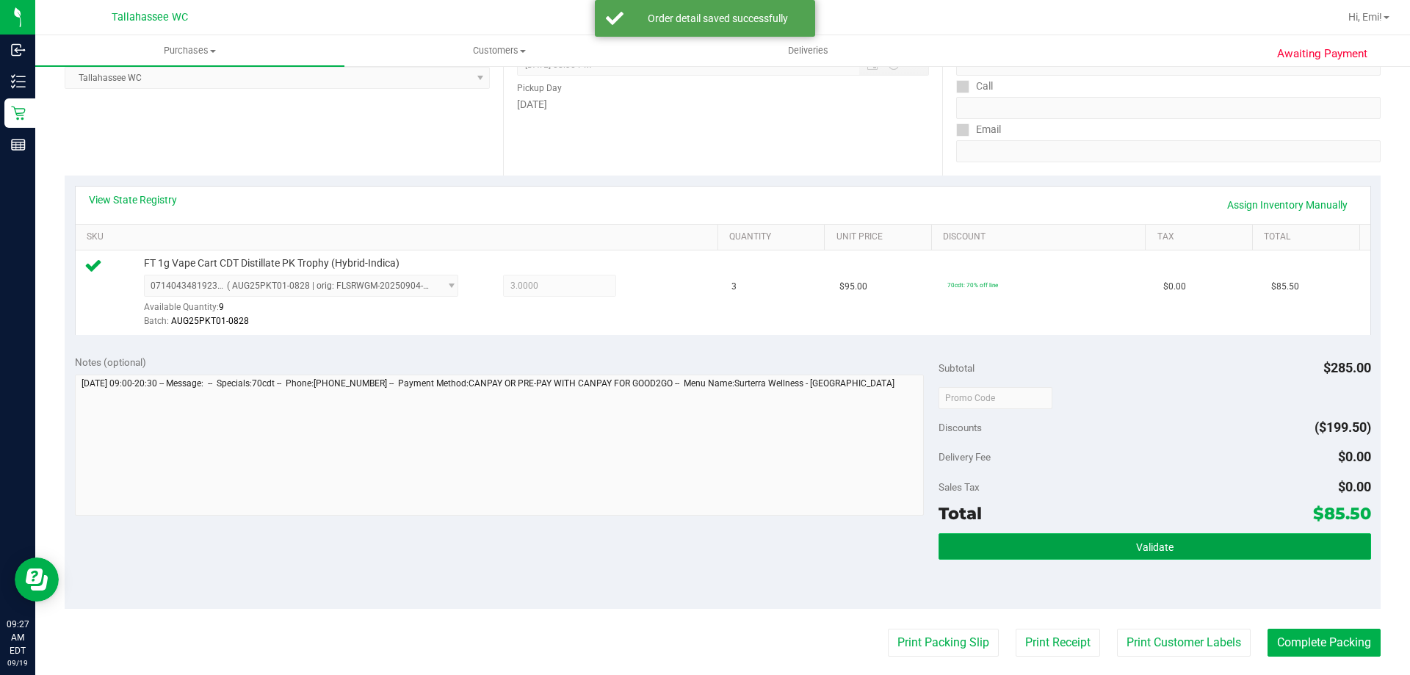
click at [1016, 545] on button "Validate" at bounding box center [1154, 546] width 432 height 26
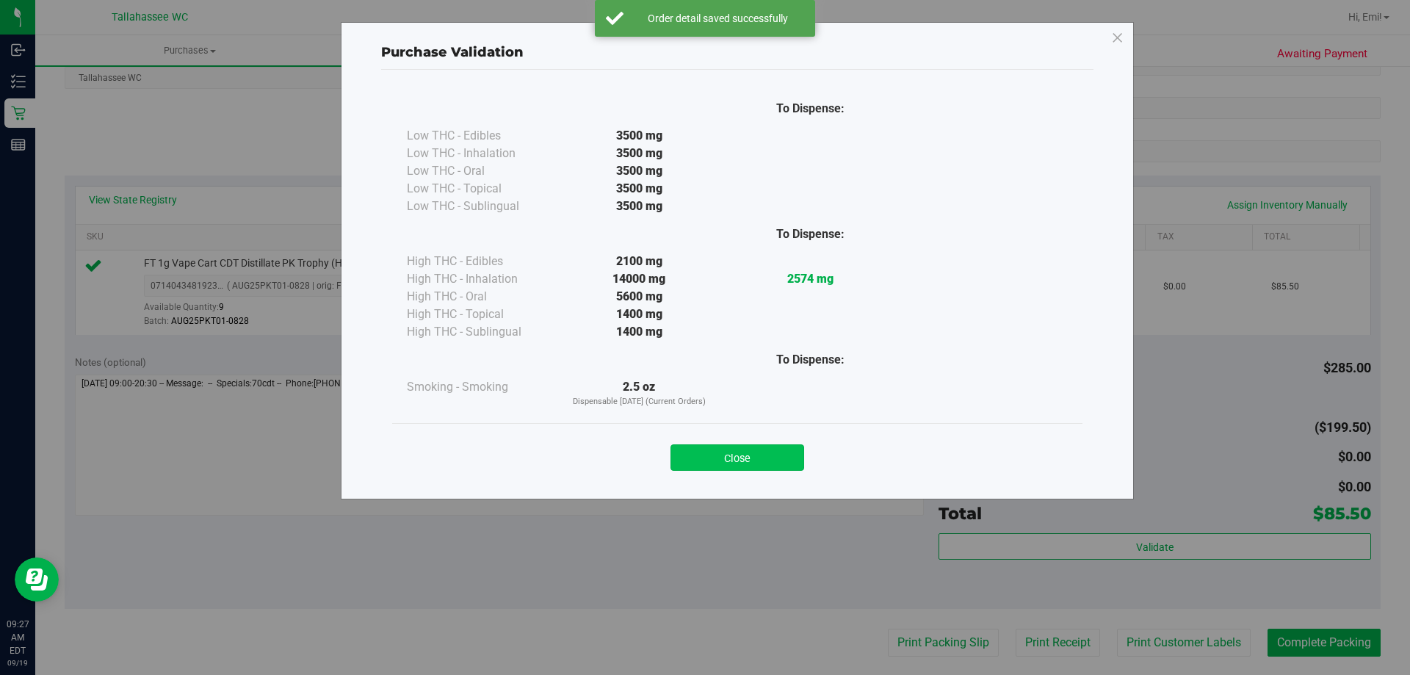
click at [767, 465] on button "Close" at bounding box center [737, 457] width 134 height 26
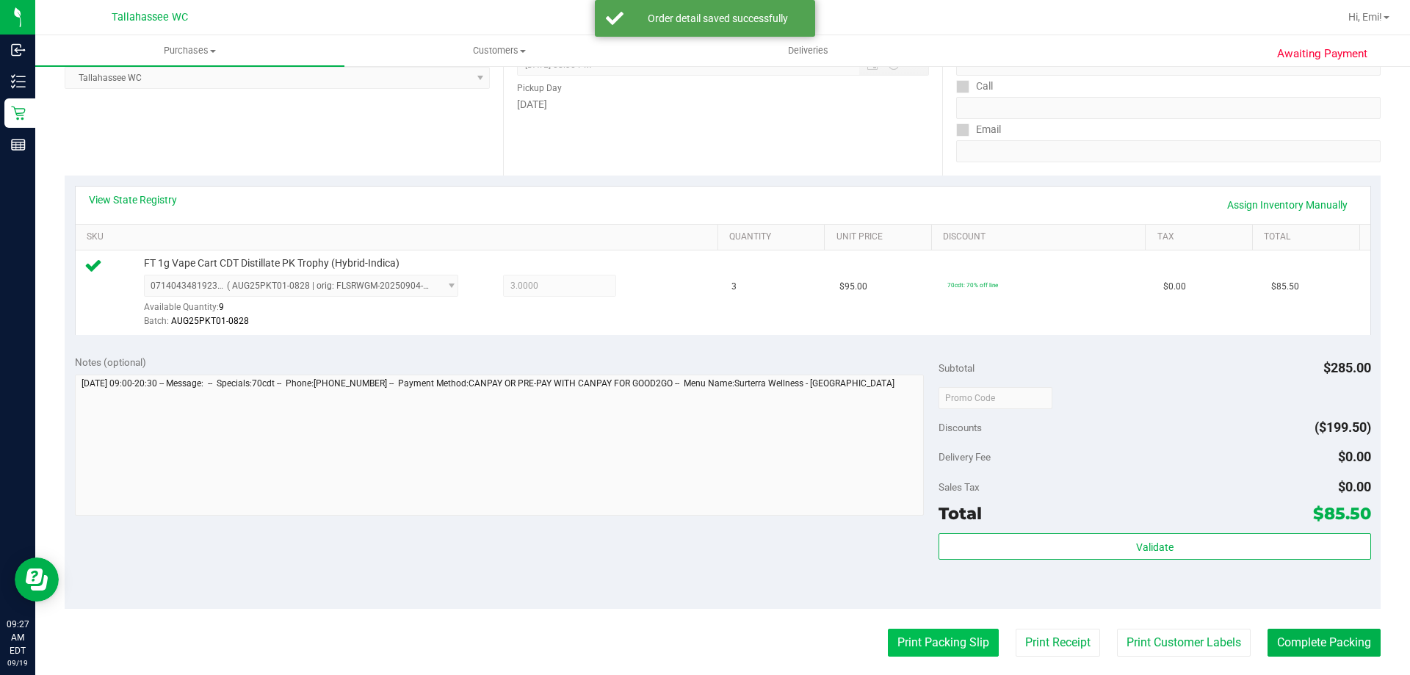
click at [888, 629] on button "Print Packing Slip" at bounding box center [943, 642] width 111 height 28
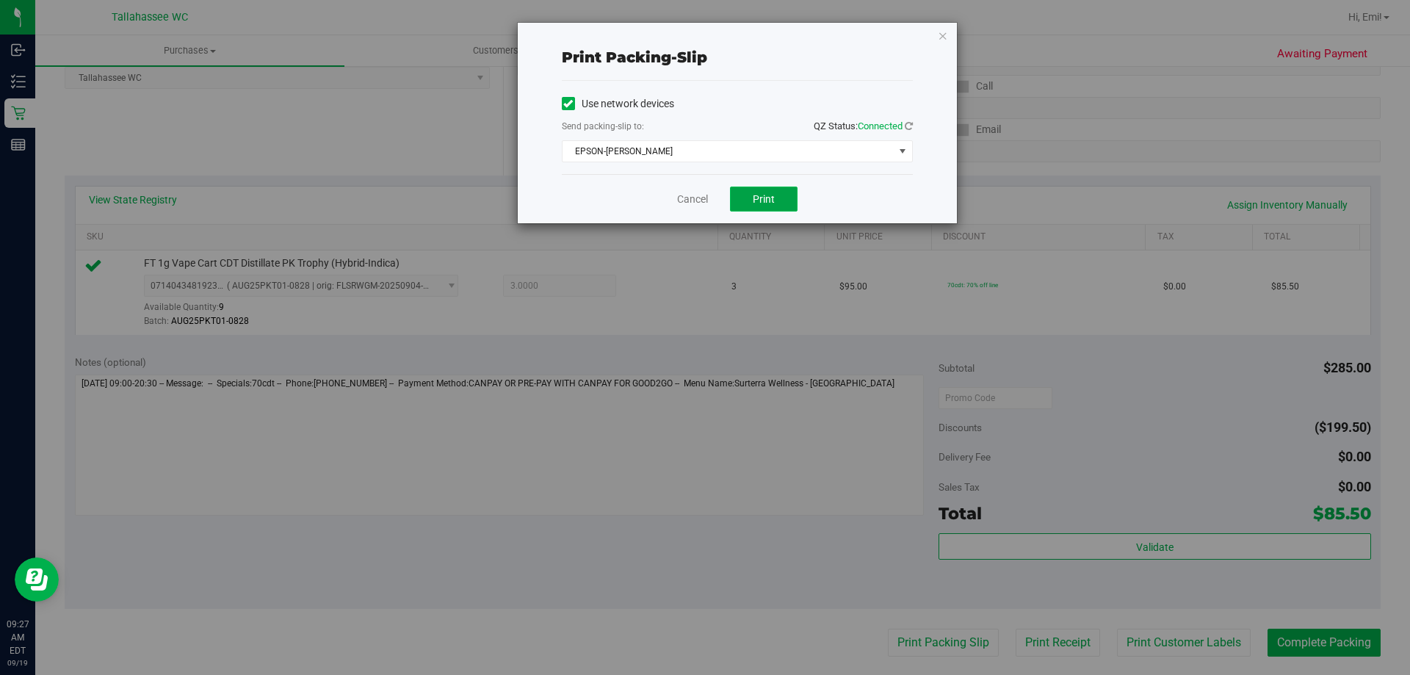
click at [779, 195] on button "Print" at bounding box center [764, 198] width 68 height 25
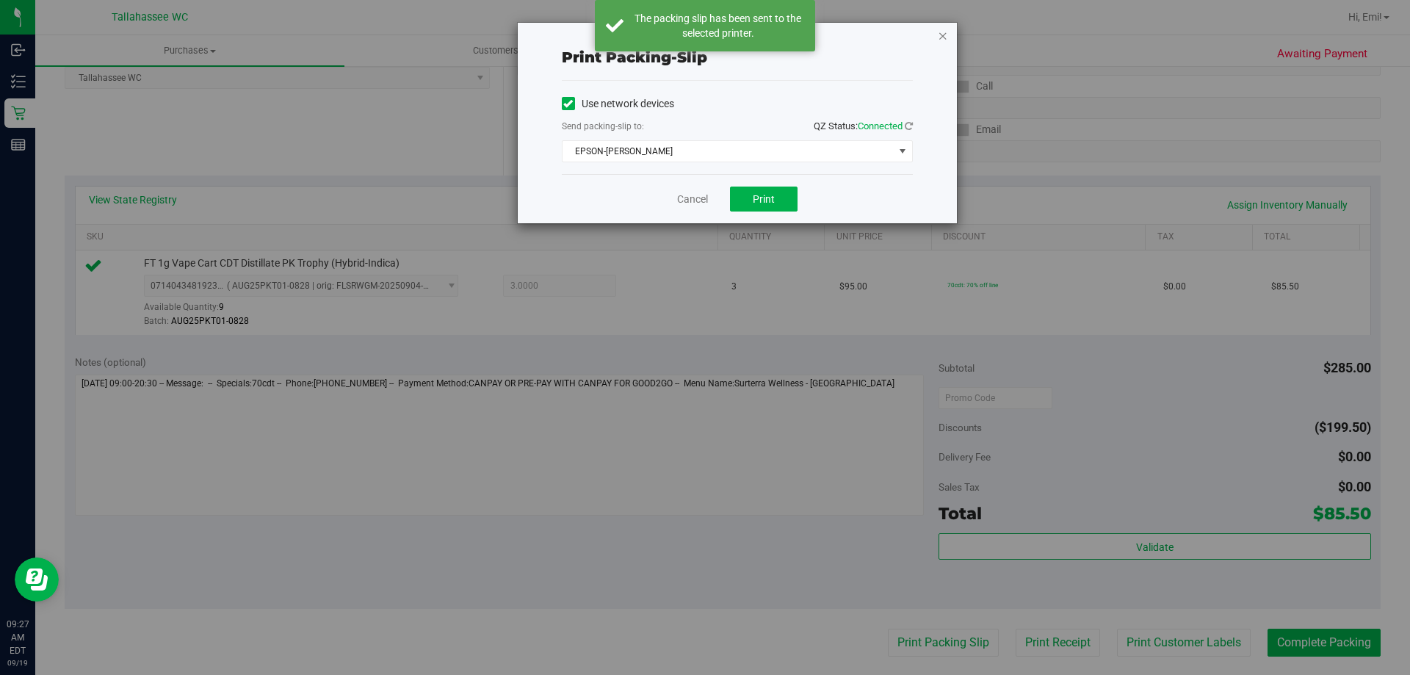
click at [942, 37] on icon "button" at bounding box center [943, 35] width 10 height 18
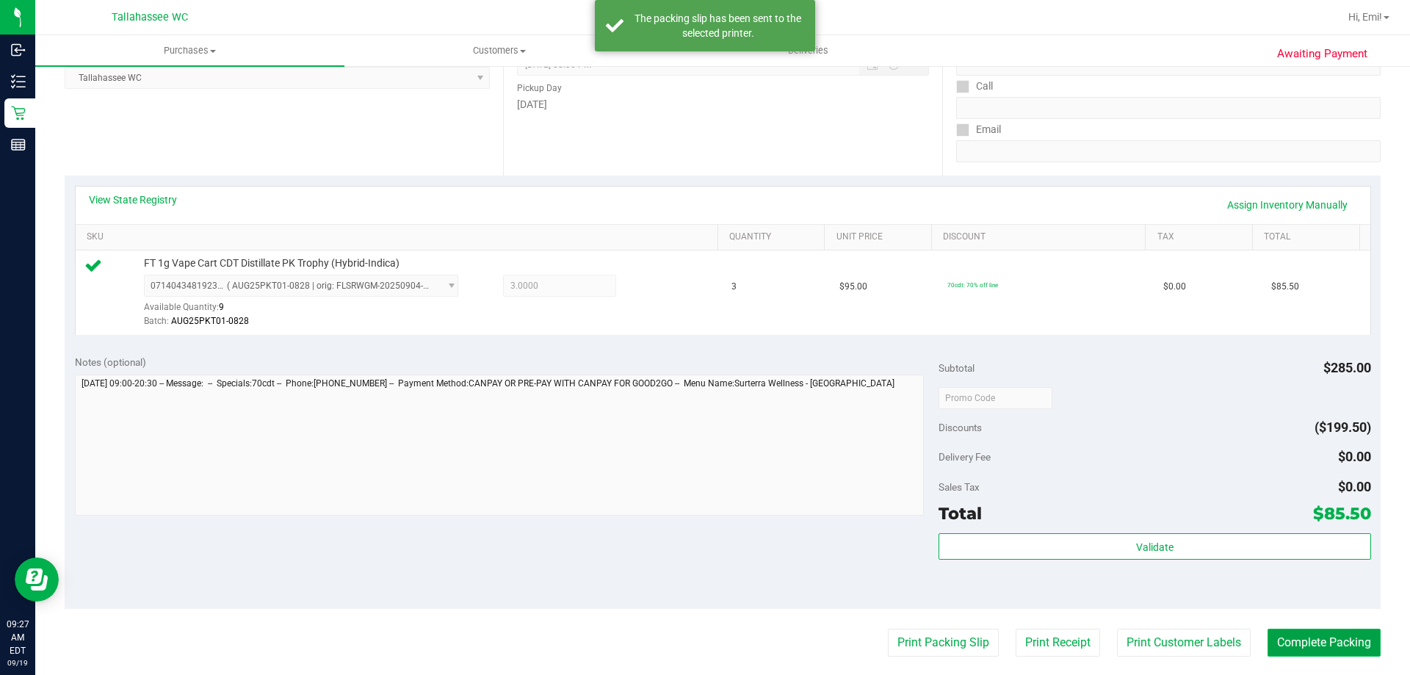
click at [1293, 633] on button "Complete Packing" at bounding box center [1323, 642] width 113 height 28
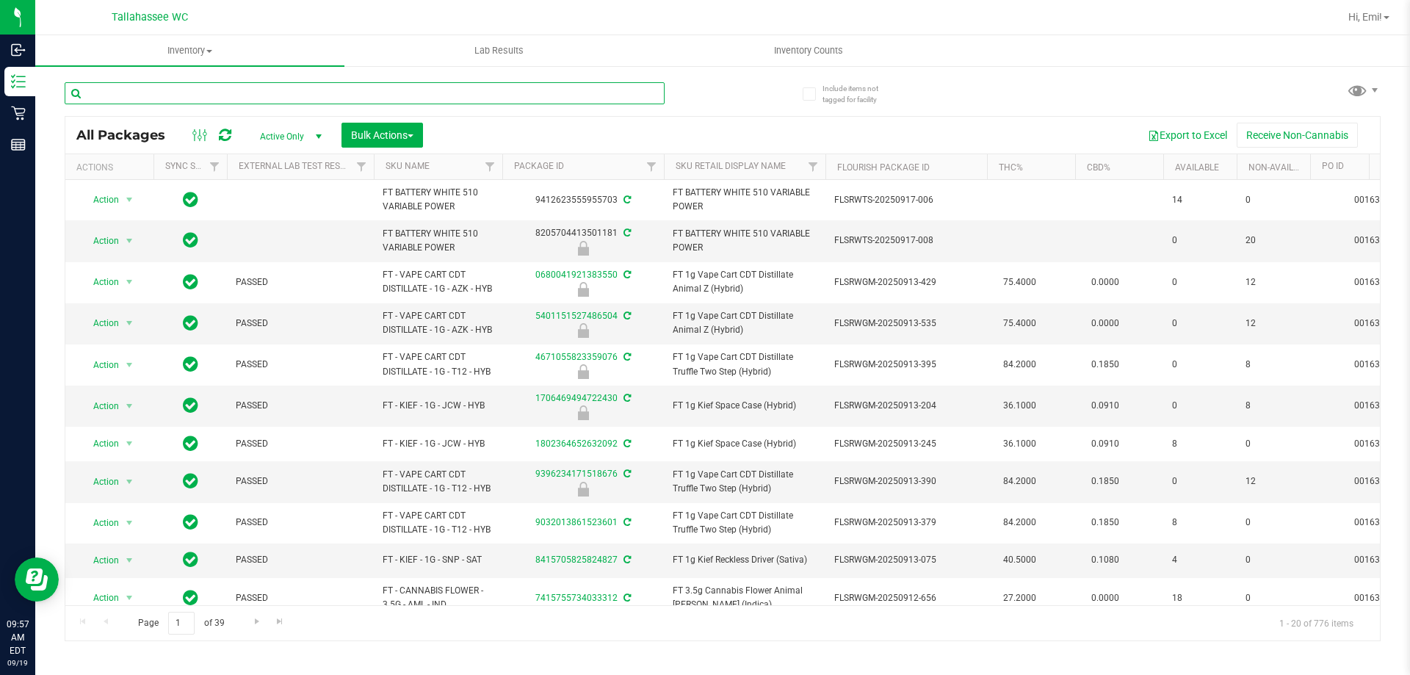
click at [412, 90] on input "text" at bounding box center [365, 93] width 600 height 22
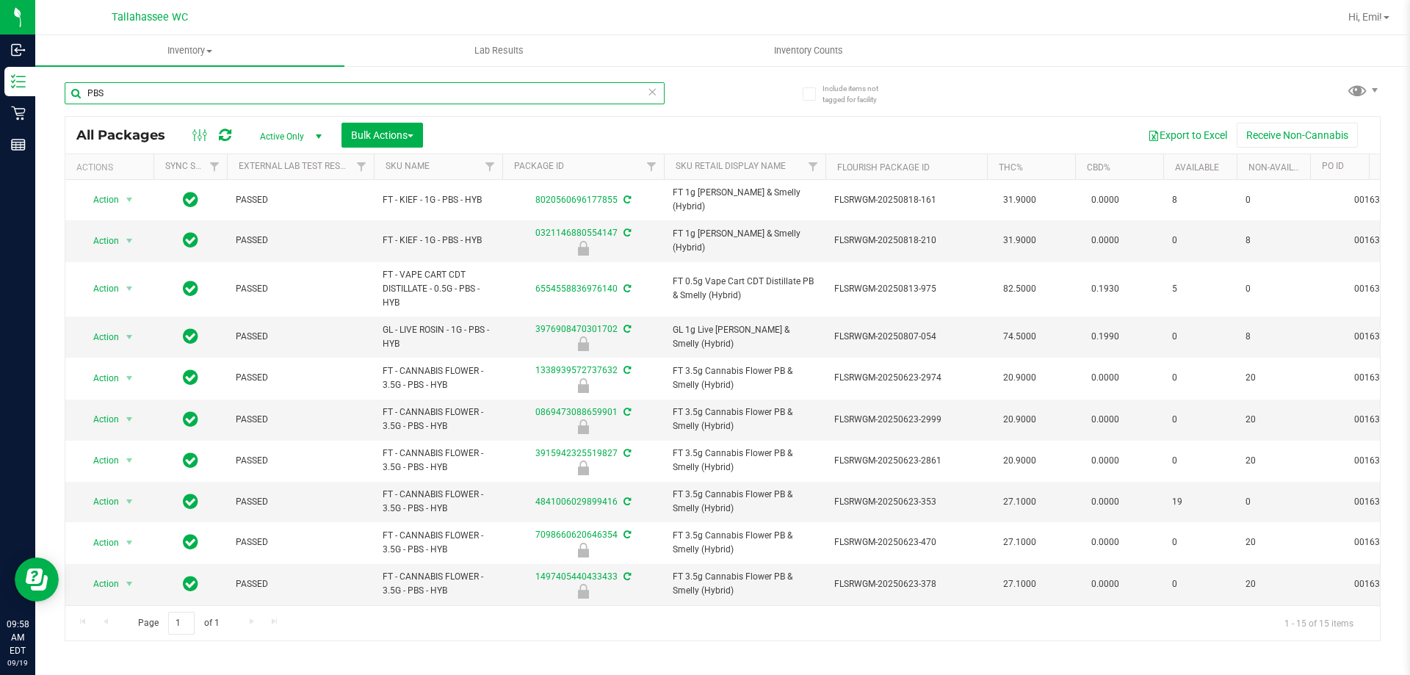
type input "PBS"
click at [655, 96] on icon at bounding box center [652, 91] width 10 height 18
